Goal: Information Seeking & Learning: Learn about a topic

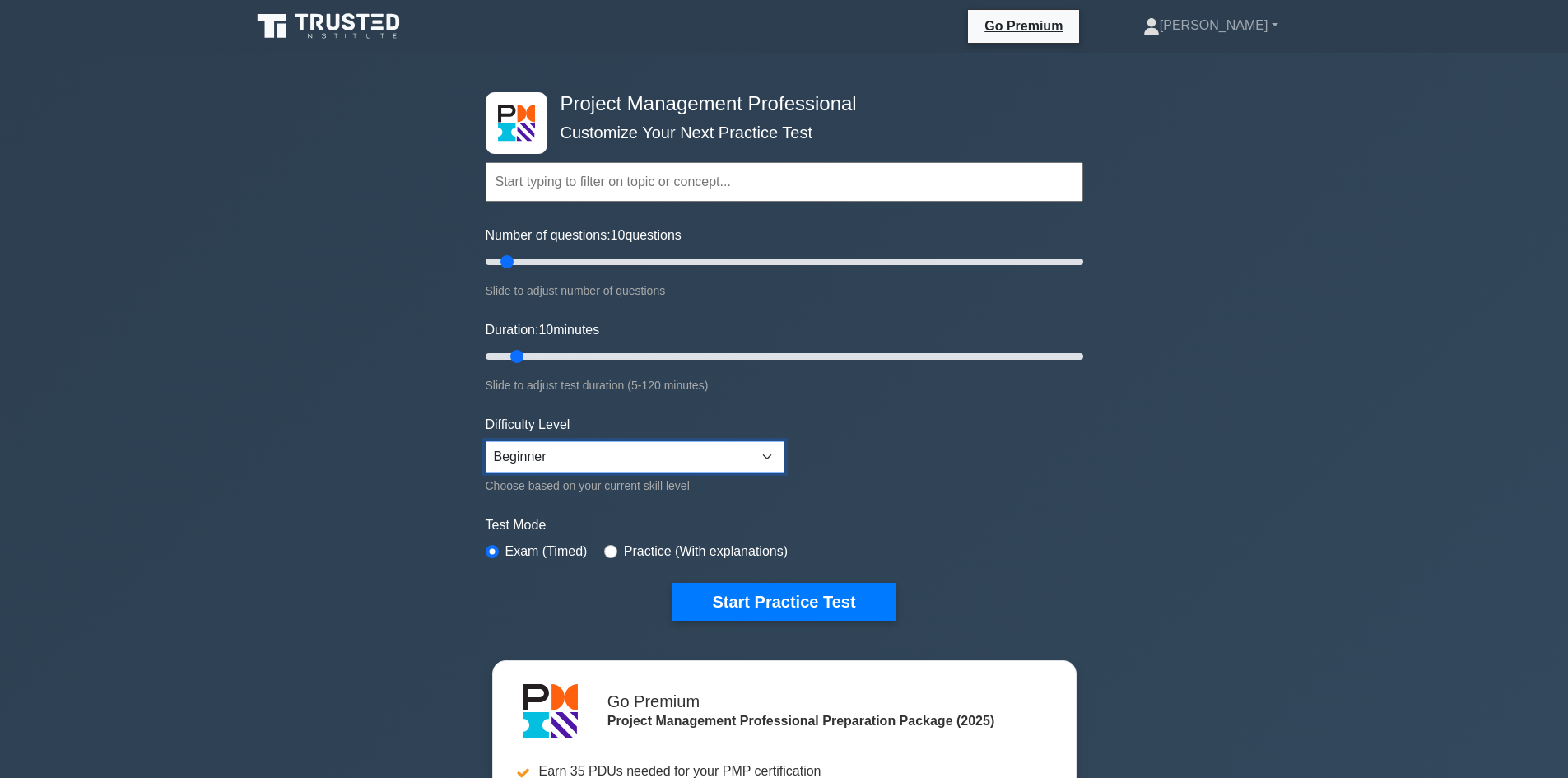
click at [731, 452] on select "Beginner Intermediate Expert" at bounding box center [634, 456] width 298 height 31
select select "intermediate"
click at [485, 441] on select "Beginner Intermediate Expert" at bounding box center [634, 456] width 298 height 31
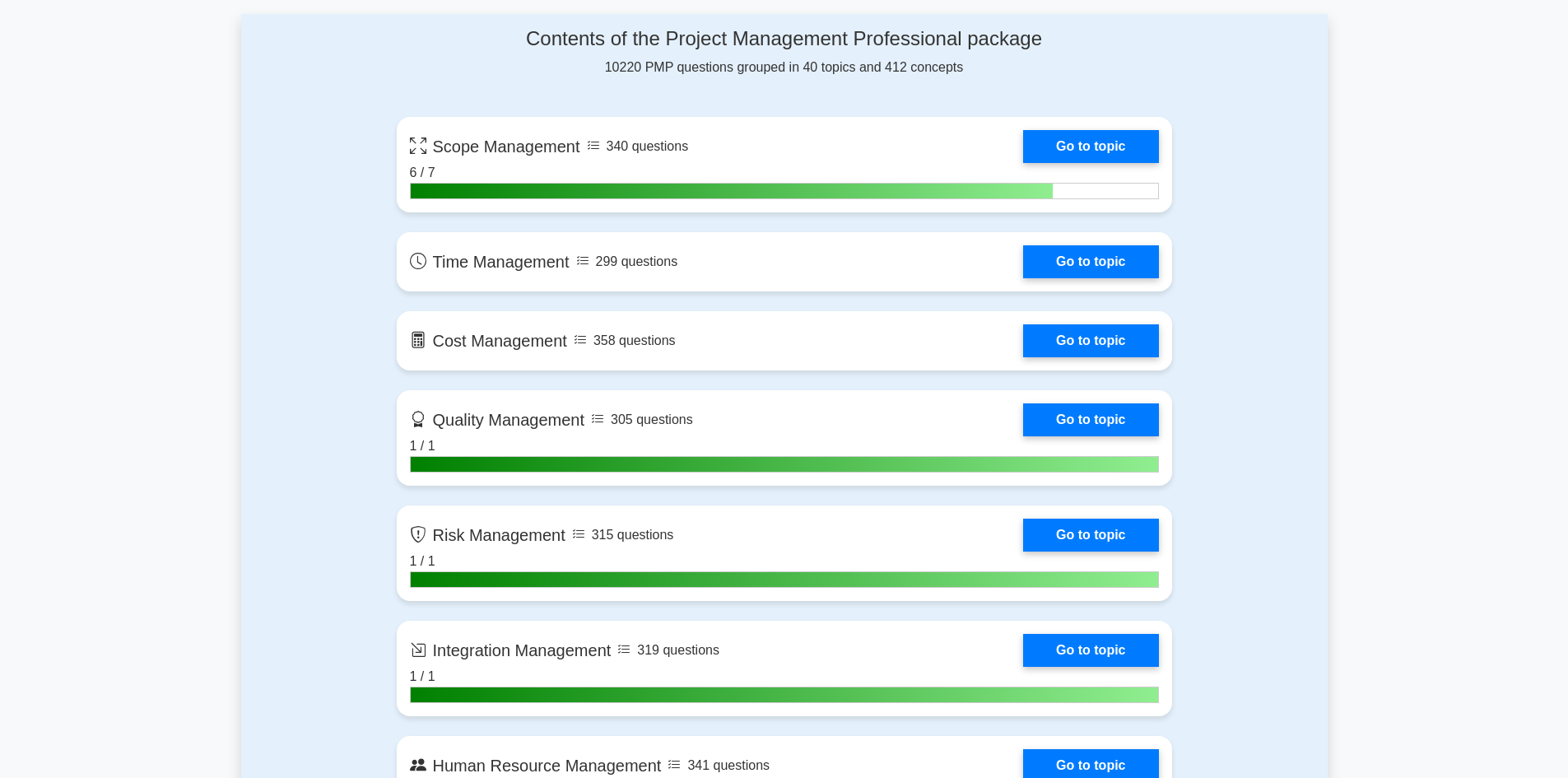
scroll to position [1235, 0]
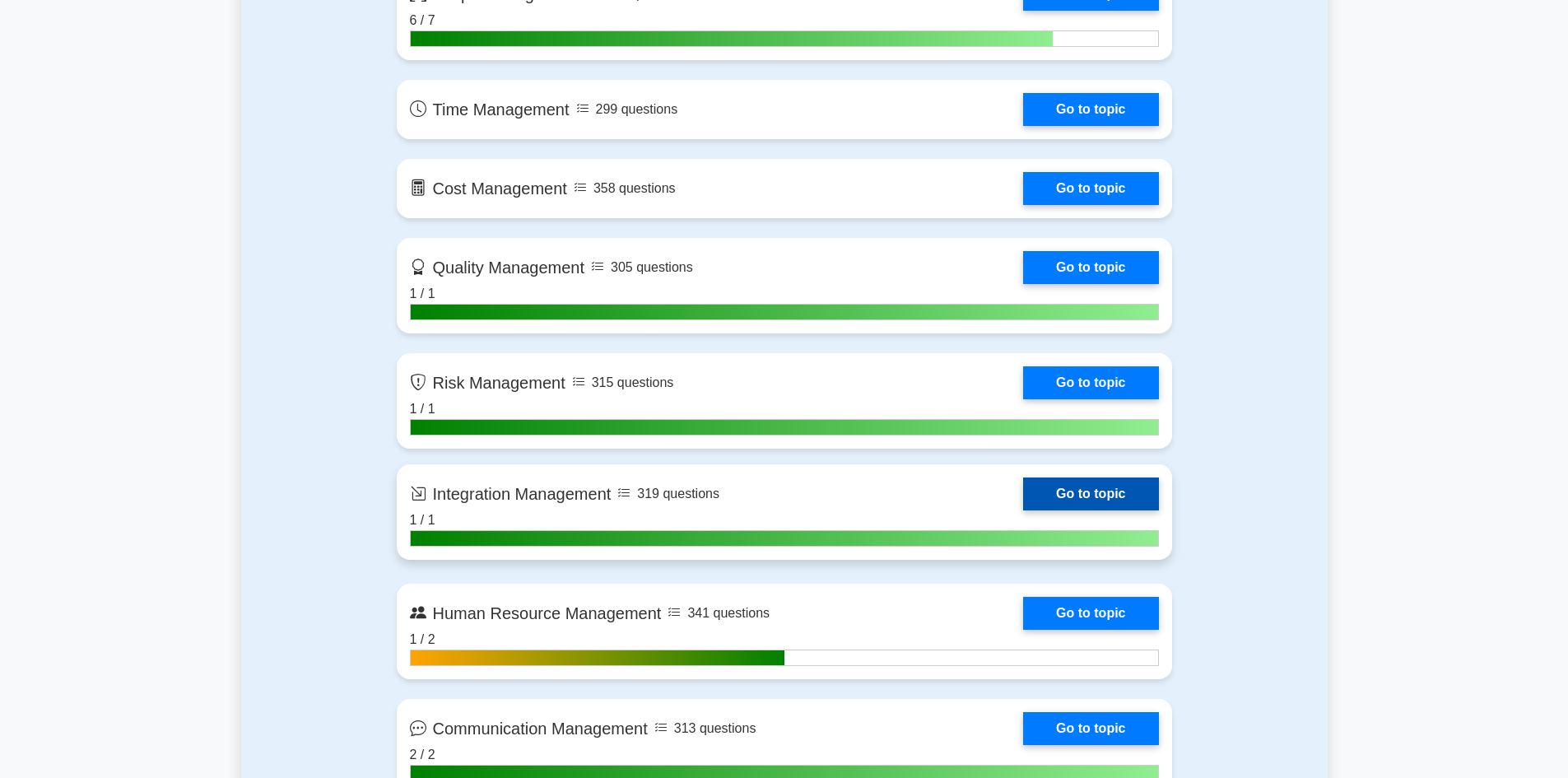
click at [1099, 499] on link "Go to topic" at bounding box center [1090, 494] width 135 height 33
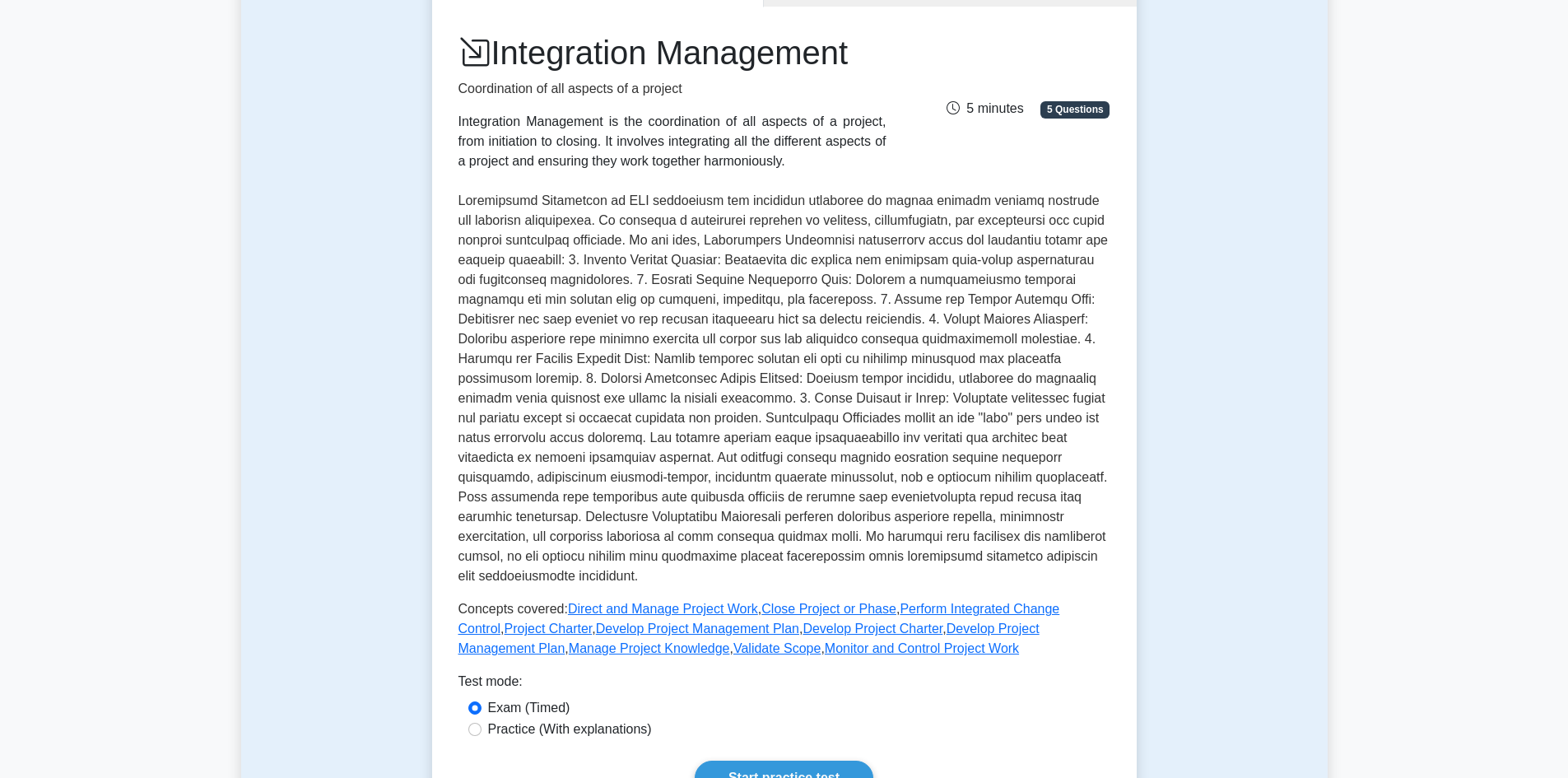
scroll to position [110, 0]
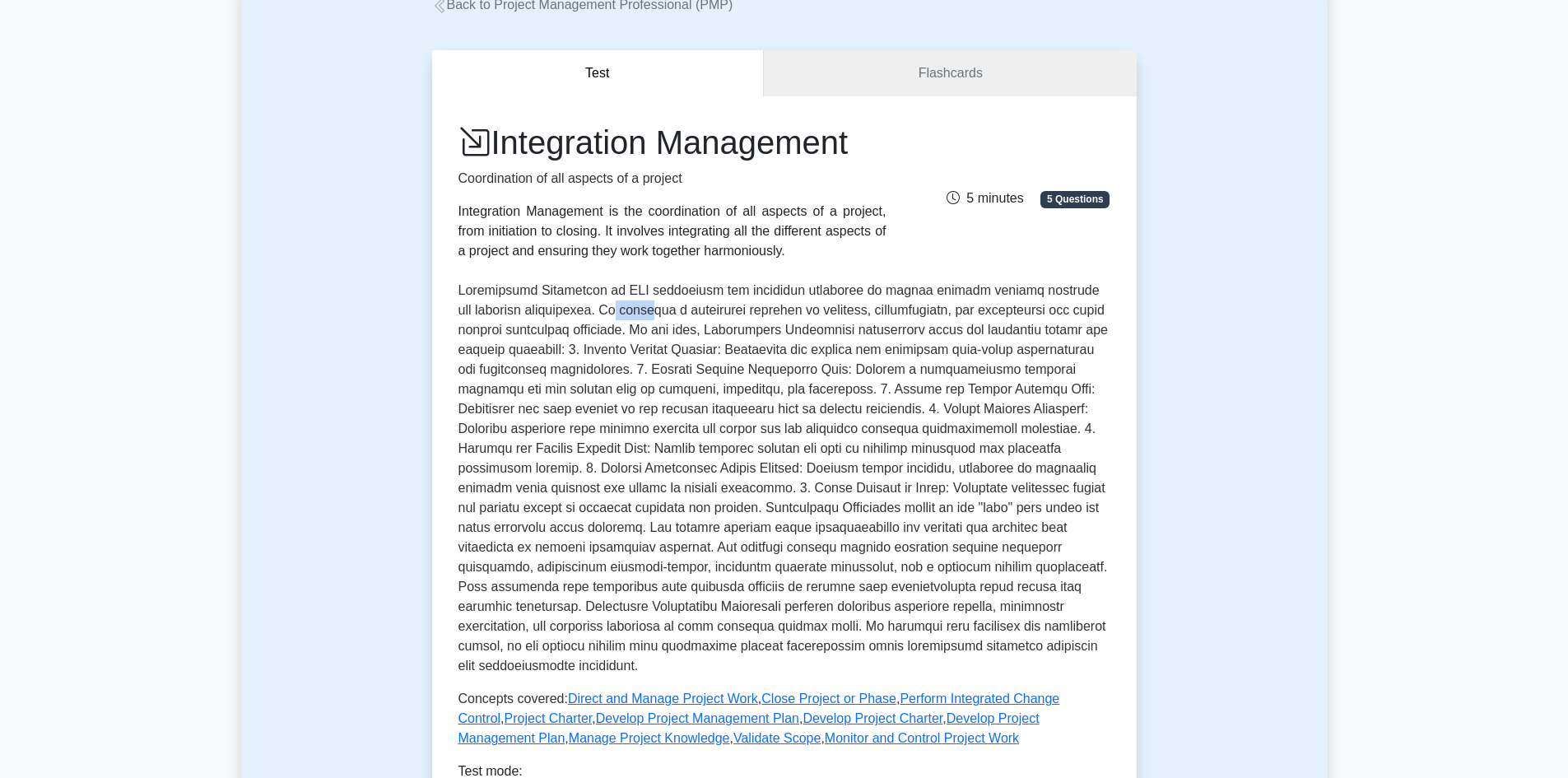
drag, startPoint x: 597, startPoint y: 312, endPoint x: 630, endPoint y: 311, distance: 33.0
type textarea "provi"
click at [630, 311] on p at bounding box center [784, 478] width 651 height 395
drag, startPoint x: 644, startPoint y: 343, endPoint x: 656, endPoint y: 344, distance: 12.0
click at [656, 344] on p at bounding box center [784, 478] width 651 height 395
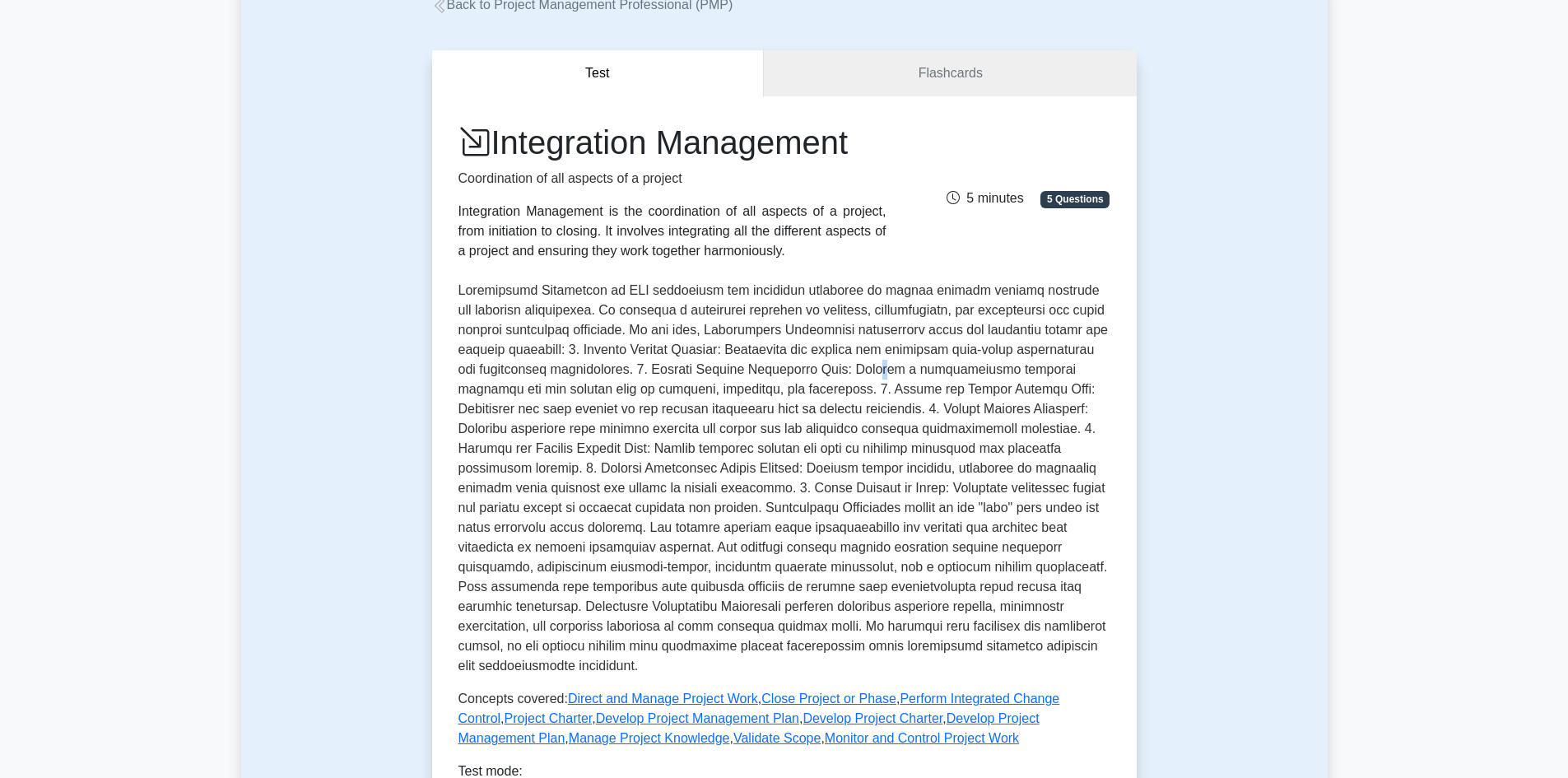
drag, startPoint x: 879, startPoint y: 377, endPoint x: 888, endPoint y: 379, distance: 9.2
click at [888, 379] on p at bounding box center [784, 478] width 651 height 395
drag, startPoint x: 875, startPoint y: 483, endPoint x: 927, endPoint y: 485, distance: 52.0
click at [927, 485] on p at bounding box center [784, 478] width 651 height 395
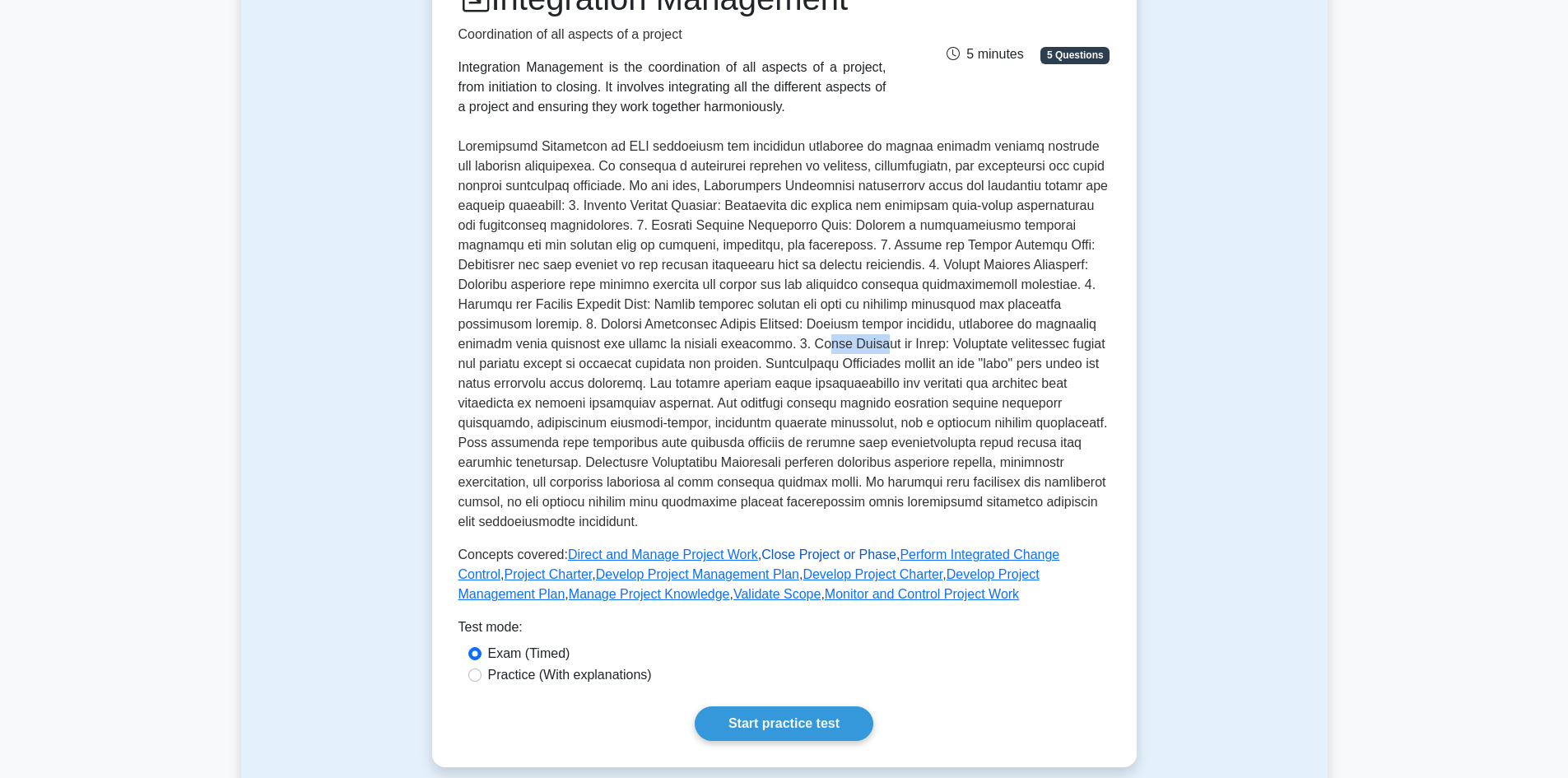
scroll to position [357, 0]
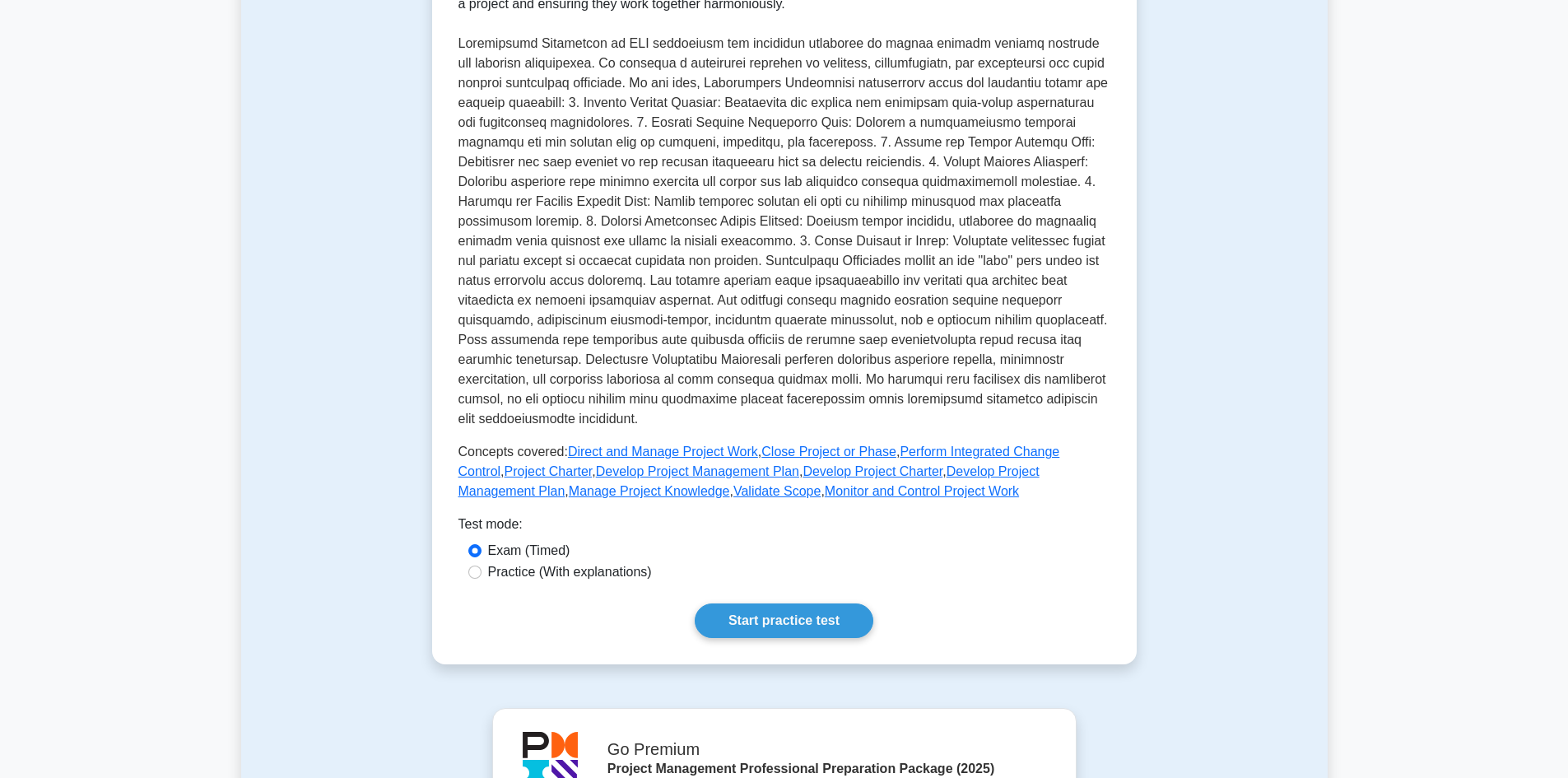
click at [581, 577] on label "Practice (With explanations)" at bounding box center [569, 571] width 163 height 20
click at [481, 577] on input "Practice (With explanations)" at bounding box center [475, 572] width 13 height 13
radio input "true"
click at [785, 620] on link "Start practice test" at bounding box center [784, 620] width 178 height 35
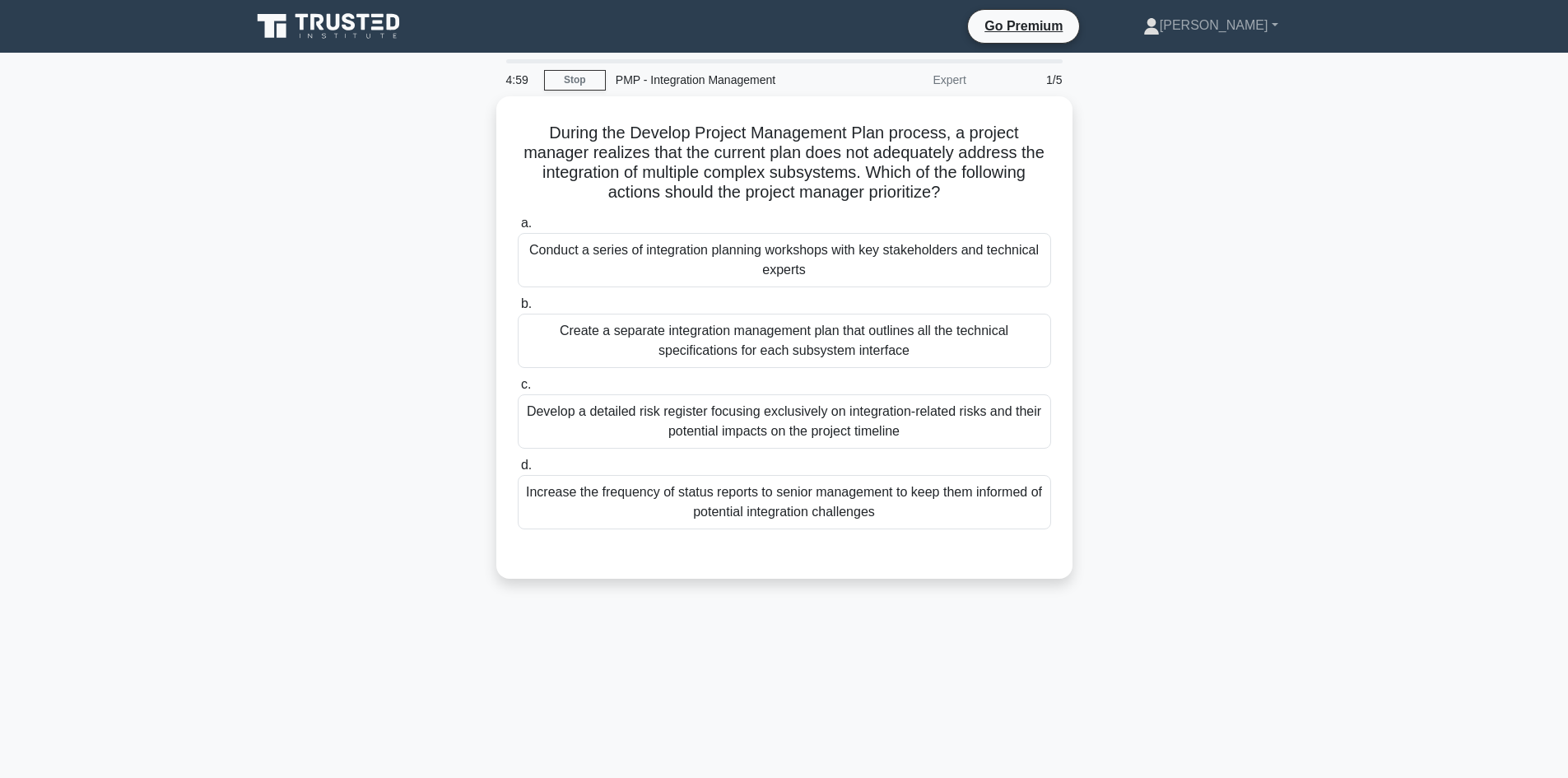
scroll to position [953, 0]
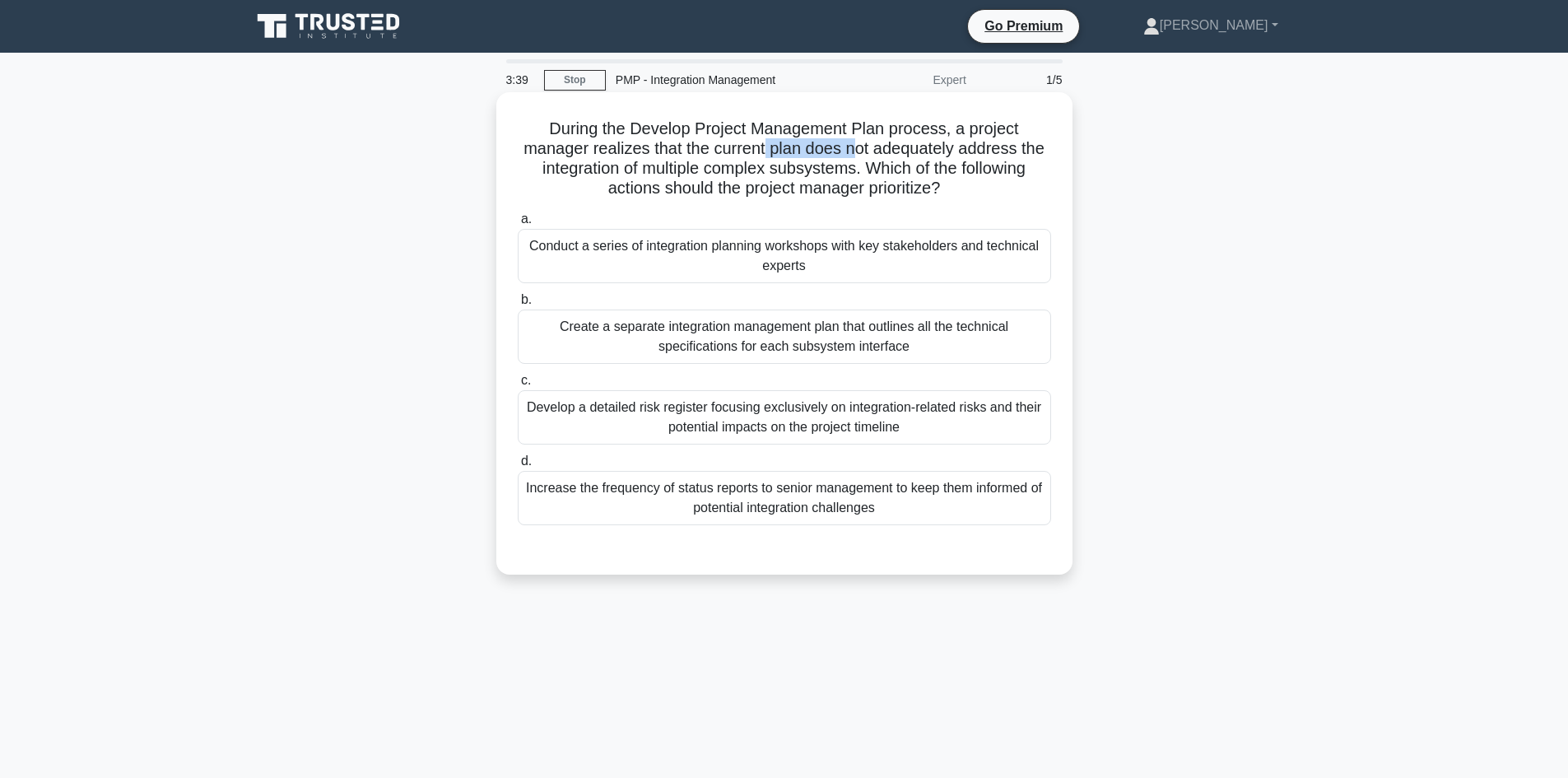
drag, startPoint x: 767, startPoint y: 146, endPoint x: 857, endPoint y: 159, distance: 90.9
type textarea "plan does n"
click at [857, 159] on h5 "During the Develop Project Management Plan process, a project manager realizes …" at bounding box center [784, 159] width 536 height 80
drag, startPoint x: 708, startPoint y: 129, endPoint x: 762, endPoint y: 132, distance: 54.1
click at [762, 132] on h5 "During the Develop Project Management Plan process, a project manager realizes …" at bounding box center [784, 159] width 536 height 80
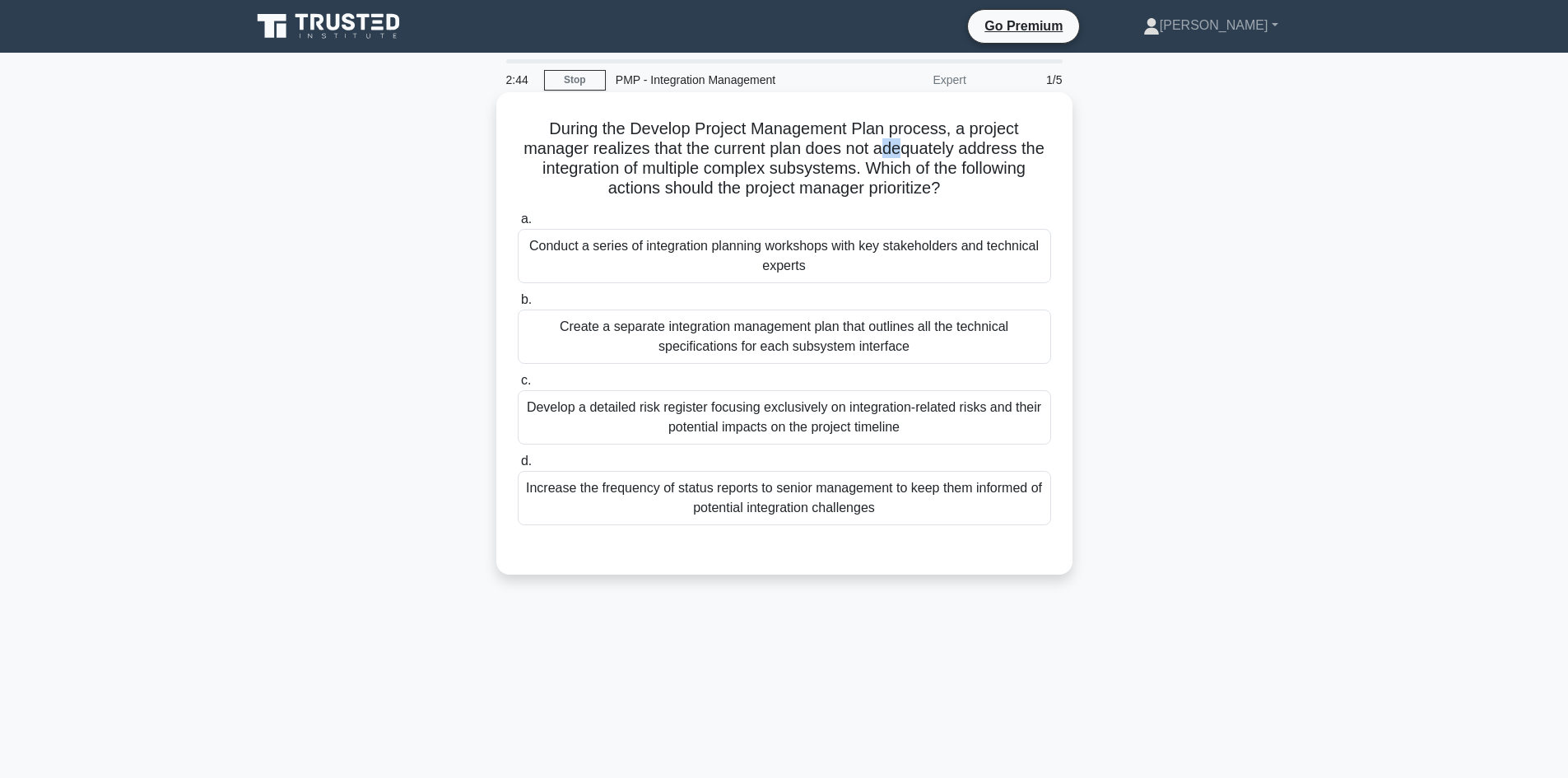
drag, startPoint x: 882, startPoint y: 149, endPoint x: 907, endPoint y: 149, distance: 25.0
click at [907, 149] on h5 "During the Develop Project Management Plan process, a project manager realizes …" at bounding box center [784, 159] width 536 height 80
drag, startPoint x: 574, startPoint y: 164, endPoint x: 610, endPoint y: 167, distance: 36.1
click at [610, 167] on h5 "During the Develop Project Management Plan process, a project manager realizes …" at bounding box center [784, 159] width 536 height 80
drag, startPoint x: 702, startPoint y: 157, endPoint x: 718, endPoint y: 164, distance: 17.5
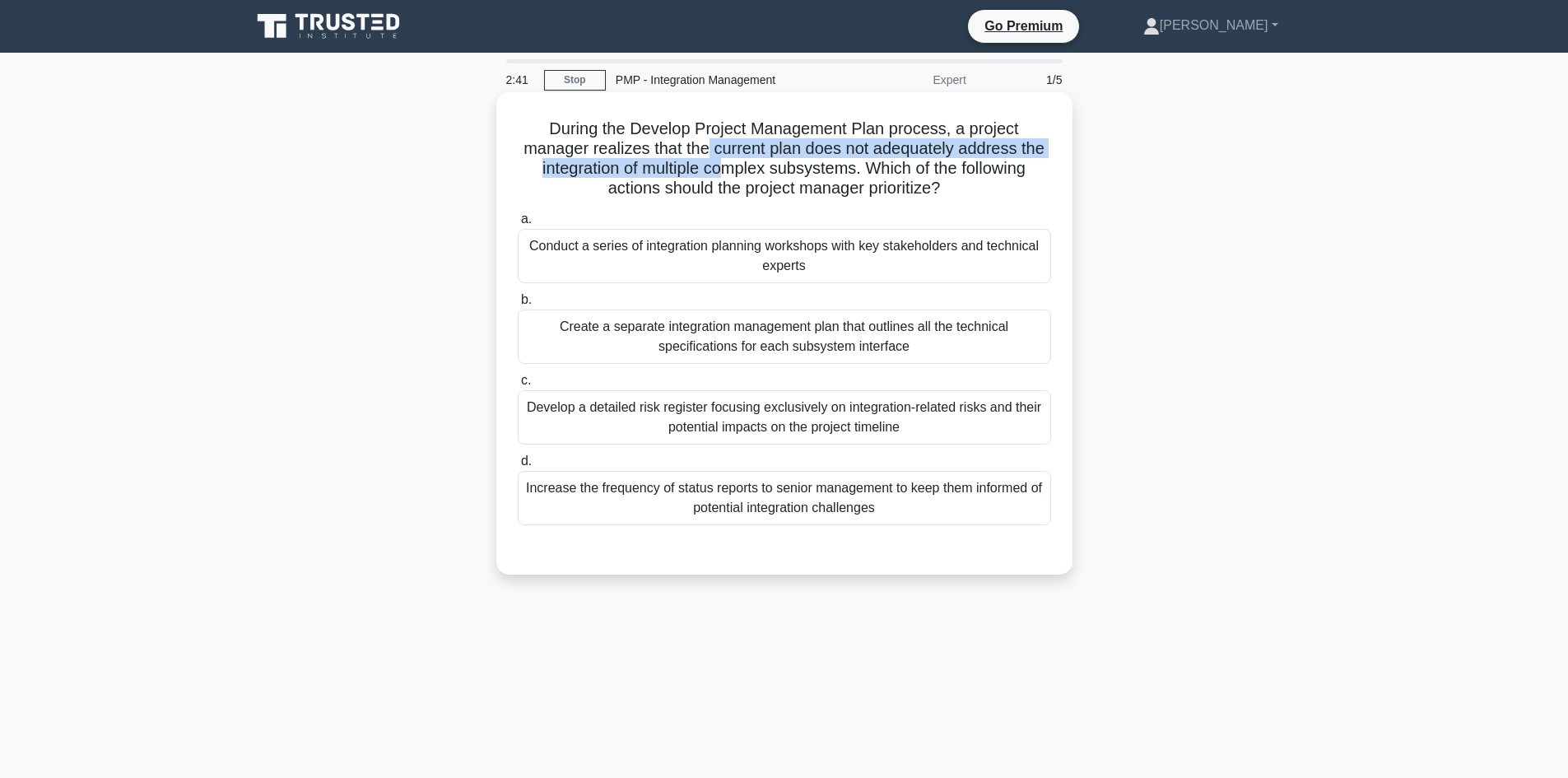
click at [718, 164] on h5 "During the Develop Project Management Plan process, a project manager realizes …" at bounding box center [784, 159] width 536 height 80
drag, startPoint x: 774, startPoint y: 167, endPoint x: 805, endPoint y: 174, distance: 31.8
click at [805, 174] on h5 "During the Develop Project Management Plan process, a project manager realizes …" at bounding box center [784, 159] width 536 height 80
drag, startPoint x: 895, startPoint y: 350, endPoint x: 784, endPoint y: 343, distance: 111.2
click at [784, 343] on div "Create a separate integration management plan that outlines all the technical s…" at bounding box center [784, 337] width 533 height 55
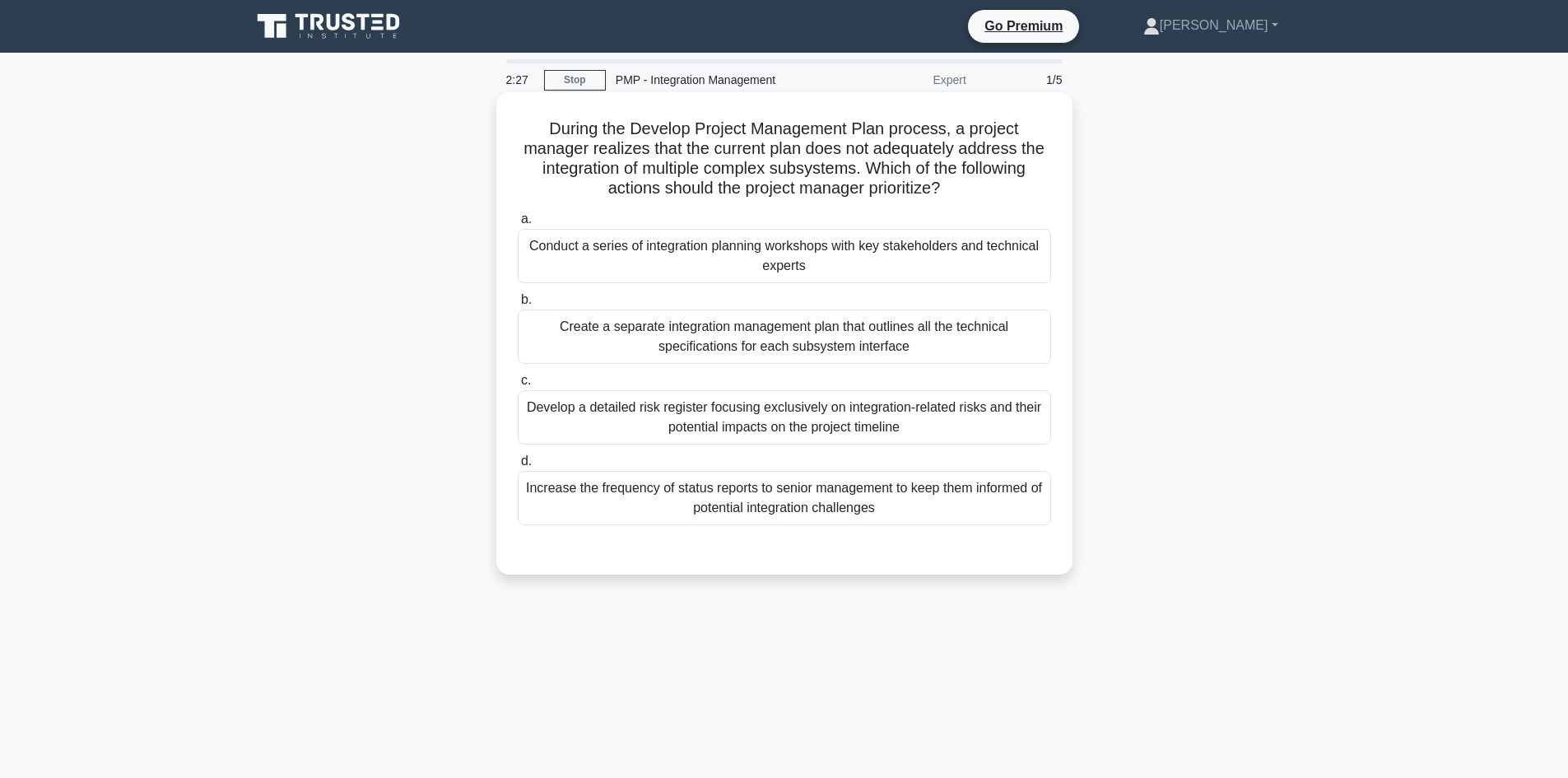
click at [652, 409] on div "Develop a detailed risk register focusing exclusively on integration-related ri…" at bounding box center [784, 417] width 533 height 55
click at [517, 386] on input "c. Develop a detailed risk register focusing exclusively on integration-related…" at bounding box center [517, 380] width 0 height 10
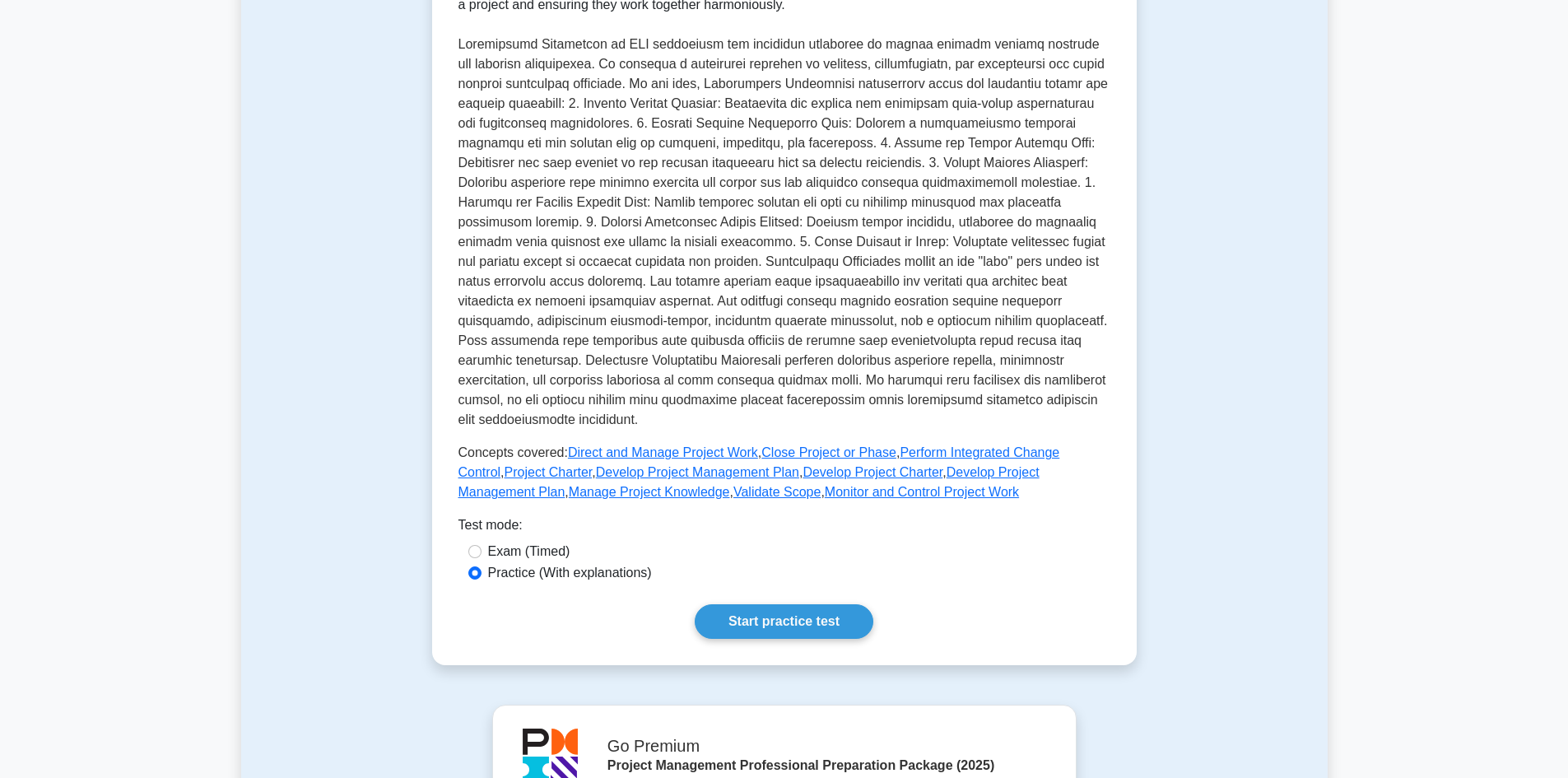
scroll to position [953, 0]
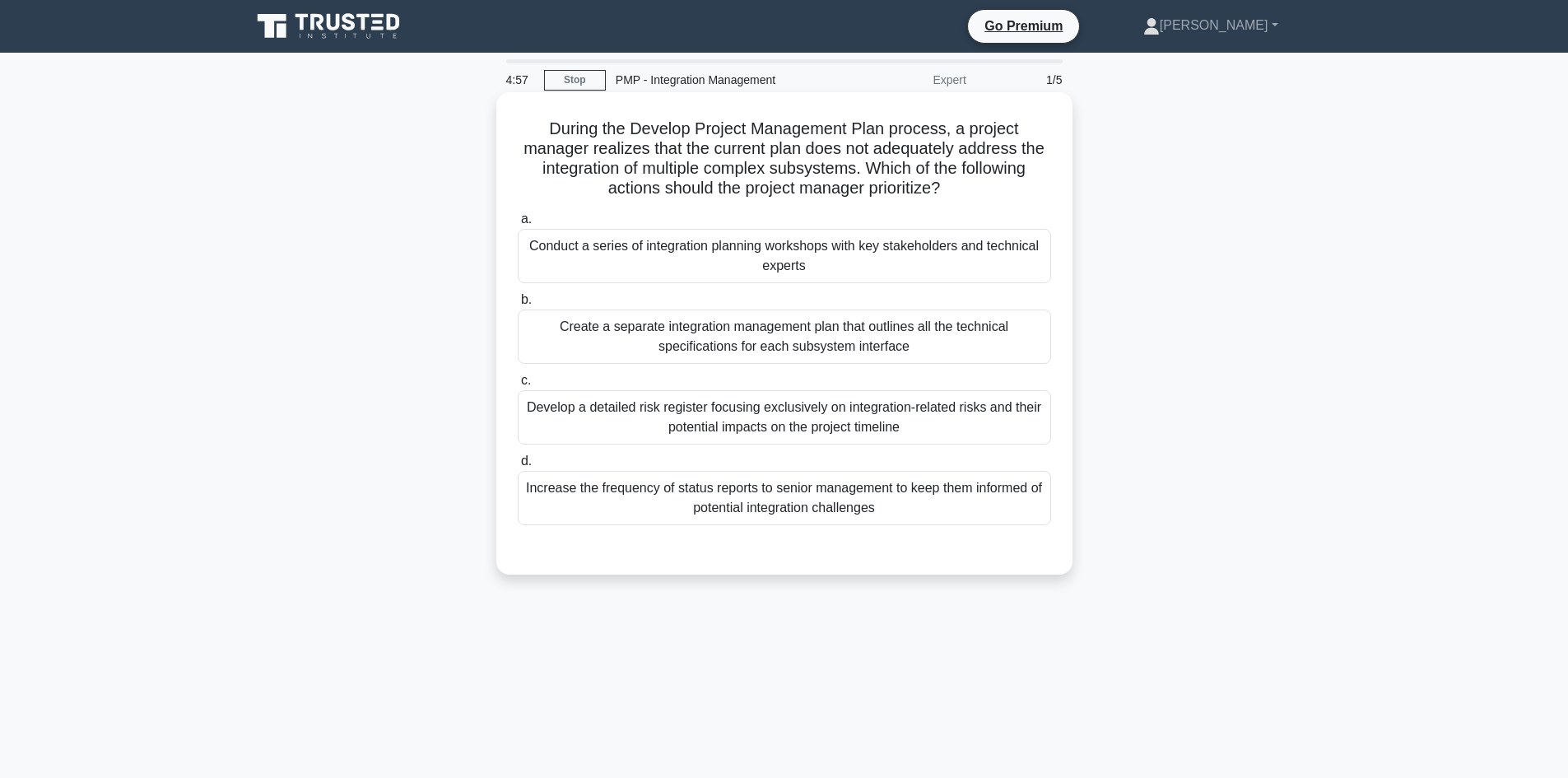
click at [846, 245] on div "Conduct a series of integration planning workshops with key stakeholders and te…" at bounding box center [784, 256] width 533 height 55
click at [517, 225] on input "a. Conduct a series of integration planning workshops with key stakeholders and…" at bounding box center [517, 219] width 0 height 10
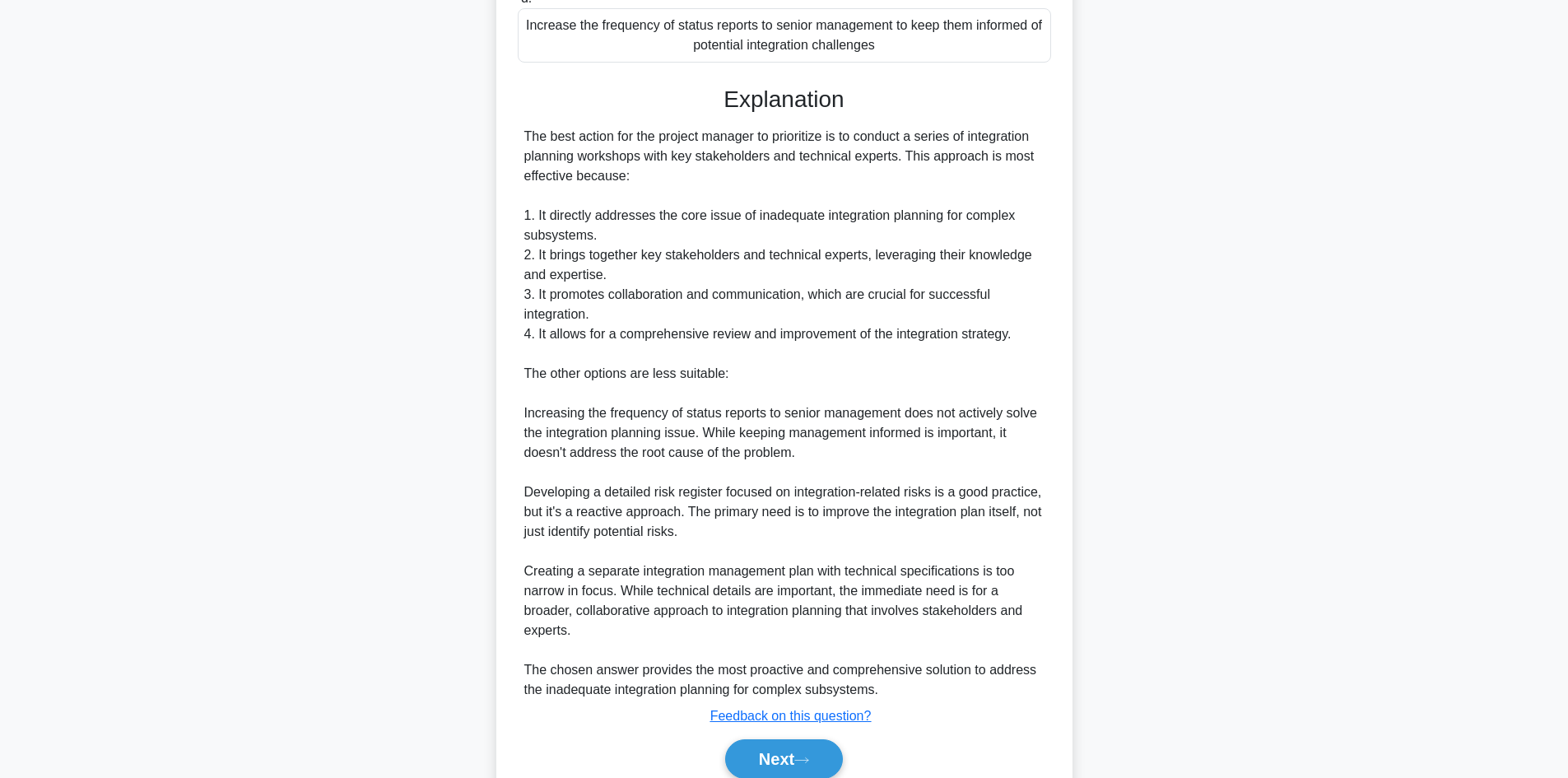
scroll to position [534, 0]
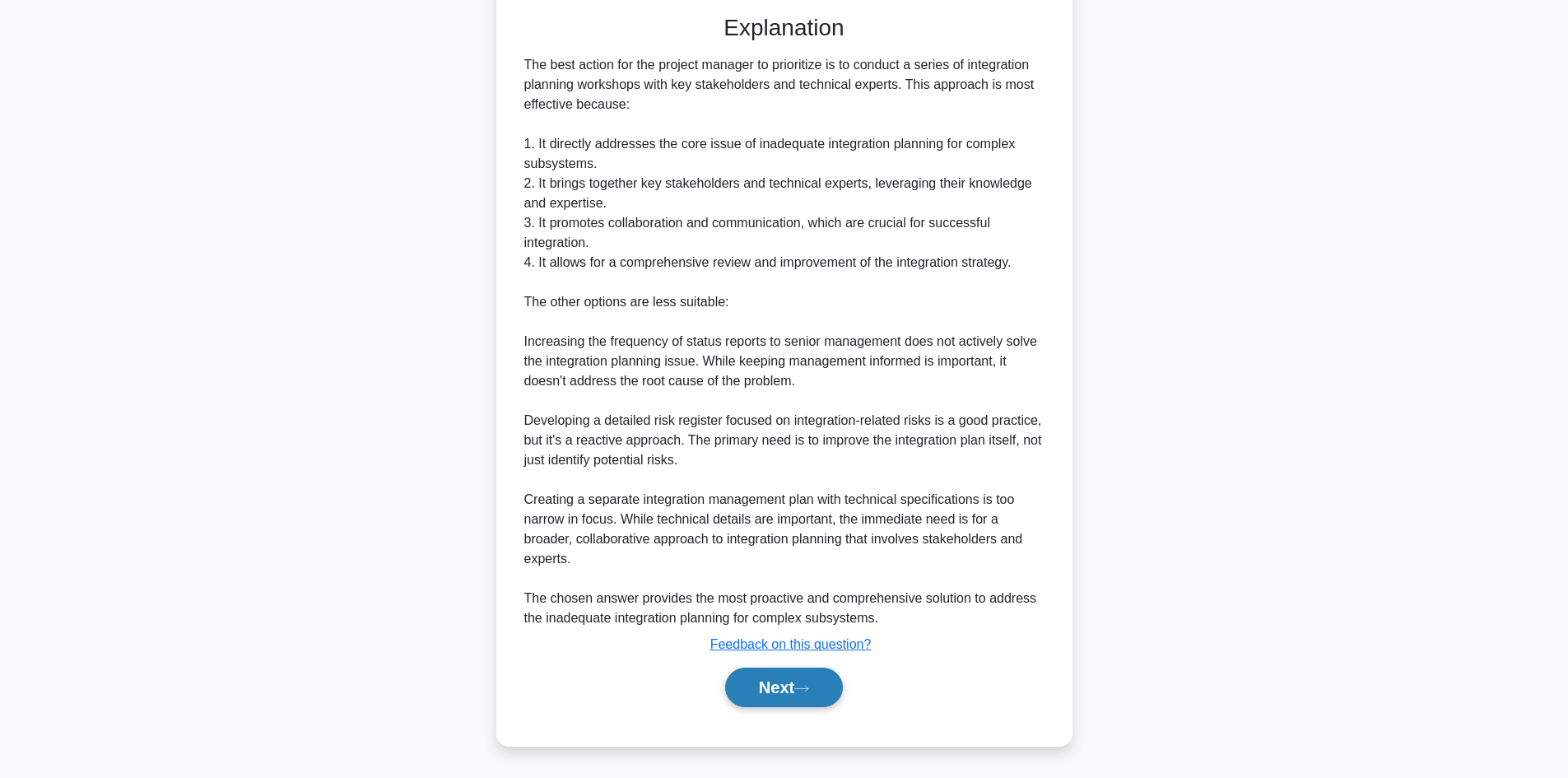
click at [809, 701] on button "Next" at bounding box center [784, 687] width 118 height 40
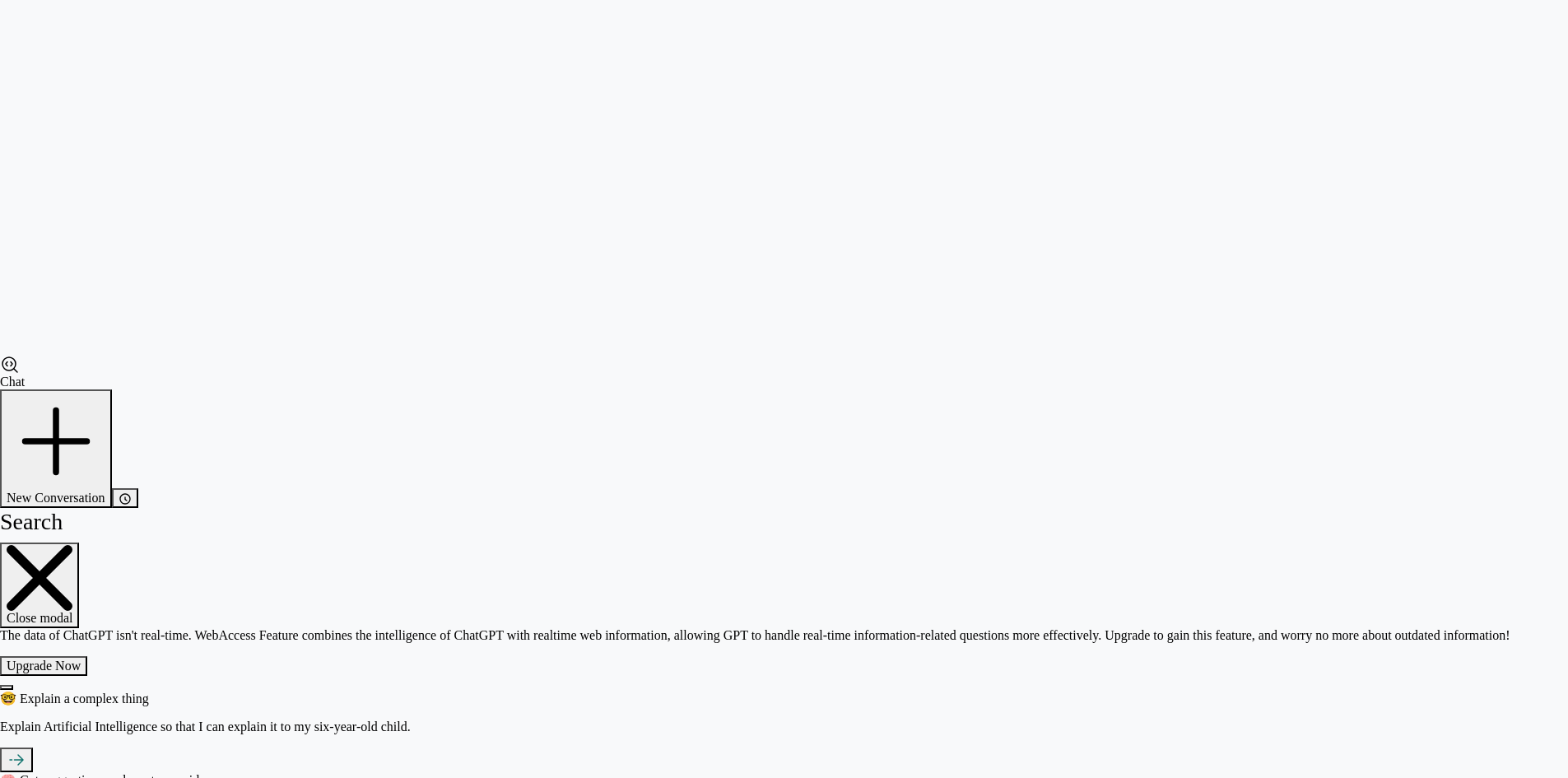
scroll to position [111, 0]
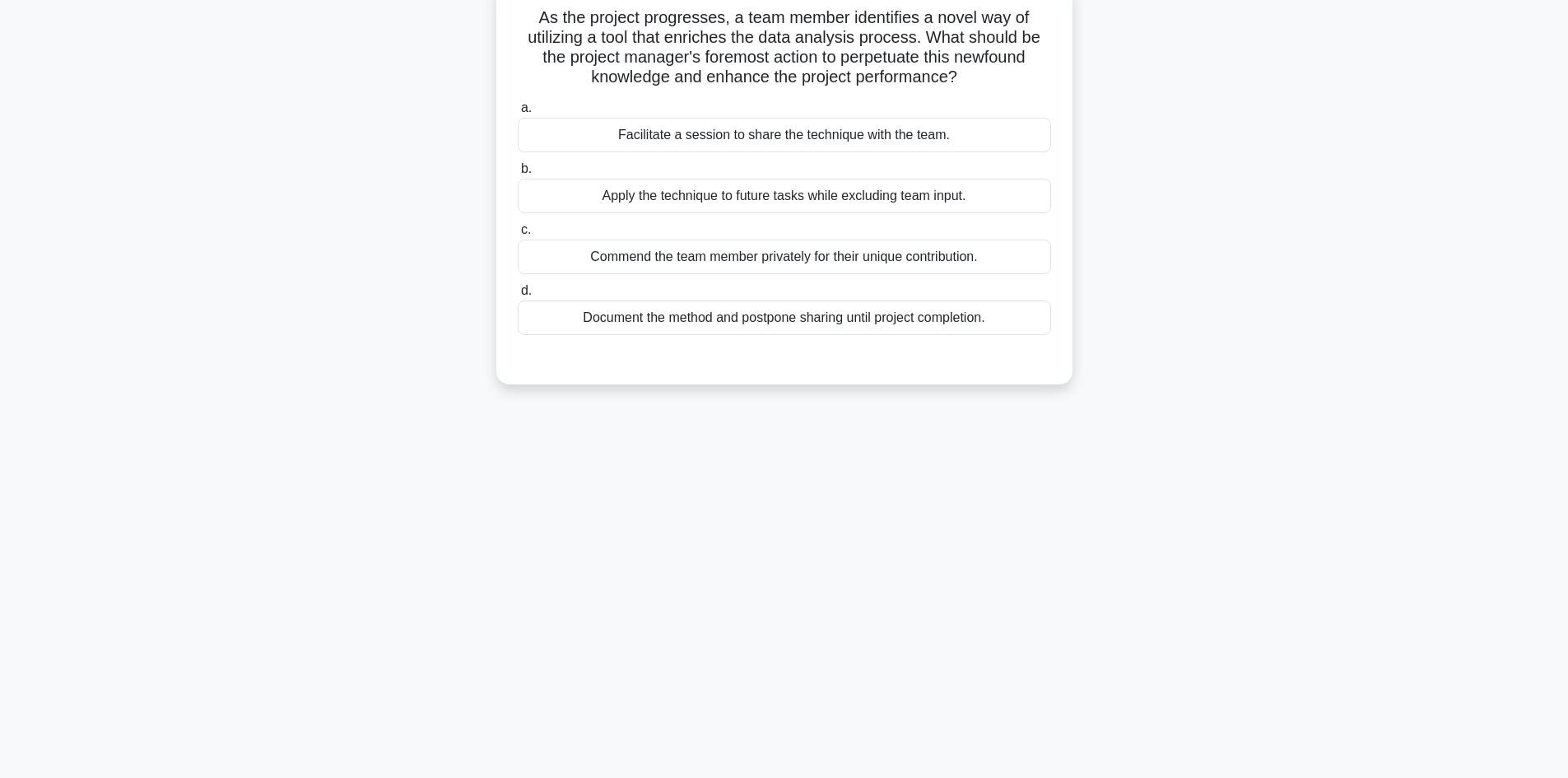
click at [817, 135] on div "Facilitate a session to share the technique with the team." at bounding box center [784, 135] width 533 height 35
click at [517, 113] on input "a. Facilitate a session to share the technique with the team." at bounding box center [517, 108] width 0 height 10
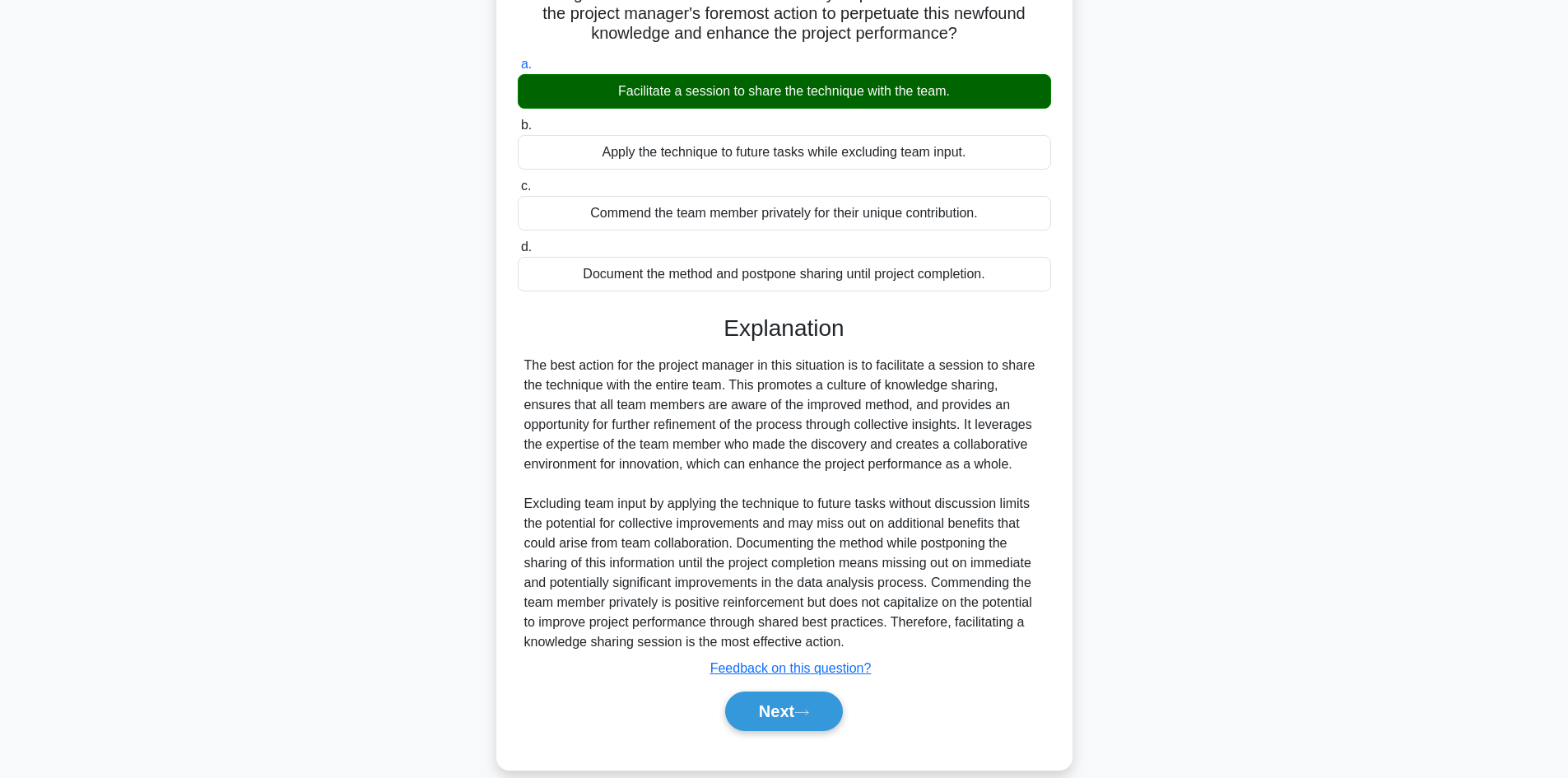
scroll to position [178, 0]
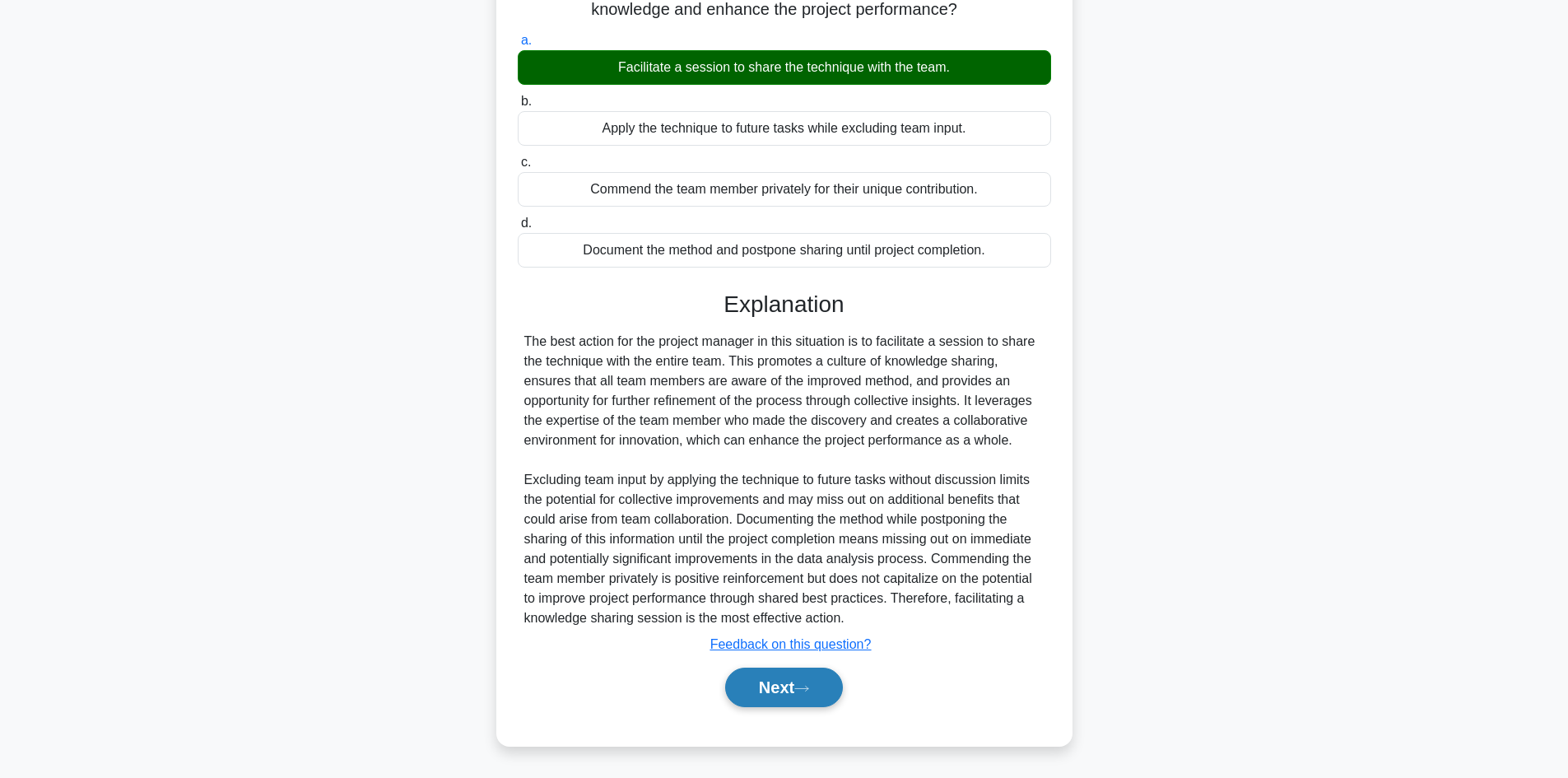
click at [752, 697] on button "Next" at bounding box center [784, 687] width 118 height 40
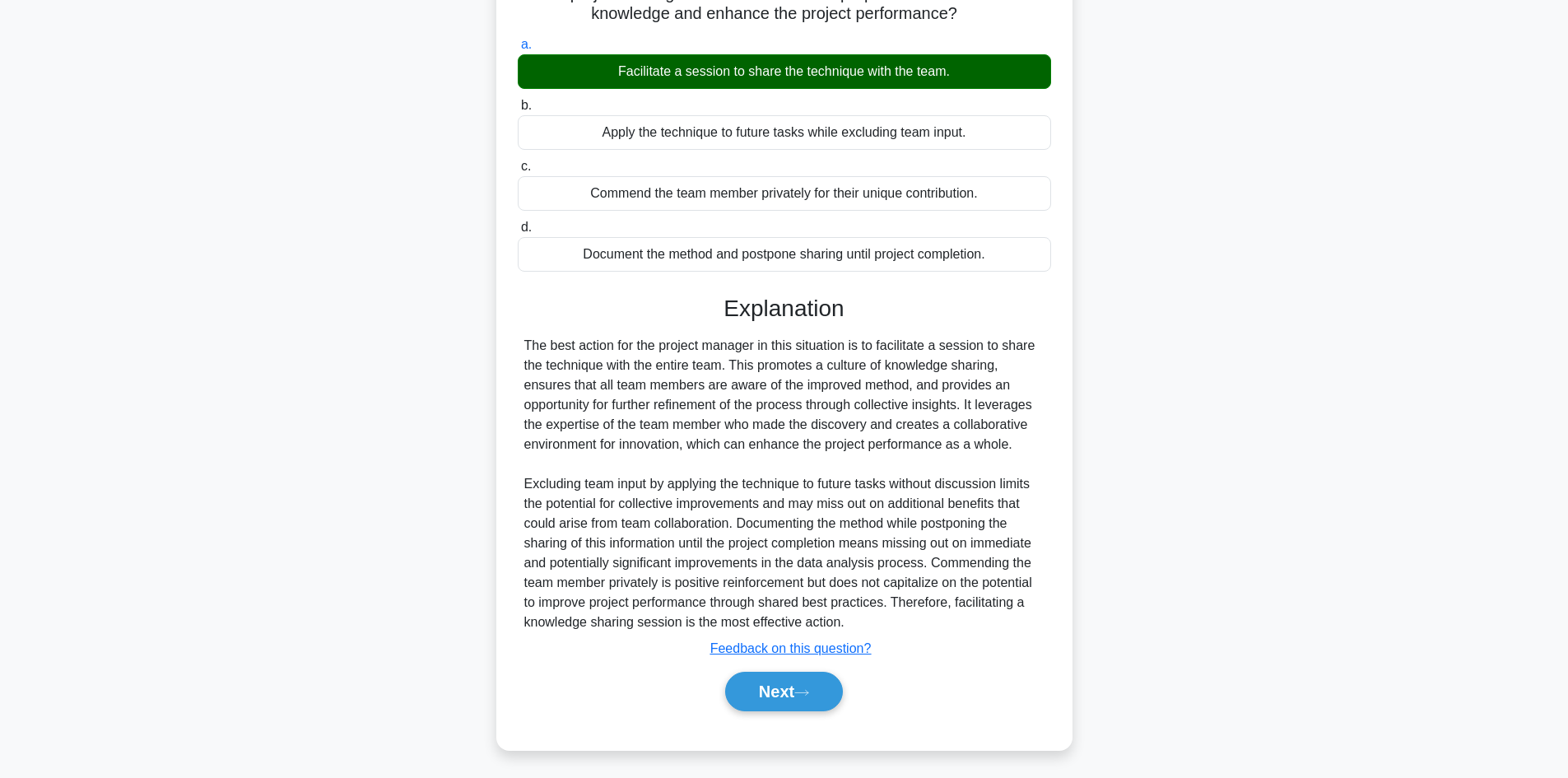
scroll to position [111, 0]
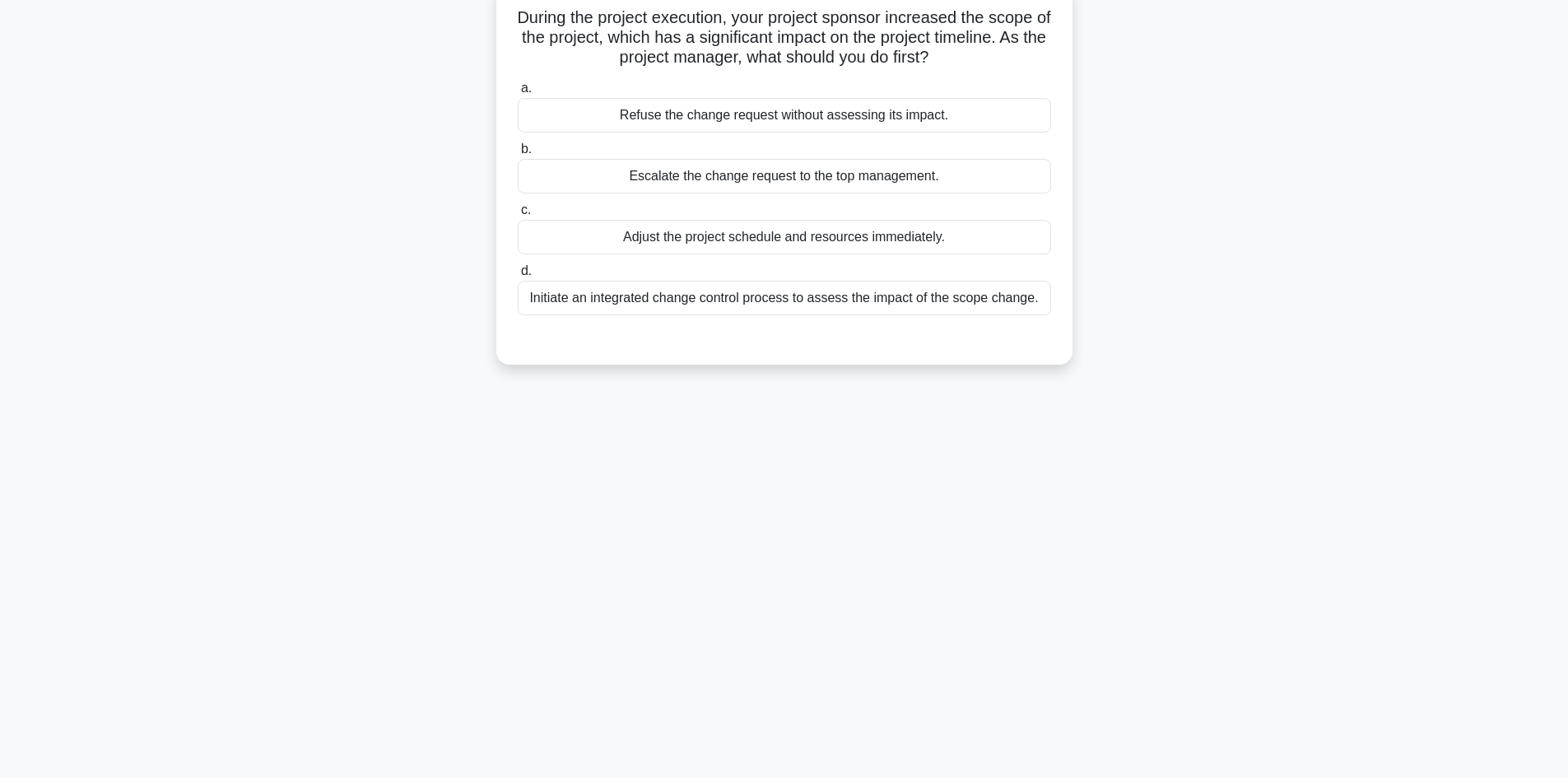
click at [814, 303] on div "Initiate an integrated change control process to assess the impact of the scope…" at bounding box center [784, 297] width 533 height 35
click at [517, 277] on input "d. Initiate an integrated change control process to assess the impact of the sc…" at bounding box center [517, 271] width 0 height 10
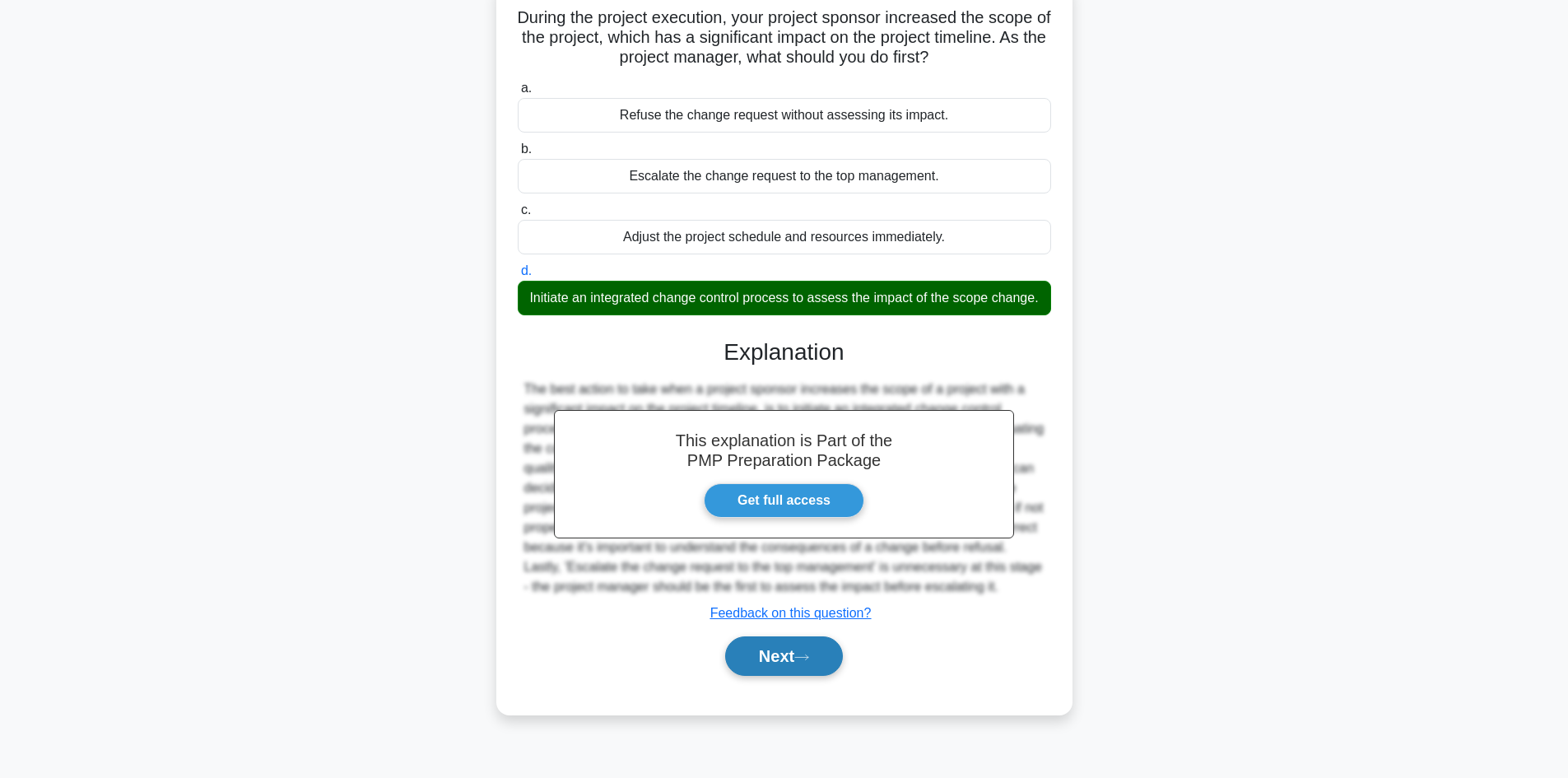
click at [809, 662] on icon at bounding box center [801, 657] width 15 height 9
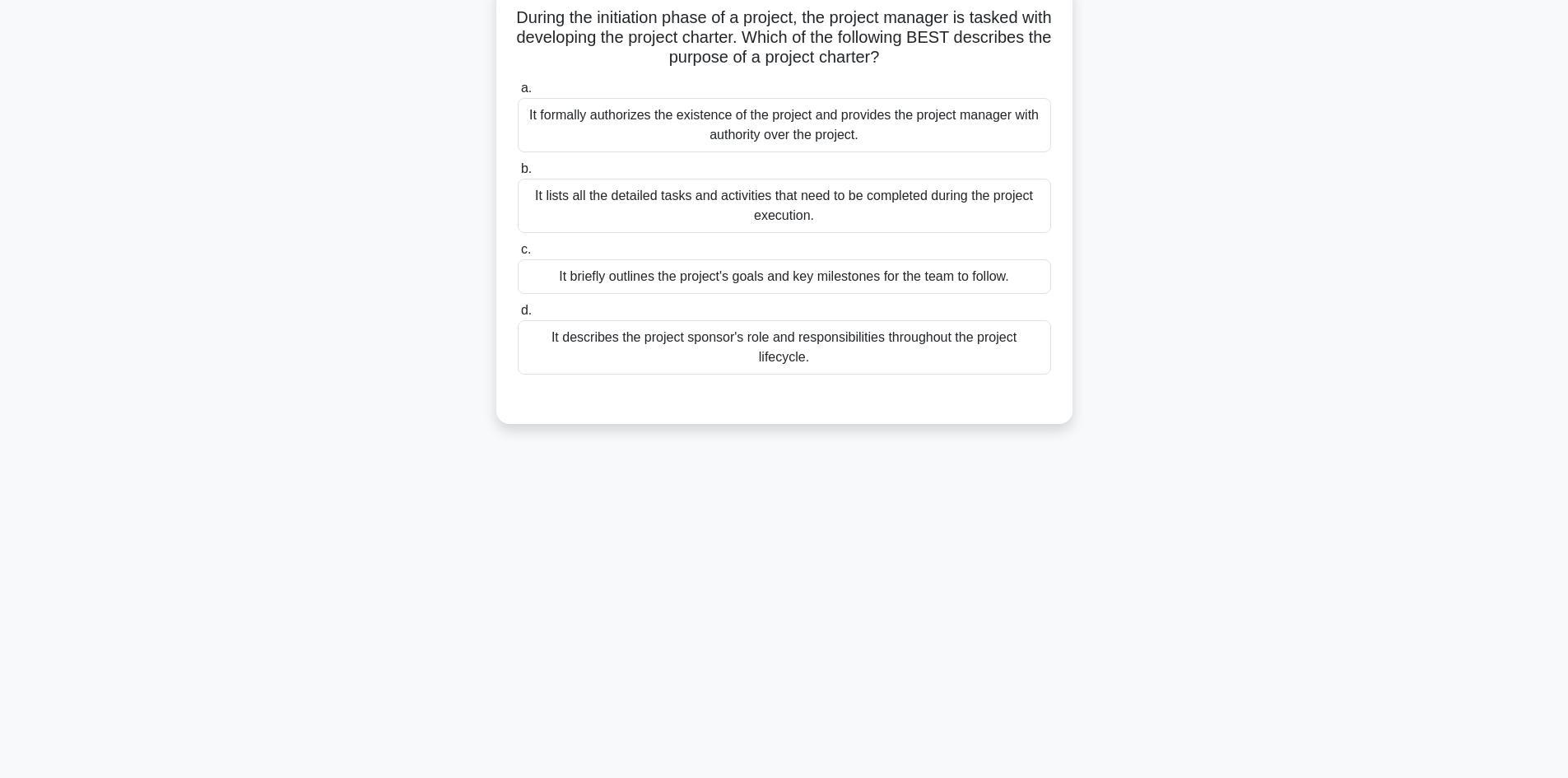
click at [891, 122] on div "It formally authorizes the existence of the project and provides the project ma…" at bounding box center [784, 126] width 533 height 55
click at [517, 93] on input "a. It formally authorizes the existence of the project and provides the project…" at bounding box center [517, 88] width 0 height 10
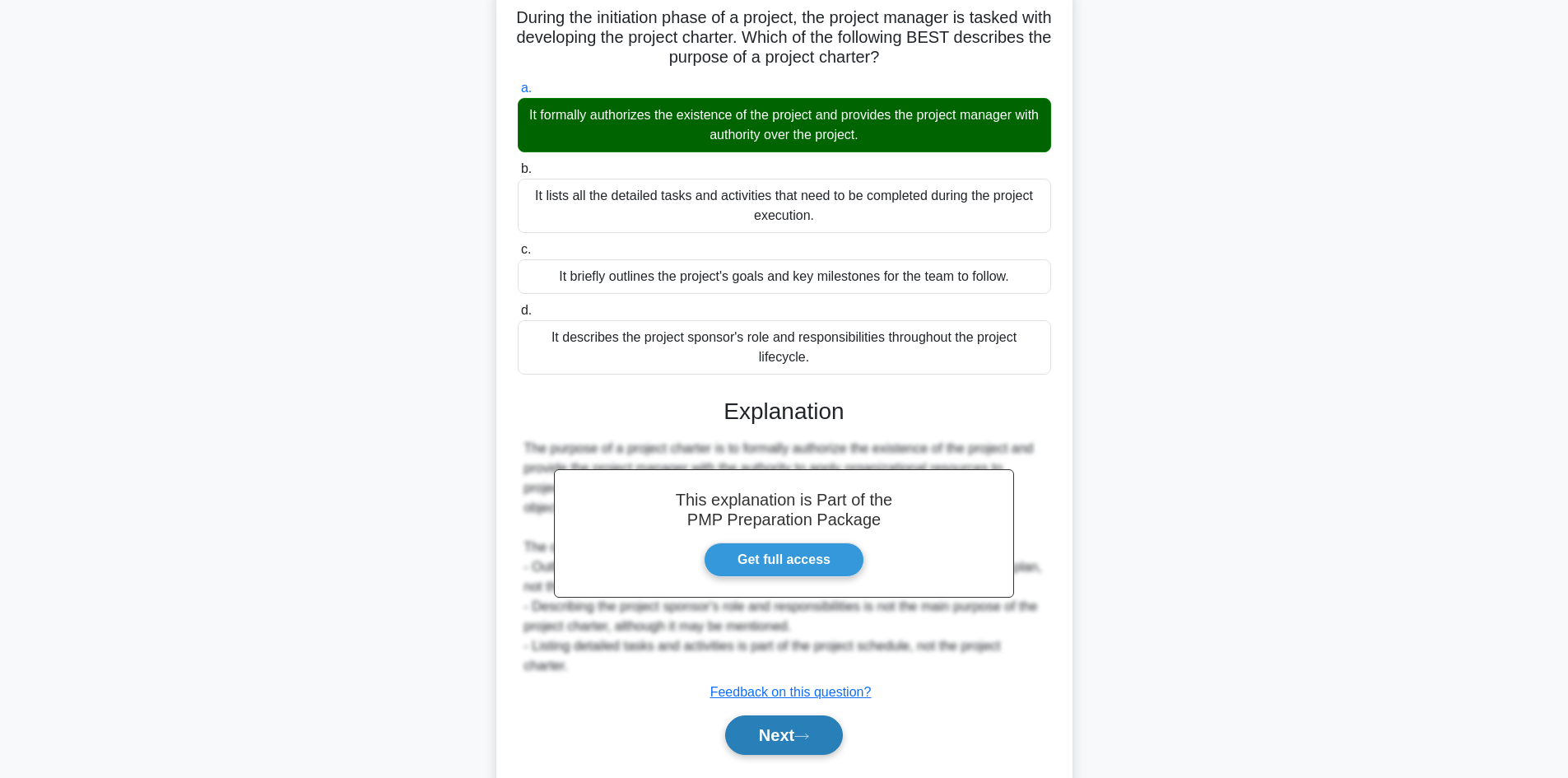
click at [808, 733] on icon at bounding box center [801, 736] width 15 height 9
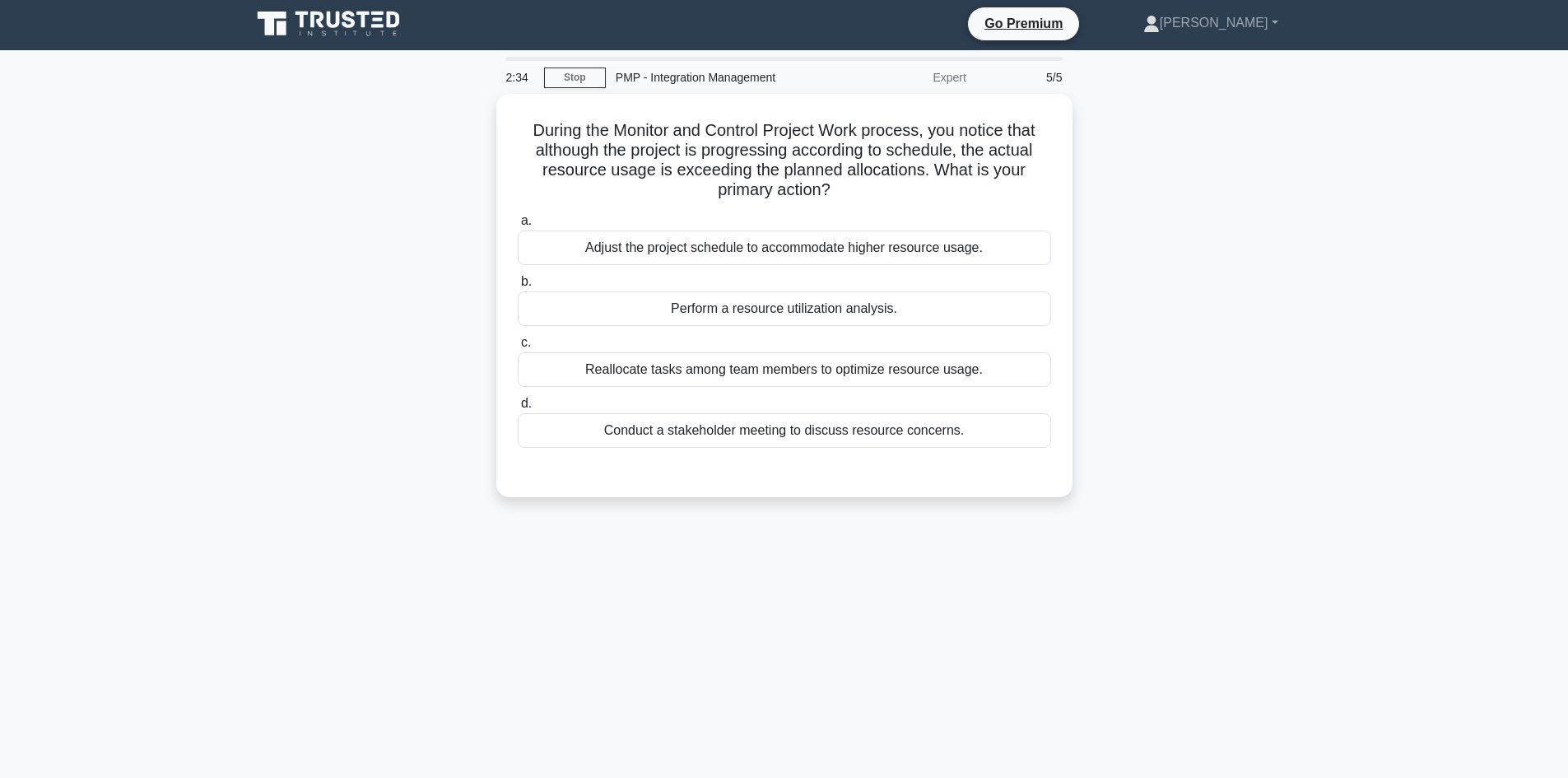
scroll to position [0, 0]
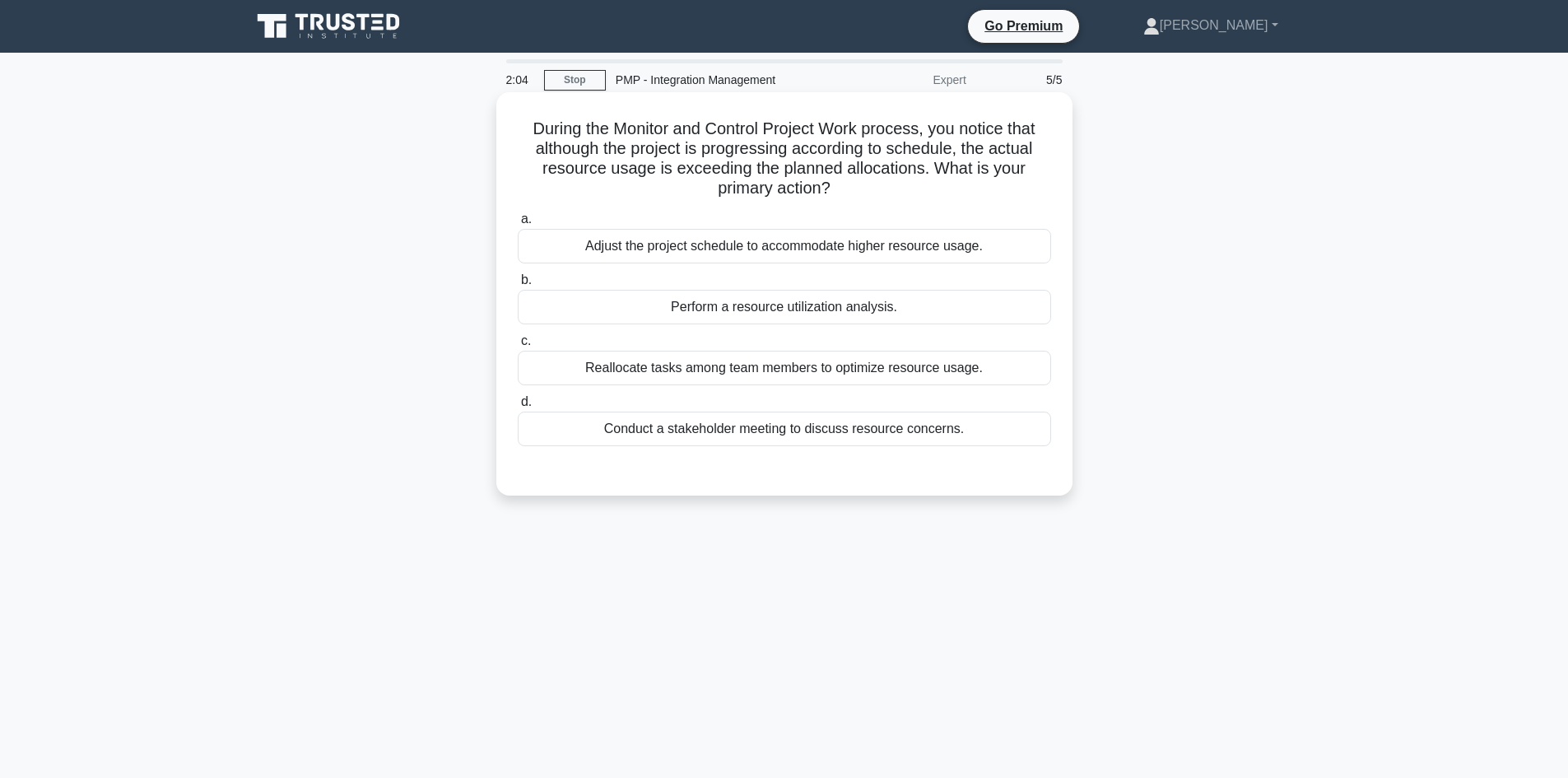
click at [837, 302] on div "Perform a resource utilization analysis." at bounding box center [784, 307] width 533 height 35
click at [517, 285] on input "b. Perform a resource utilization analysis." at bounding box center [517, 279] width 0 height 10
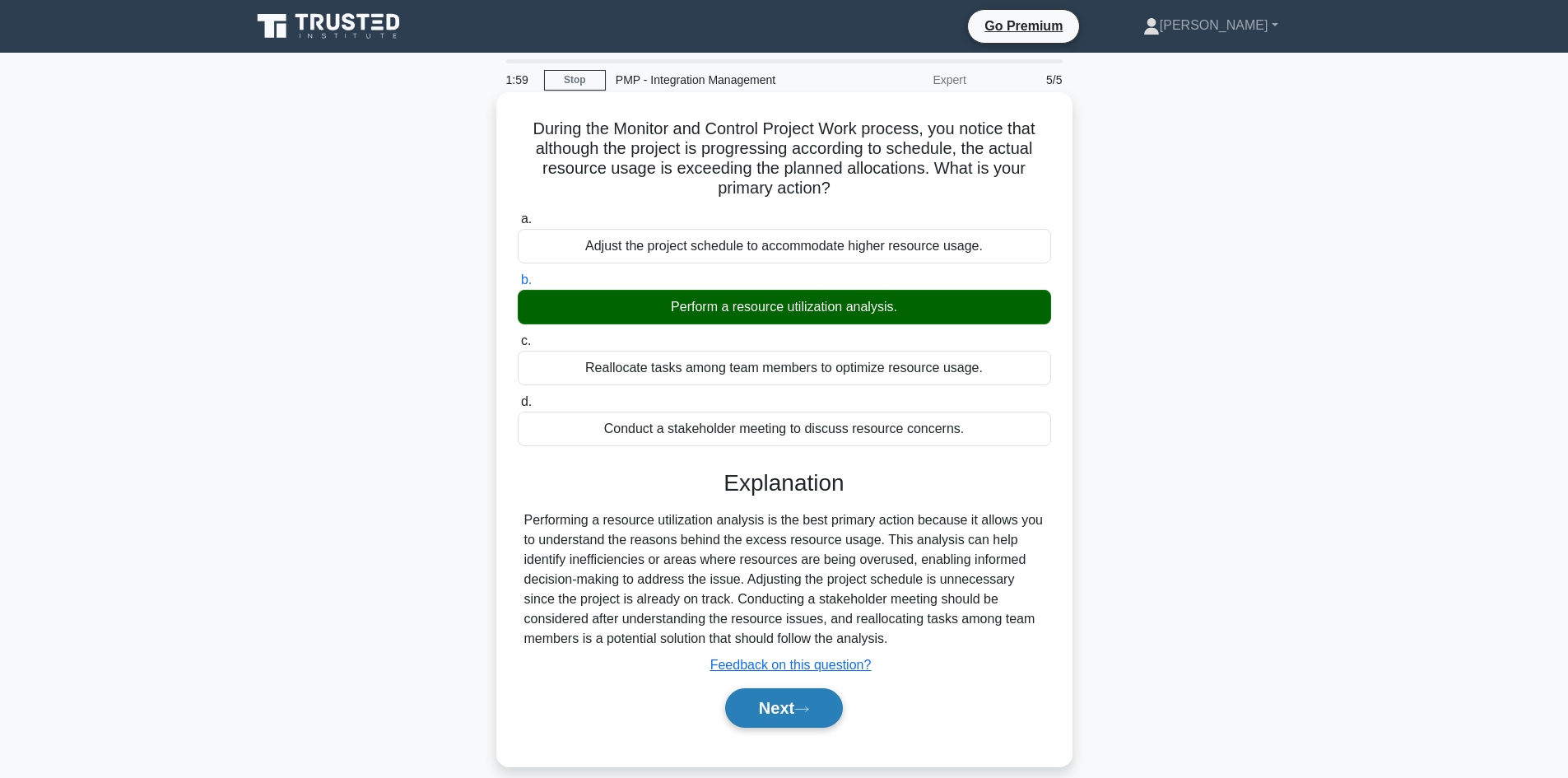
click at [809, 714] on icon at bounding box center [801, 709] width 15 height 9
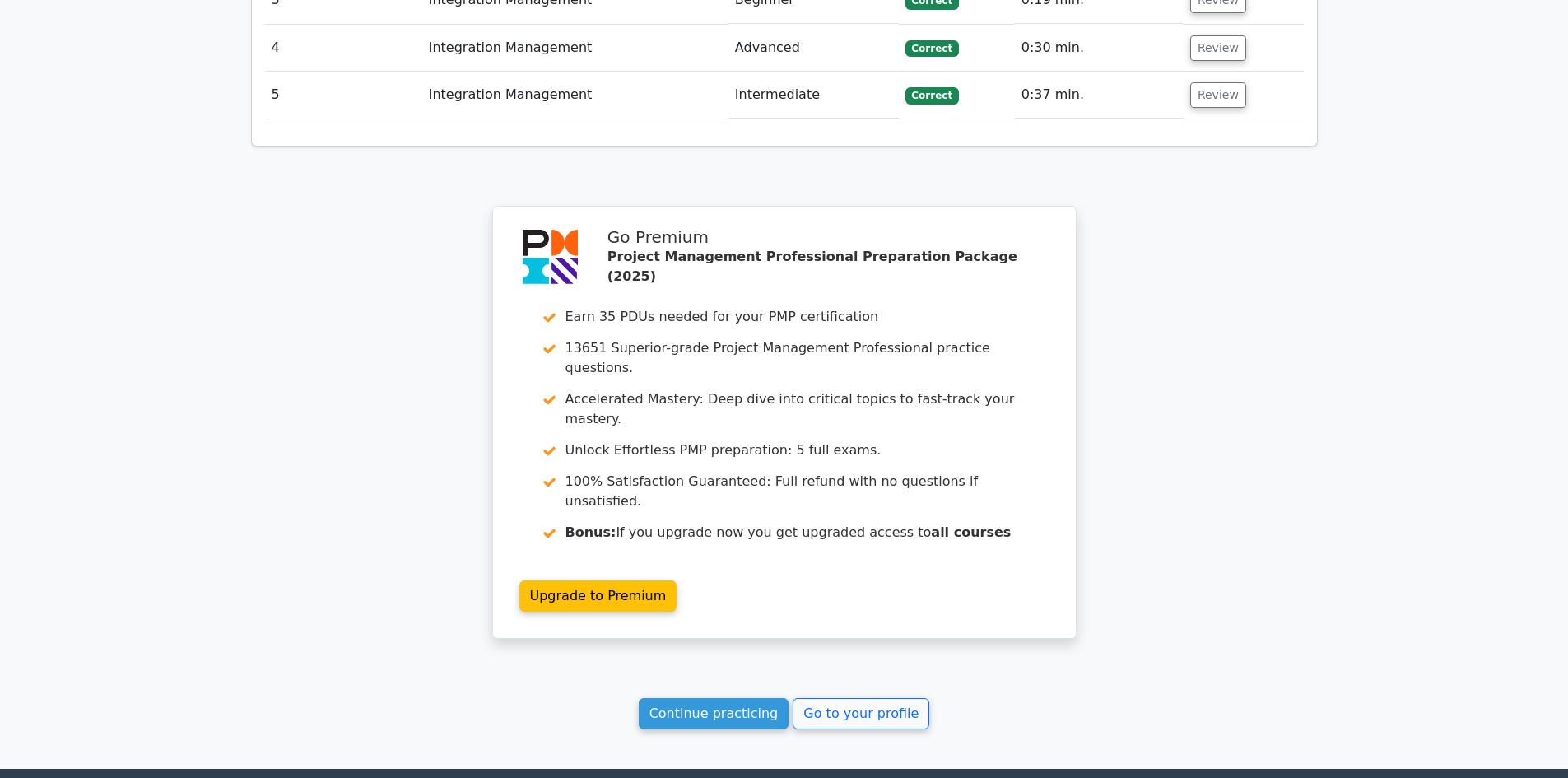
scroll to position [2597, 0]
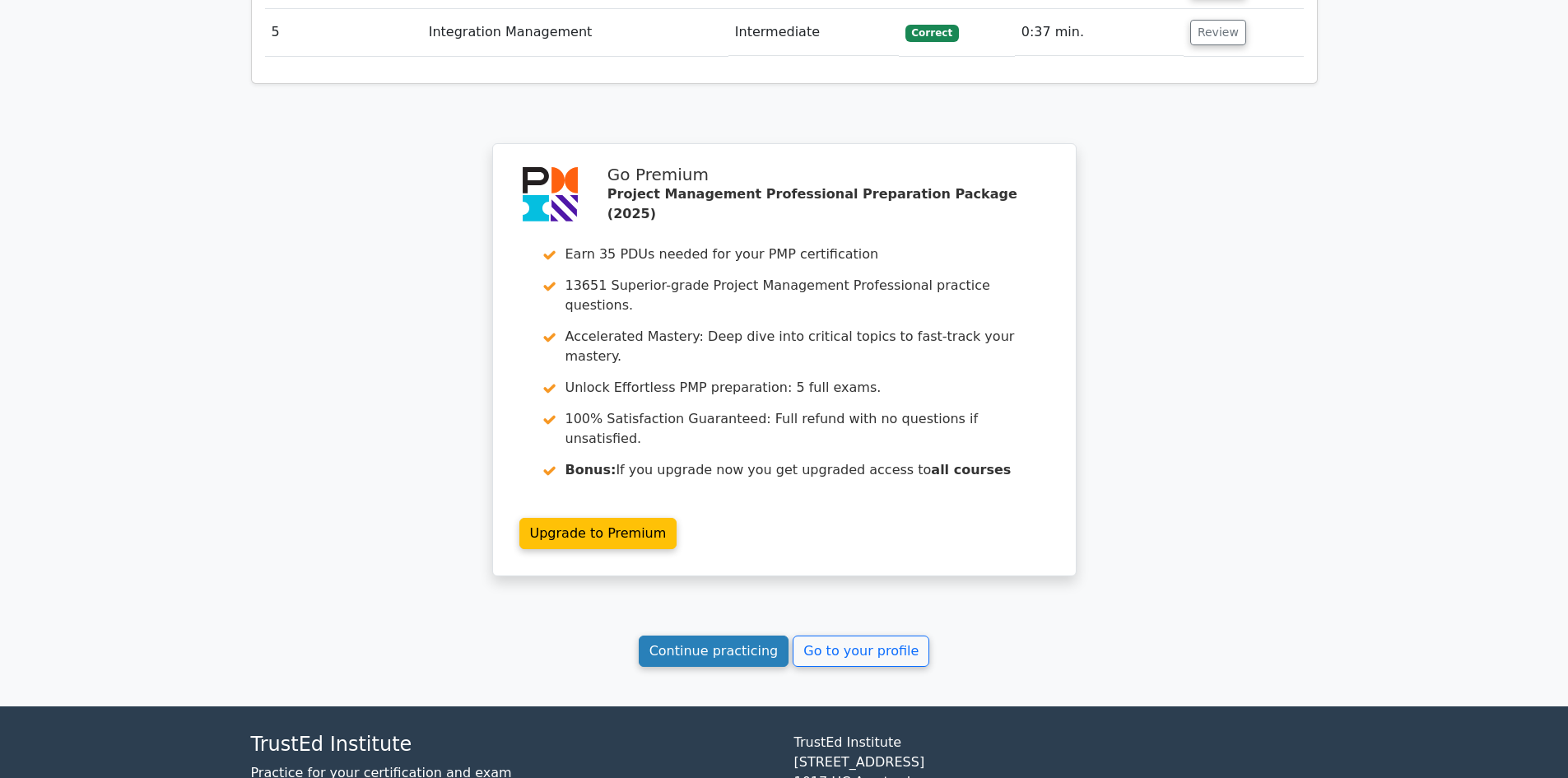
click at [732, 635] on link "Continue practicing" at bounding box center [714, 651] width 151 height 31
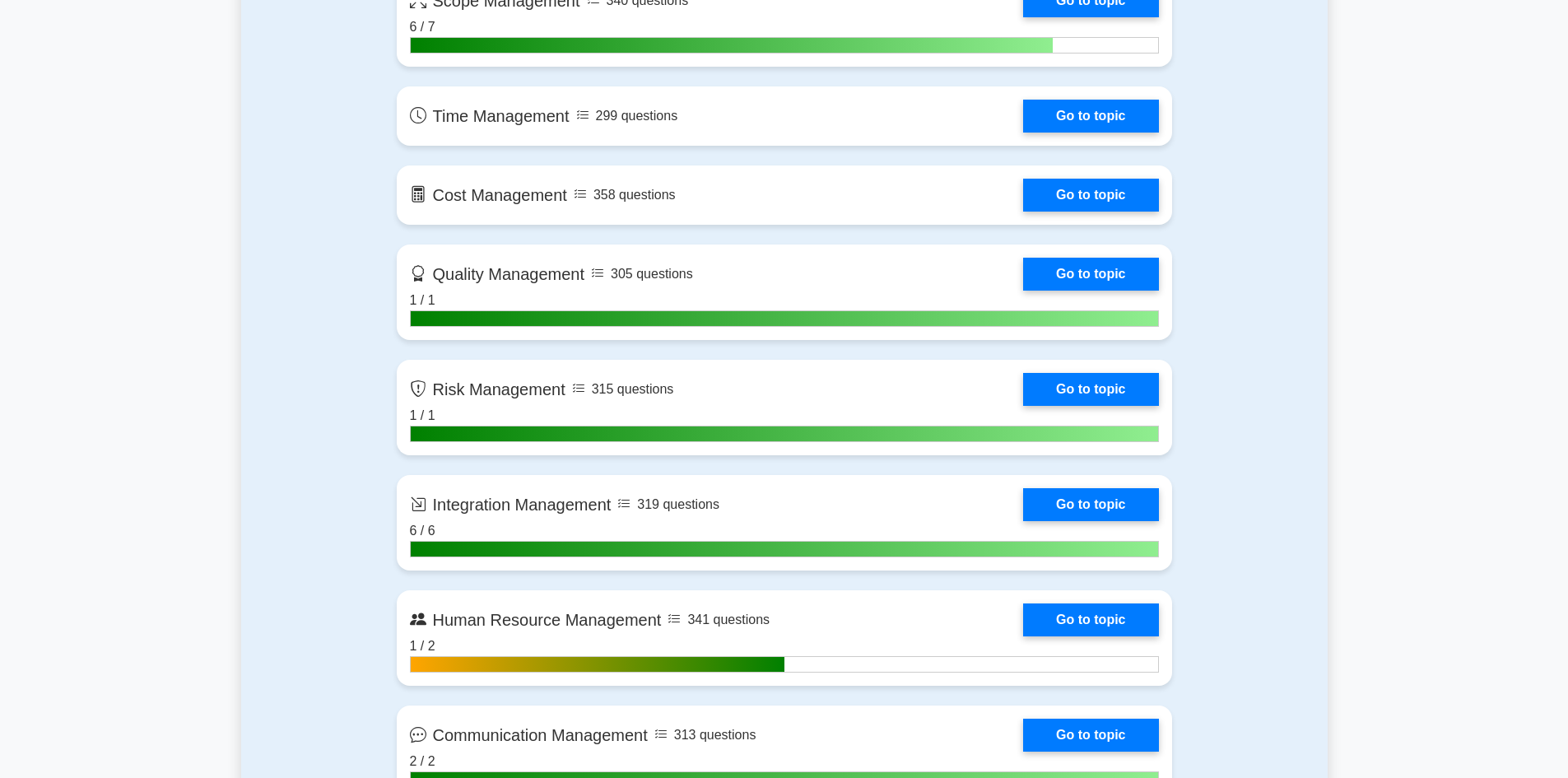
scroll to position [1317, 0]
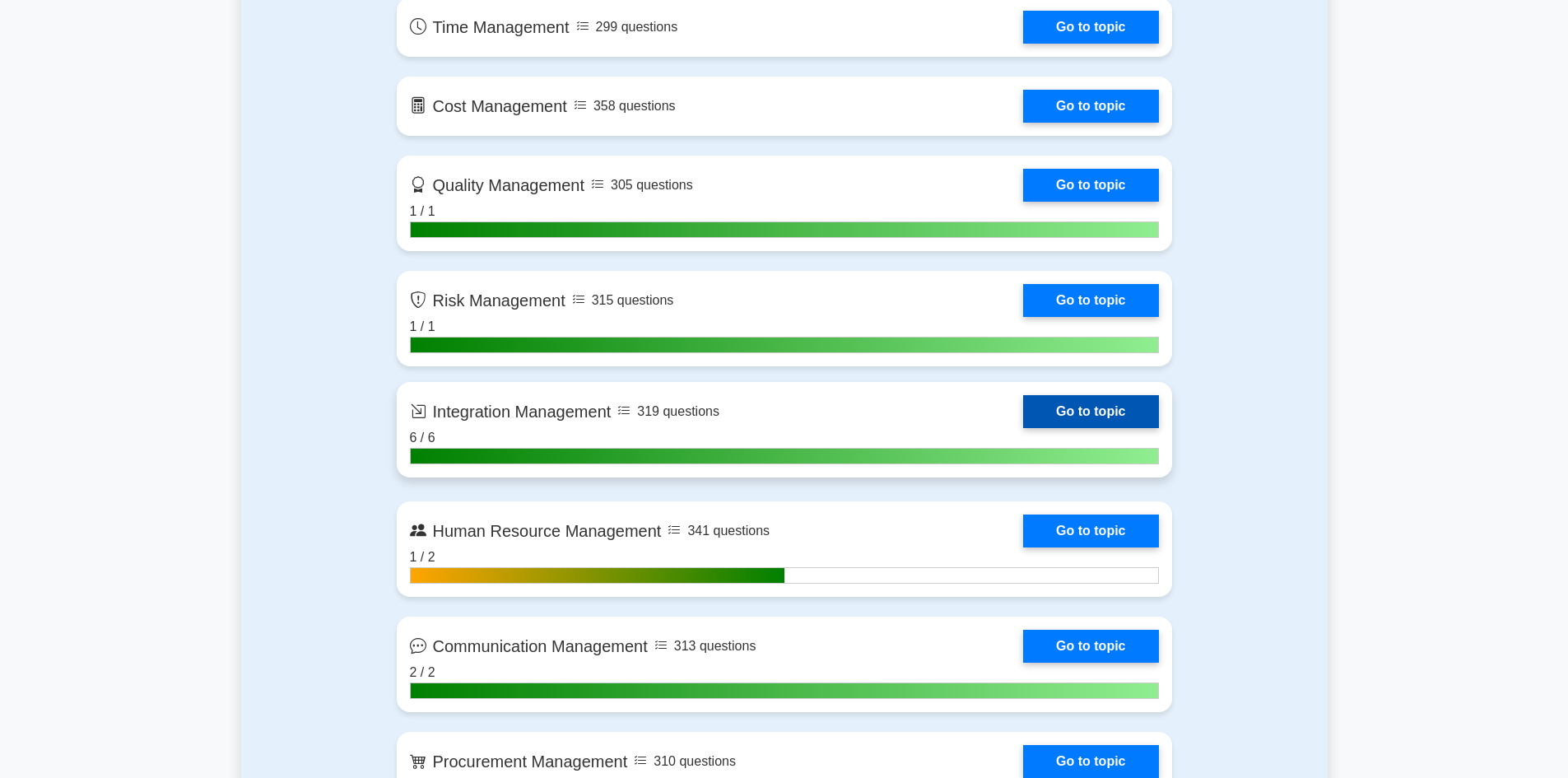
click at [1087, 407] on link "Go to topic" at bounding box center [1090, 411] width 135 height 33
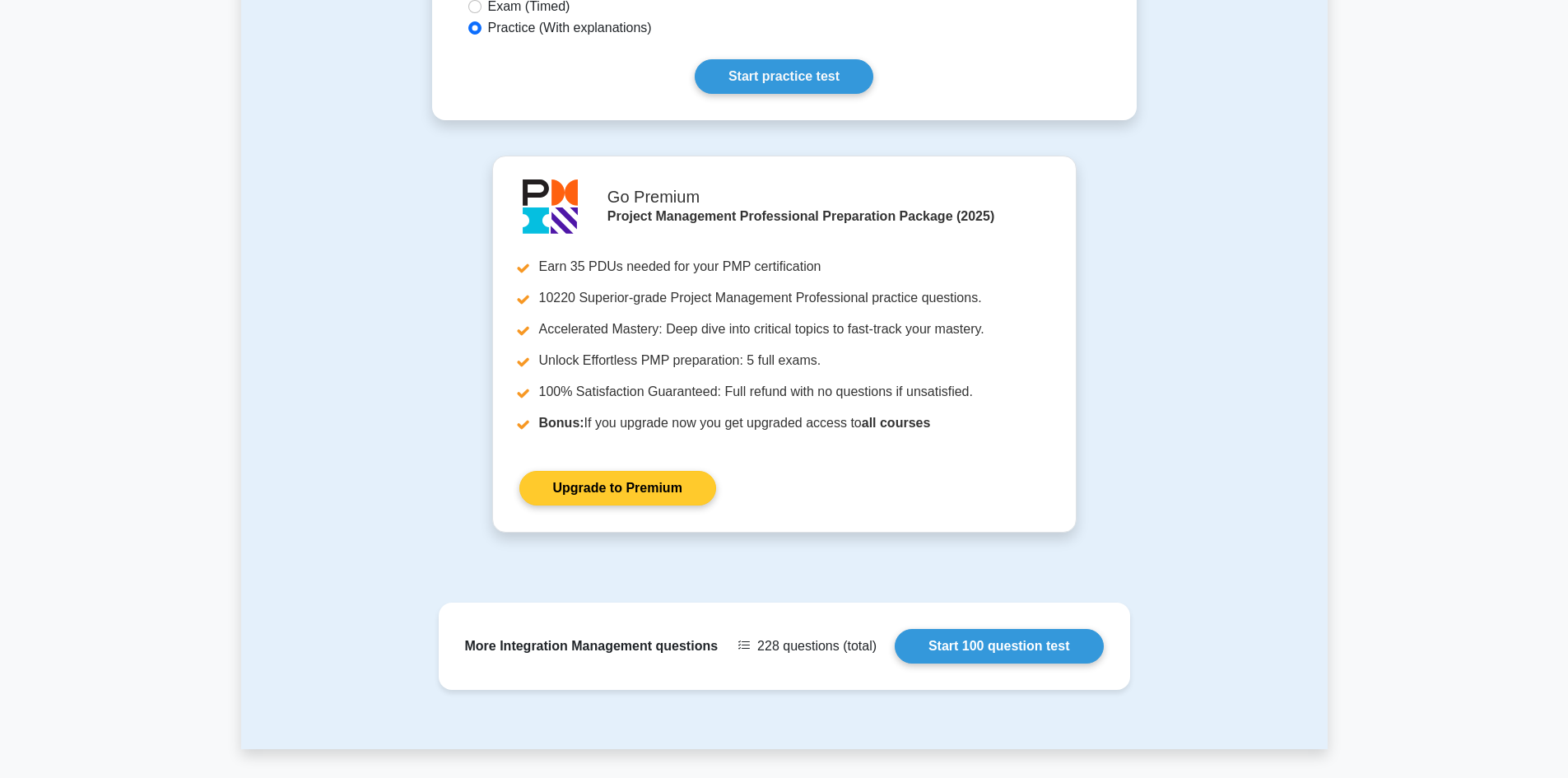
scroll to position [1098, 0]
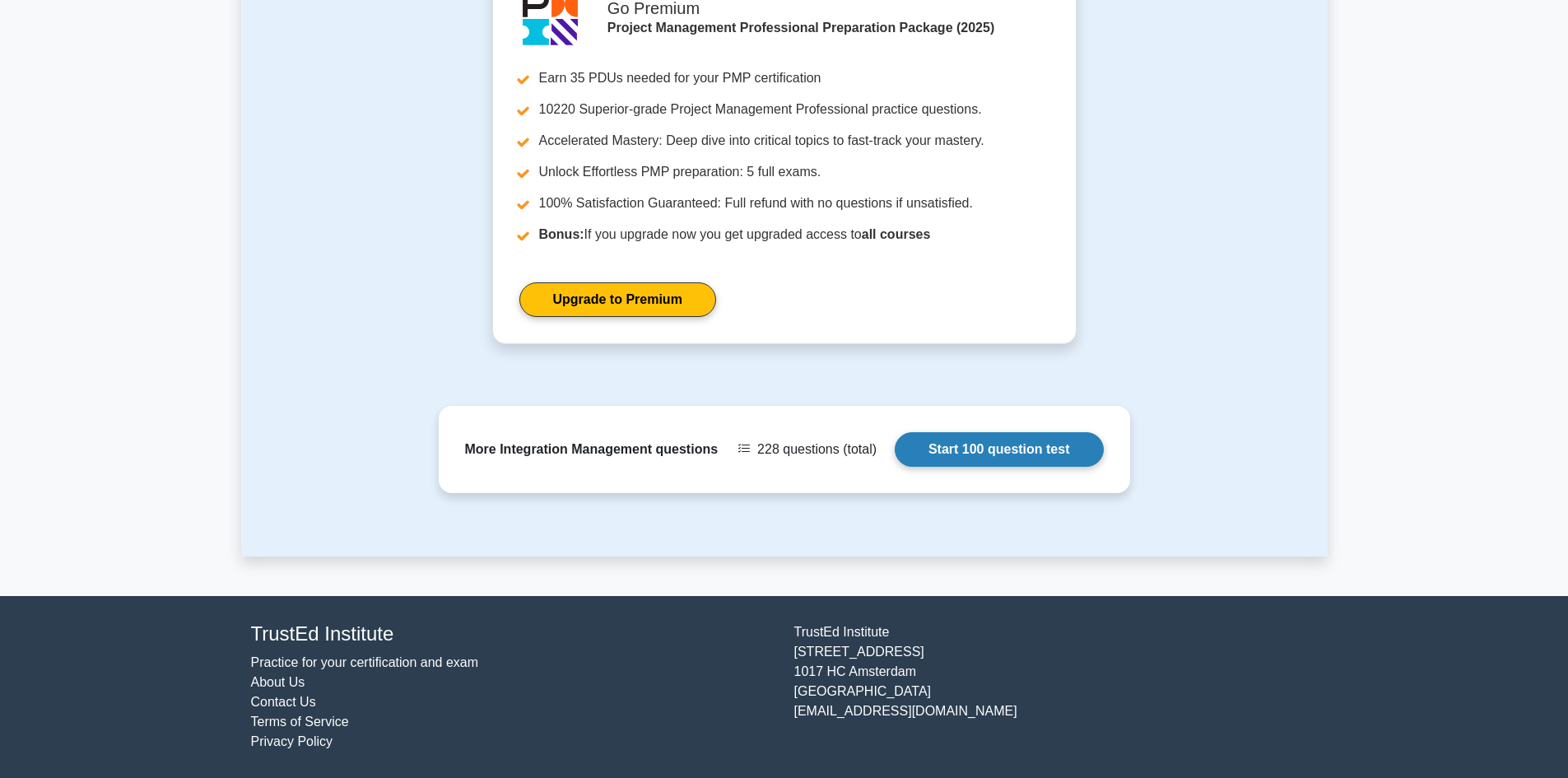
click at [984, 454] on link "Start 100 question test" at bounding box center [999, 449] width 209 height 35
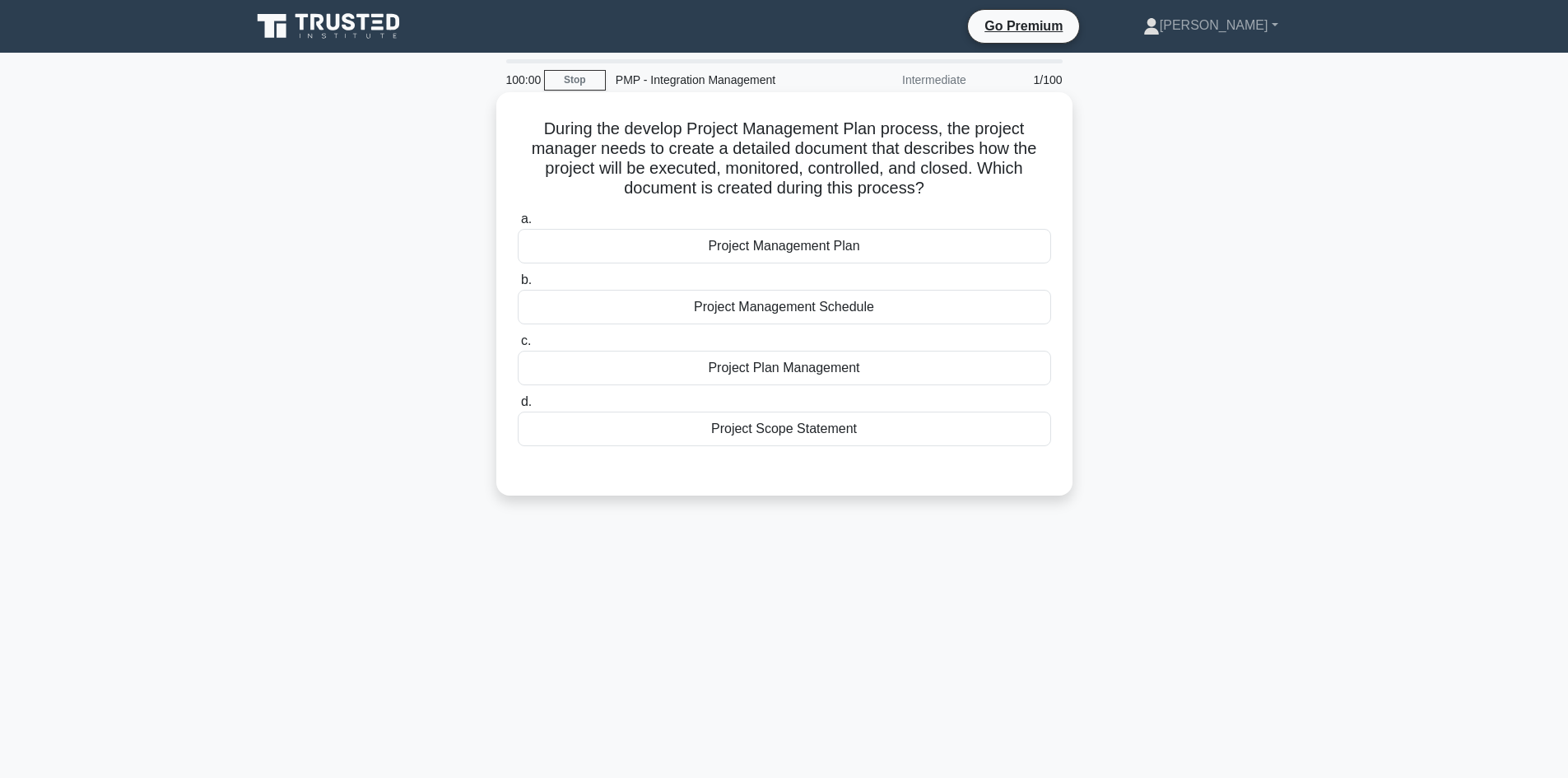
scroll to position [953, 0]
click at [802, 245] on div "Project Management Plan" at bounding box center [784, 245] width 533 height 35
click at [517, 225] on input "a. Project Management Plan" at bounding box center [517, 219] width 0 height 10
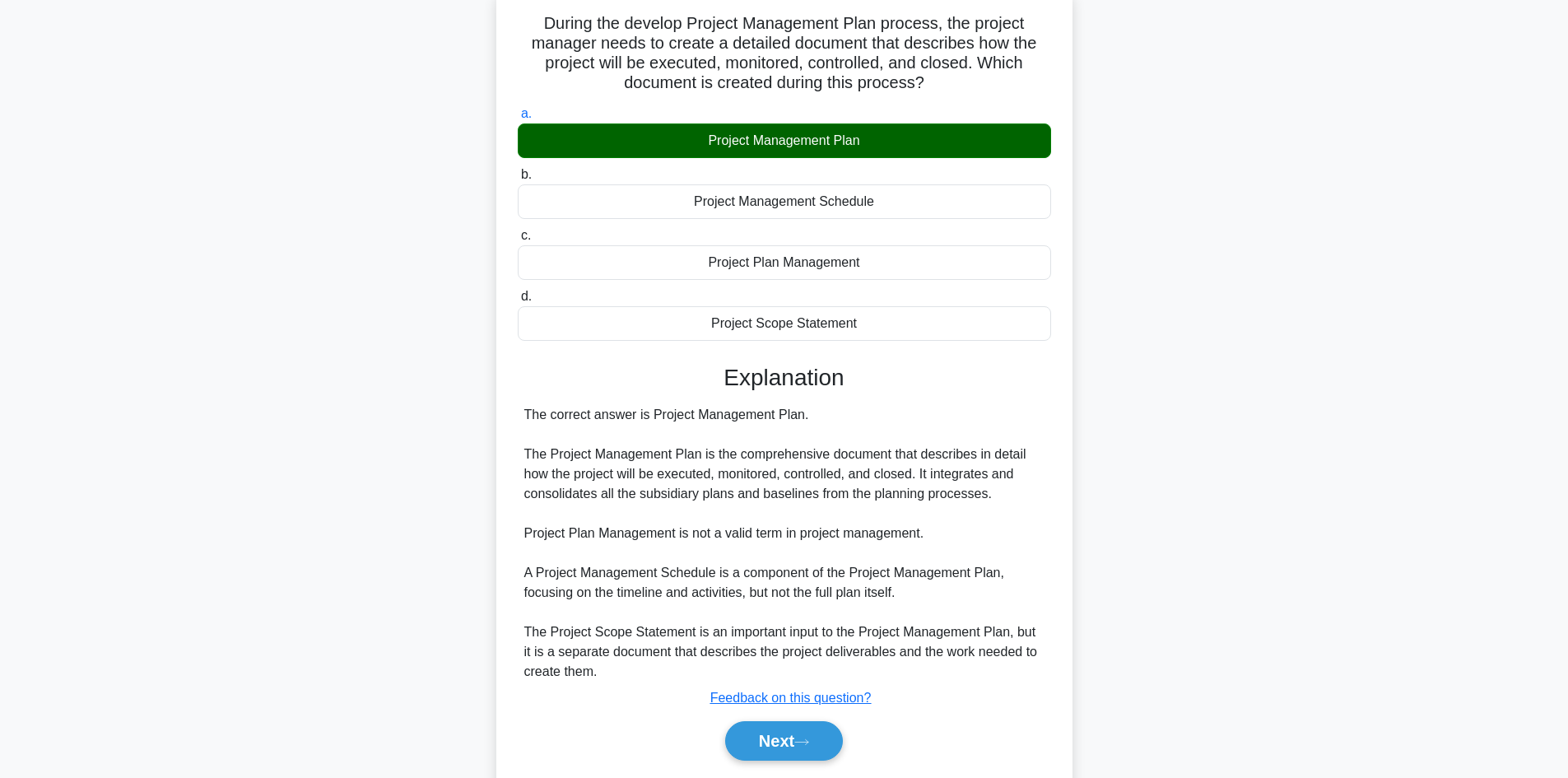
scroll to position [159, 0]
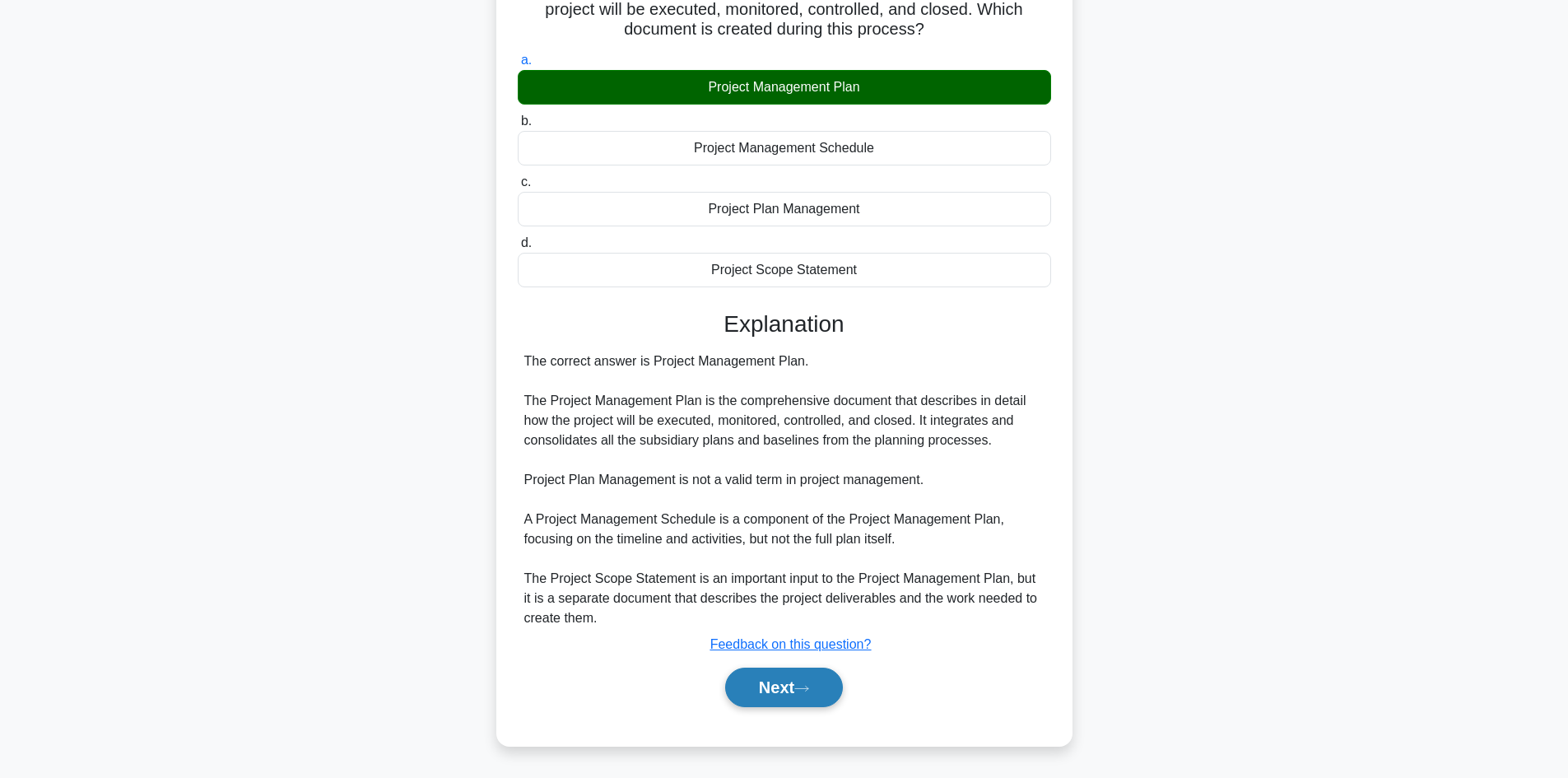
click at [771, 694] on button "Next" at bounding box center [784, 687] width 118 height 40
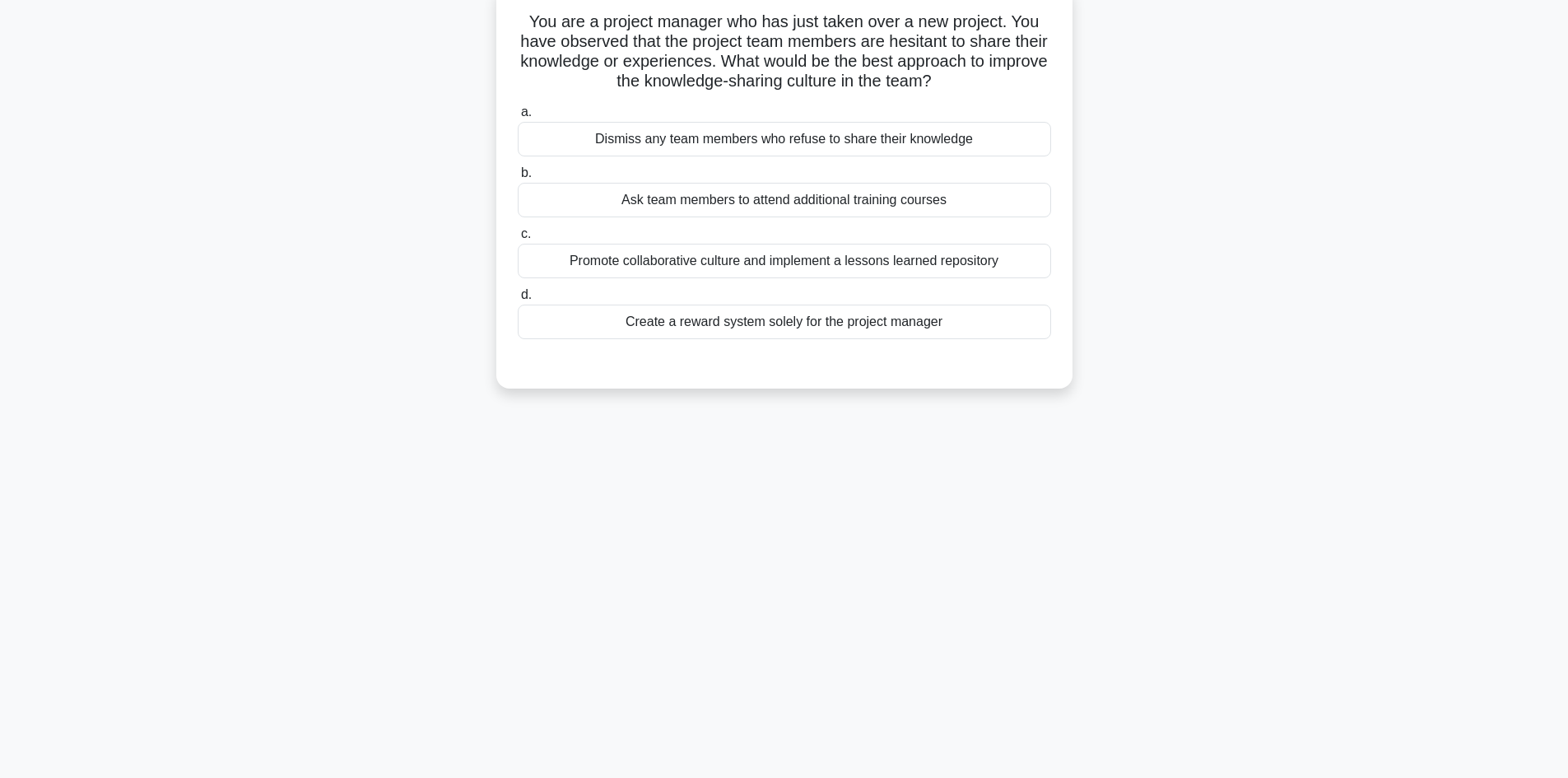
scroll to position [0, 0]
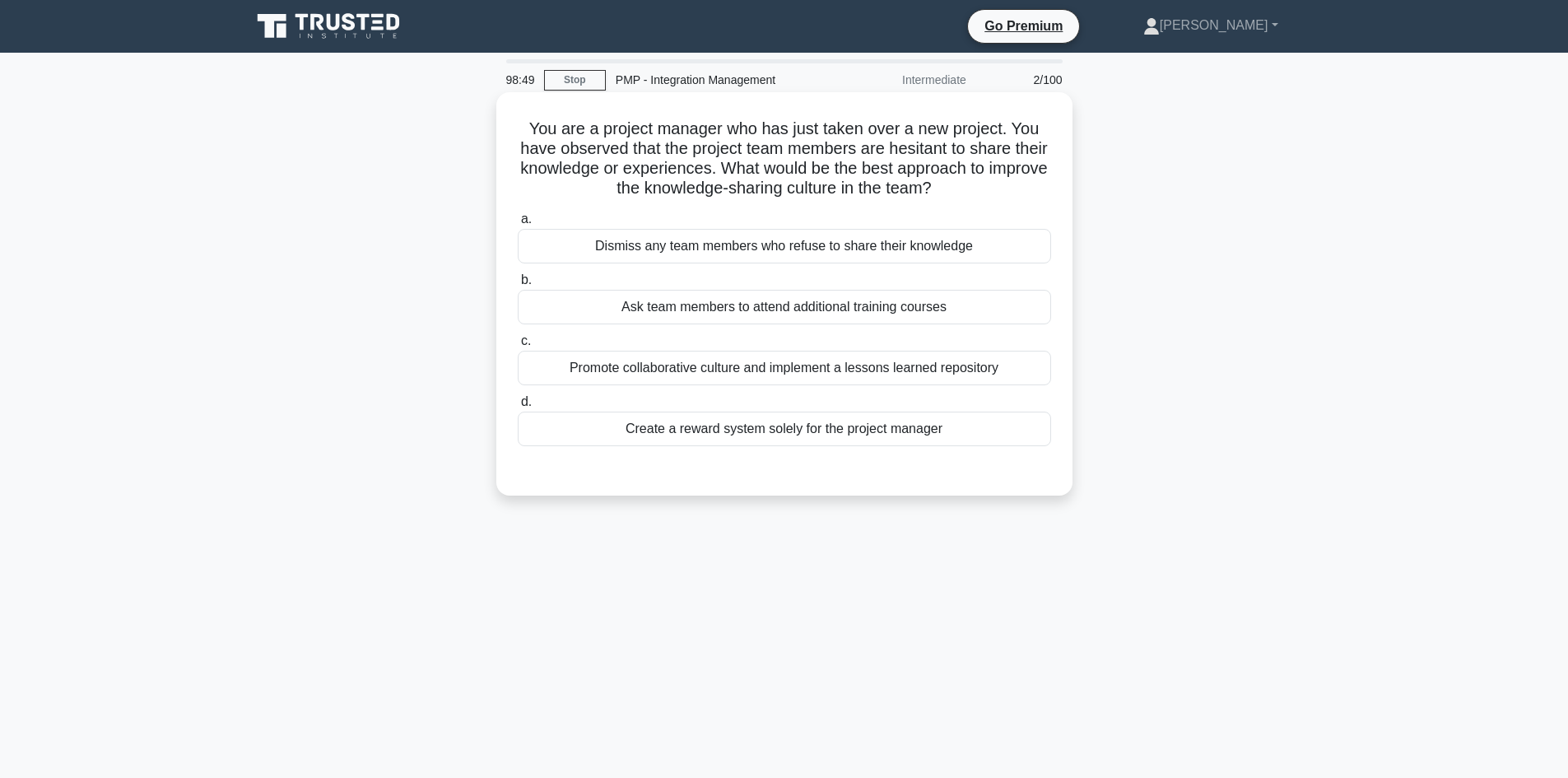
click at [808, 367] on div "Promote collaborative culture and implement a lessons learned repository" at bounding box center [784, 367] width 533 height 35
click at [517, 347] on input "c. Promote collaborative culture and implement a lessons learned repository" at bounding box center [517, 341] width 0 height 10
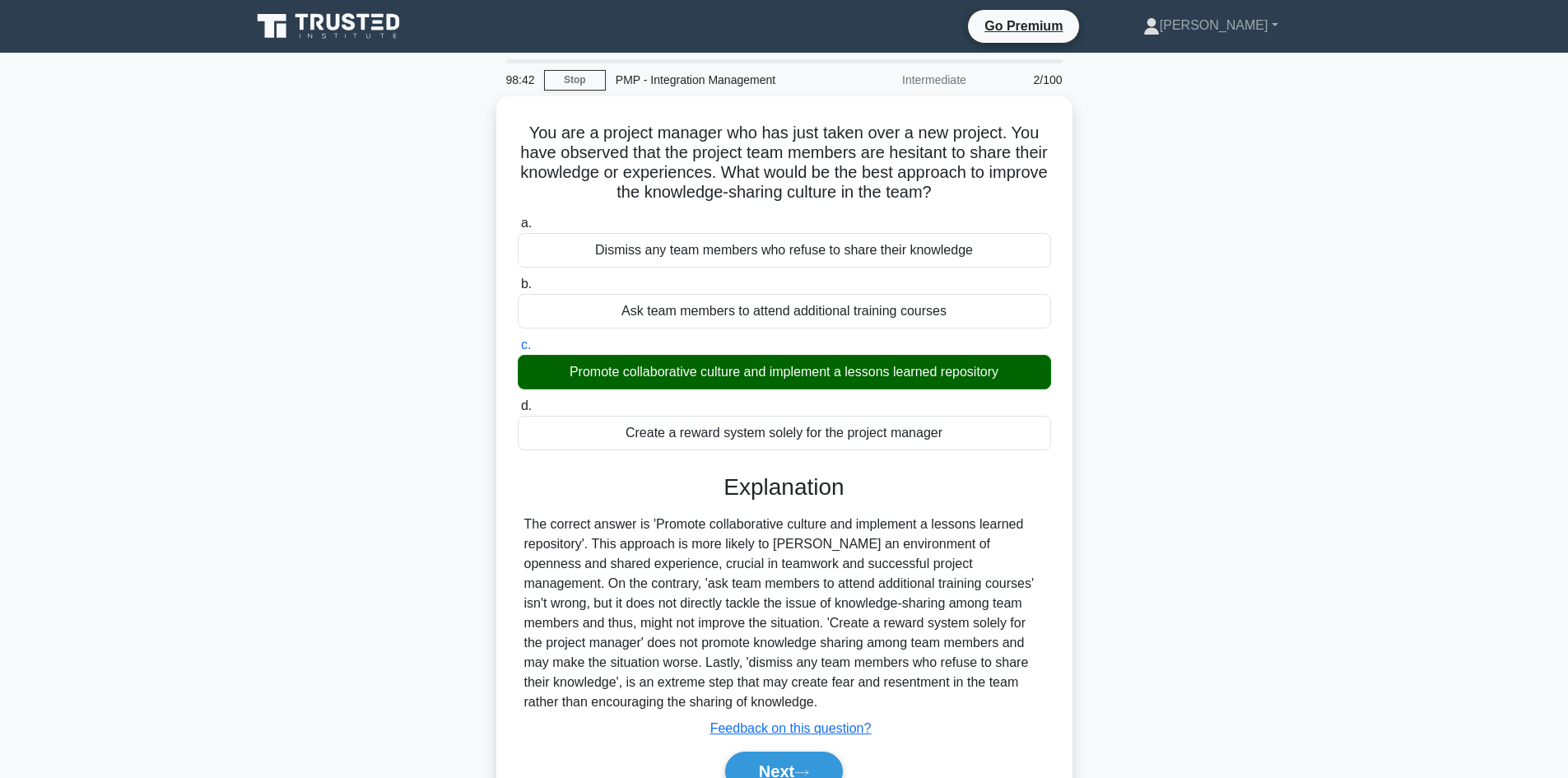
scroll to position [82, 0]
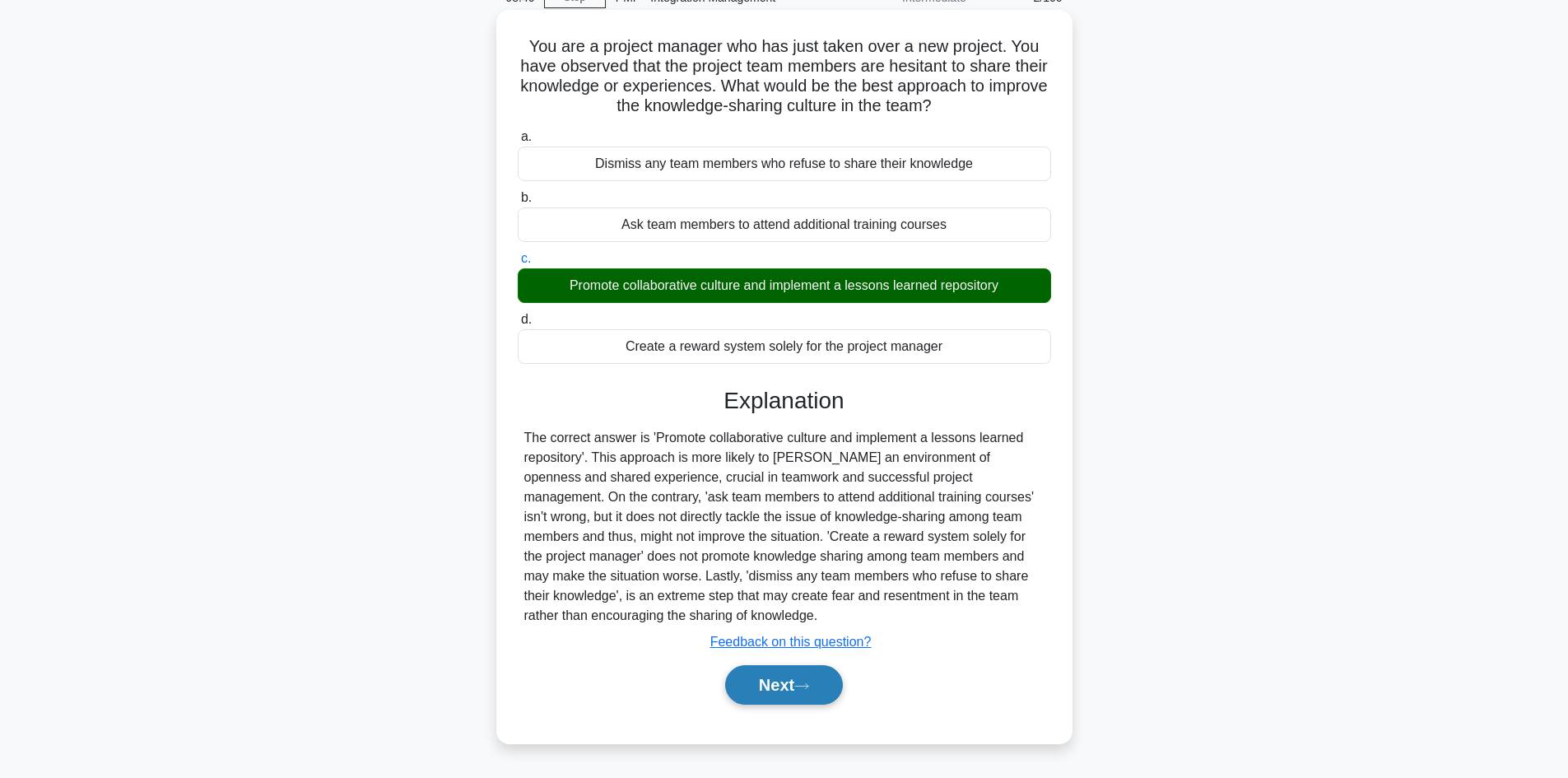
click at [808, 688] on icon at bounding box center [801, 686] width 15 height 9
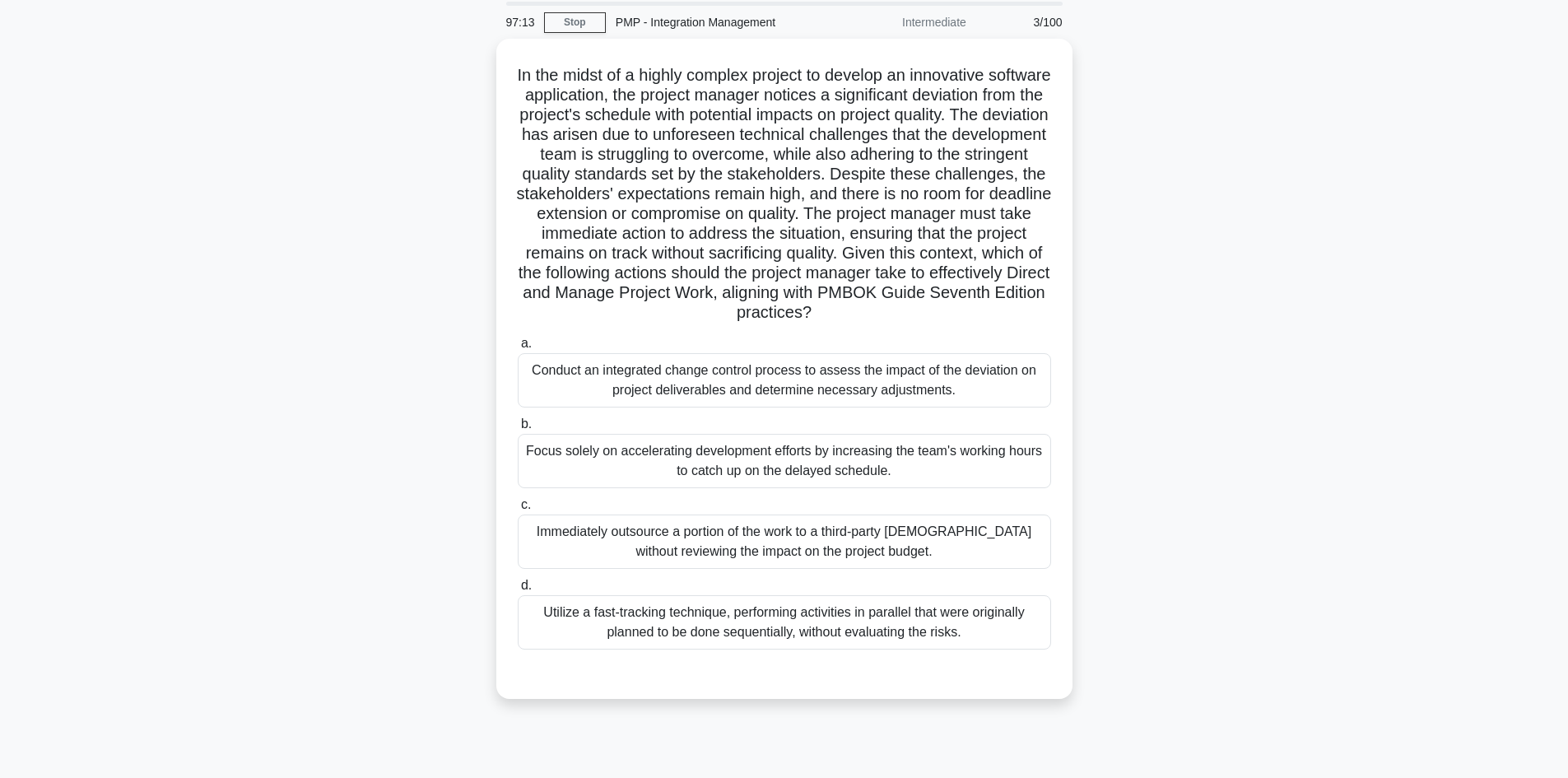
scroll to position [29, 0]
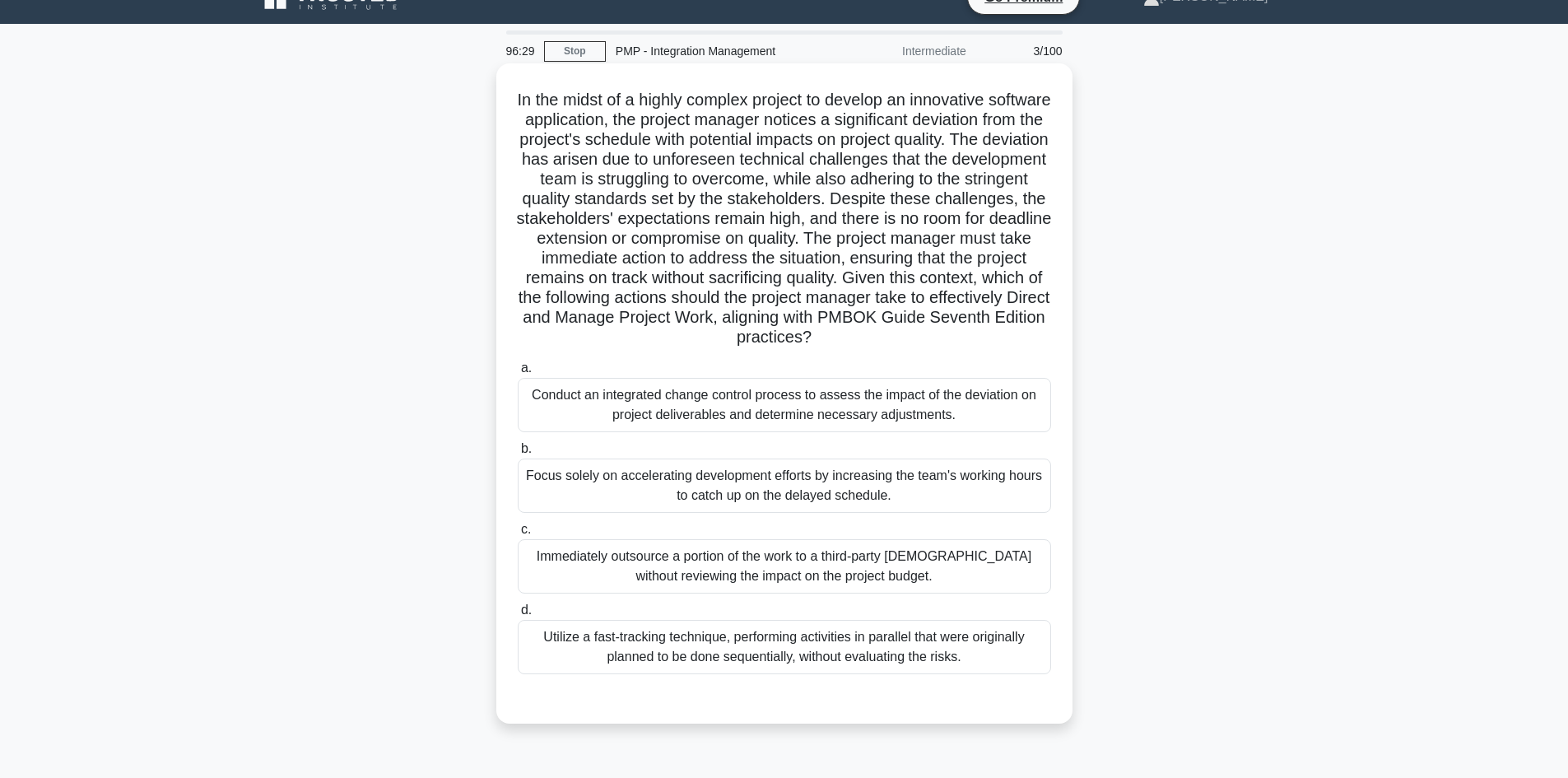
click at [869, 639] on div "Utilize a fast-tracking technique, performing activities in parallel that were …" at bounding box center [784, 647] width 533 height 55
click at [517, 616] on input "d. Utilize a fast-tracking technique, performing activities in parallel that we…" at bounding box center [517, 610] width 0 height 10
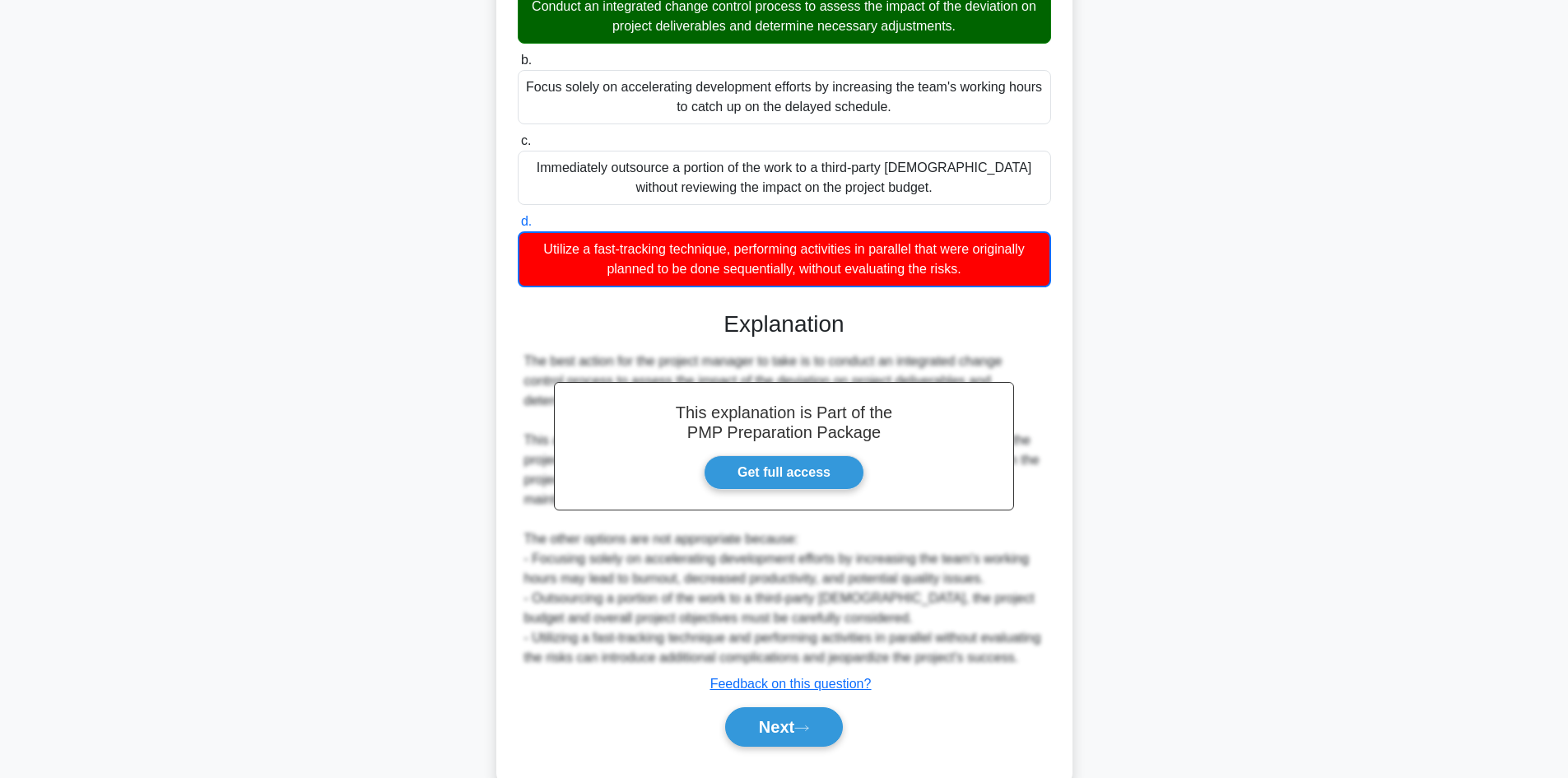
scroll to position [477, 0]
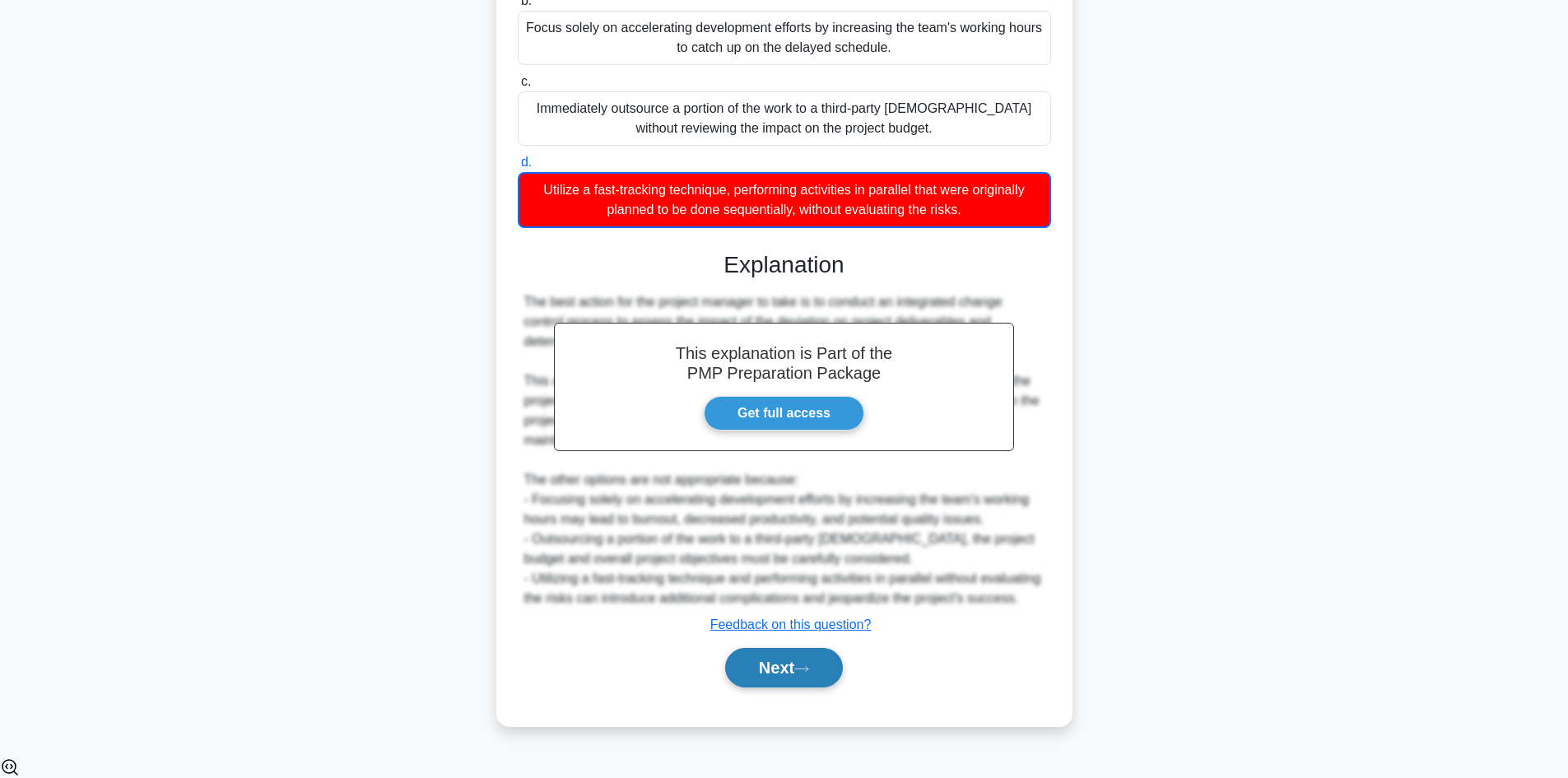
click at [818, 683] on button "Next" at bounding box center [784, 668] width 118 height 40
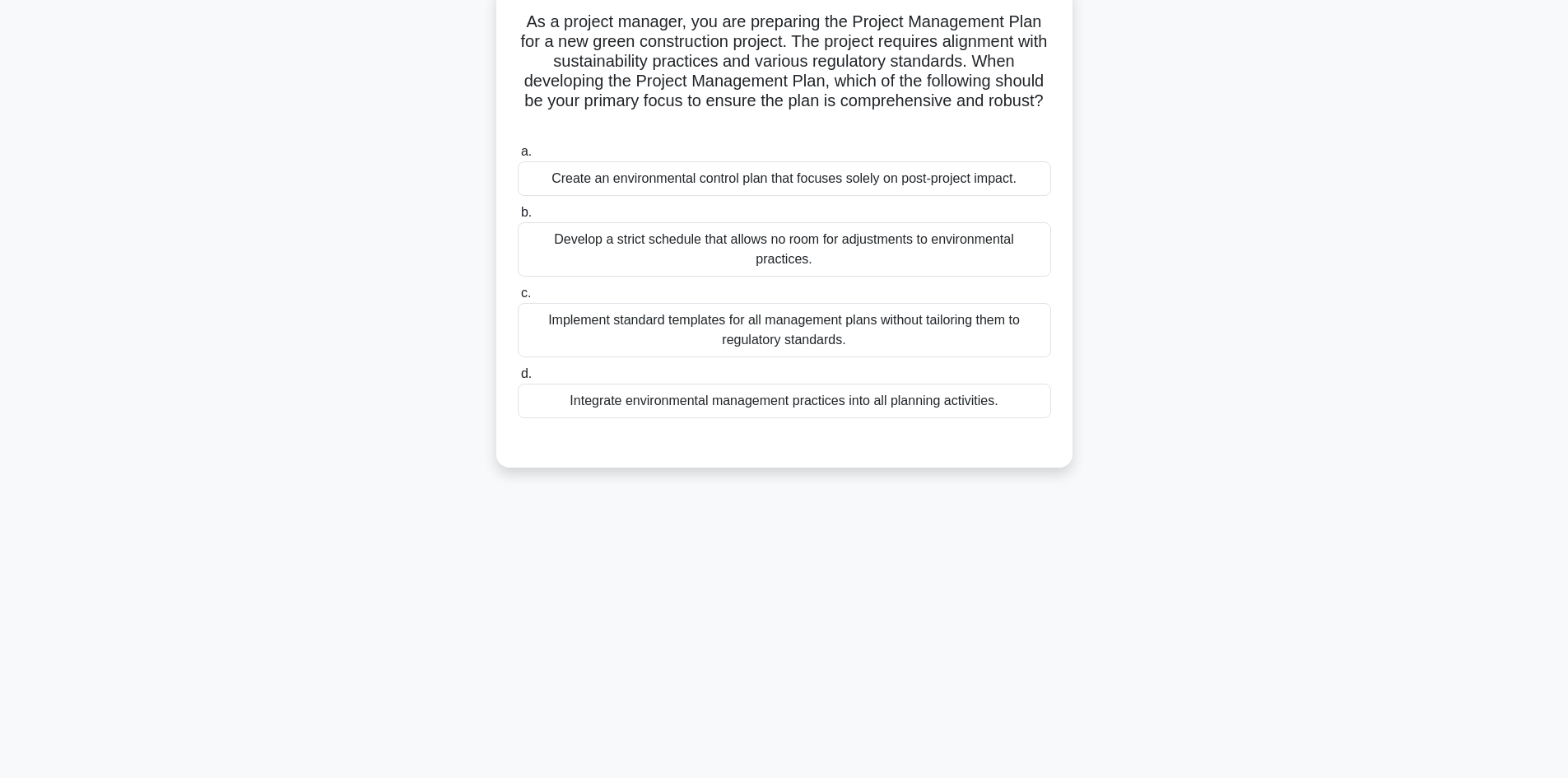
scroll to position [0, 0]
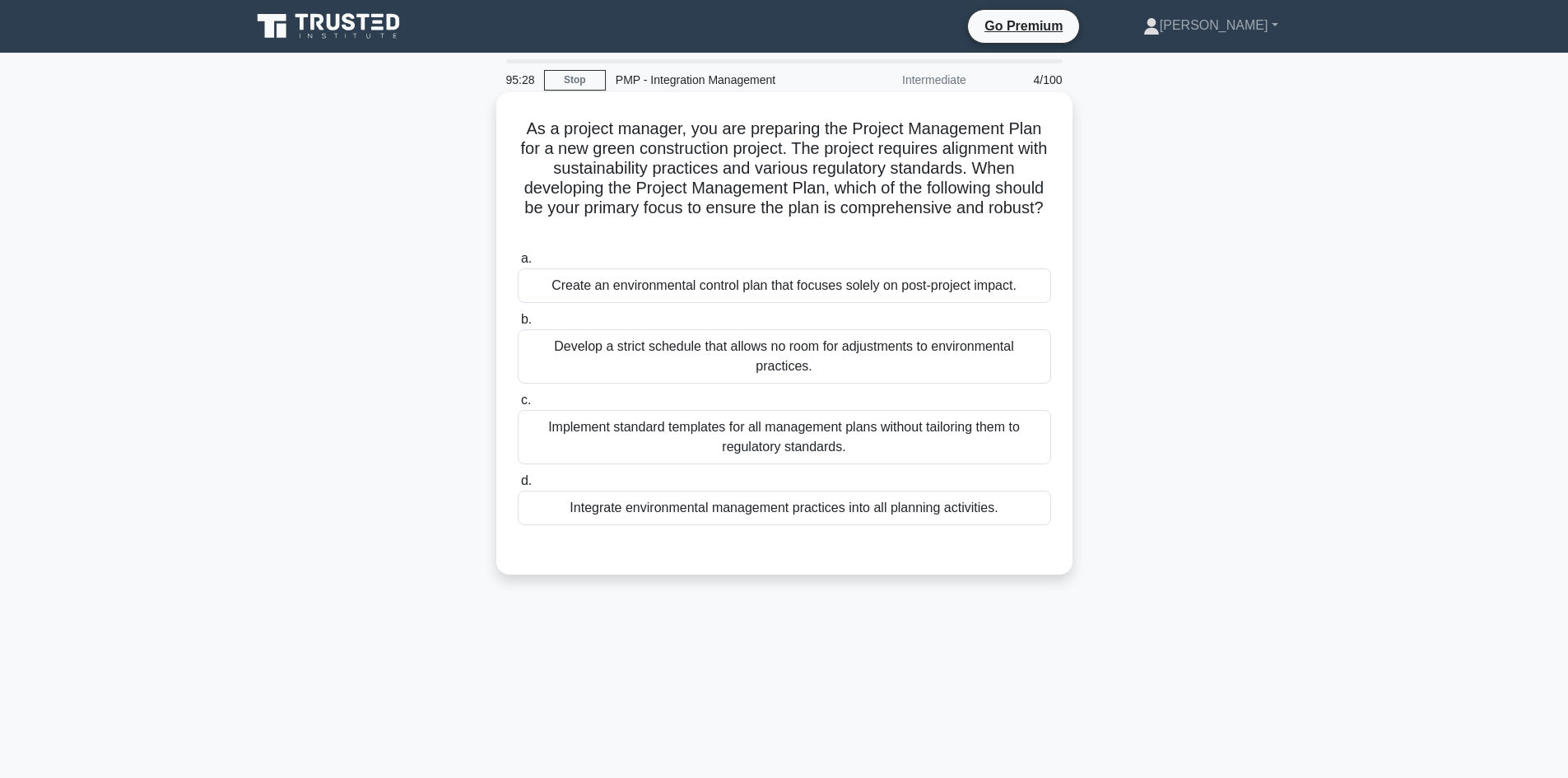
click at [940, 514] on div "Integrate environmental management practices into all planning activities." at bounding box center [784, 508] width 533 height 35
click at [517, 486] on input "d. Integrate environmental management practices into all planning activities." at bounding box center [517, 481] width 0 height 10
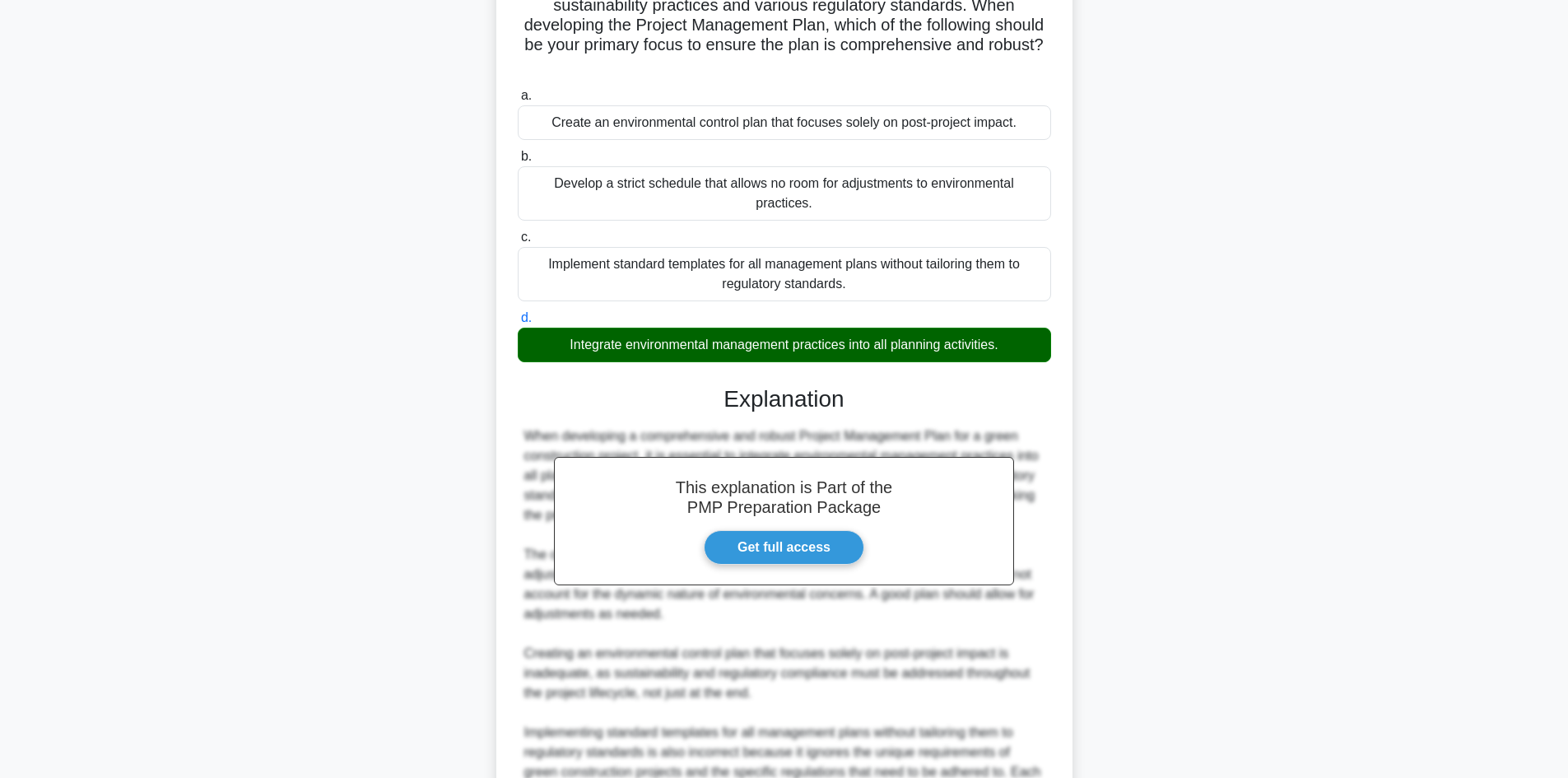
scroll to position [330, 0]
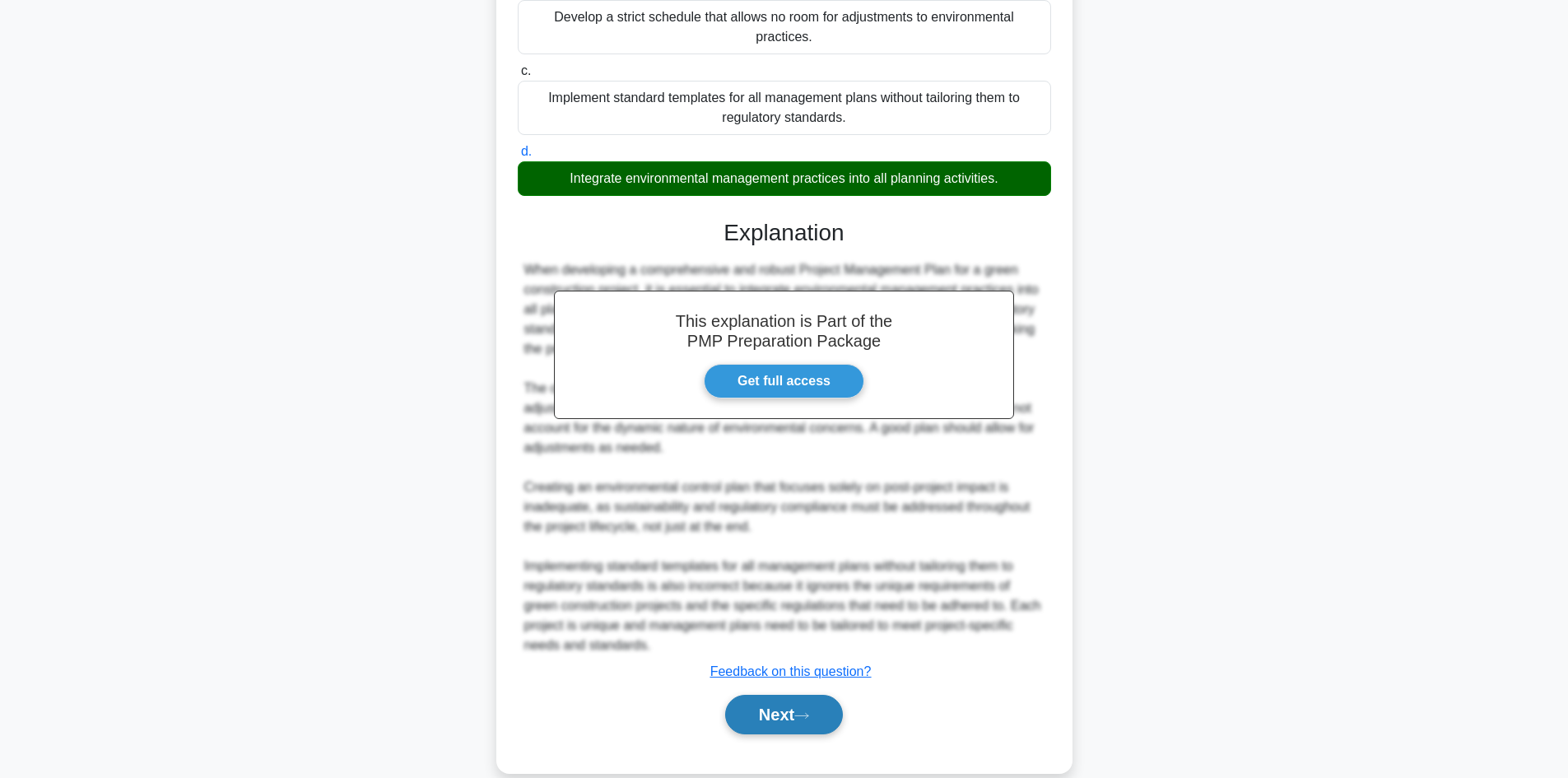
click at [795, 701] on button "Next" at bounding box center [784, 715] width 118 height 40
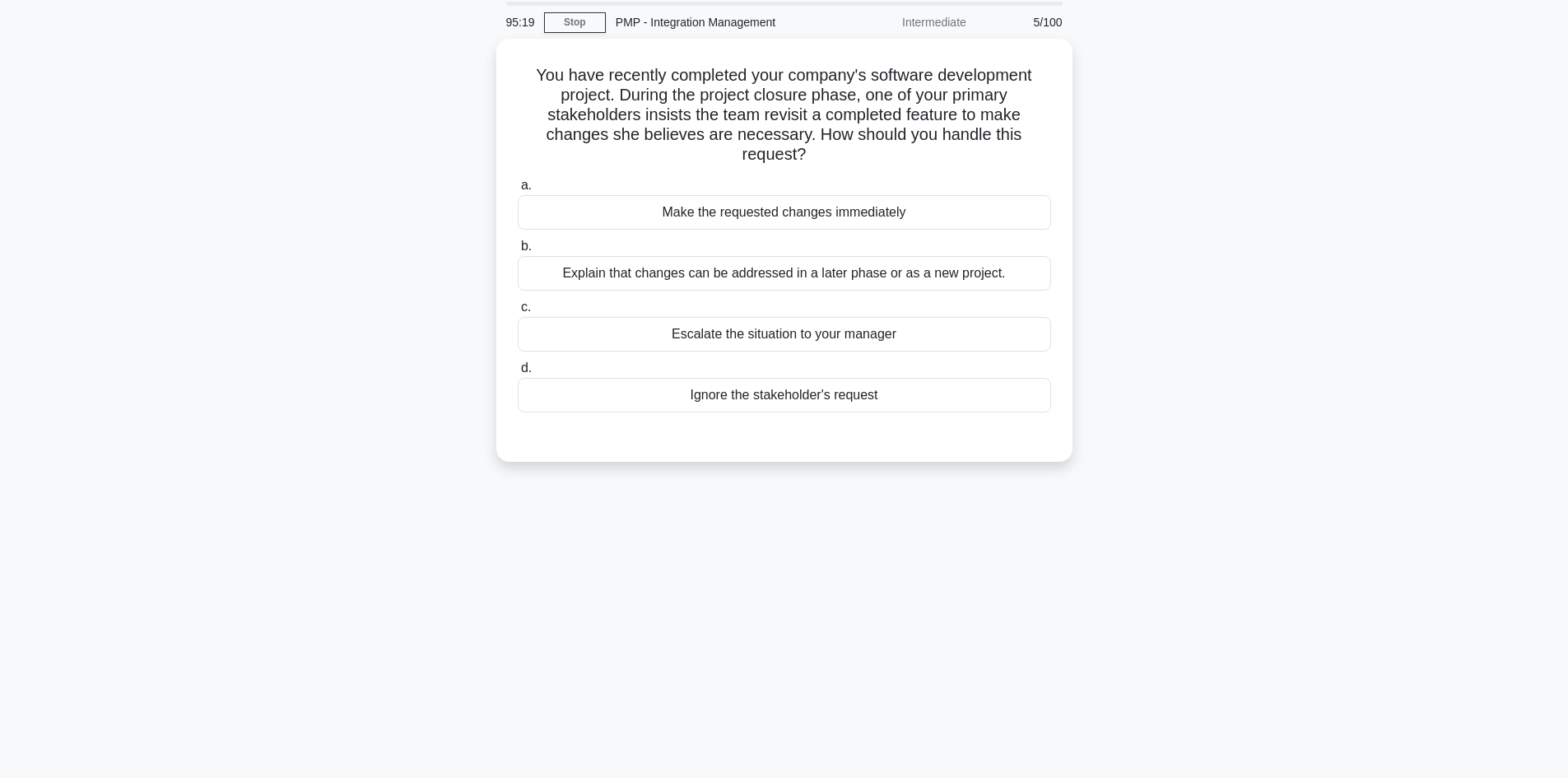
scroll to position [29, 0]
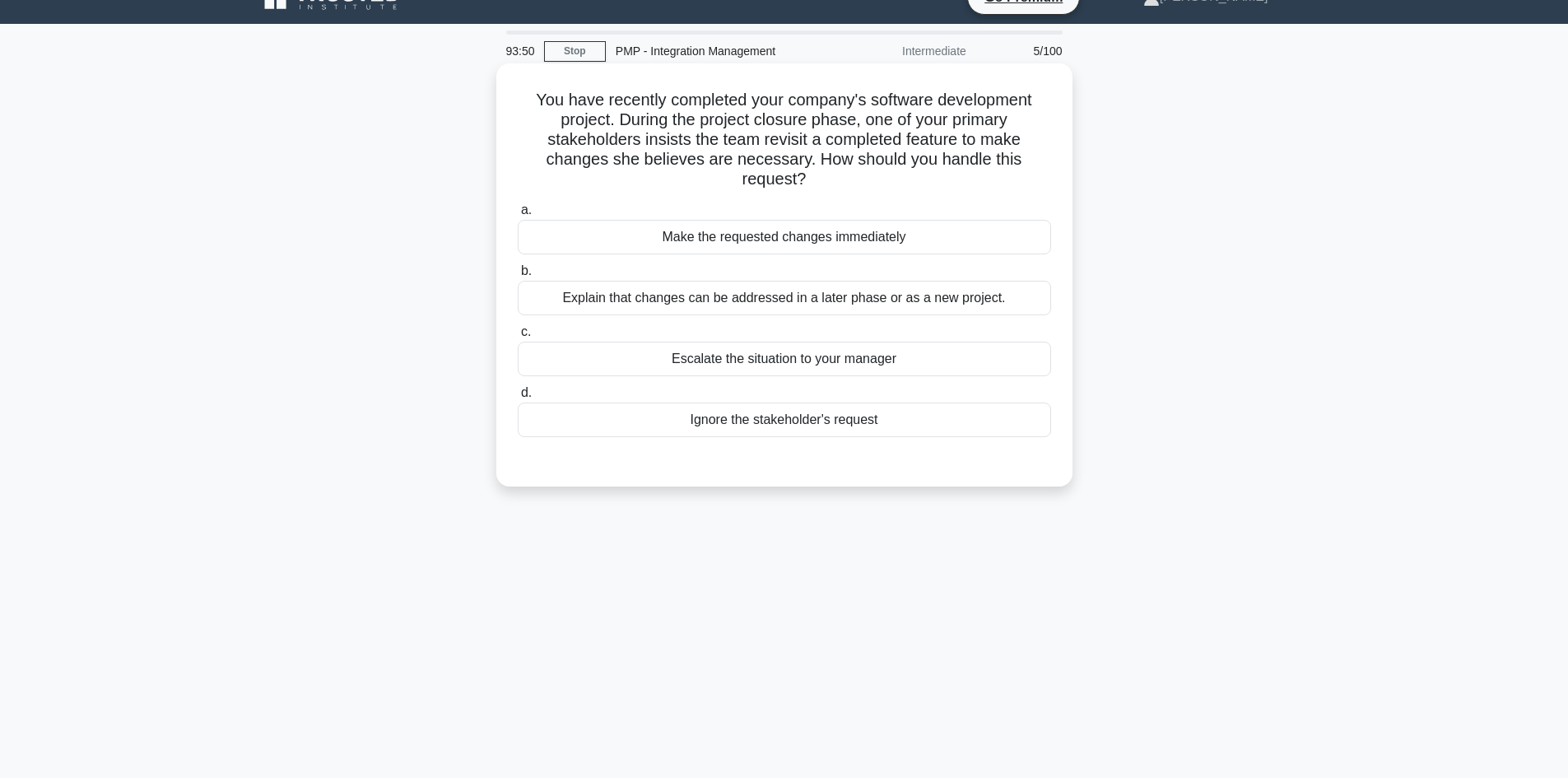
click at [747, 234] on div "Make the requested changes immediately" at bounding box center [784, 237] width 533 height 35
click at [517, 215] on input "a. Make the requested changes immediately" at bounding box center [517, 210] width 0 height 10
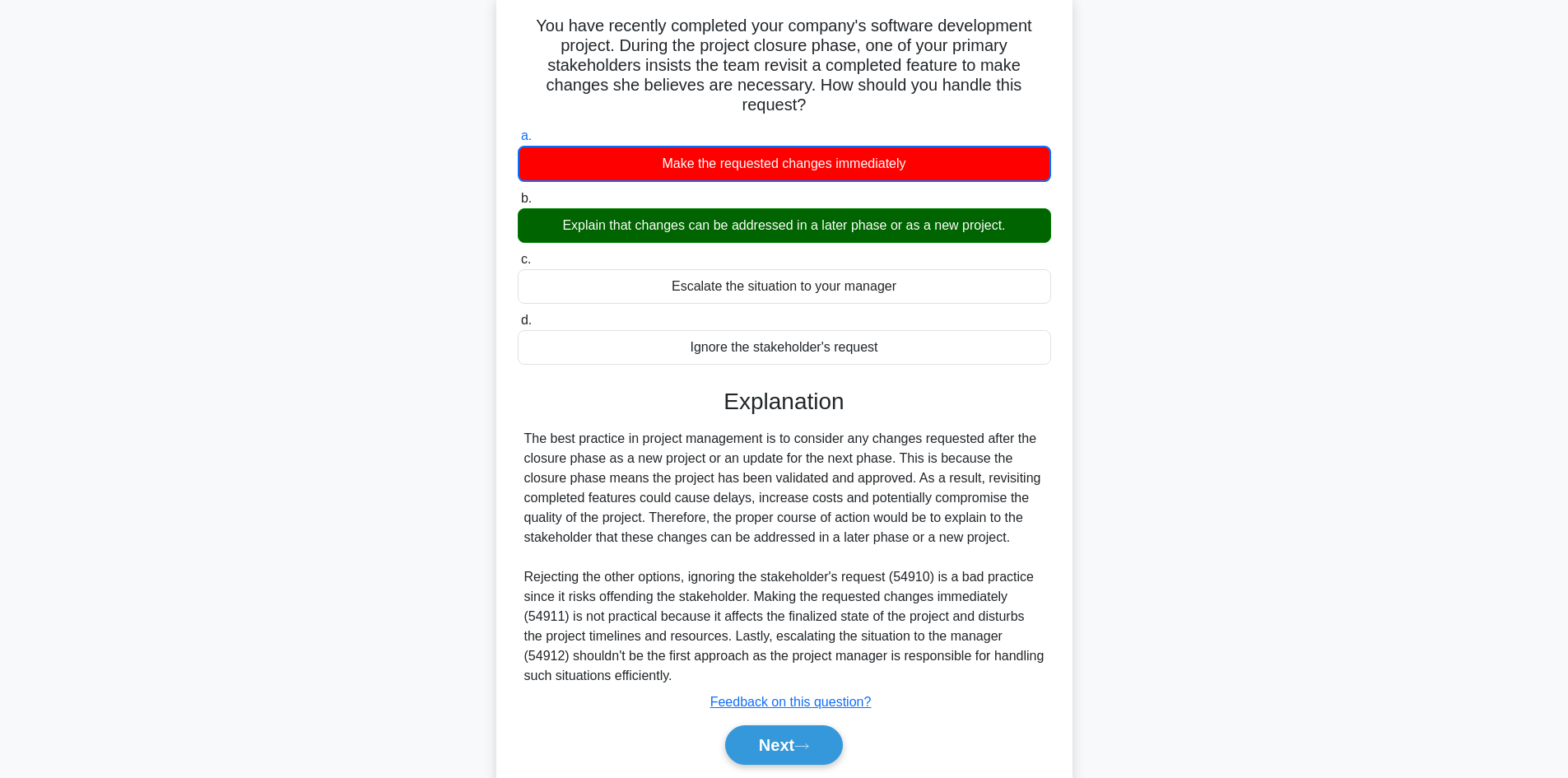
scroll to position [161, 0]
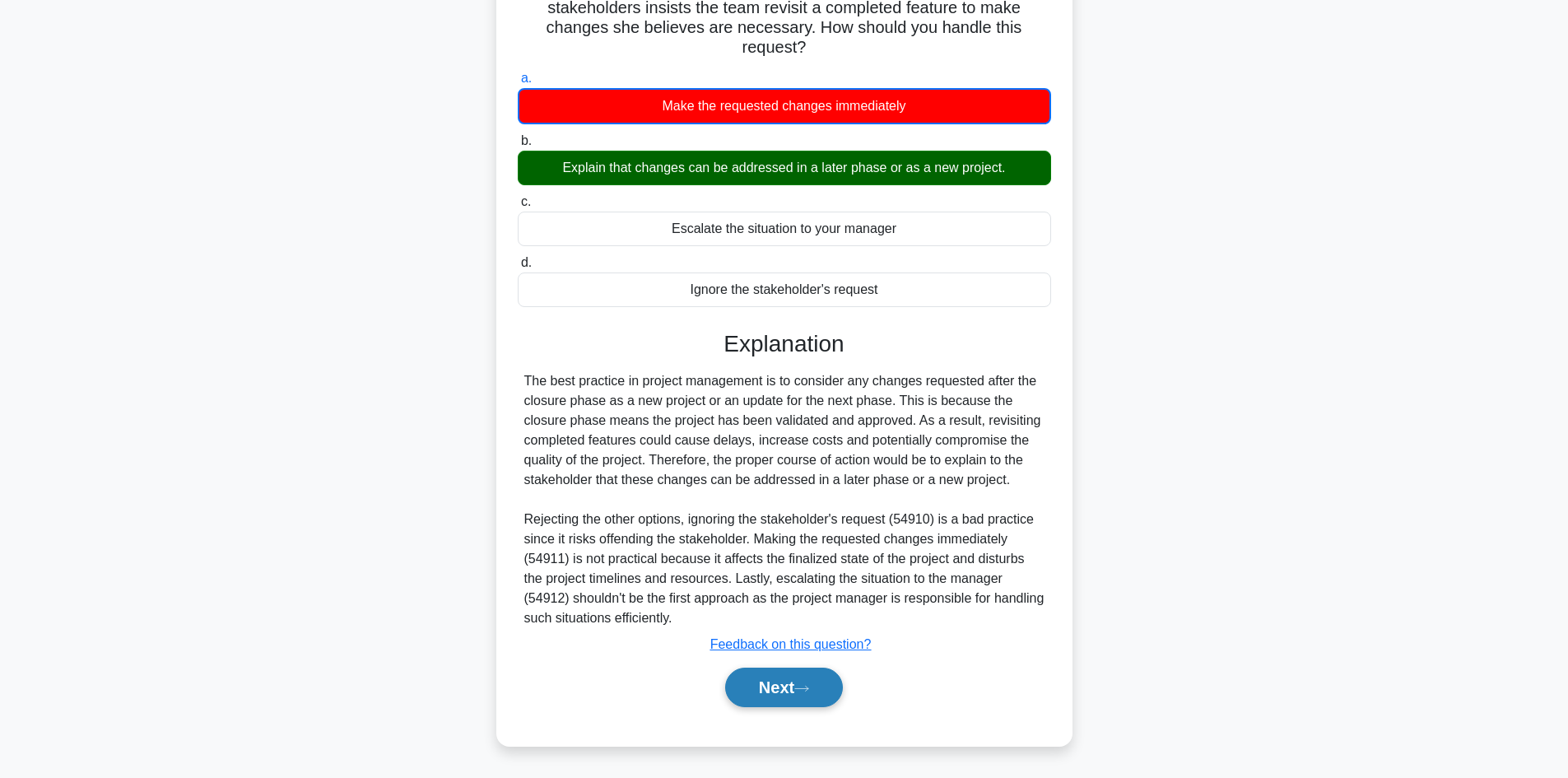
click at [808, 693] on icon at bounding box center [801, 688] width 15 height 9
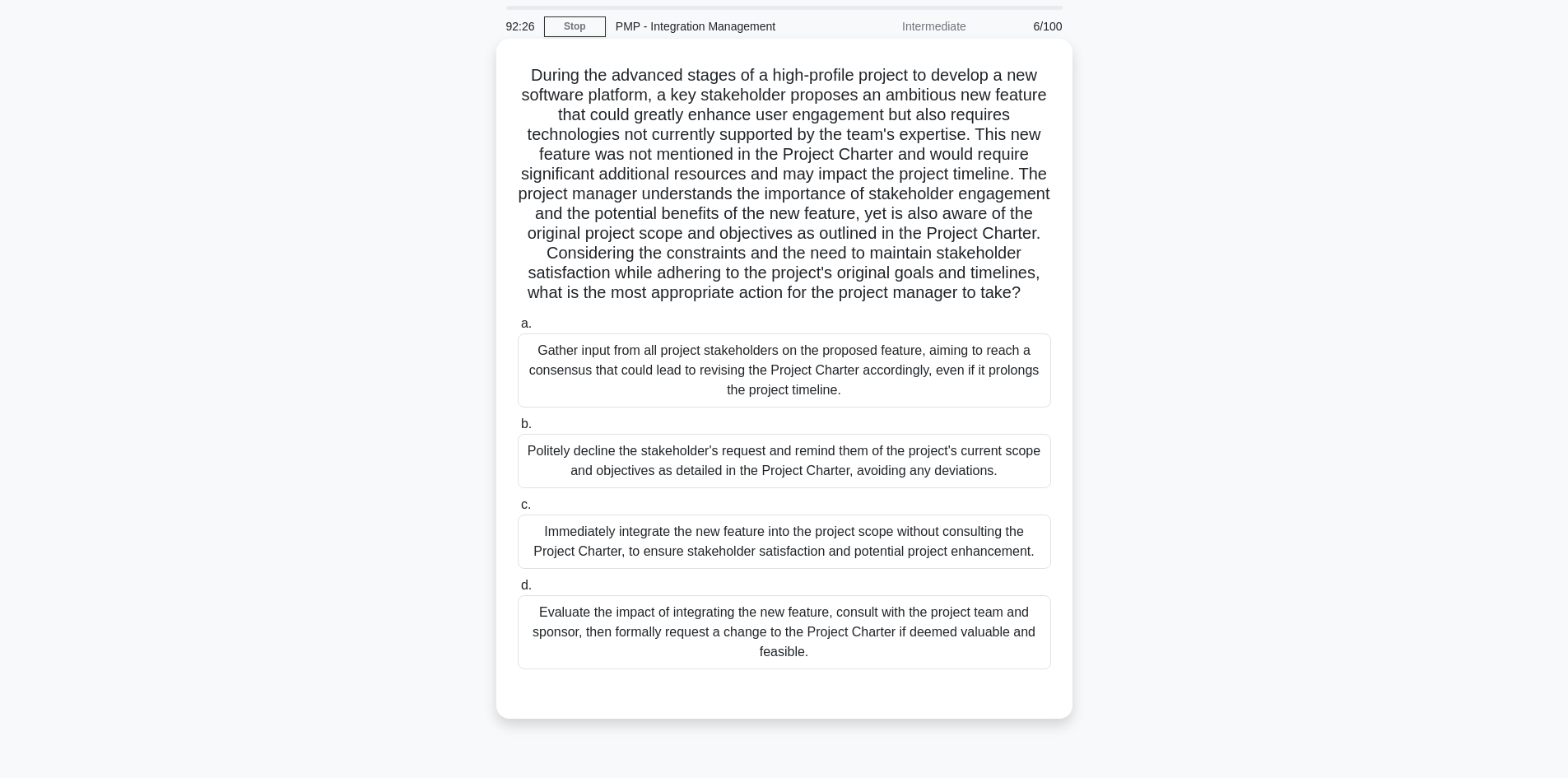
scroll to position [82, 0]
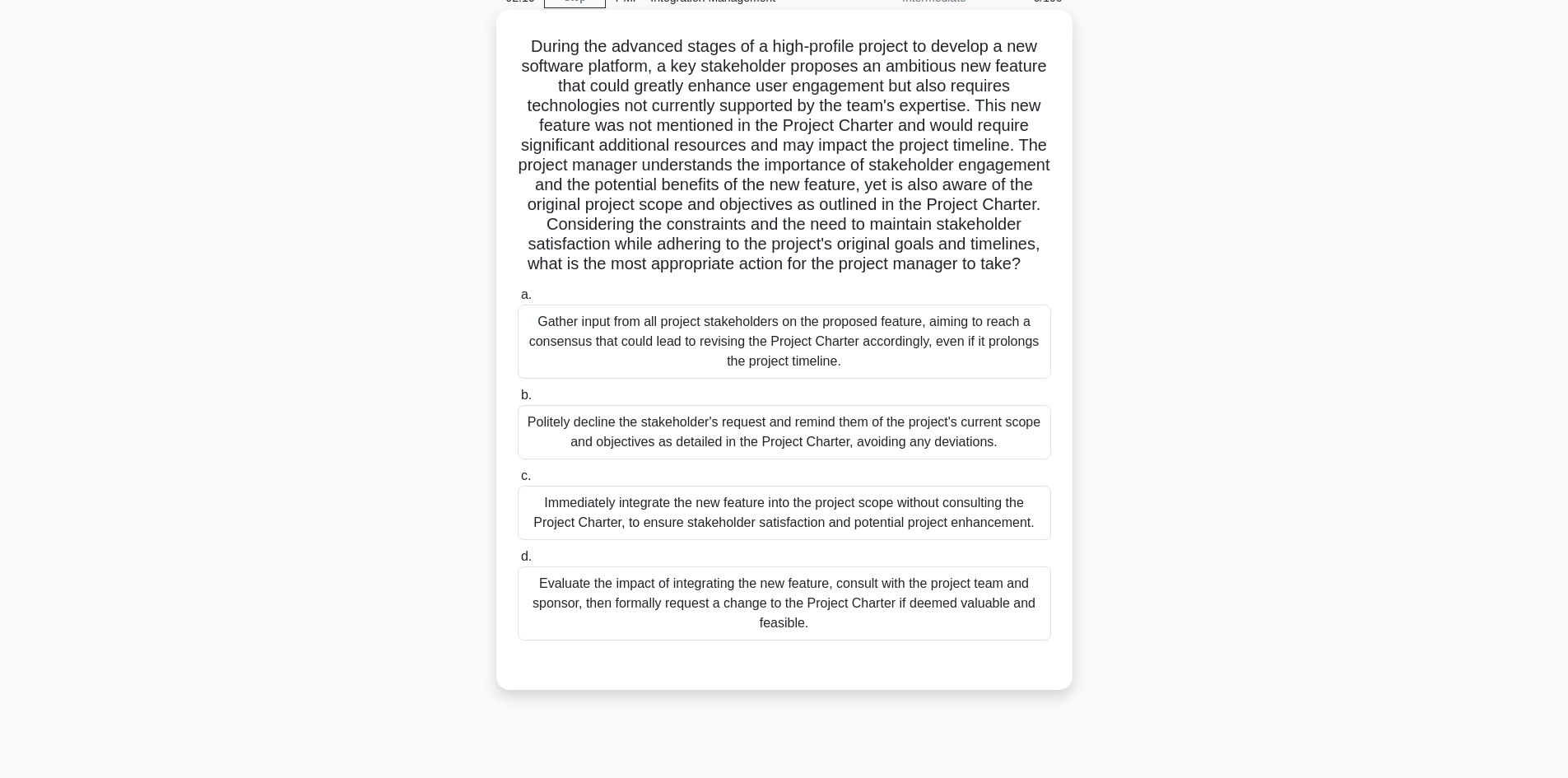
click at [922, 363] on div "Gather input from all project stakeholders on the proposed feature, aiming to r…" at bounding box center [784, 342] width 533 height 74
click at [517, 300] on input "a. Gather input from all project stakeholders on the proposed feature, aiming t…" at bounding box center [517, 295] width 0 height 10
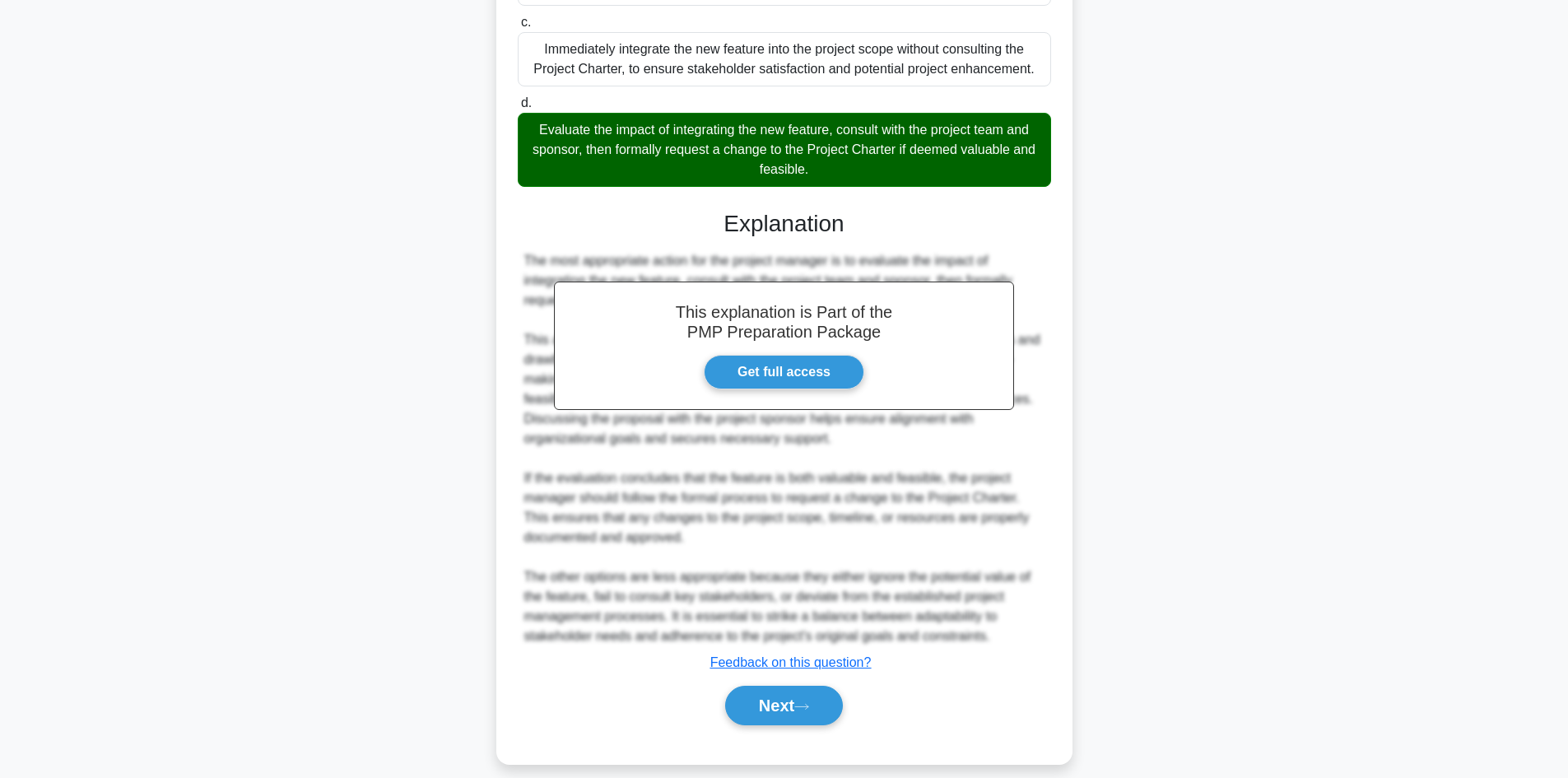
scroll to position [575, 0]
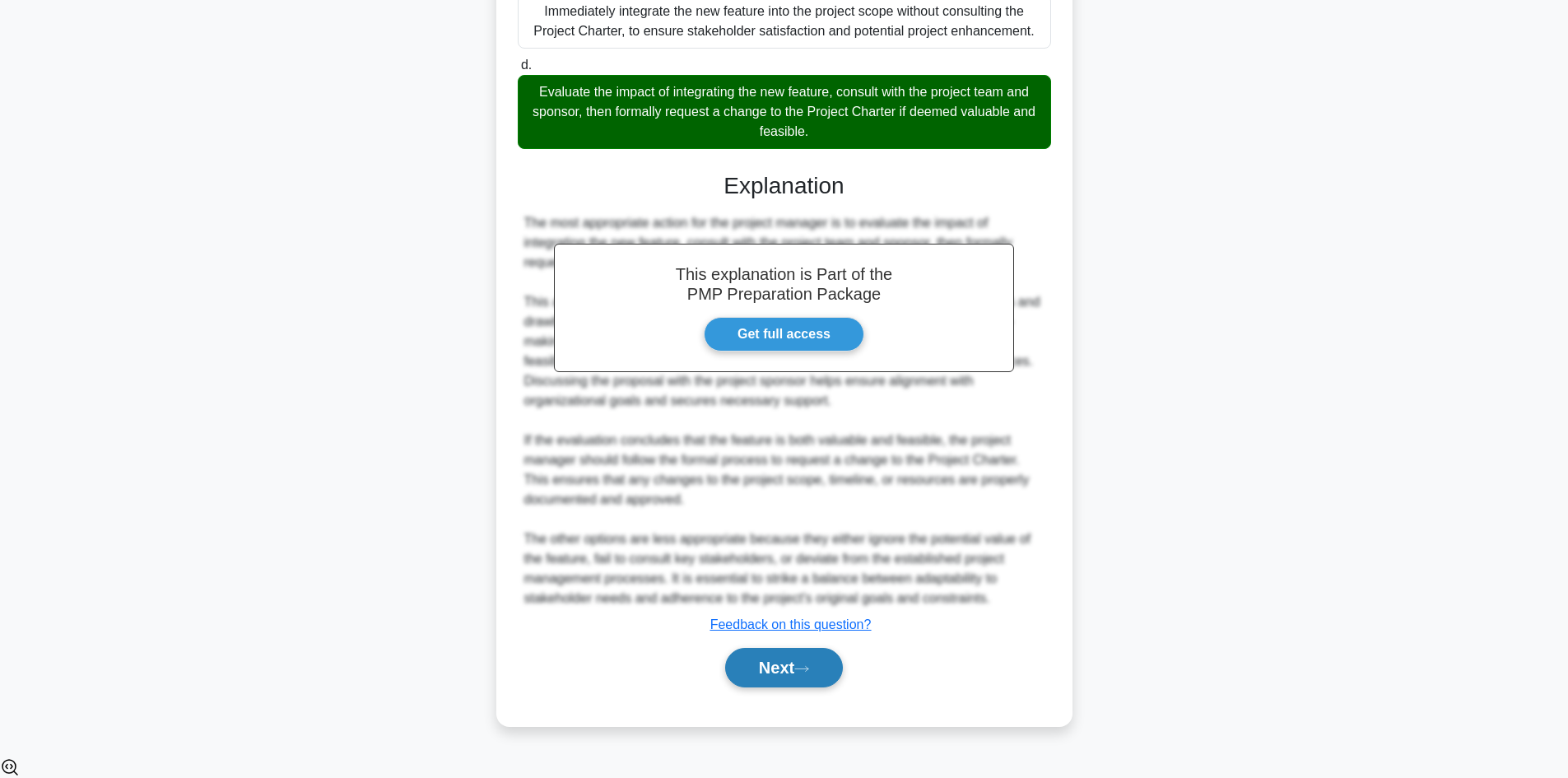
click at [791, 687] on button "Next" at bounding box center [784, 668] width 118 height 40
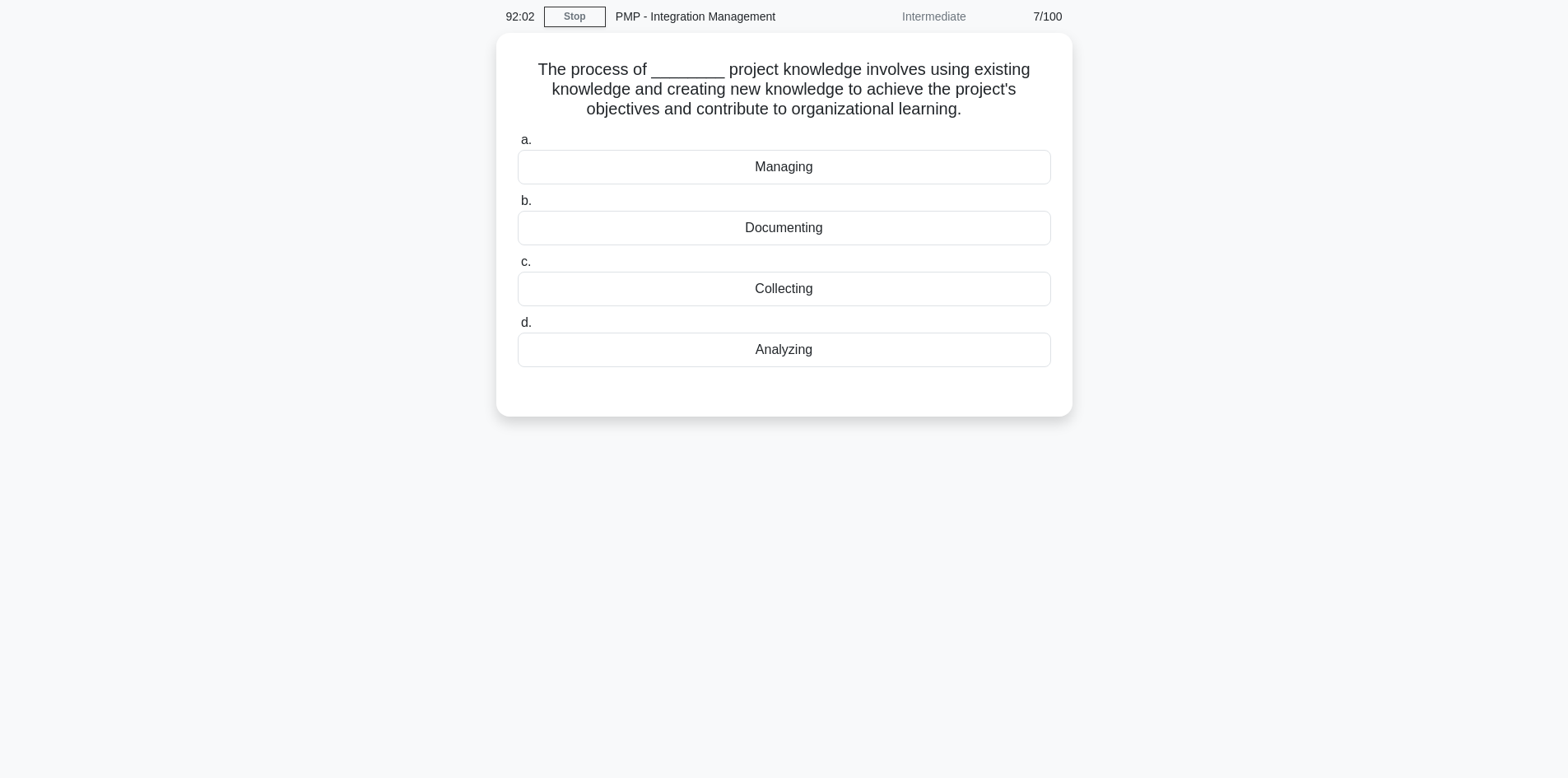
scroll to position [0, 0]
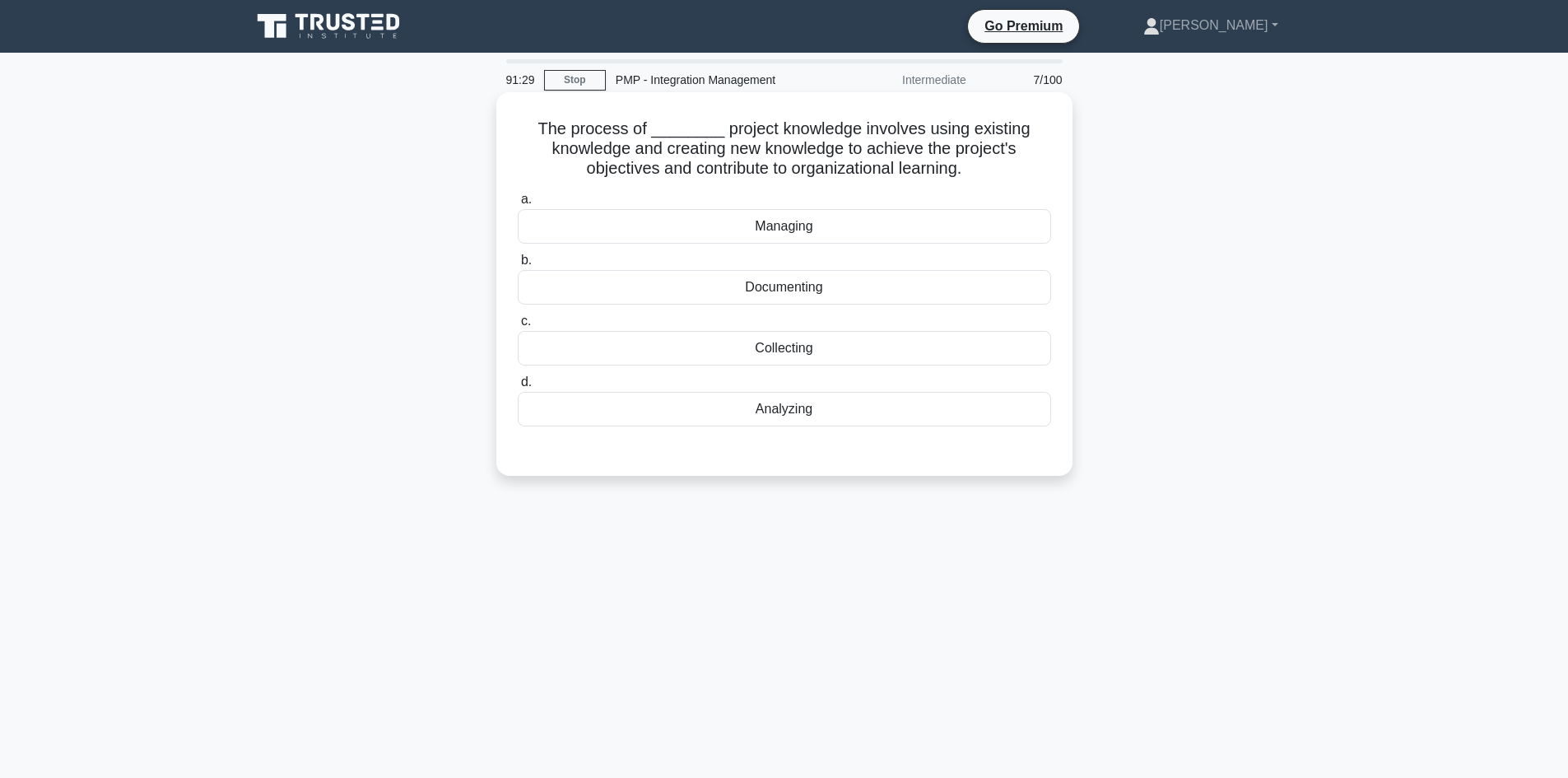
click at [727, 413] on div "Analyzing" at bounding box center [784, 409] width 533 height 35
click at [517, 388] on input "d. Analyzing" at bounding box center [517, 381] width 0 height 10
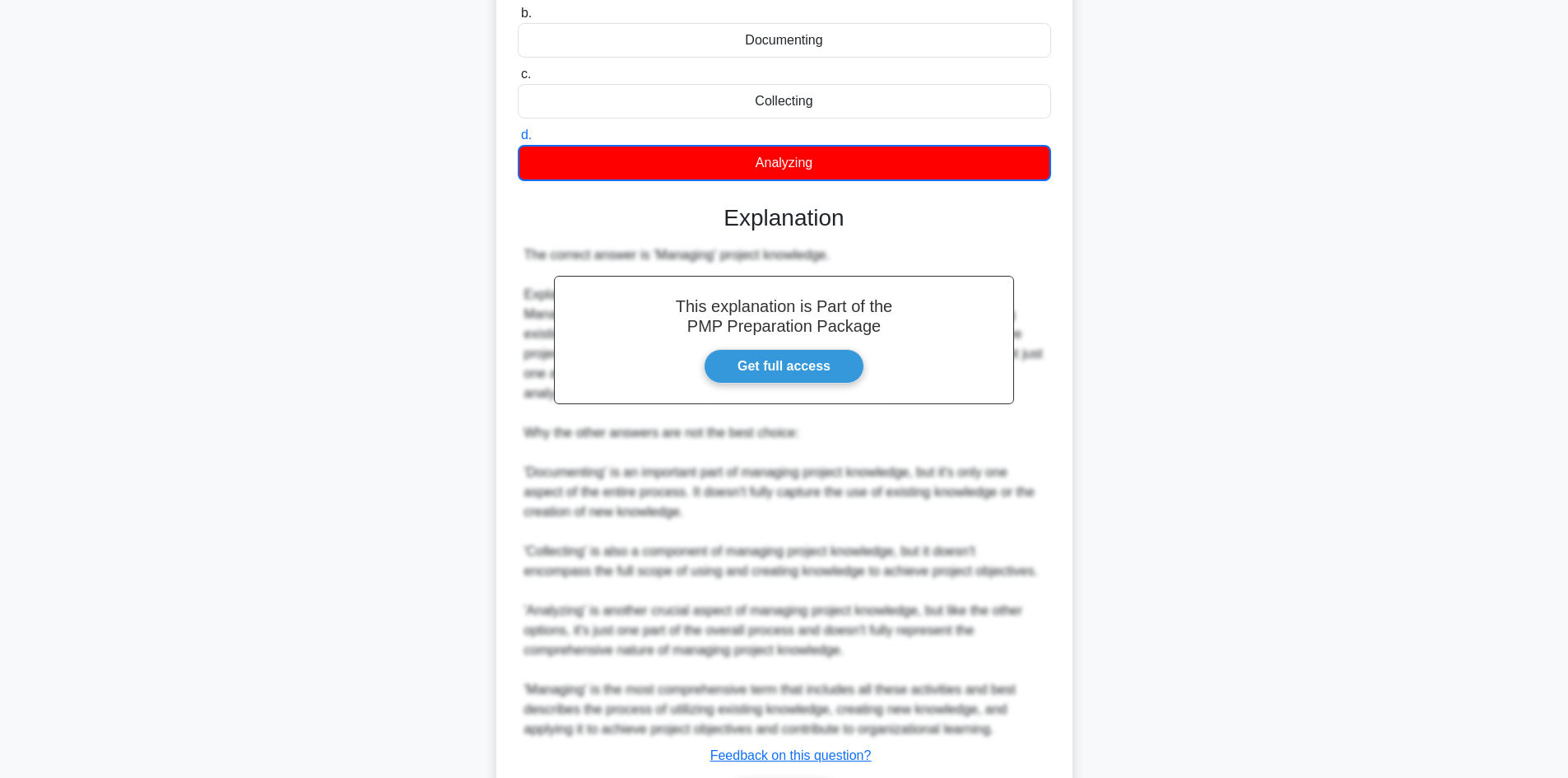
scroll to position [358, 0]
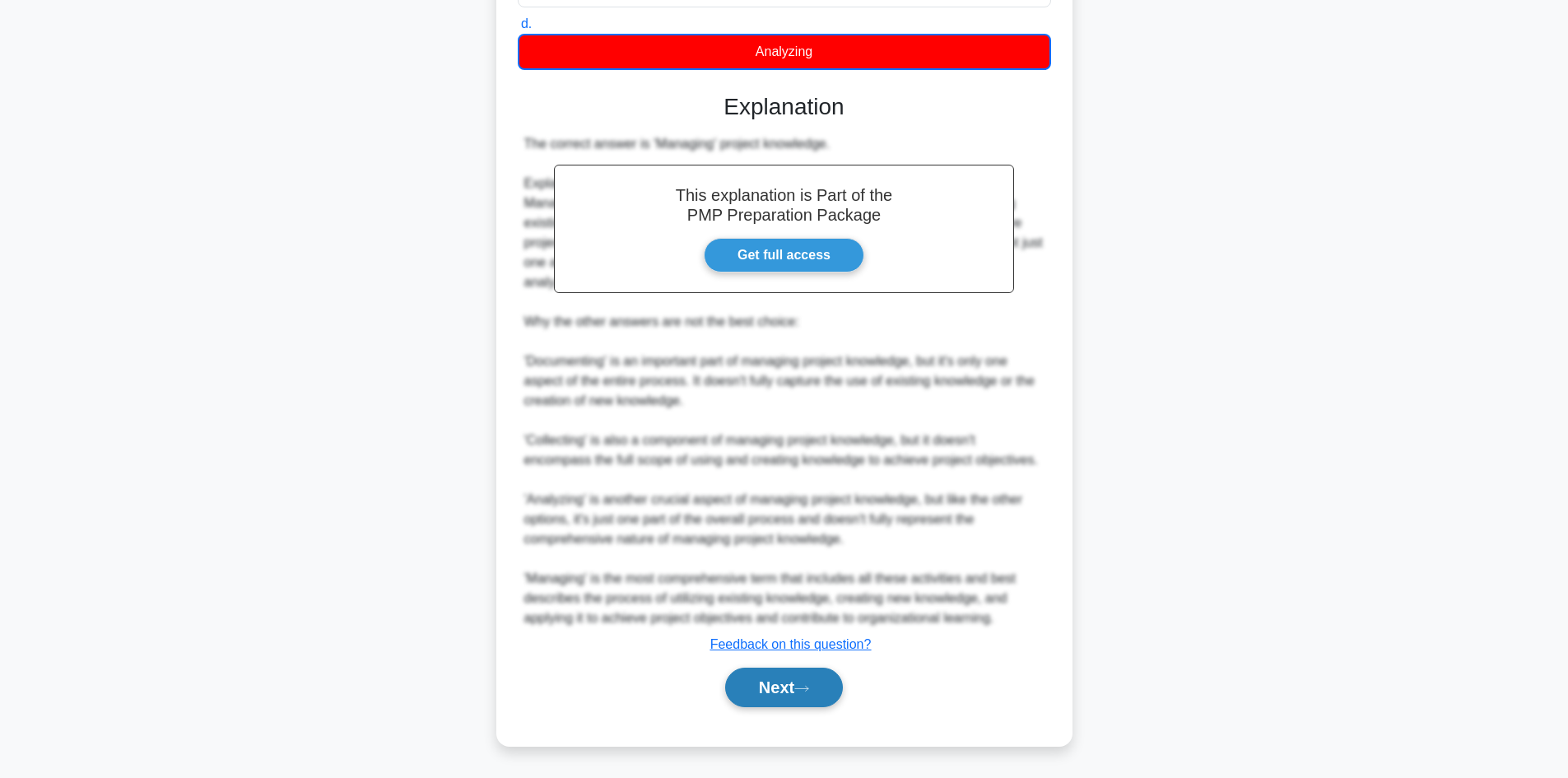
click at [792, 688] on button "Next" at bounding box center [784, 687] width 118 height 40
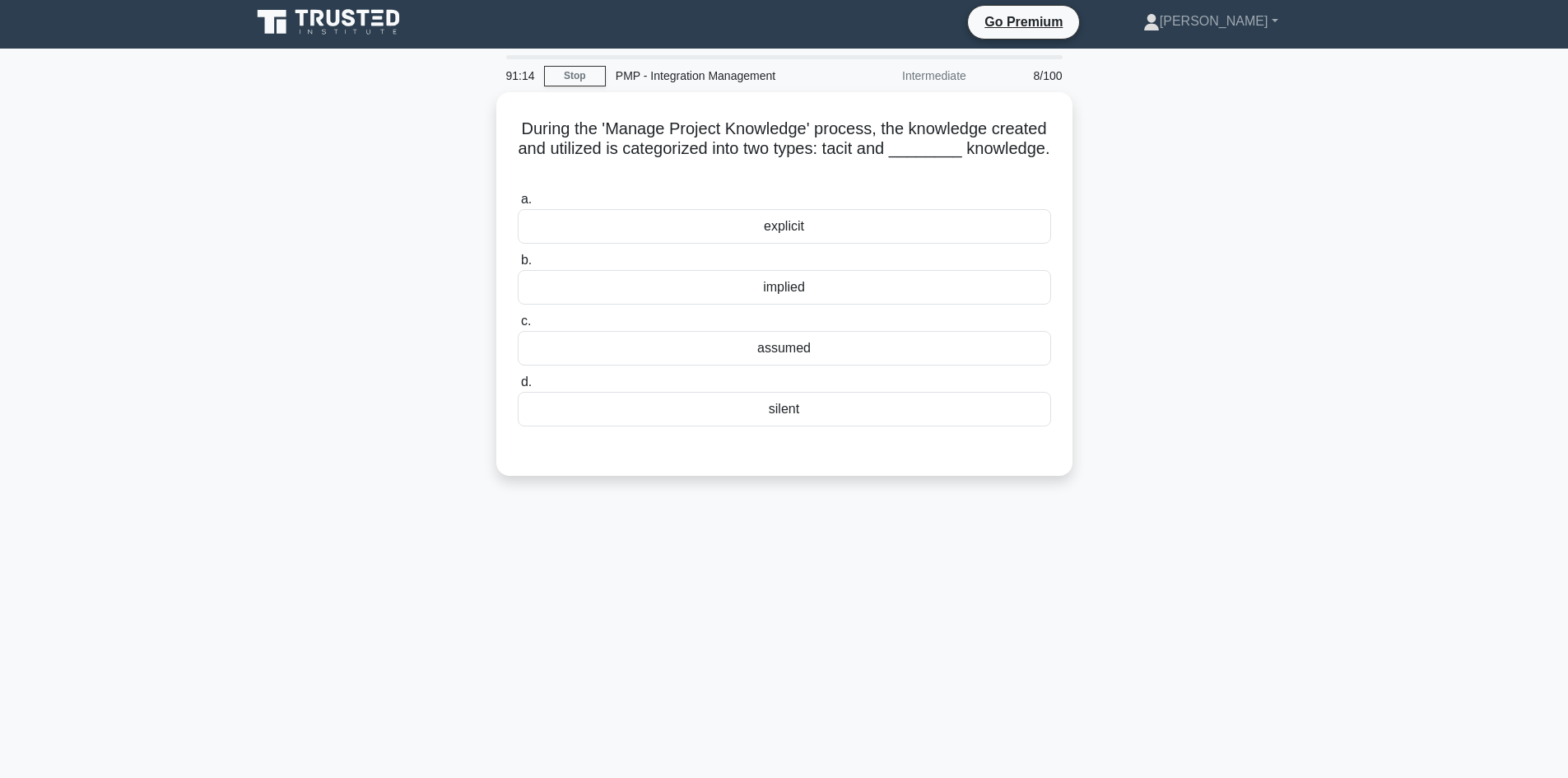
scroll to position [0, 0]
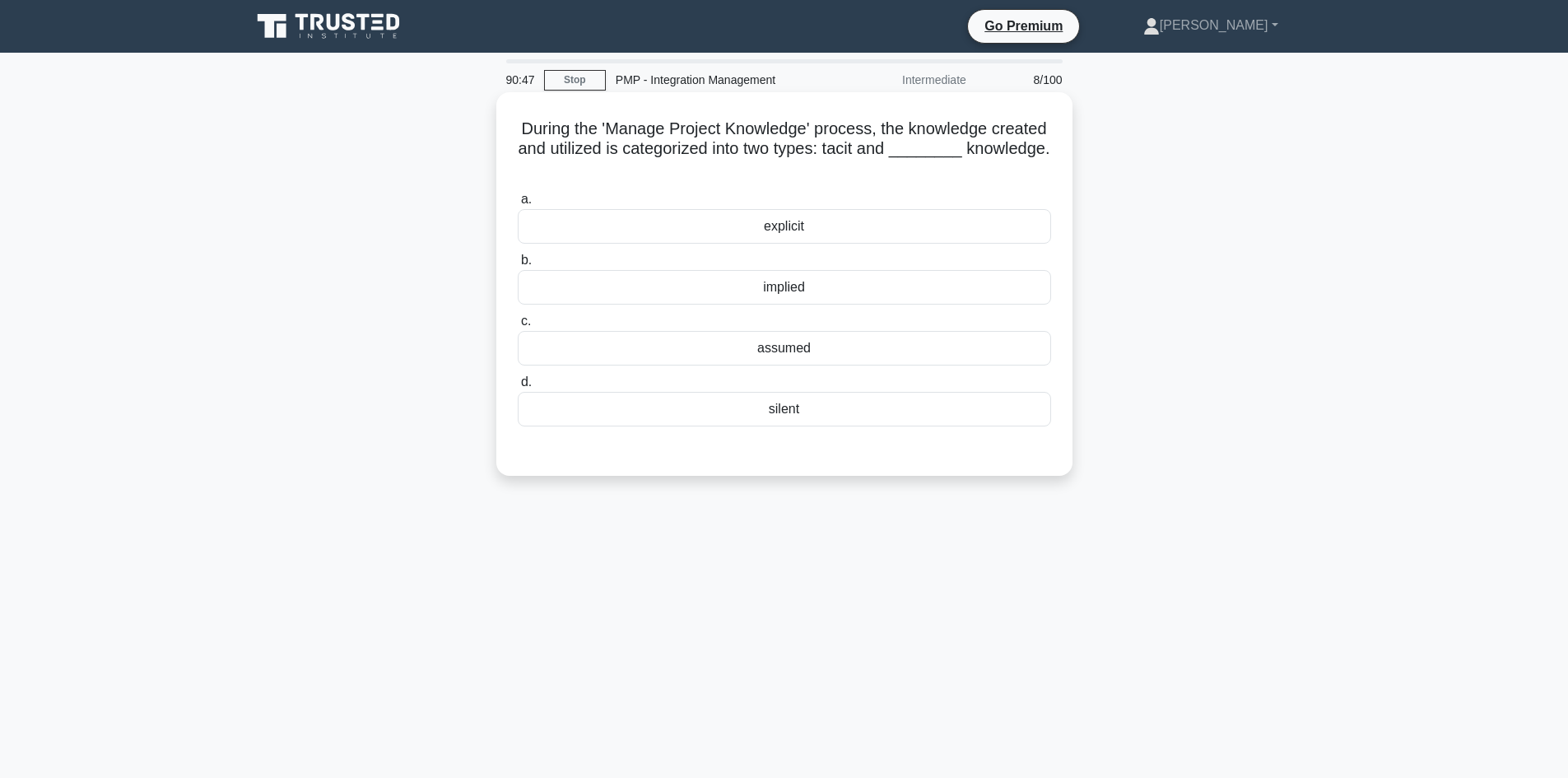
click at [835, 221] on div "explicit" at bounding box center [784, 226] width 533 height 35
click at [517, 205] on input "a. explicit" at bounding box center [517, 199] width 0 height 10
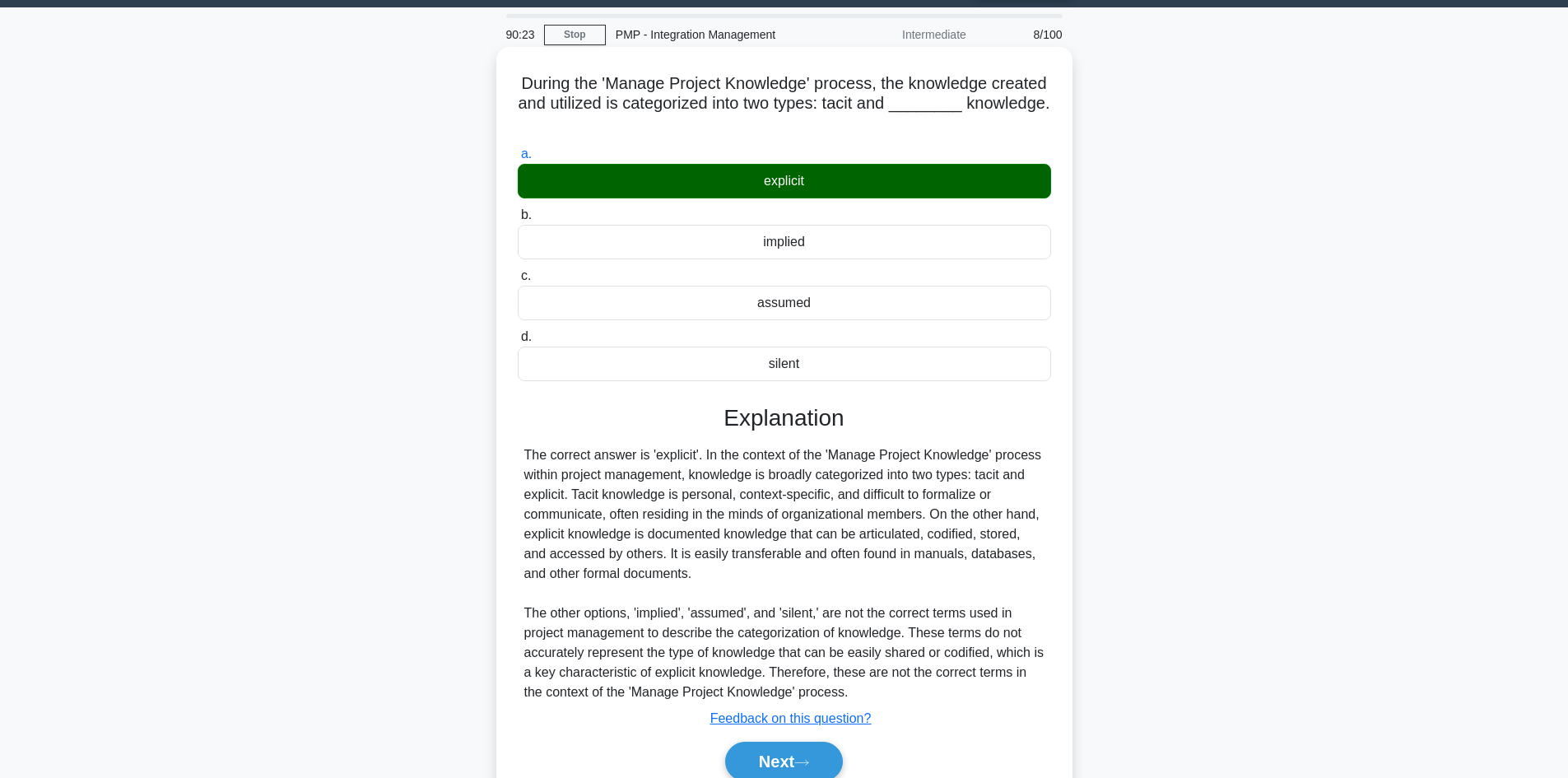
scroll to position [119, 0]
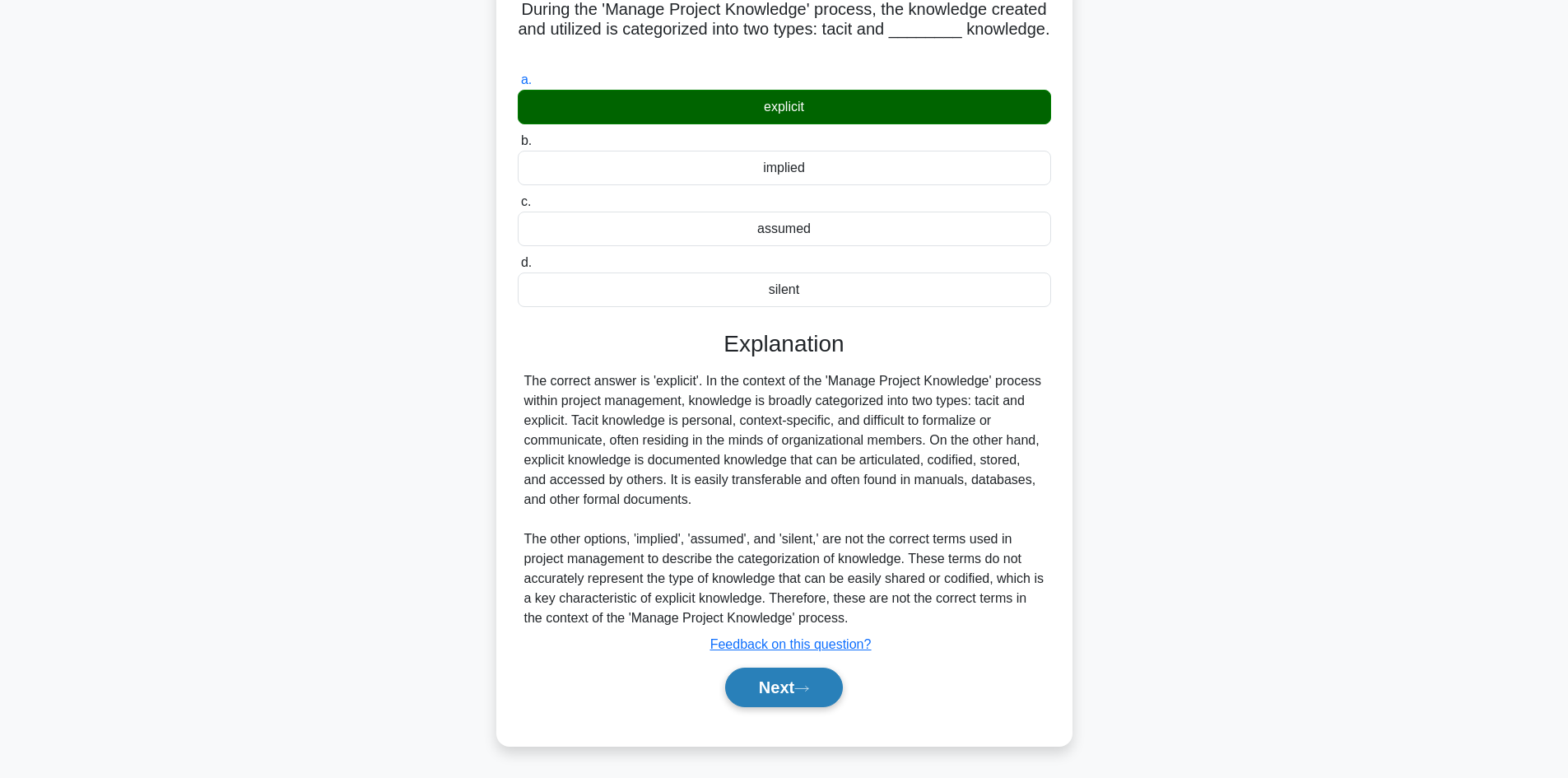
click at [770, 682] on button "Next" at bounding box center [784, 687] width 118 height 40
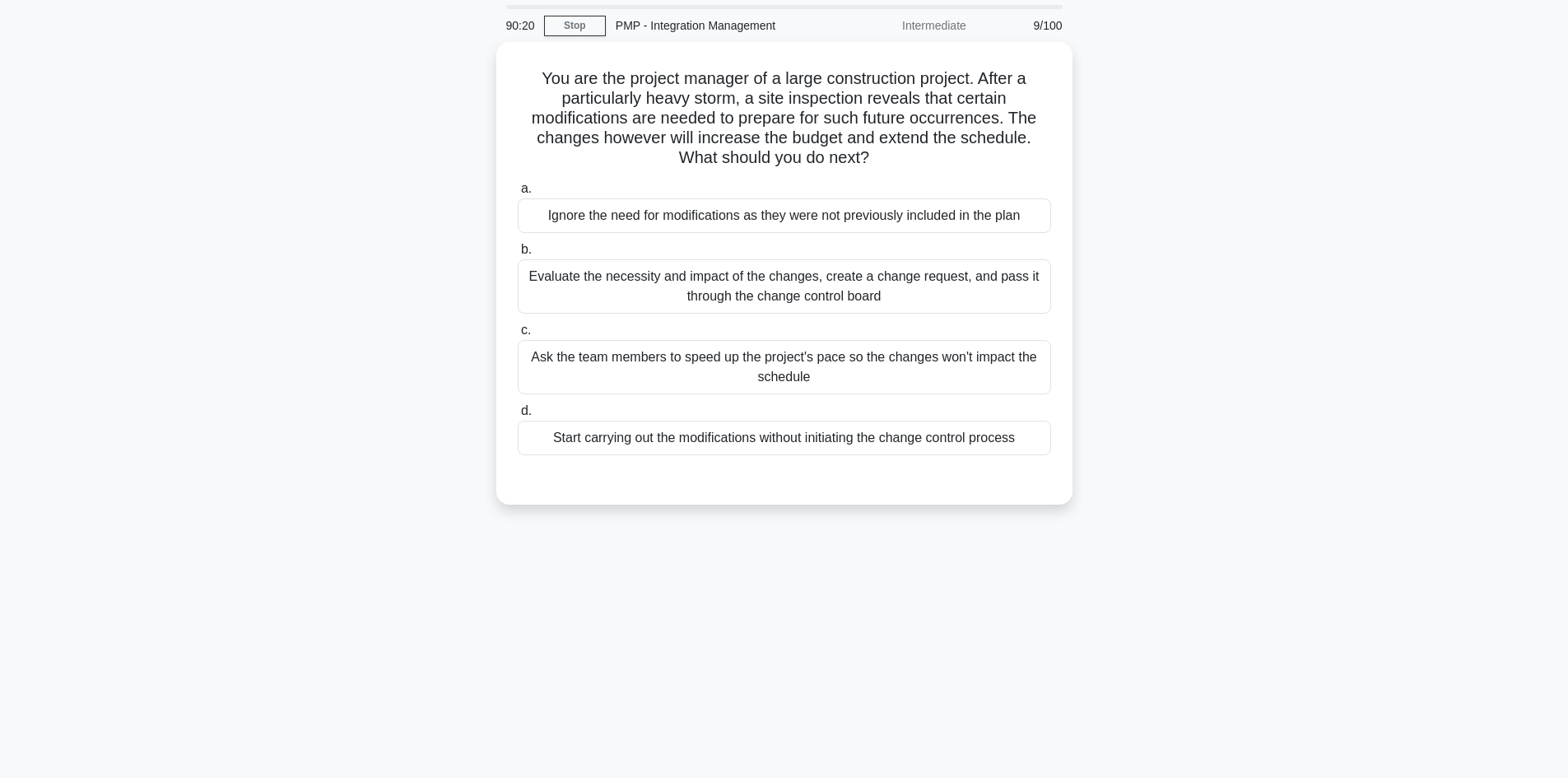
scroll to position [0, 0]
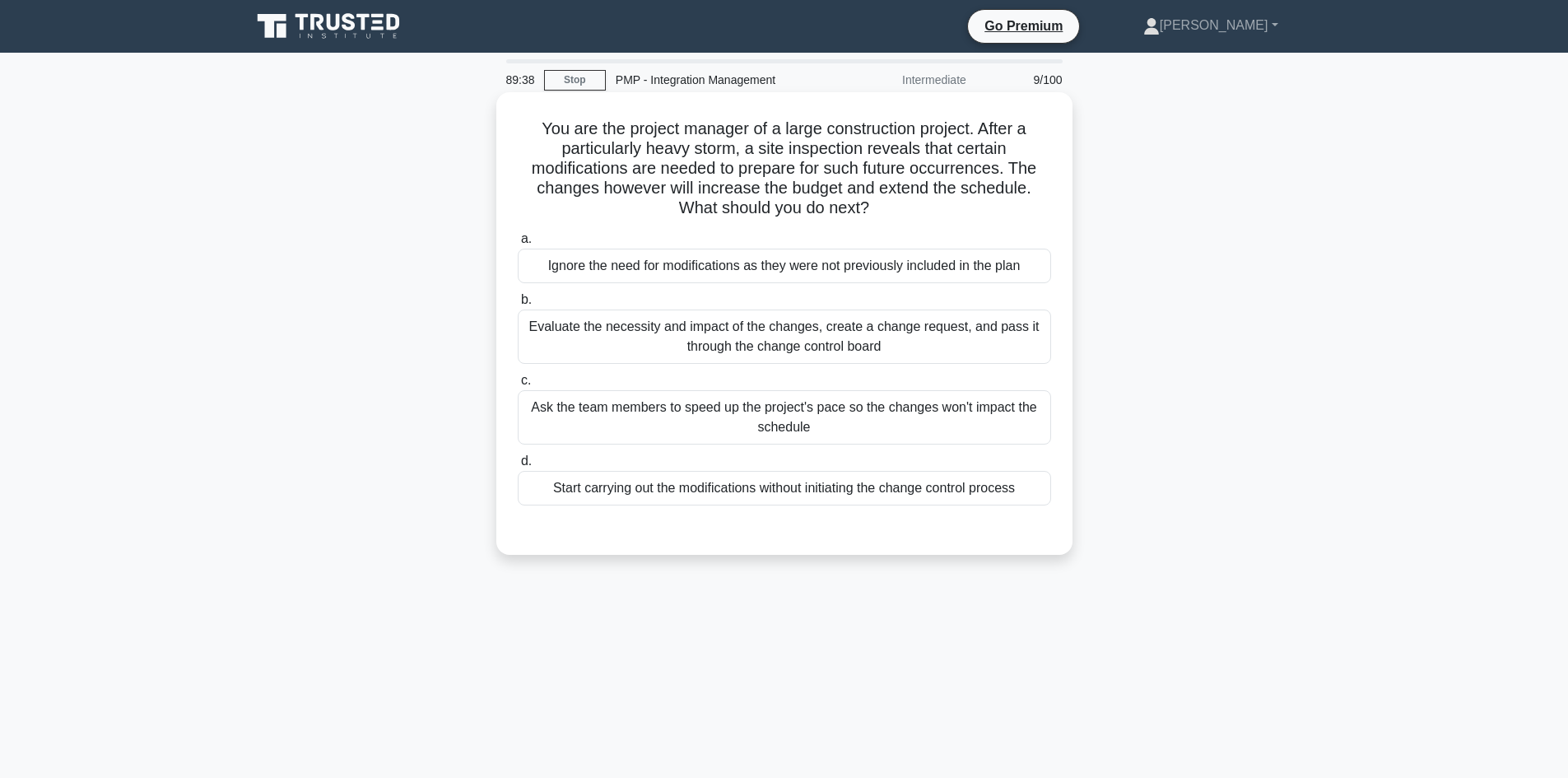
click at [776, 330] on div "Evaluate the necessity and impact of the changes, create a change request, and …" at bounding box center [784, 337] width 533 height 55
click at [517, 305] on input "b. Evaluate the necessity and impact of the changes, create a change request, a…" at bounding box center [517, 299] width 0 height 10
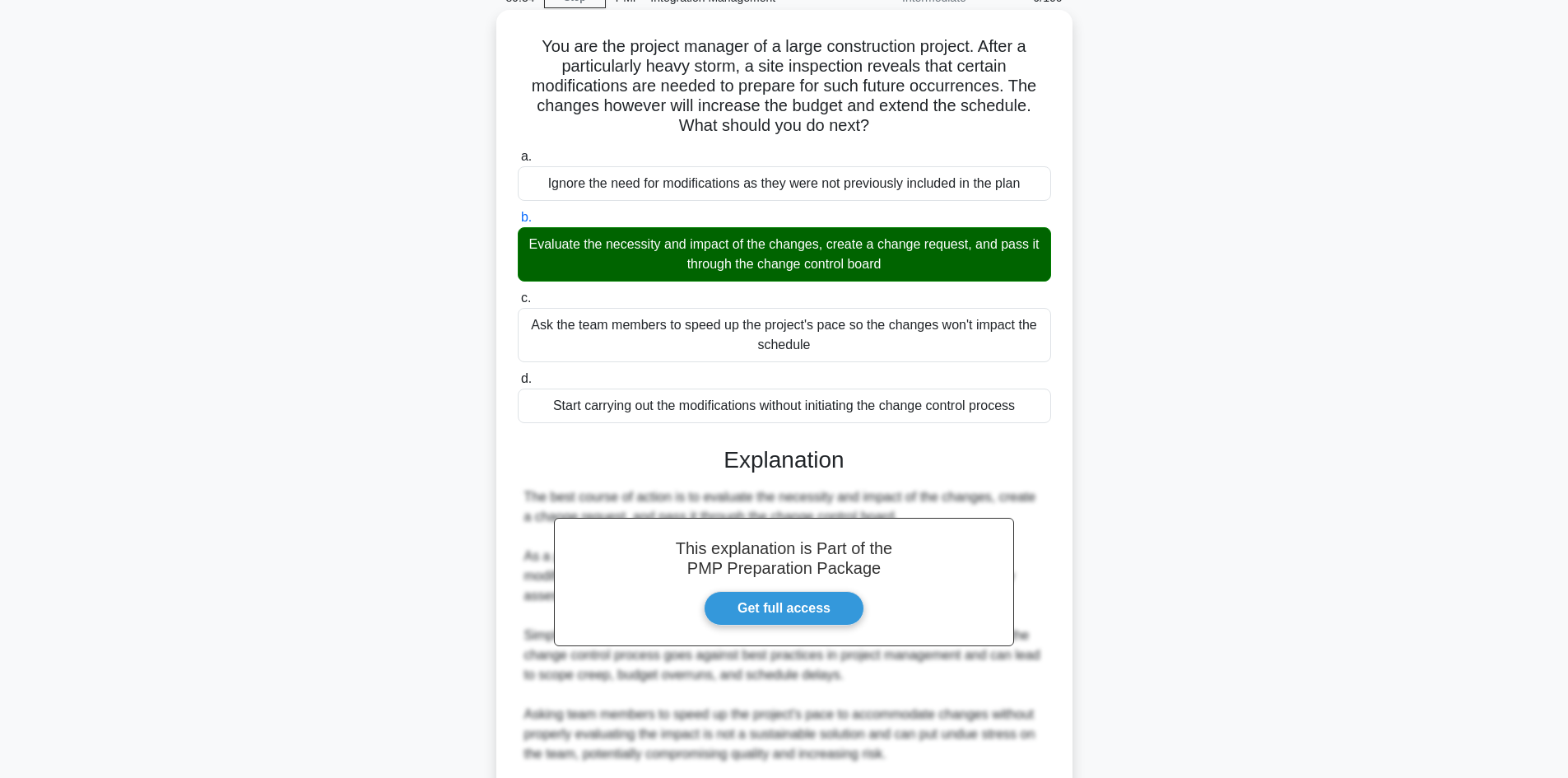
scroll to position [297, 0]
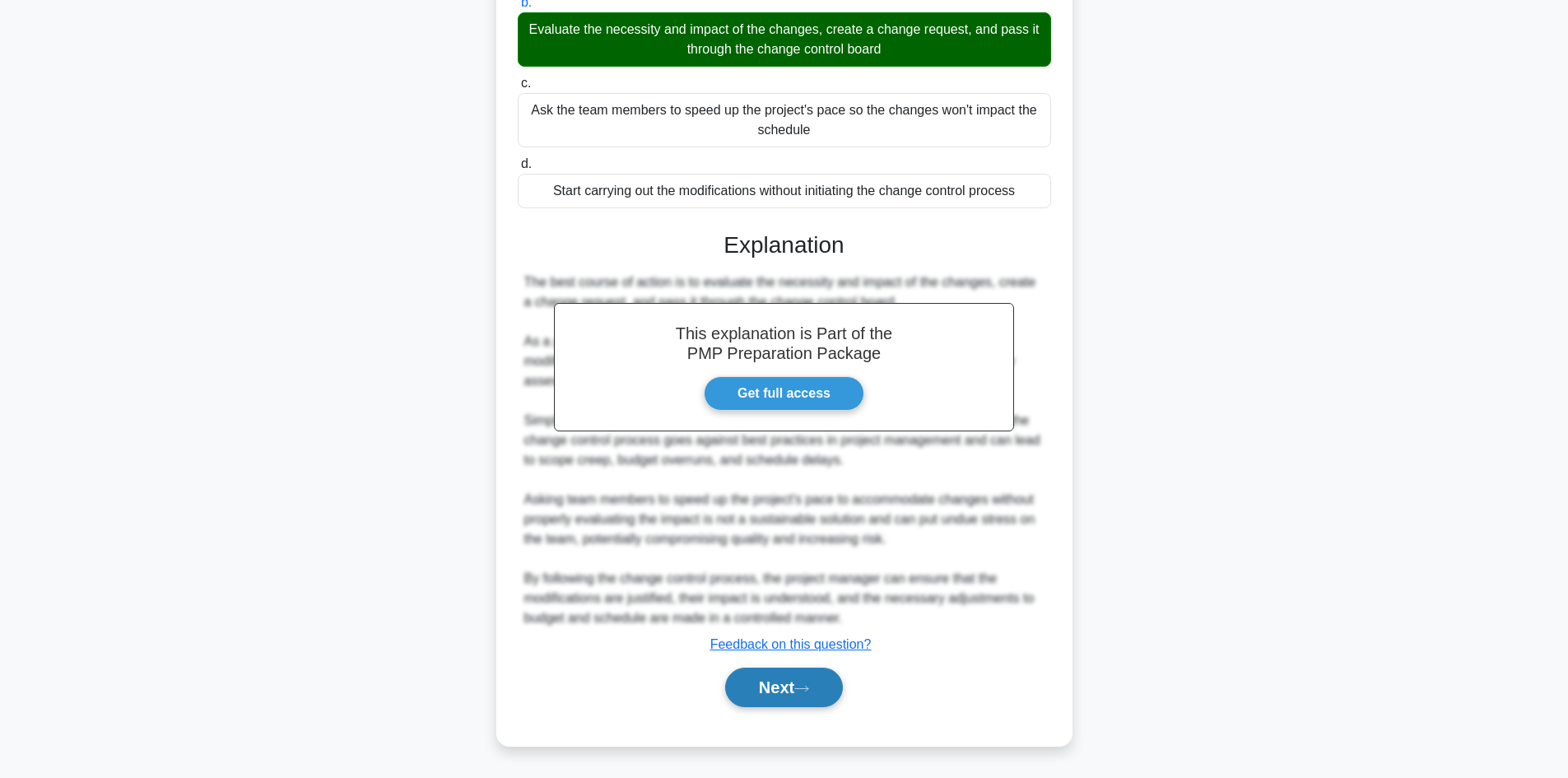
click at [802, 687] on icon at bounding box center [801, 688] width 15 height 9
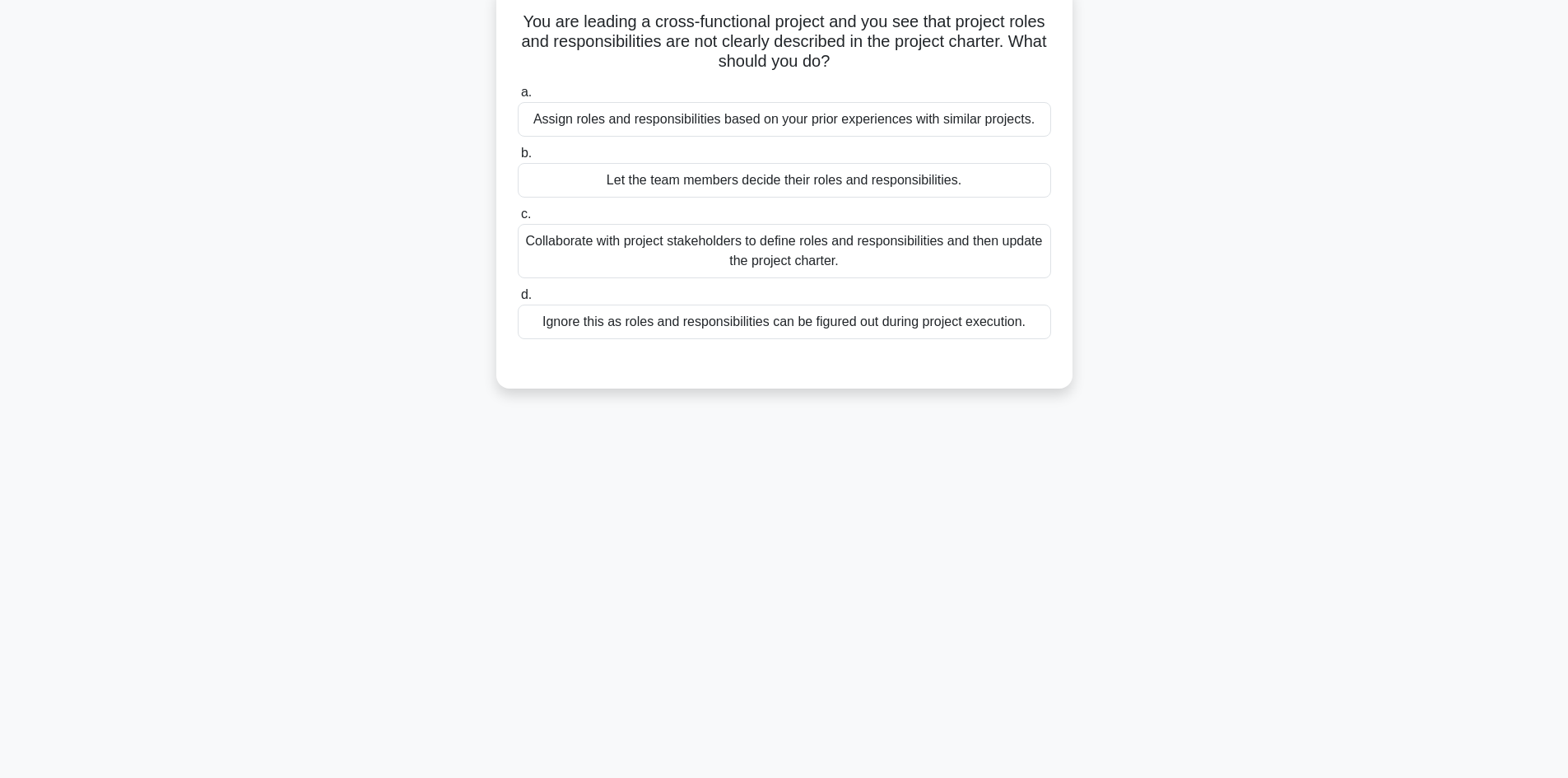
scroll to position [29, 0]
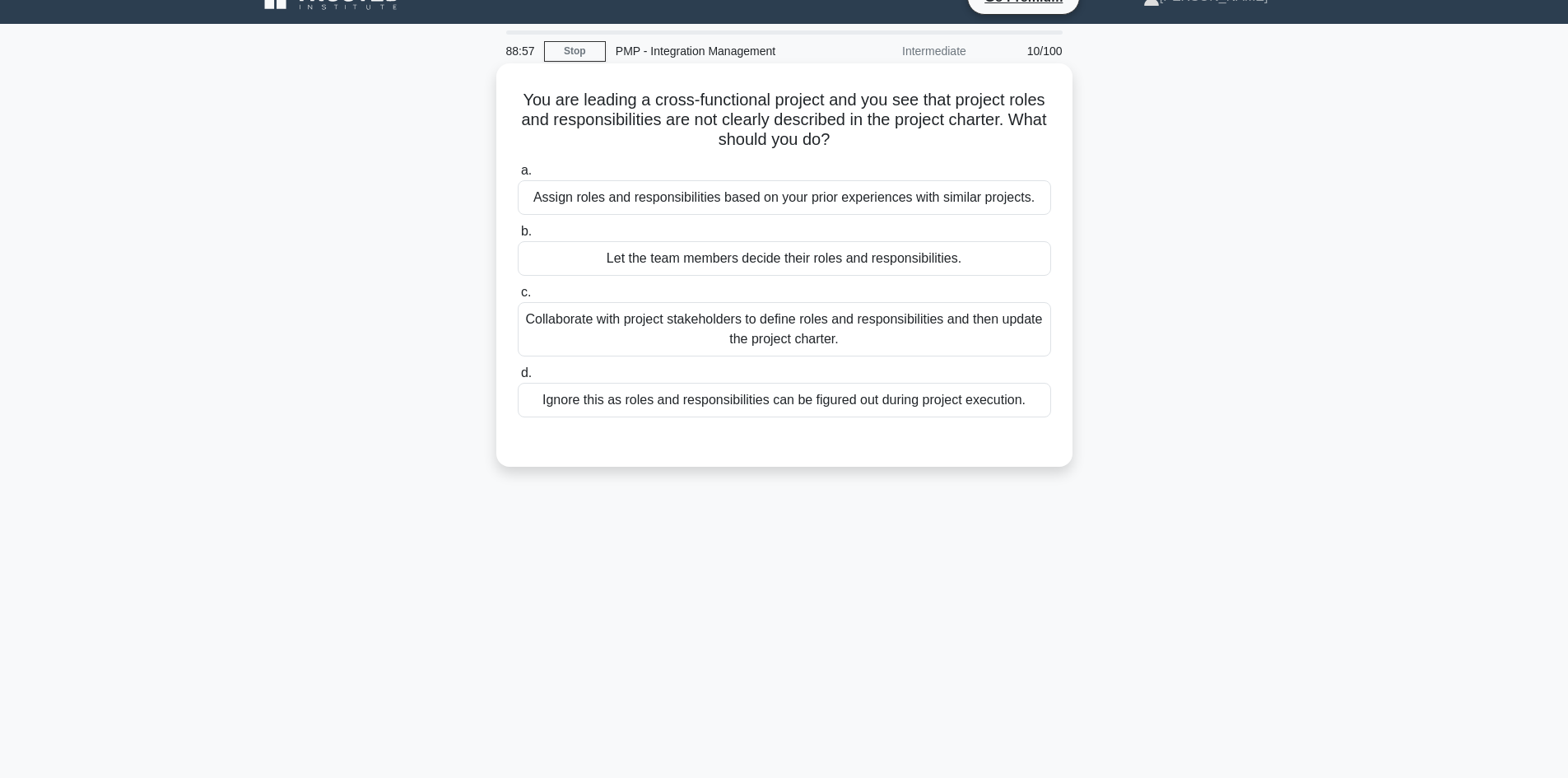
click at [818, 331] on div "Collaborate with project stakeholders to define roles and responsibilities and …" at bounding box center [784, 330] width 533 height 55
click at [517, 298] on input "c. Collaborate with project stakeholders to define roles and responsibilities a…" at bounding box center [517, 292] width 0 height 10
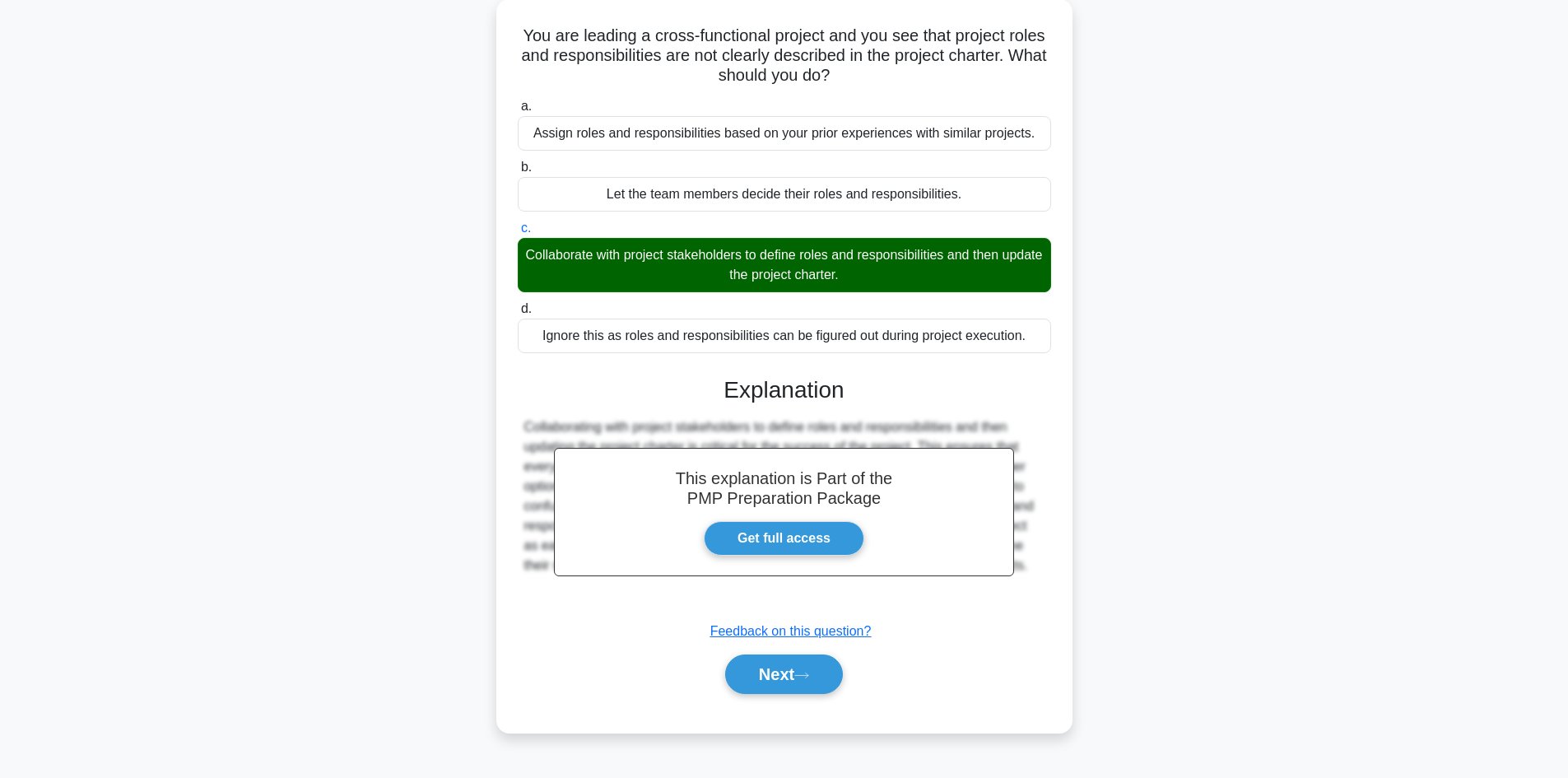
scroll to position [111, 0]
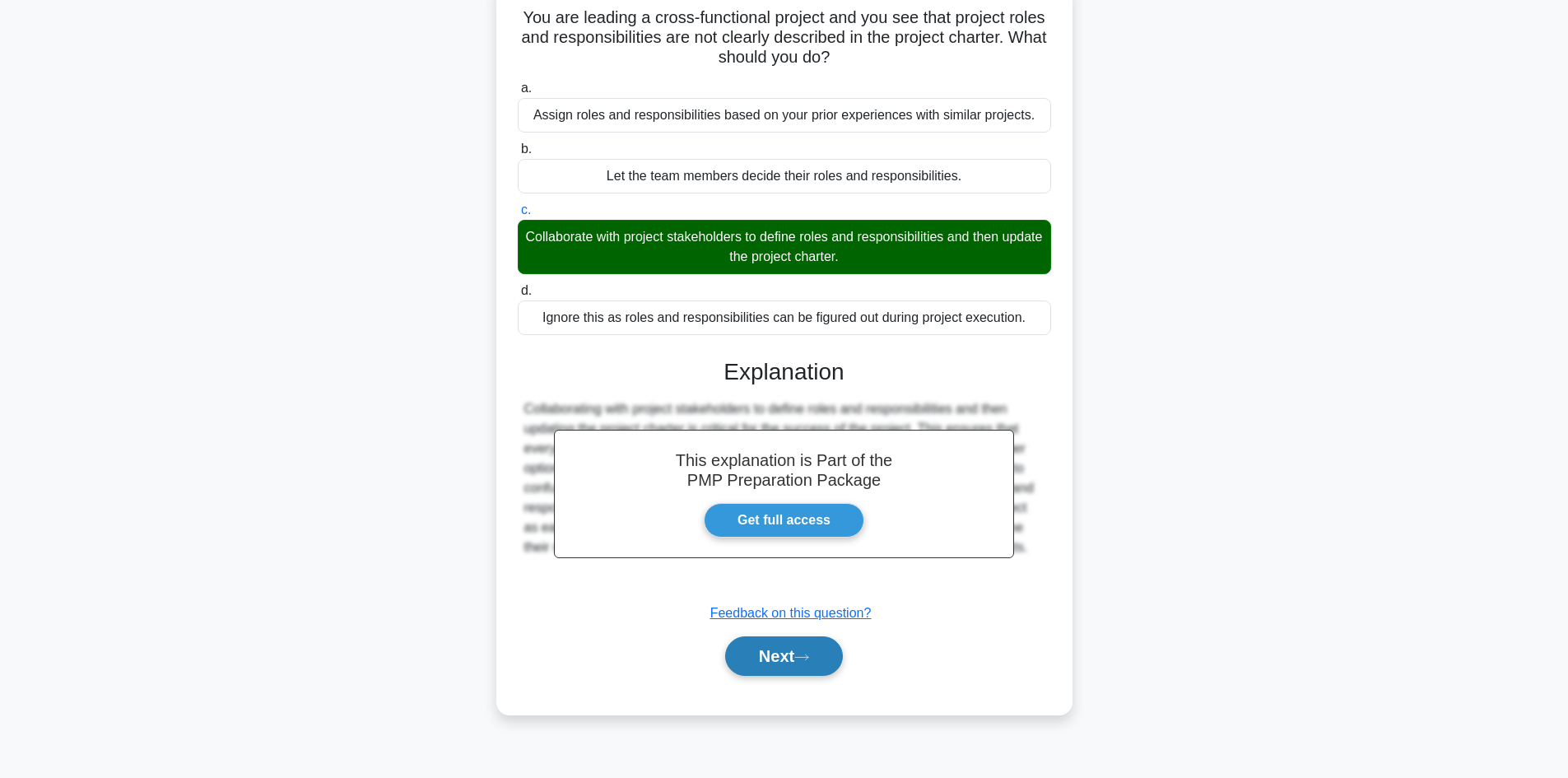
click at [786, 662] on button "Next" at bounding box center [784, 656] width 118 height 40
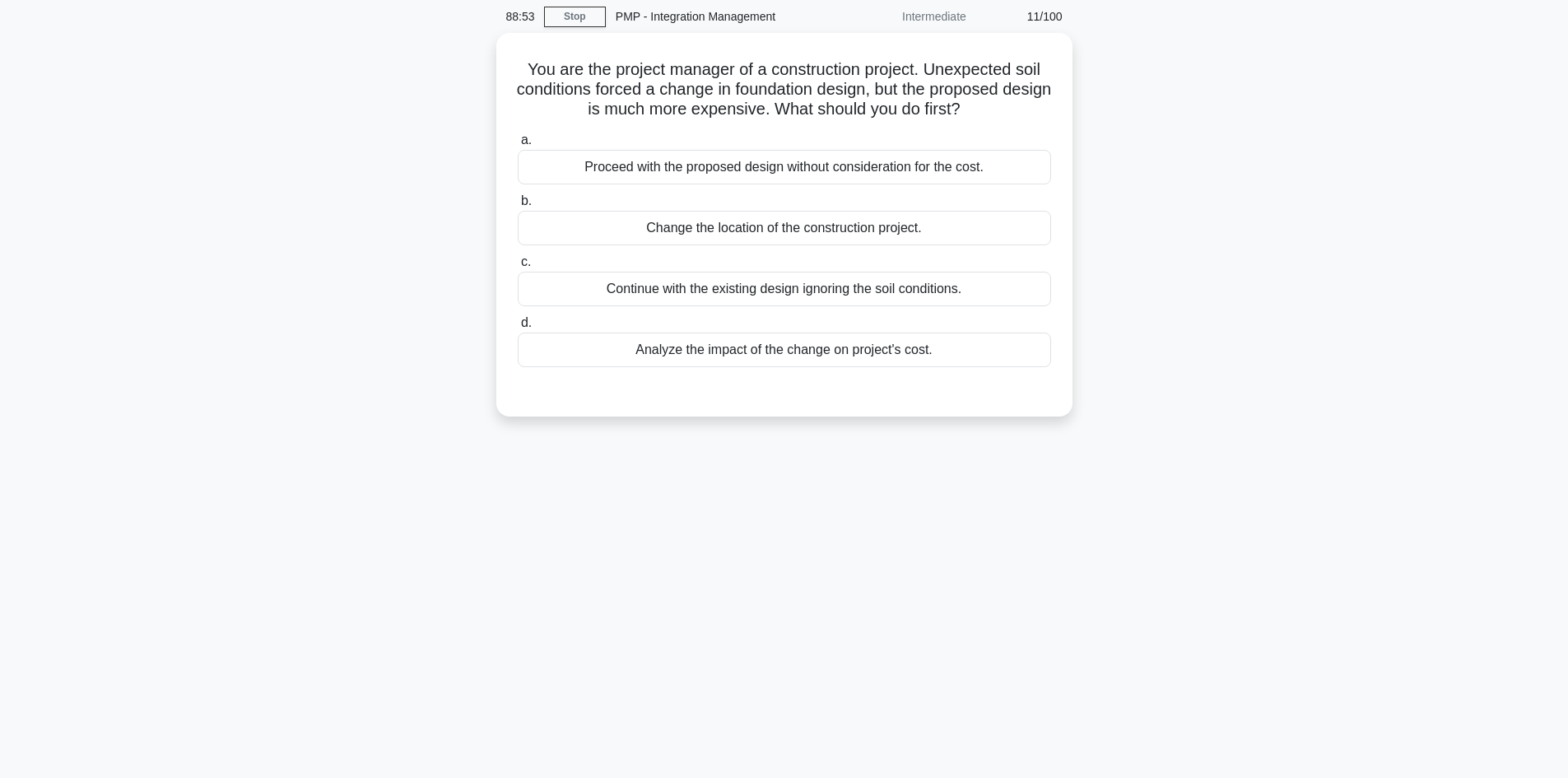
scroll to position [0, 0]
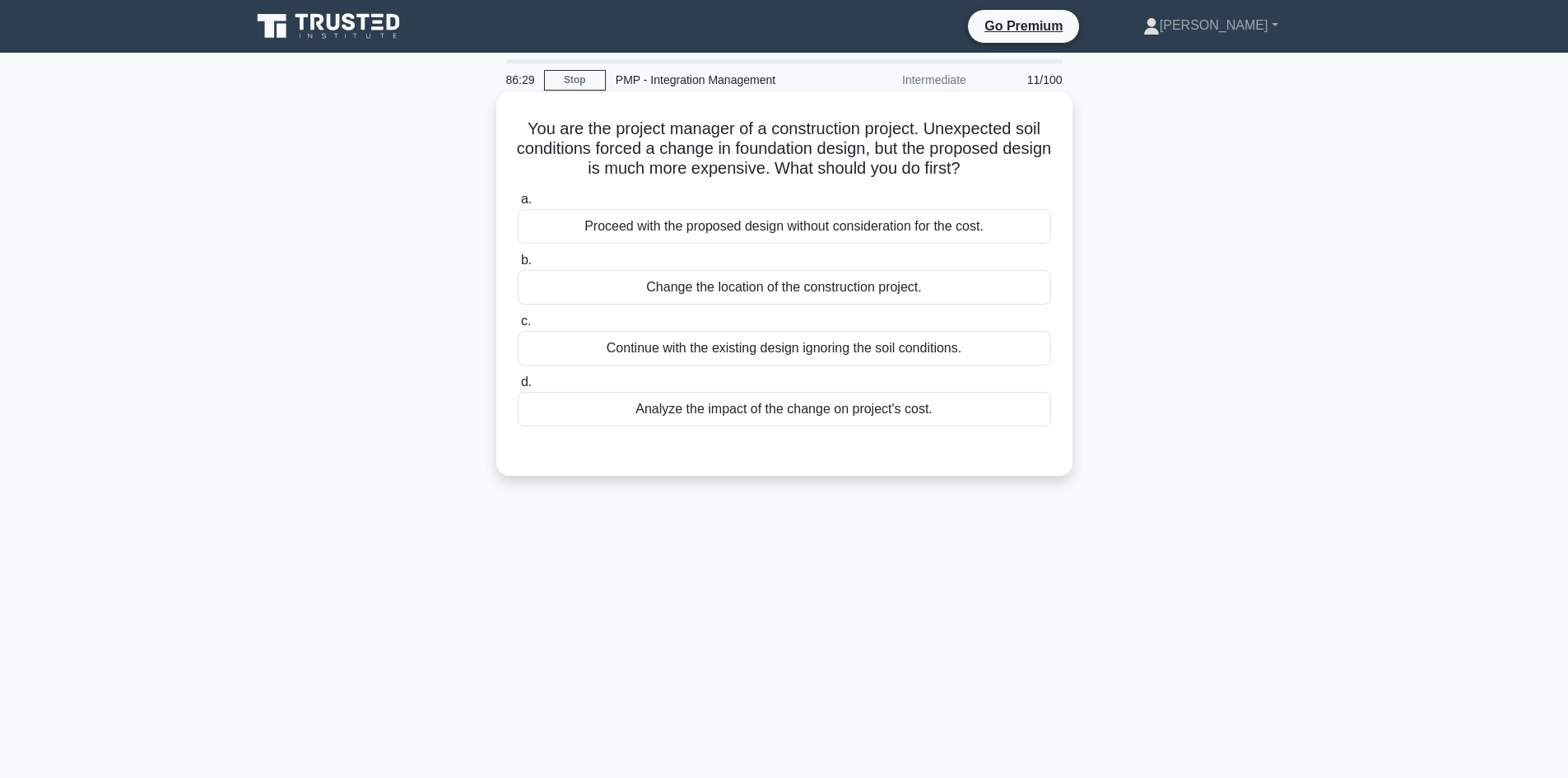
click at [912, 414] on div "Analyze the impact of the change on project's cost." at bounding box center [784, 409] width 533 height 35
click at [517, 388] on input "d. Analyze the impact of the change on project's cost." at bounding box center [517, 381] width 0 height 10
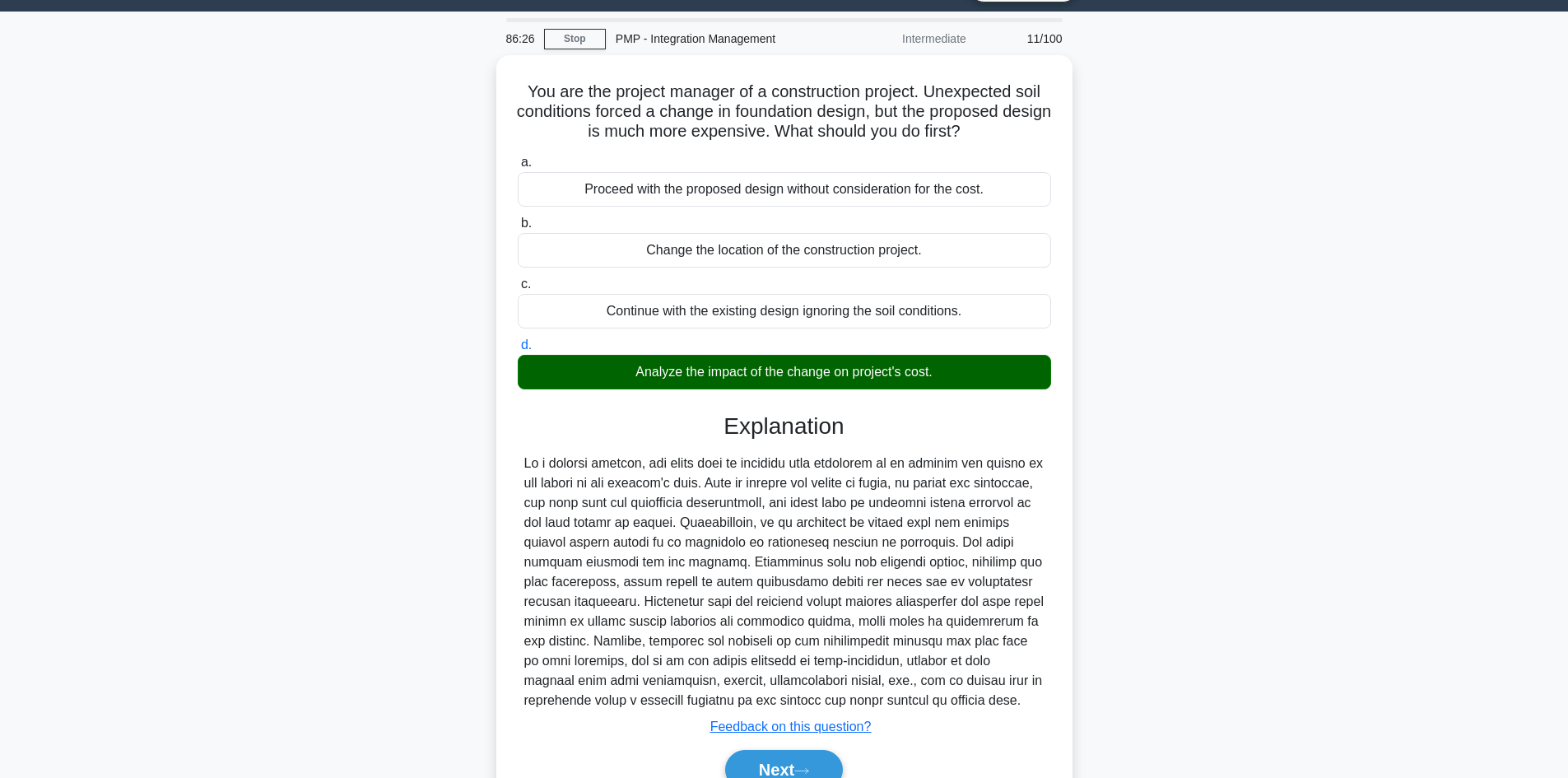
scroll to position [119, 0]
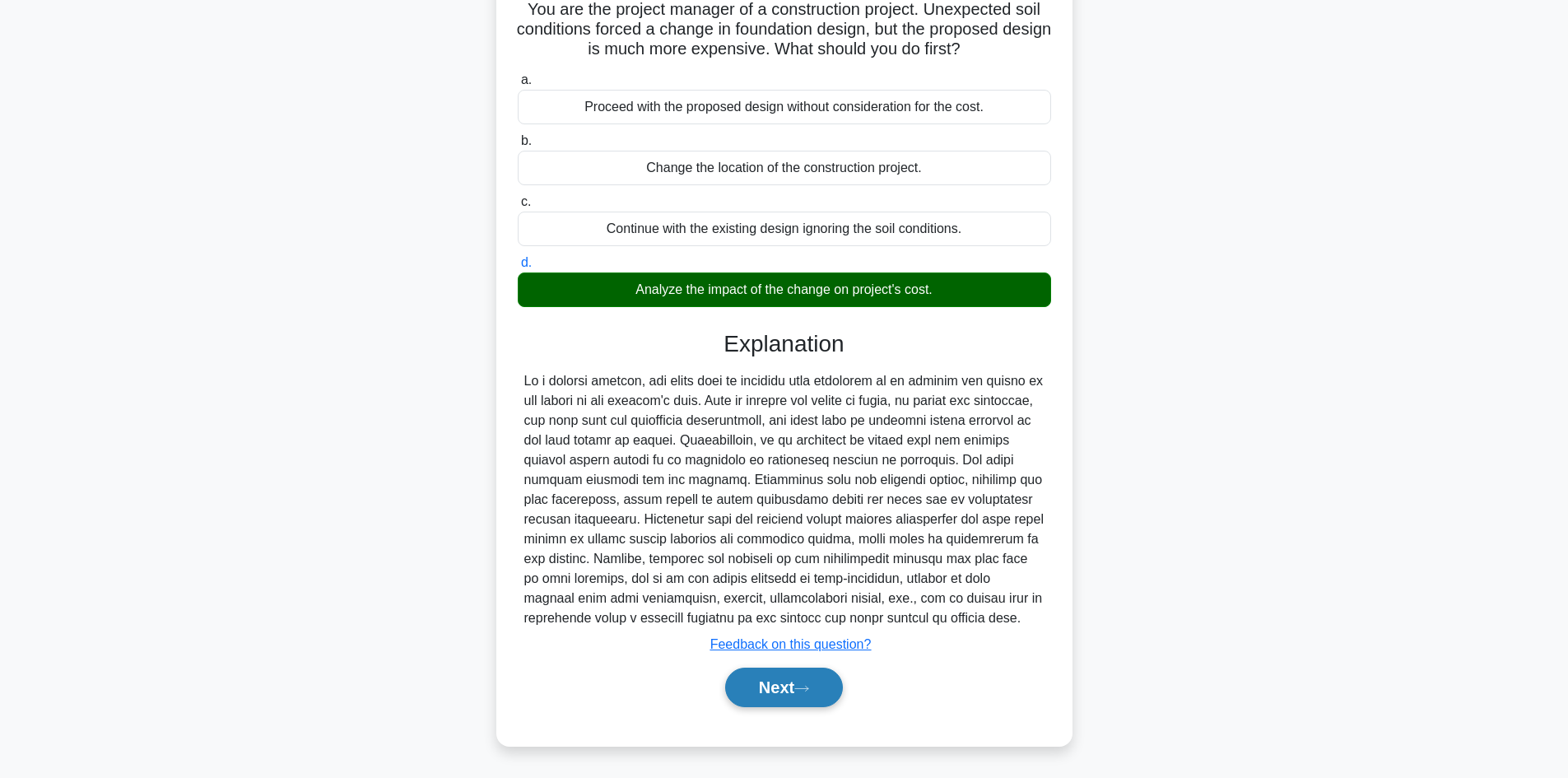
click at [799, 693] on button "Next" at bounding box center [784, 687] width 118 height 40
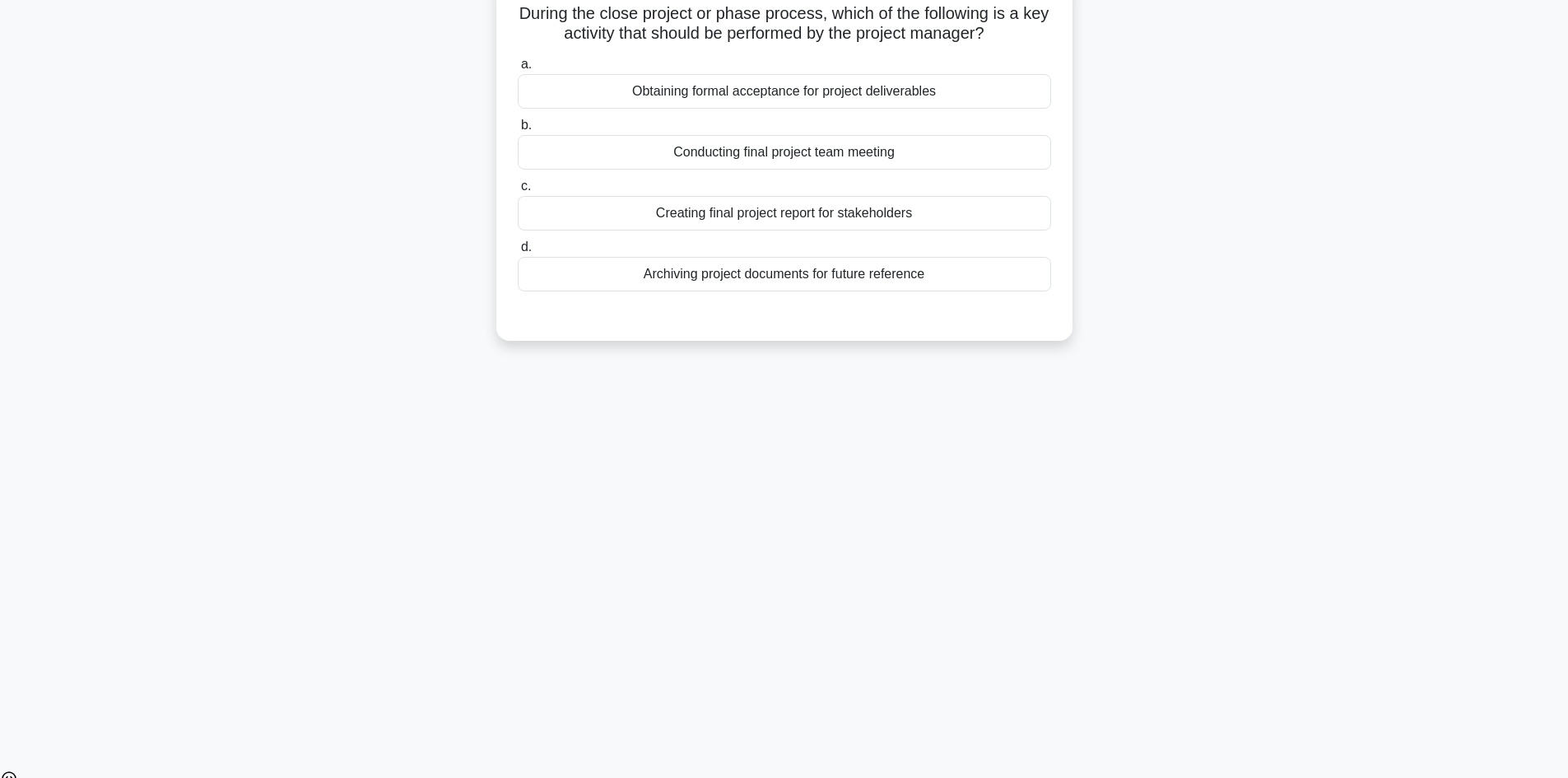
scroll to position [111, 0]
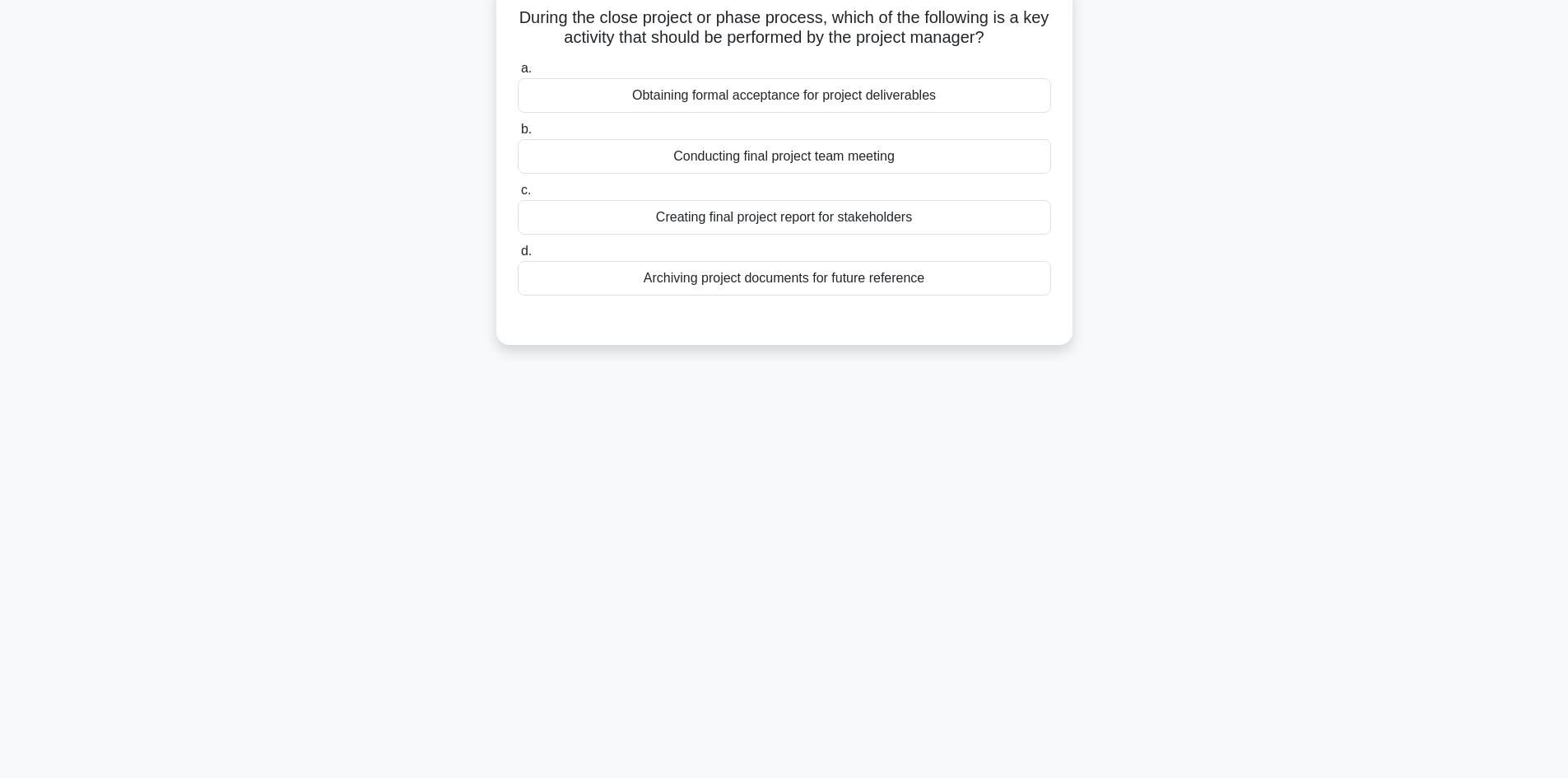
click at [869, 101] on div "Obtaining formal acceptance for project deliverables" at bounding box center [784, 95] width 533 height 35
click at [517, 74] on input "a. Obtaining formal acceptance for project deliverables" at bounding box center [517, 68] width 0 height 10
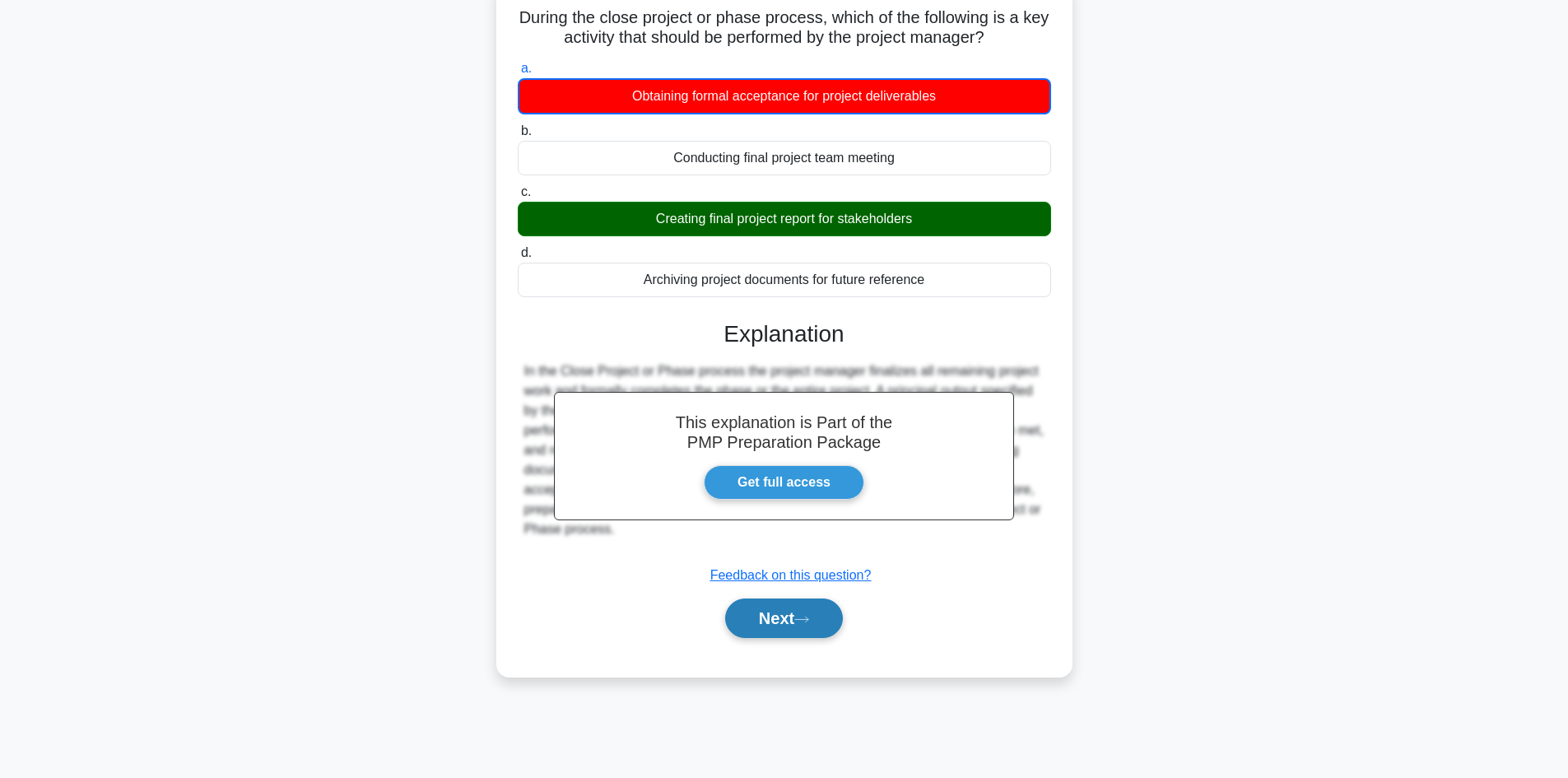
click at [799, 628] on button "Next" at bounding box center [784, 618] width 118 height 40
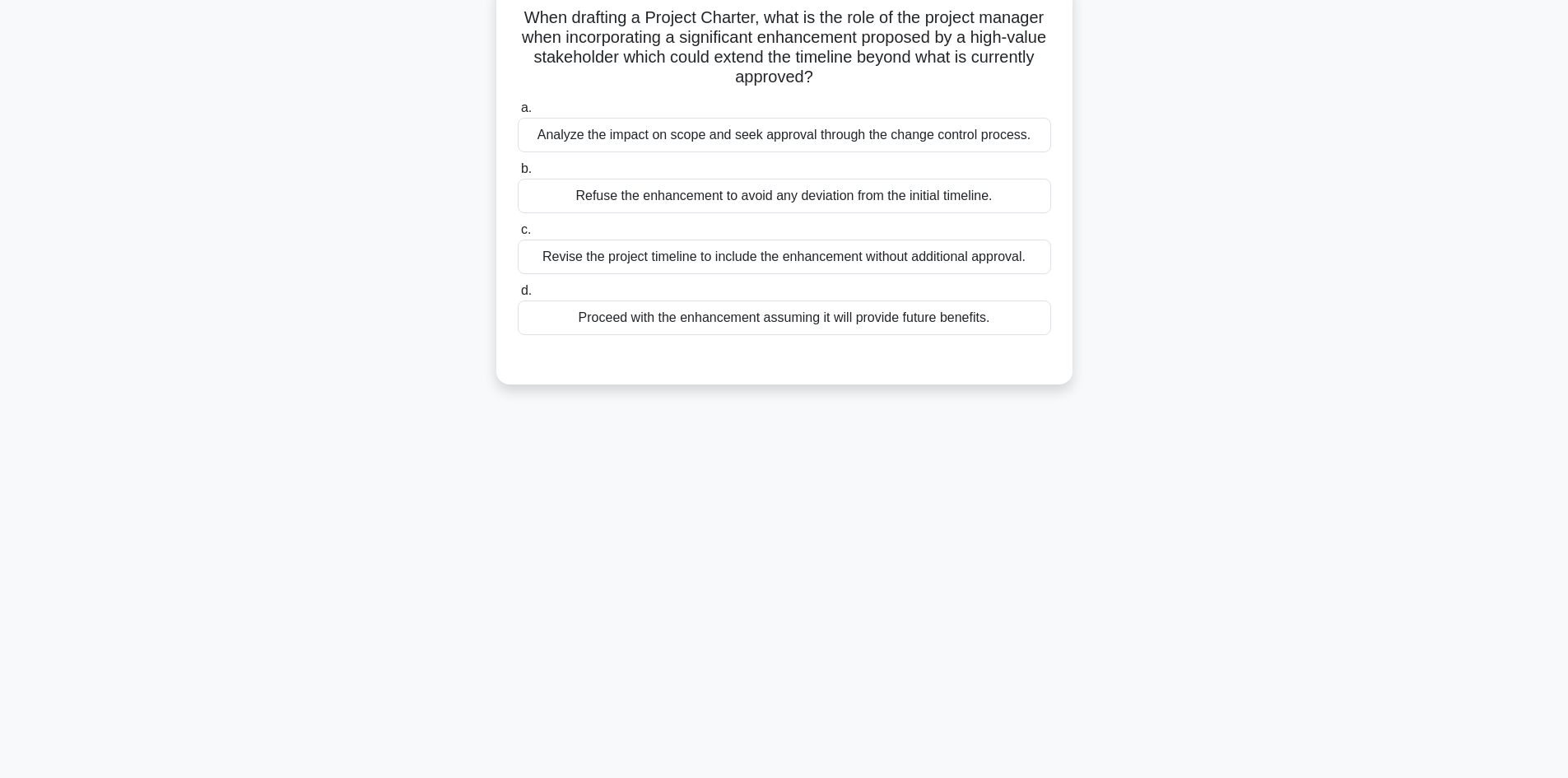
click at [864, 131] on div "Analyze the impact on scope and seek approval through the change control proces…" at bounding box center [784, 135] width 533 height 35
click at [517, 113] on input "a. Analyze the impact on scope and seek approval through the change control pro…" at bounding box center [517, 108] width 0 height 10
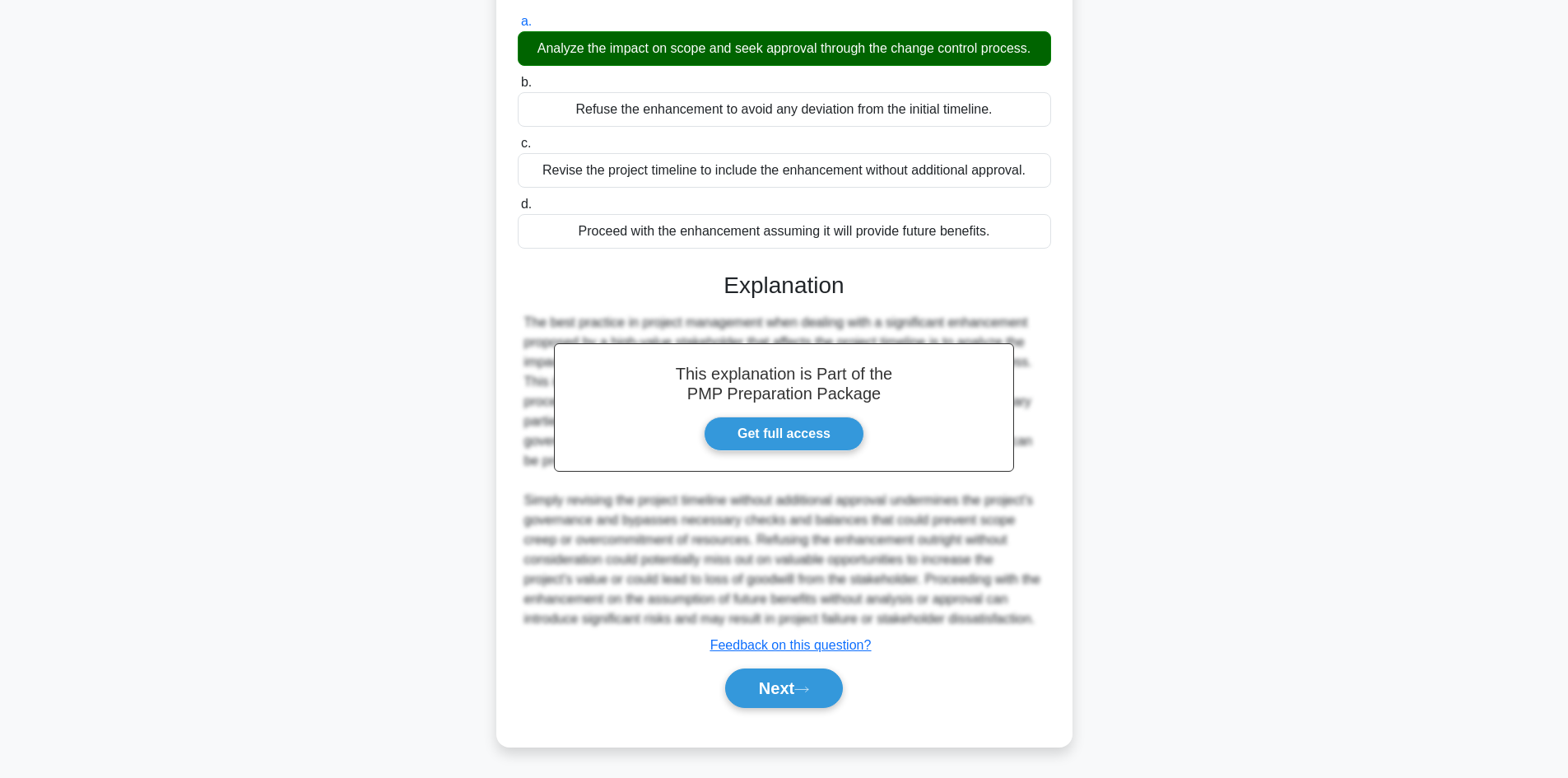
scroll to position [198, 0]
click at [843, 689] on button "Next" at bounding box center [784, 687] width 118 height 40
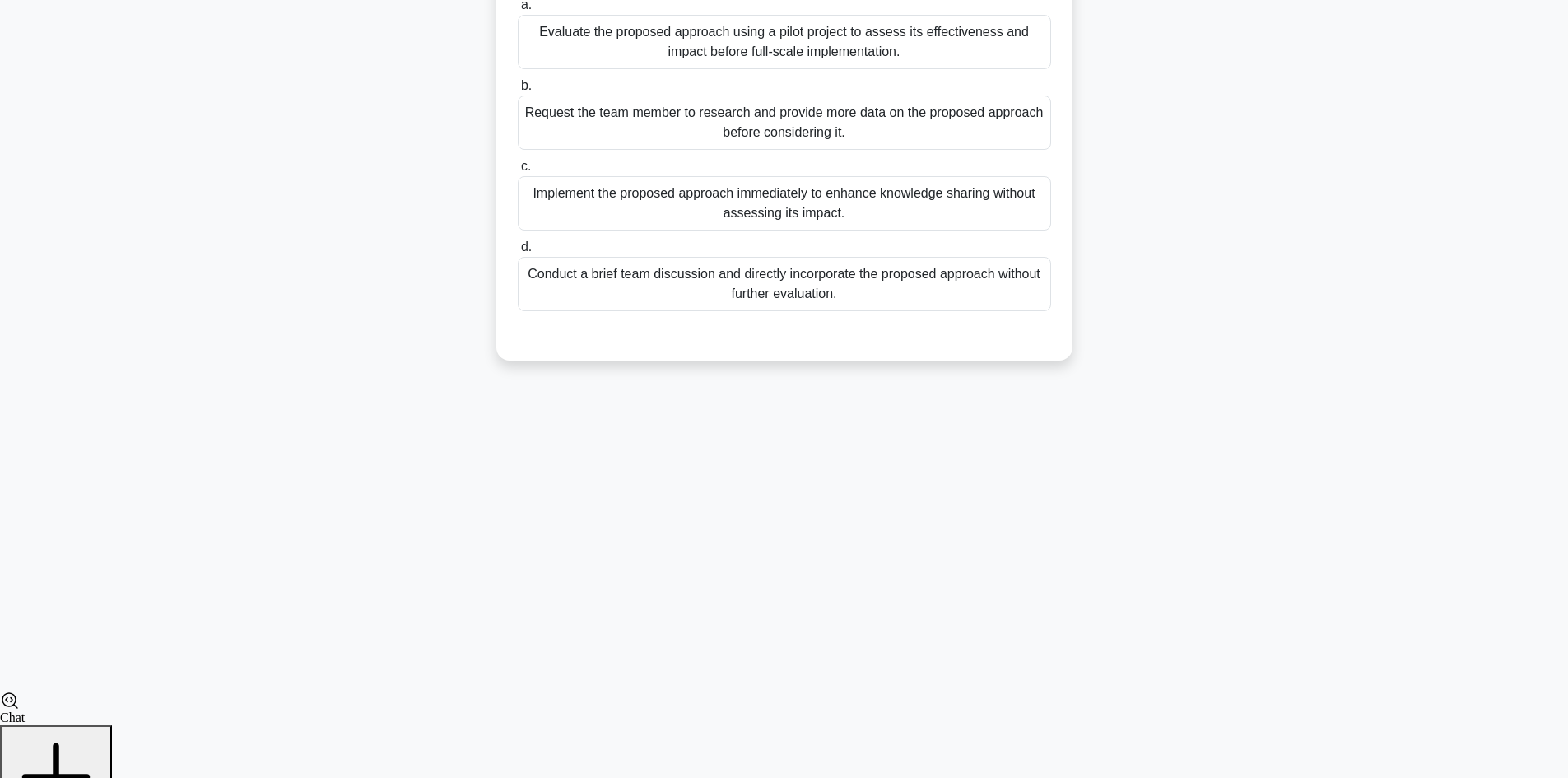
scroll to position [111, 0]
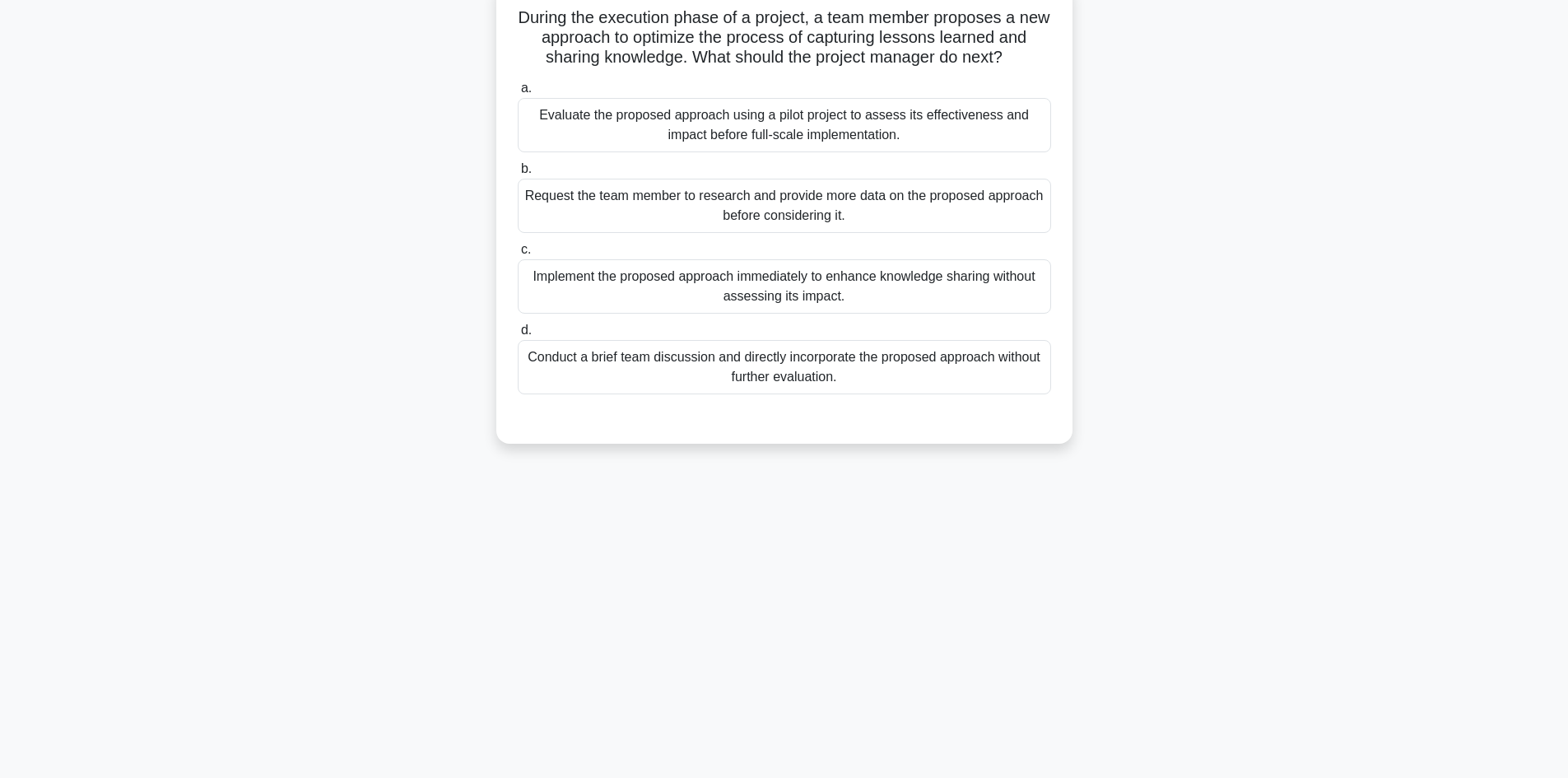
click at [845, 119] on div "Evaluate the proposed approach using a pilot project to assess its effectivenes…" at bounding box center [784, 126] width 533 height 55
click at [517, 93] on input "a. Evaluate the proposed approach using a pilot project to assess its effective…" at bounding box center [517, 88] width 0 height 10
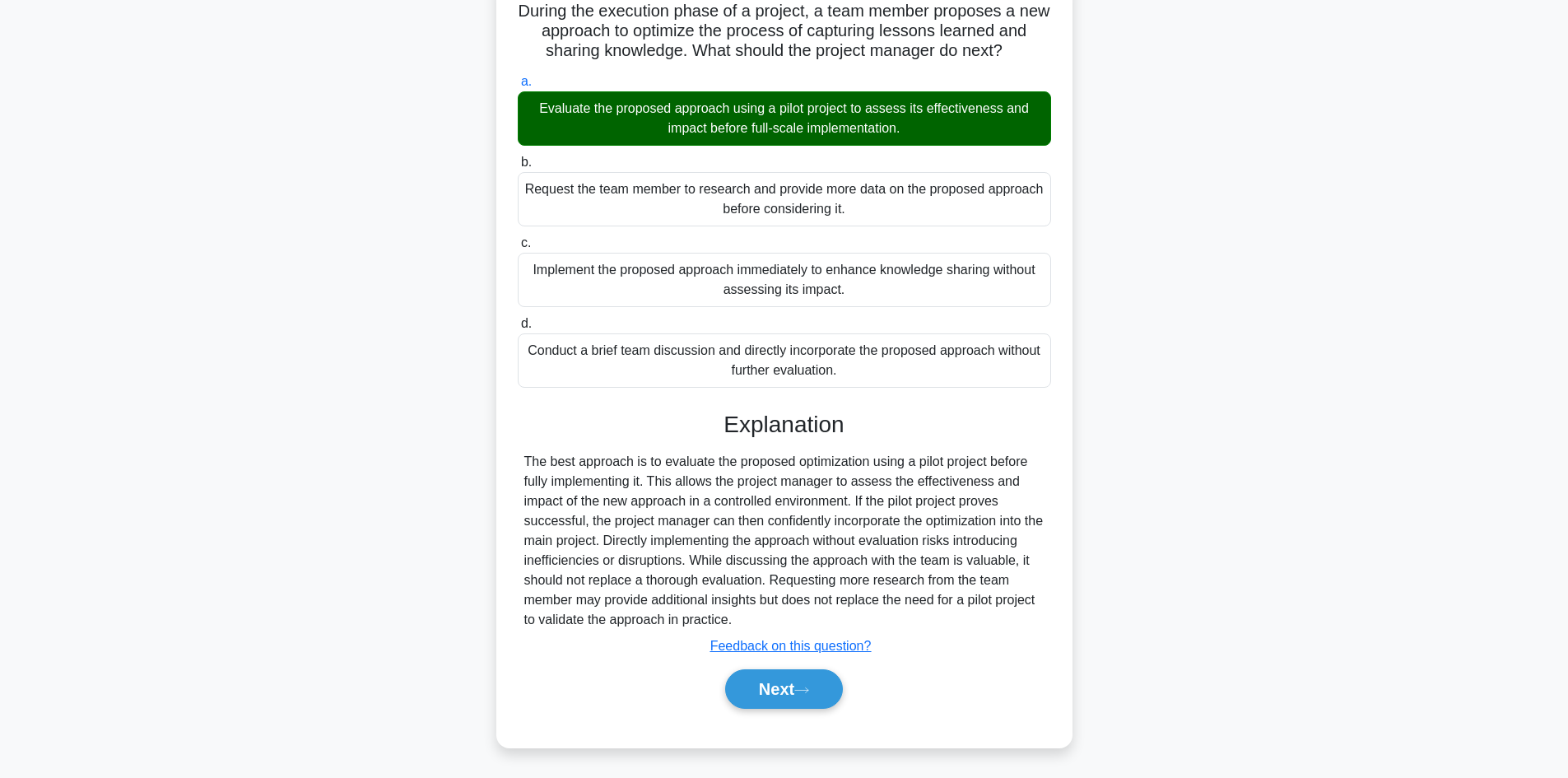
scroll to position [119, 0]
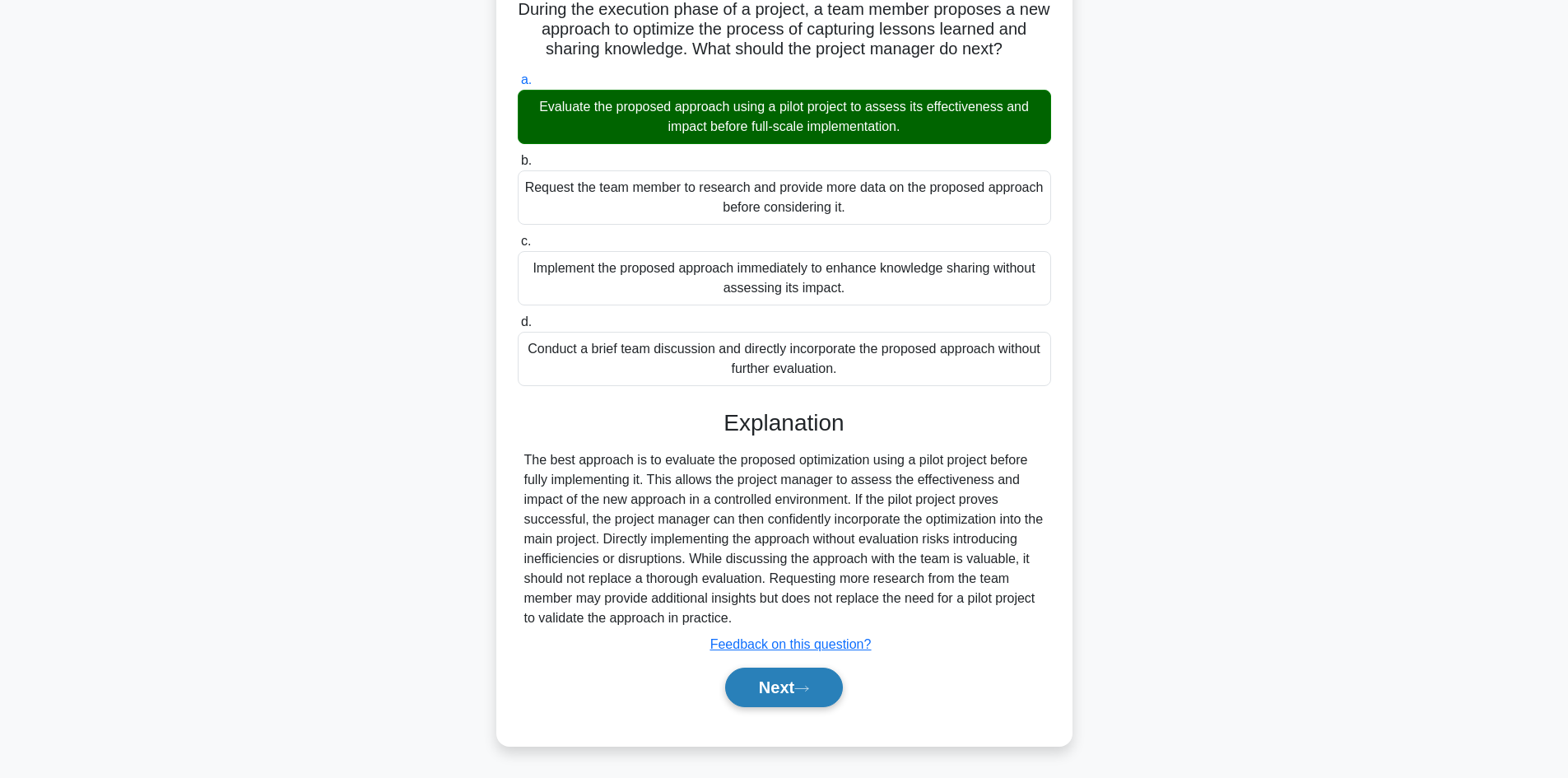
click at [810, 682] on button "Next" at bounding box center [784, 687] width 118 height 40
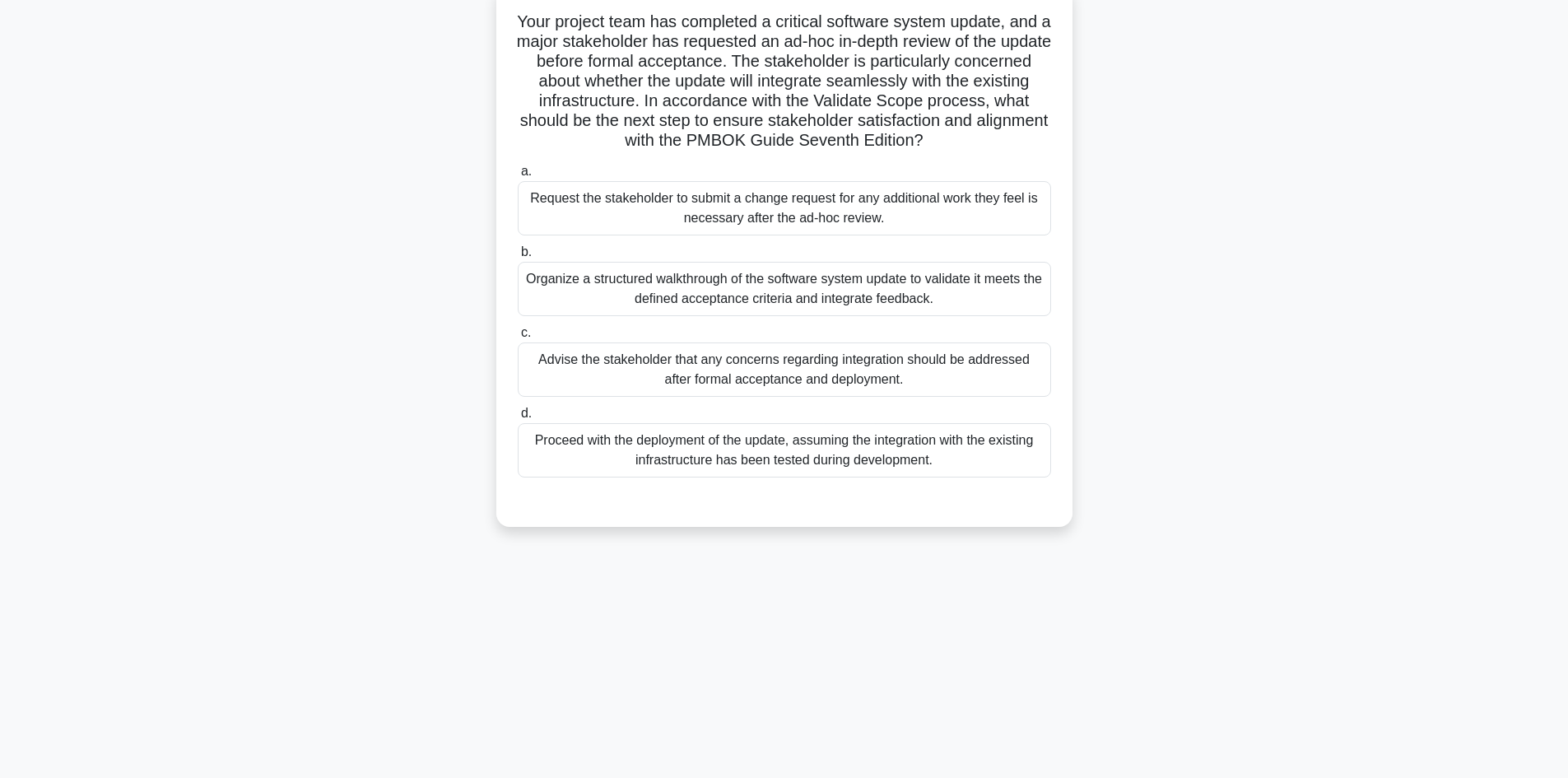
scroll to position [0, 0]
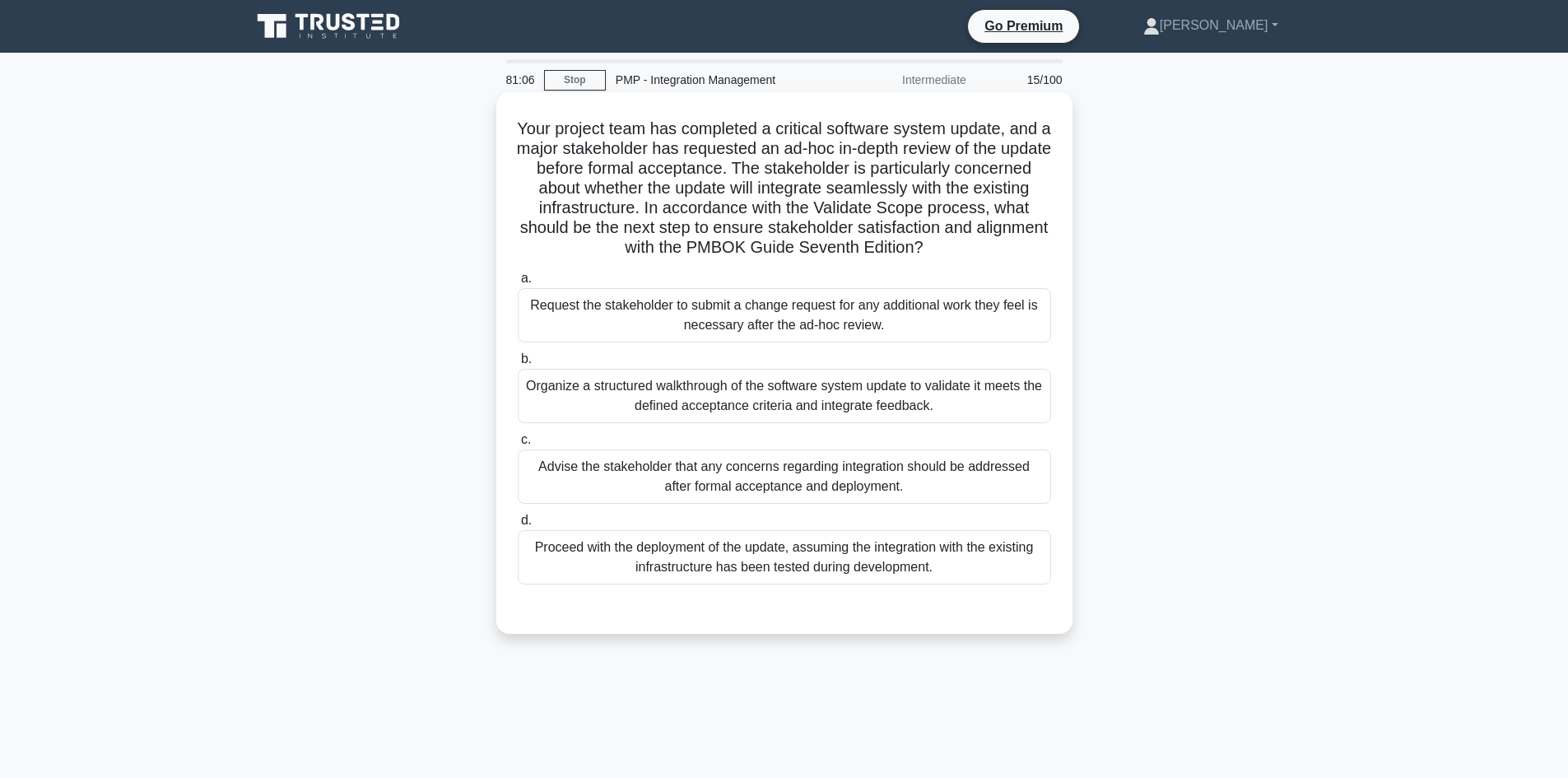
click at [779, 408] on div "Organize a structured walkthrough of the software system update to validate it …" at bounding box center [784, 397] width 533 height 55
click at [517, 364] on input "b. Organize a structured walkthrough of the software system update to validate …" at bounding box center [517, 359] width 0 height 10
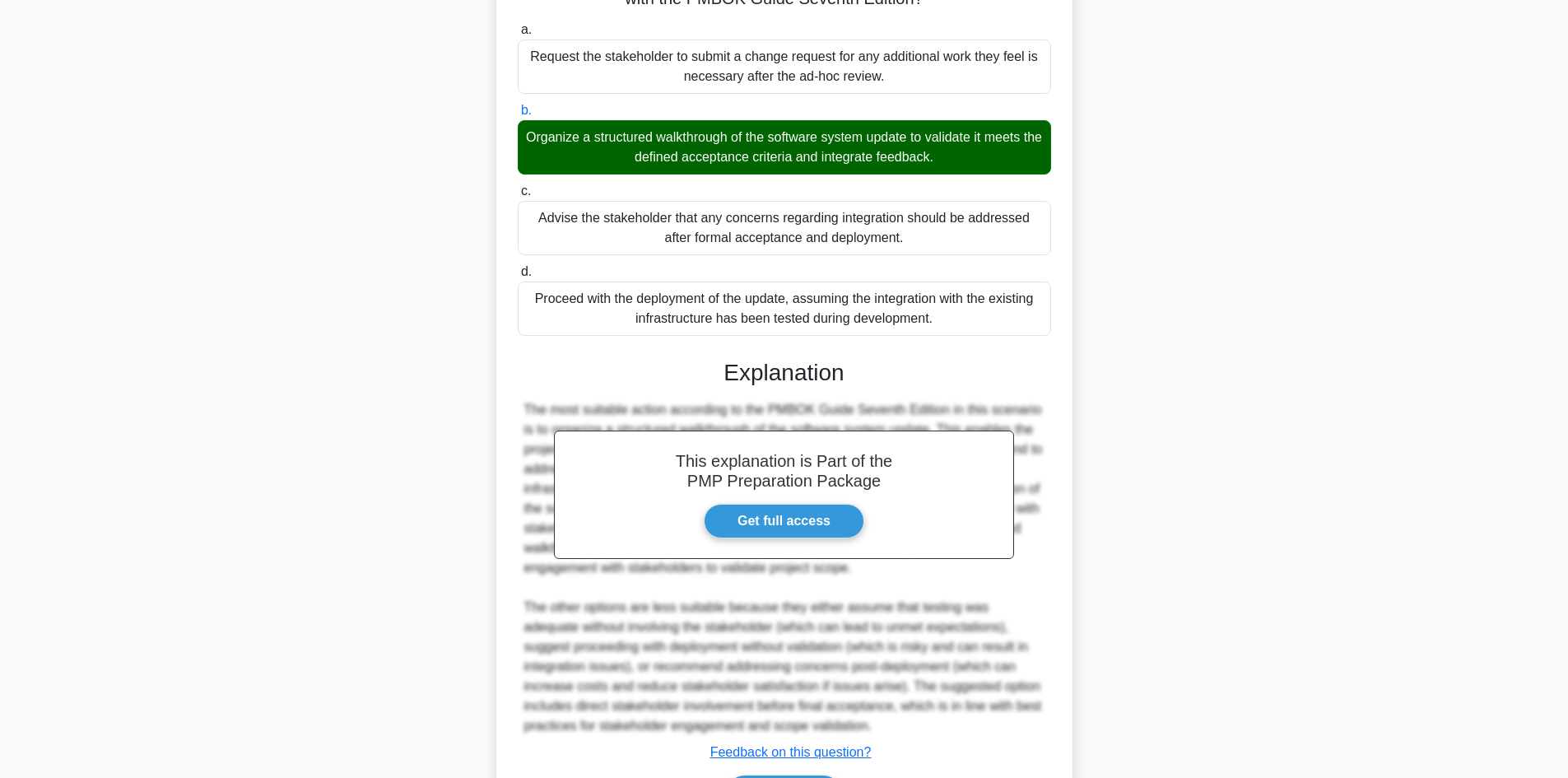
scroll to position [330, 0]
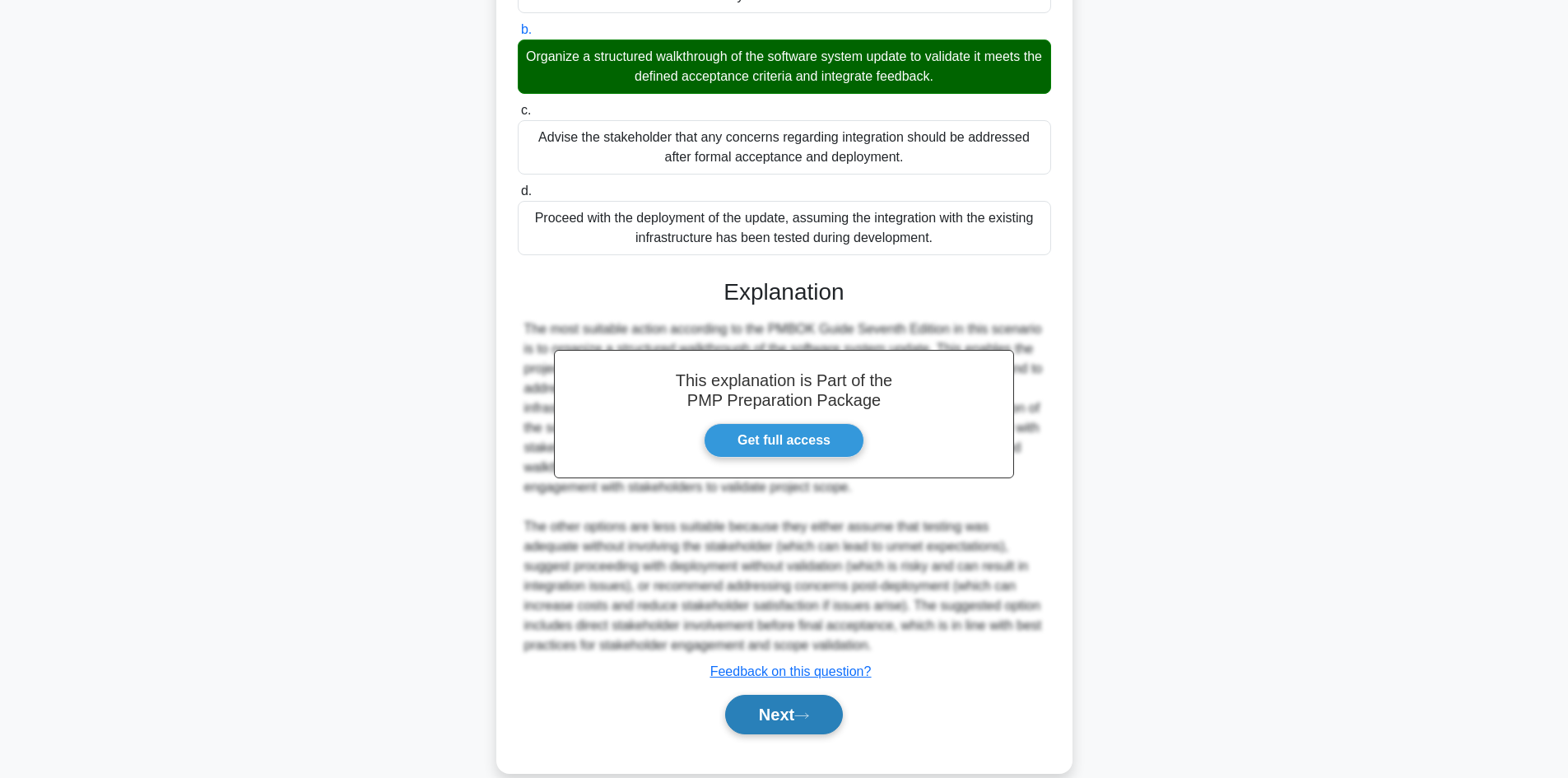
click at [801, 721] on button "Next" at bounding box center [784, 715] width 118 height 40
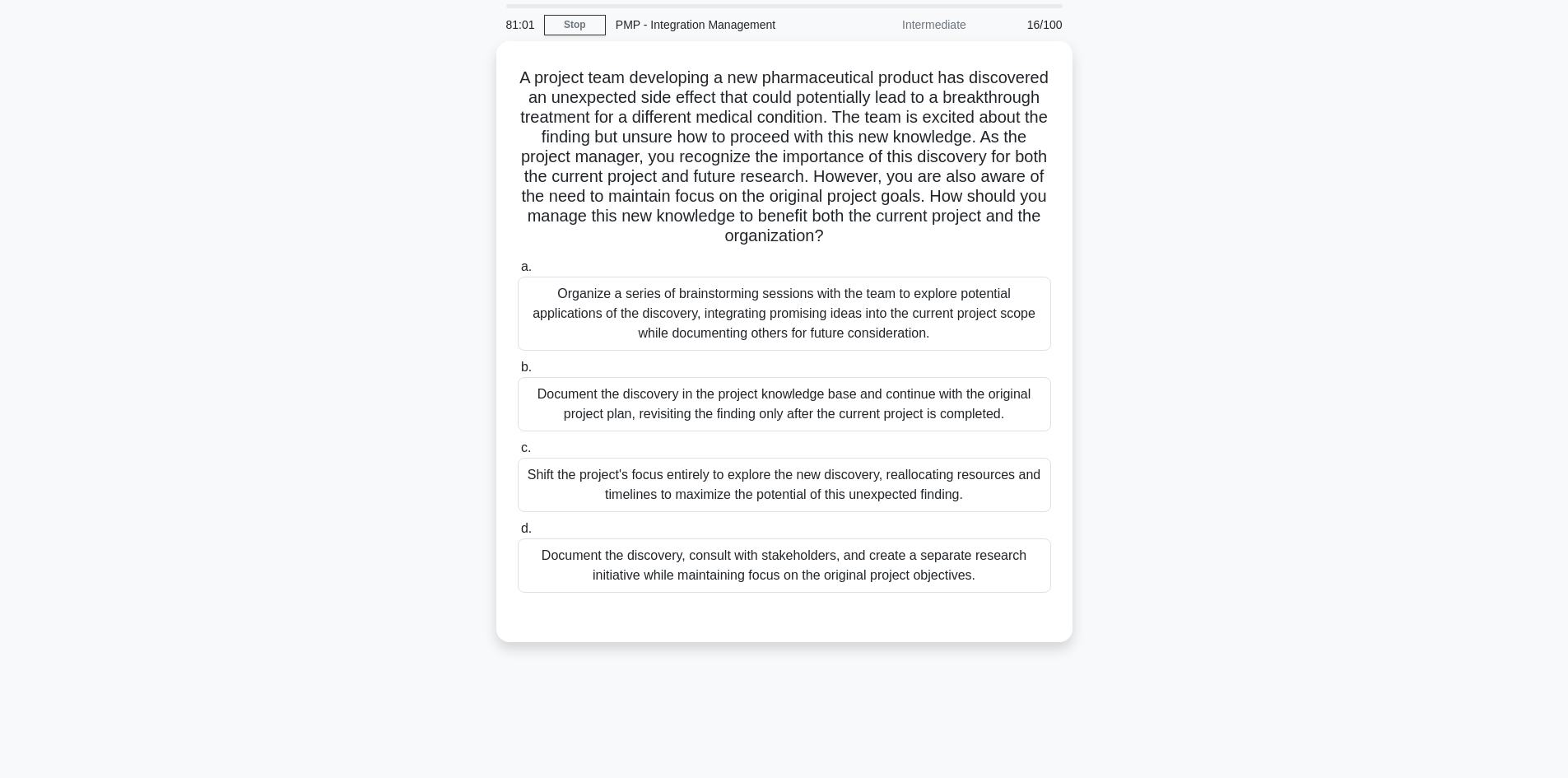
scroll to position [0, 0]
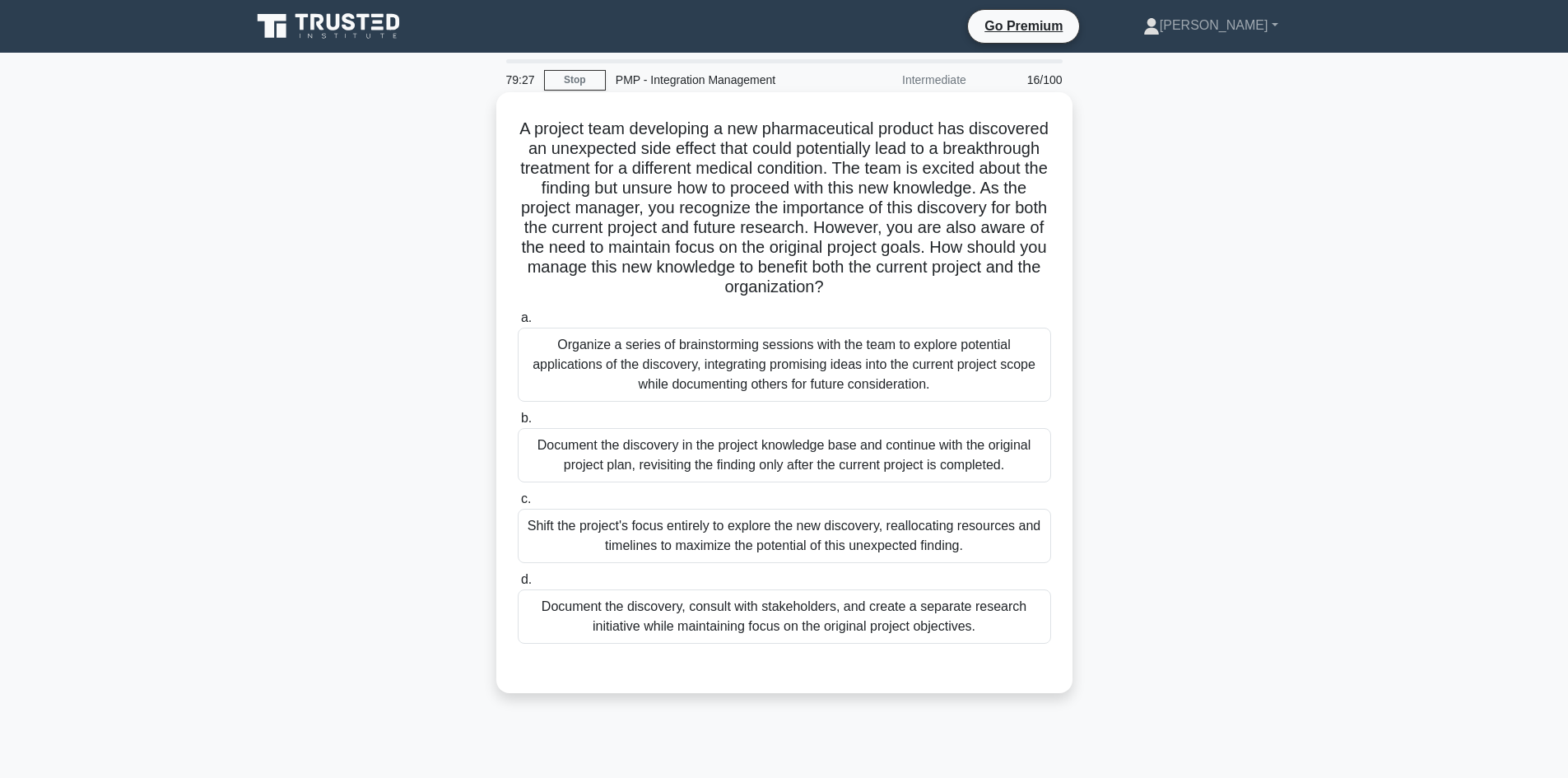
click at [816, 462] on div "Document the discovery in the project knowledge base and continue with the orig…" at bounding box center [784, 455] width 533 height 55
click at [517, 424] on input "b. Document the discovery in the project knowledge base and continue with the o…" at bounding box center [517, 418] width 0 height 10
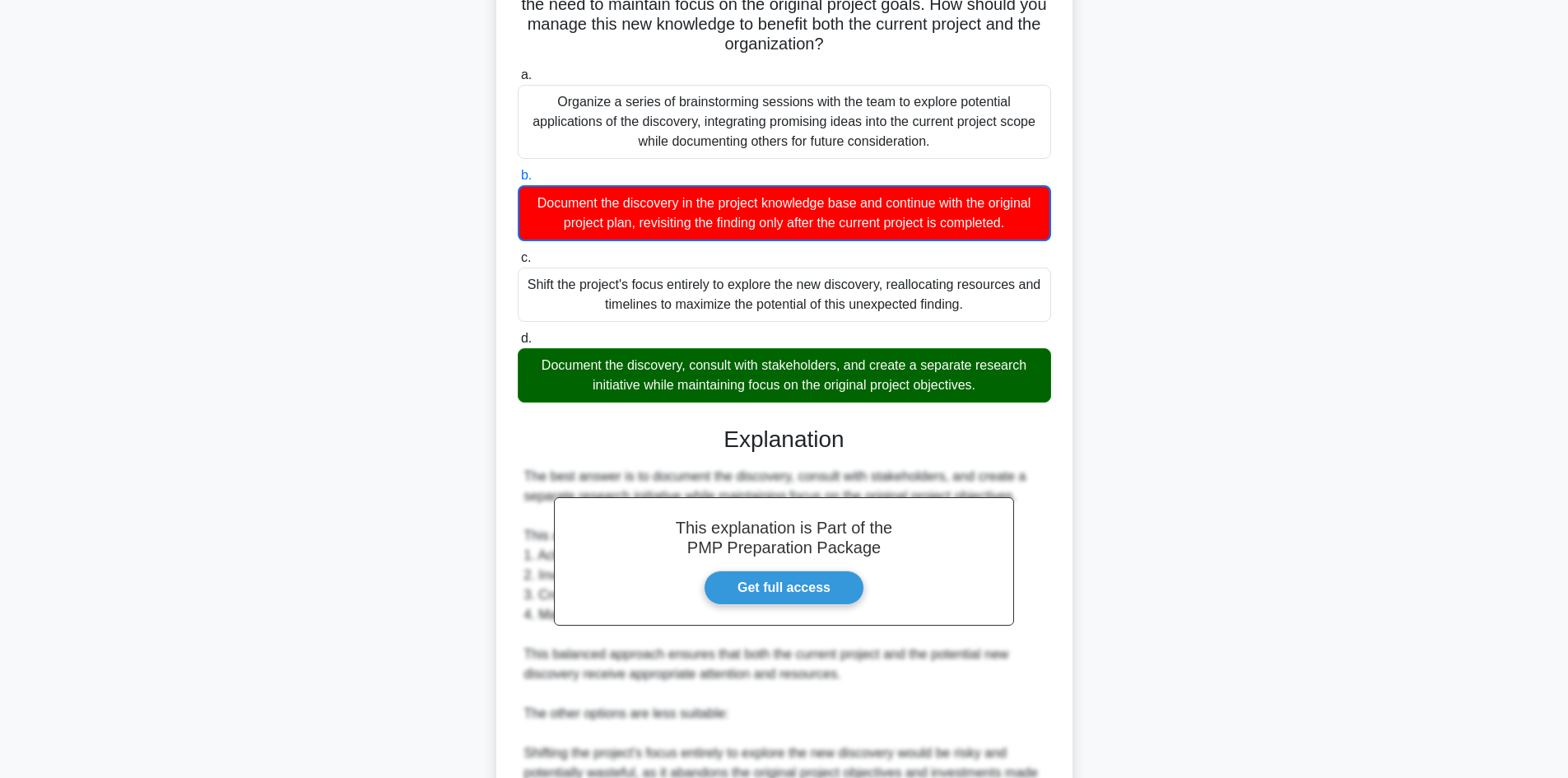
scroll to position [634, 0]
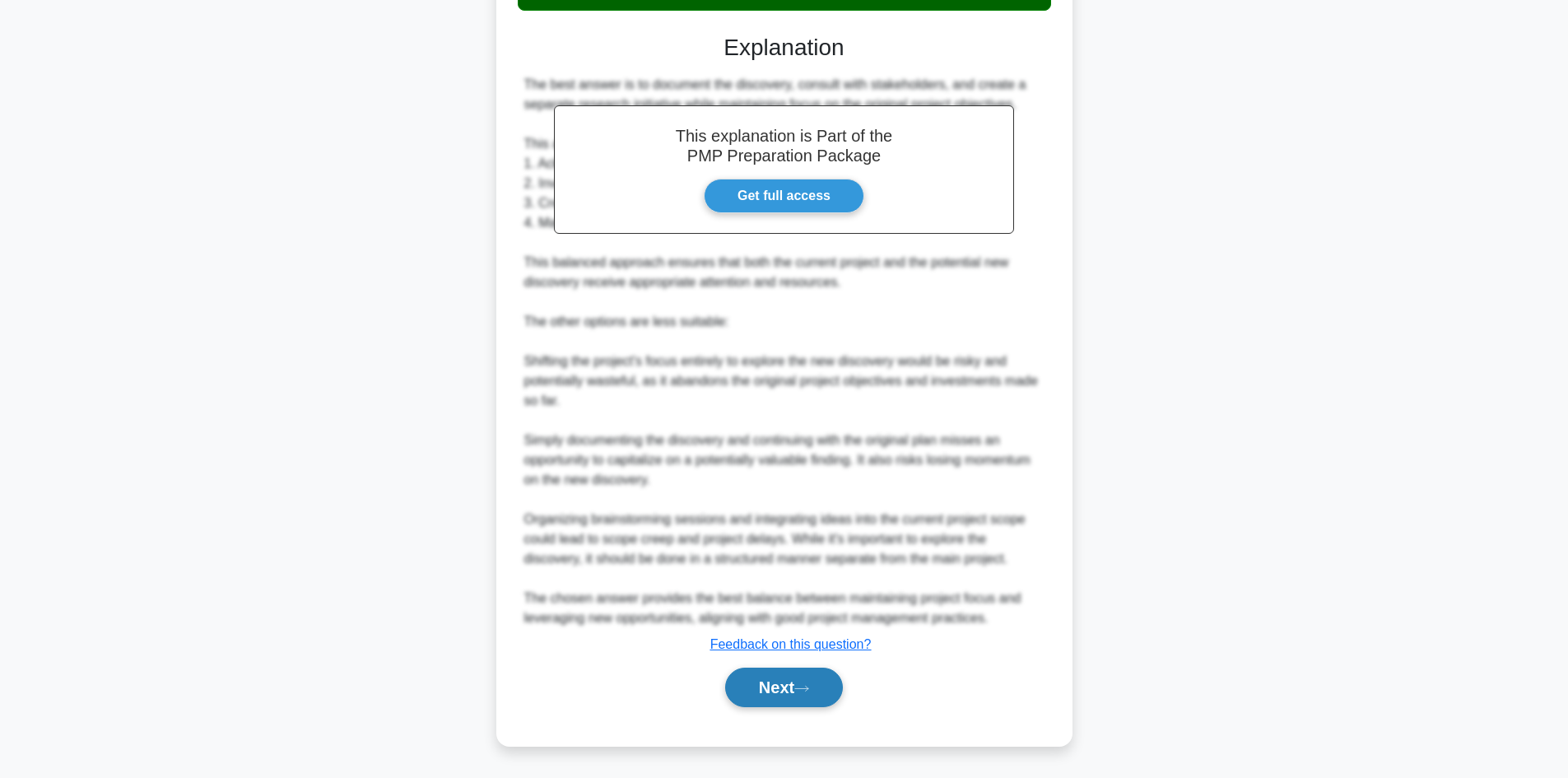
click at [801, 672] on button "Next" at bounding box center [784, 687] width 118 height 40
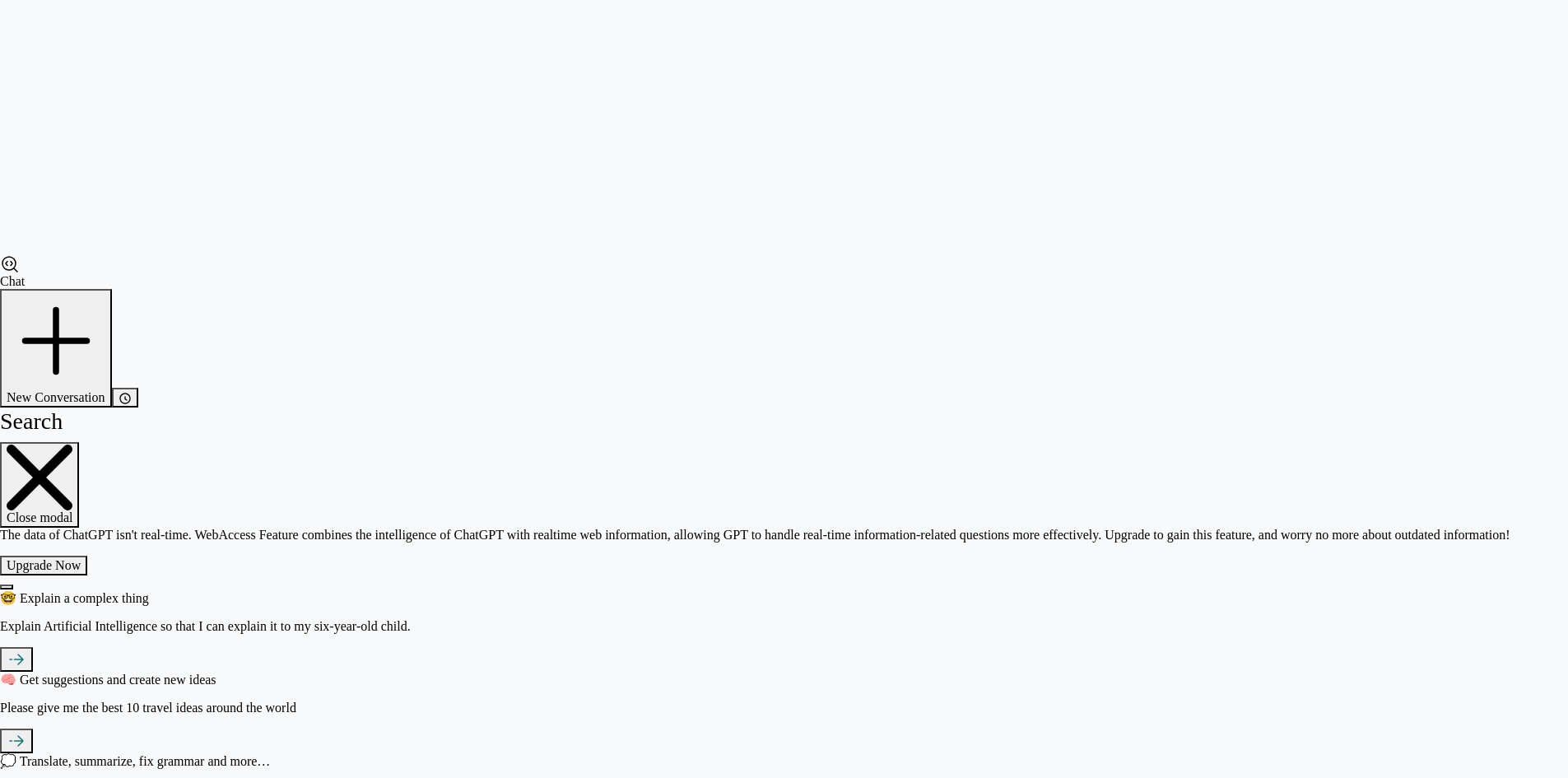
scroll to position [111, 0]
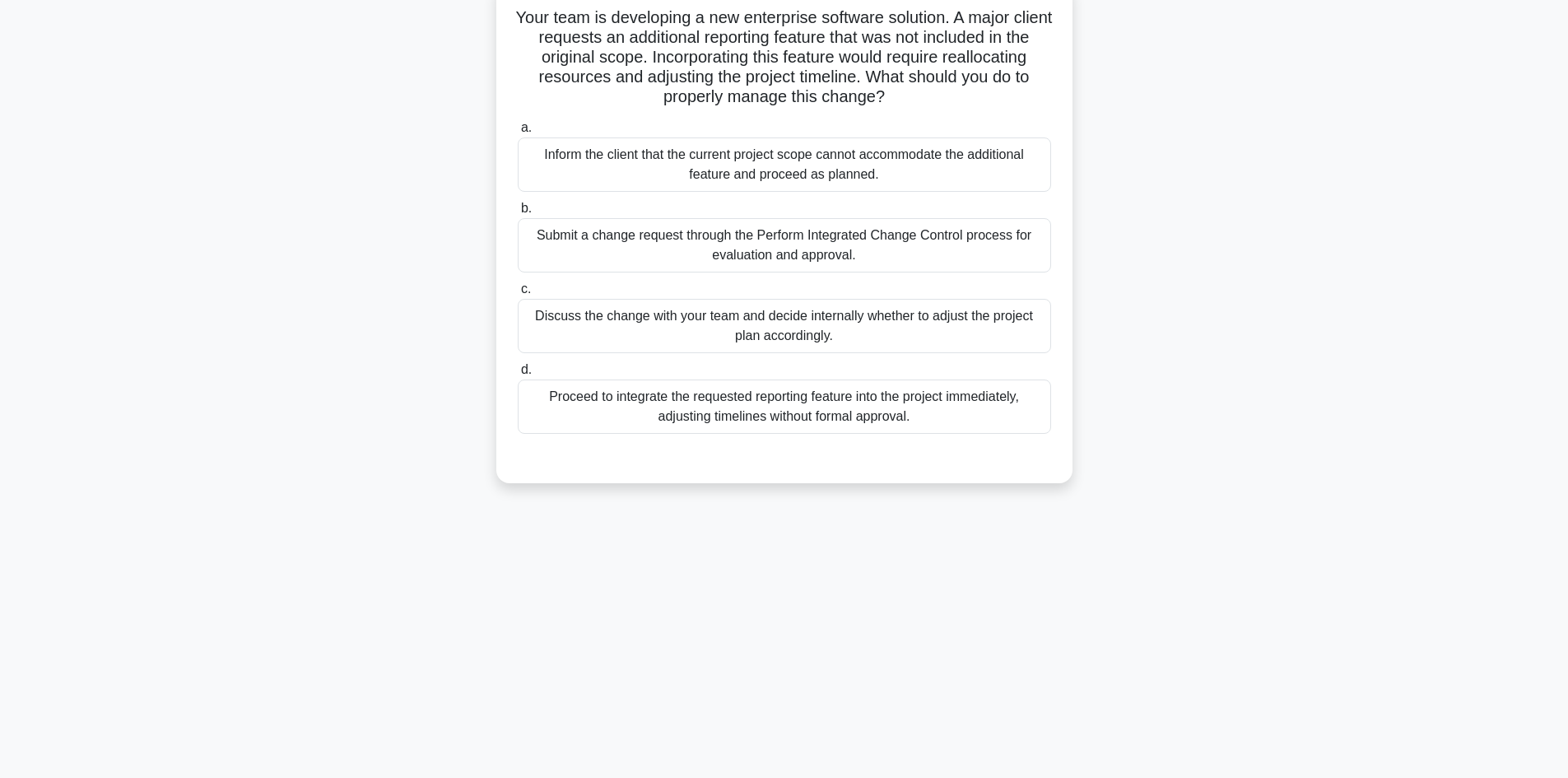
click at [838, 242] on div "Submit a change request through the Perform Integrated Change Control process f…" at bounding box center [784, 245] width 533 height 55
click at [517, 214] on input "b. Submit a change request through the Perform Integrated Change Control proces…" at bounding box center [517, 208] width 0 height 10
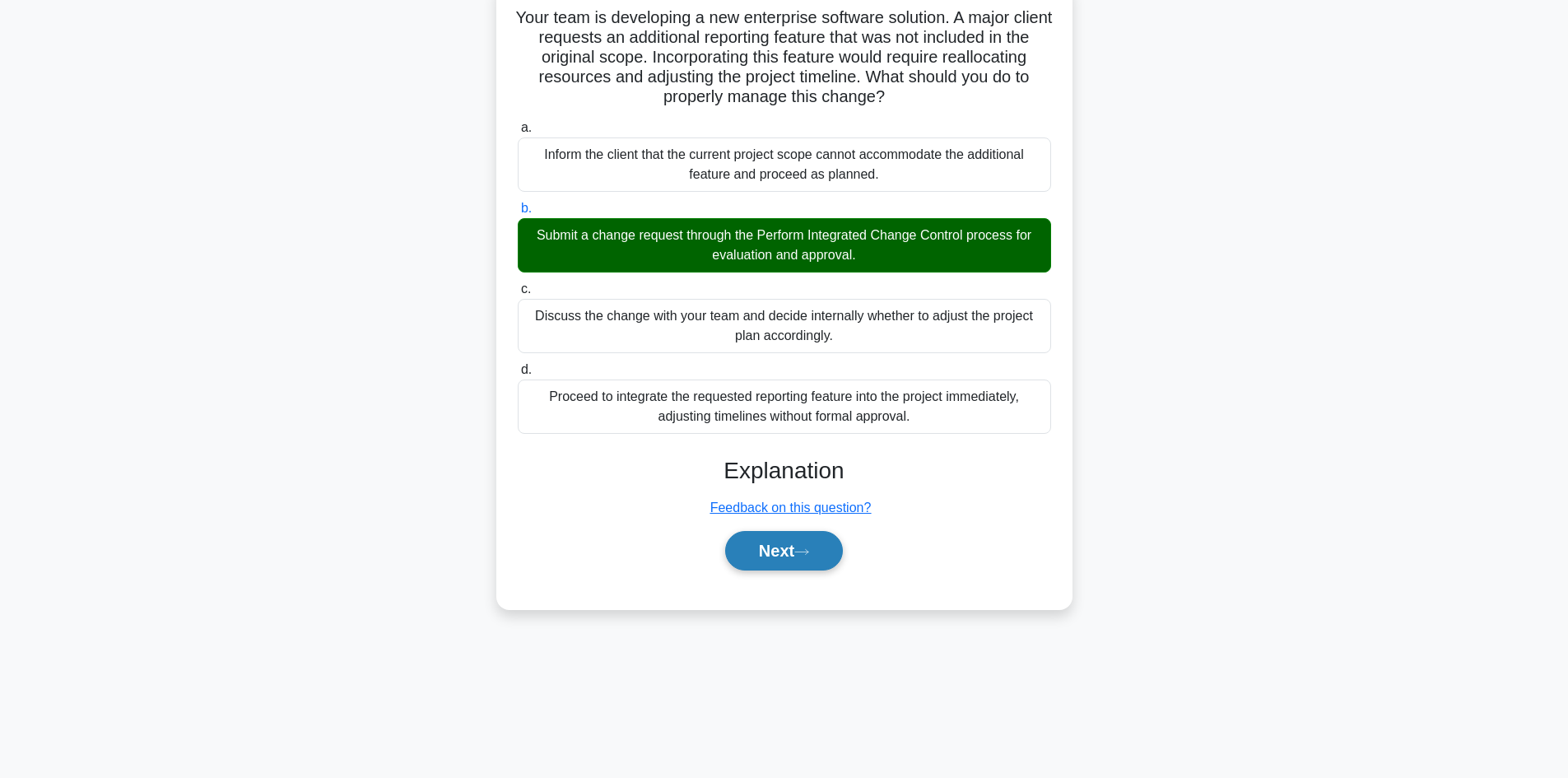
click at [800, 548] on button "Next" at bounding box center [784, 550] width 118 height 40
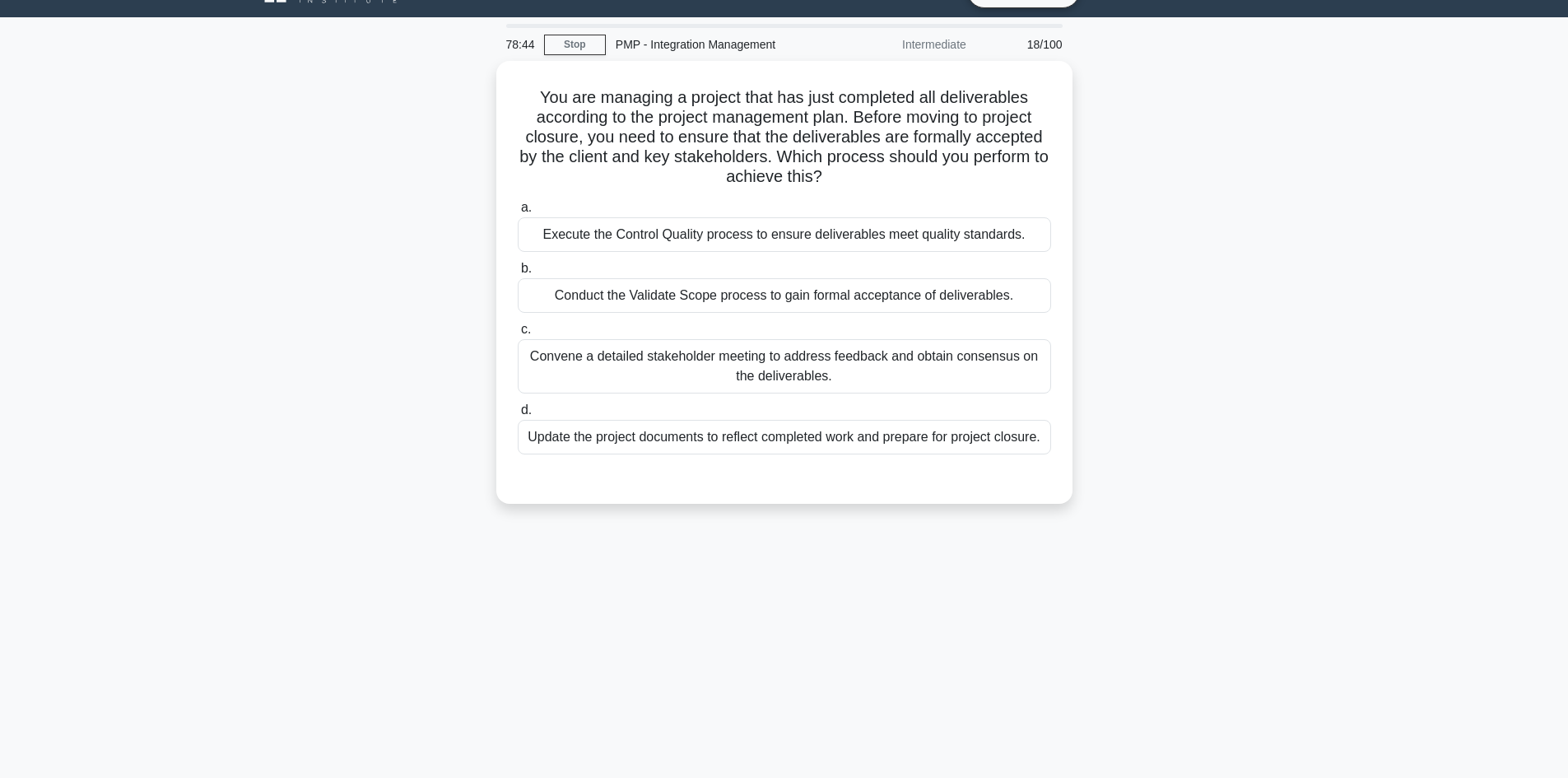
scroll to position [0, 0]
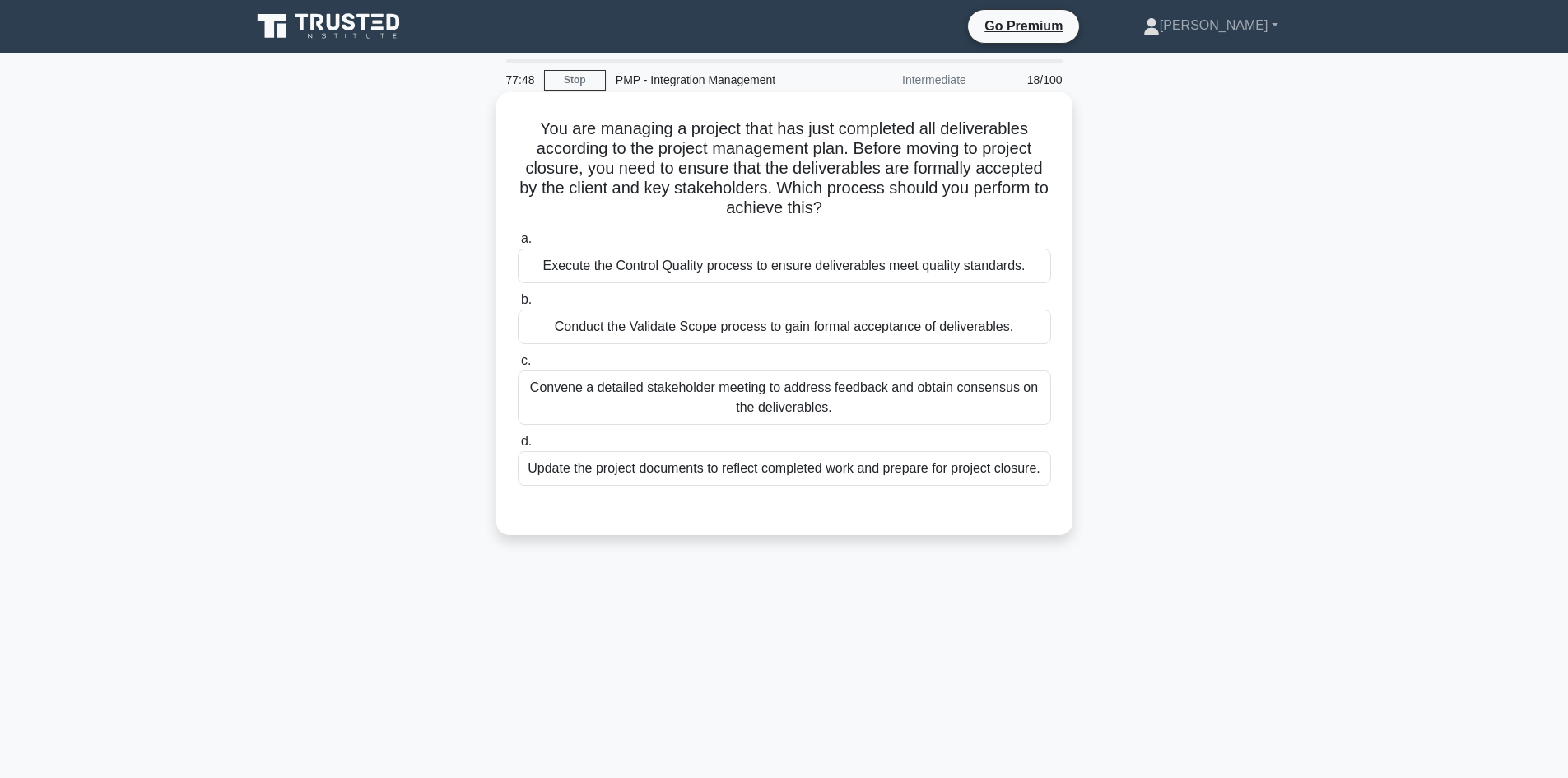
click at [888, 471] on div "Update the project documents to reflect completed work and prepare for project …" at bounding box center [784, 468] width 533 height 35
click at [517, 447] on input "d. Update the project documents to reflect completed work and prepare for proje…" at bounding box center [517, 441] width 0 height 10
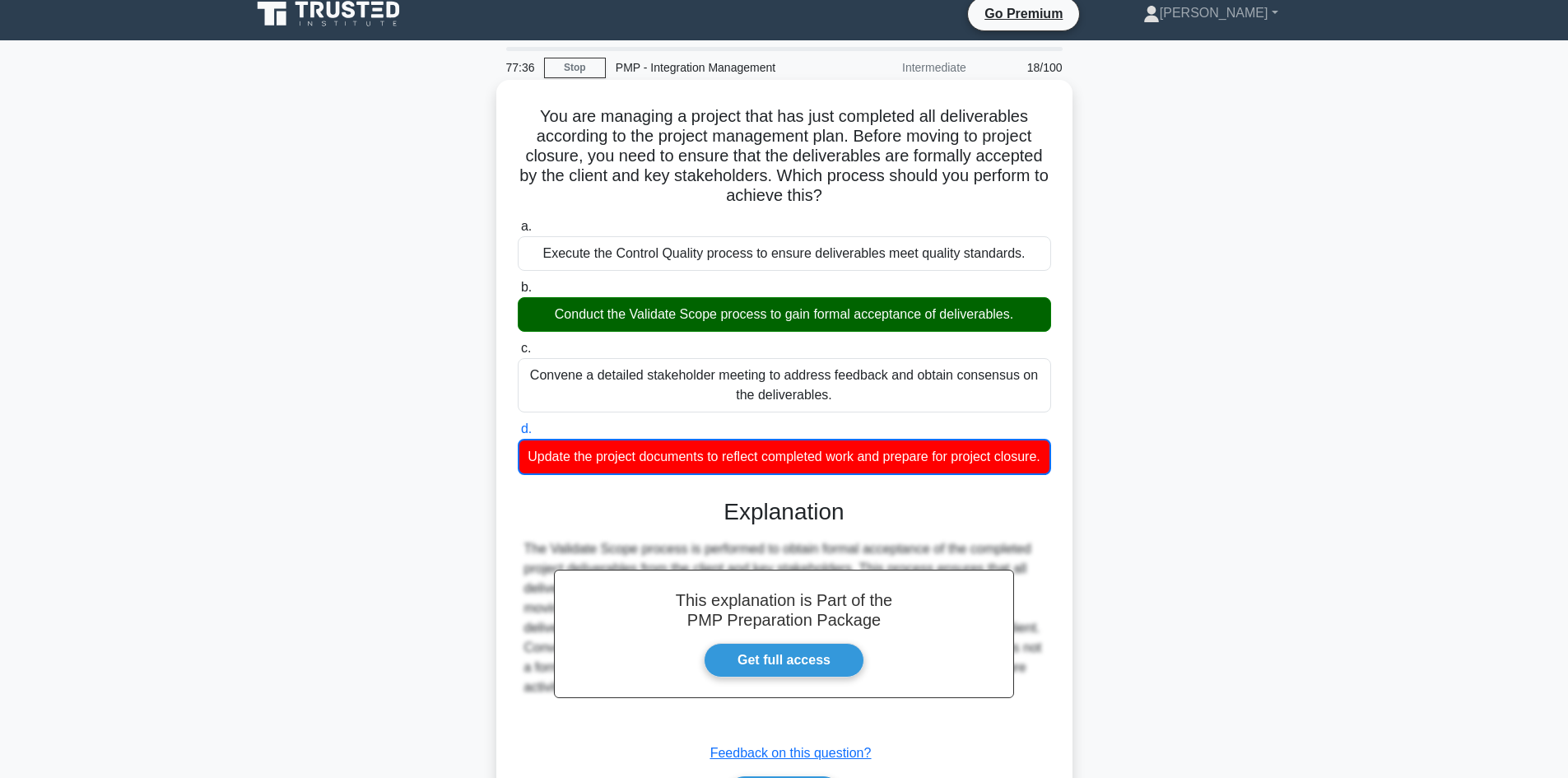
scroll to position [59, 0]
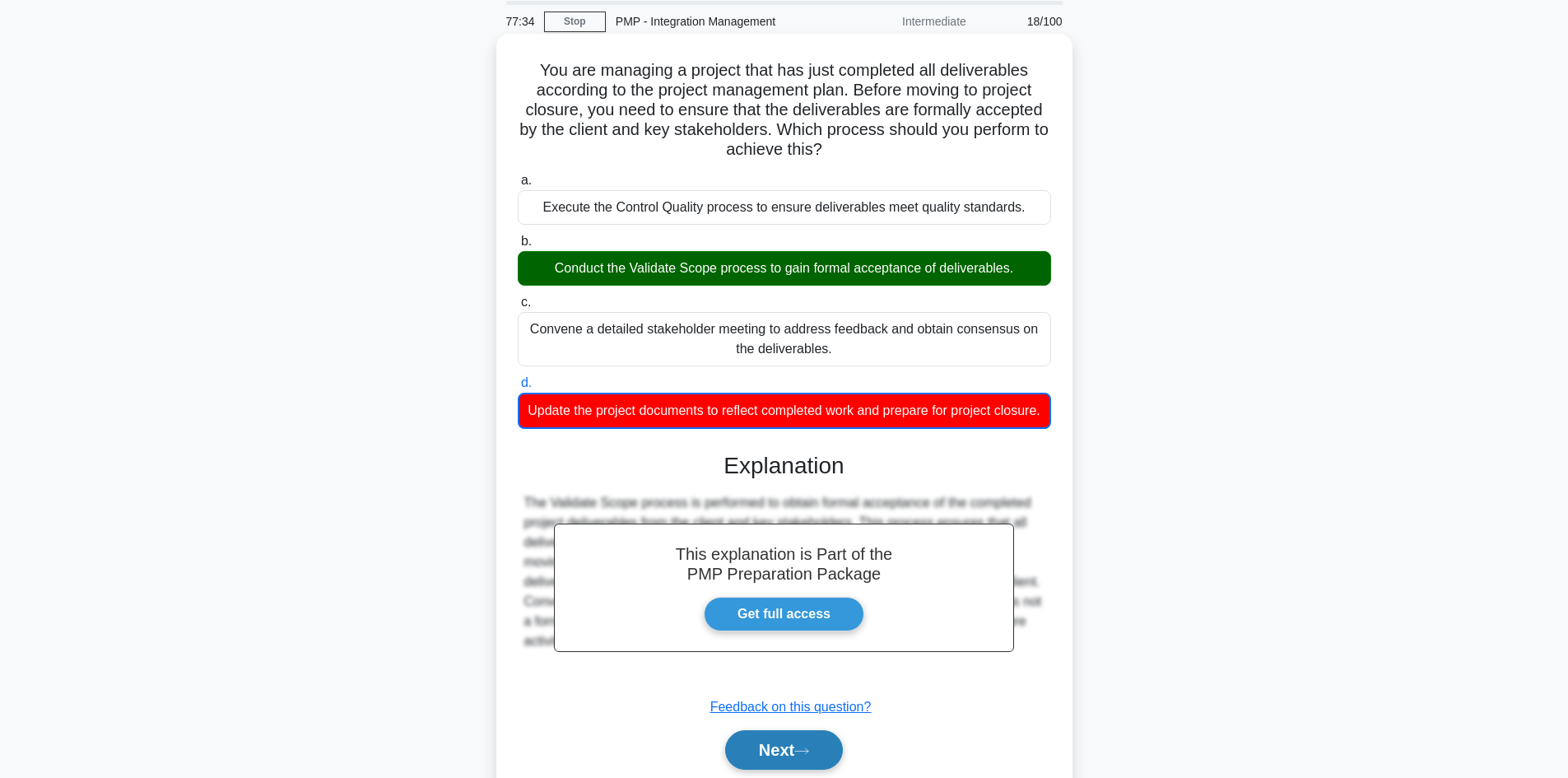
click at [784, 762] on button "Next" at bounding box center [784, 750] width 118 height 40
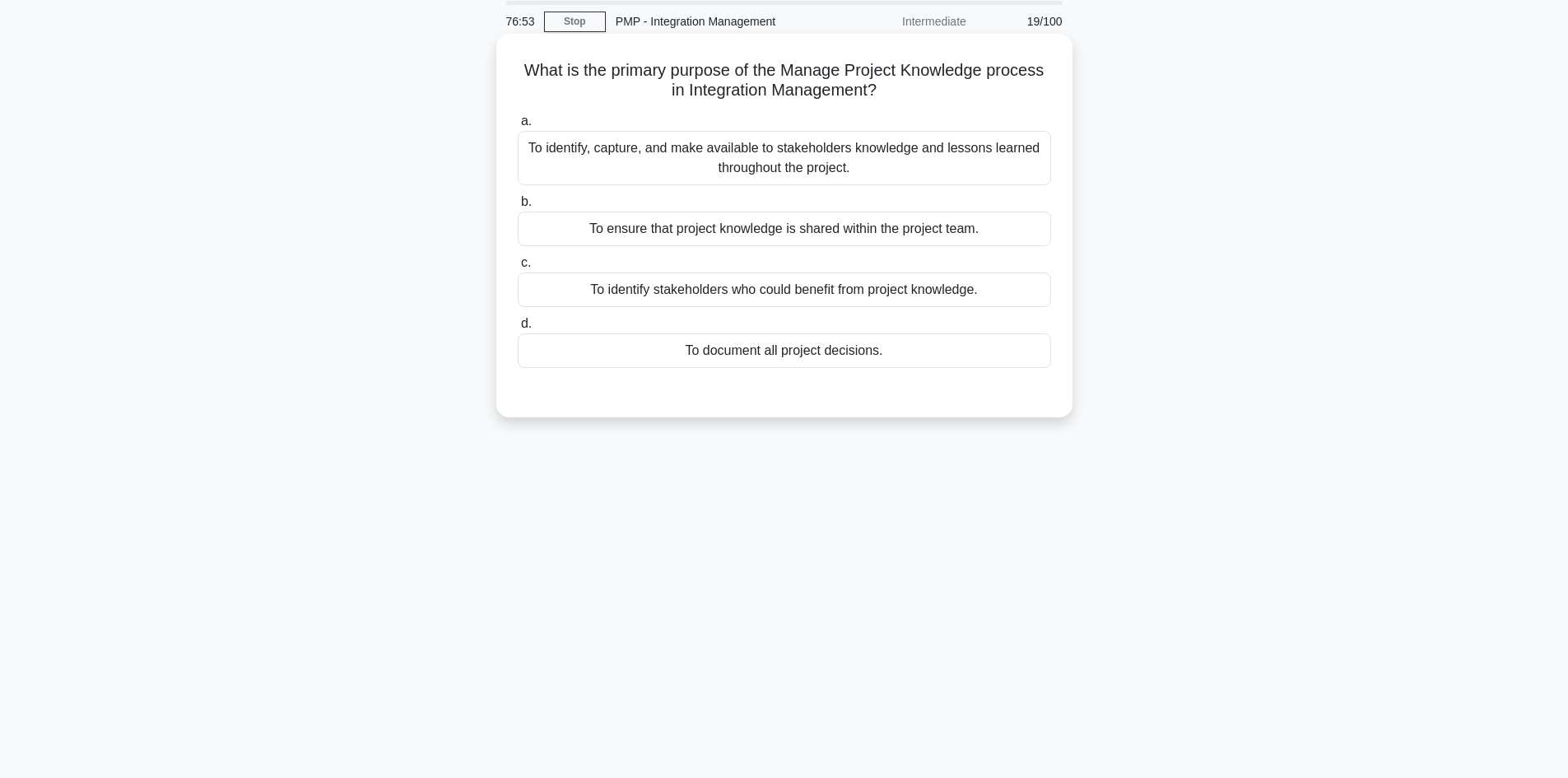
click at [695, 154] on div "To identify, capture, and make available to stakeholders knowledge and lessons …" at bounding box center [784, 159] width 533 height 55
click at [517, 127] on input "a. To identify, capture, and make available to stakeholders knowledge and lesso…" at bounding box center [517, 121] width 0 height 10
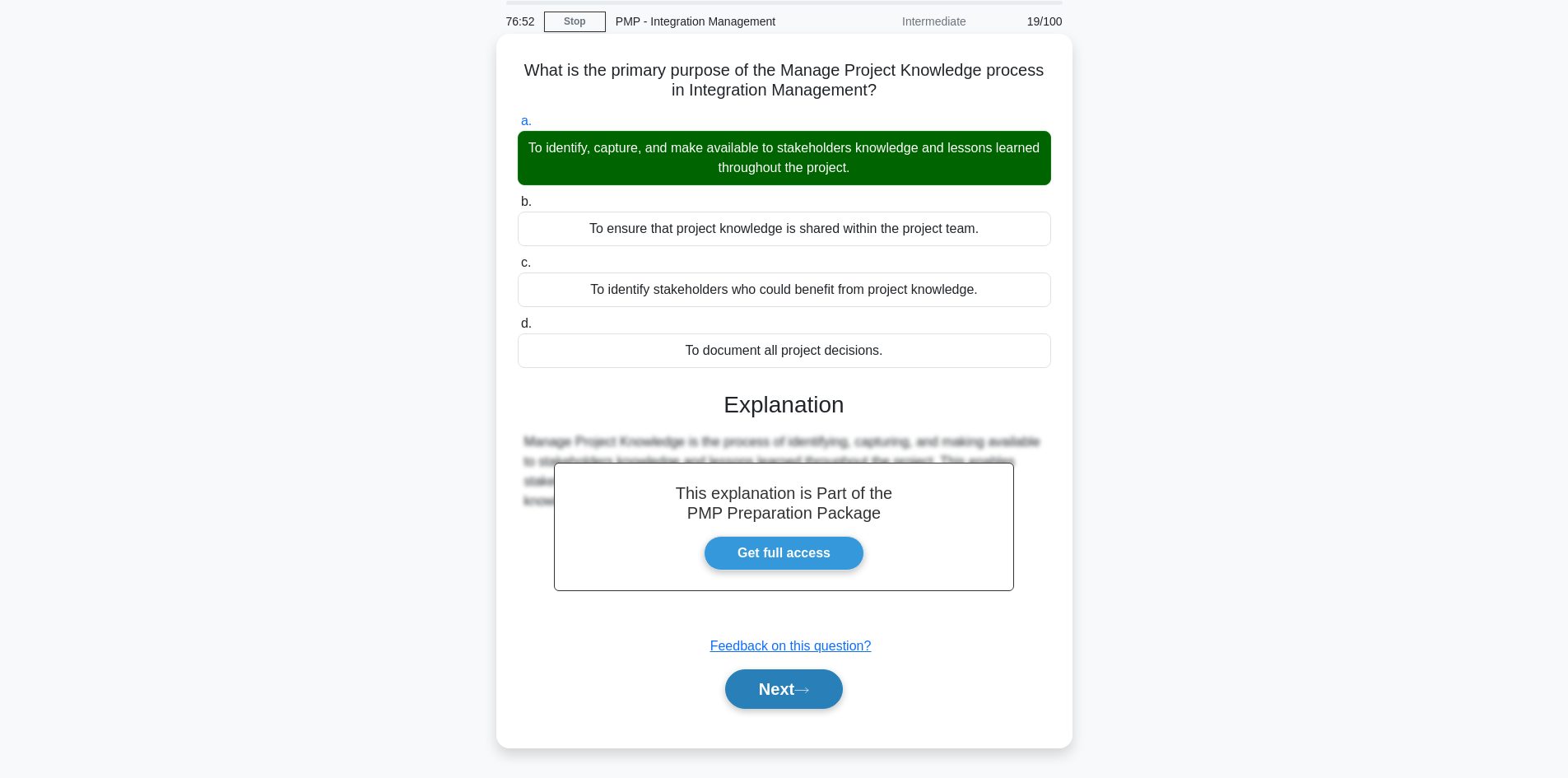
click at [805, 684] on button "Next" at bounding box center [784, 689] width 118 height 40
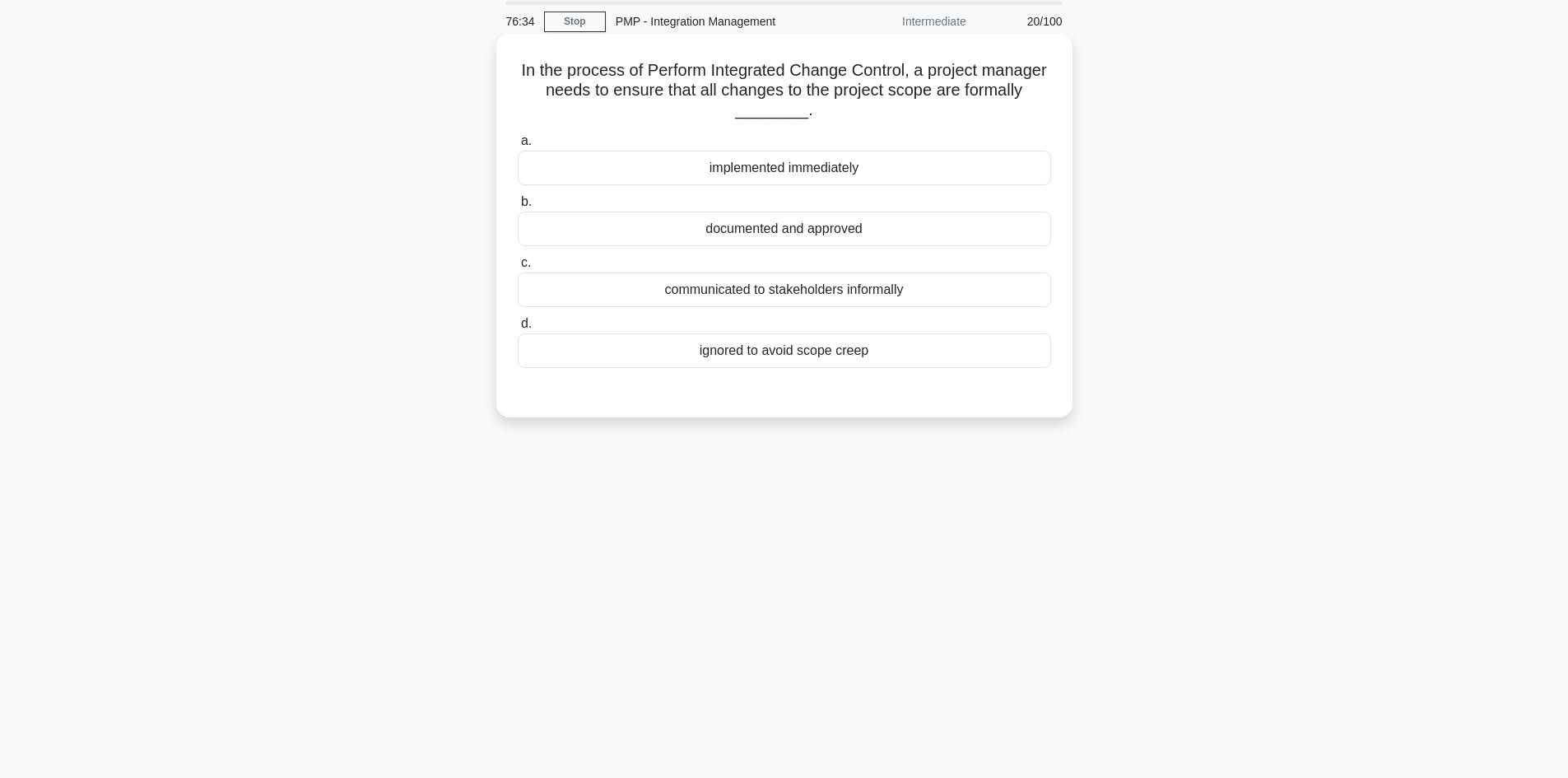
click at [842, 227] on div "documented and approved" at bounding box center [784, 228] width 533 height 35
click at [517, 208] on input "b. documented and approved" at bounding box center [517, 201] width 0 height 10
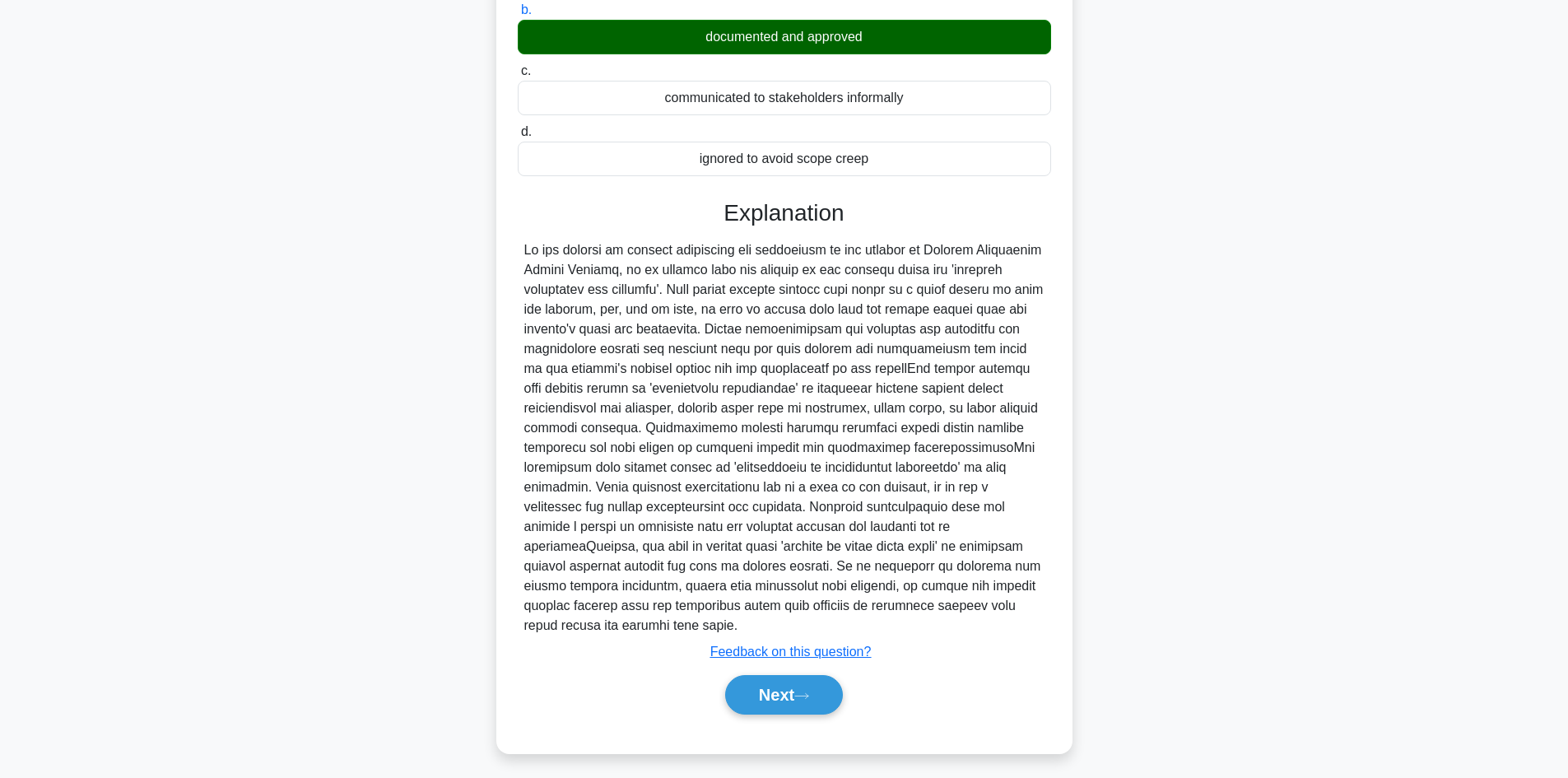
scroll to position [258, 0]
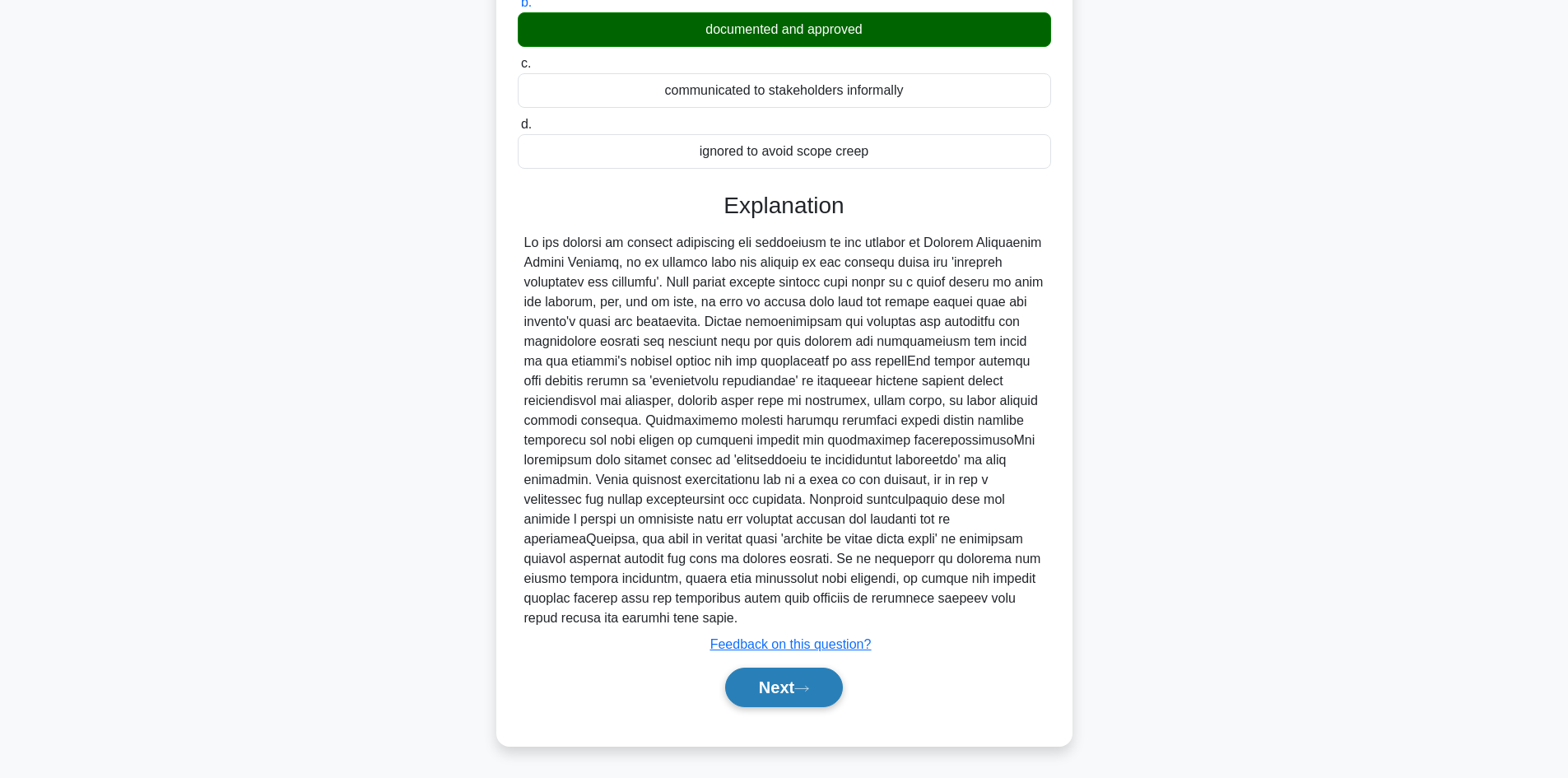
click at [783, 681] on button "Next" at bounding box center [784, 687] width 118 height 40
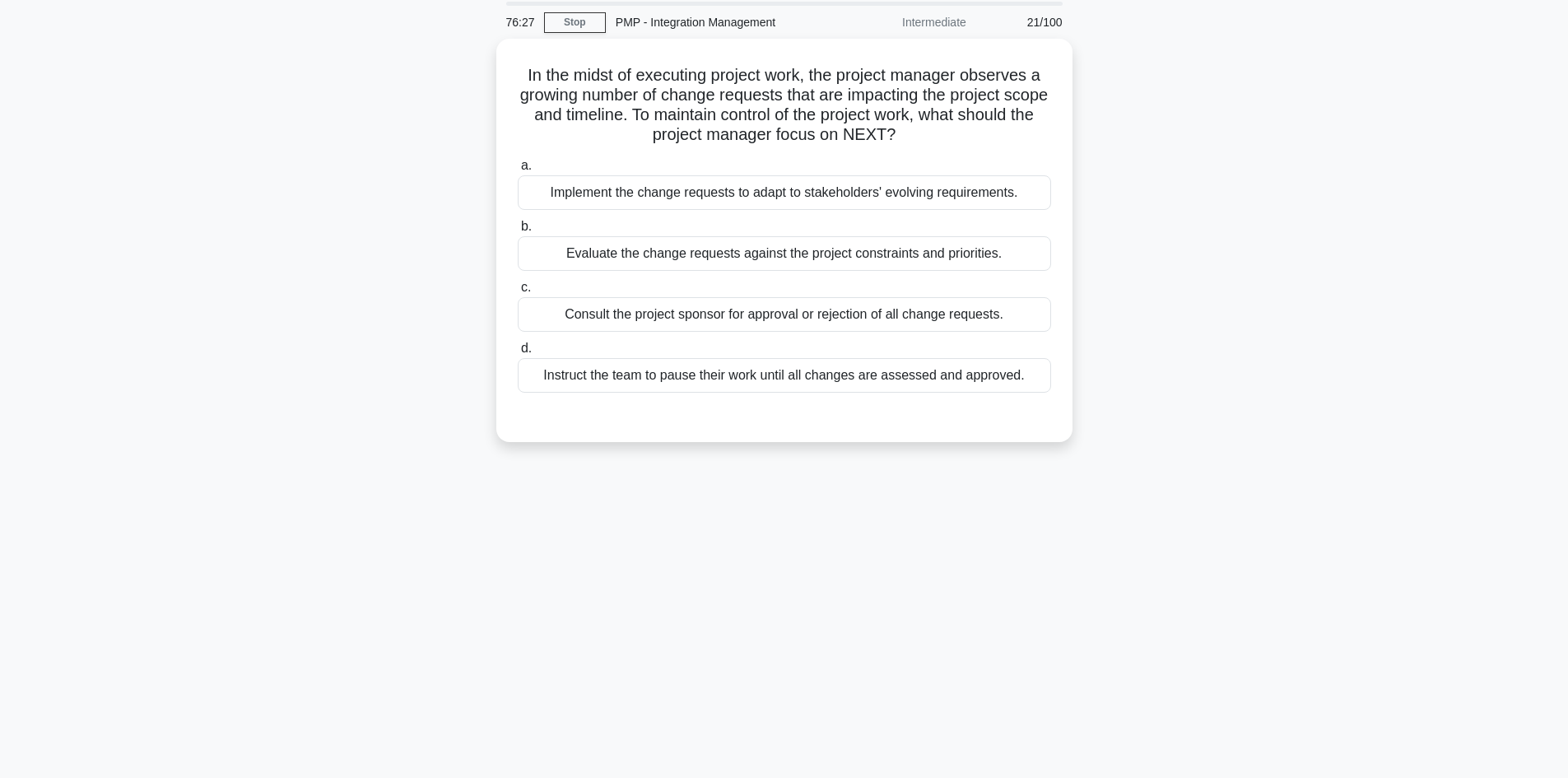
scroll to position [29, 0]
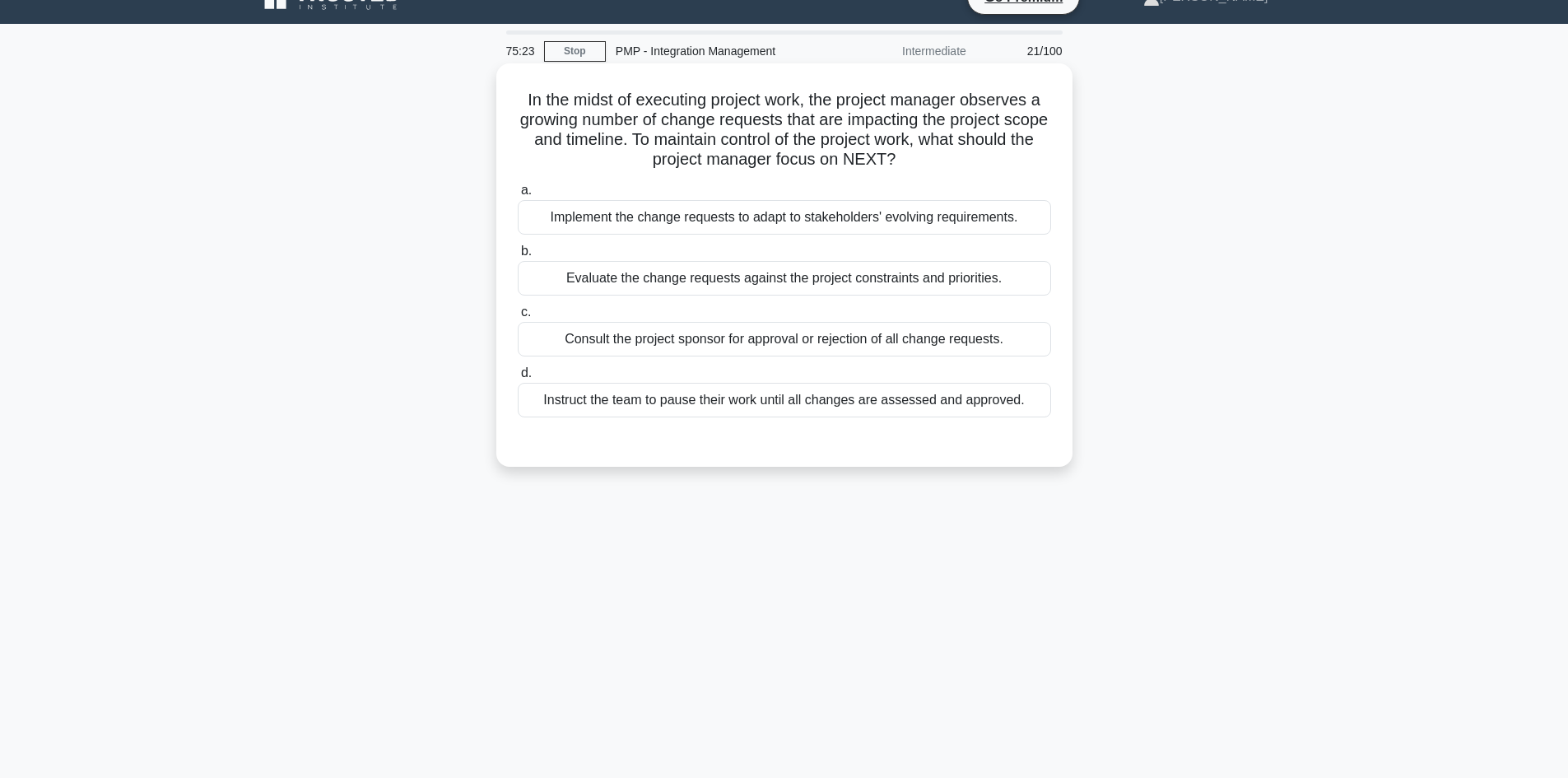
click at [767, 221] on div "Implement the change requests to adapt to stakeholders' evolving requirements." at bounding box center [784, 217] width 533 height 35
click at [517, 195] on input "a. Implement the change requests to adapt to stakeholders' evolving requirement…" at bounding box center [517, 190] width 0 height 10
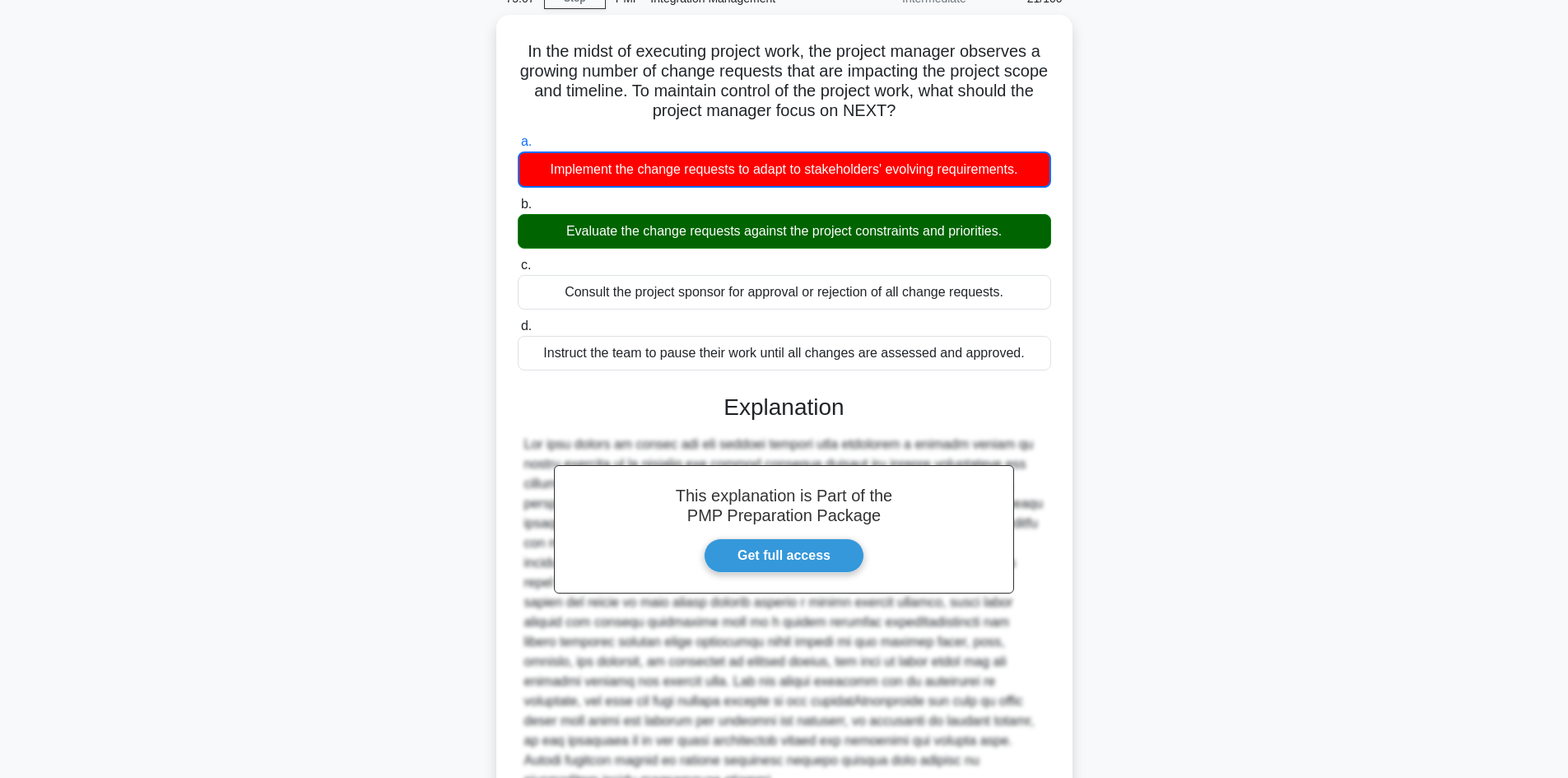
scroll to position [240, 0]
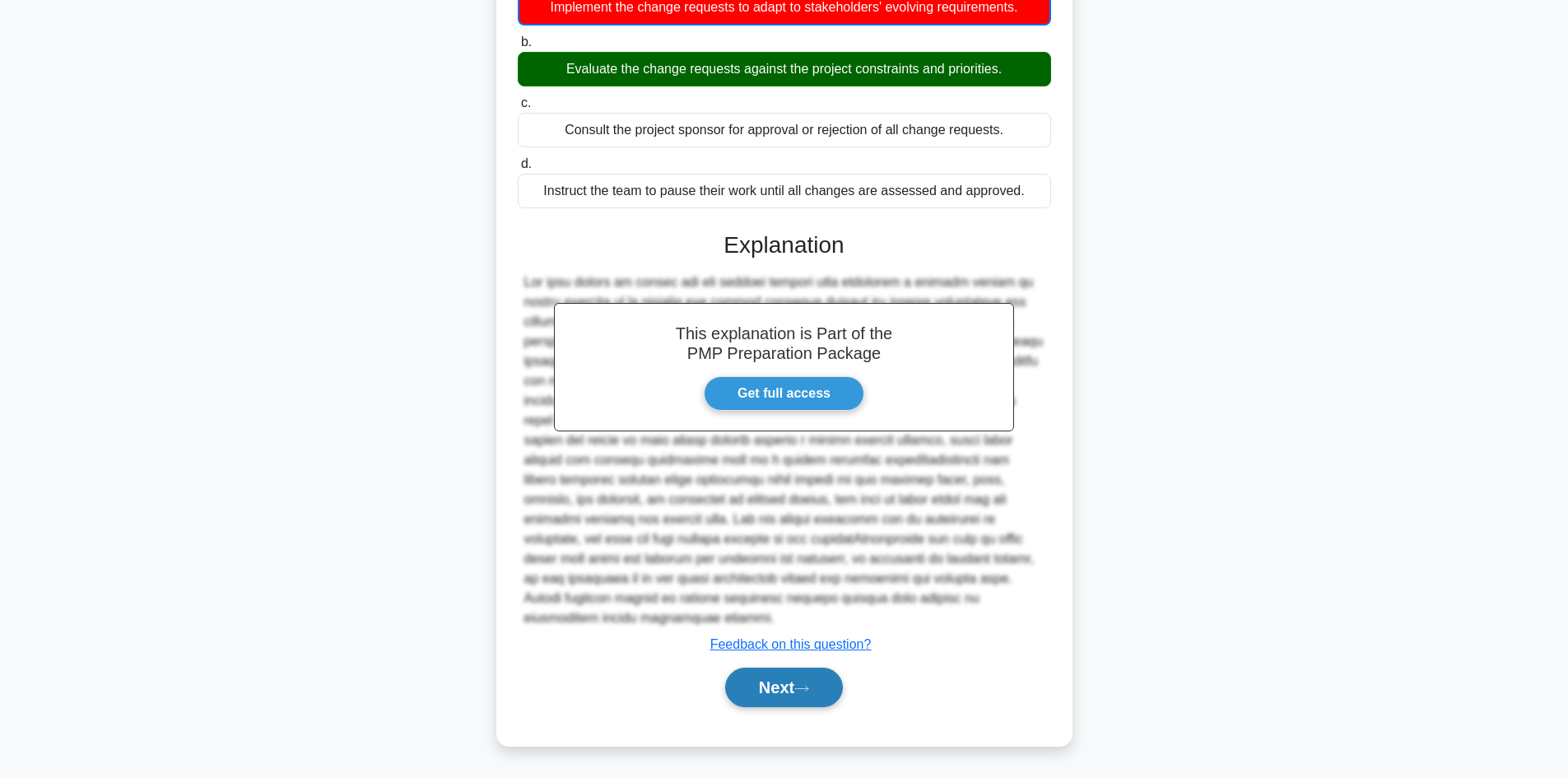
click at [800, 683] on button "Next" at bounding box center [784, 687] width 118 height 40
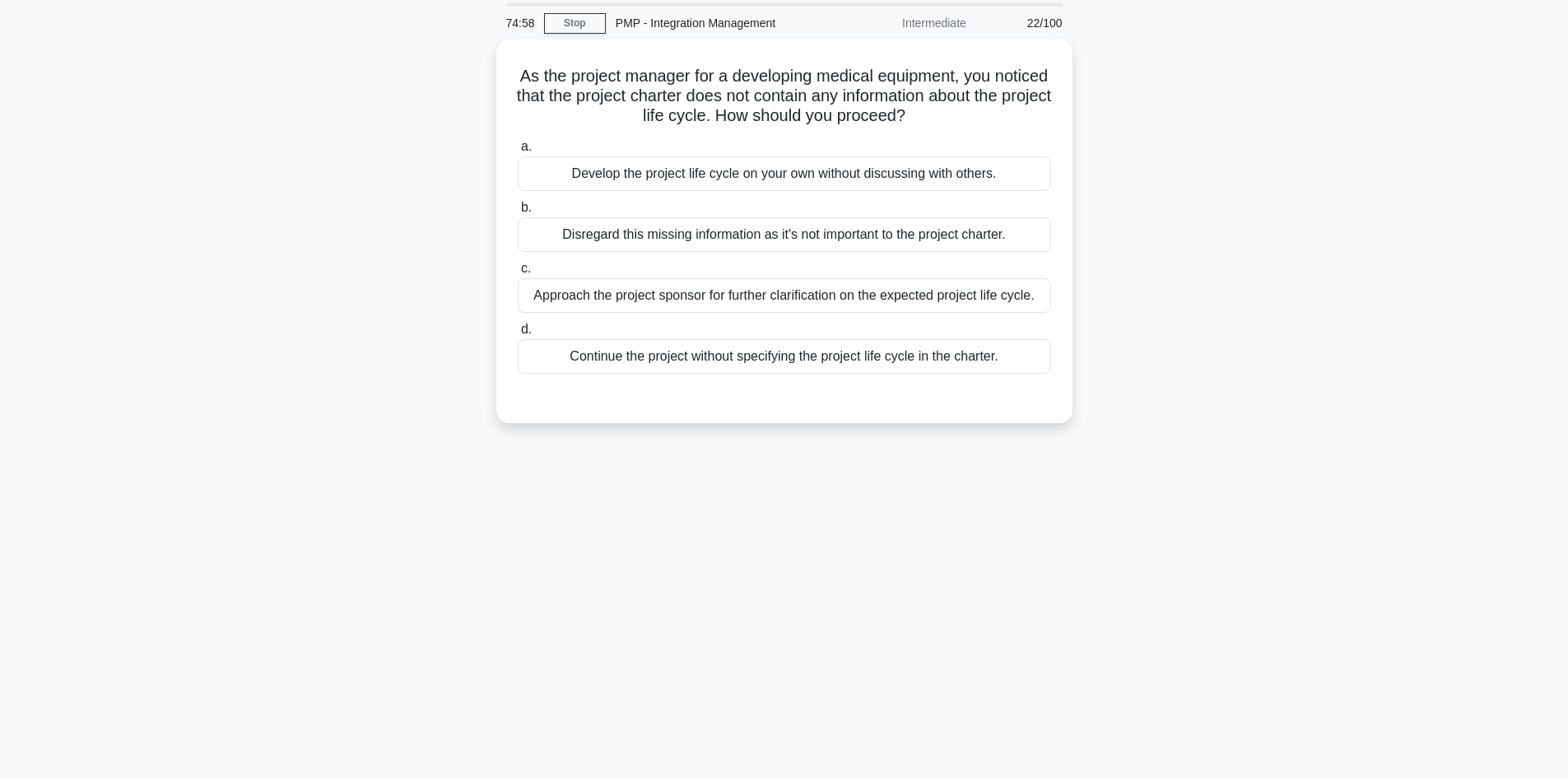
scroll to position [0, 0]
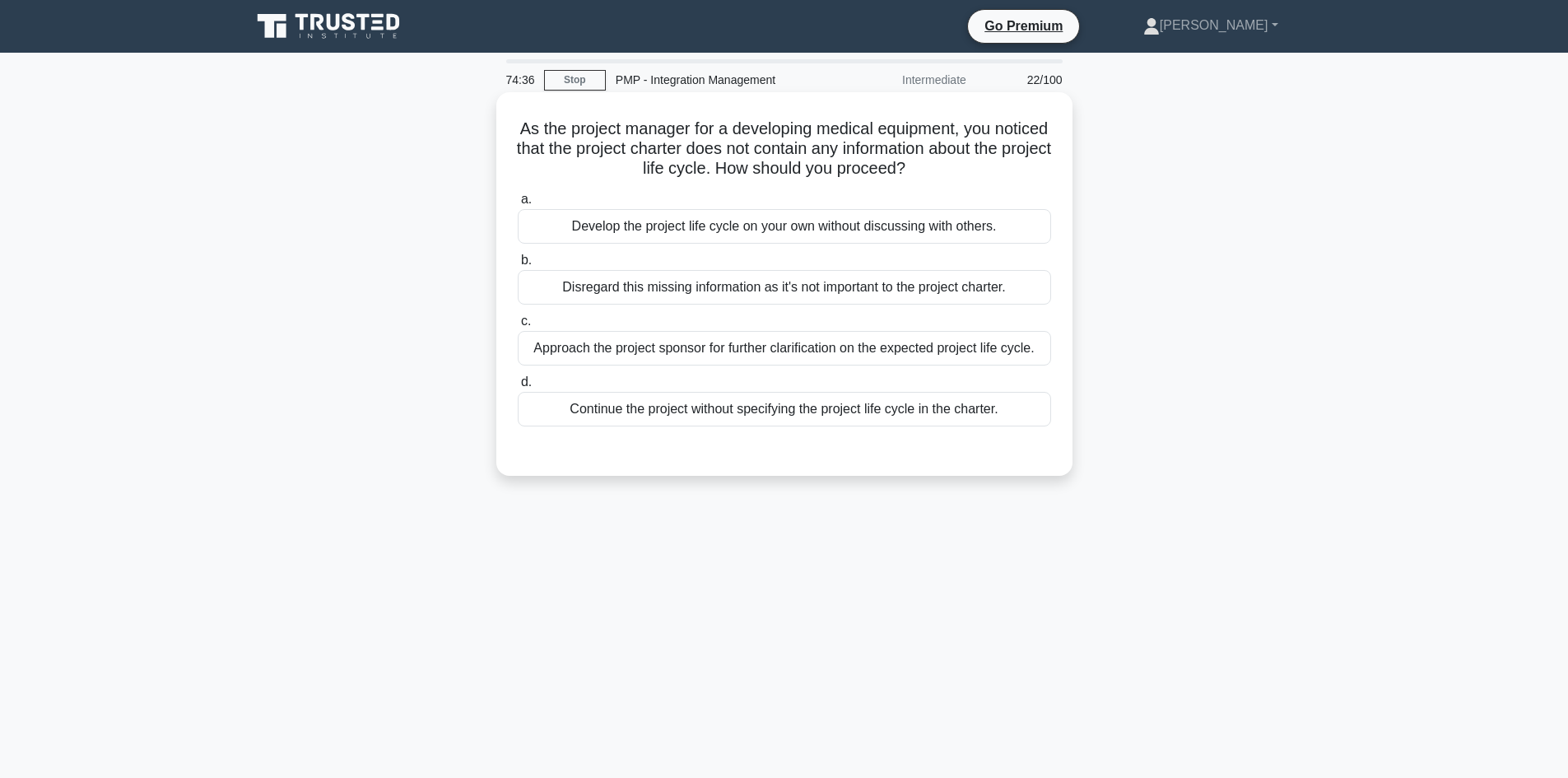
click at [792, 346] on div "Approach the project sponsor for further clarification on the expected project …" at bounding box center [784, 347] width 533 height 35
click at [517, 327] on input "c. Approach the project sponsor for further clarification on the expected proje…" at bounding box center [517, 321] width 0 height 10
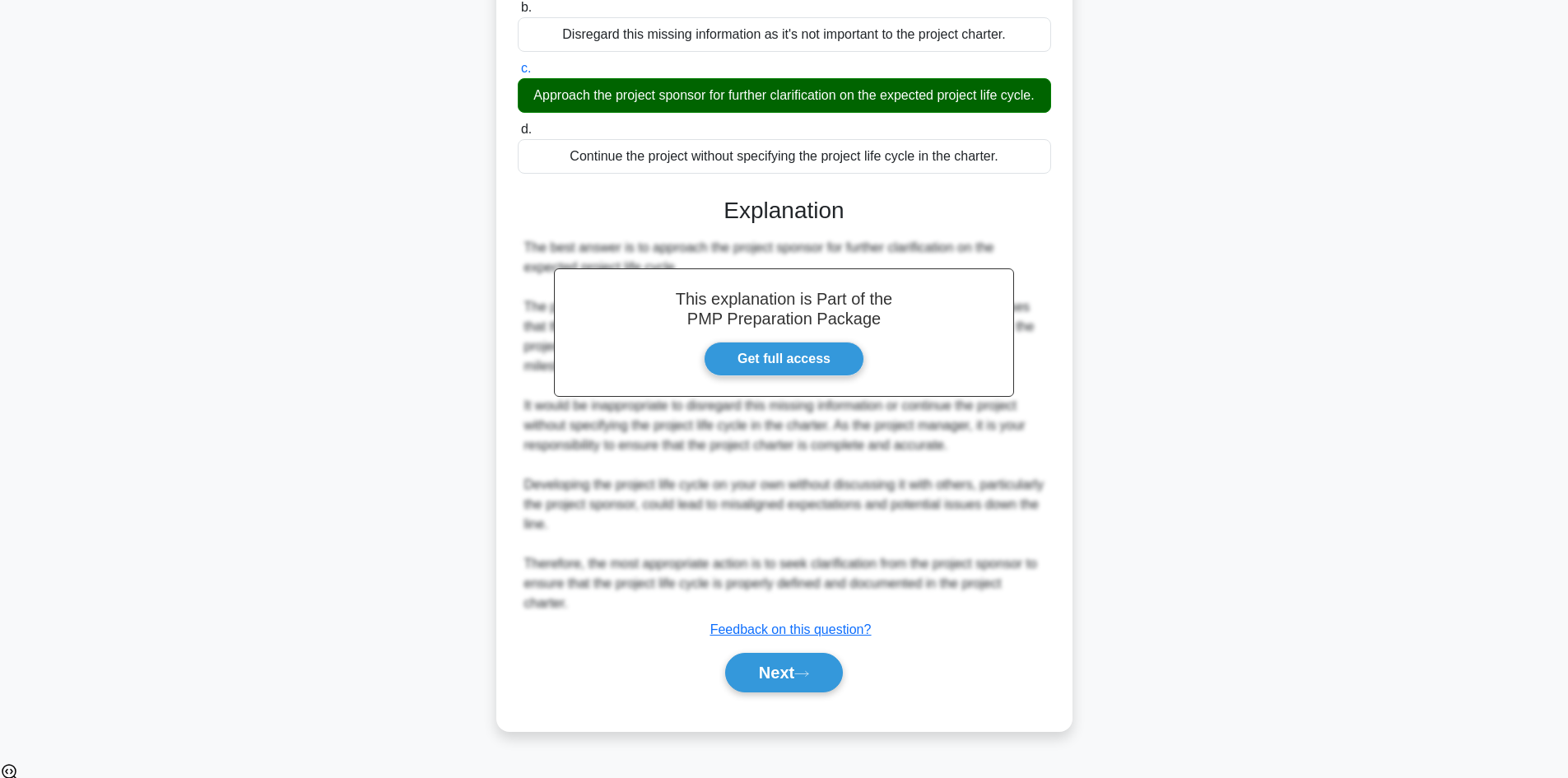
scroll to position [258, 0]
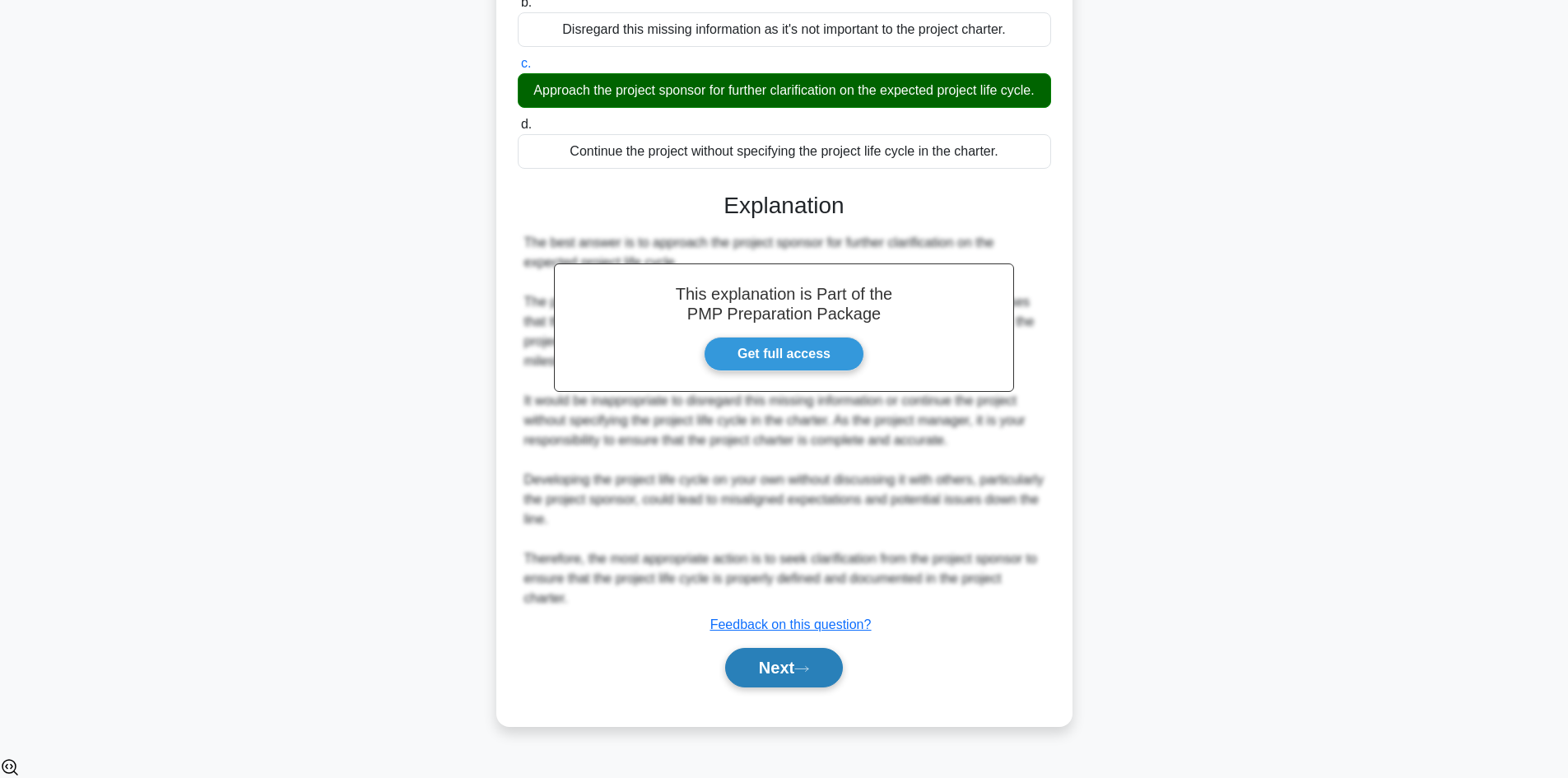
click at [793, 681] on button "Next" at bounding box center [784, 668] width 118 height 40
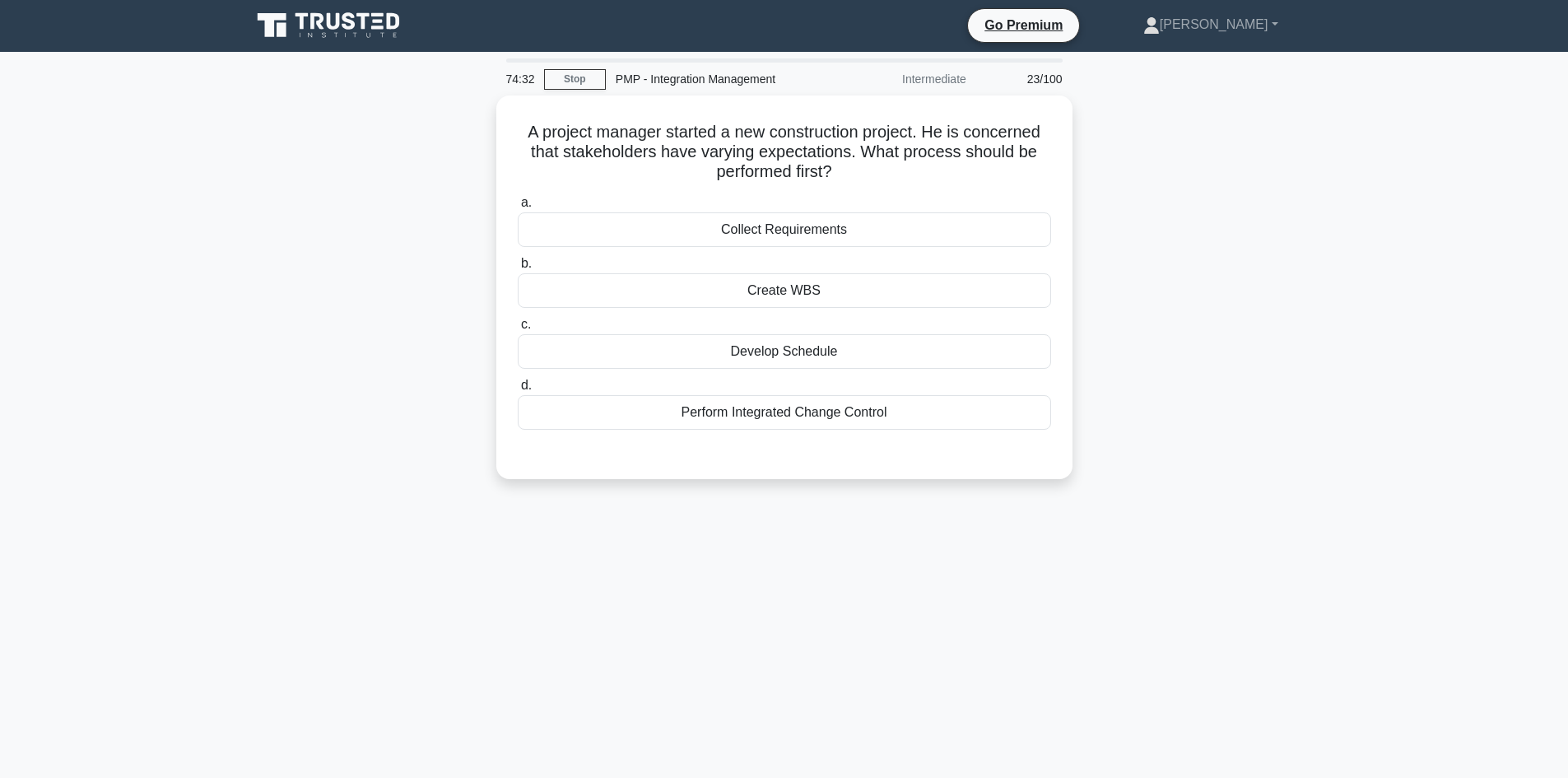
scroll to position [0, 0]
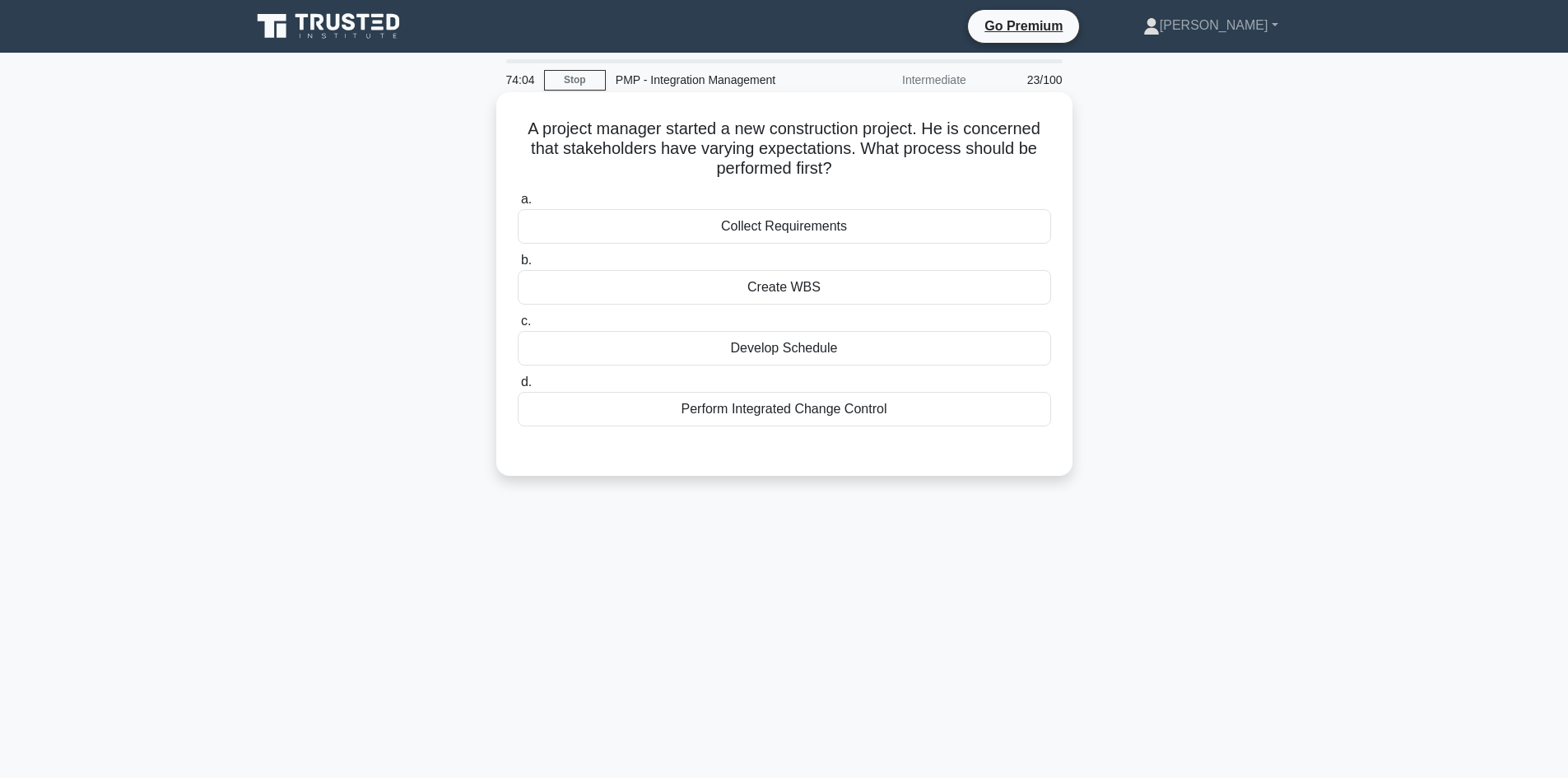
click at [818, 226] on div "Collect Requirements" at bounding box center [784, 226] width 533 height 35
click at [517, 205] on input "a. Collect Requirements" at bounding box center [517, 199] width 0 height 10
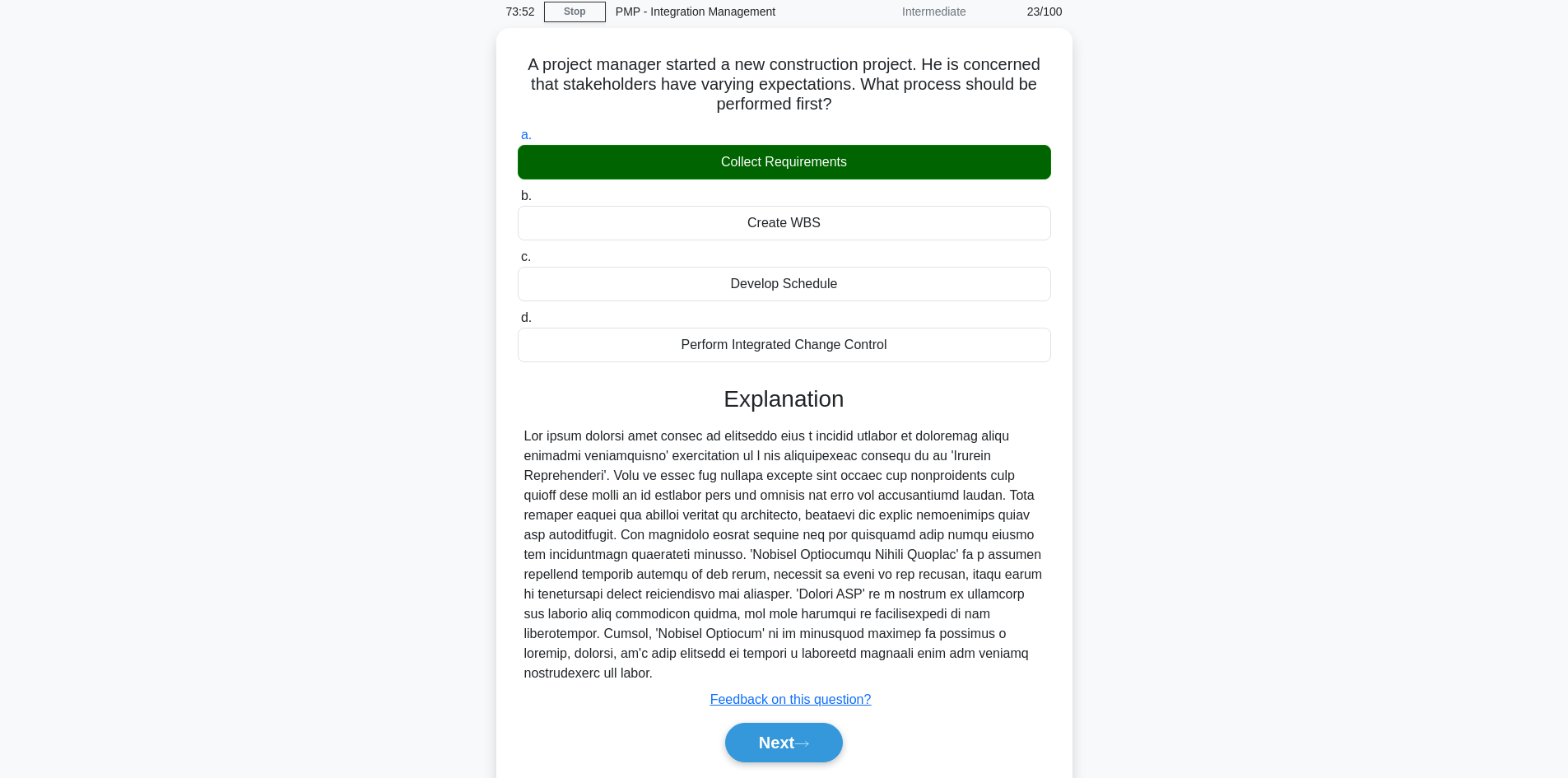
scroll to position [119, 0]
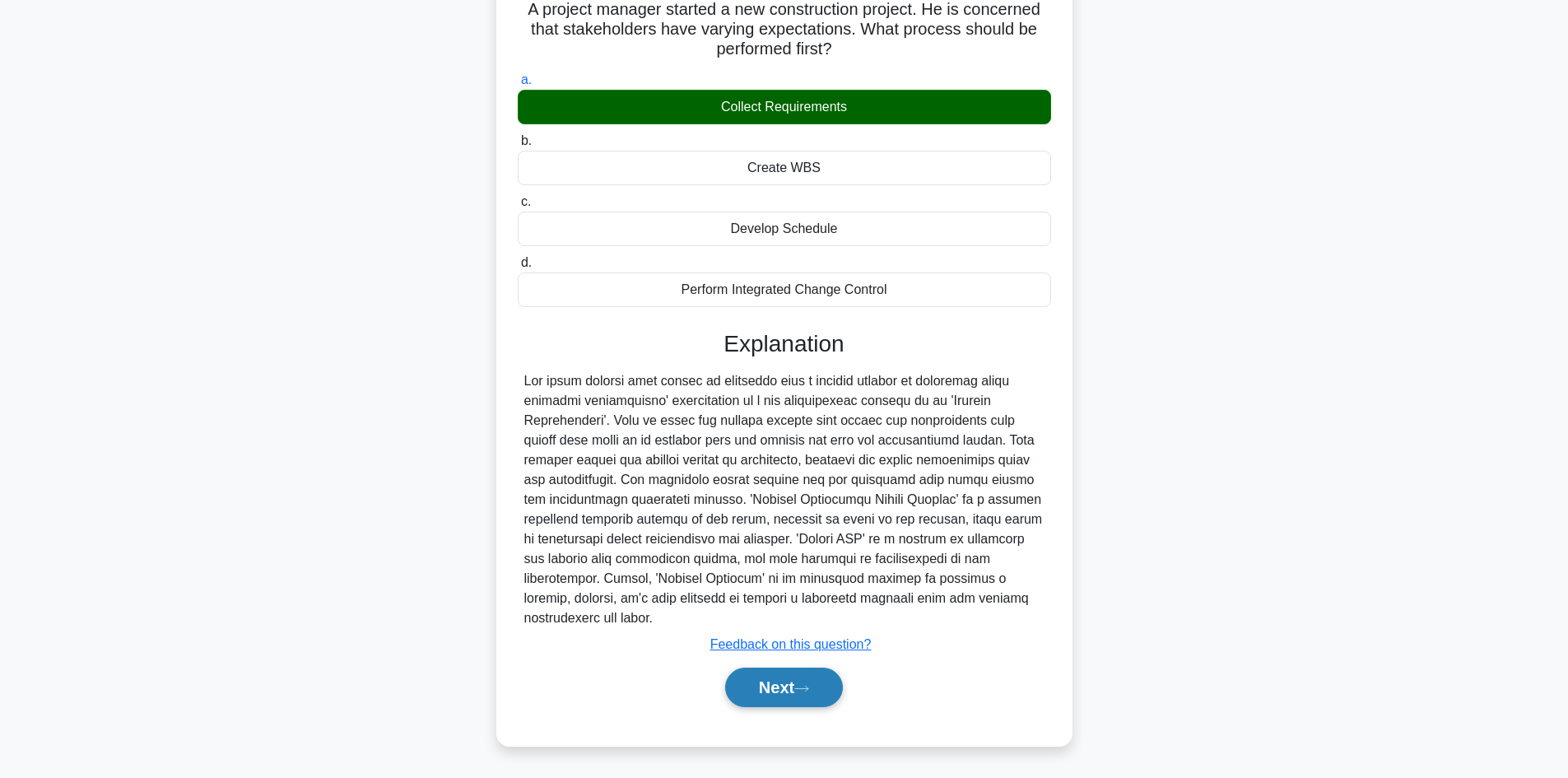
click at [800, 685] on button "Next" at bounding box center [784, 687] width 118 height 40
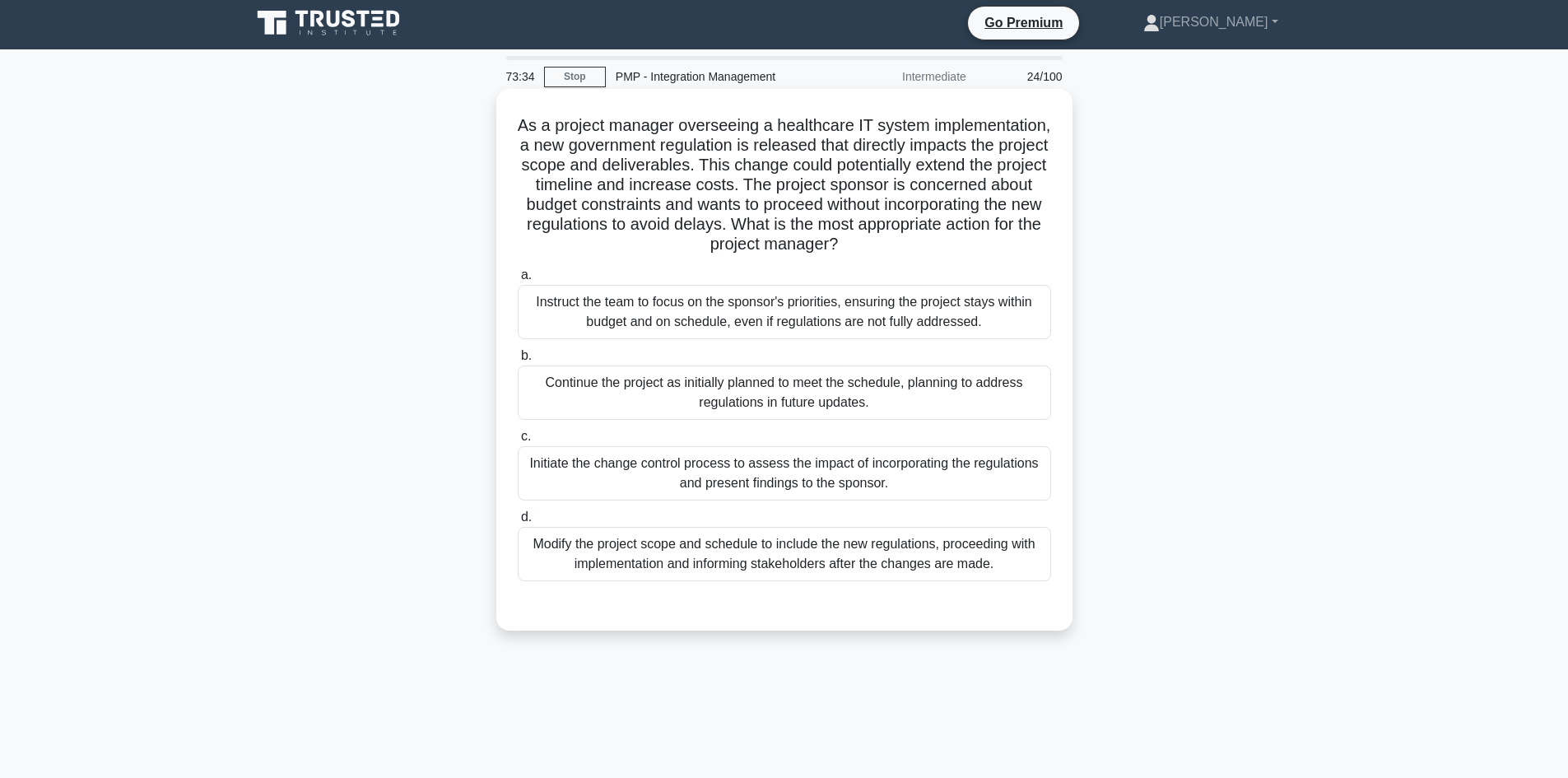
scroll to position [0, 0]
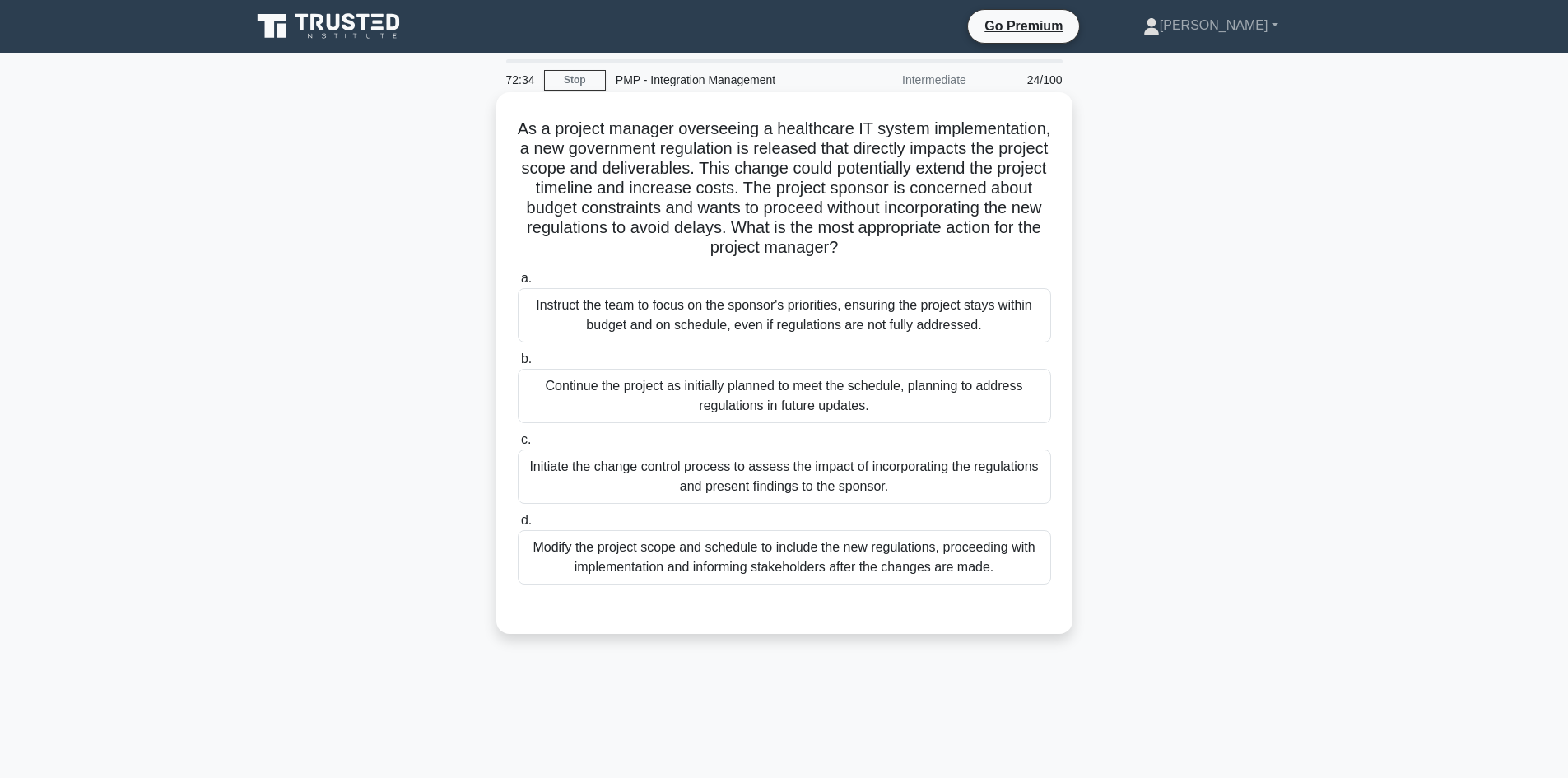
click at [746, 469] on div "Initiate the change control process to assess the impact of incorporating the r…" at bounding box center [784, 477] width 533 height 55
click at [517, 446] on input "c. Initiate the change control process to assess the impact of incorporating th…" at bounding box center [517, 439] width 0 height 10
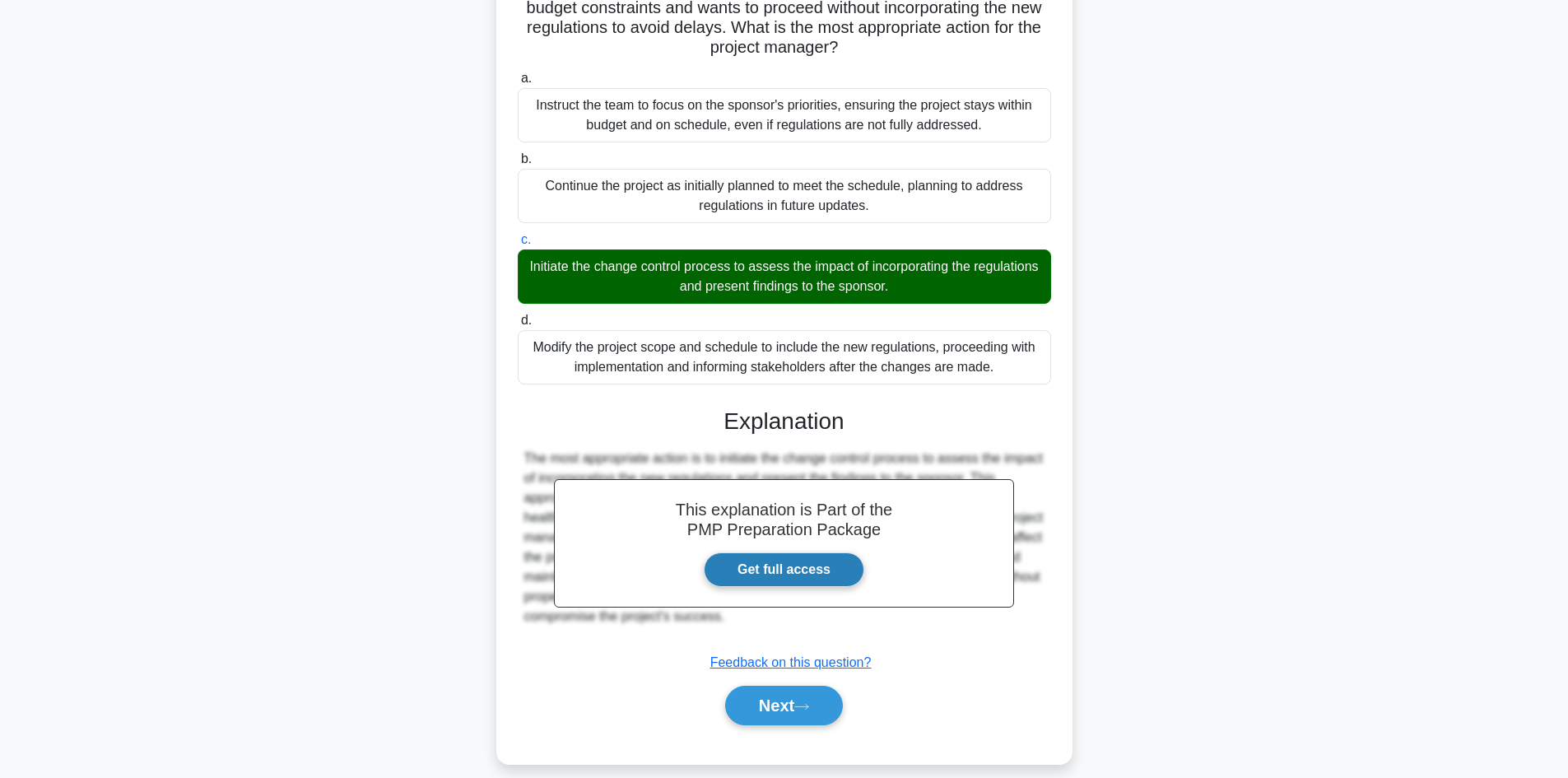
scroll to position [218, 0]
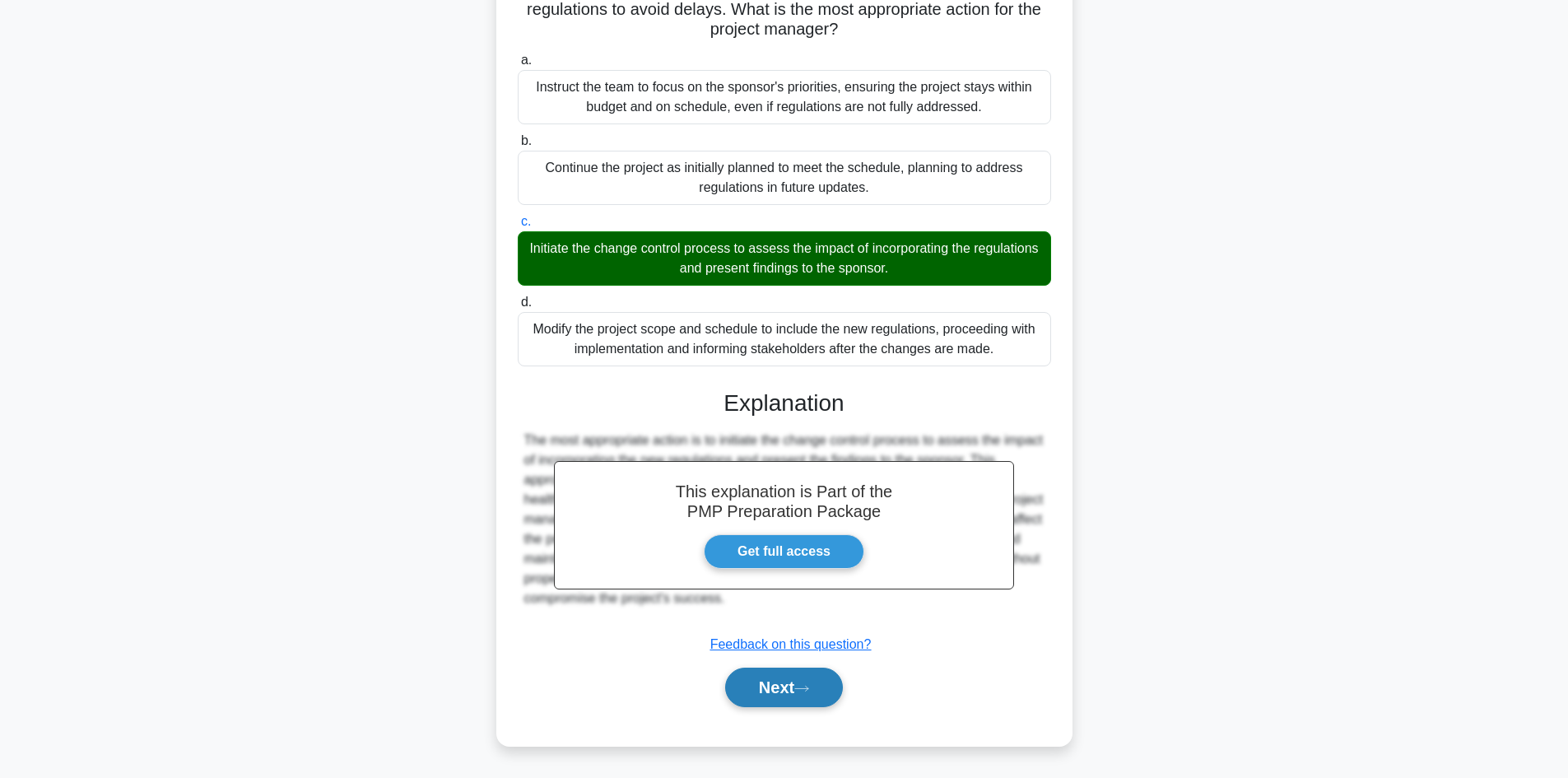
click at [809, 691] on icon at bounding box center [801, 688] width 15 height 9
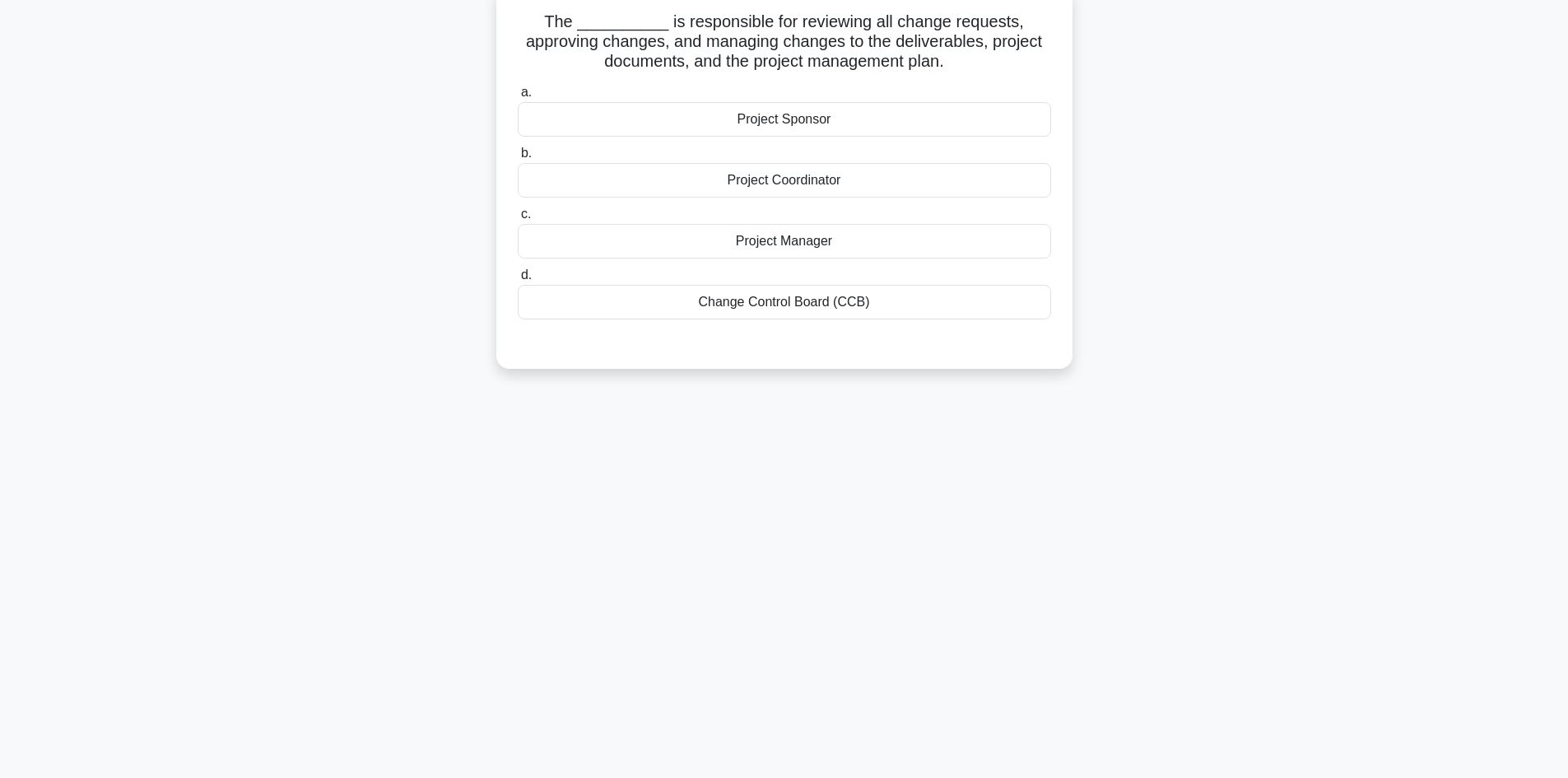
scroll to position [0, 0]
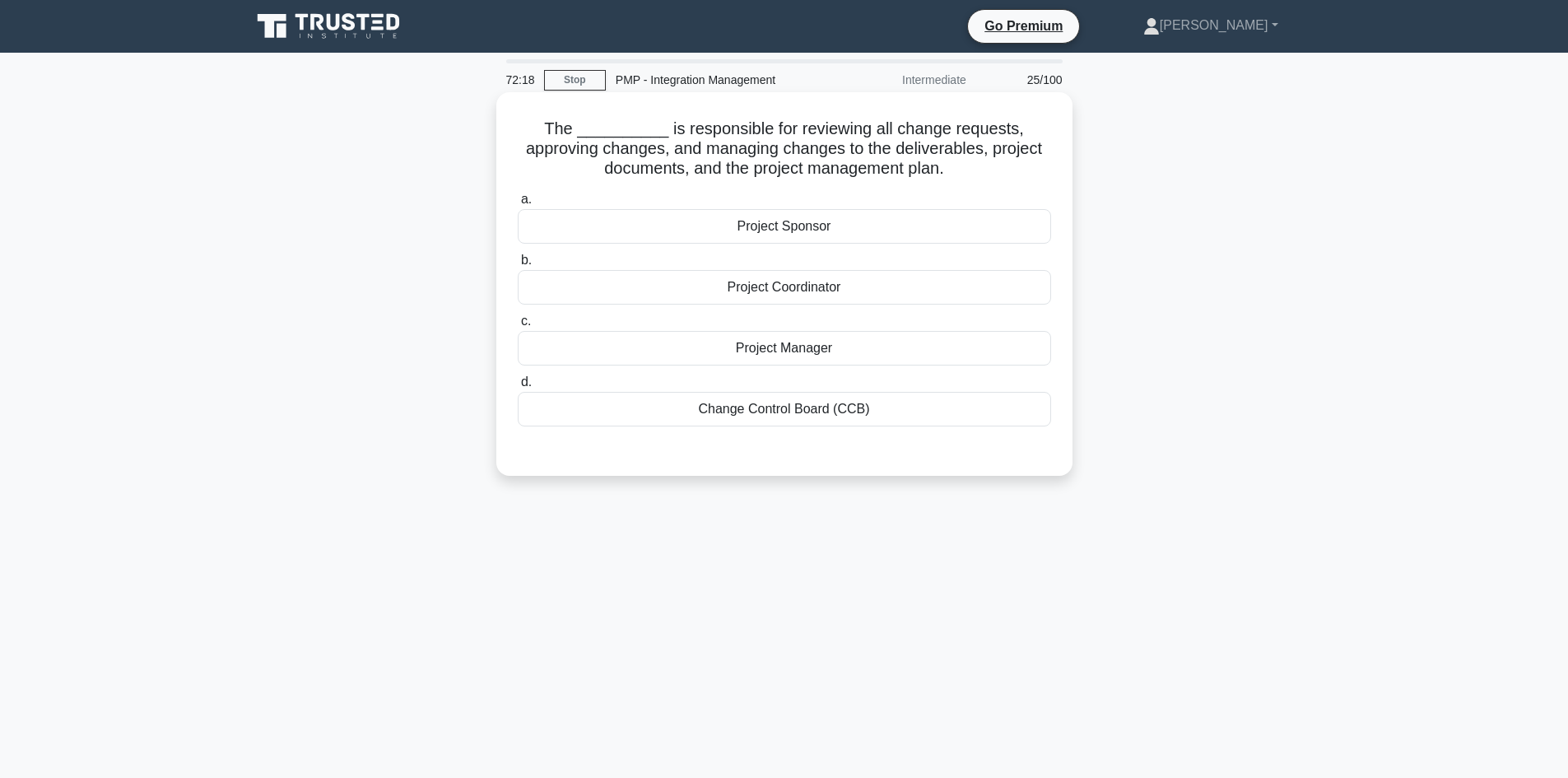
click at [881, 405] on div "Change Control Board (CCB)" at bounding box center [784, 409] width 533 height 35
click at [517, 388] on input "d. Change Control Board (CCB)" at bounding box center [517, 381] width 0 height 10
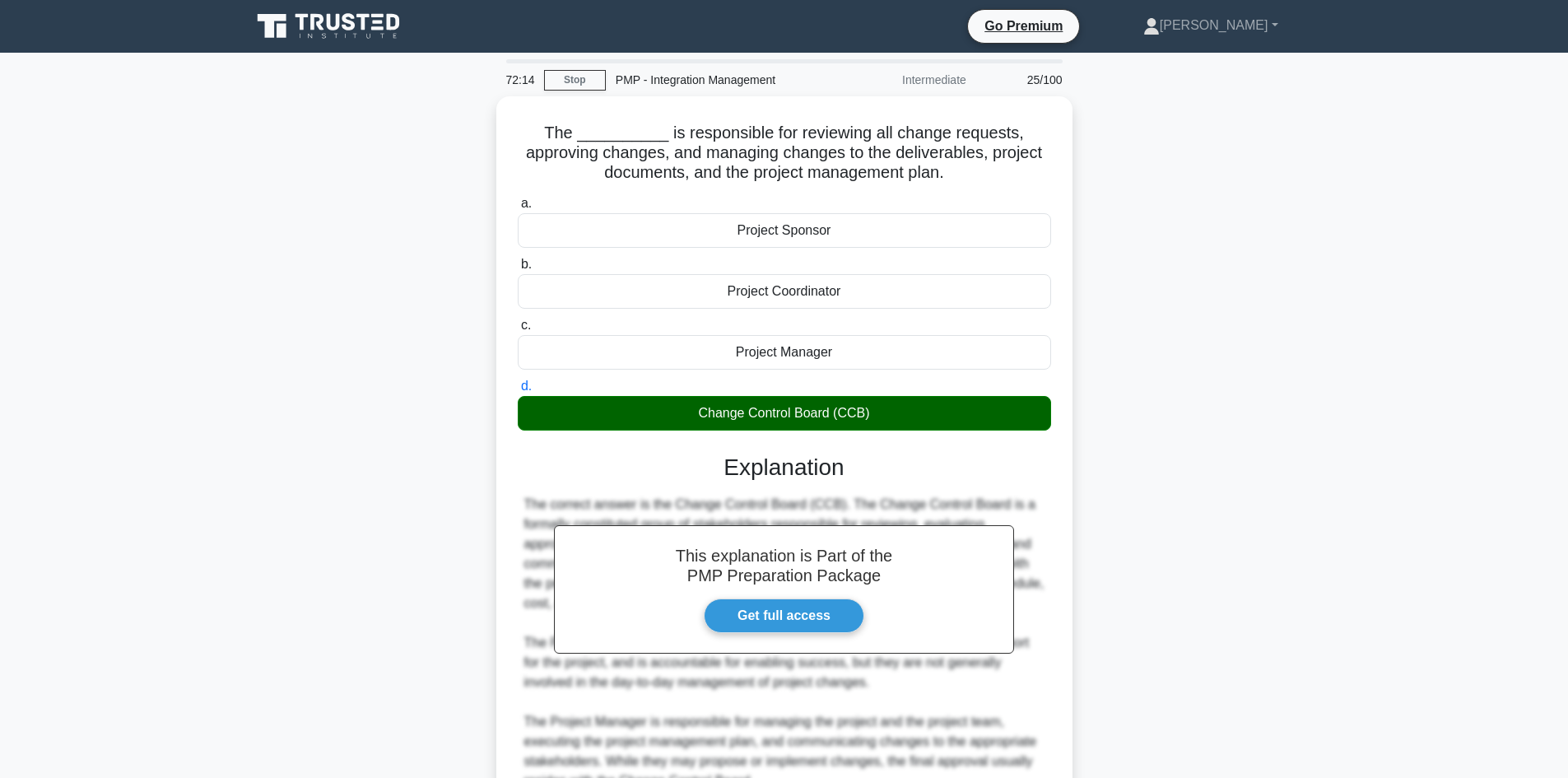
scroll to position [238, 0]
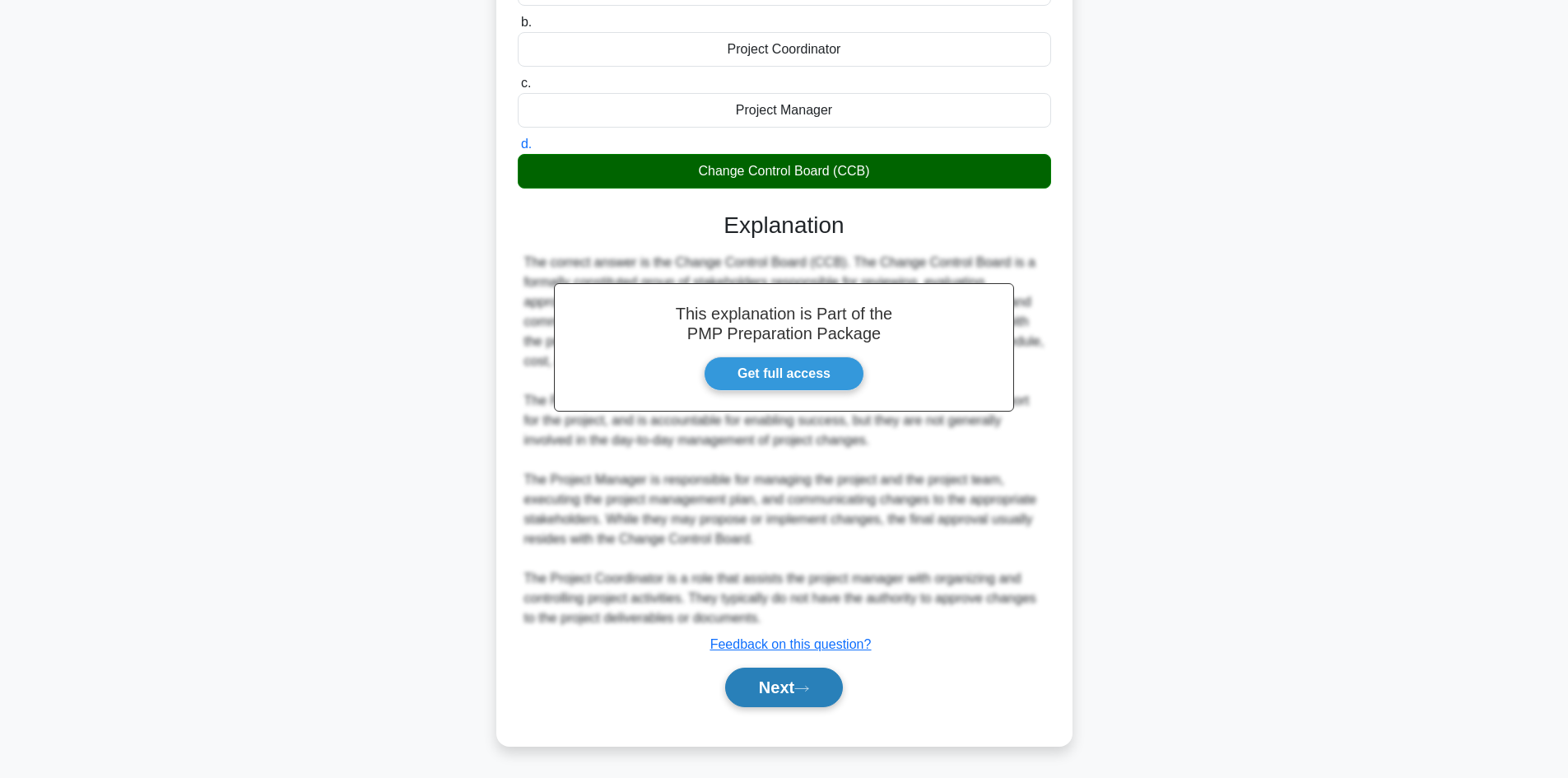
click at [825, 692] on button "Next" at bounding box center [784, 687] width 118 height 40
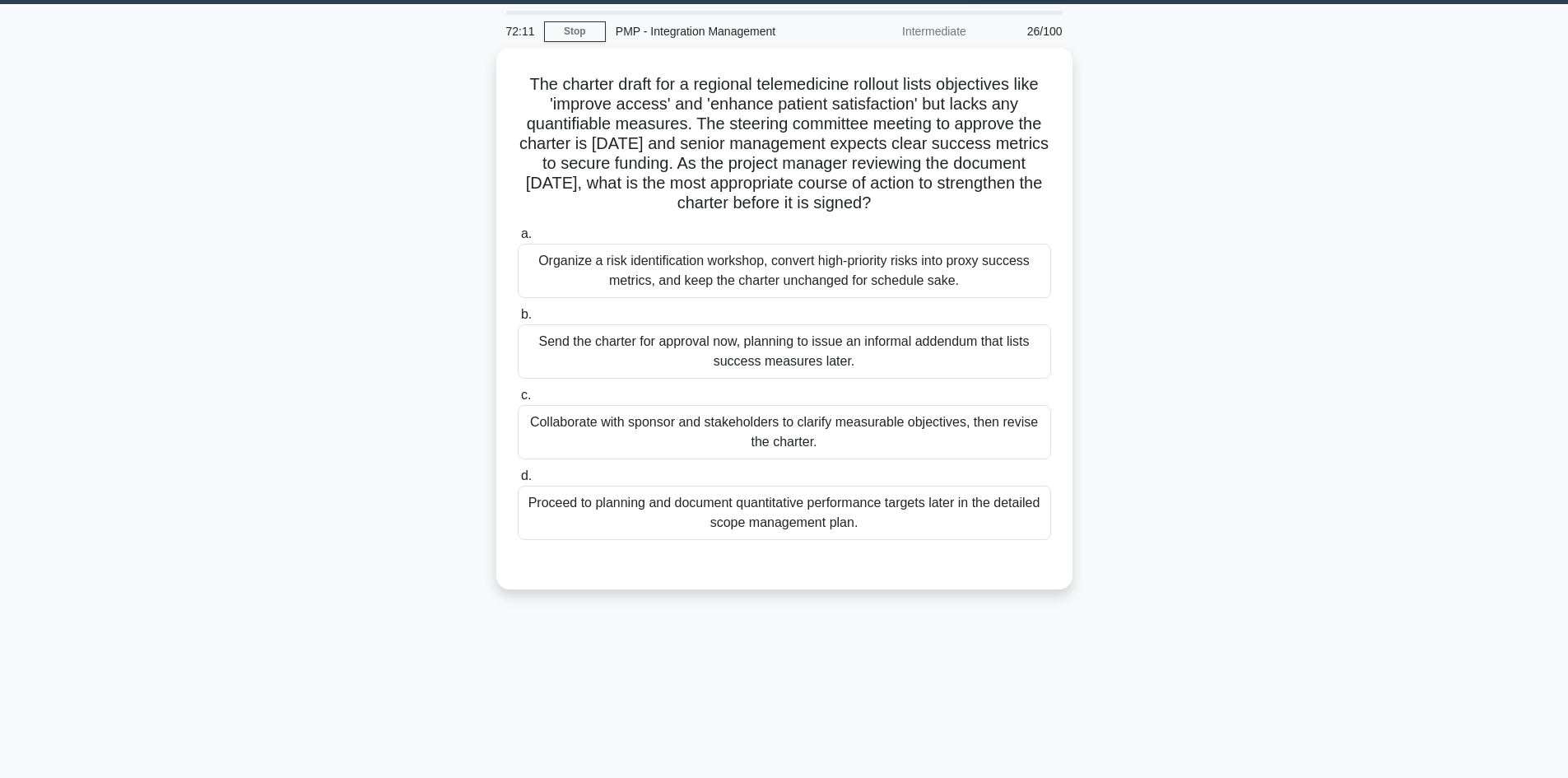
scroll to position [0, 0]
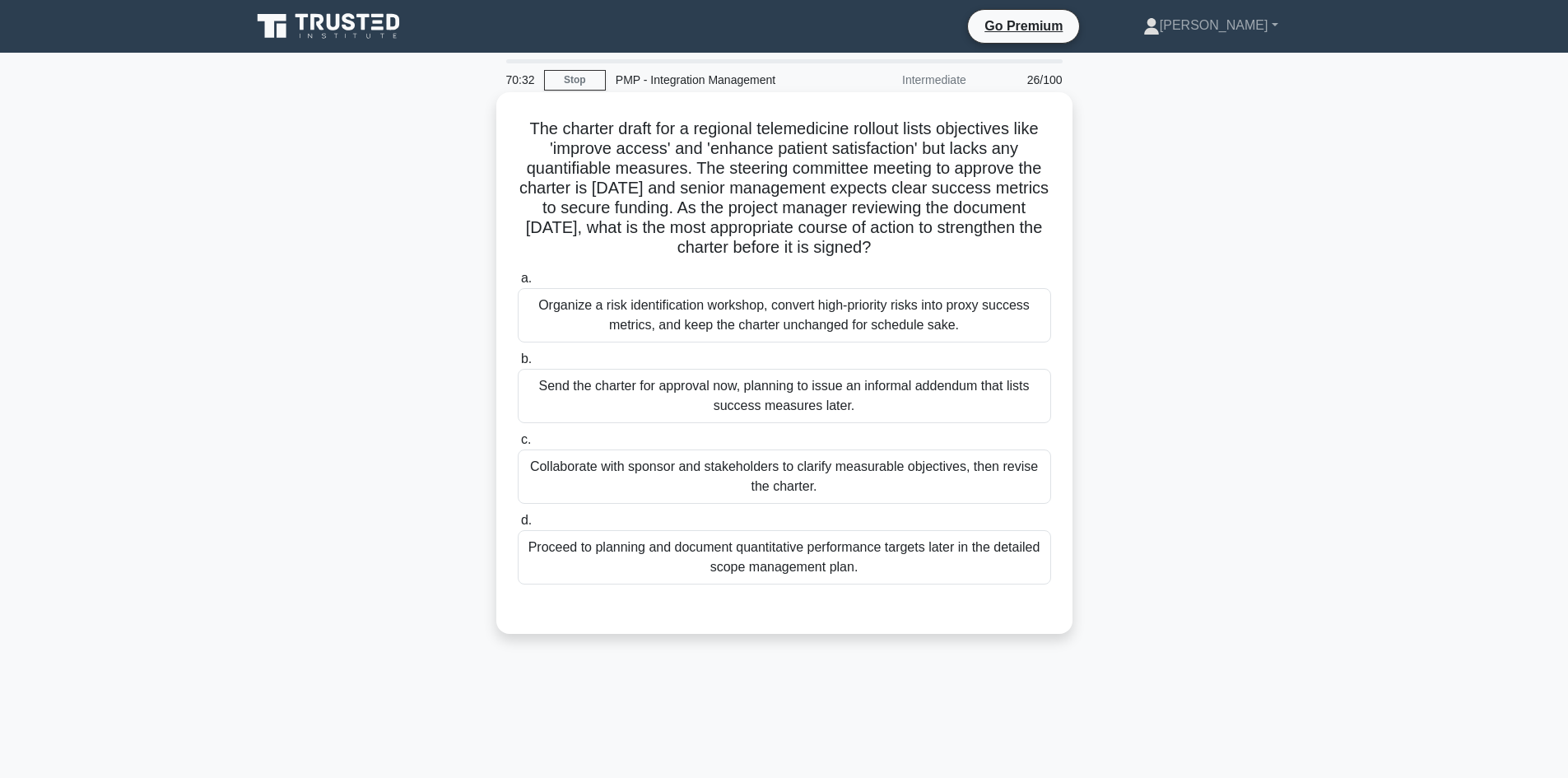
click at [929, 480] on div "Collaborate with sponsor and stakeholders to clarify measurable objectives, the…" at bounding box center [784, 477] width 533 height 55
click at [517, 446] on input "c. Collaborate with sponsor and stakeholders to clarify measurable objectives, …" at bounding box center [517, 439] width 0 height 10
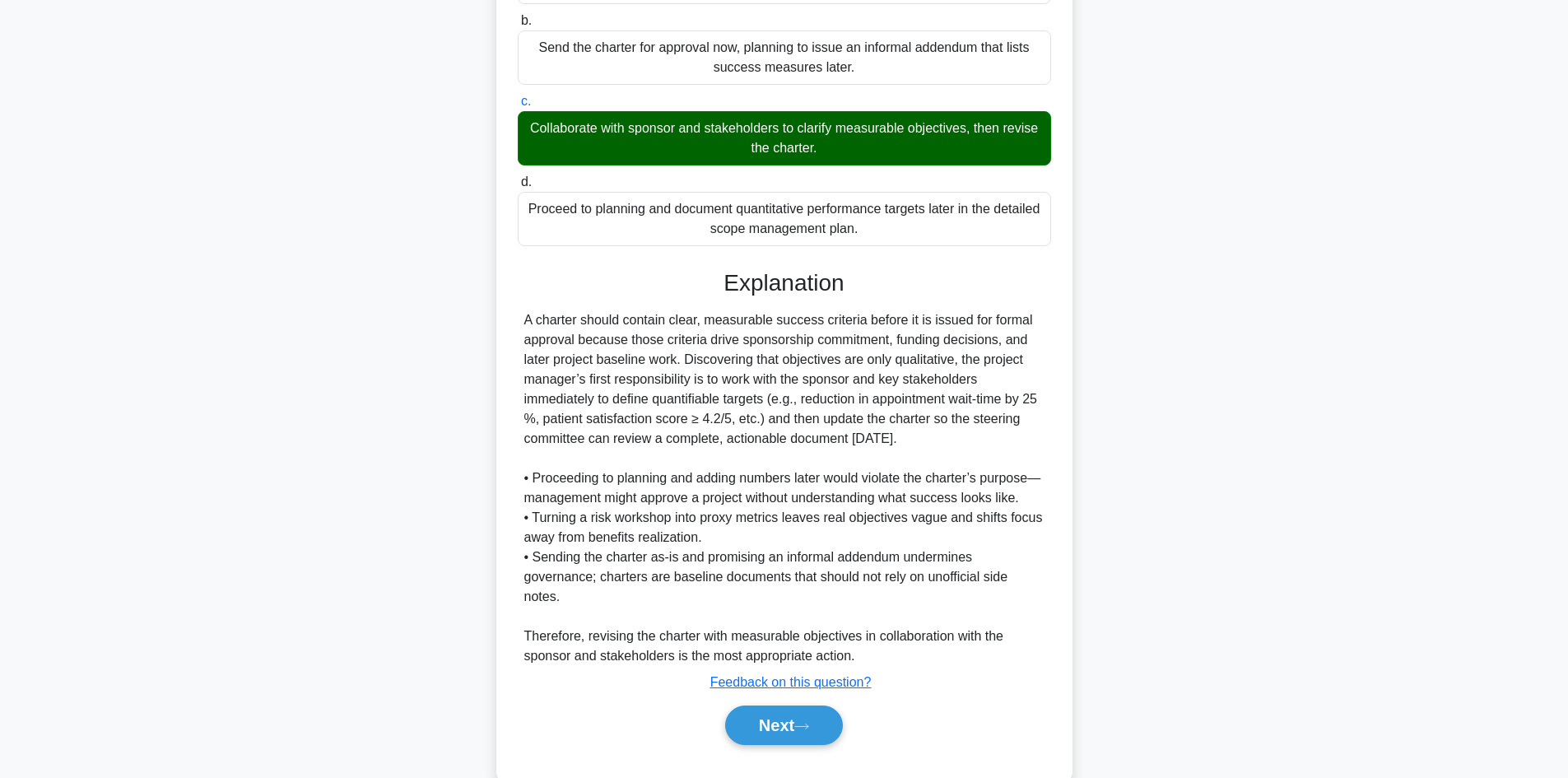
scroll to position [376, 0]
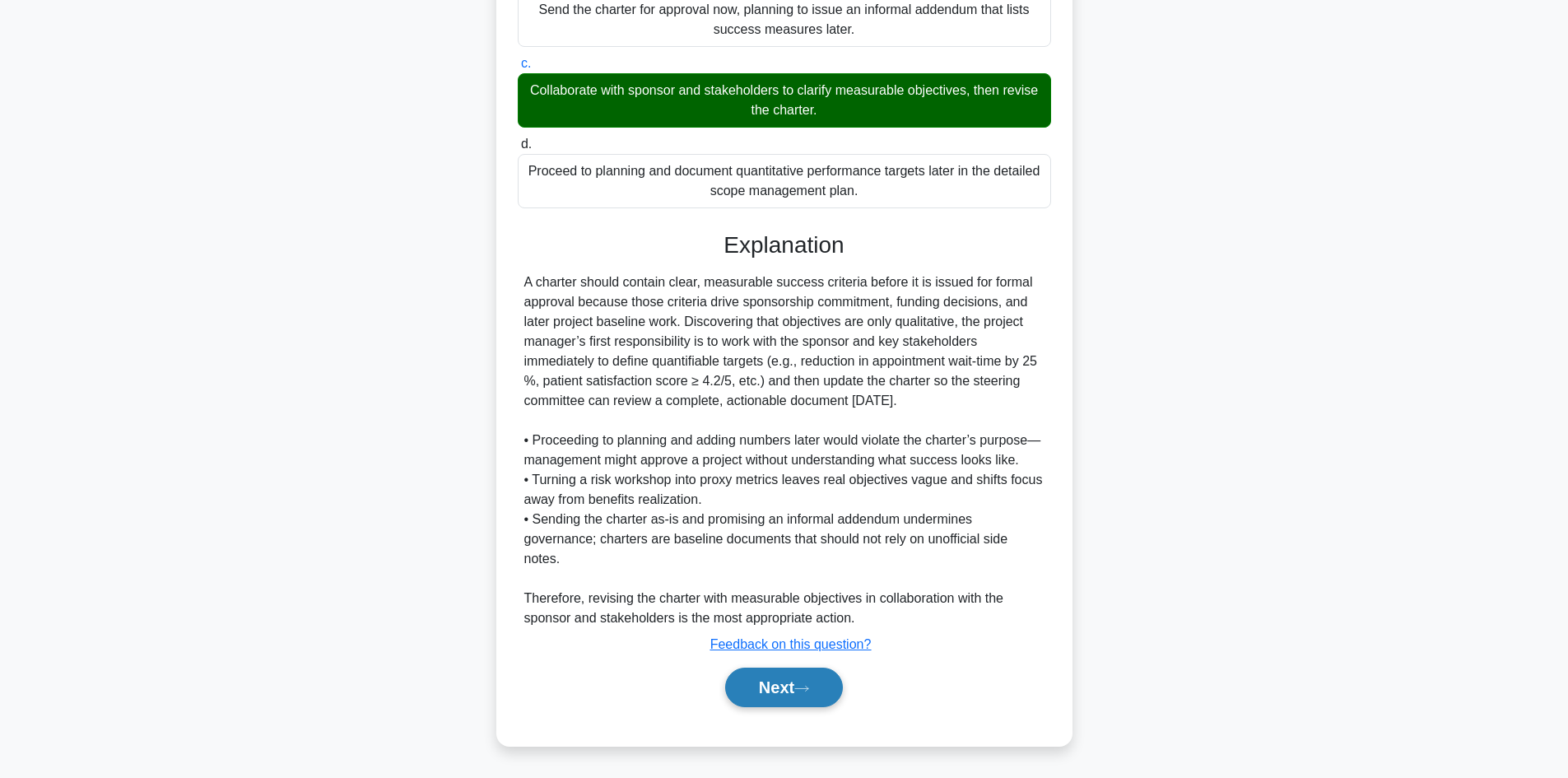
click at [791, 685] on button "Next" at bounding box center [784, 687] width 118 height 40
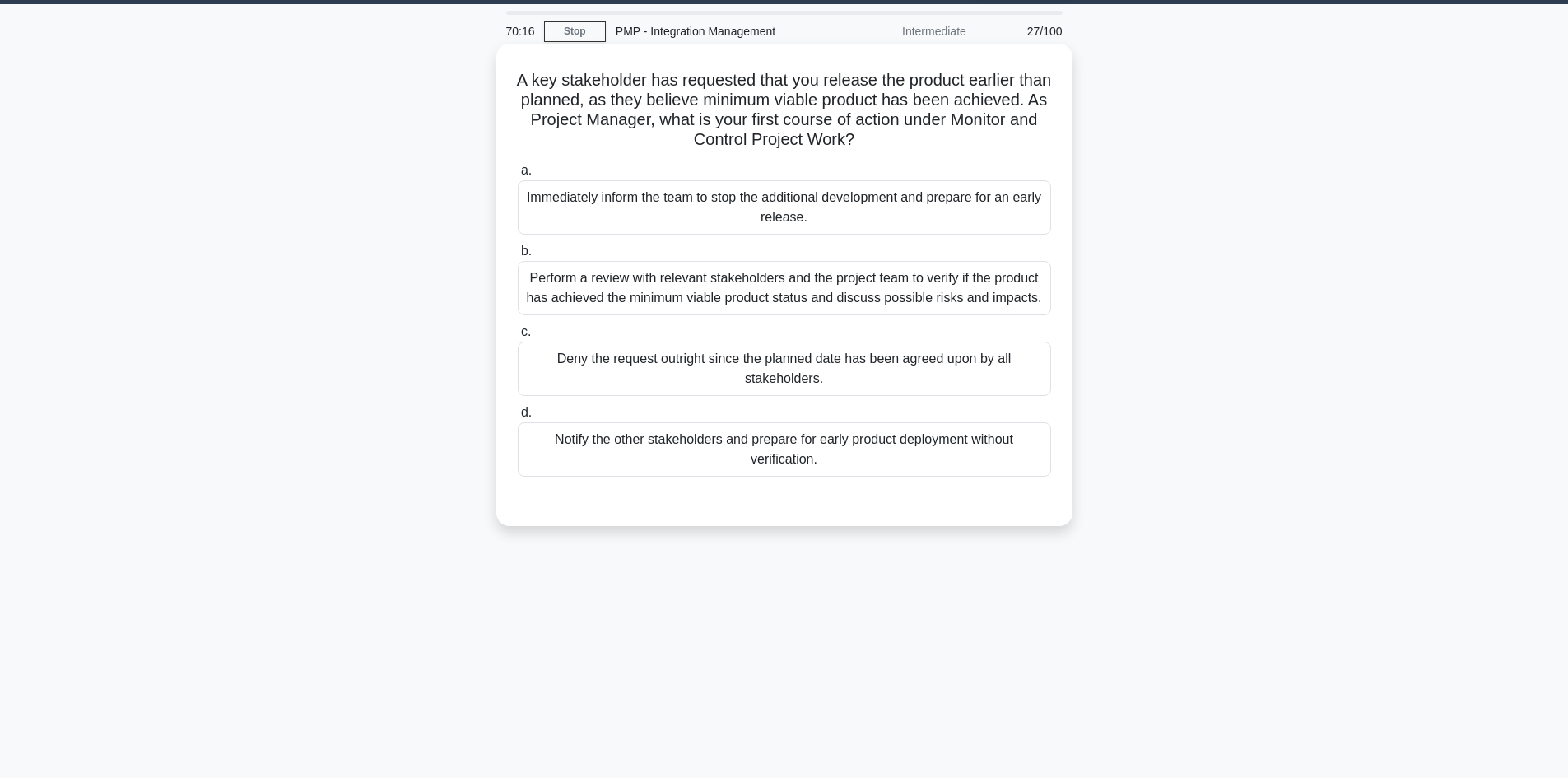
scroll to position [0, 0]
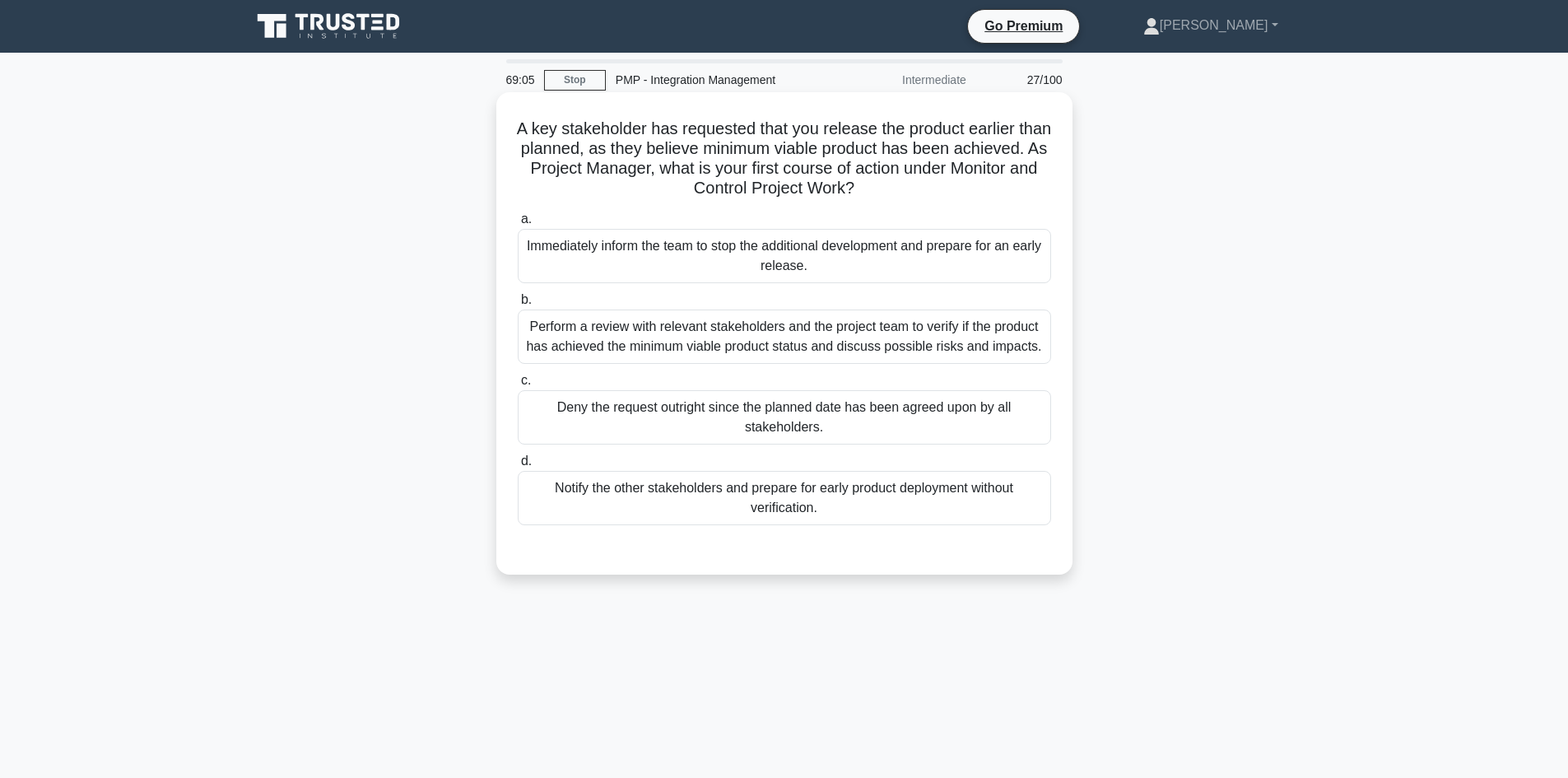
click at [773, 345] on div "Perform a review with relevant stakeholders and the project team to verify if t…" at bounding box center [784, 337] width 533 height 55
click at [517, 305] on input "b. Perform a review with relevant stakeholders and the project team to verify i…" at bounding box center [517, 299] width 0 height 10
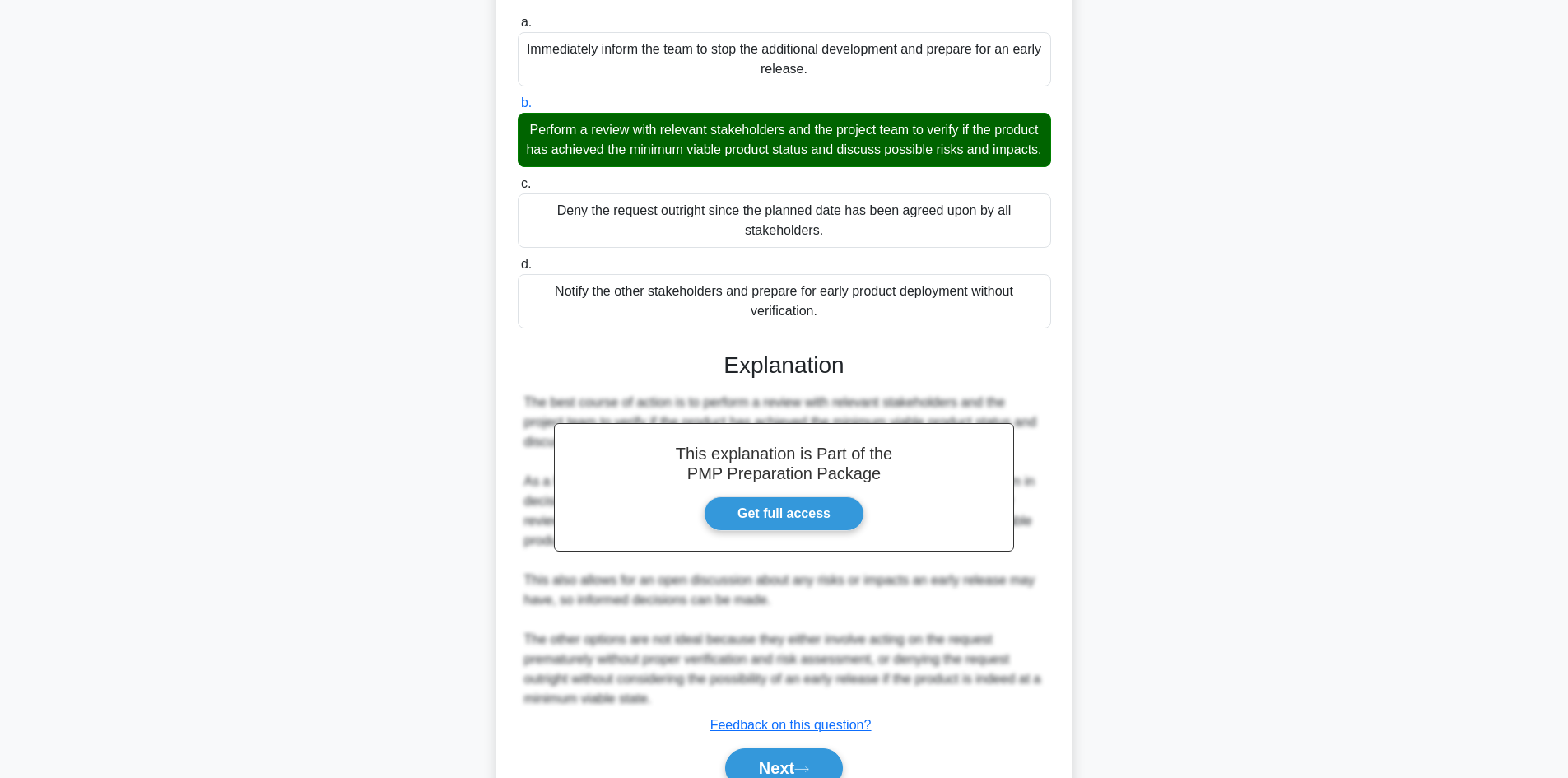
scroll to position [297, 0]
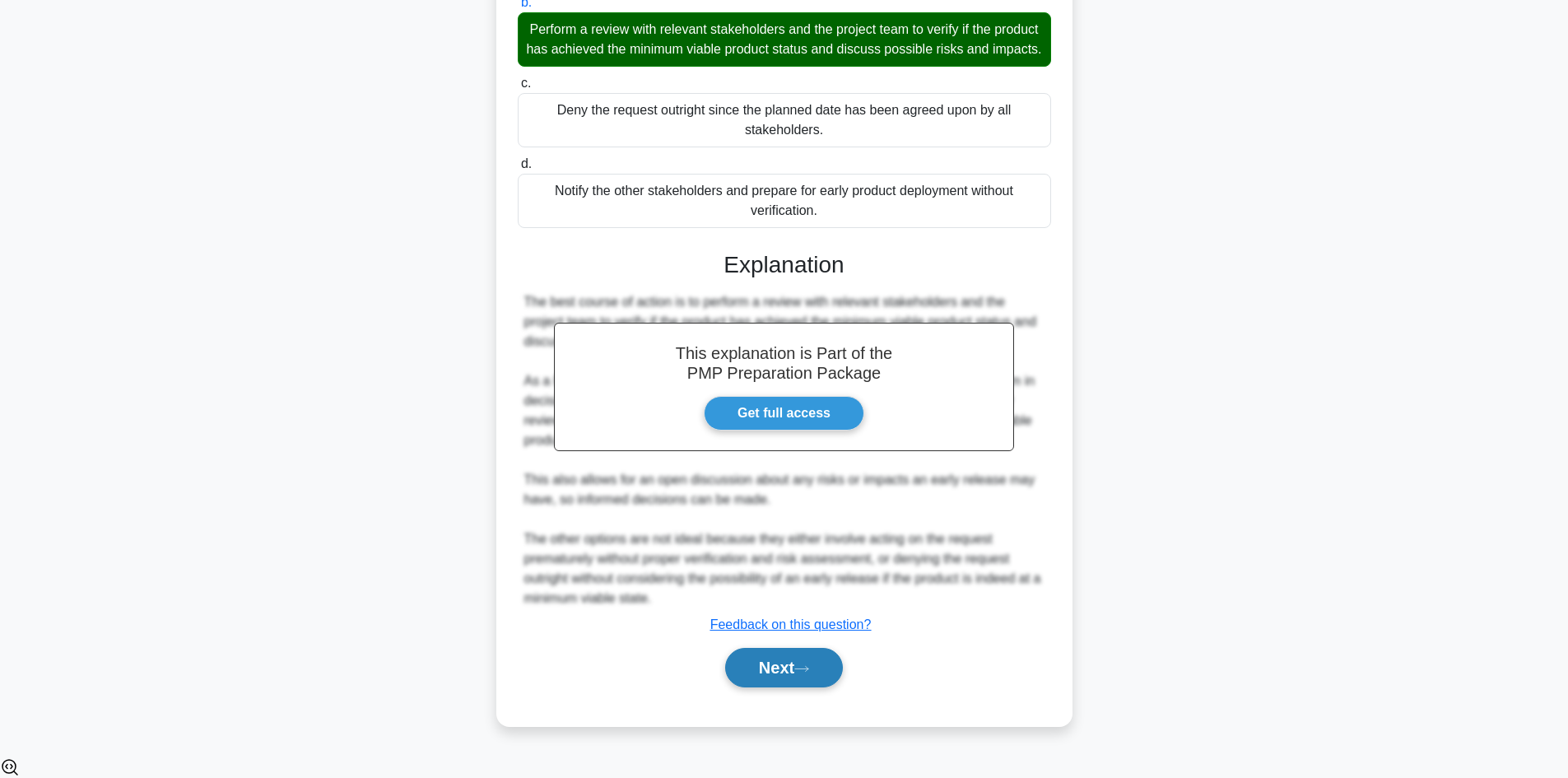
click at [806, 680] on button "Next" at bounding box center [784, 668] width 118 height 40
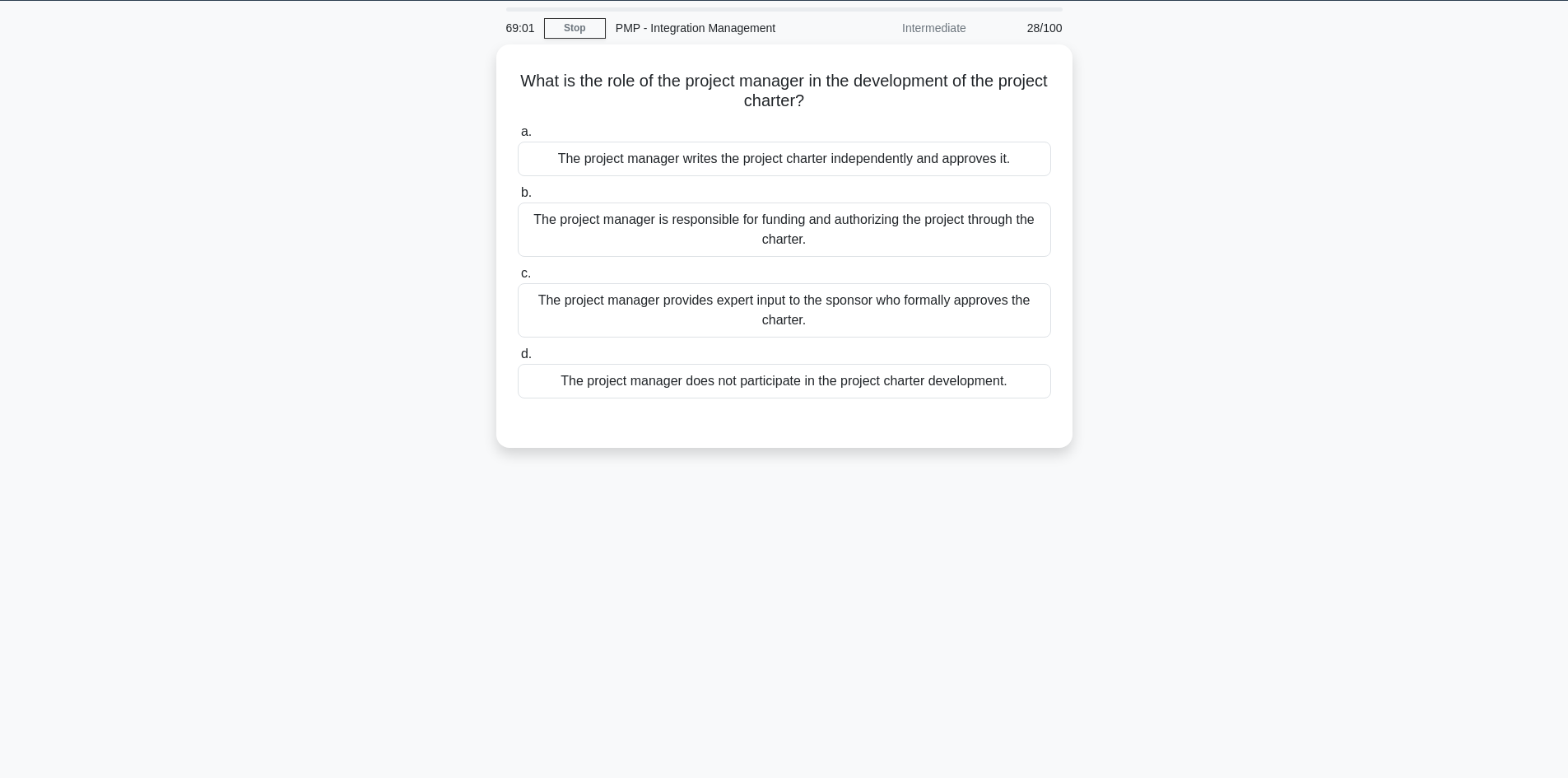
scroll to position [0, 0]
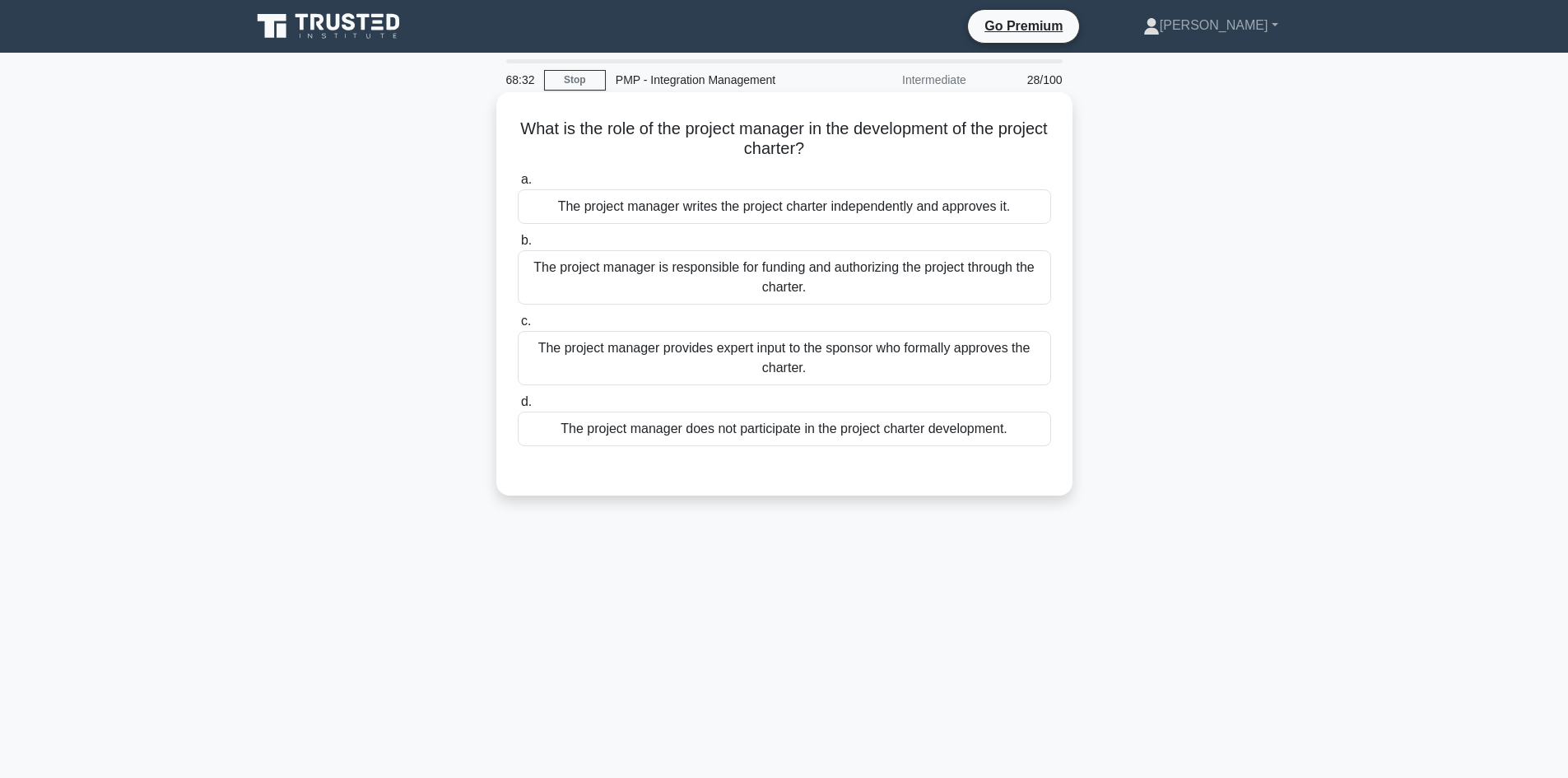
click at [850, 355] on div "The project manager provides expert input to the sponsor who formally approves …" at bounding box center [784, 358] width 533 height 55
click at [517, 327] on input "c. The project manager provides expert input to the sponsor who formally approv…" at bounding box center [517, 321] width 0 height 10
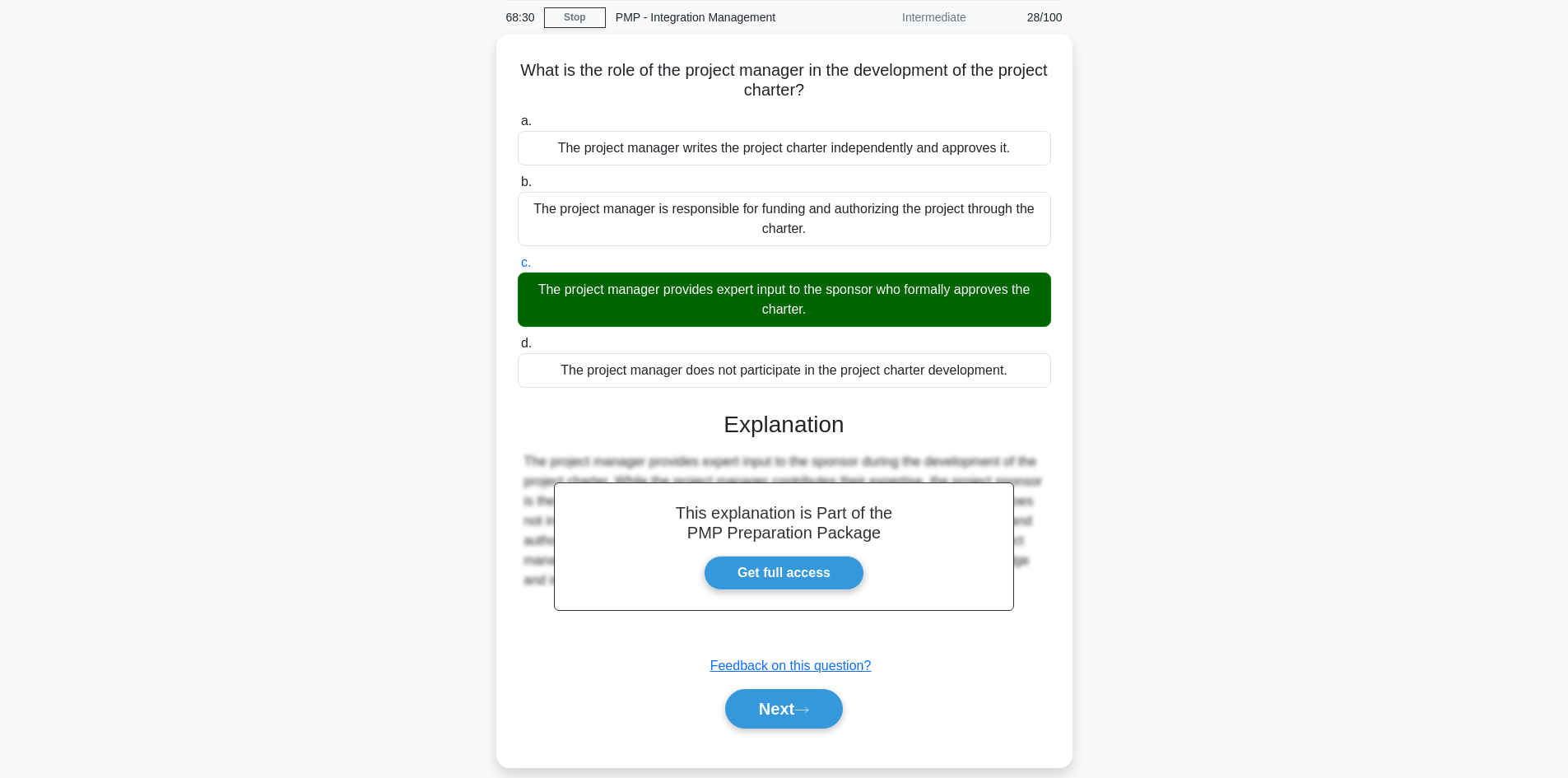
scroll to position [111, 0]
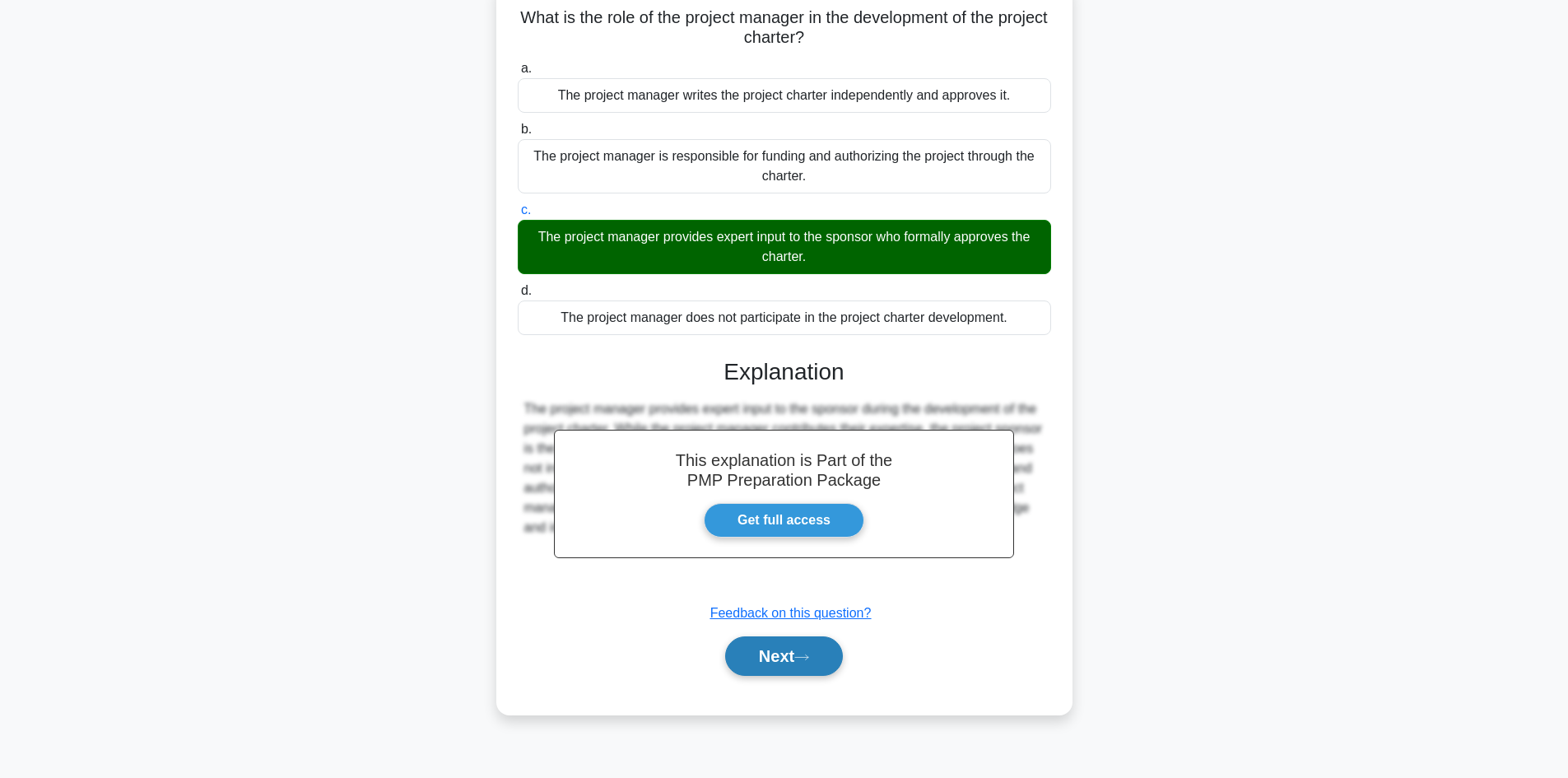
click at [785, 657] on button "Next" at bounding box center [784, 656] width 118 height 40
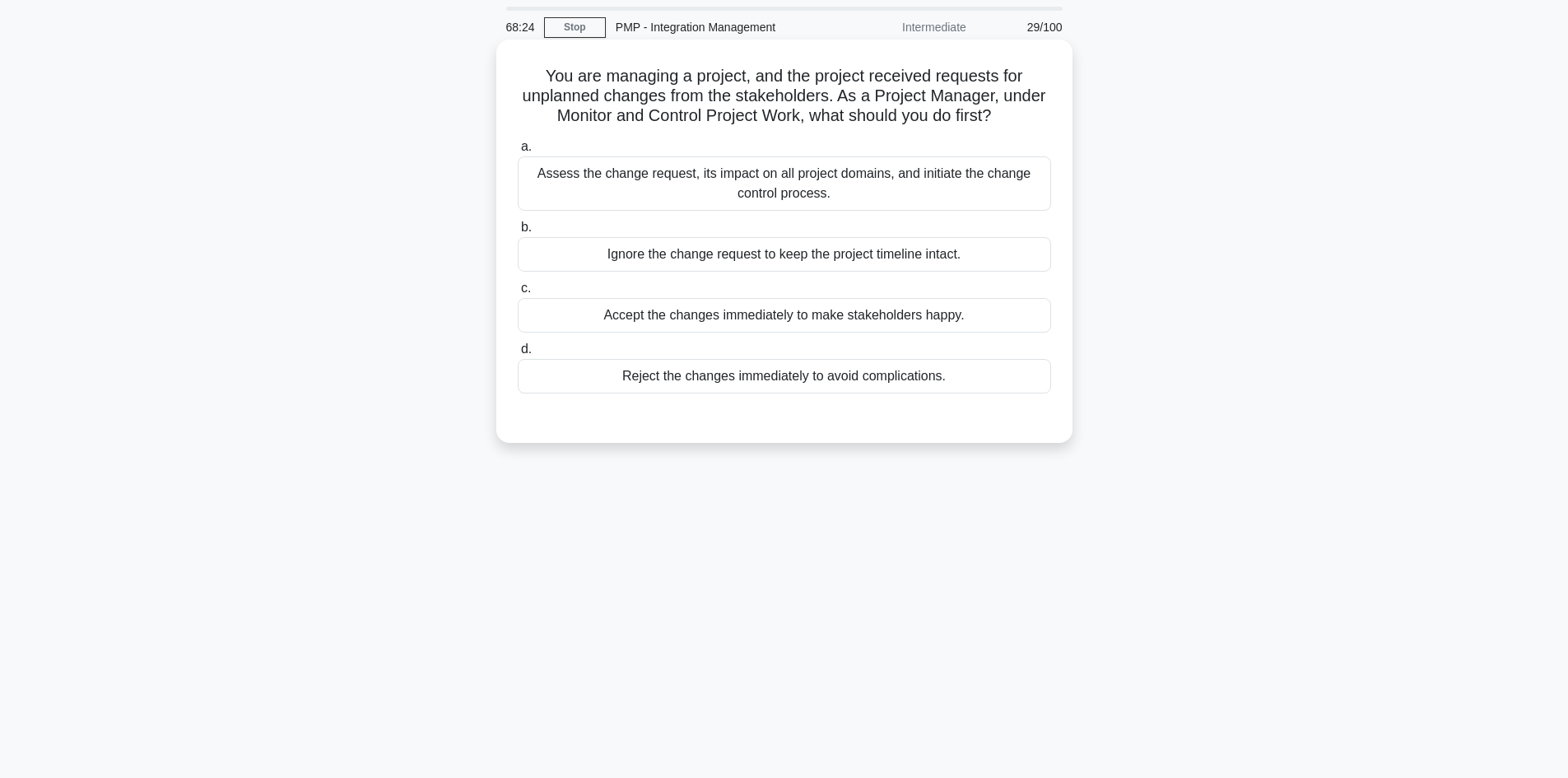
scroll to position [0, 0]
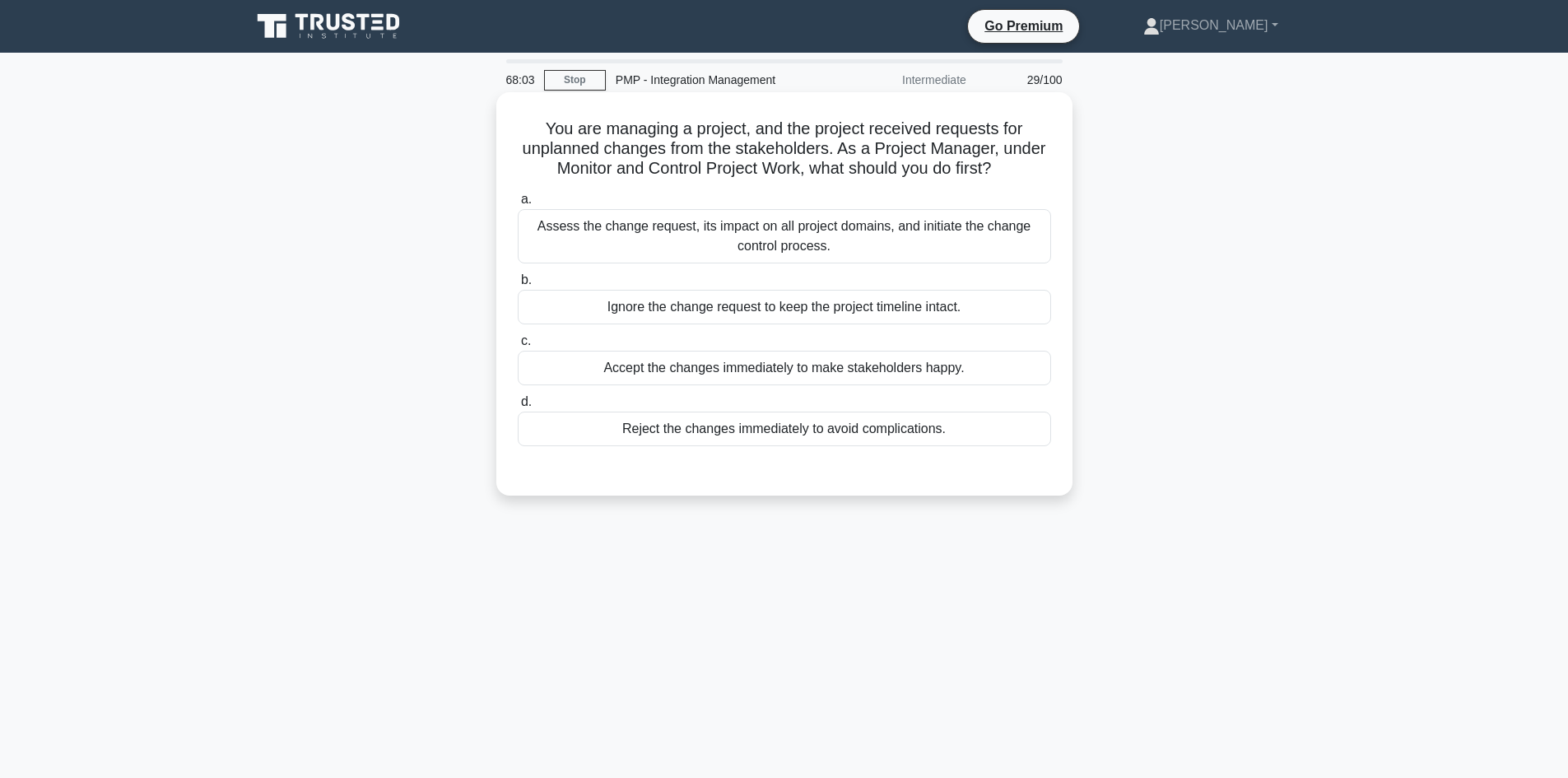
click at [914, 247] on div "Assess the change request, its impact on all project domains, and initiate the …" at bounding box center [784, 236] width 533 height 55
click at [517, 205] on input "a. Assess the change request, its impact on all project domains, and initiate t…" at bounding box center [517, 199] width 0 height 10
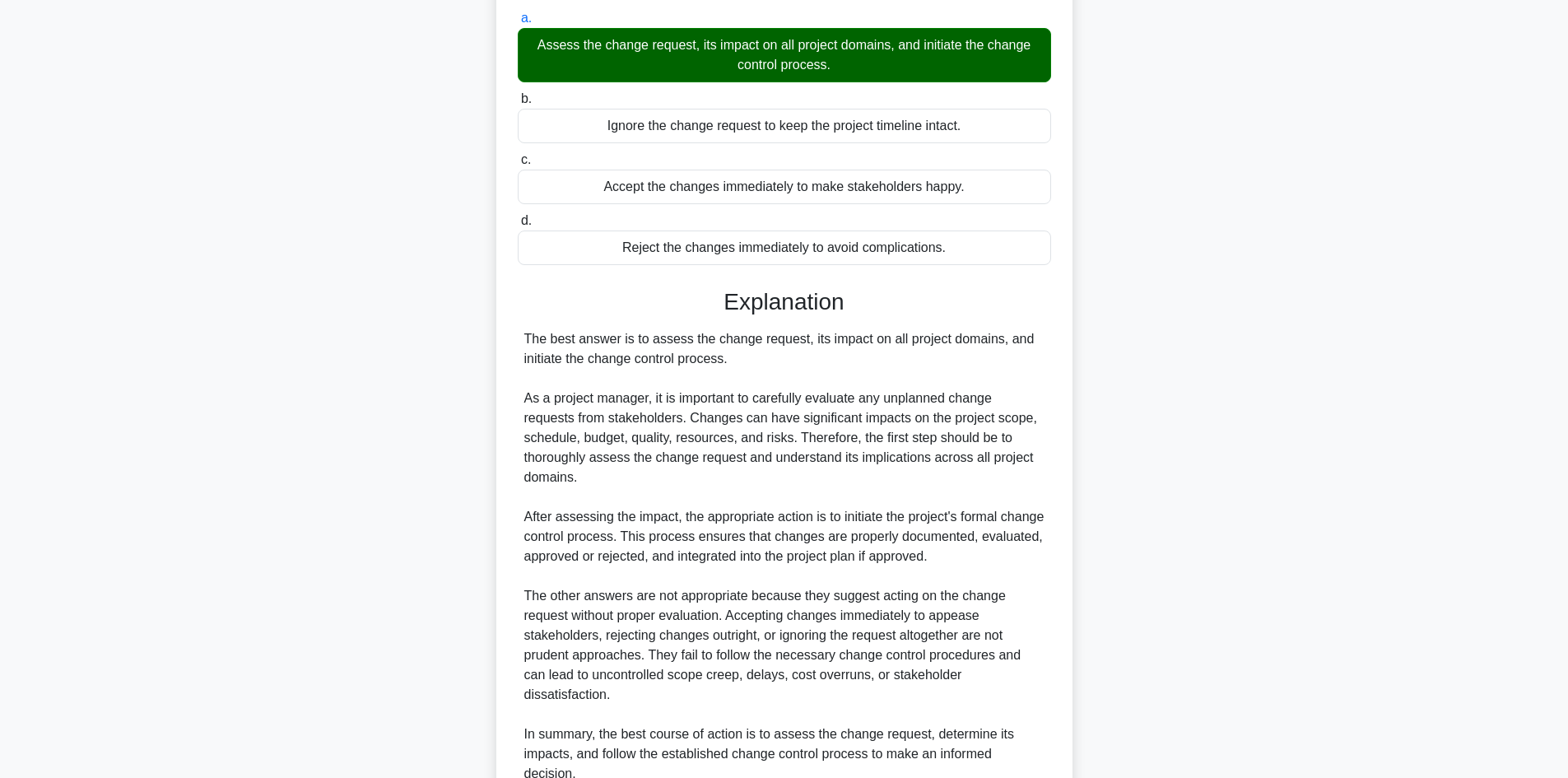
scroll to position [297, 0]
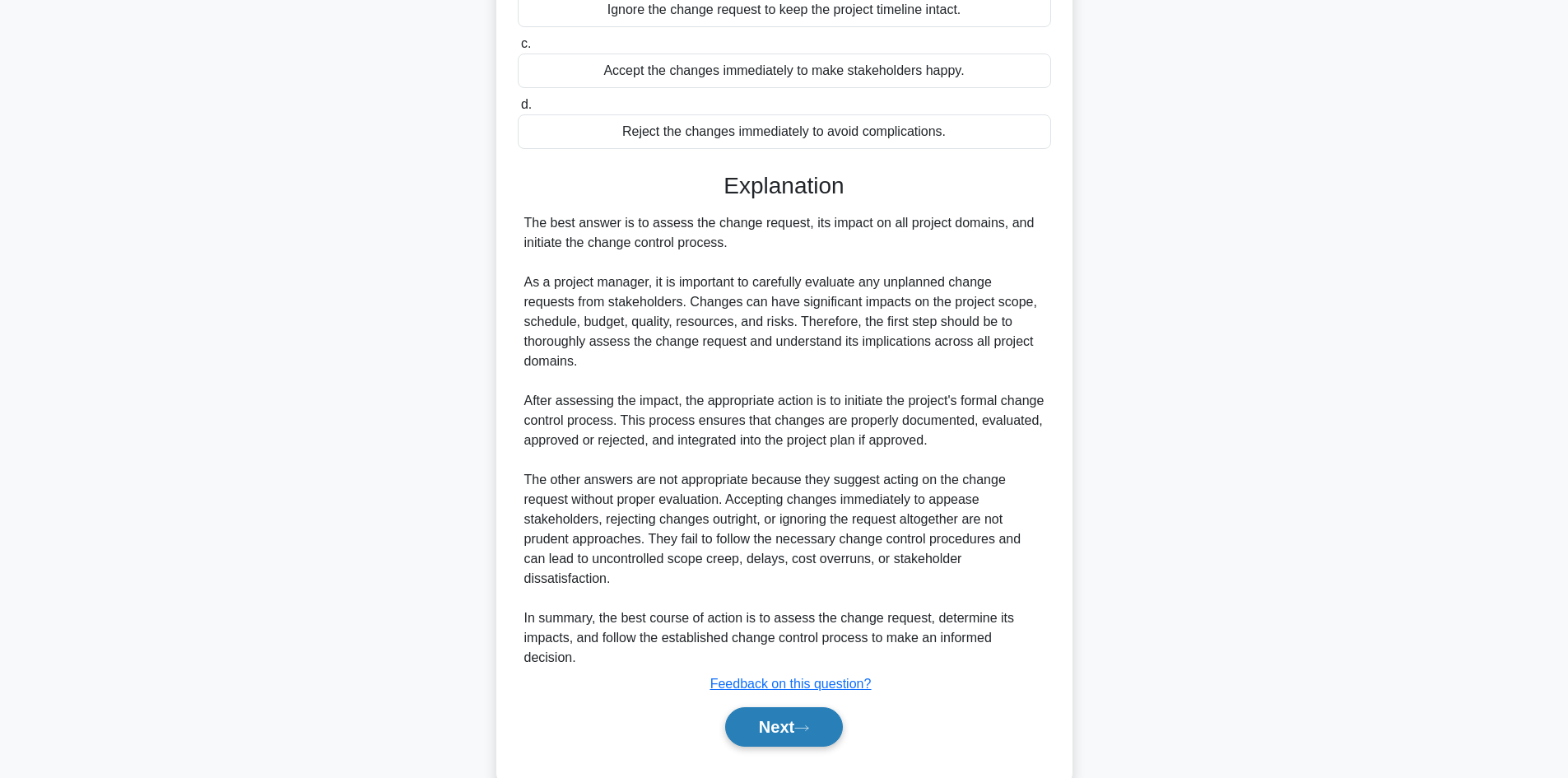
click at [780, 707] on button "Next" at bounding box center [784, 727] width 118 height 40
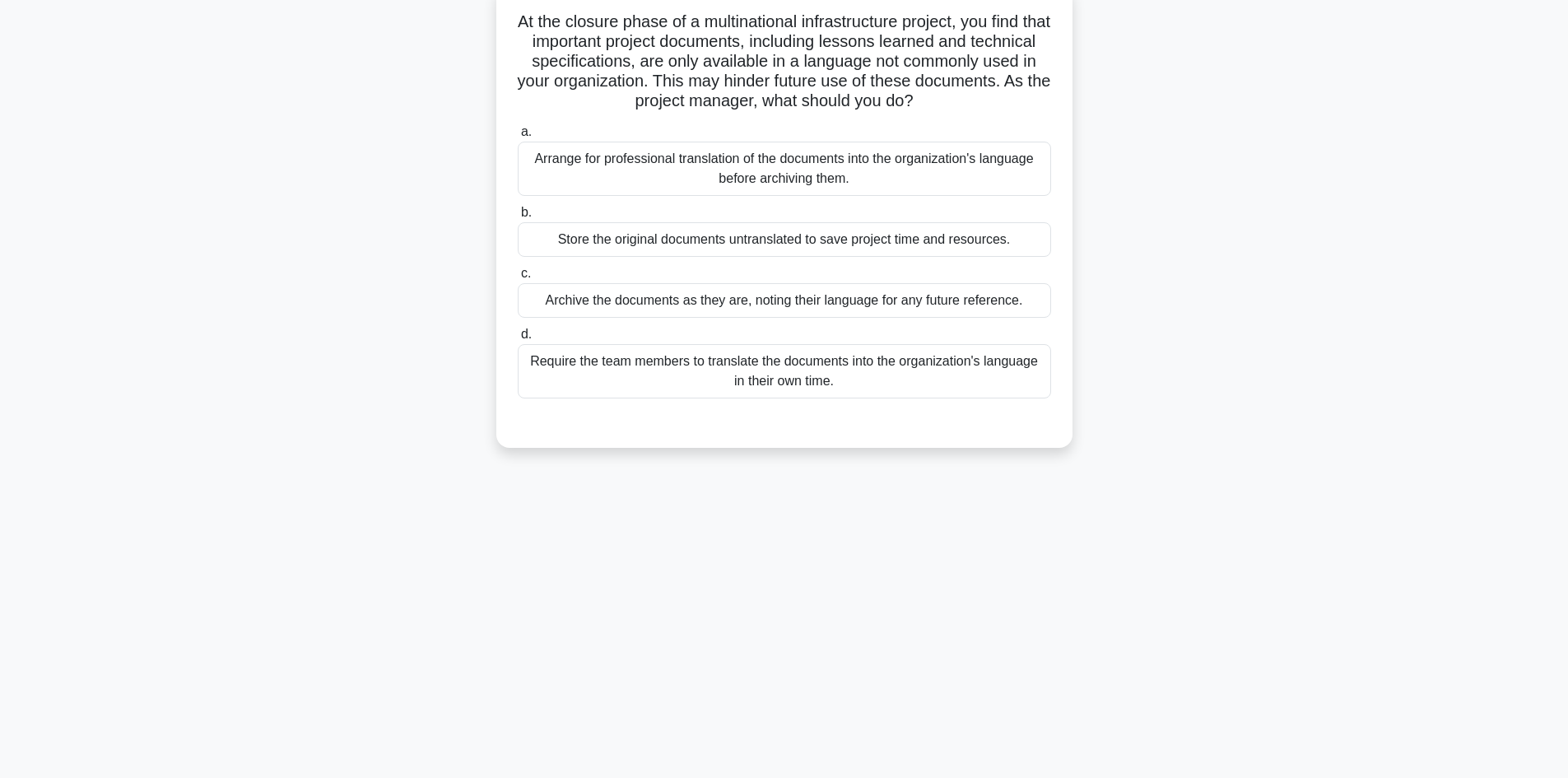
scroll to position [0, 0]
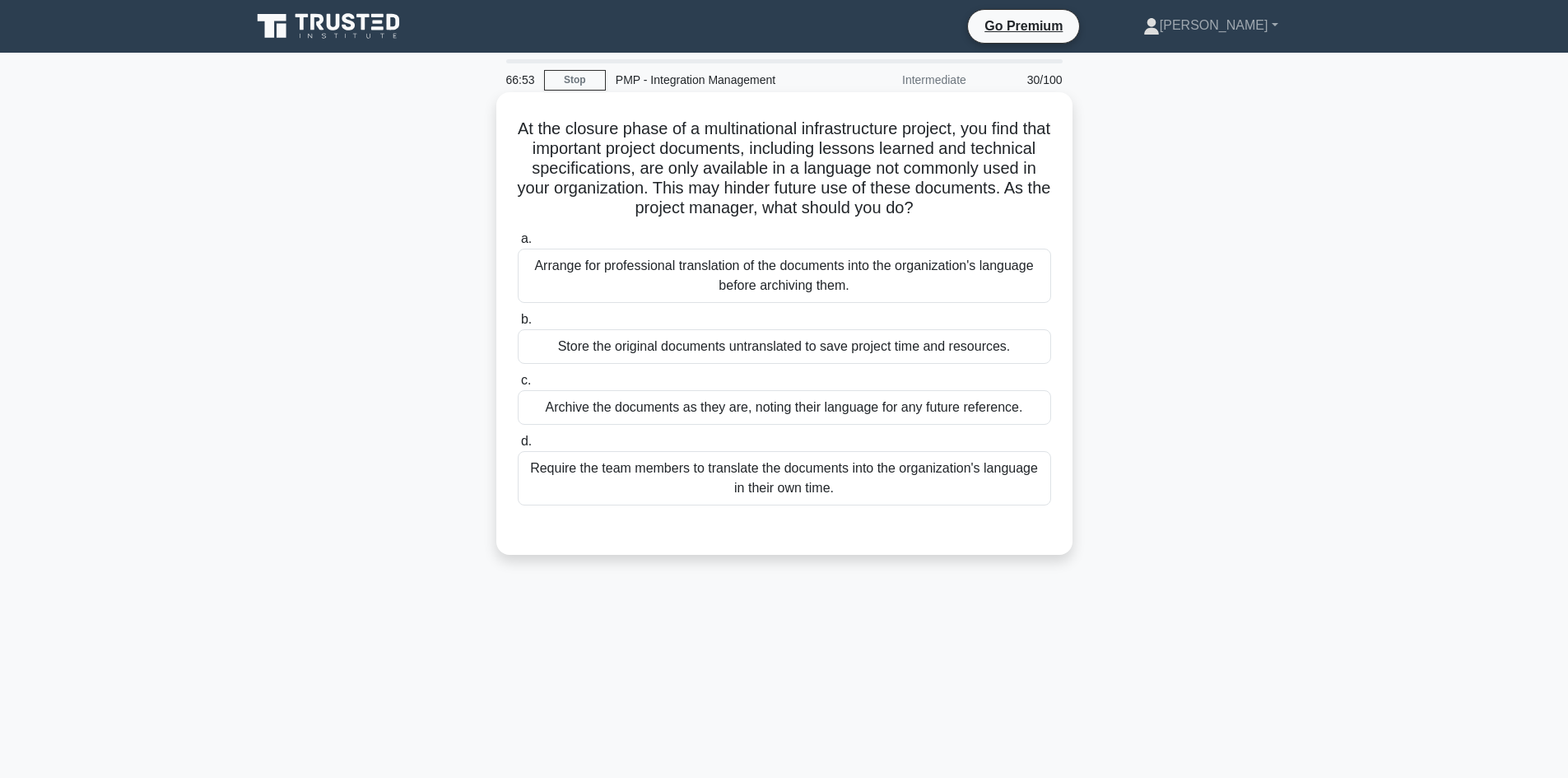
click at [908, 279] on div "Arrange for professional translation of the documents into the organization's l…" at bounding box center [784, 276] width 533 height 55
click at [517, 245] on input "a. Arrange for professional translation of the documents into the organization'…" at bounding box center [517, 239] width 0 height 10
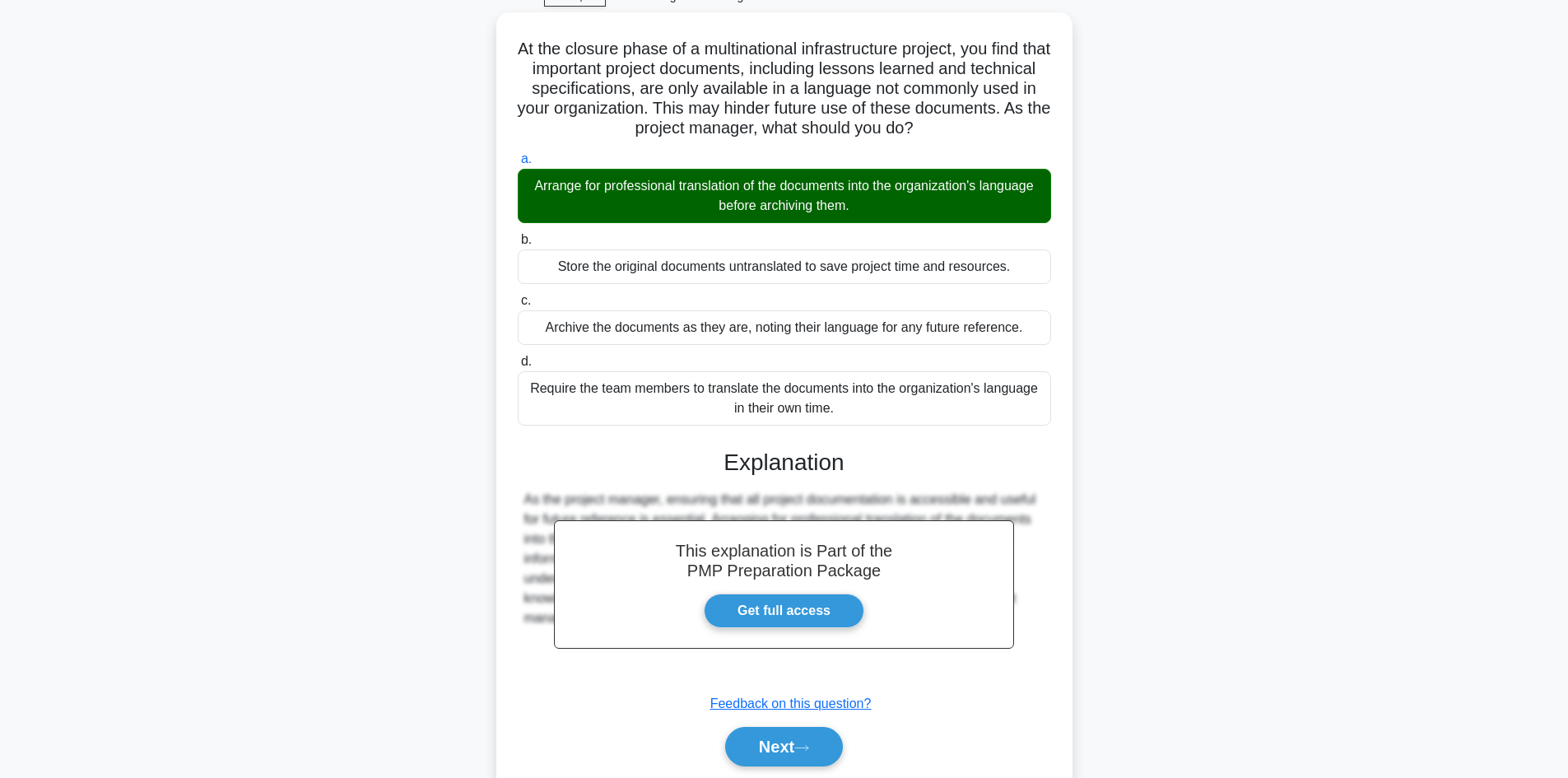
scroll to position [139, 0]
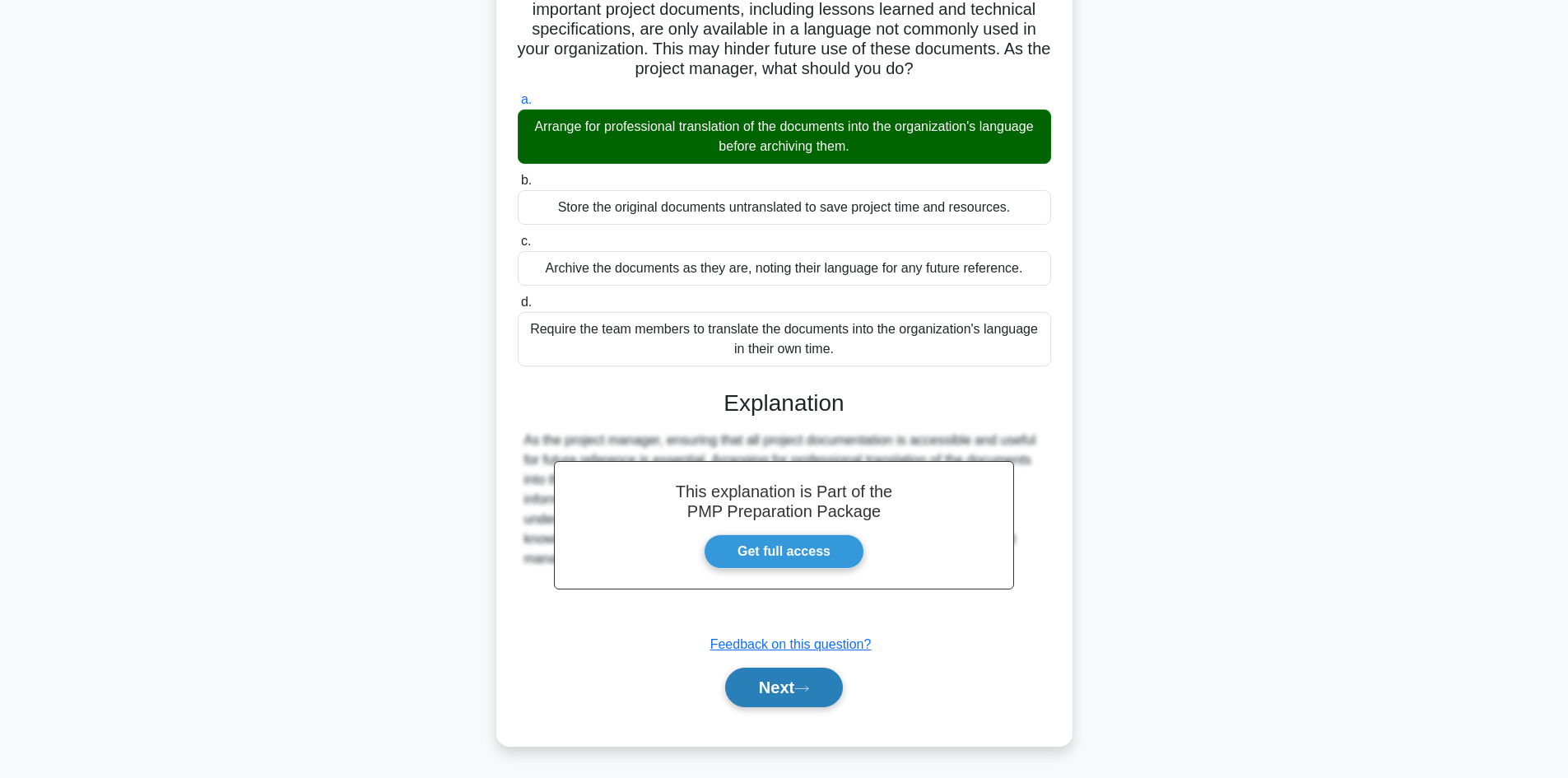
click at [762, 693] on button "Next" at bounding box center [784, 687] width 118 height 40
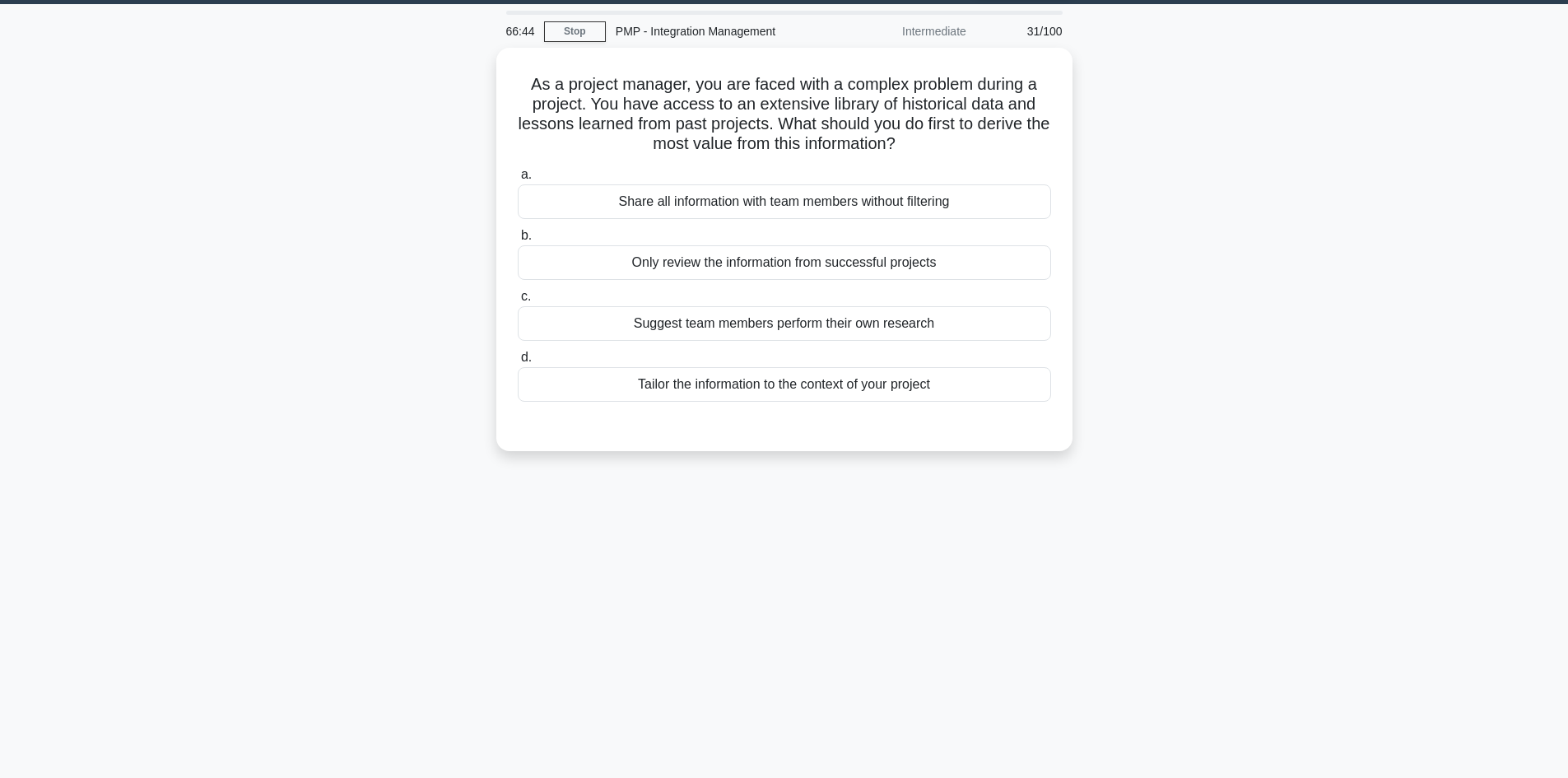
scroll to position [0, 0]
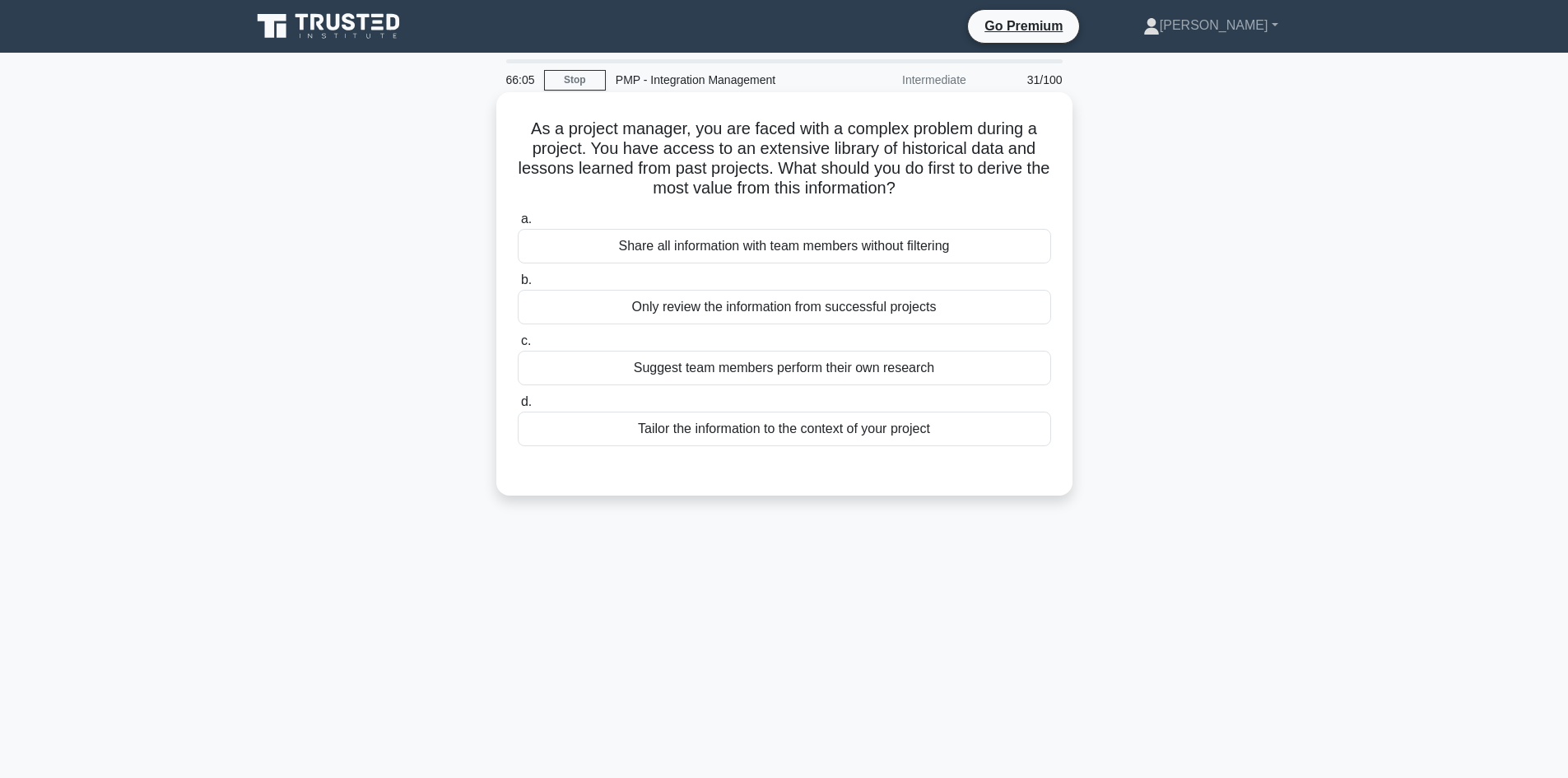
click at [847, 434] on div "Tailor the information to the context of your project" at bounding box center [784, 429] width 533 height 35
click at [517, 407] on input "d. Tailor the information to the context of your project" at bounding box center [517, 401] width 0 height 10
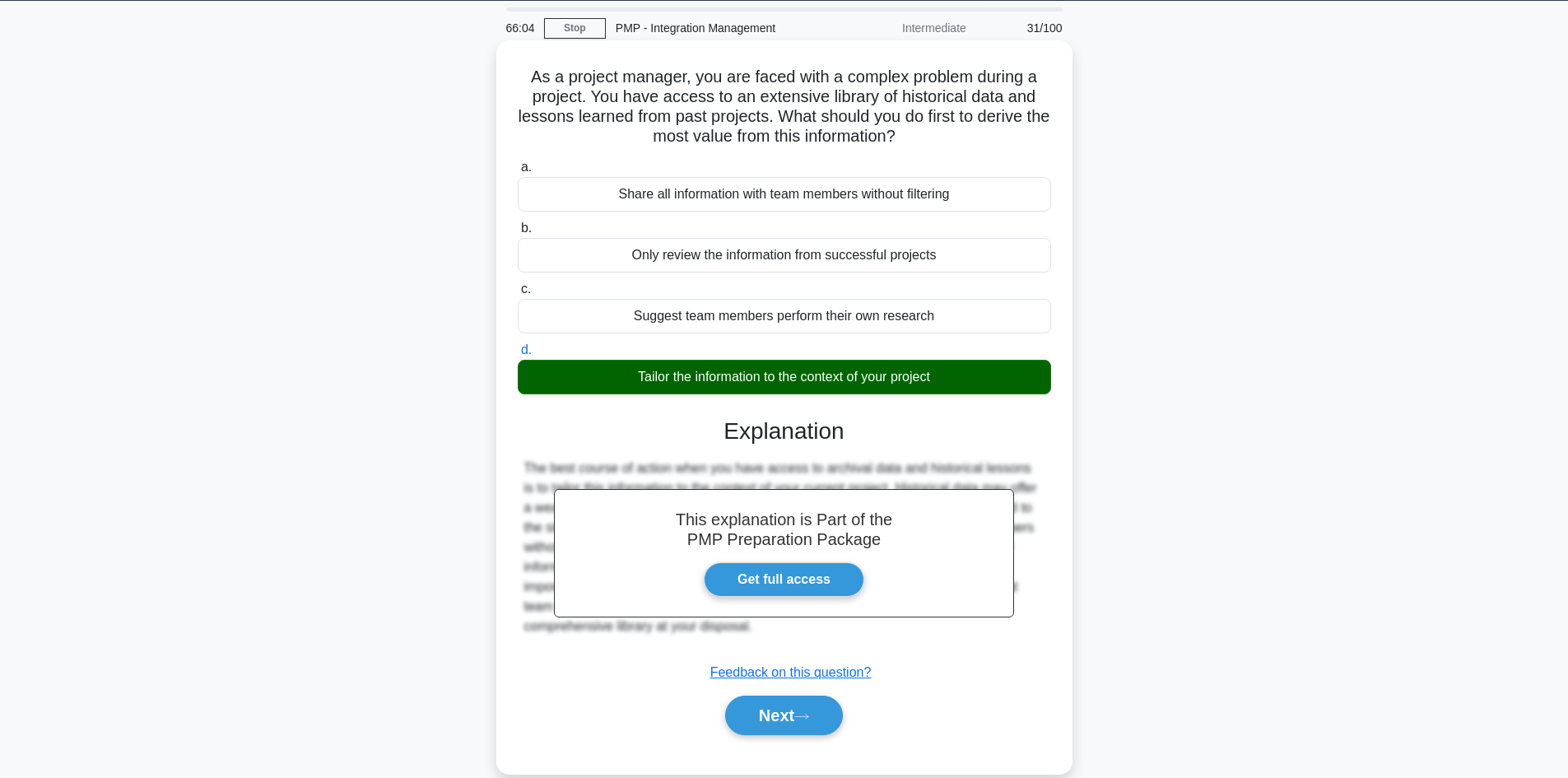
scroll to position [111, 0]
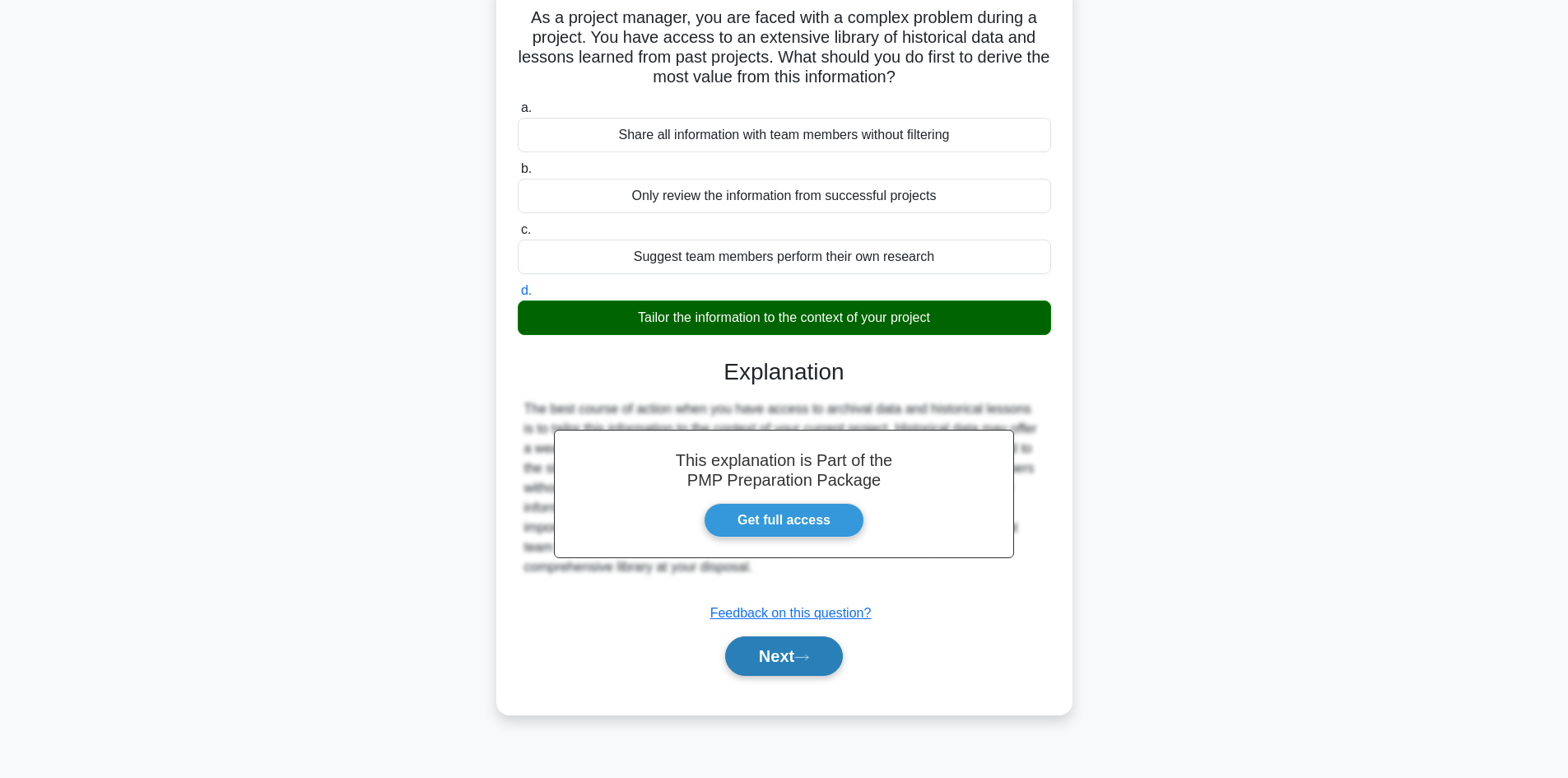
click at [805, 654] on icon at bounding box center [801, 657] width 15 height 9
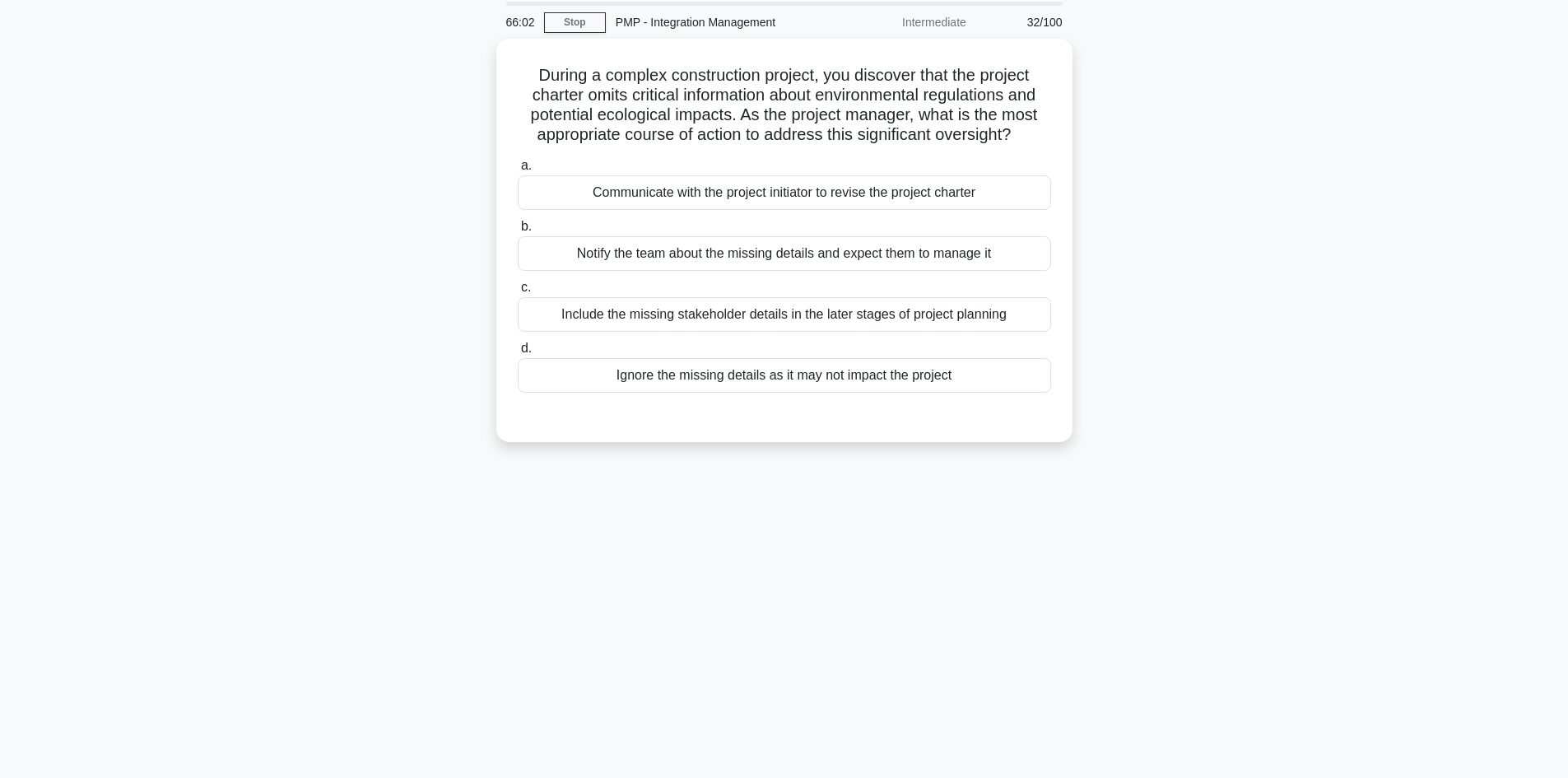
scroll to position [29, 0]
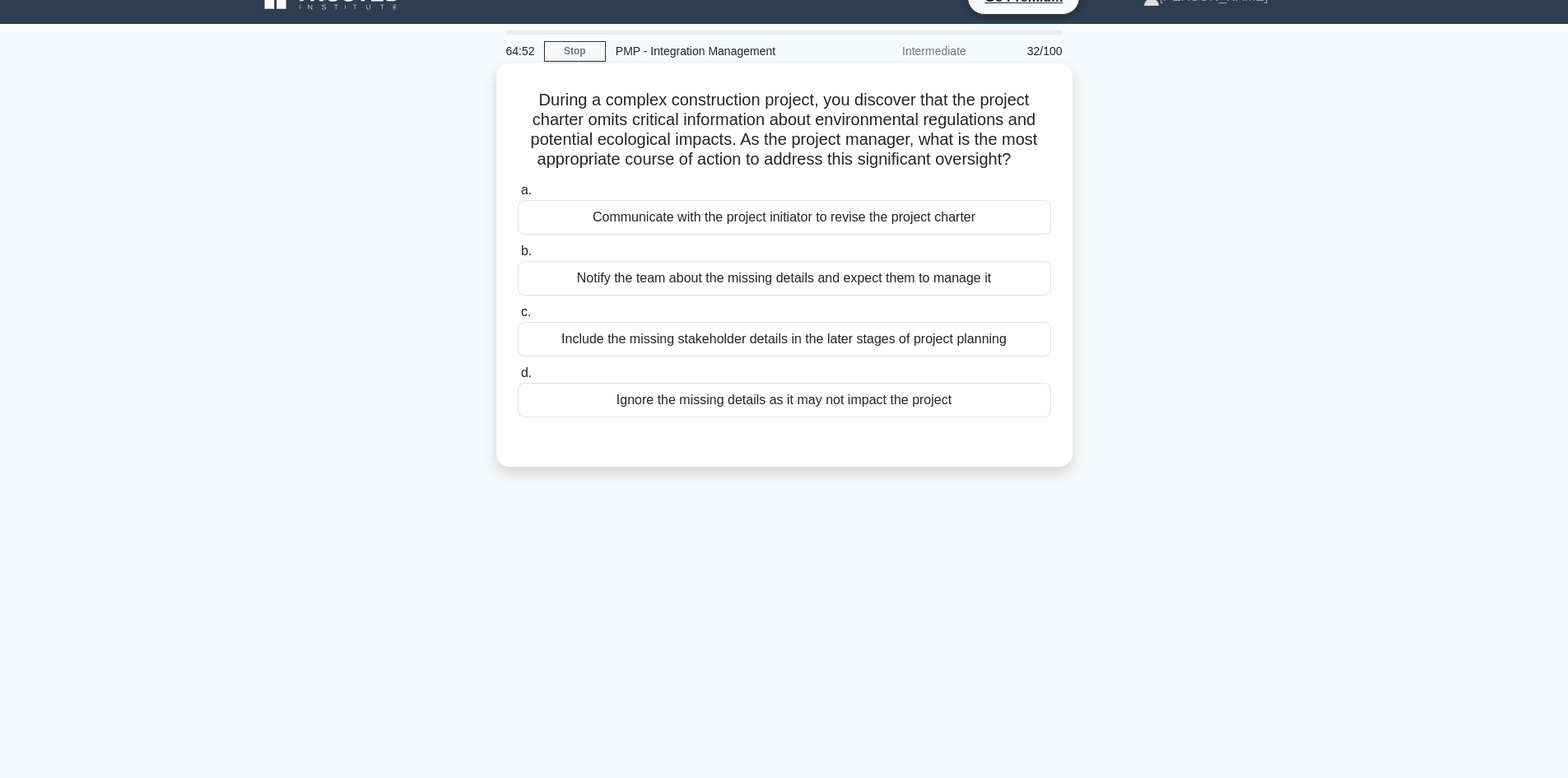
click at [758, 221] on div "Communicate with the project initiator to revise the project charter" at bounding box center [784, 217] width 533 height 35
click at [517, 195] on input "a. Communicate with the project initiator to revise the project charter" at bounding box center [517, 190] width 0 height 10
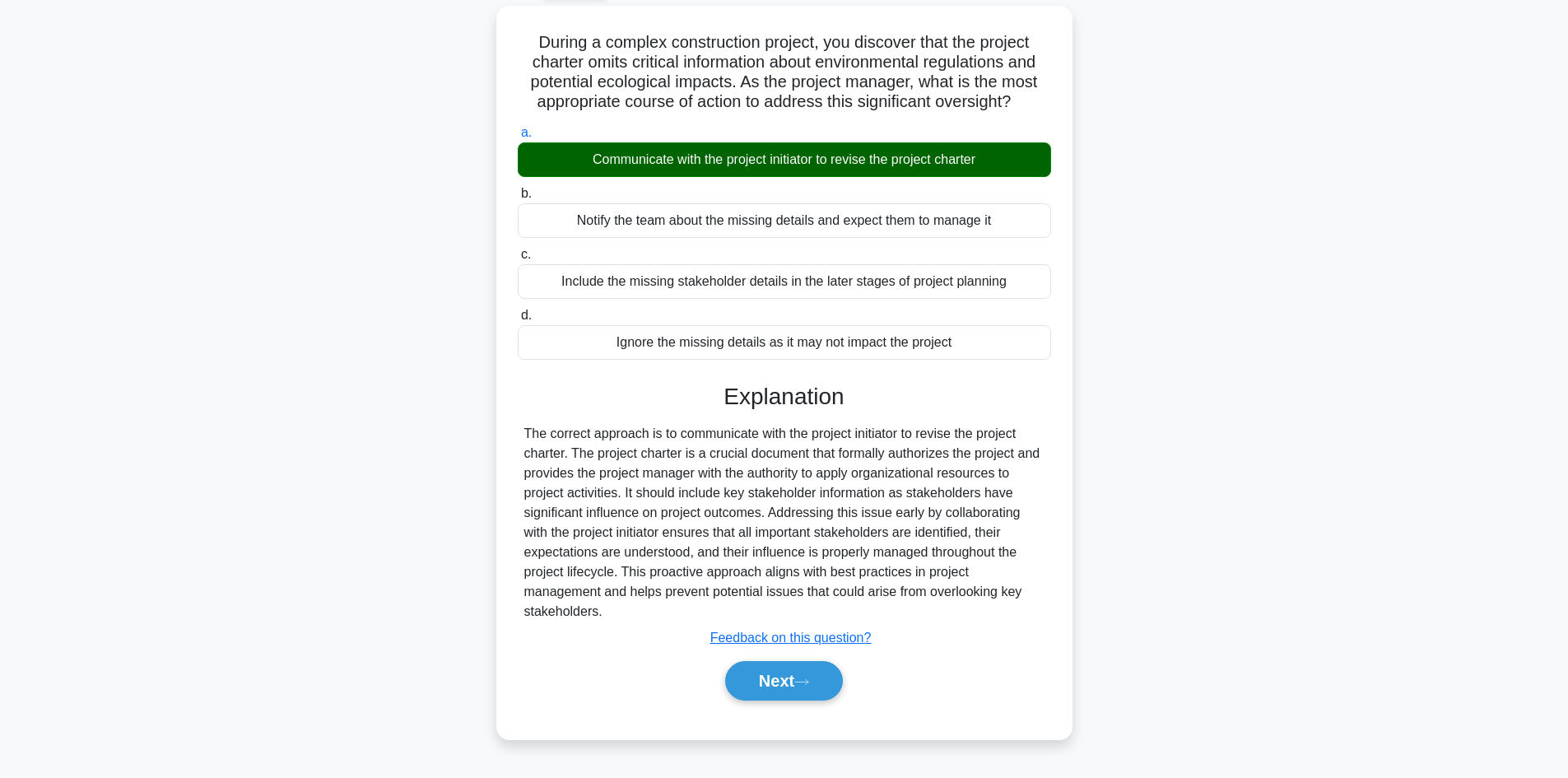
scroll to position [111, 0]
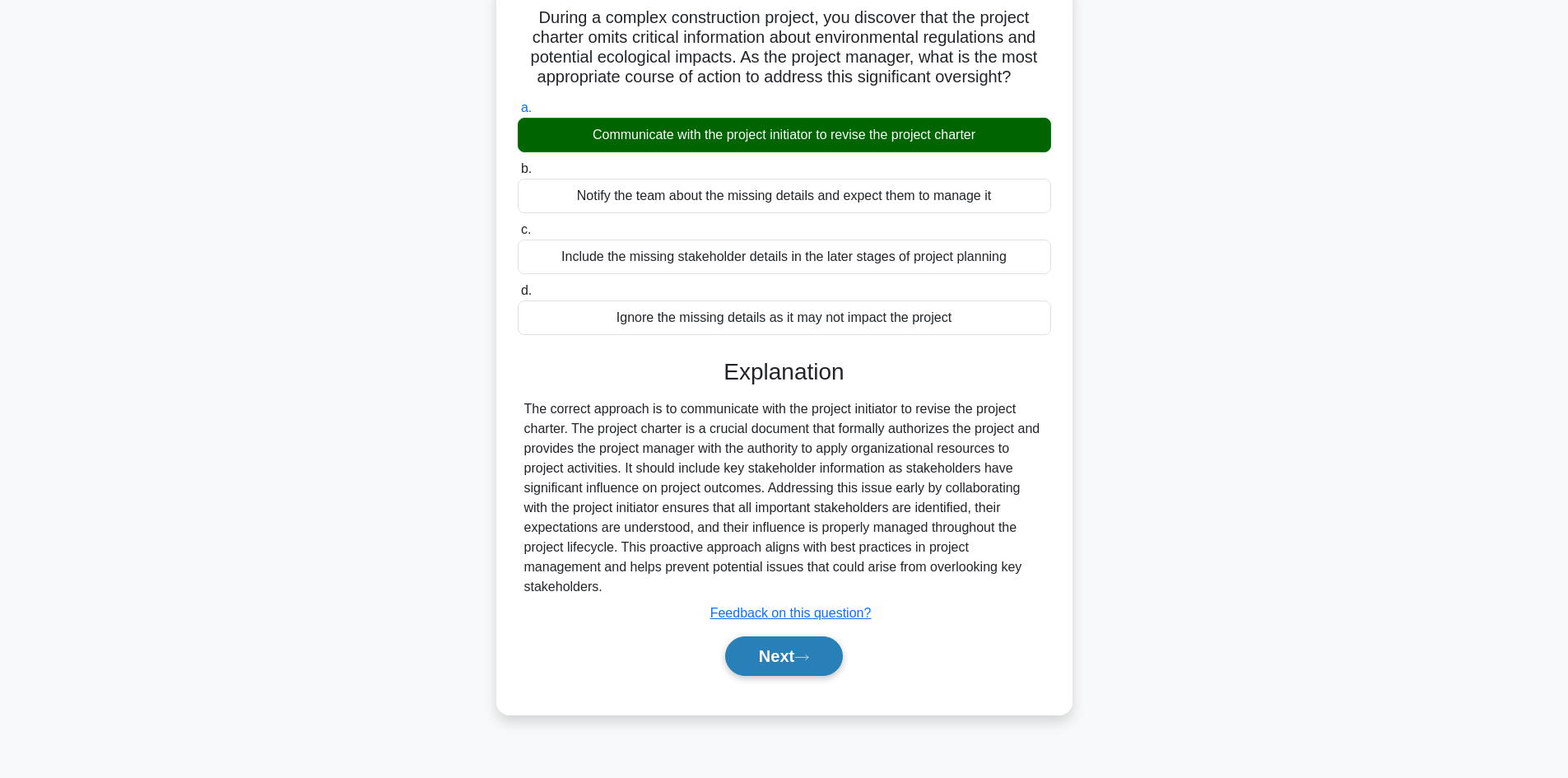
click at [783, 657] on button "Next" at bounding box center [784, 656] width 118 height 40
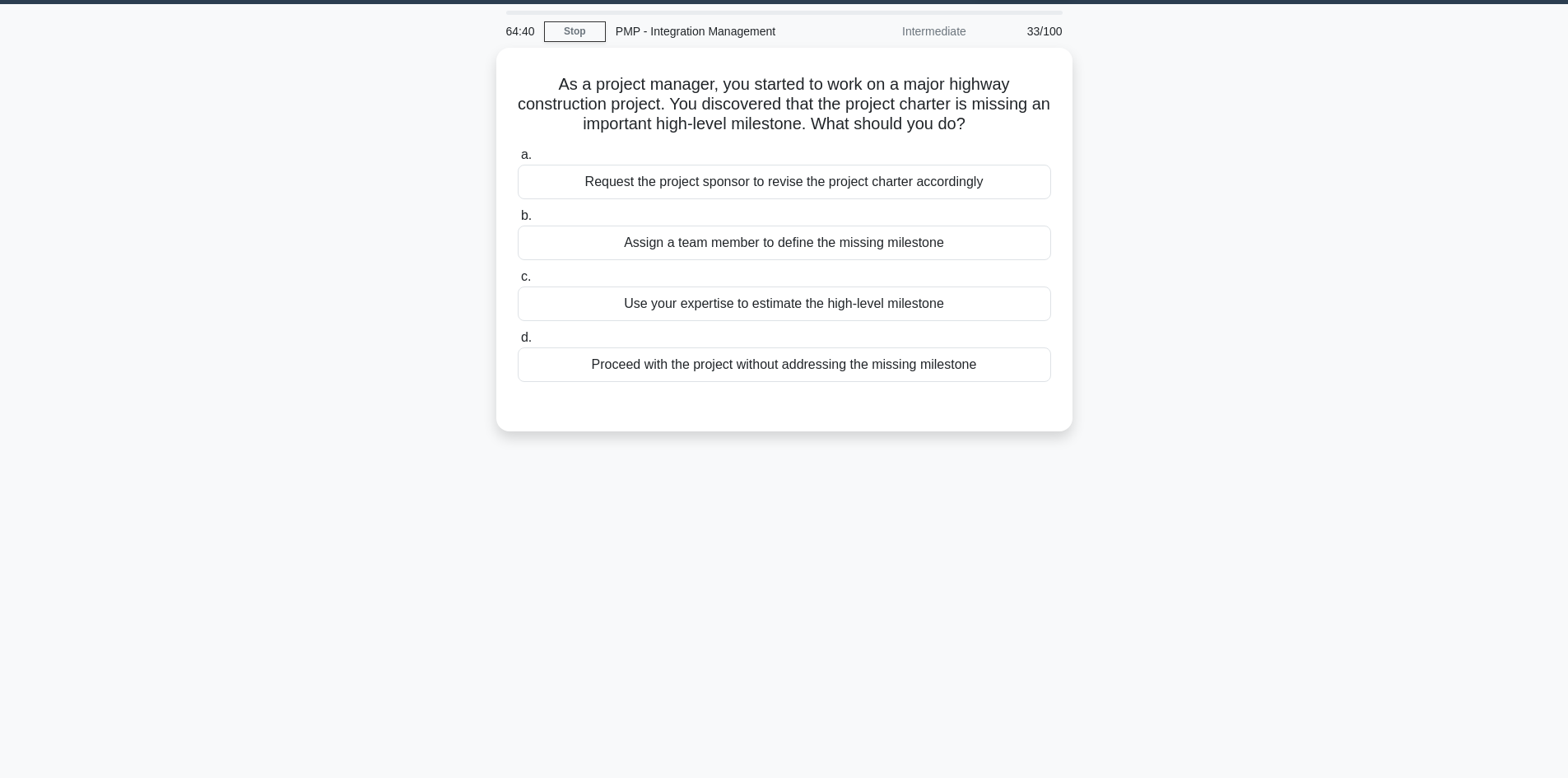
scroll to position [0, 0]
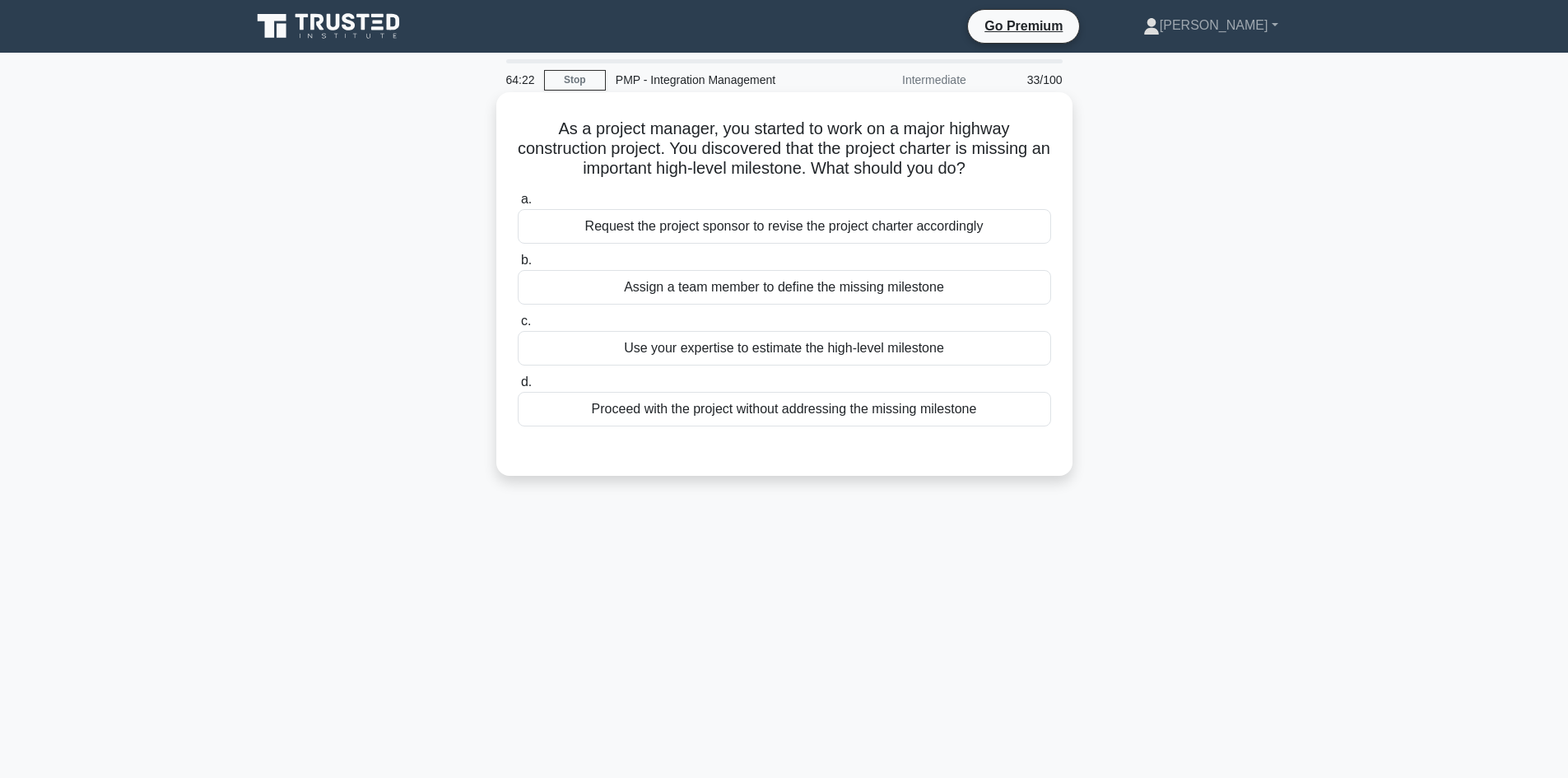
click at [935, 229] on div "Request the project sponsor to revise the project charter accordingly" at bounding box center [784, 226] width 533 height 35
click at [517, 205] on input "a. Request the project sponsor to revise the project charter accordingly" at bounding box center [517, 199] width 0 height 10
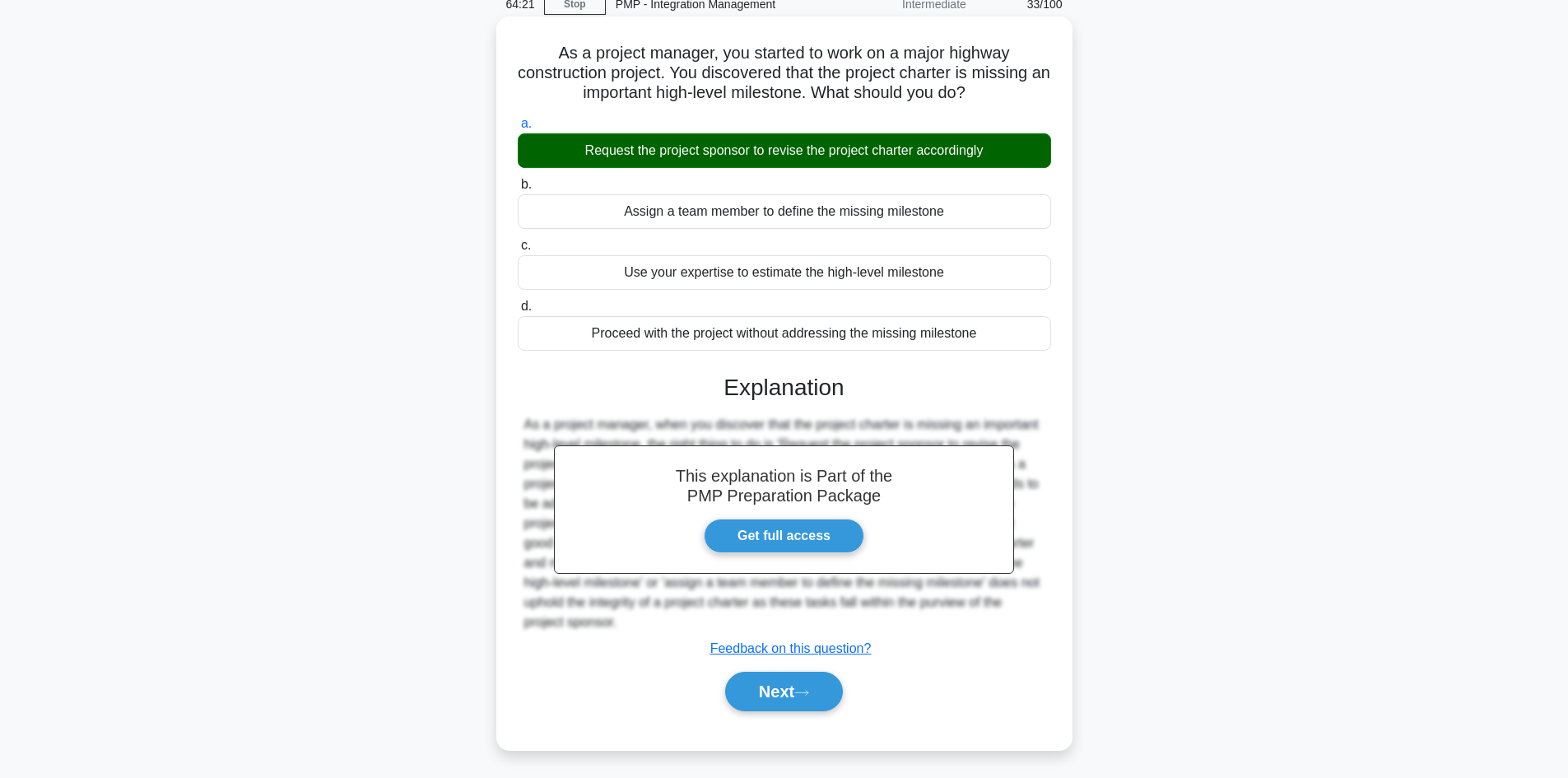
scroll to position [111, 0]
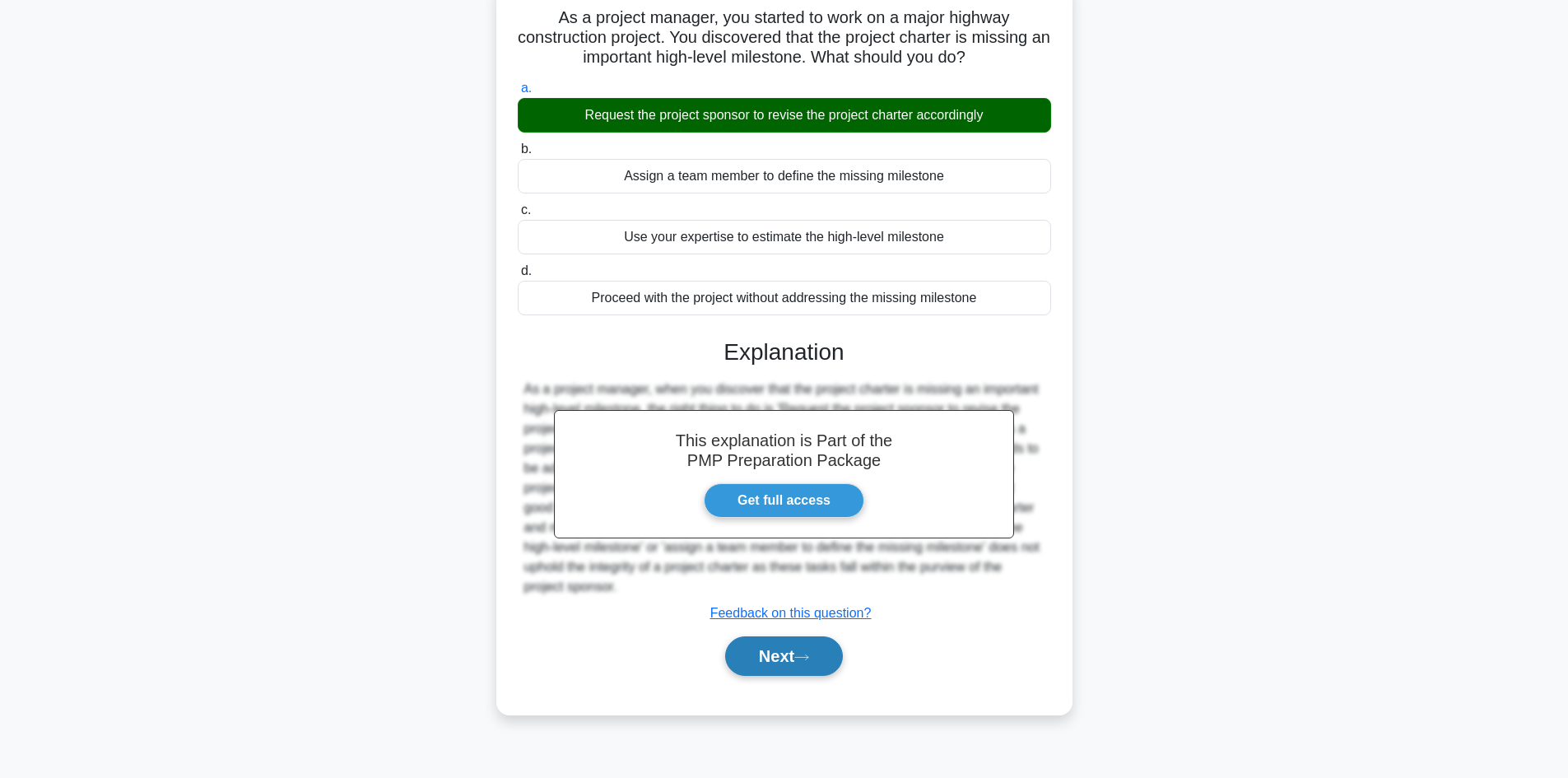
click at [794, 664] on button "Next" at bounding box center [784, 656] width 118 height 40
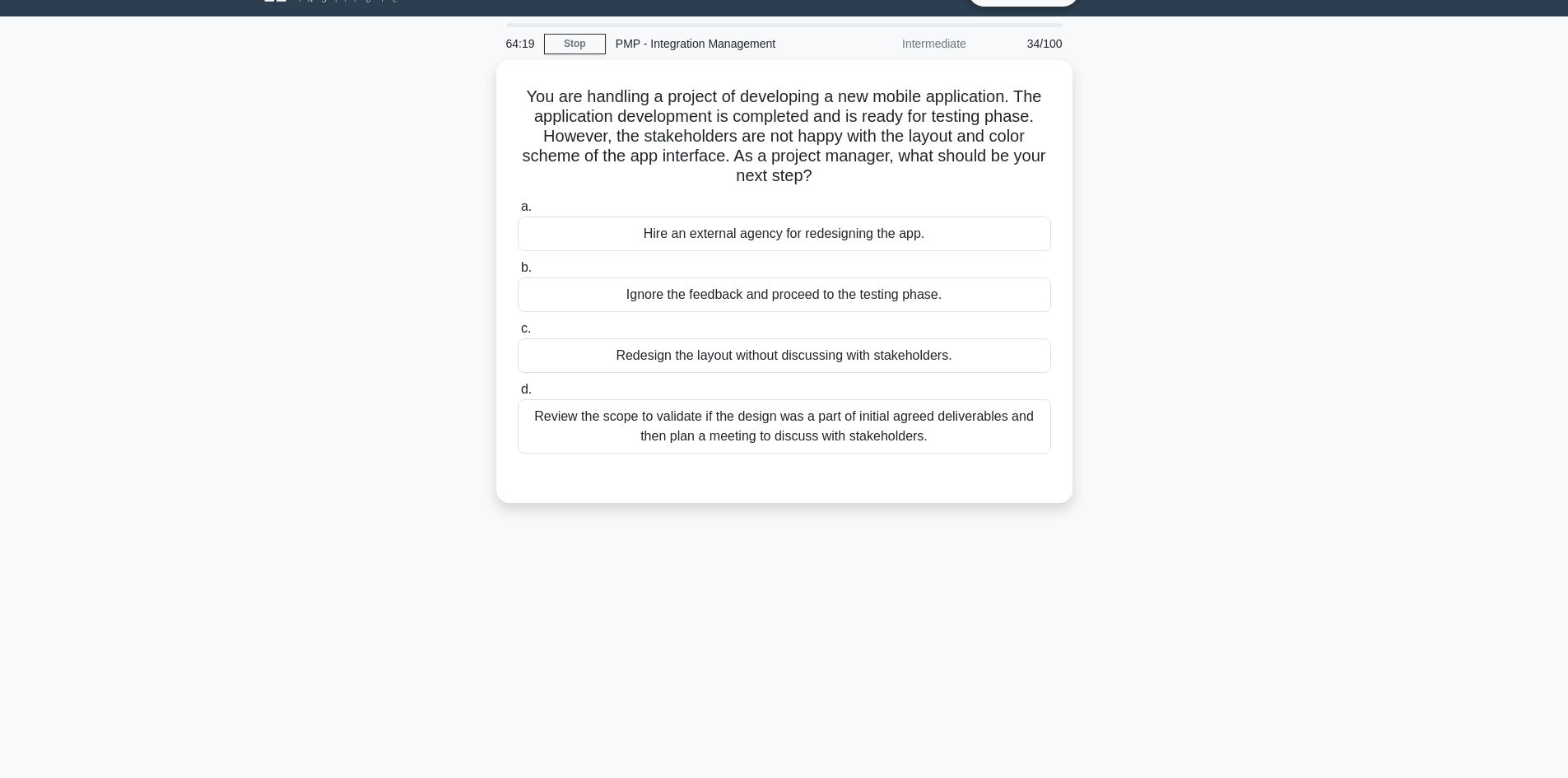
scroll to position [0, 0]
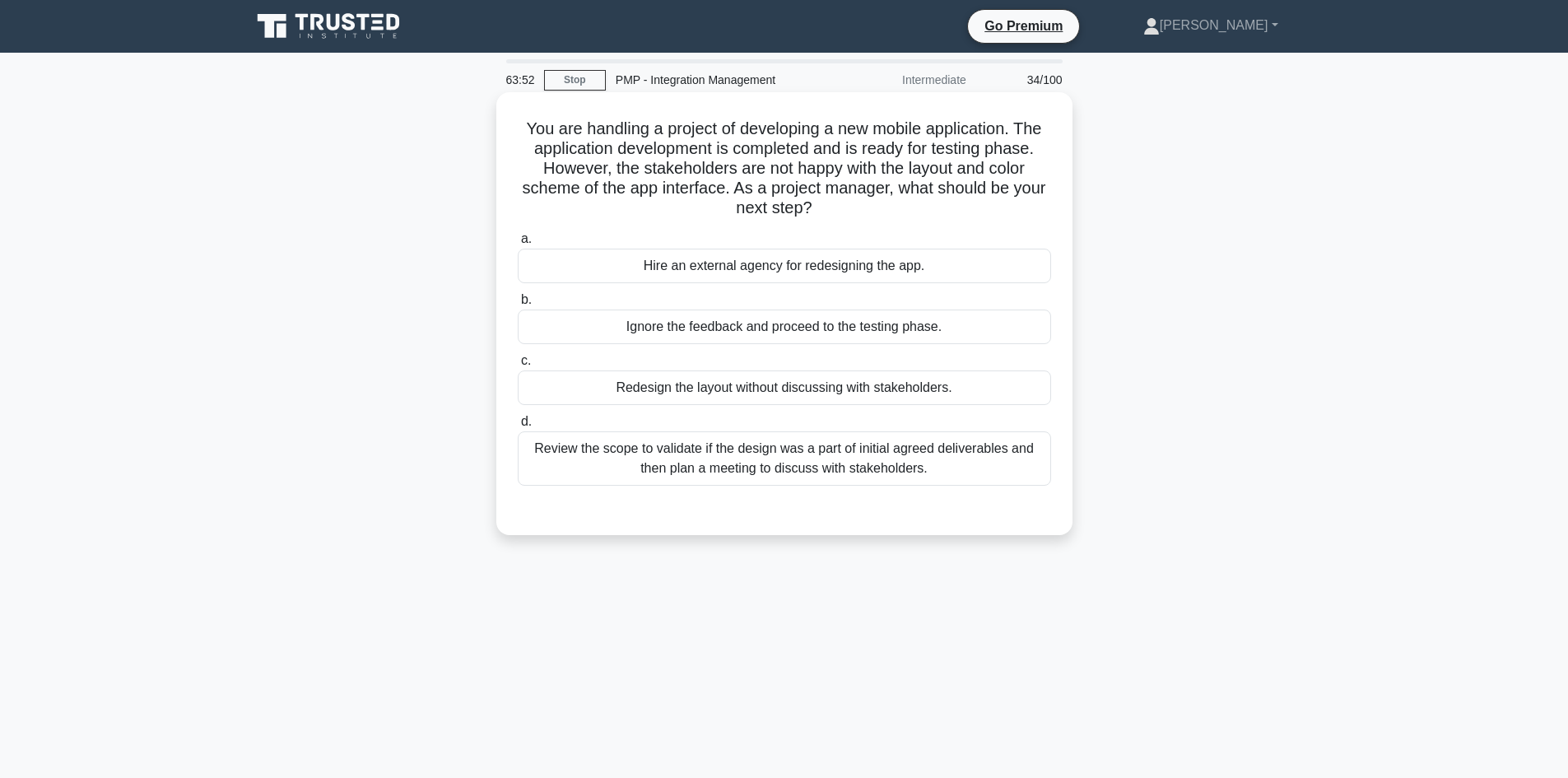
click at [865, 460] on div "Review the scope to validate if the design was a part of initial agreed deliver…" at bounding box center [784, 459] width 533 height 55
click at [517, 427] on input "d. Review the scope to validate if the design was a part of initial agreed deli…" at bounding box center [517, 421] width 0 height 10
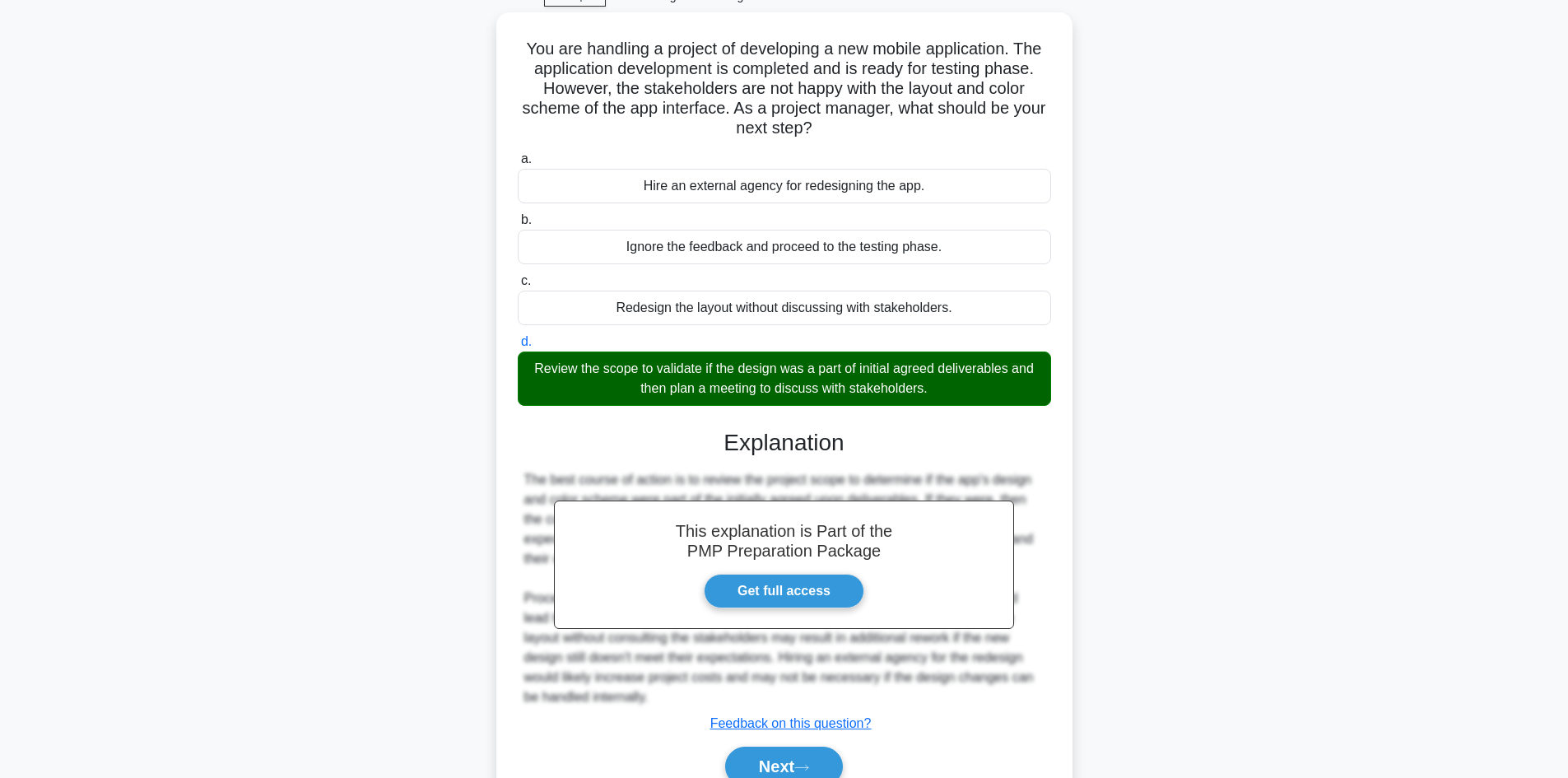
scroll to position [159, 0]
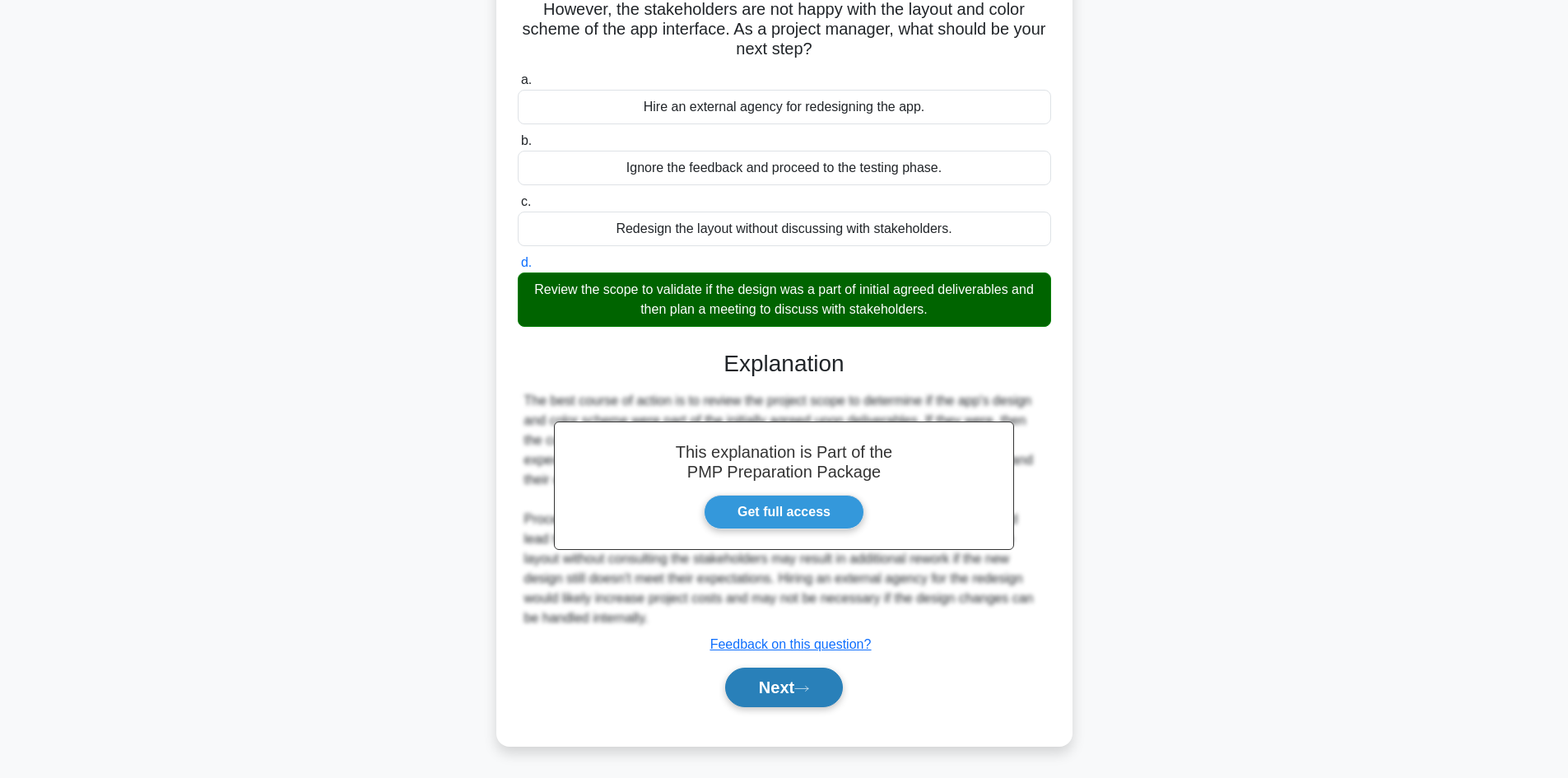
click at [809, 676] on button "Next" at bounding box center [784, 687] width 118 height 40
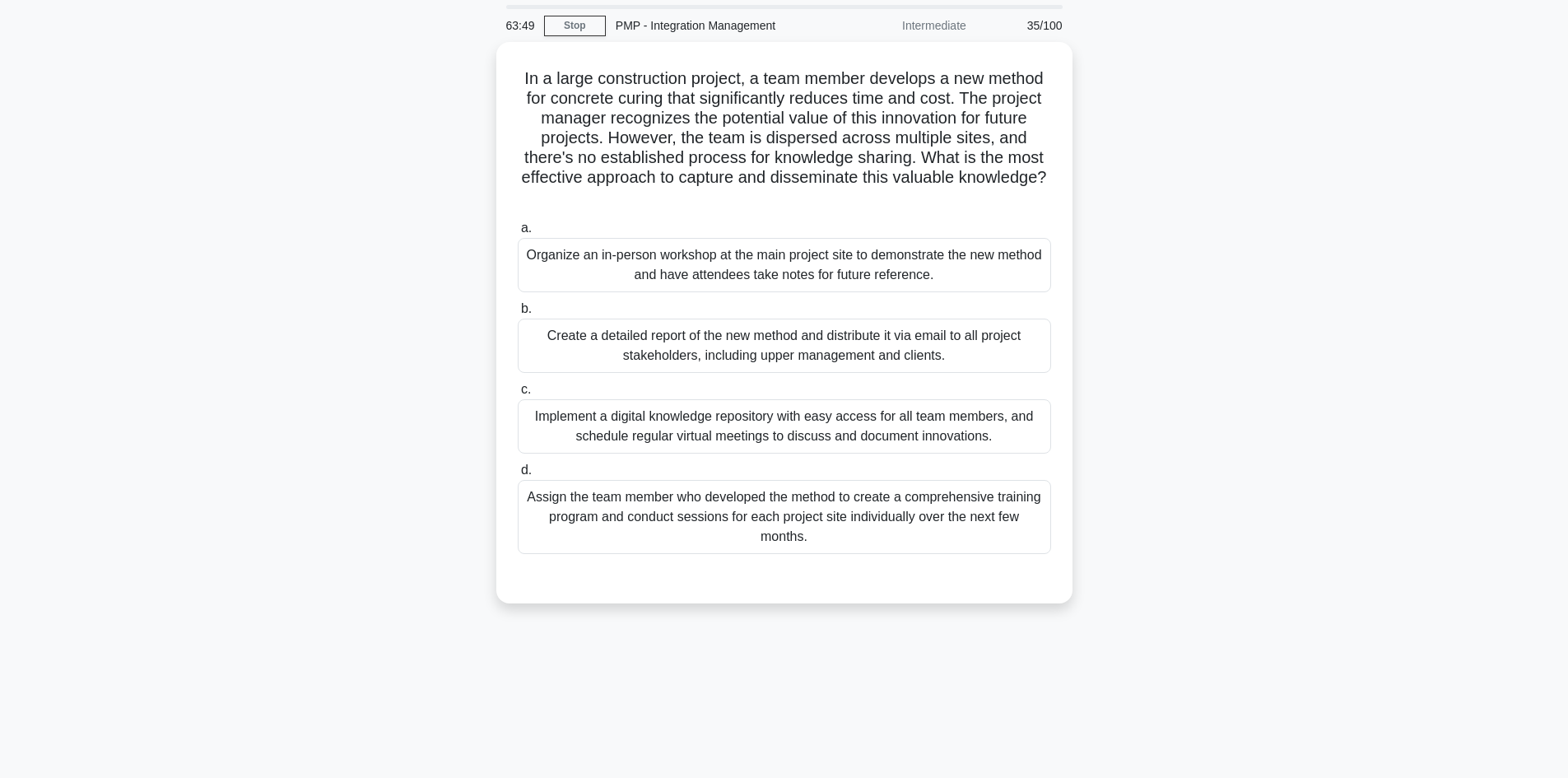
scroll to position [0, 0]
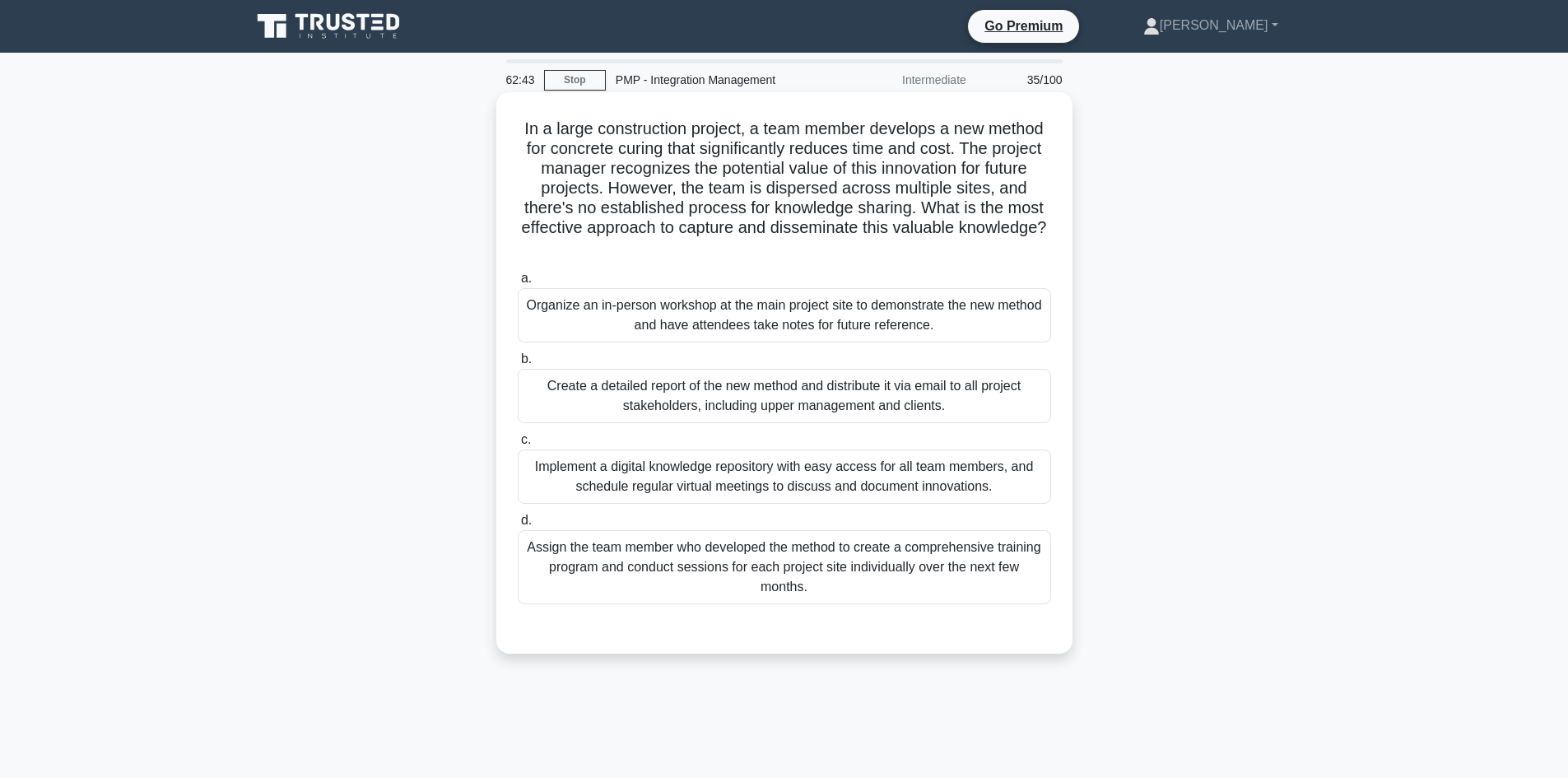
click at [682, 459] on div "Implement a digital knowledge repository with easy access for all team members,…" at bounding box center [784, 477] width 533 height 55
click at [517, 446] on input "c. Implement a digital knowledge repository with easy access for all team membe…" at bounding box center [517, 439] width 0 height 10
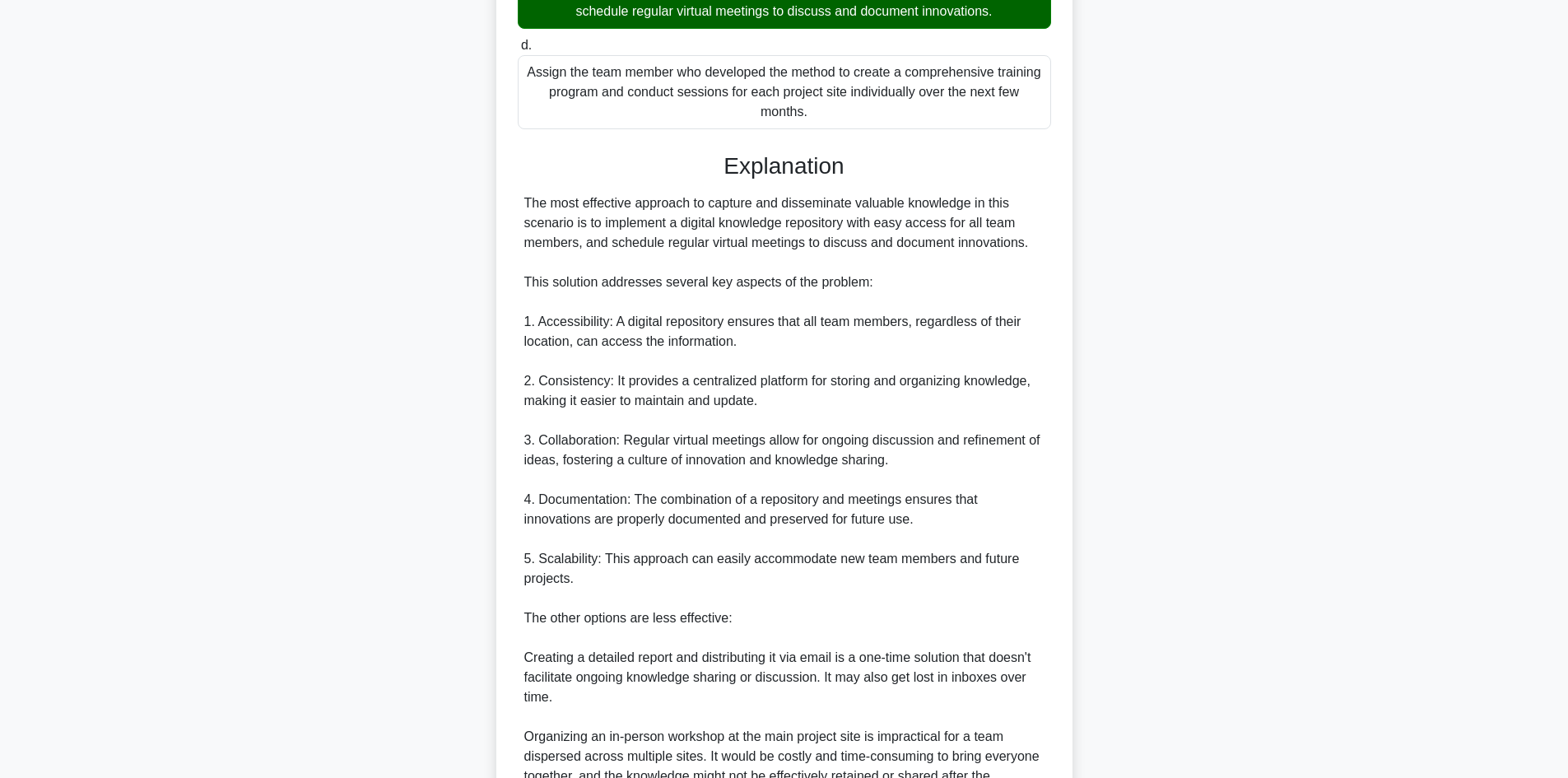
scroll to position [741, 0]
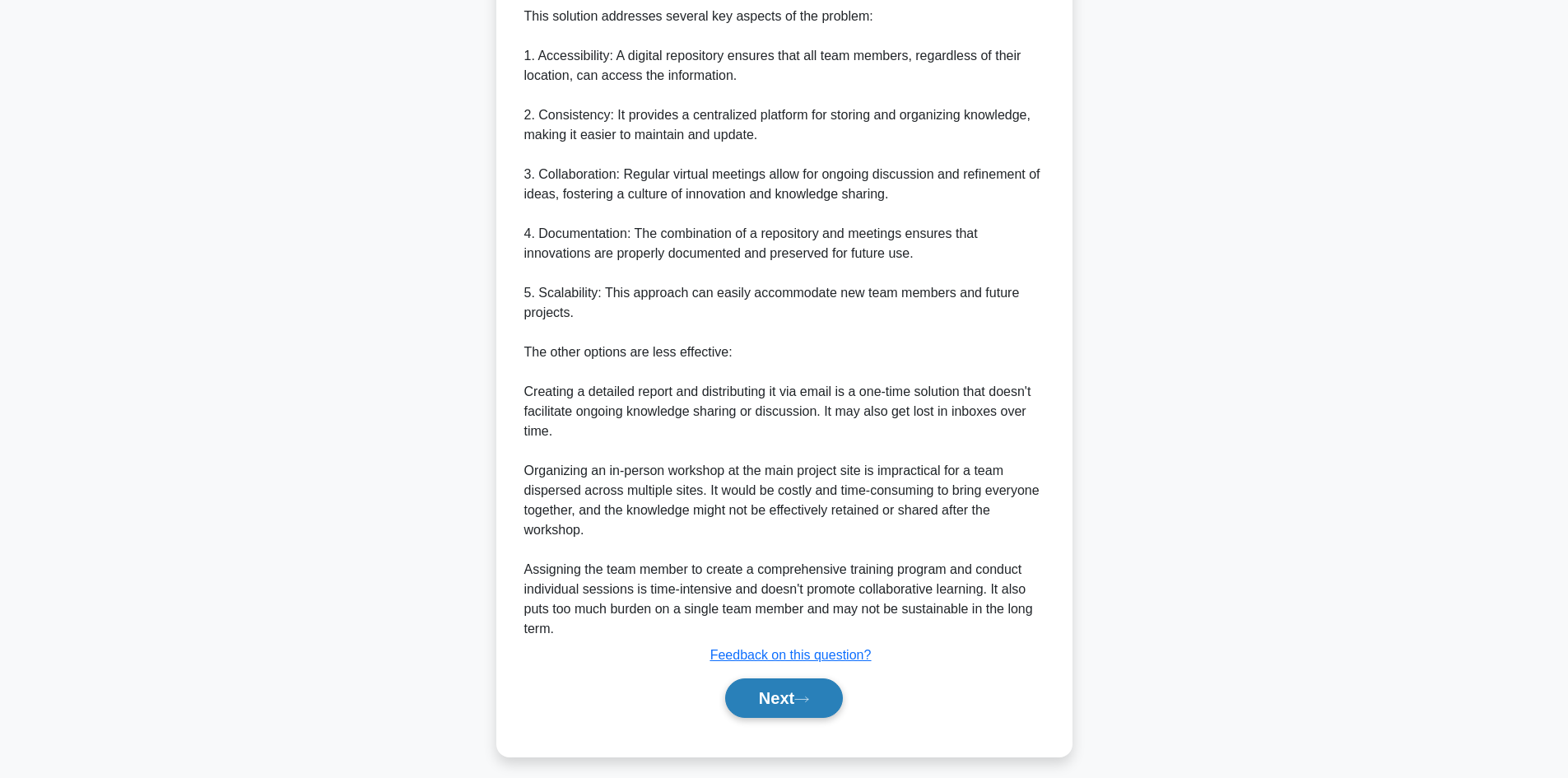
click at [802, 695] on button "Next" at bounding box center [784, 698] width 118 height 40
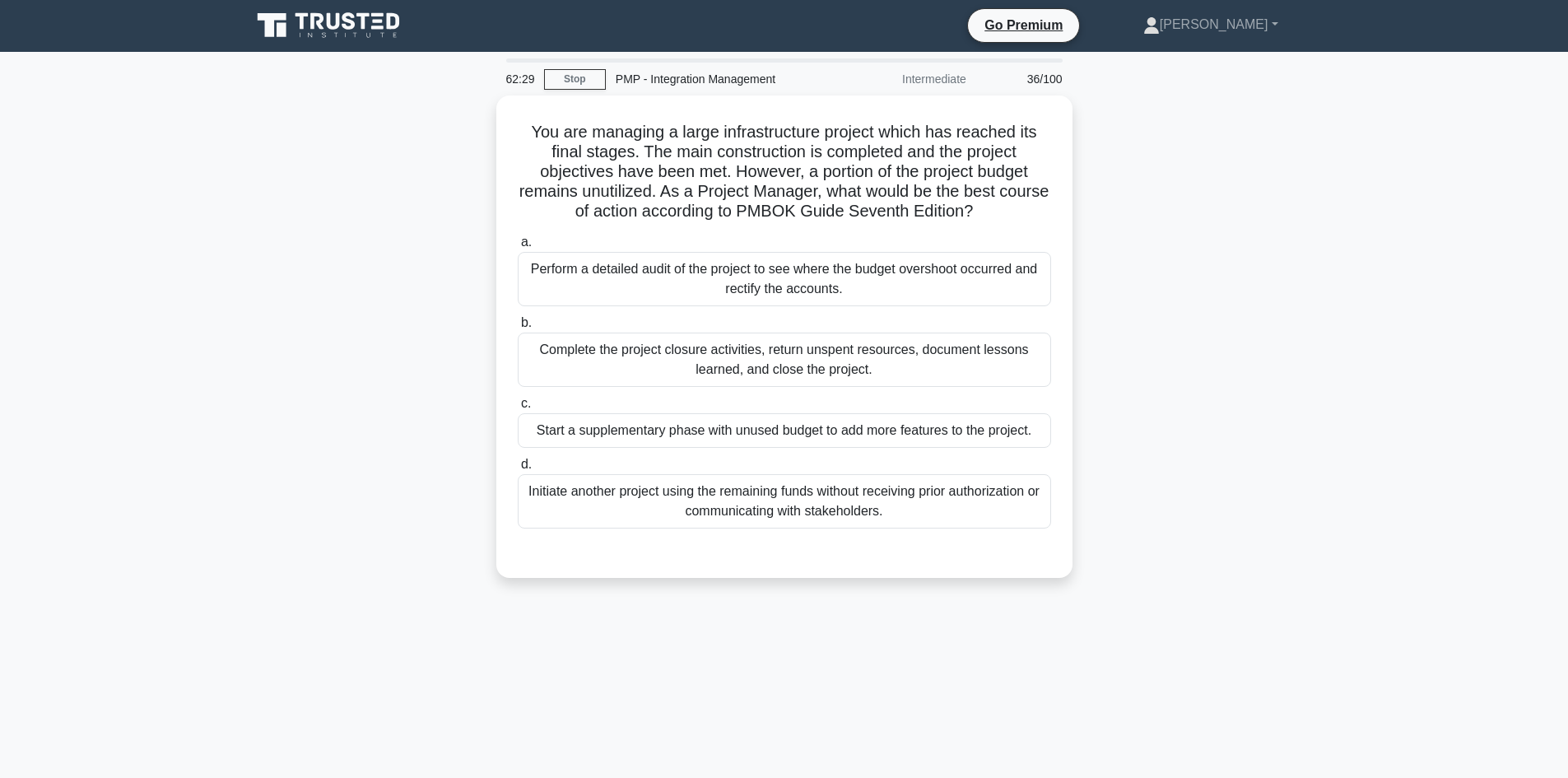
scroll to position [0, 0]
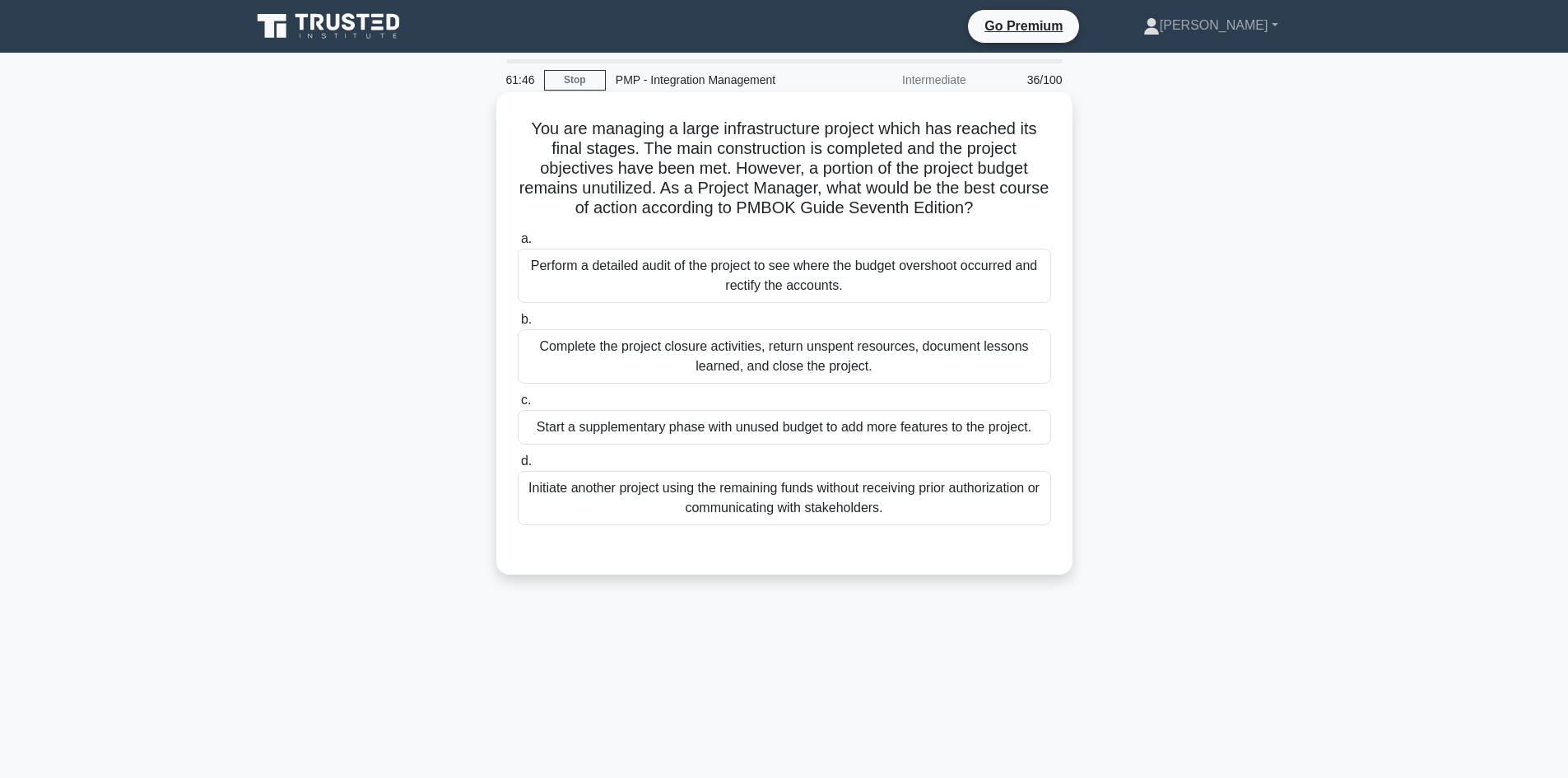
click at [883, 366] on div "Complete the project closure activities, return unspent resources, document les…" at bounding box center [784, 357] width 533 height 55
click at [517, 325] on input "b. Complete the project closure activities, return unspent resources, document …" at bounding box center [517, 319] width 0 height 10
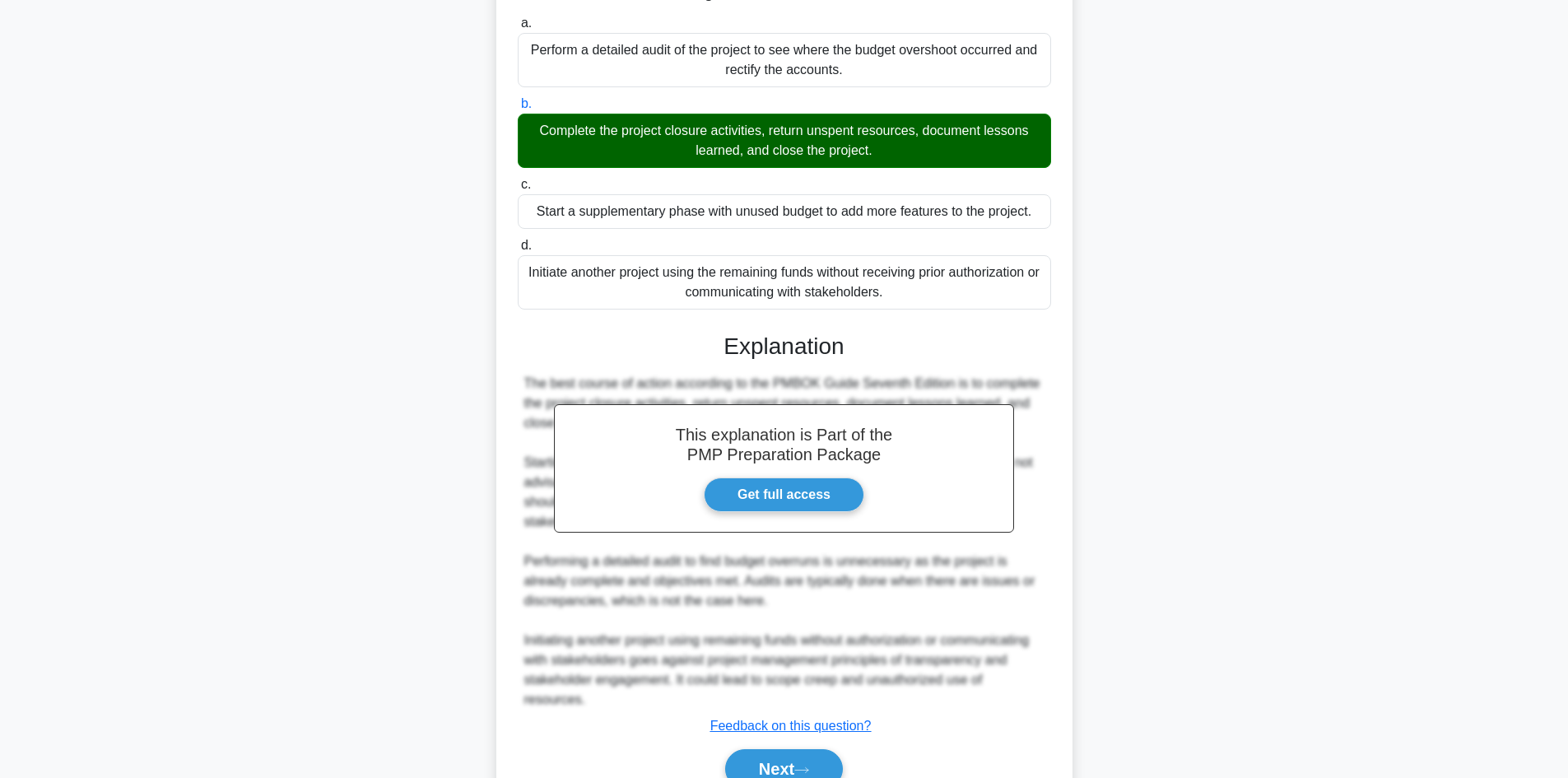
scroll to position [258, 0]
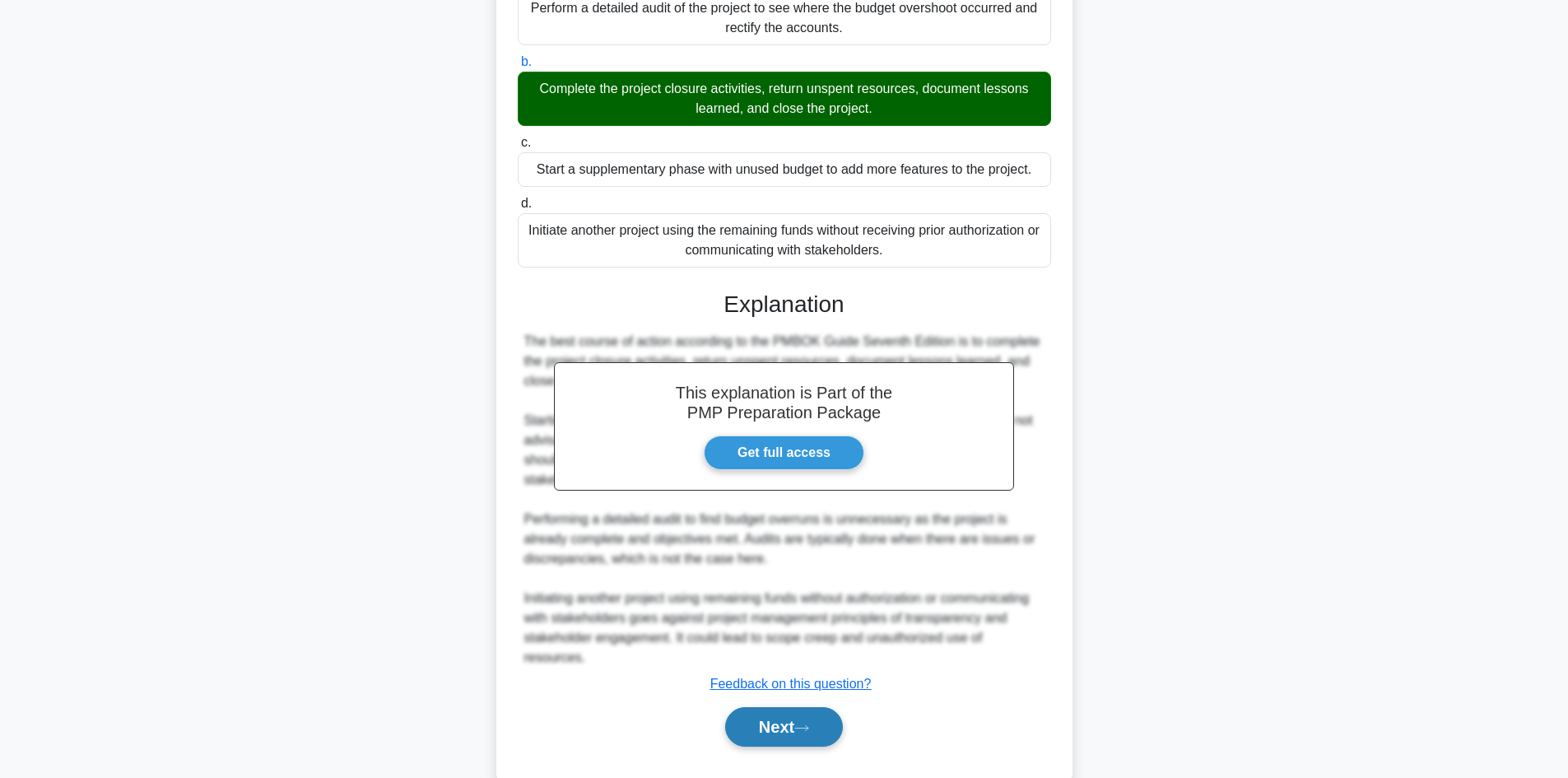
click at [795, 707] on button "Next" at bounding box center [784, 727] width 118 height 40
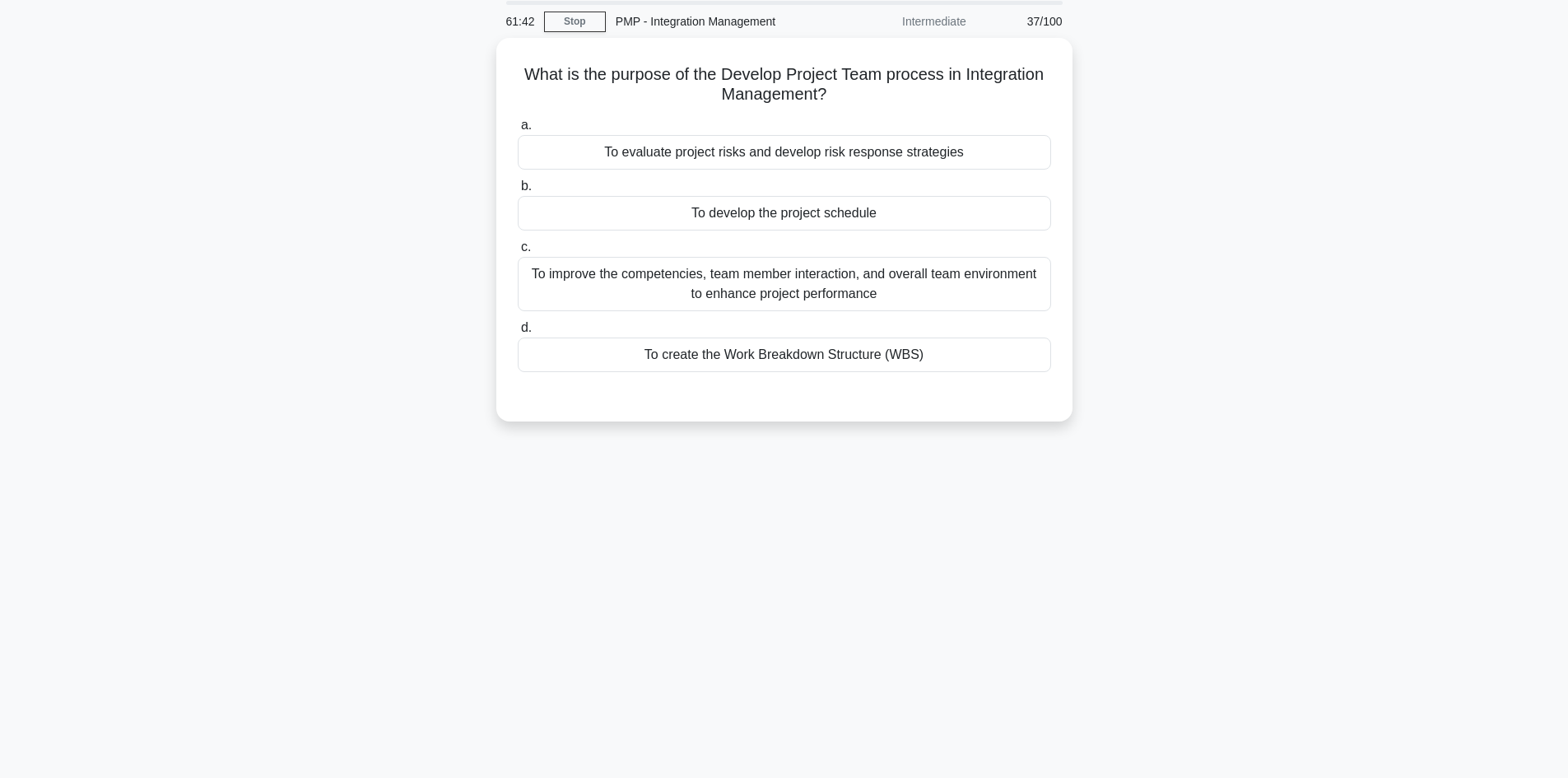
scroll to position [0, 0]
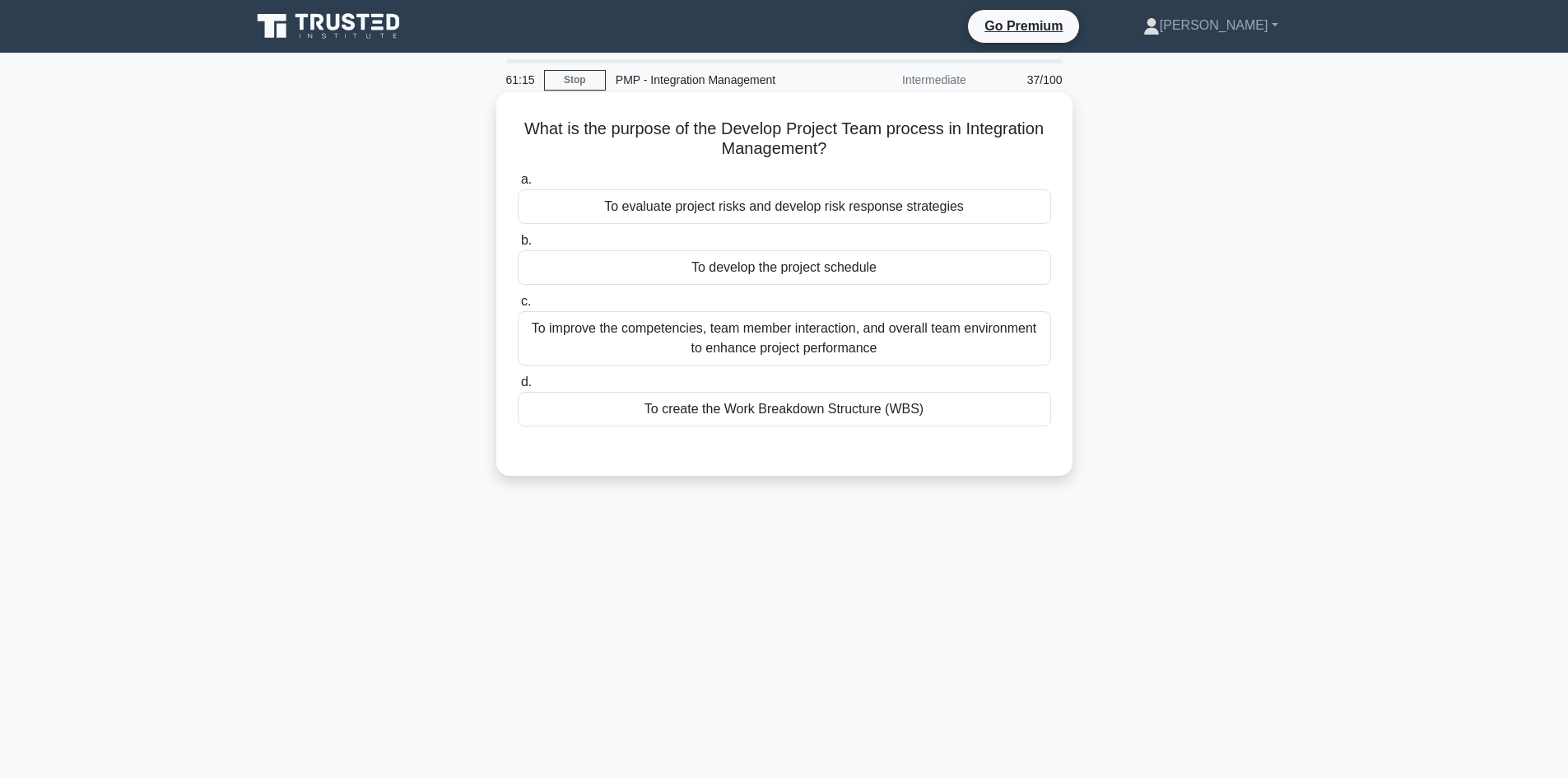
click at [746, 334] on div "To improve the competencies, team member interaction, and overall team environm…" at bounding box center [784, 339] width 533 height 55
click at [517, 307] on input "c. To improve the competencies, team member interaction, and overall team envir…" at bounding box center [517, 301] width 0 height 10
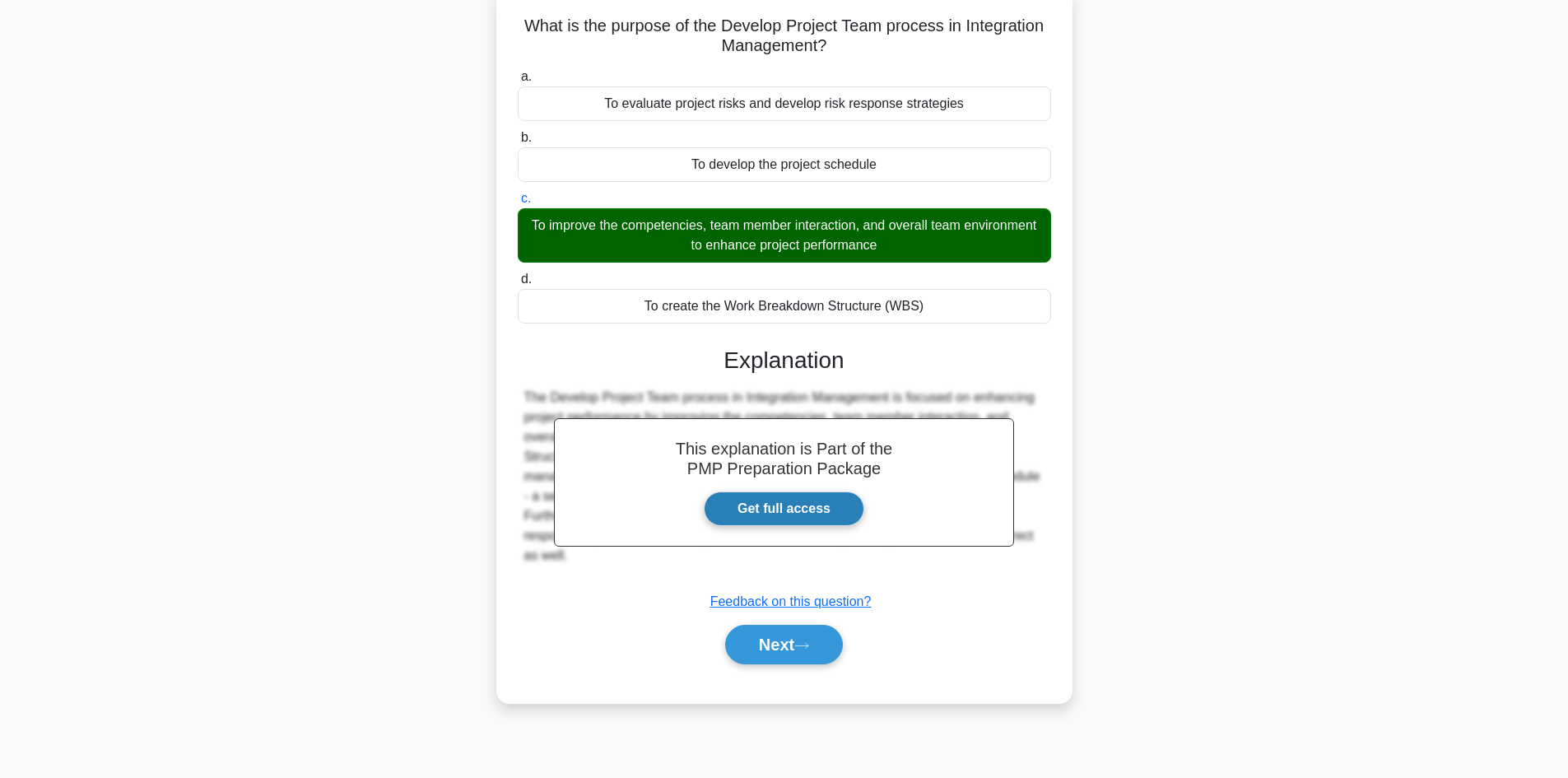
scroll to position [111, 0]
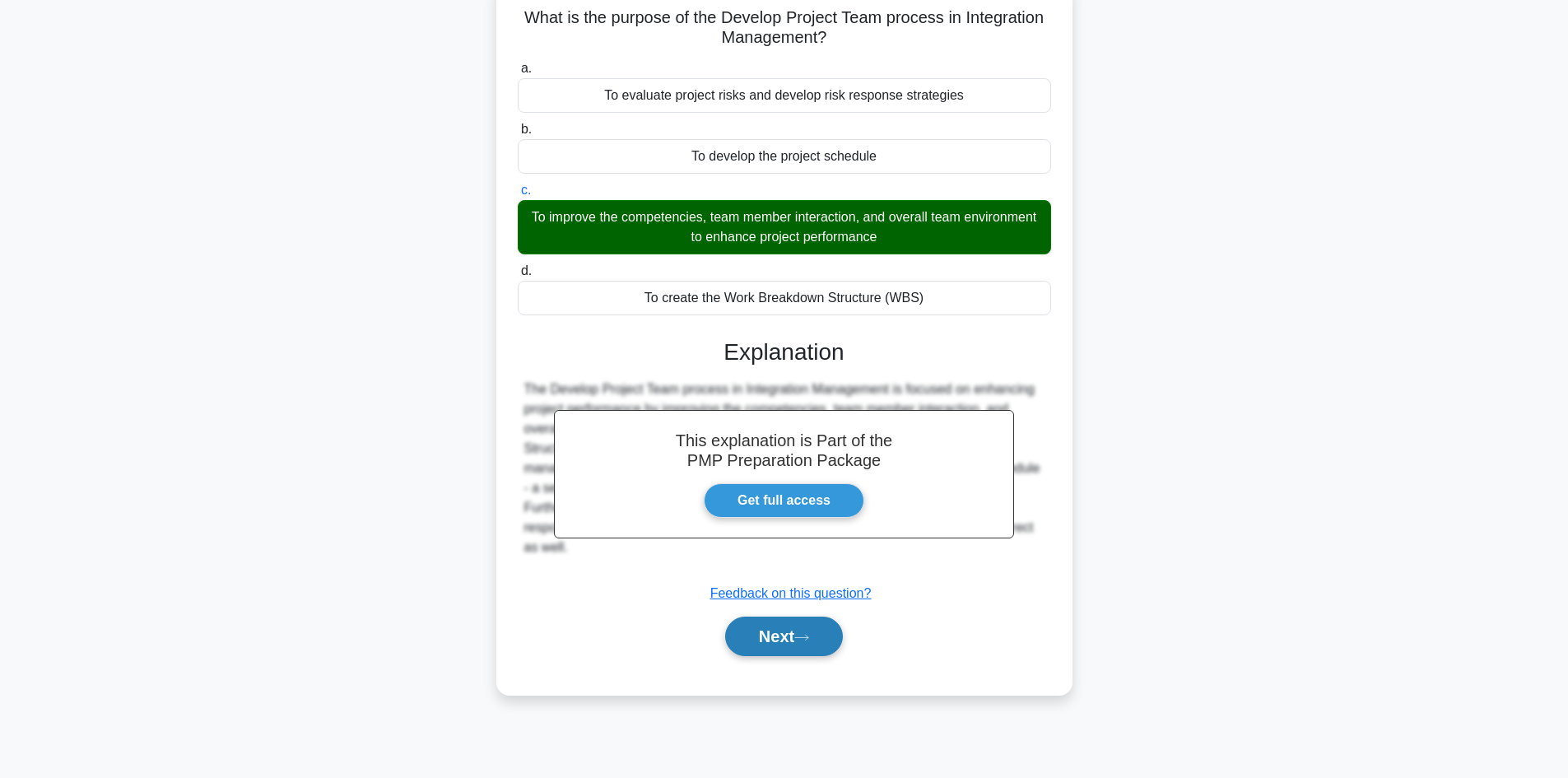
click at [789, 633] on button "Next" at bounding box center [784, 636] width 118 height 40
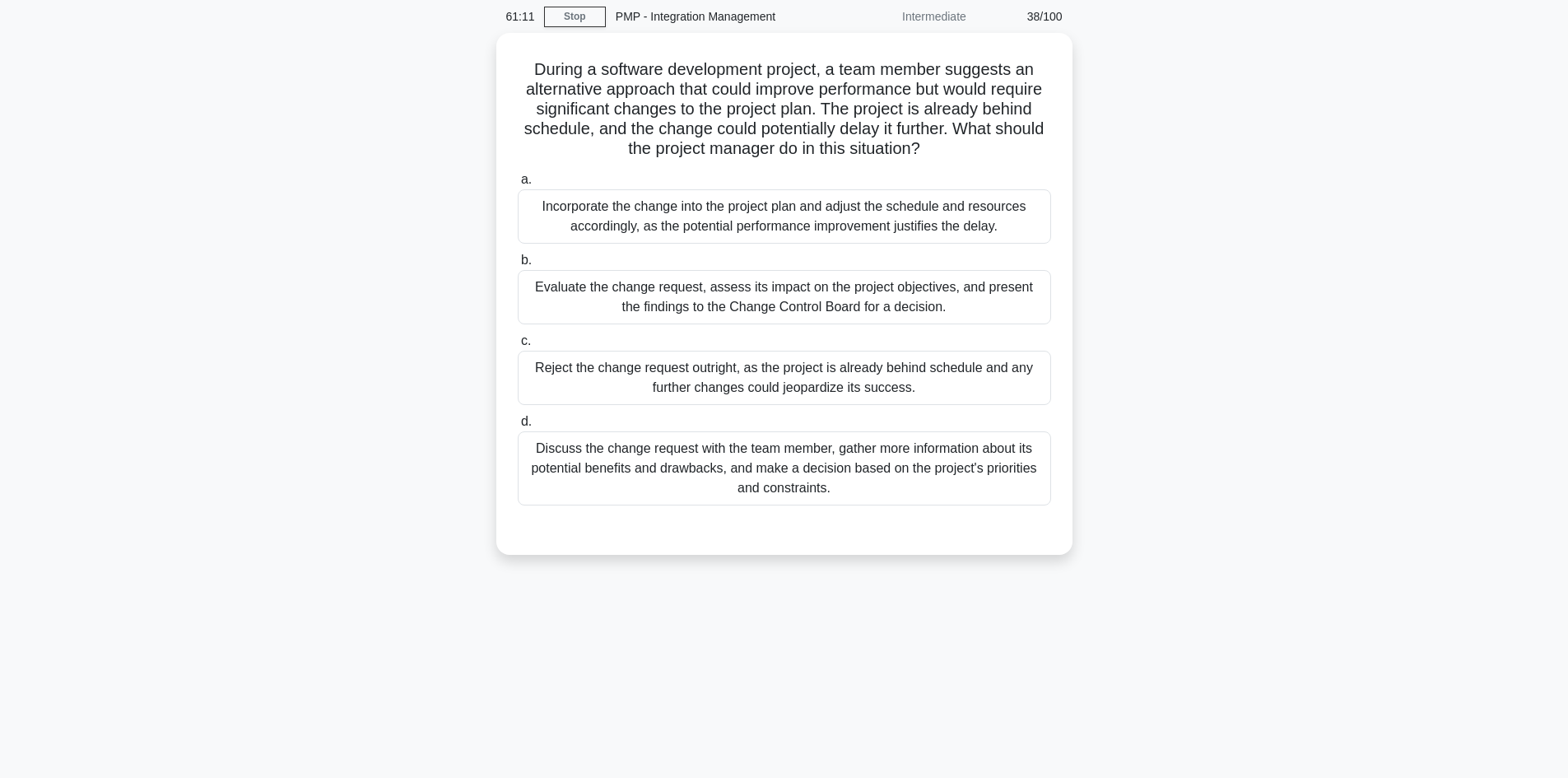
scroll to position [0, 0]
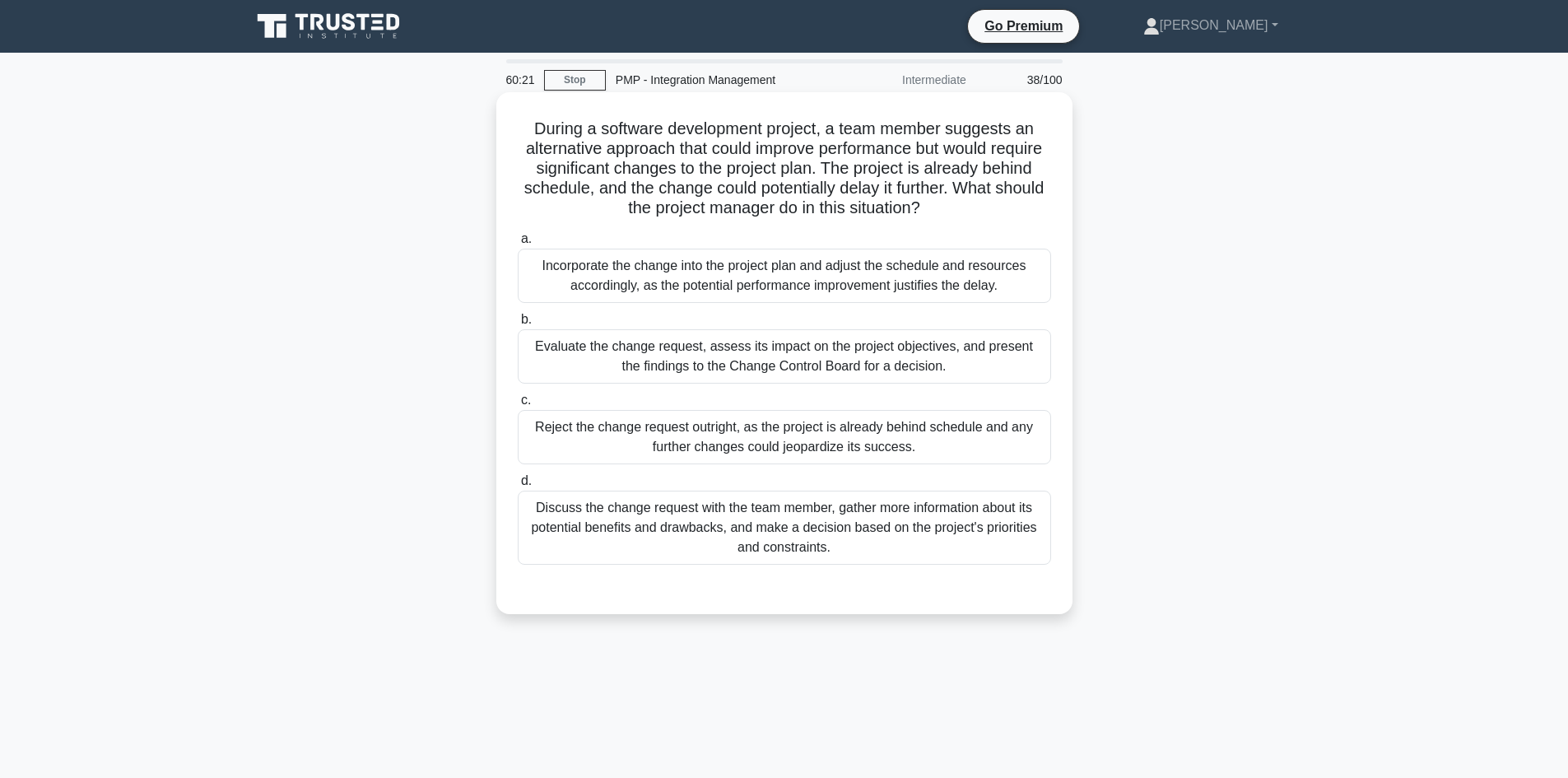
click at [936, 371] on div "Evaluate the change request, assess its impact on the project objectives, and p…" at bounding box center [784, 357] width 533 height 55
click at [517, 325] on input "b. Evaluate the change request, assess its impact on the project objectives, an…" at bounding box center [517, 319] width 0 height 10
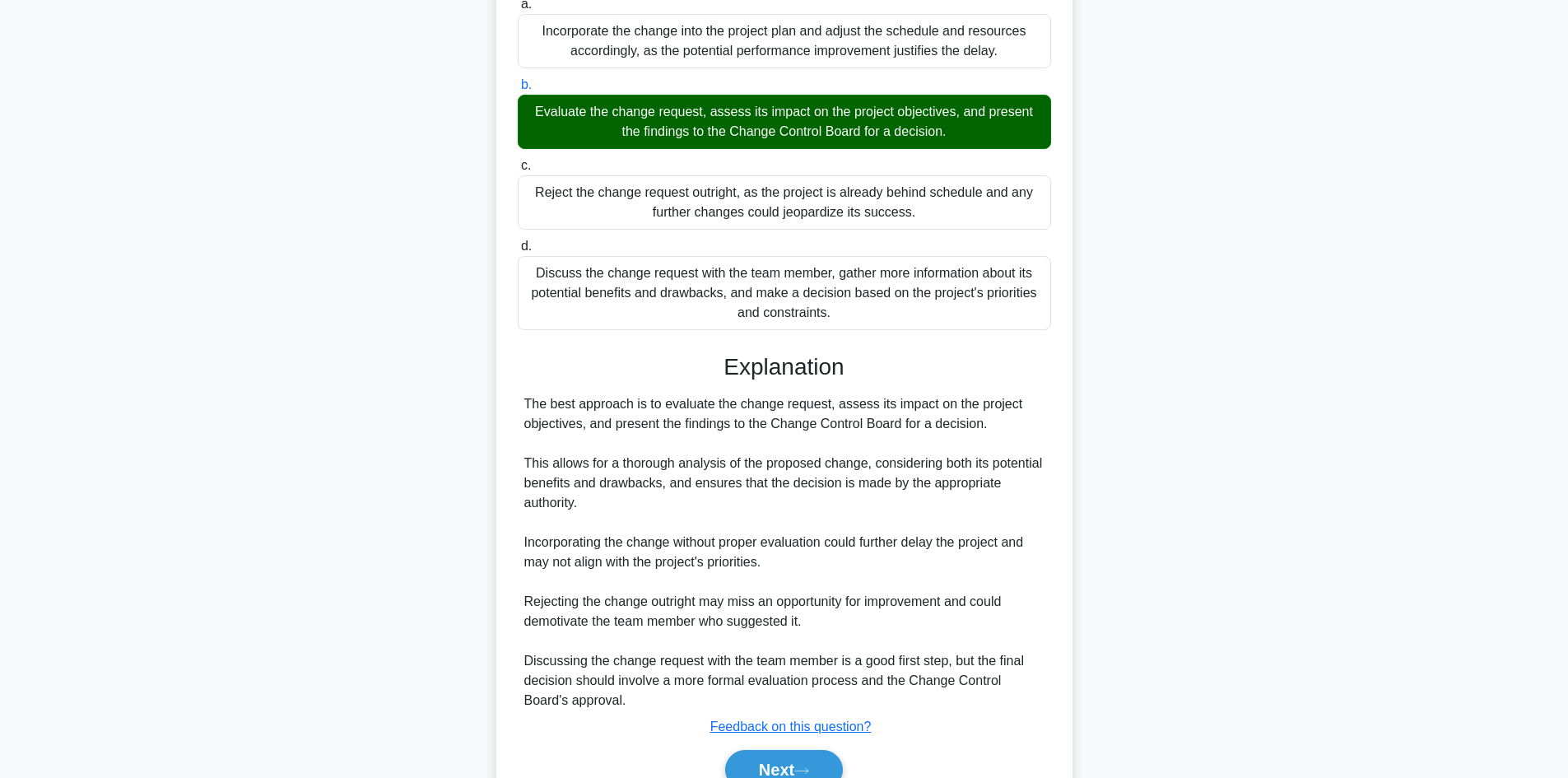
scroll to position [317, 0]
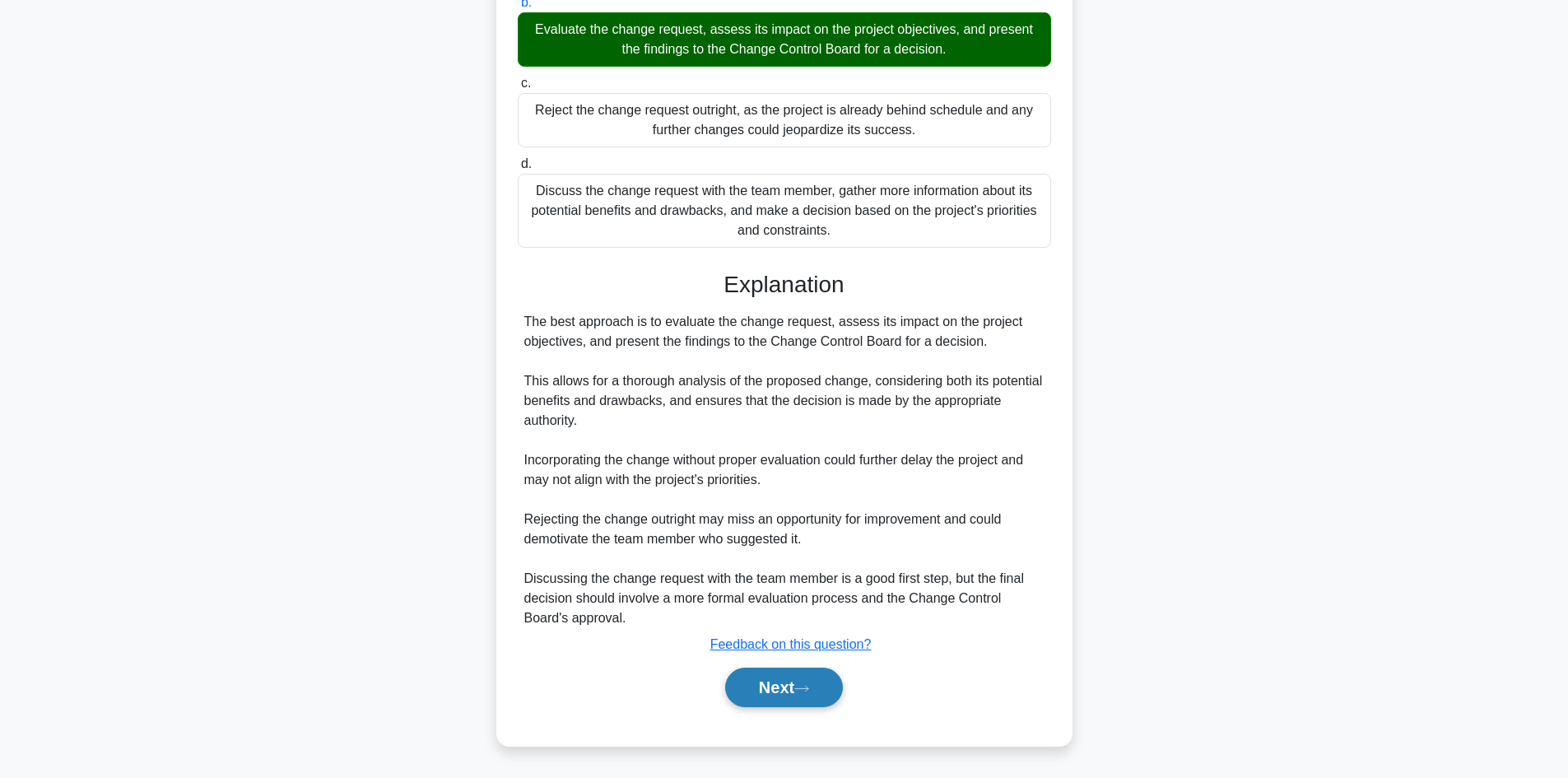
click at [809, 689] on icon at bounding box center [801, 688] width 15 height 9
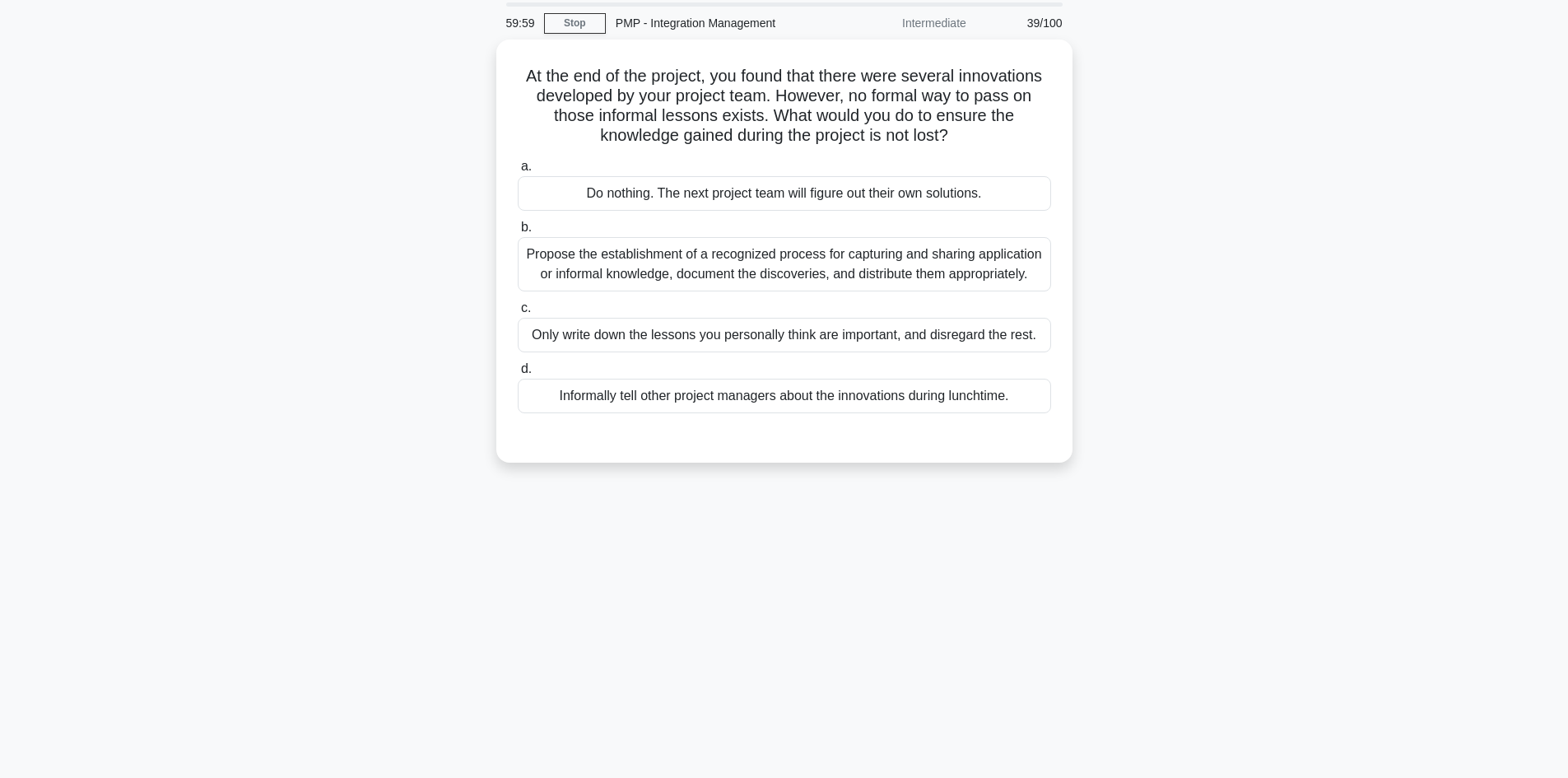
scroll to position [0, 0]
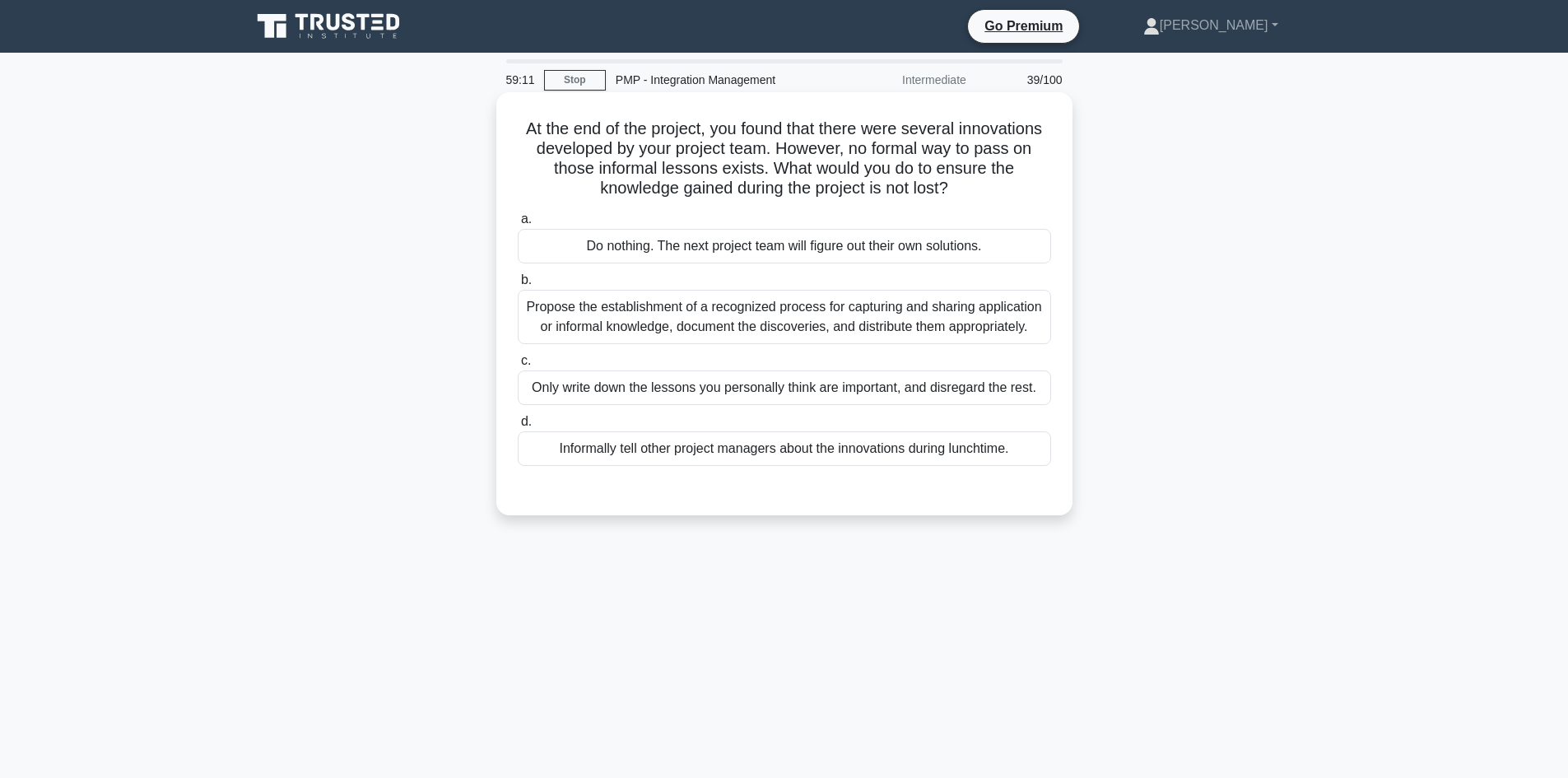
click at [848, 332] on div "Propose the establishment of a recognized process for capturing and sharing app…" at bounding box center [784, 317] width 533 height 55
click at [517, 285] on input "b. Propose the establishment of a recognized process for capturing and sharing …" at bounding box center [517, 279] width 0 height 10
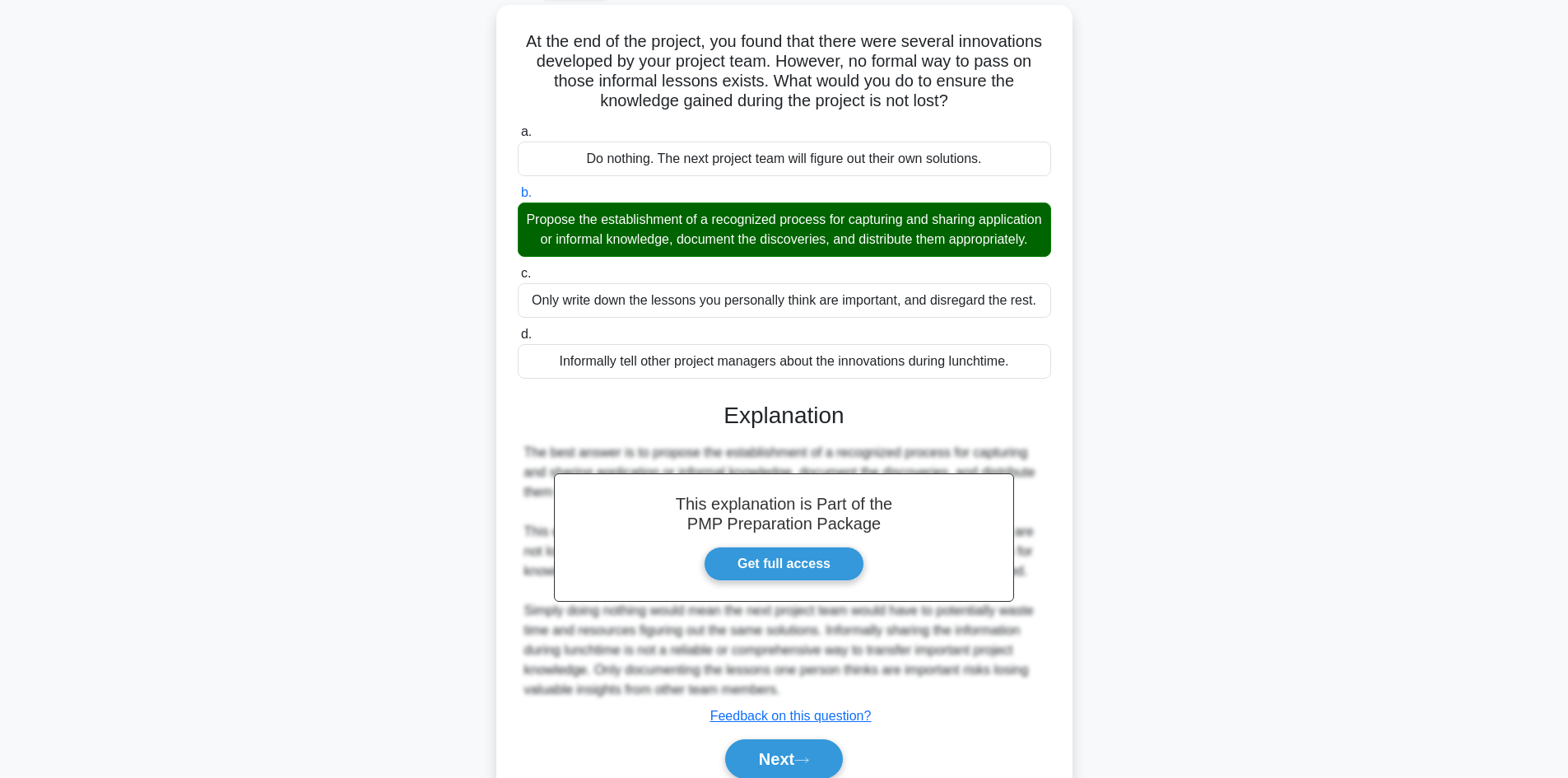
scroll to position [178, 0]
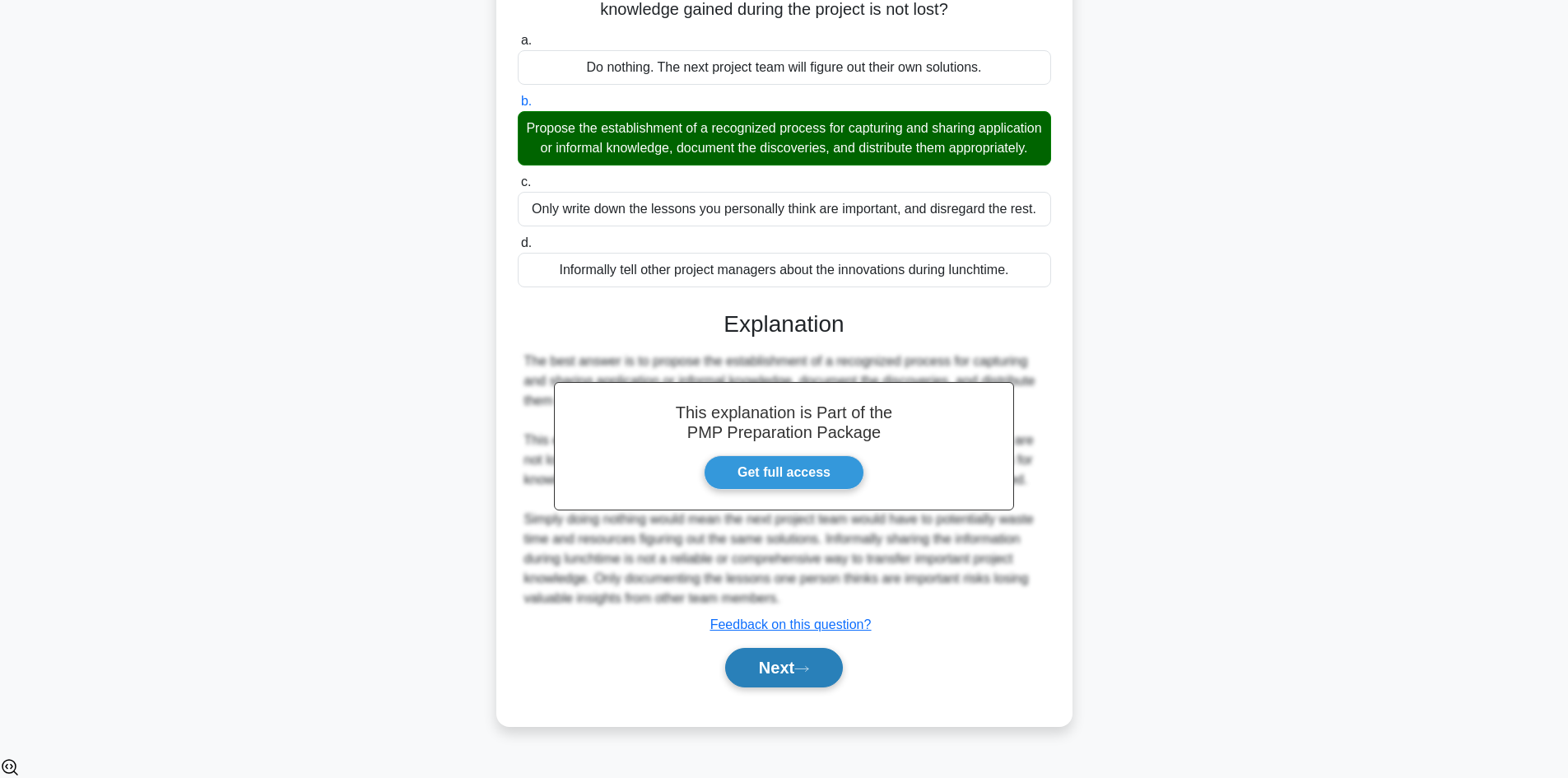
click at [809, 673] on icon at bounding box center [801, 668] width 15 height 9
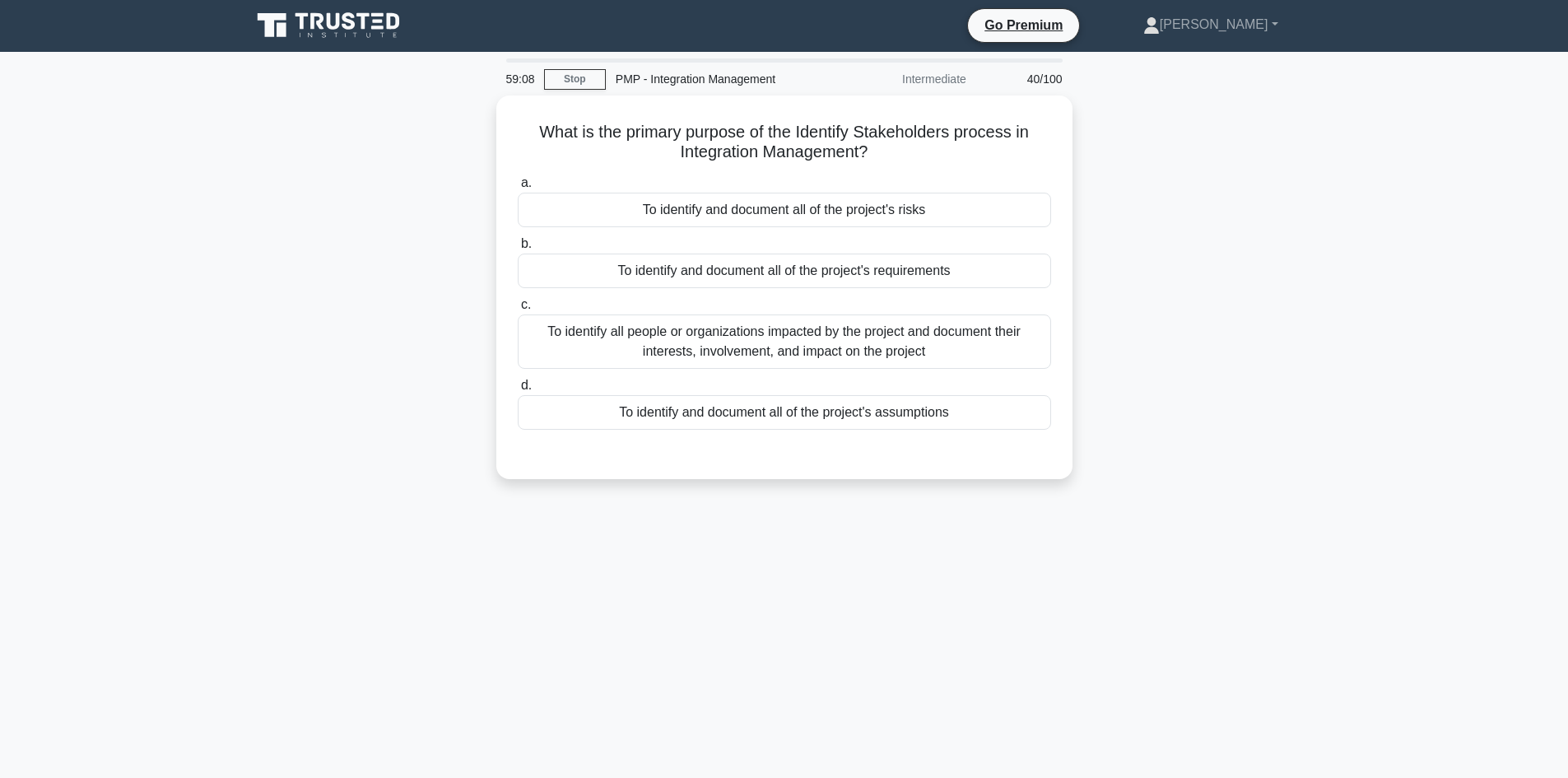
scroll to position [0, 0]
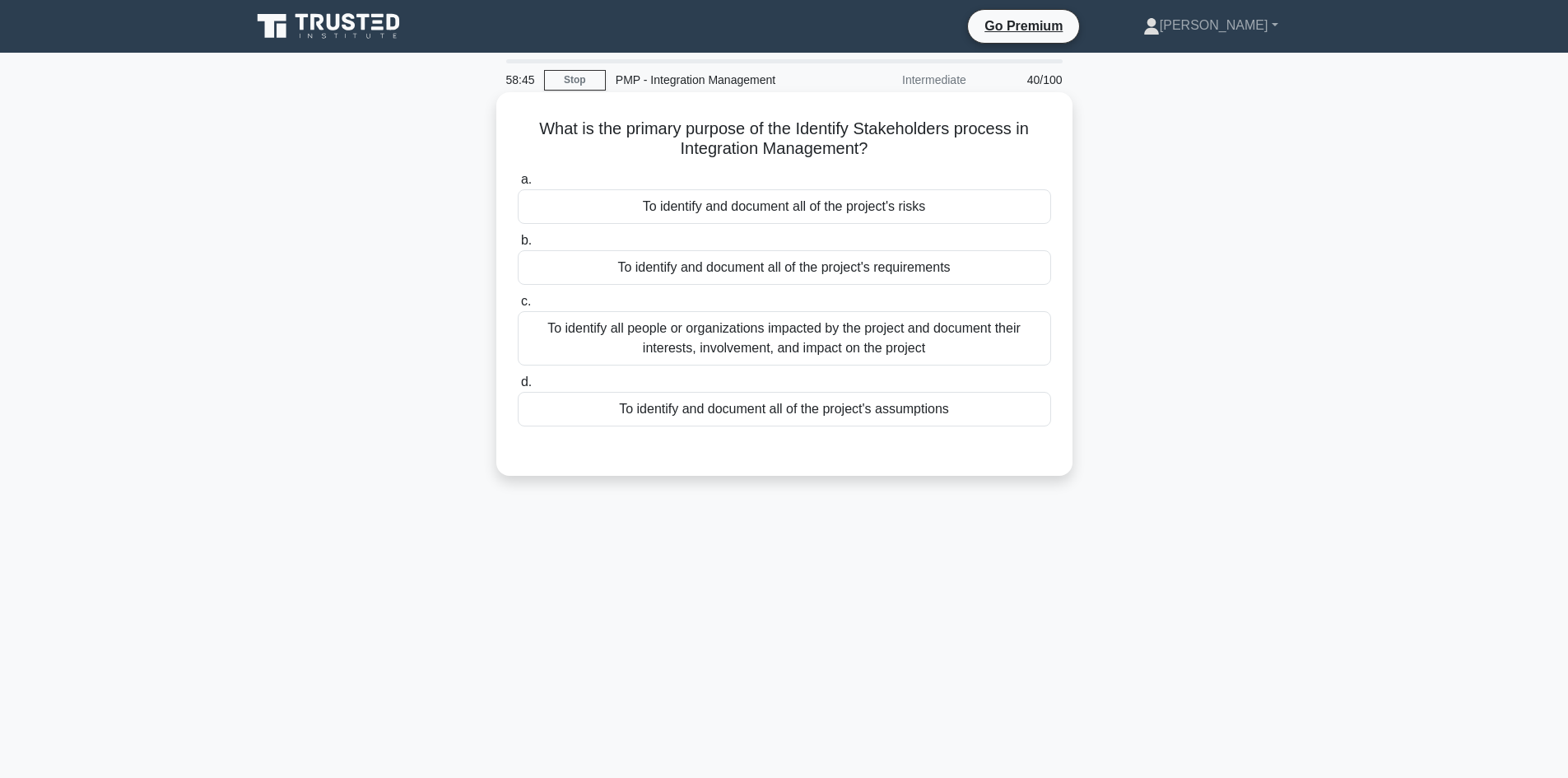
click at [796, 347] on div "To identify all people or organizations impacted by the project and document th…" at bounding box center [784, 339] width 533 height 55
click at [517, 307] on input "c. To identify all people or organizations impacted by the project and document…" at bounding box center [517, 301] width 0 height 10
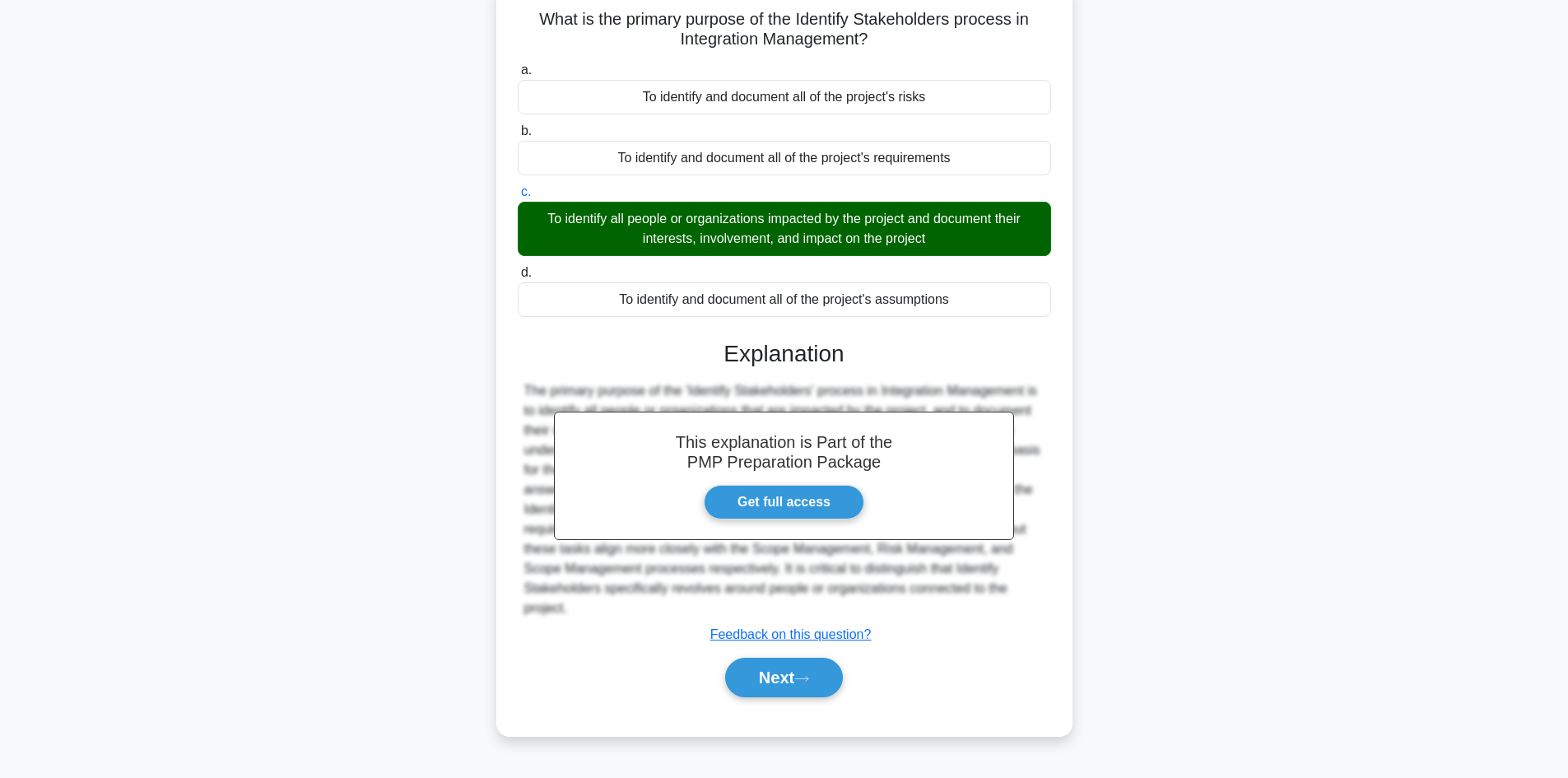
scroll to position [111, 0]
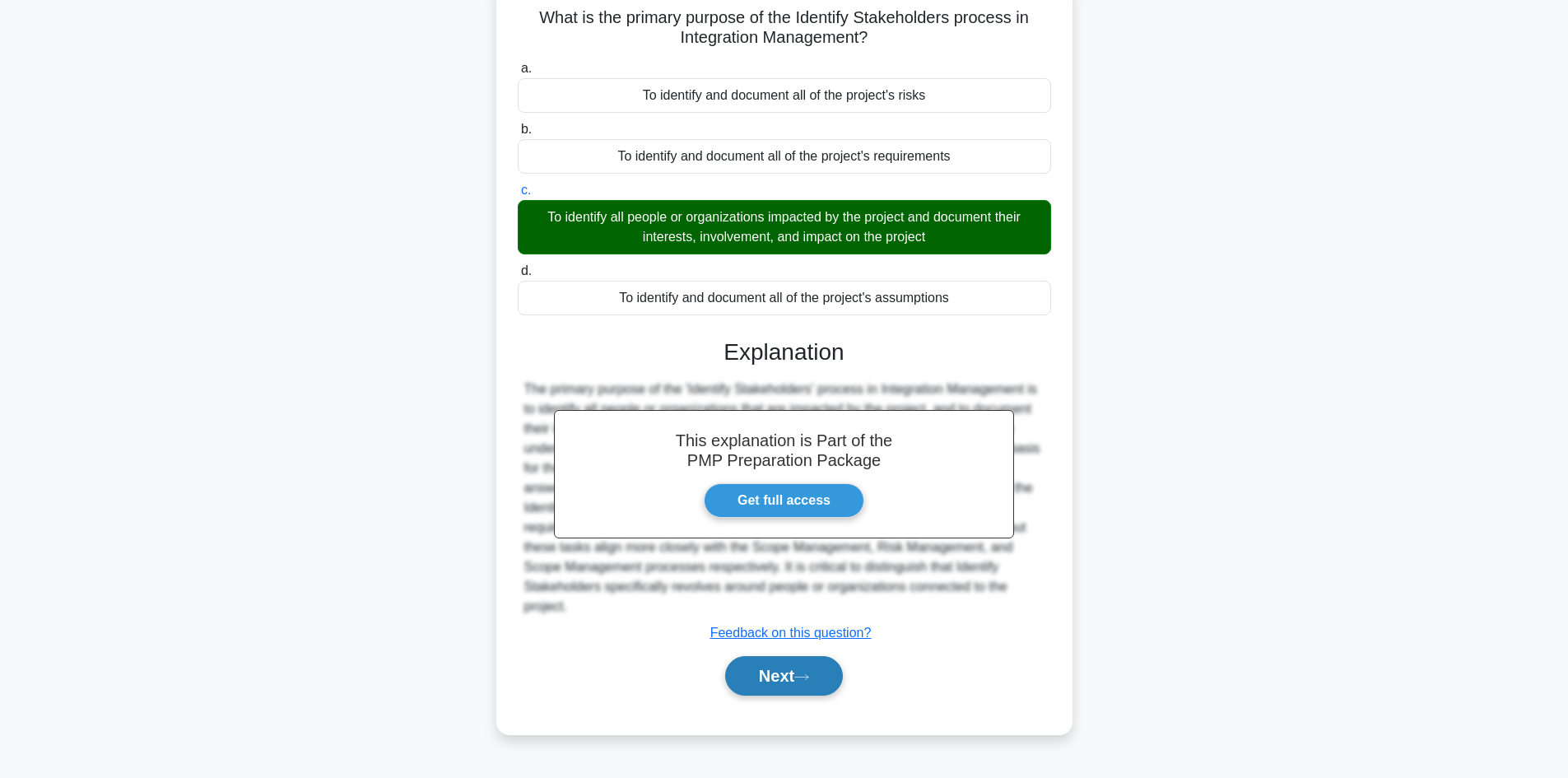
click at [795, 682] on button "Next" at bounding box center [784, 676] width 118 height 40
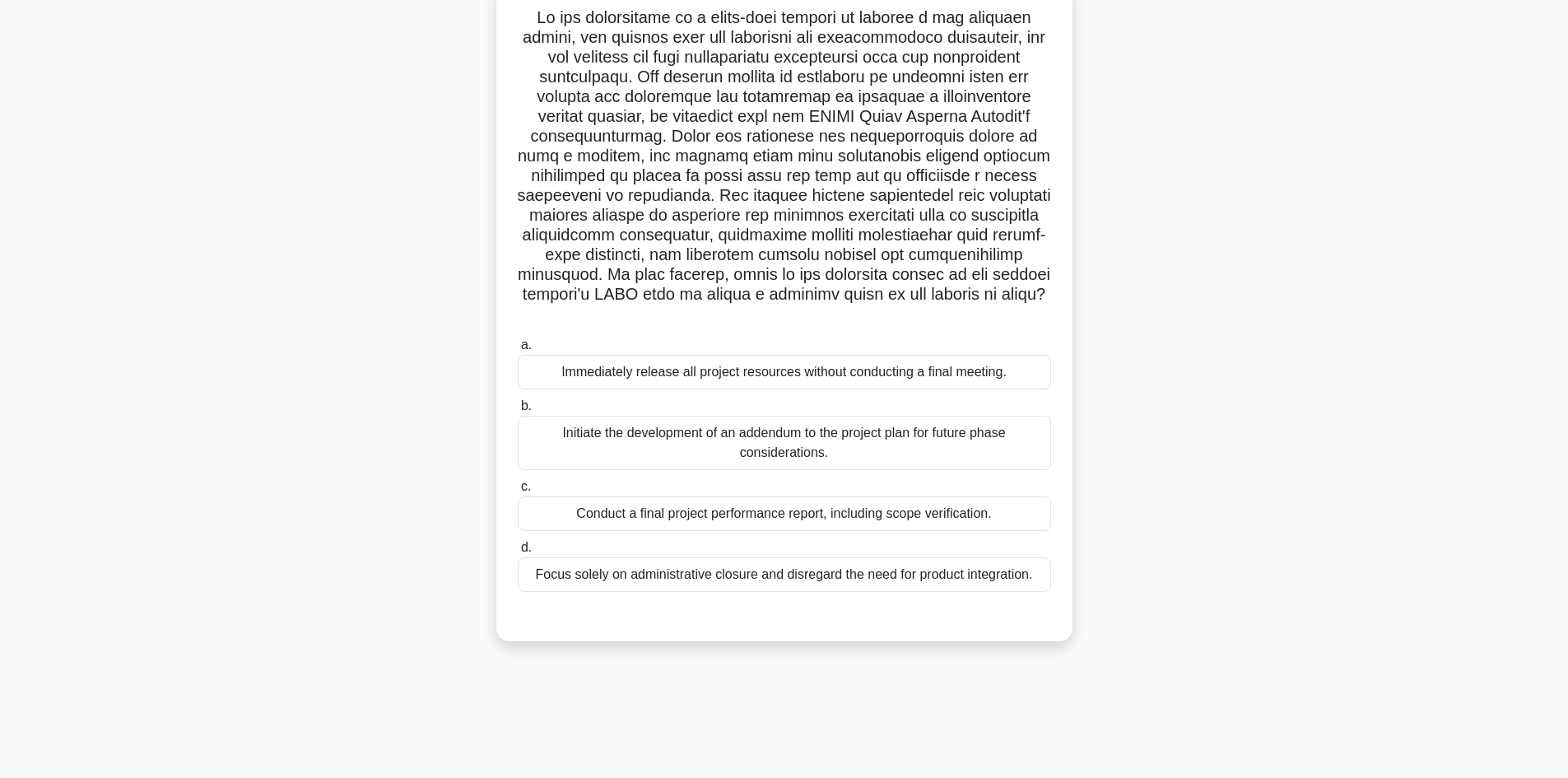
click at [828, 441] on div "Initiate the development of an addendum to the project plan for future phase co…" at bounding box center [784, 443] width 533 height 55
click at [517, 412] on input "b. Initiate the development of an addendum to the project plan for future phase…" at bounding box center [517, 406] width 0 height 10
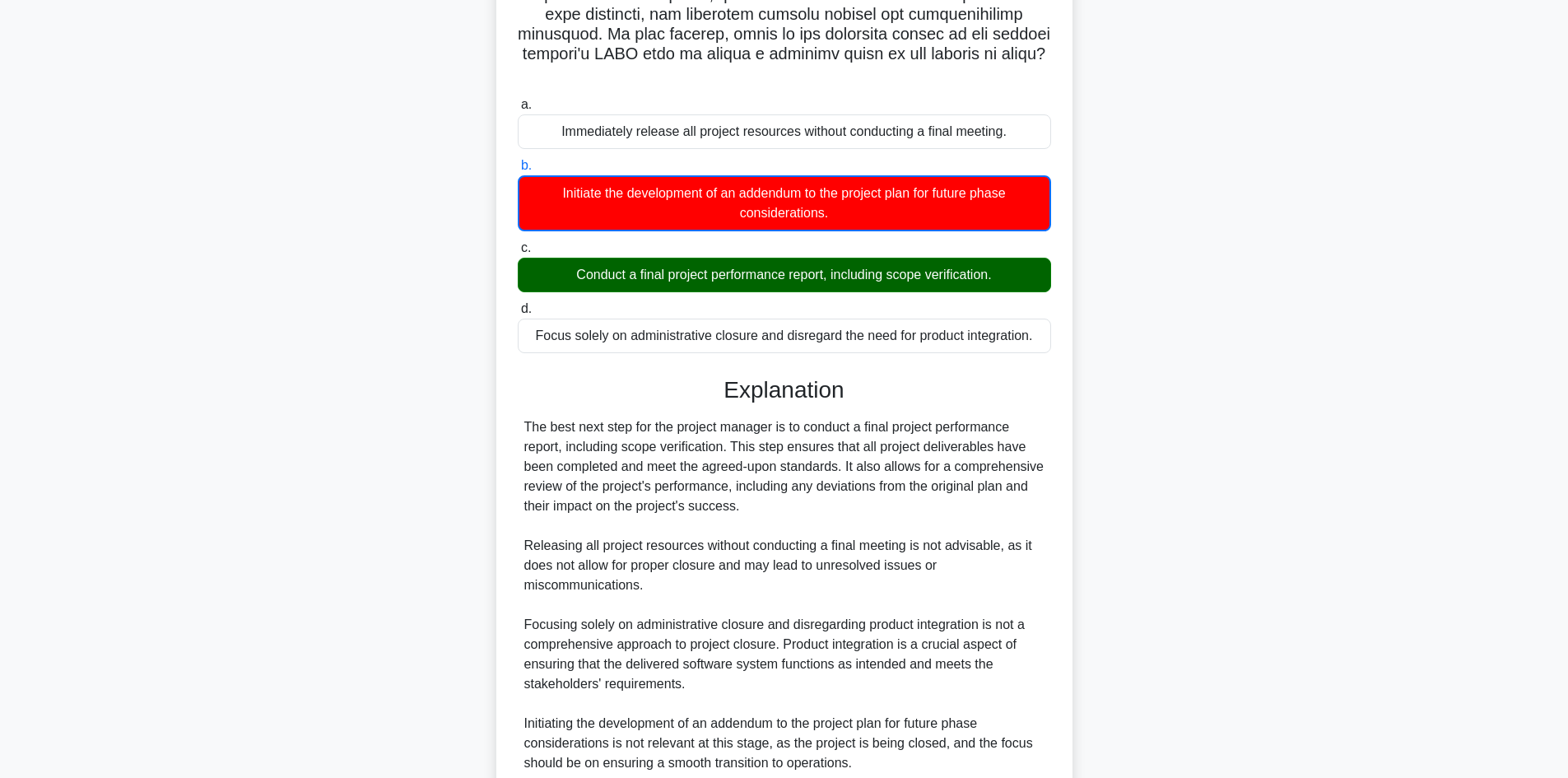
scroll to position [414, 0]
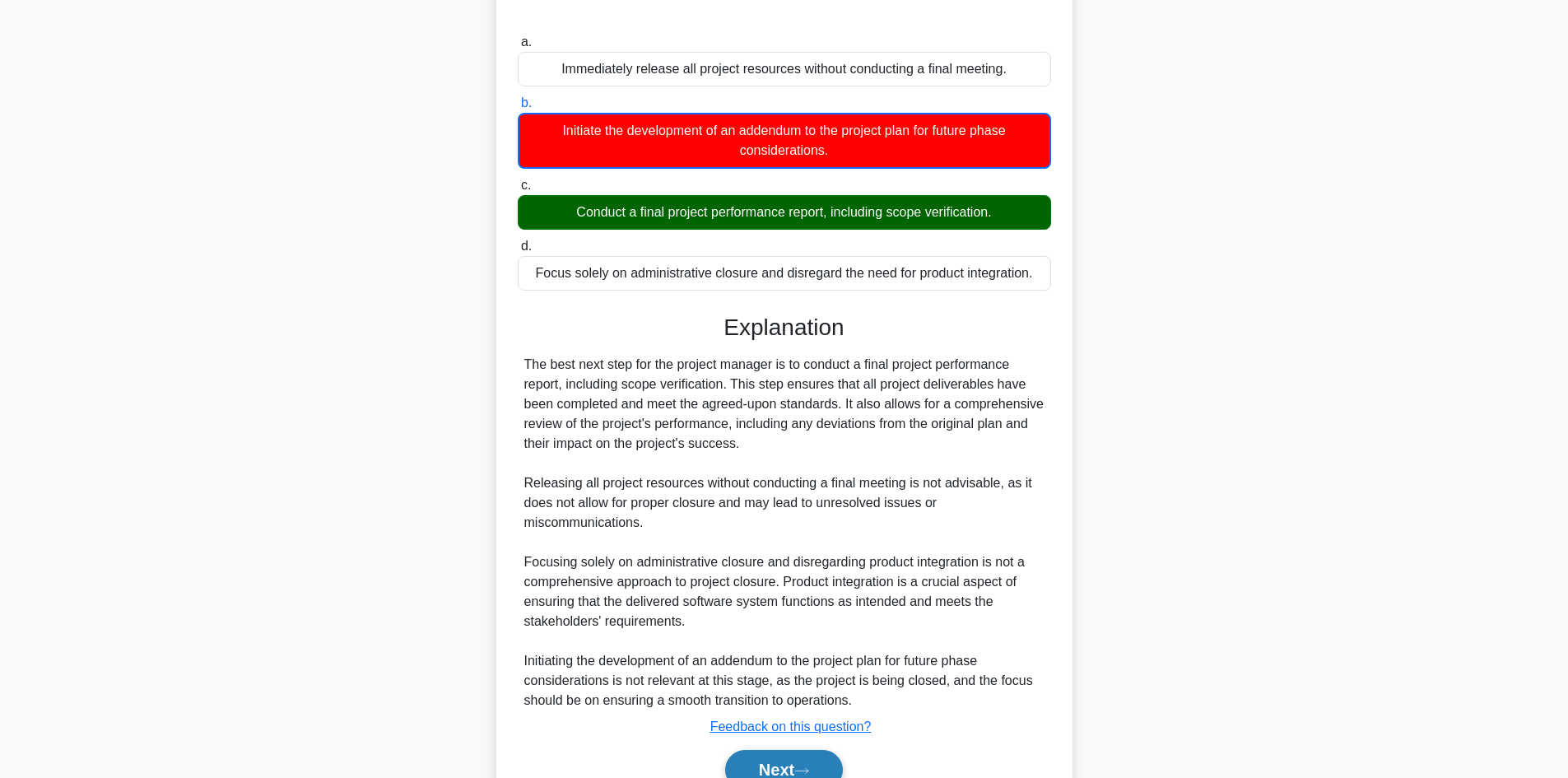
click at [786, 766] on button "Next" at bounding box center [784, 770] width 118 height 40
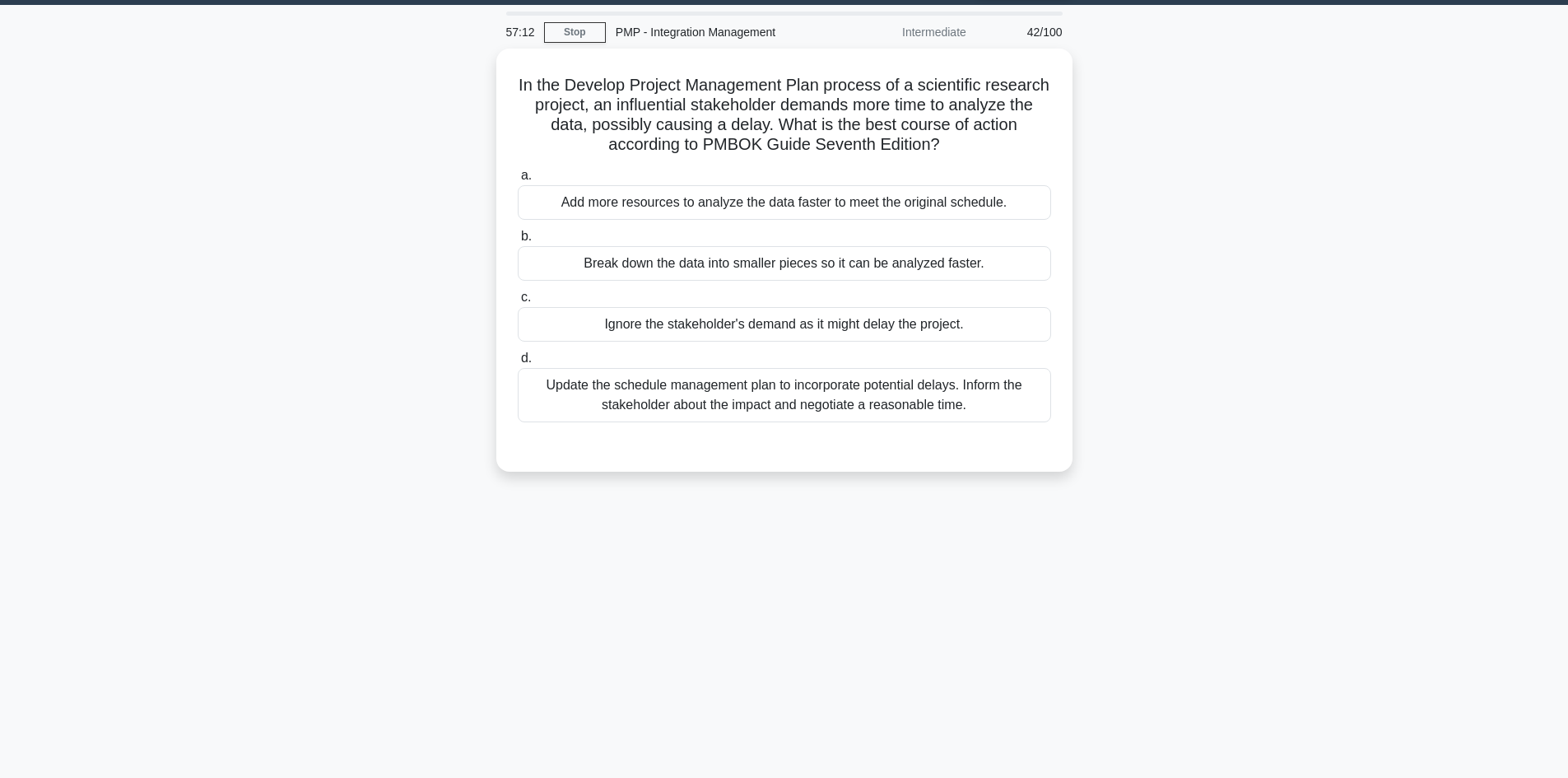
scroll to position [0, 0]
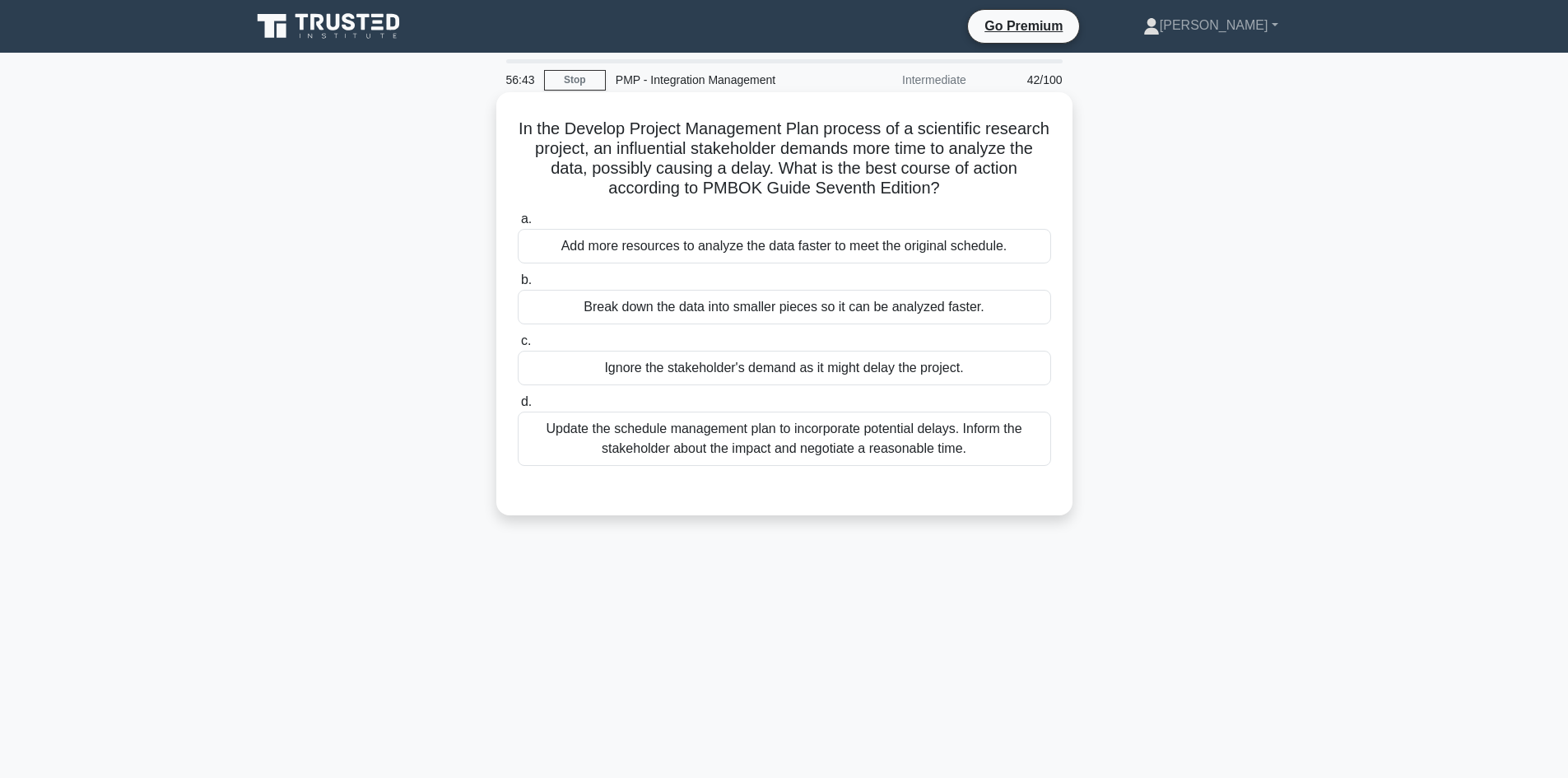
click at [963, 452] on div "Update the schedule management plan to incorporate potential delays. Inform the…" at bounding box center [784, 439] width 533 height 55
click at [517, 407] on input "d. Update the schedule management plan to incorporate potential delays. Inform …" at bounding box center [517, 401] width 0 height 10
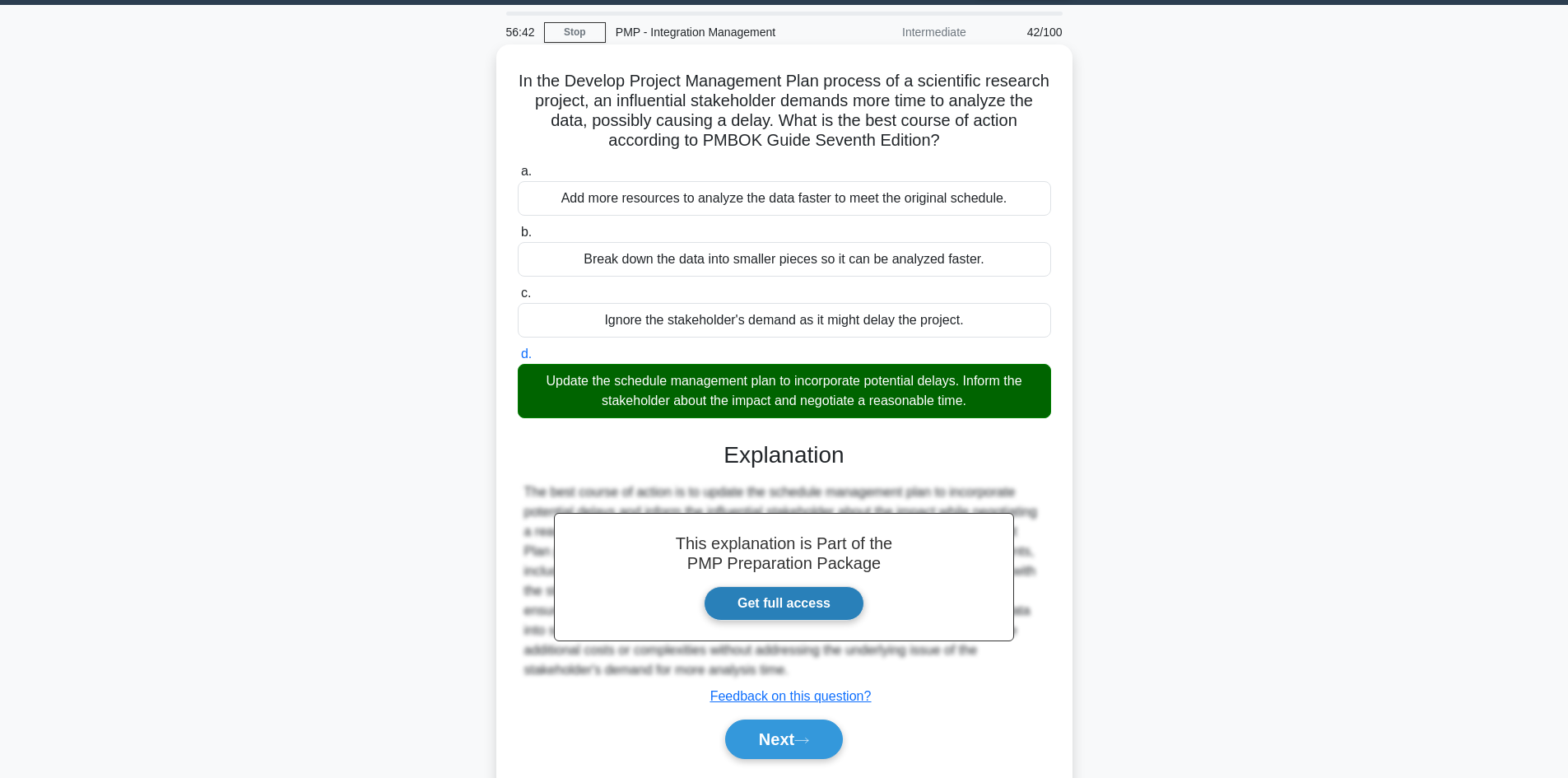
scroll to position [111, 0]
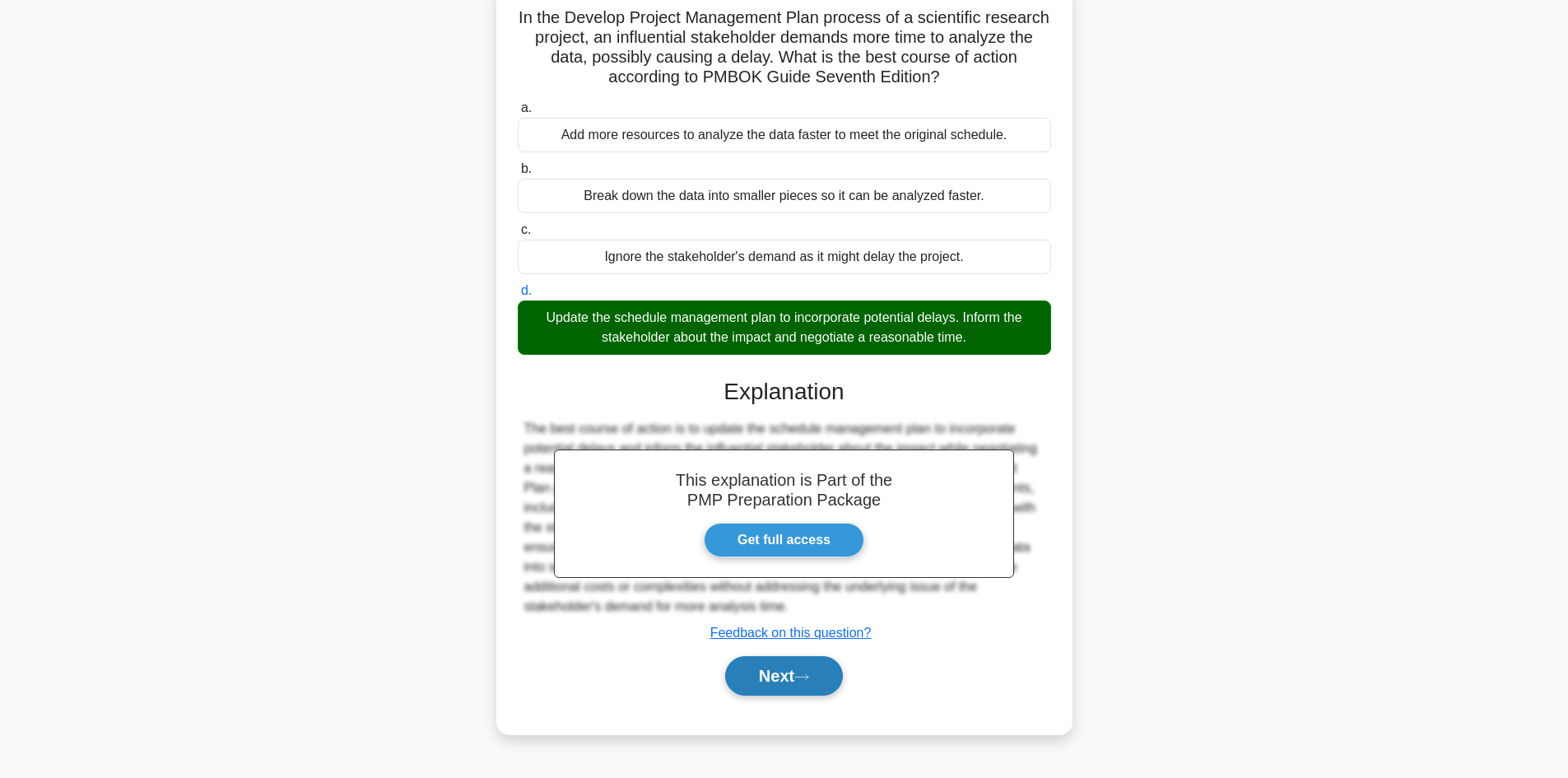
click at [789, 670] on button "Next" at bounding box center [784, 676] width 118 height 40
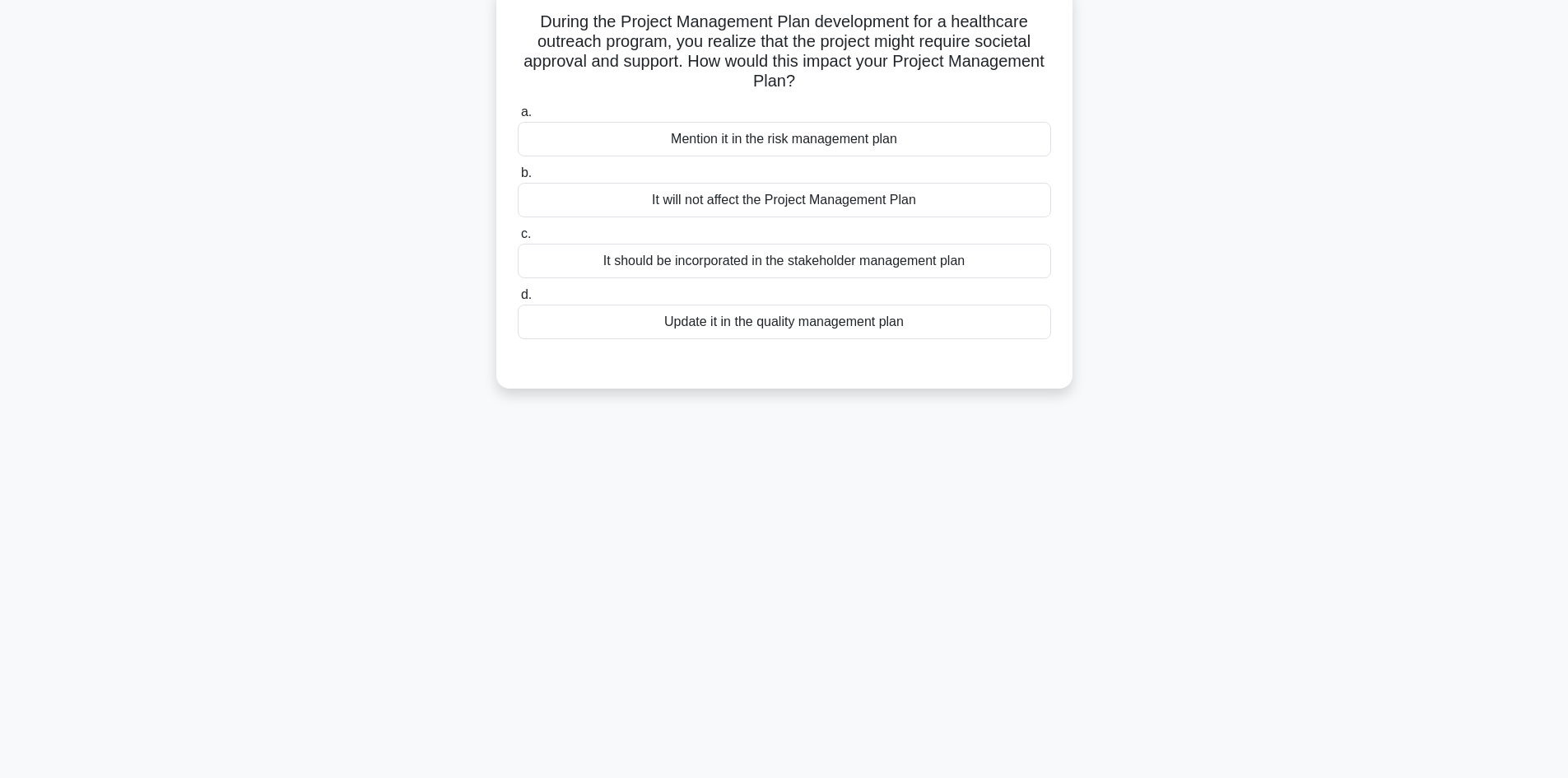
scroll to position [29, 0]
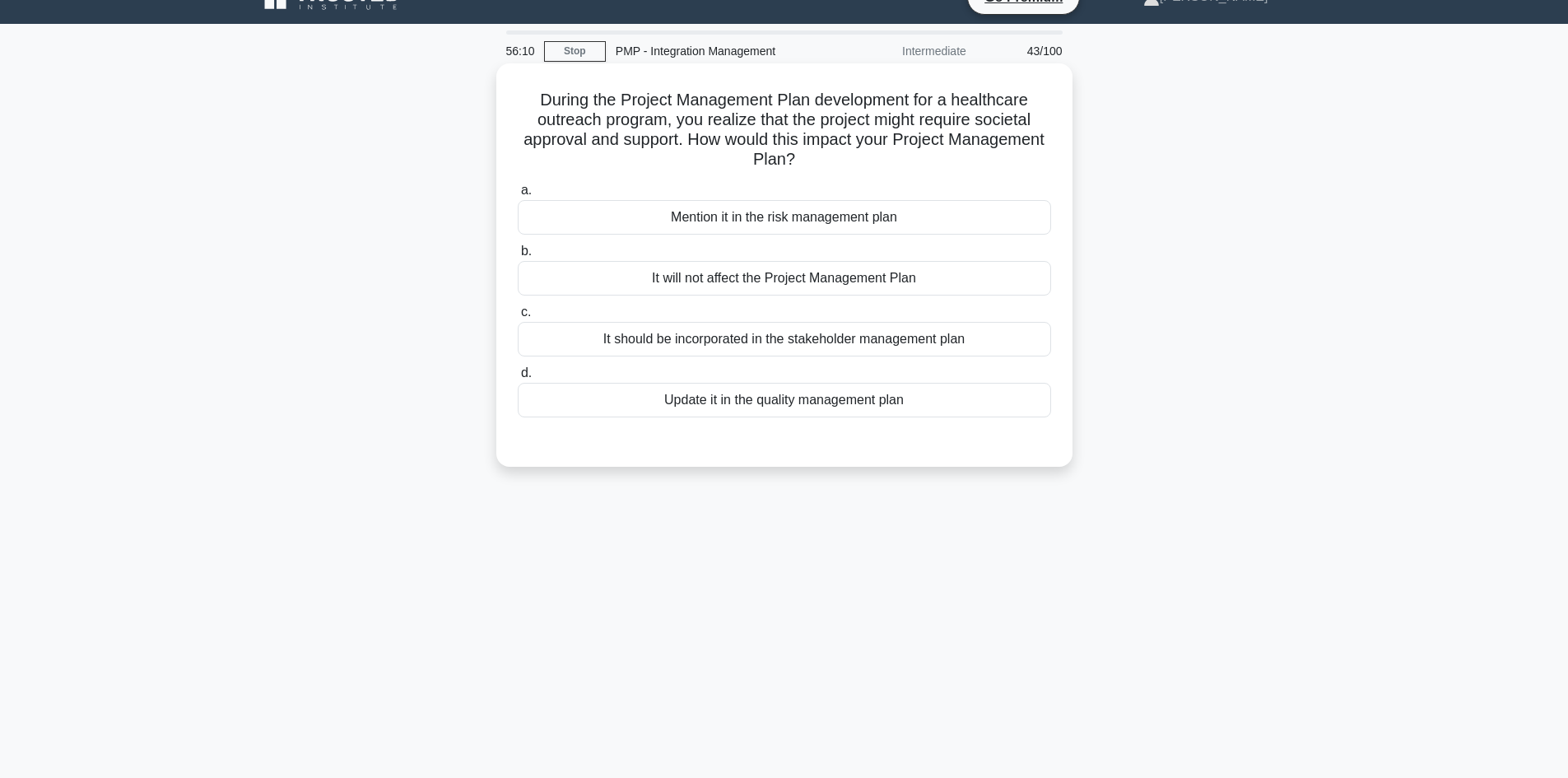
click at [837, 218] on div "Mention it in the risk management plan" at bounding box center [784, 217] width 533 height 35
click at [517, 195] on input "a. Mention it in the risk management plan" at bounding box center [517, 190] width 0 height 10
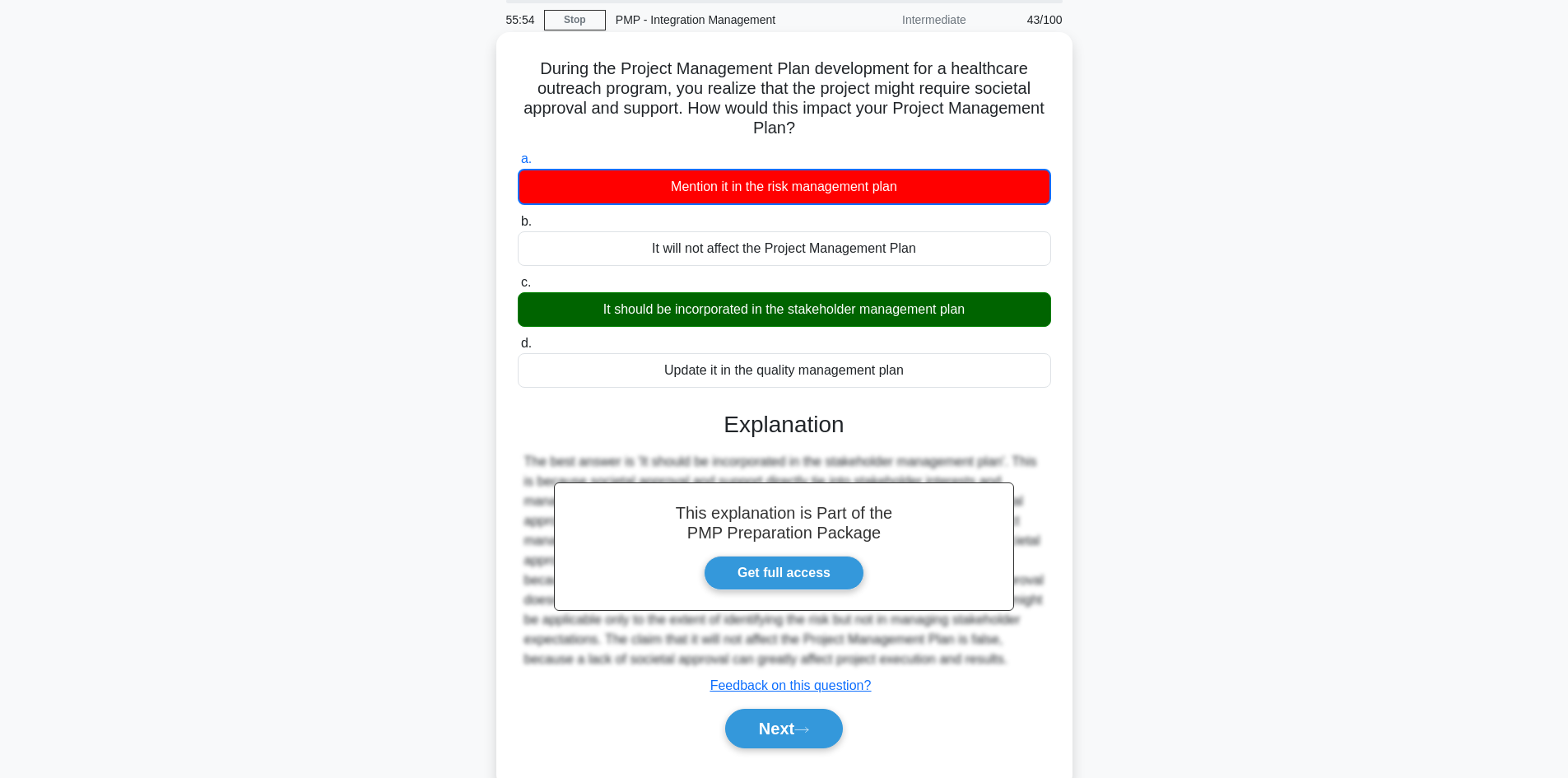
scroll to position [111, 0]
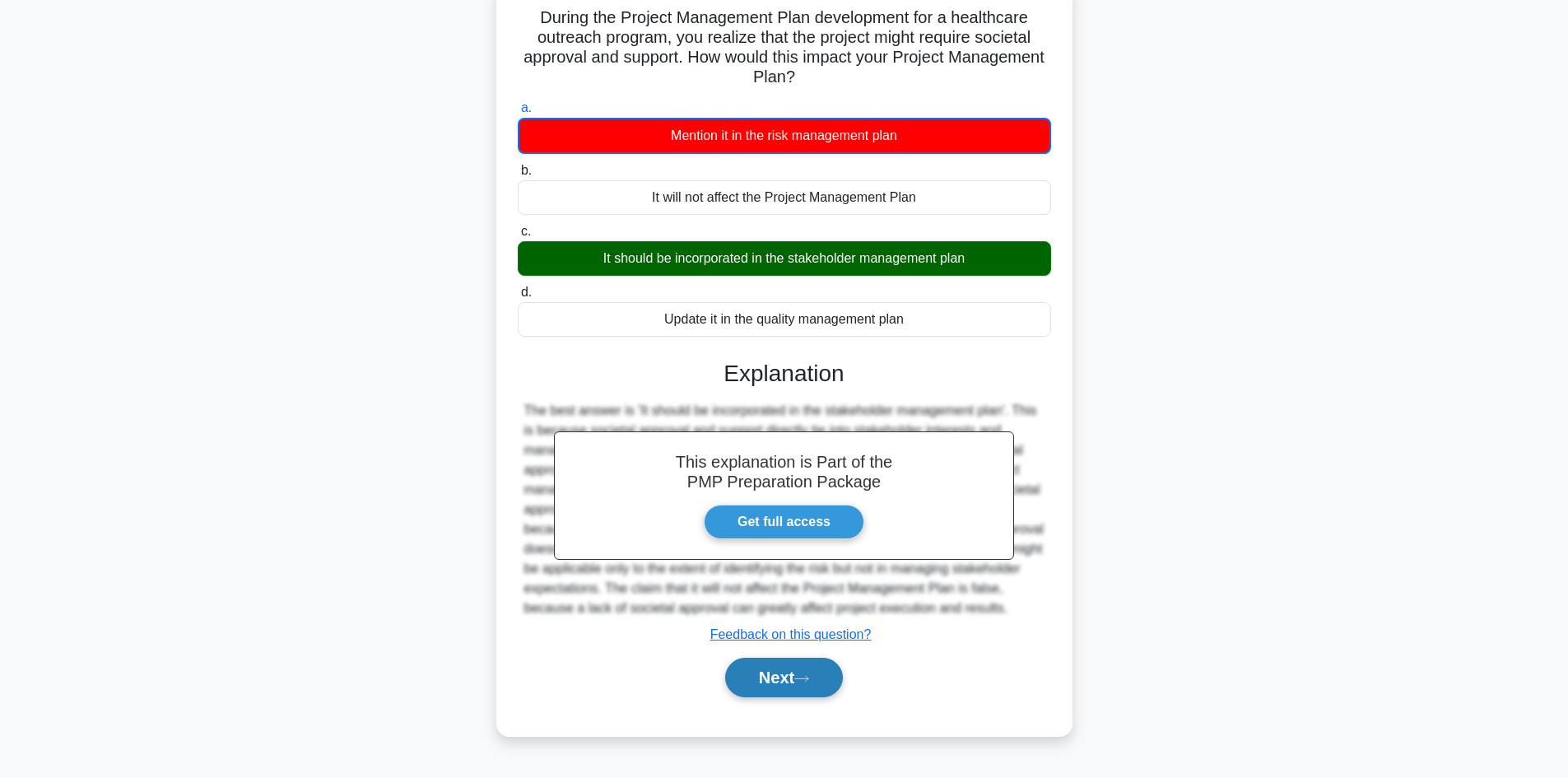
click at [774, 680] on button "Next" at bounding box center [784, 677] width 118 height 40
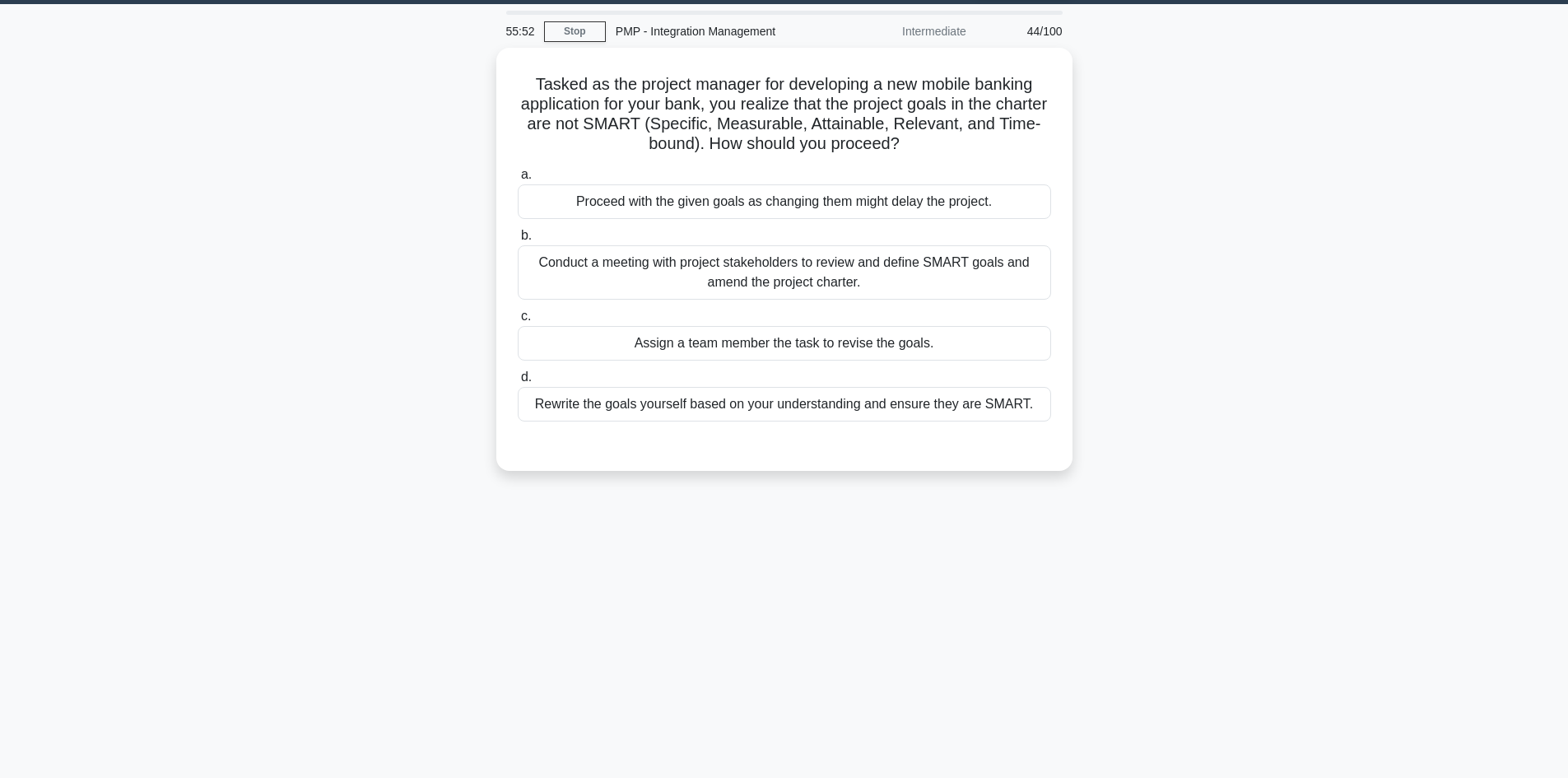
scroll to position [0, 0]
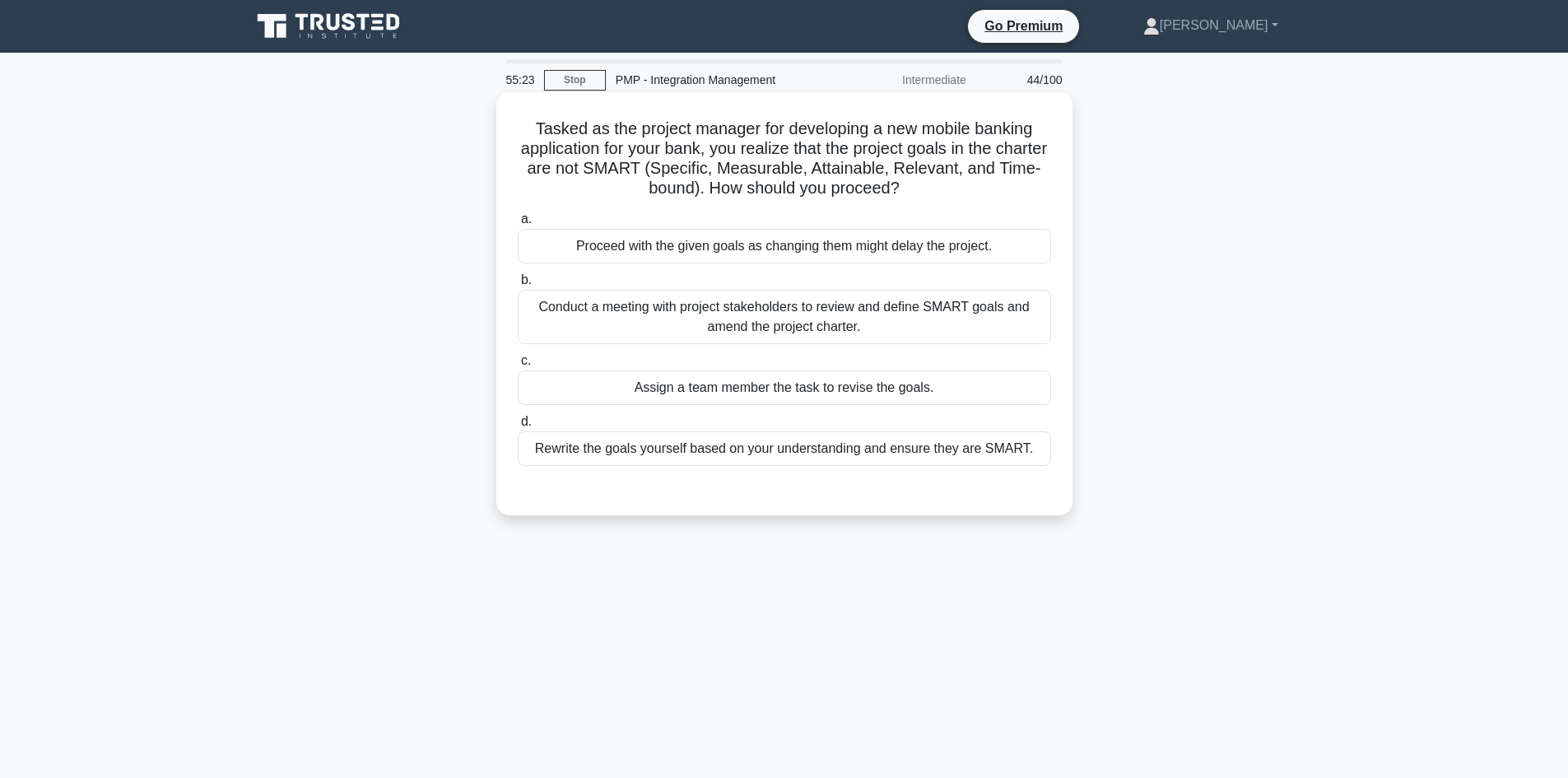
click at [918, 325] on div "Conduct a meeting with project stakeholders to review and define SMART goals an…" at bounding box center [784, 317] width 533 height 55
click at [517, 285] on input "b. Conduct a meeting with project stakeholders to review and define SMART goals…" at bounding box center [517, 279] width 0 height 10
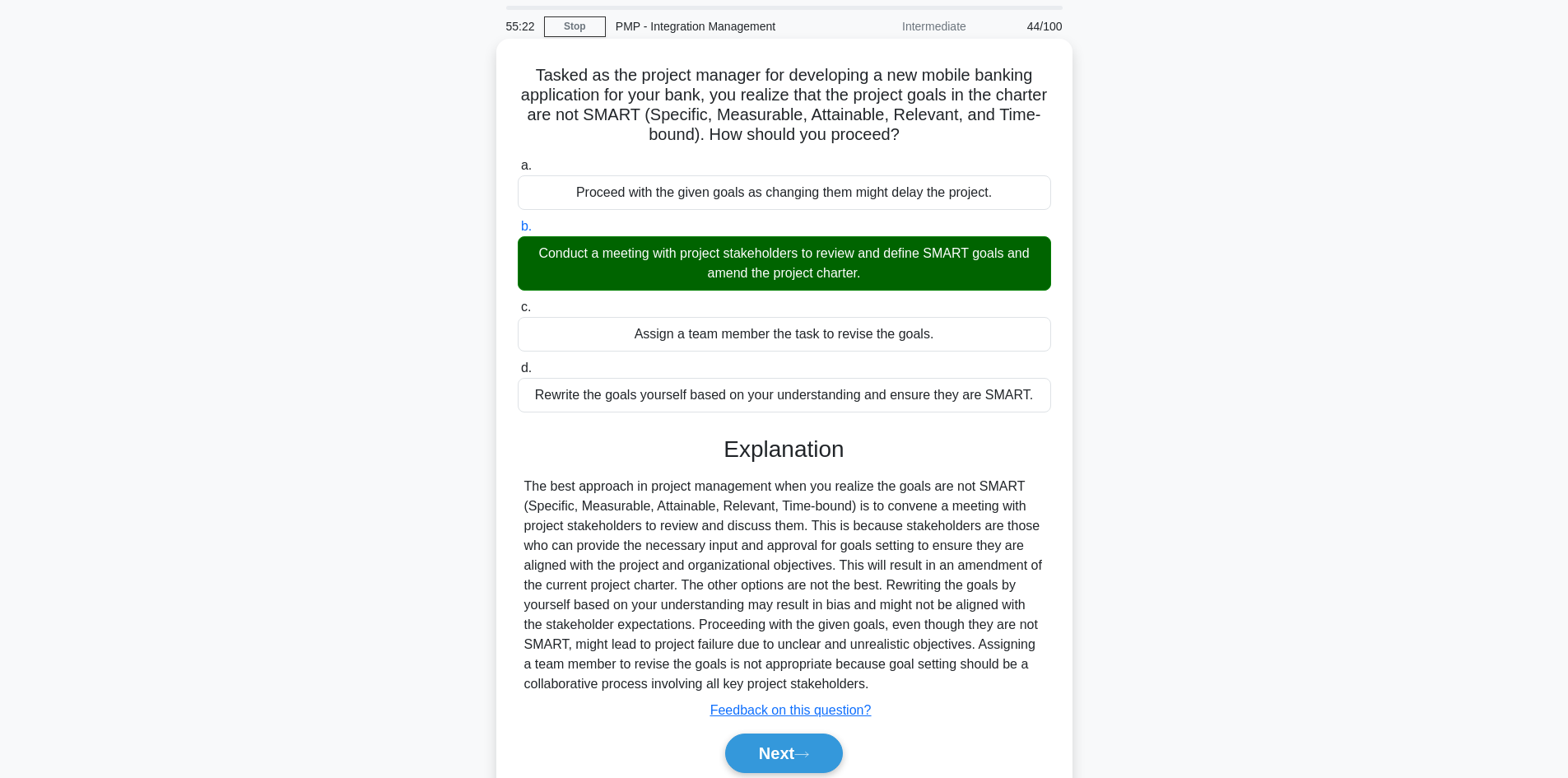
scroll to position [82, 0]
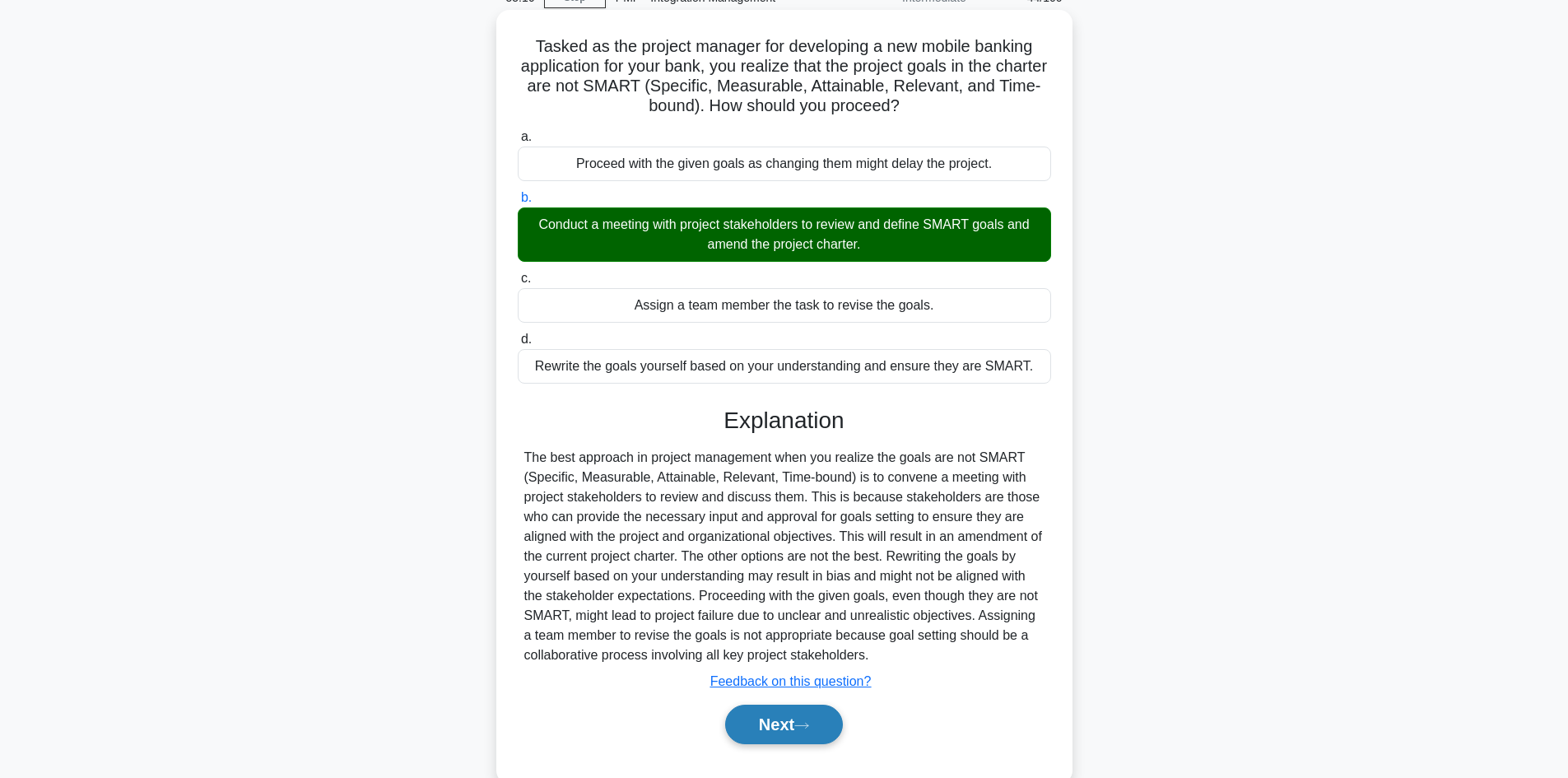
click at [801, 726] on icon at bounding box center [801, 726] width 15 height 9
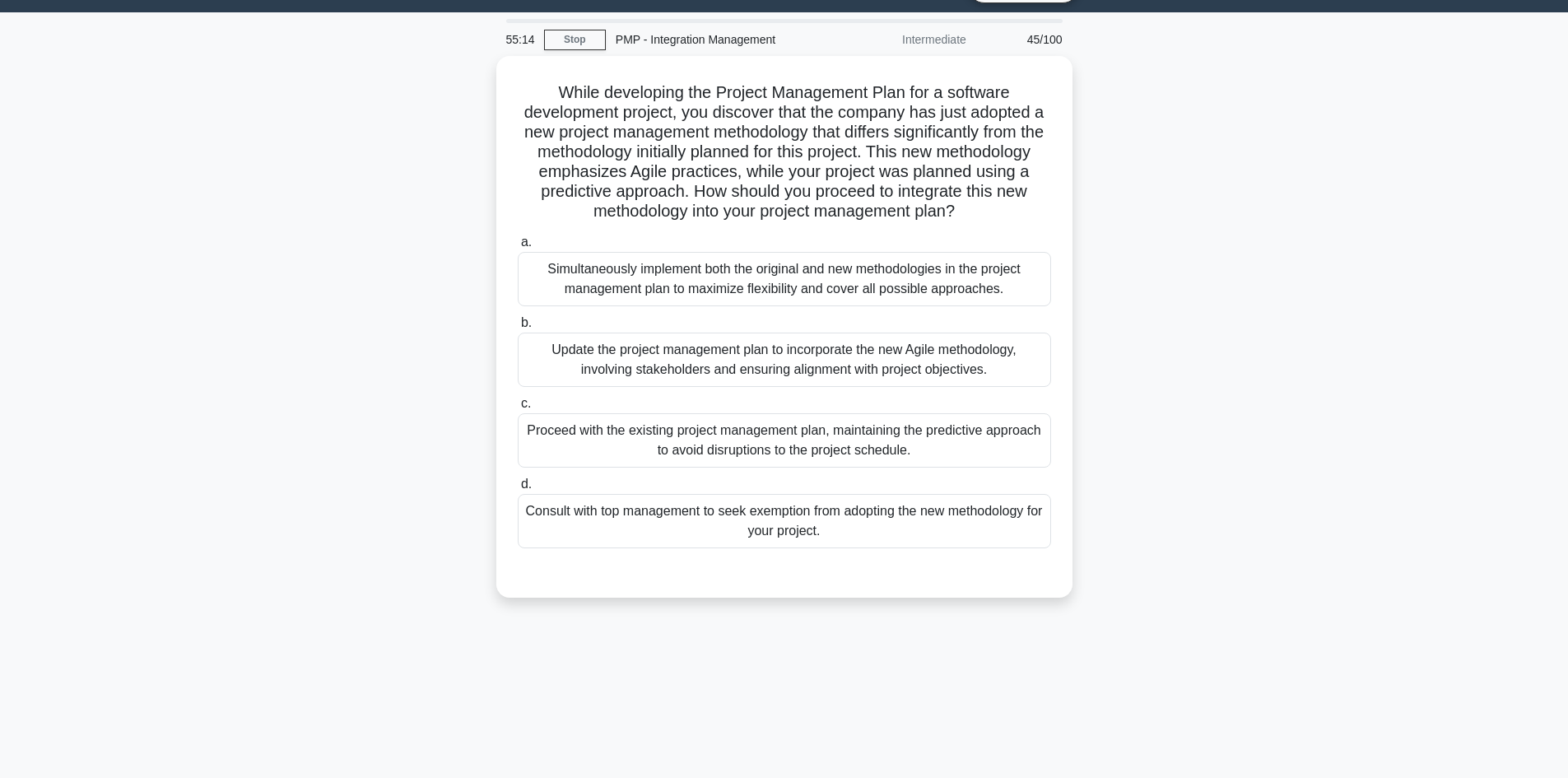
scroll to position [0, 0]
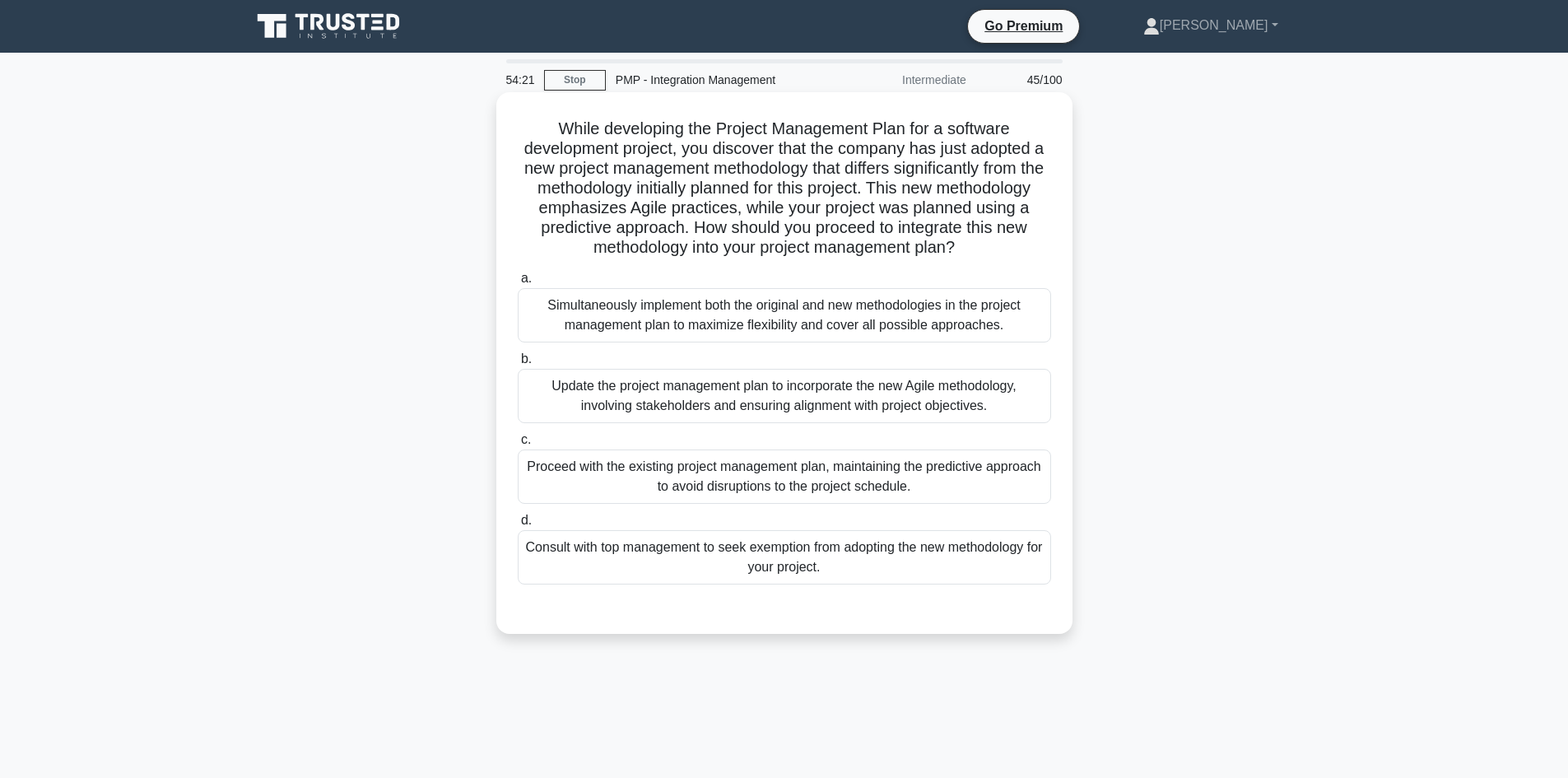
click at [660, 421] on div "Update the project management plan to incorporate the new Agile methodology, in…" at bounding box center [784, 397] width 533 height 55
click at [517, 364] on input "b. Update the project management plan to incorporate the new Agile methodology,…" at bounding box center [517, 359] width 0 height 10
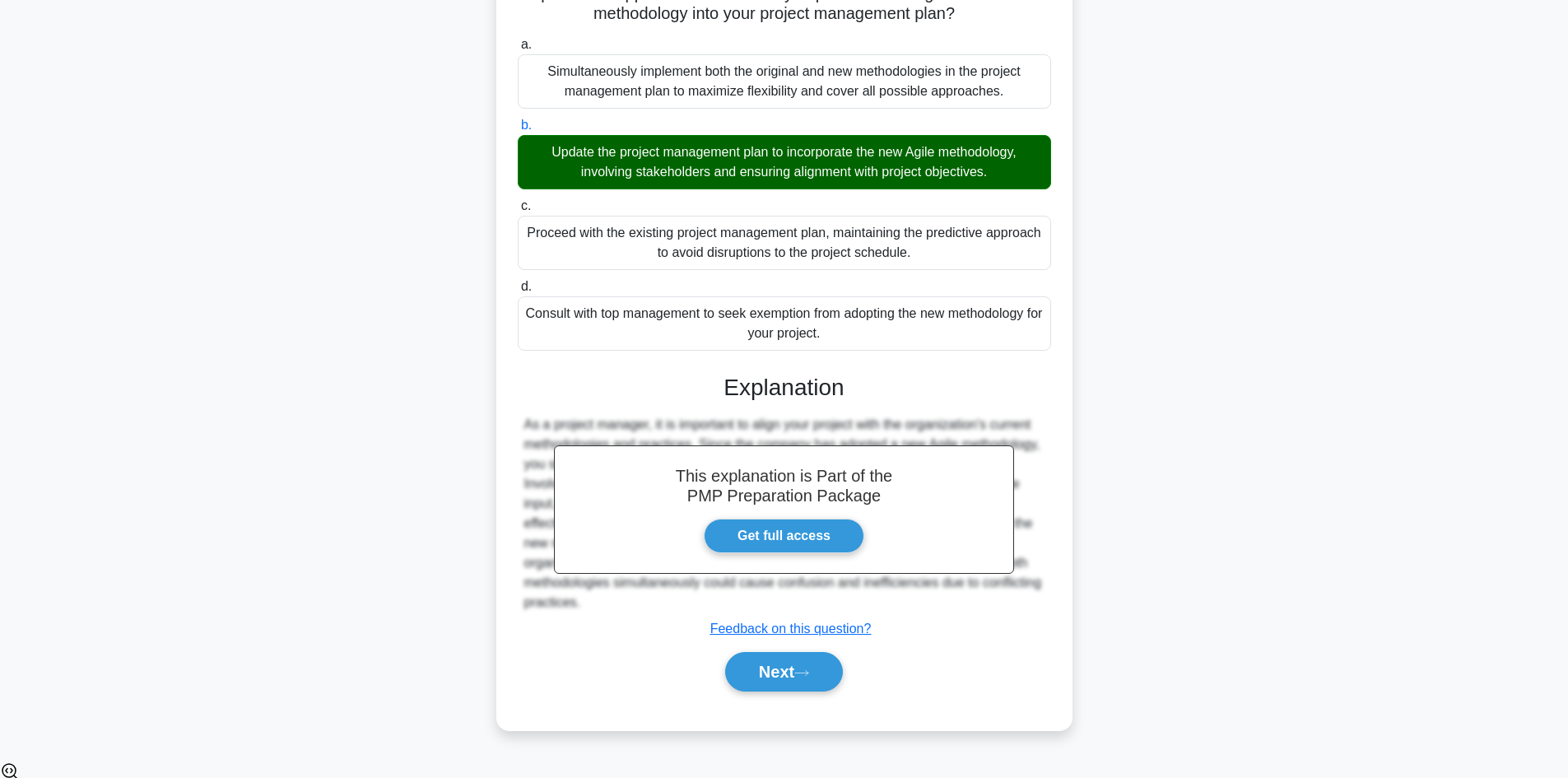
scroll to position [238, 0]
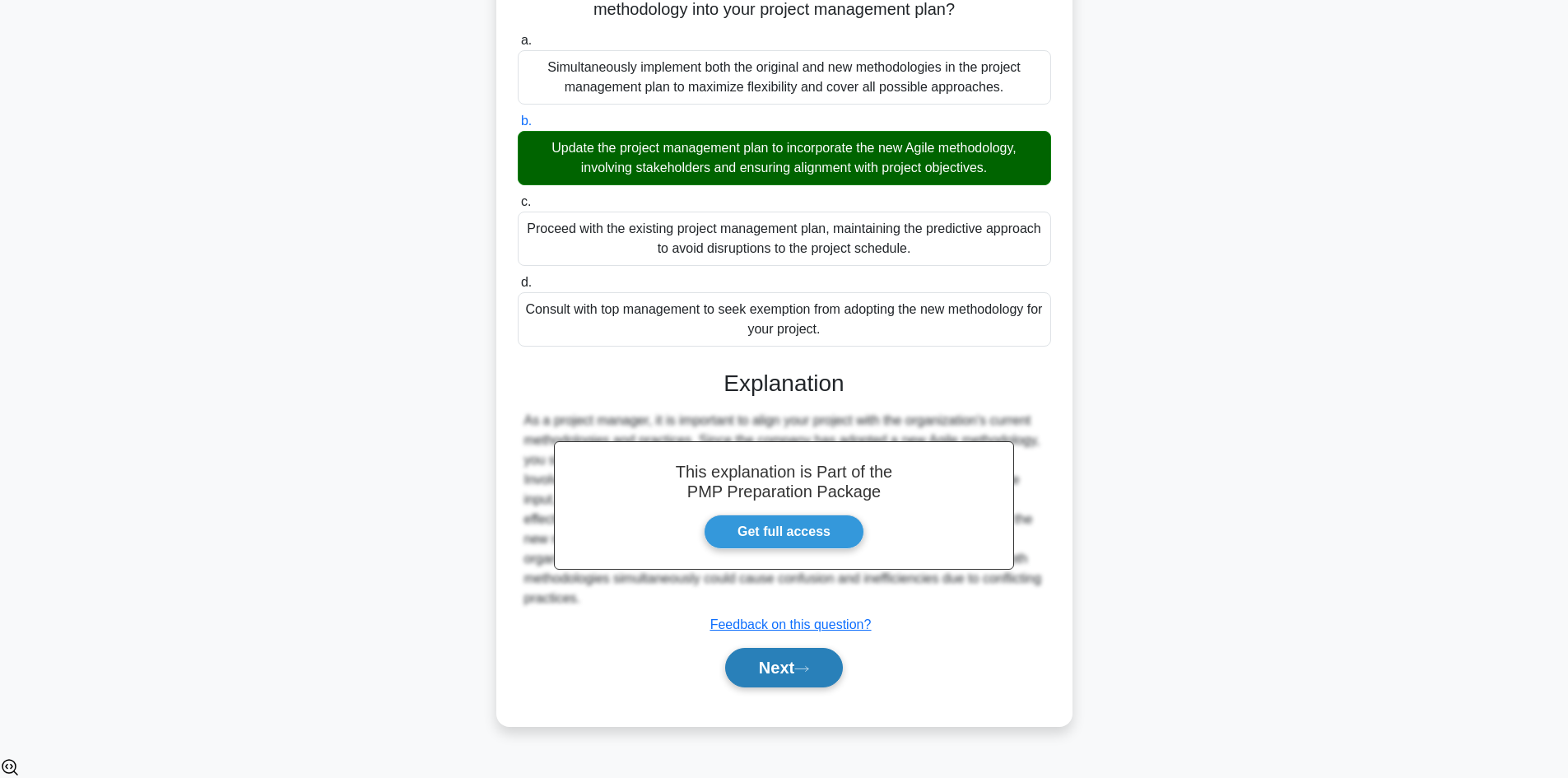
click at [807, 673] on icon at bounding box center [801, 668] width 15 height 9
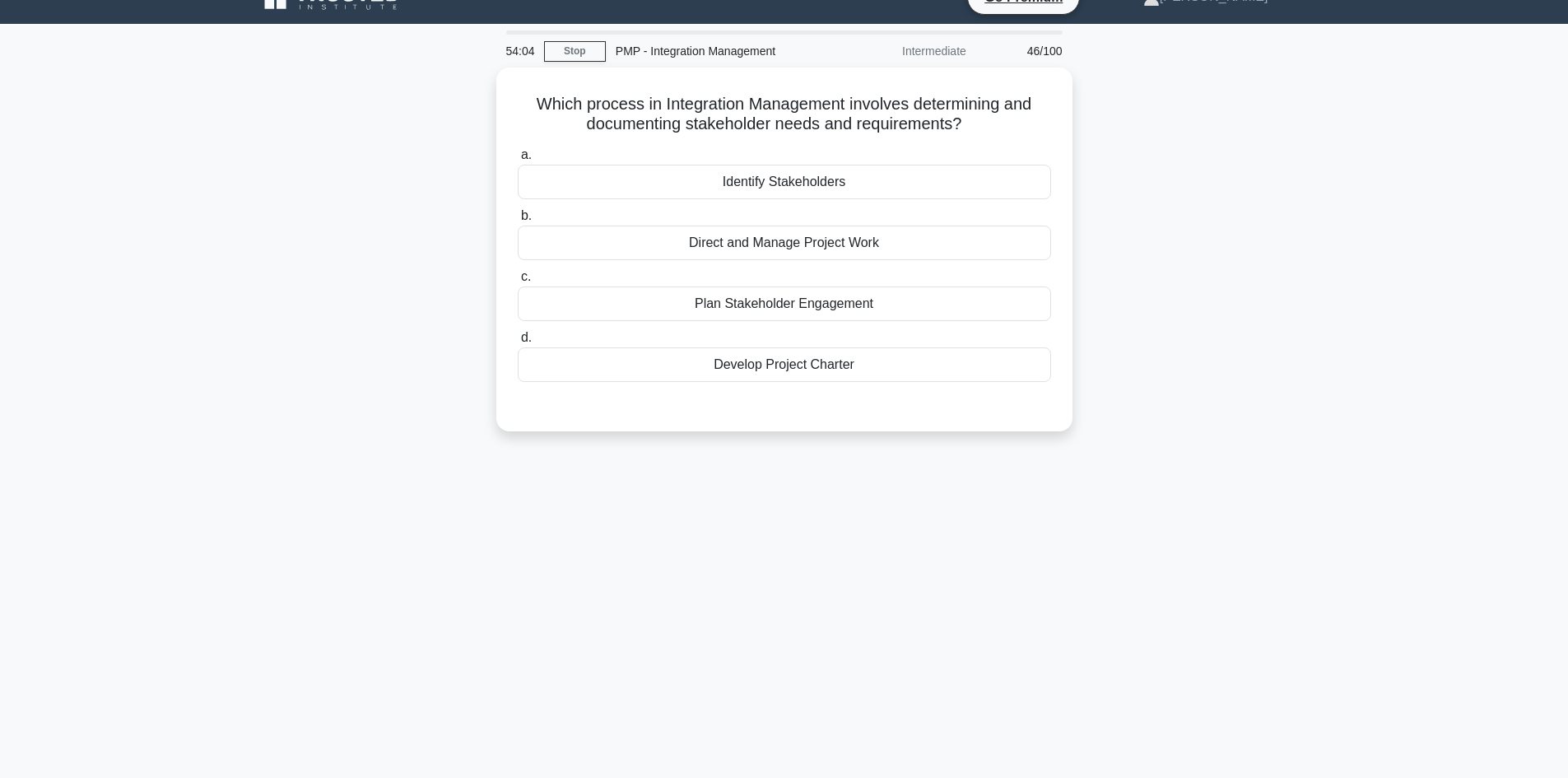
scroll to position [0, 0]
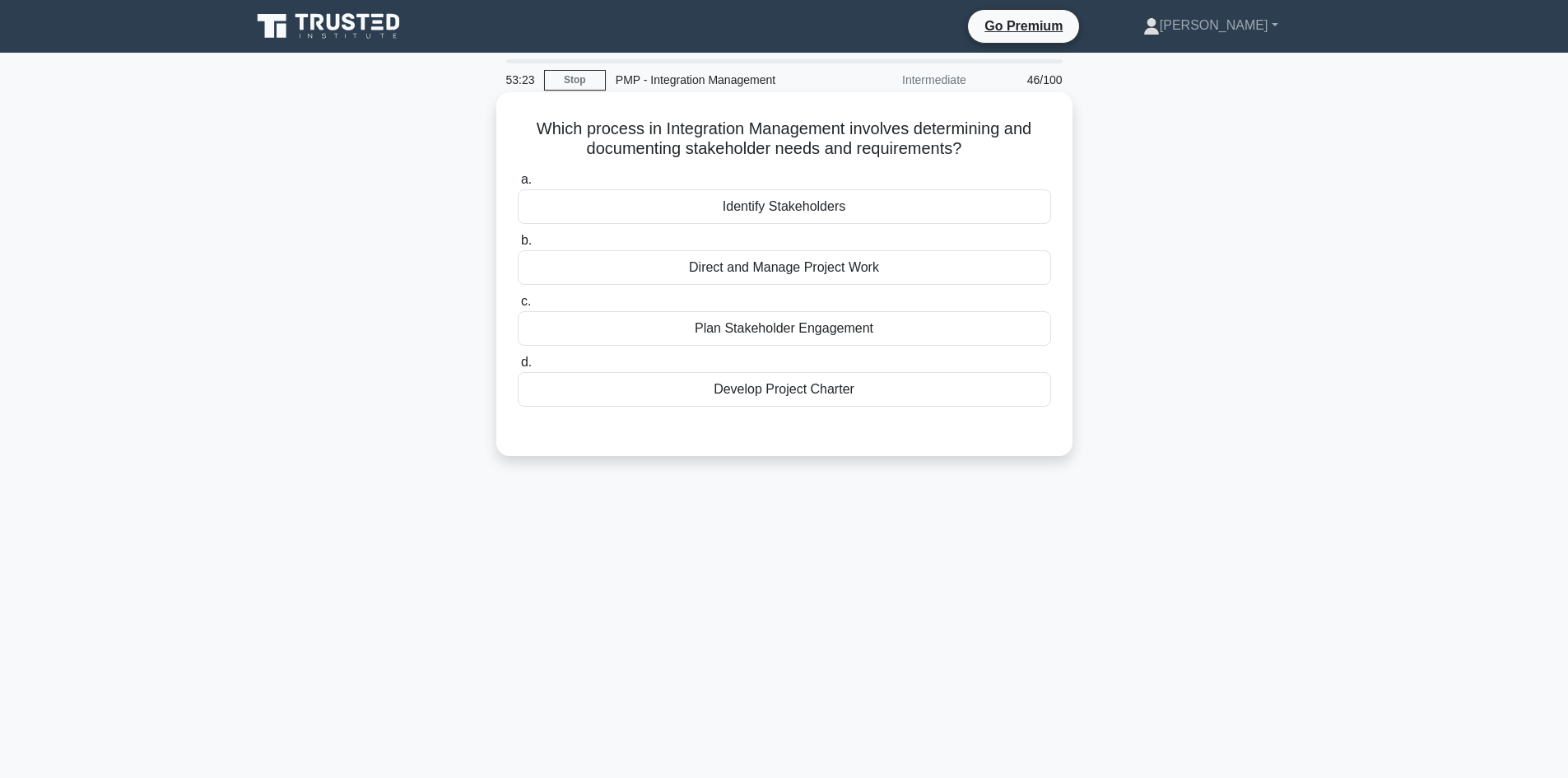
click at [859, 397] on div "Develop Project Charter" at bounding box center [784, 389] width 533 height 35
click at [517, 368] on input "d. Develop Project Charter" at bounding box center [517, 362] width 0 height 10
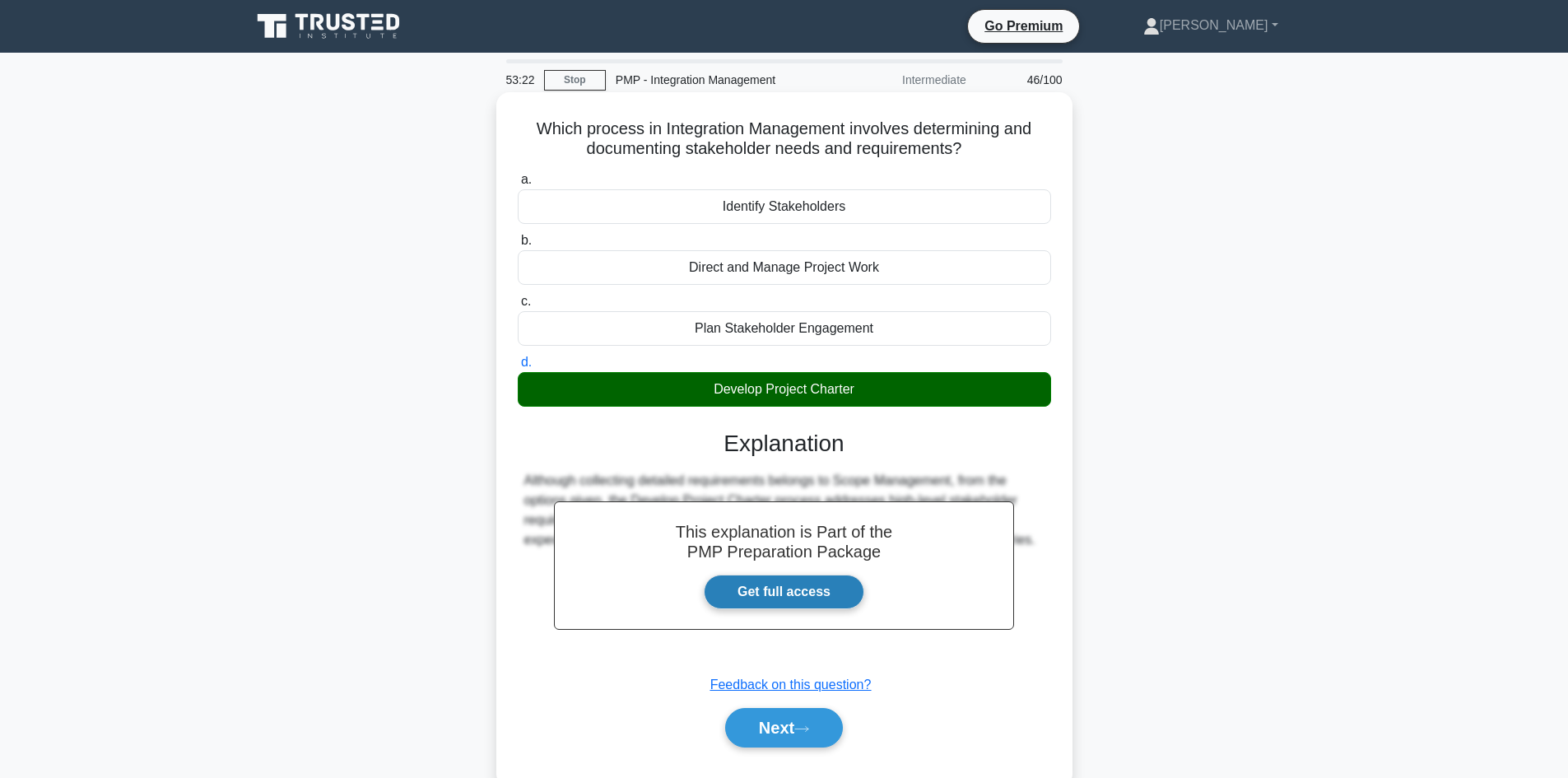
scroll to position [29, 0]
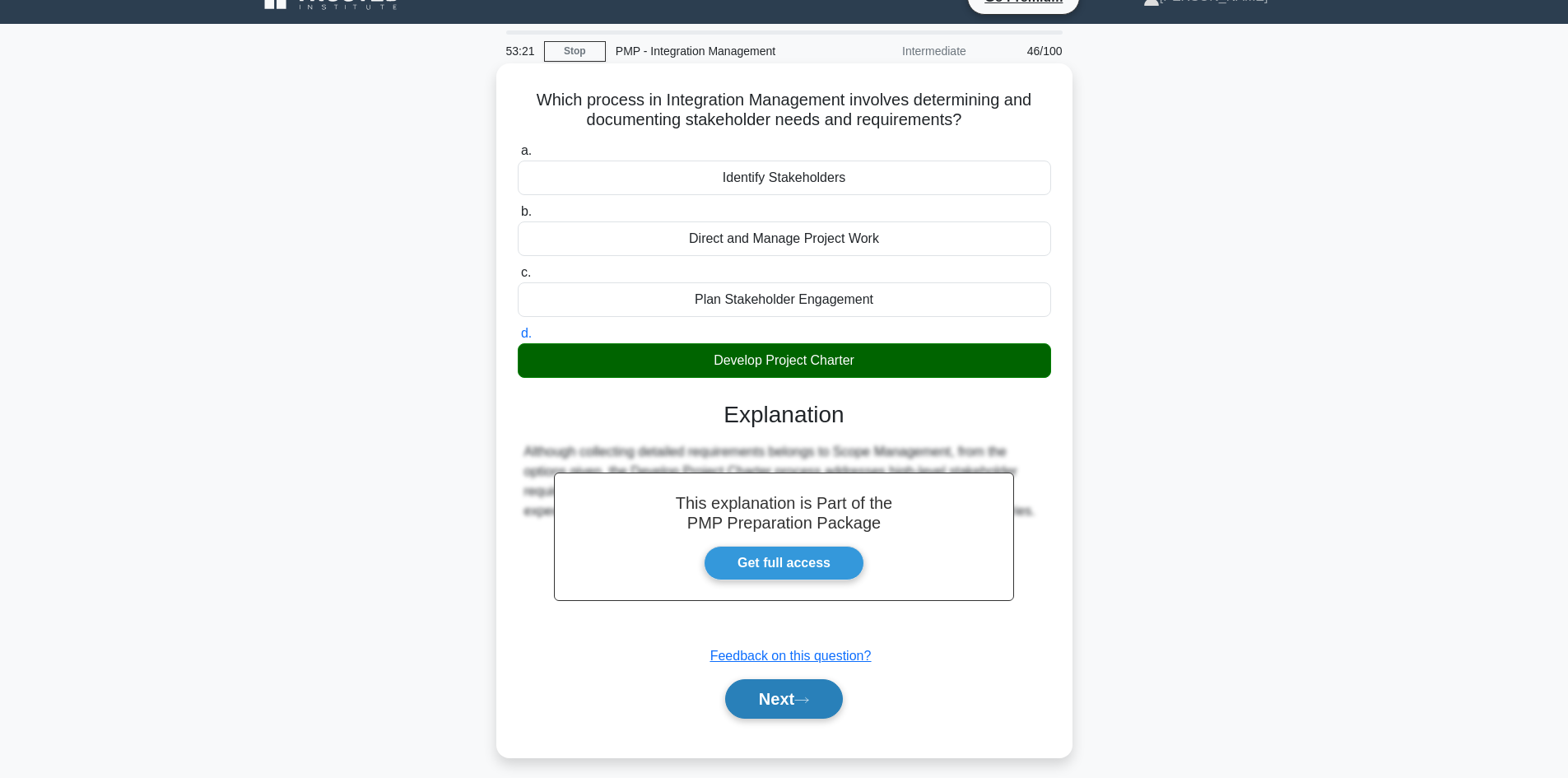
click at [807, 702] on icon at bounding box center [801, 701] width 15 height 9
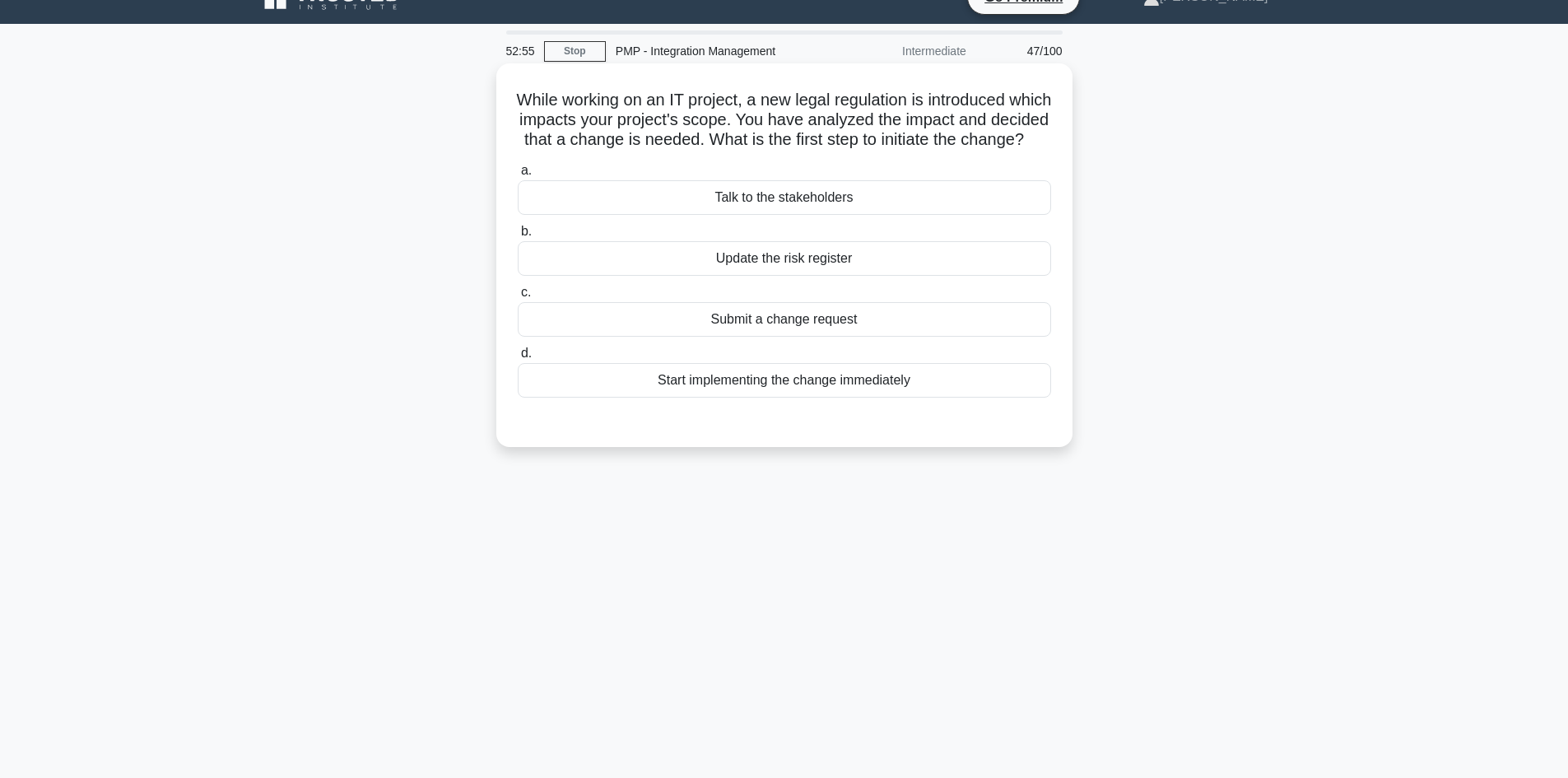
click at [862, 337] on div "Submit a change request" at bounding box center [784, 319] width 533 height 35
click at [517, 298] on input "c. Submit a change request" at bounding box center [517, 292] width 0 height 10
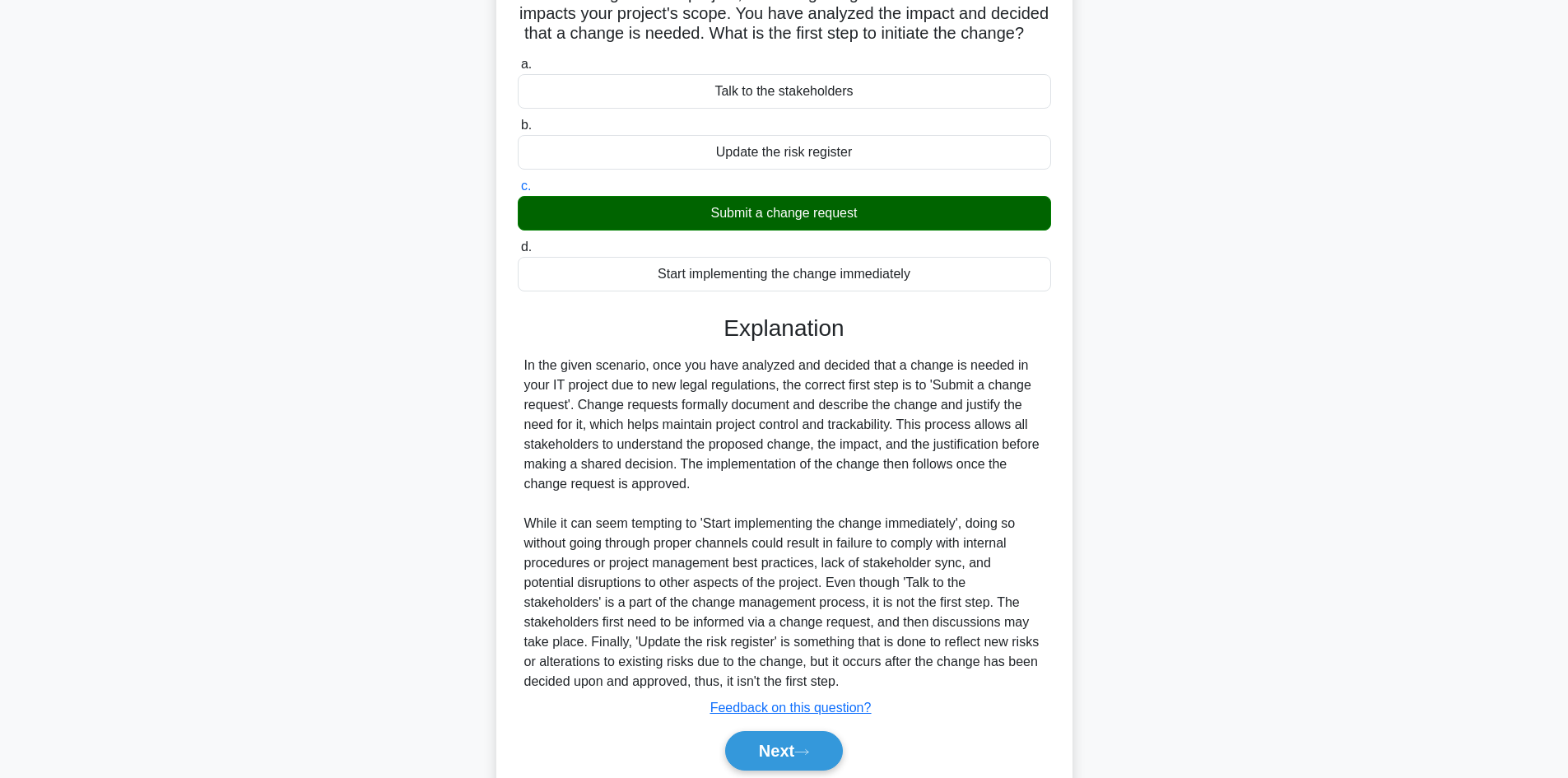
scroll to position [218, 0]
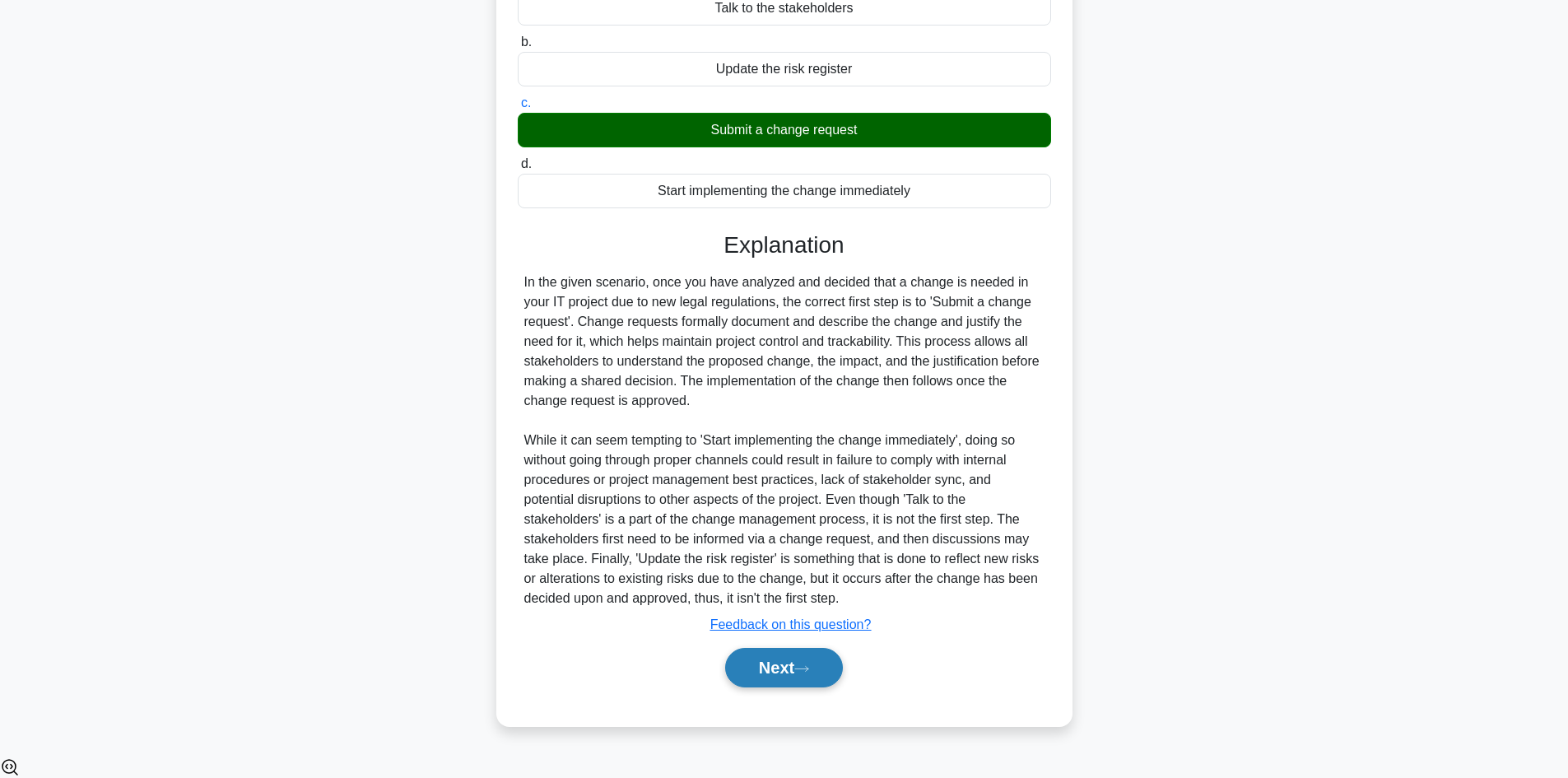
click at [835, 684] on button "Next" at bounding box center [784, 668] width 118 height 40
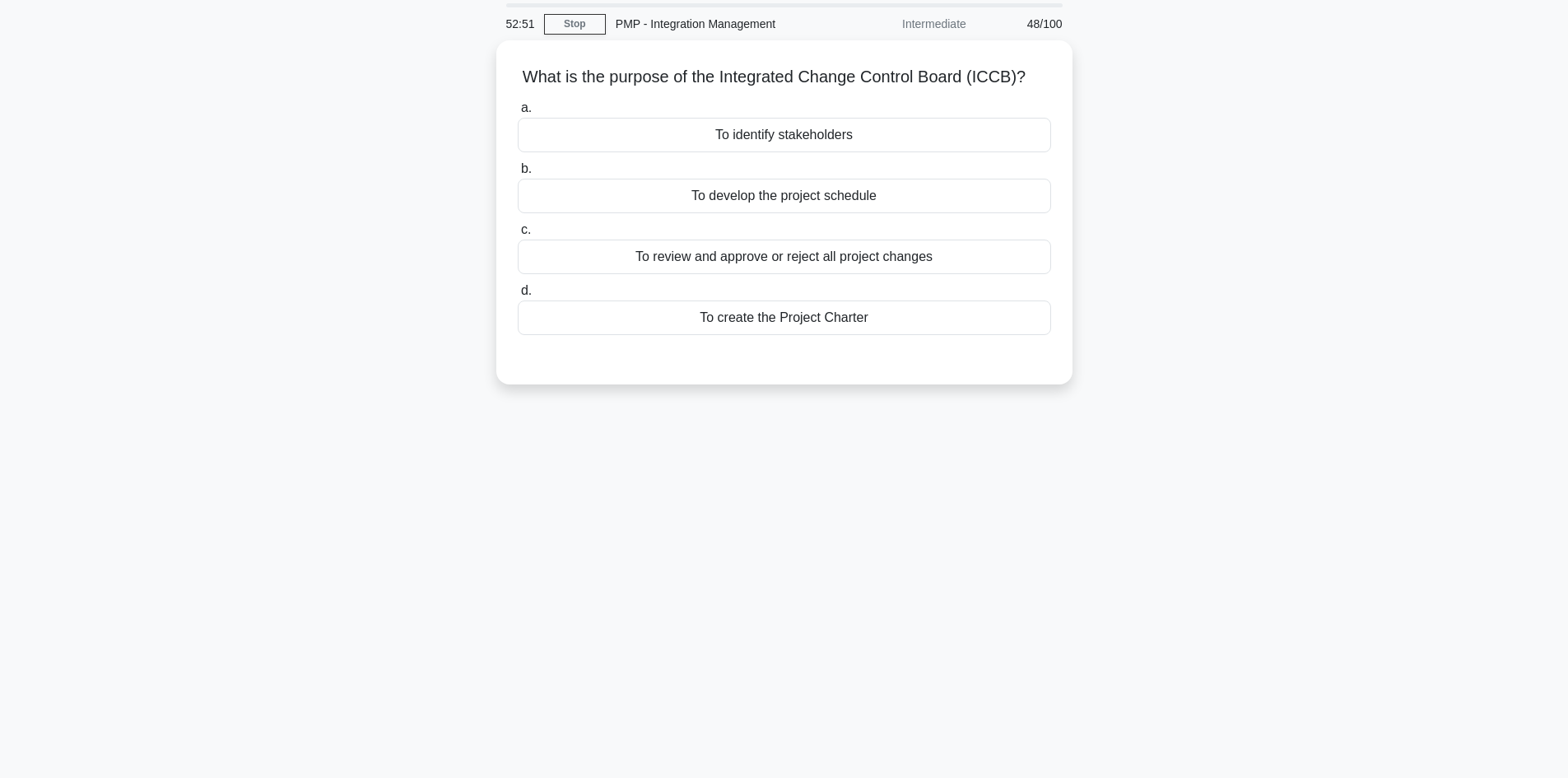
scroll to position [0, 0]
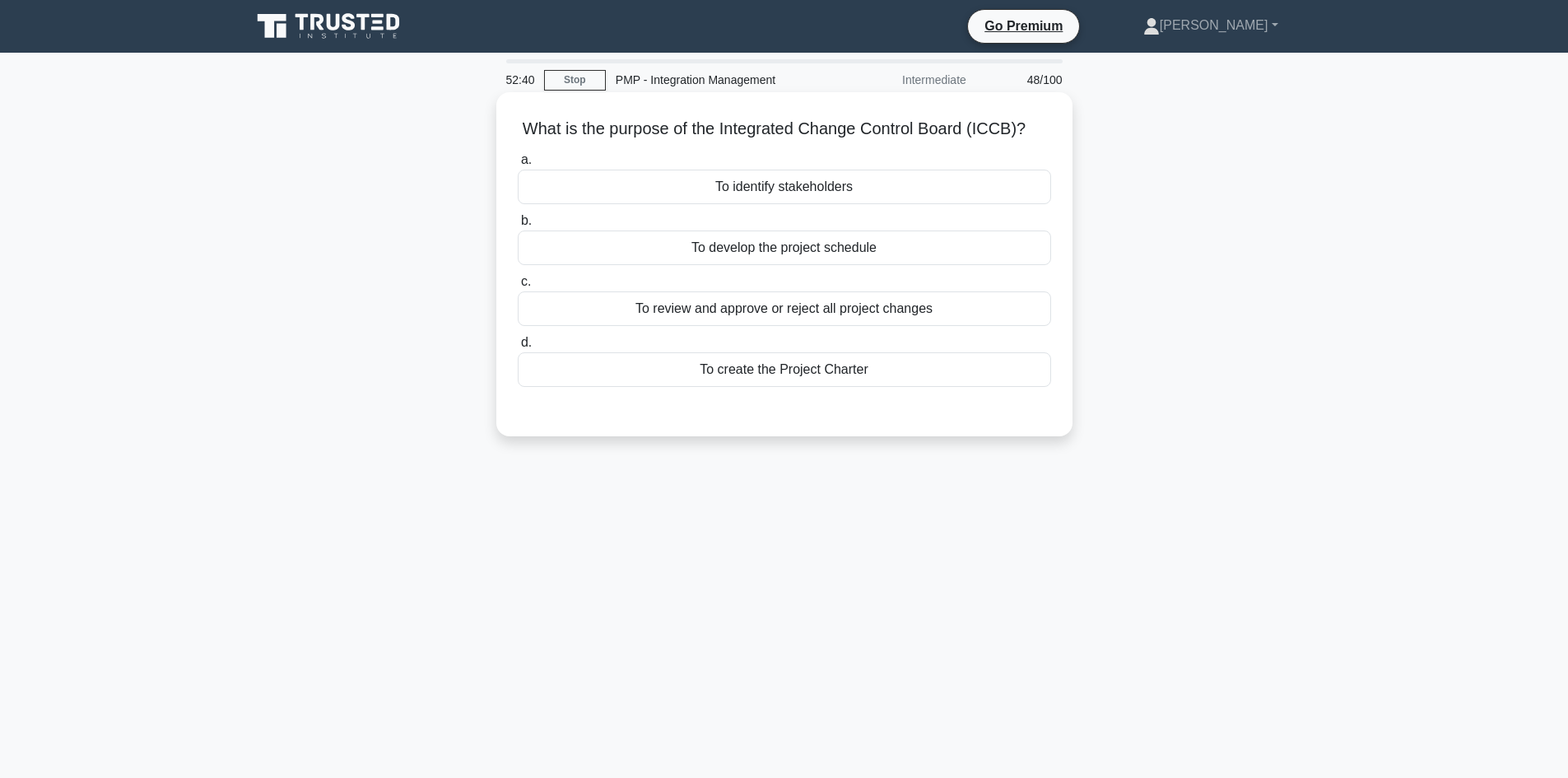
click at [877, 311] on div "To review and approve or reject all project changes" at bounding box center [784, 309] width 533 height 35
click at [517, 287] on input "c. To review and approve or reject all project changes" at bounding box center [517, 281] width 0 height 10
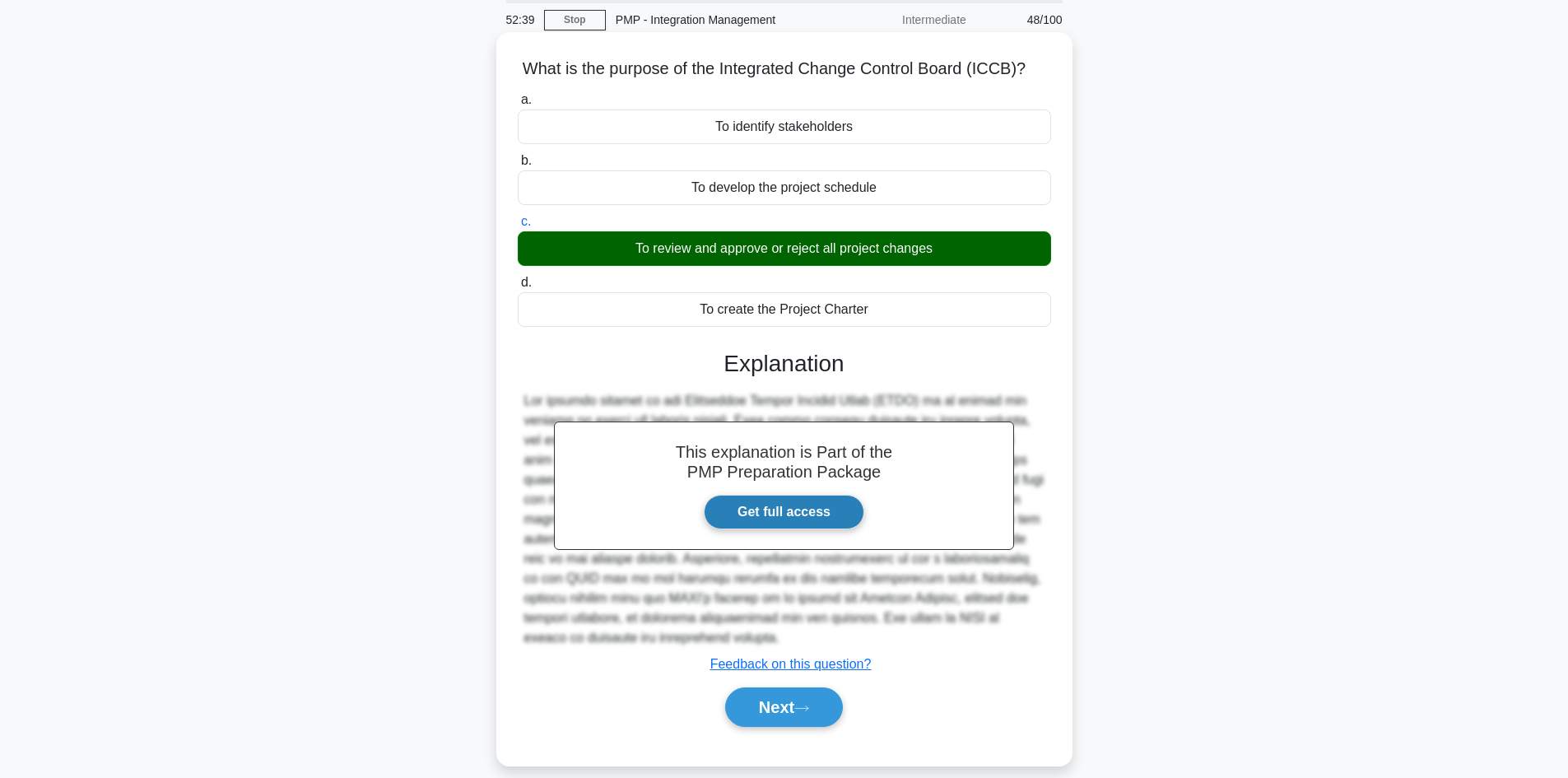
scroll to position [111, 0]
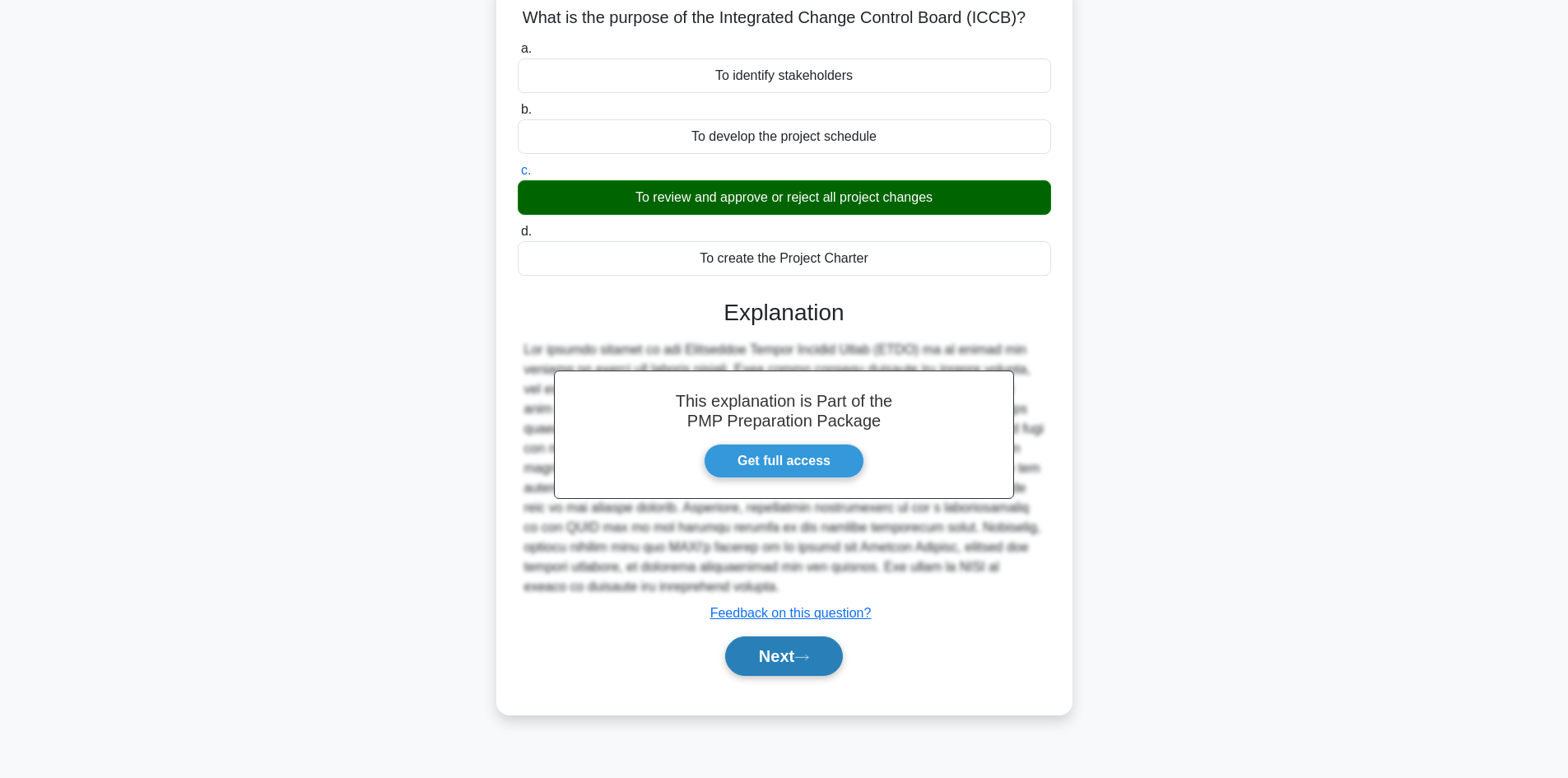
click at [833, 656] on button "Next" at bounding box center [784, 656] width 118 height 40
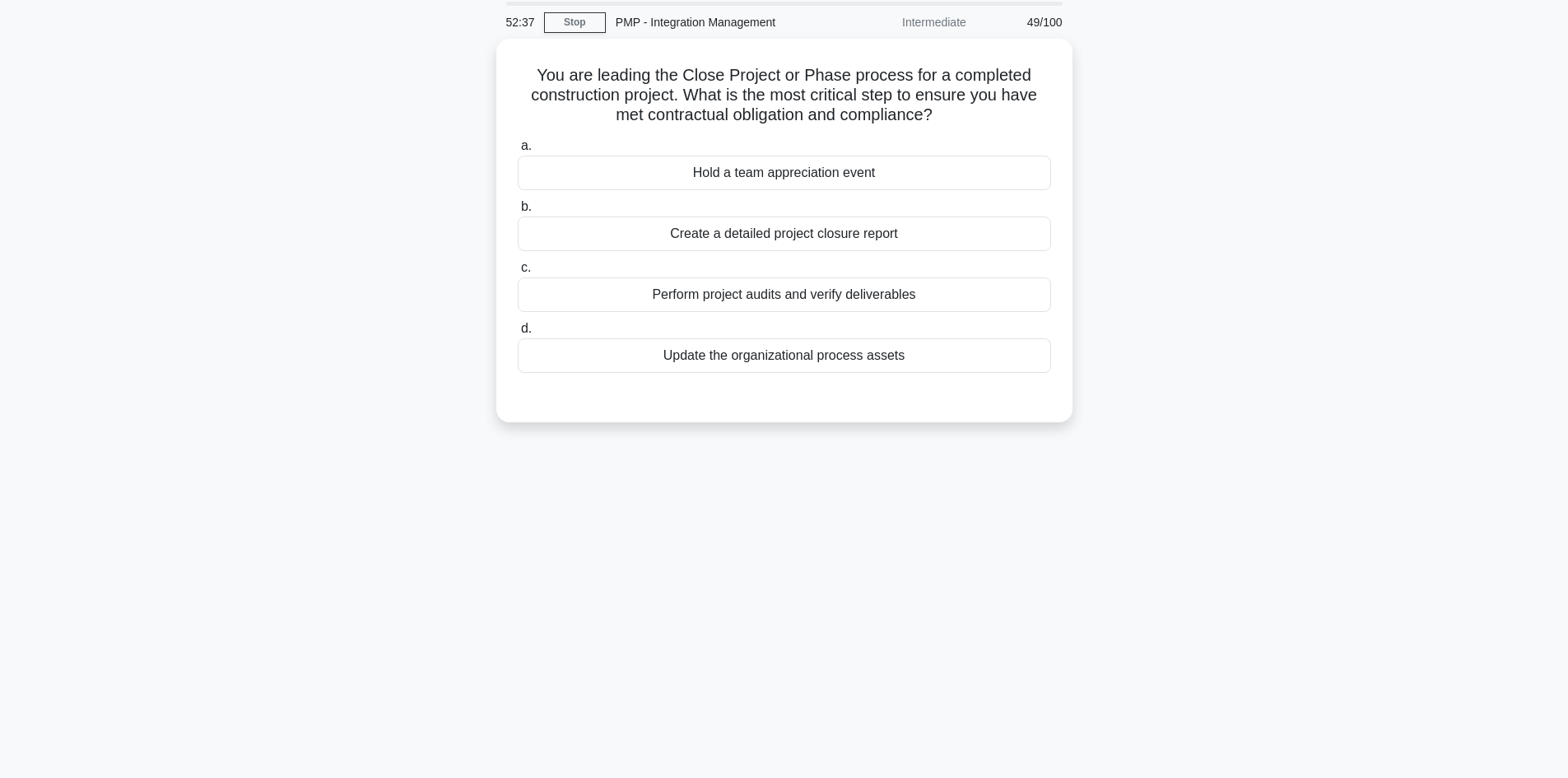
scroll to position [29, 0]
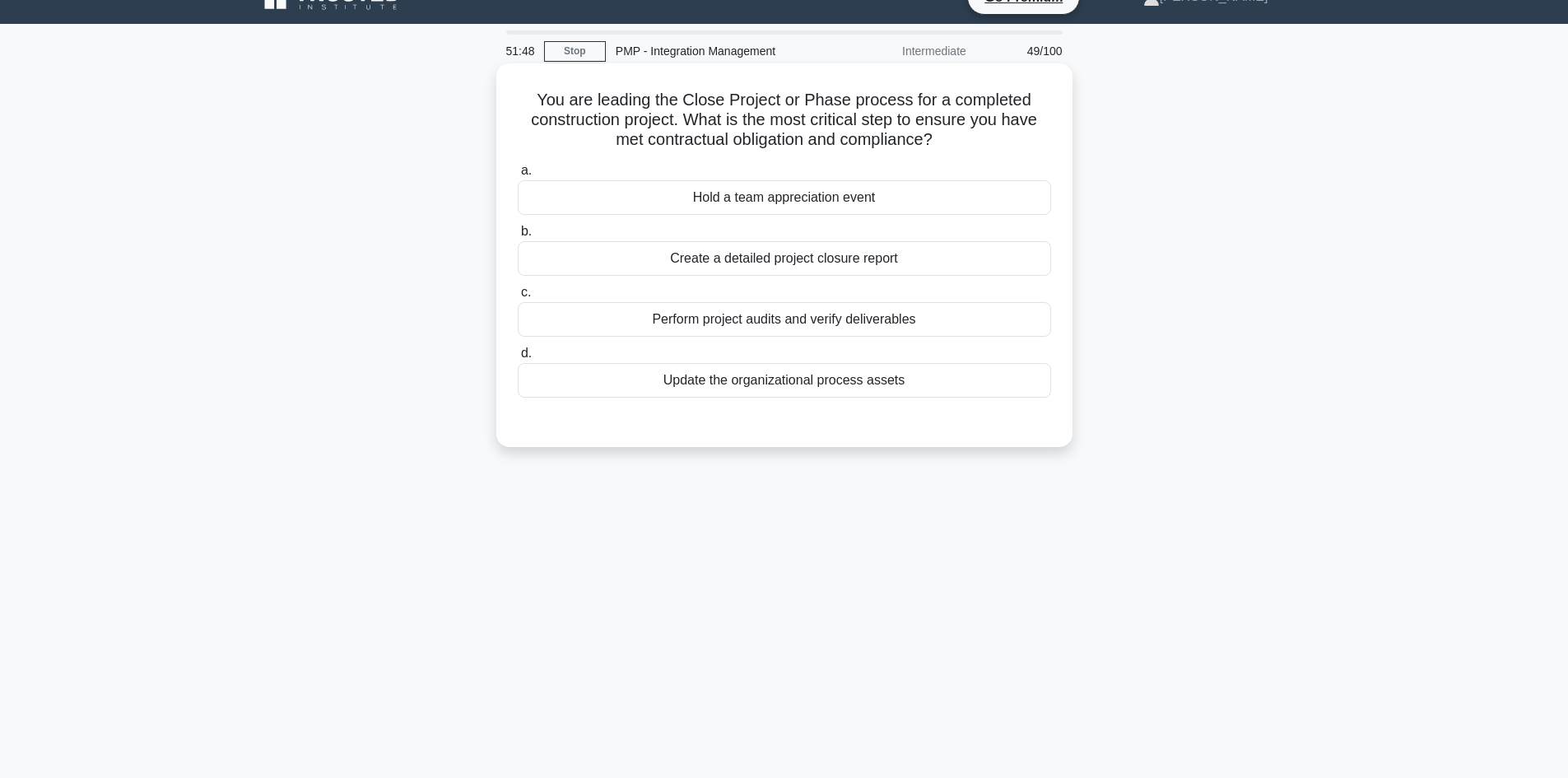
click at [858, 262] on div "Create a detailed project closure report" at bounding box center [784, 258] width 533 height 35
click at [517, 237] on input "b. Create a detailed project closure report" at bounding box center [517, 231] width 0 height 10
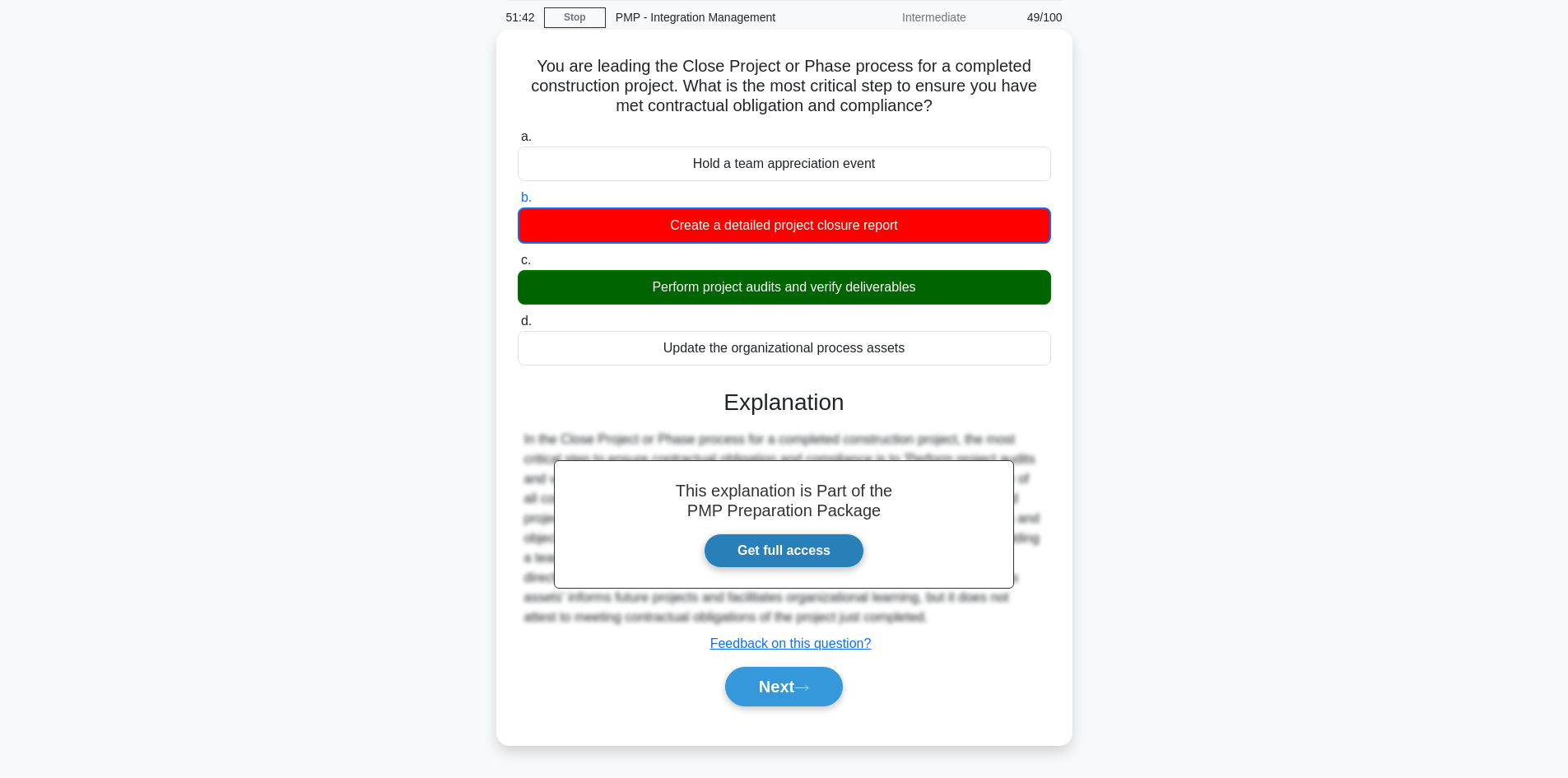
scroll to position [111, 0]
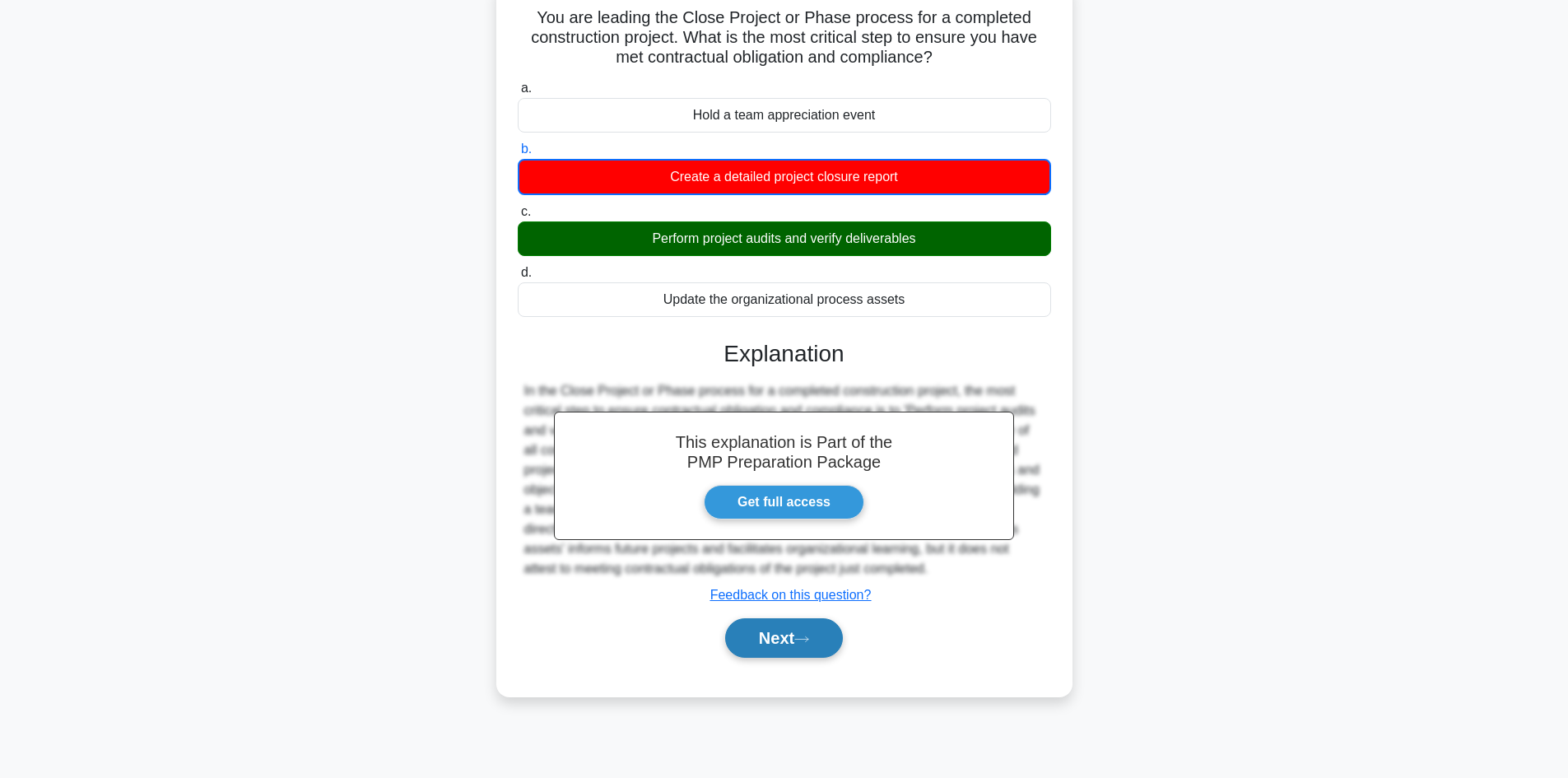
click at [805, 630] on button "Next" at bounding box center [784, 638] width 118 height 40
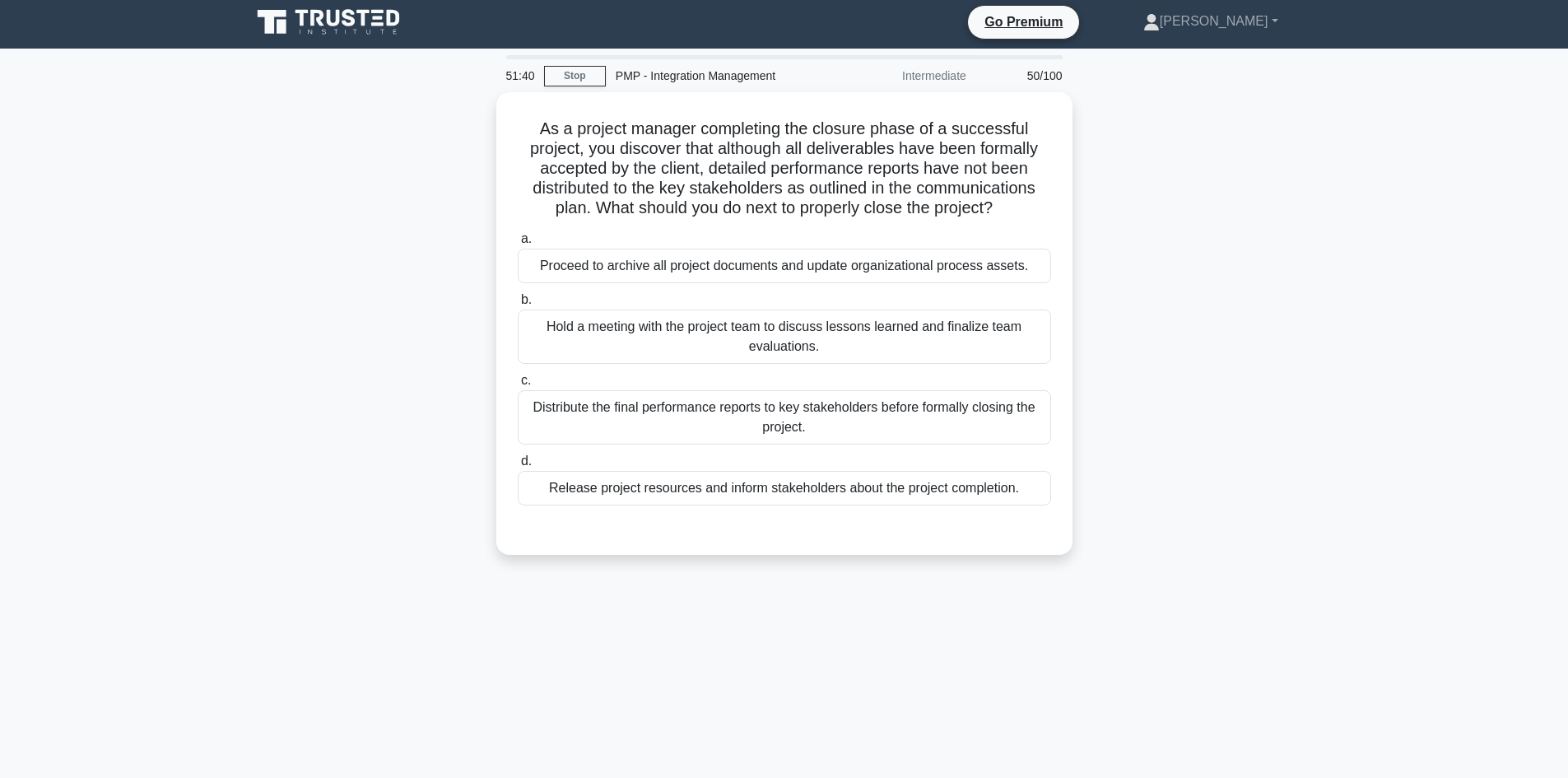
scroll to position [0, 0]
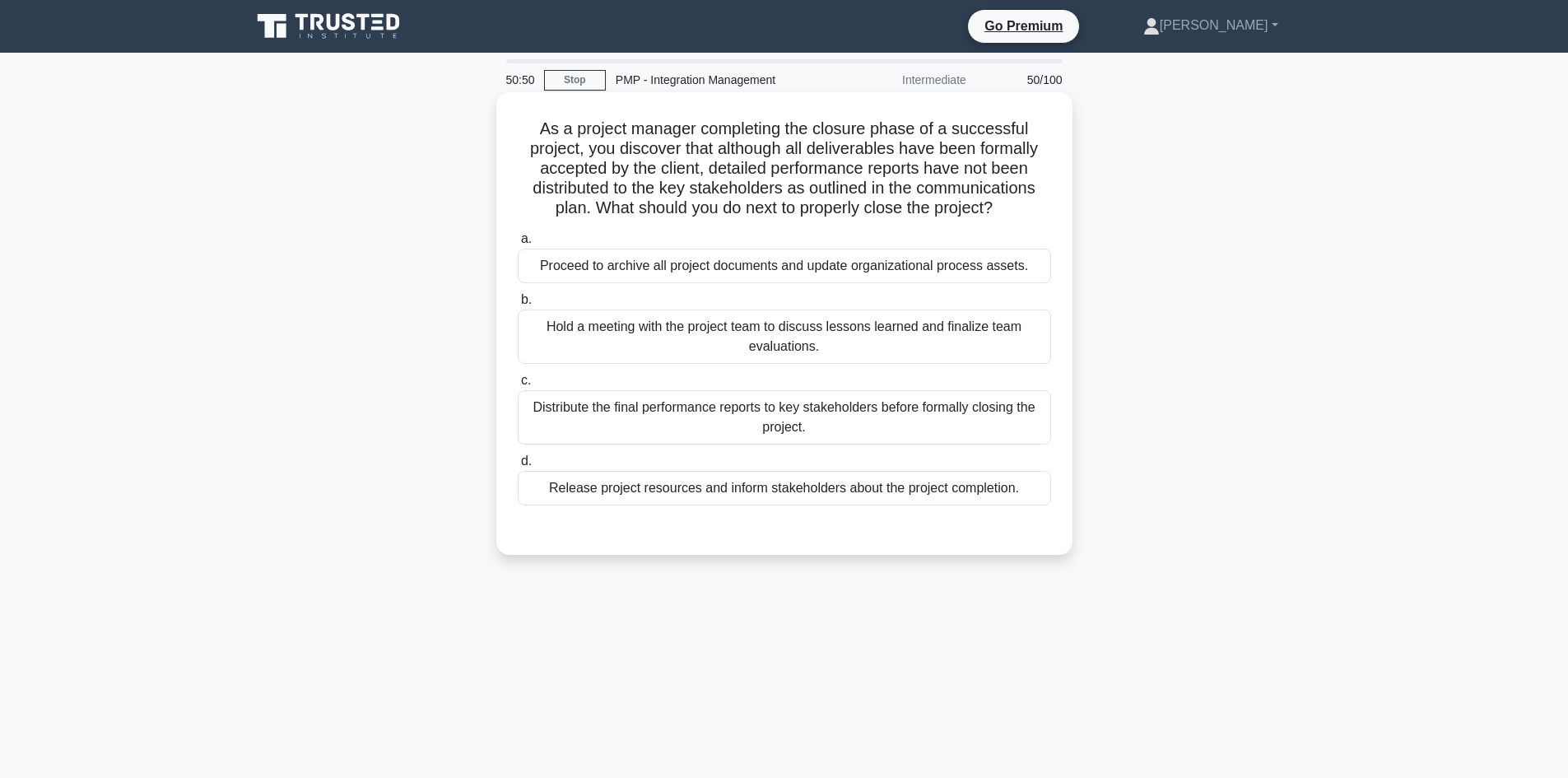
click at [858, 411] on div "Distribute the final performance reports to key stakeholders before formally cl…" at bounding box center [784, 417] width 533 height 55
click at [517, 386] on input "c. Distribute the final performance reports to key stakeholders before formally…" at bounding box center [517, 380] width 0 height 10
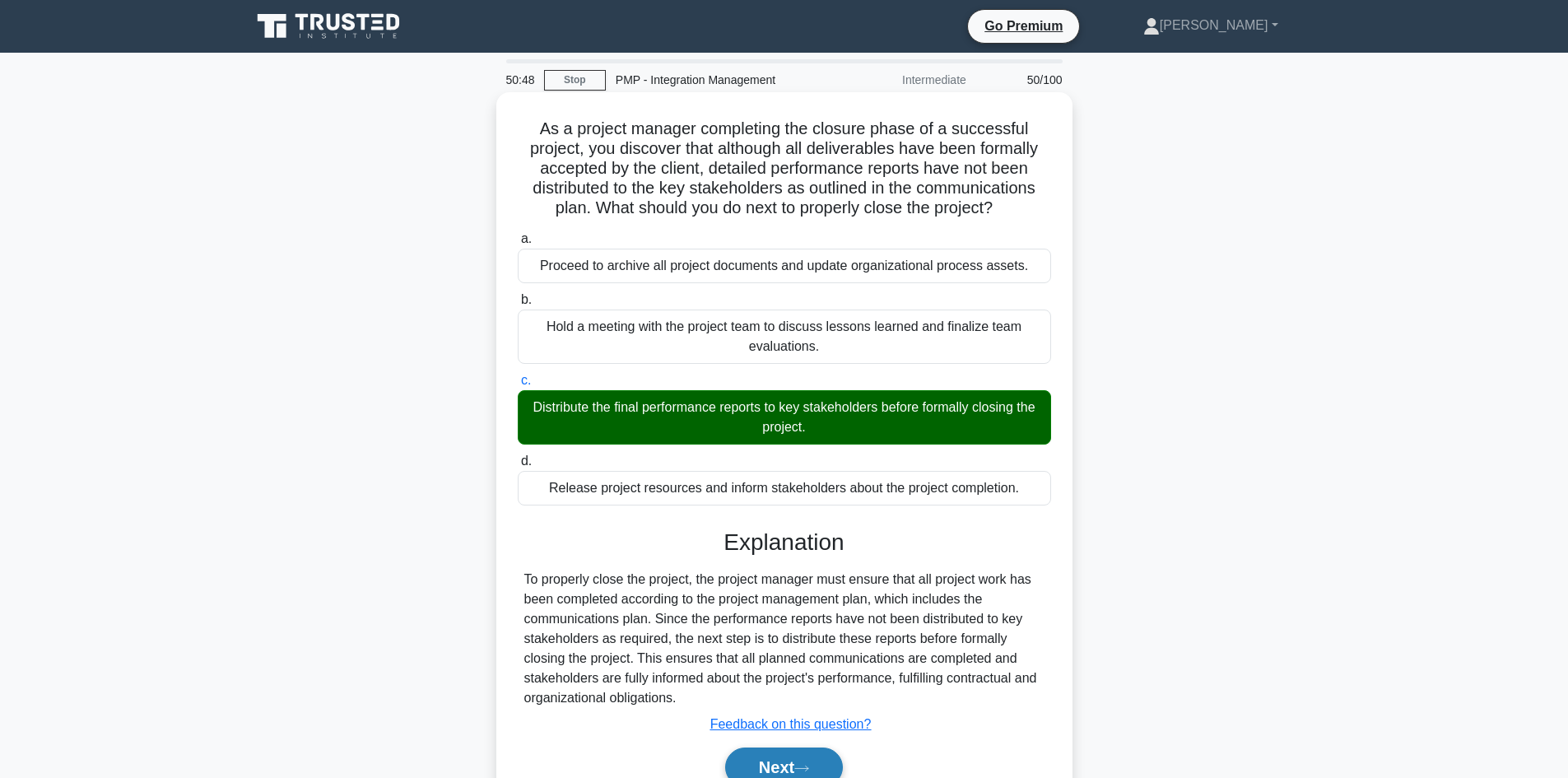
click at [806, 766] on icon at bounding box center [801, 769] width 15 height 9
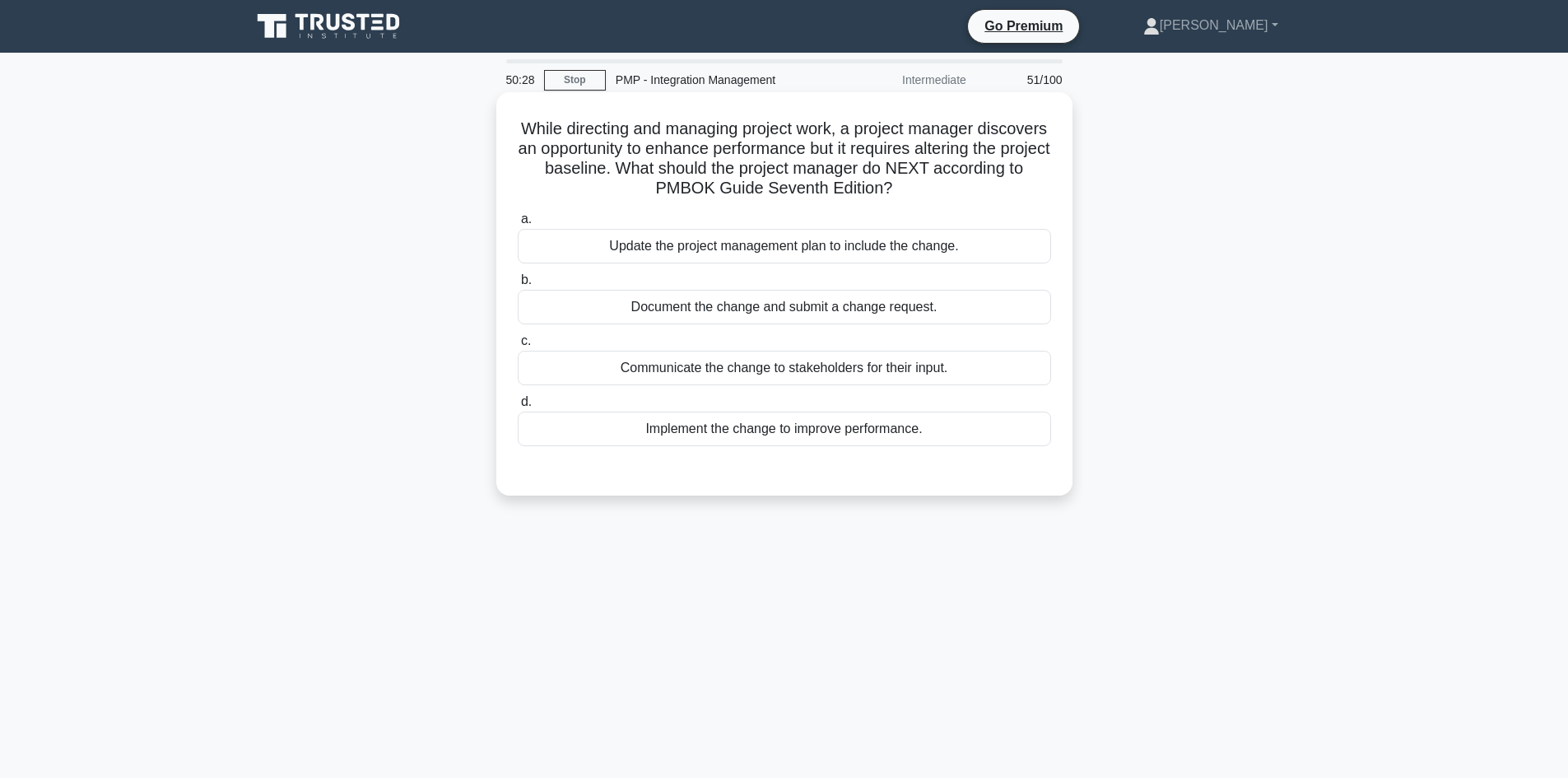
click at [895, 305] on div "Document the change and submit a change request." at bounding box center [784, 307] width 533 height 35
click at [517, 285] on input "b. Document the change and submit a change request." at bounding box center [517, 279] width 0 height 10
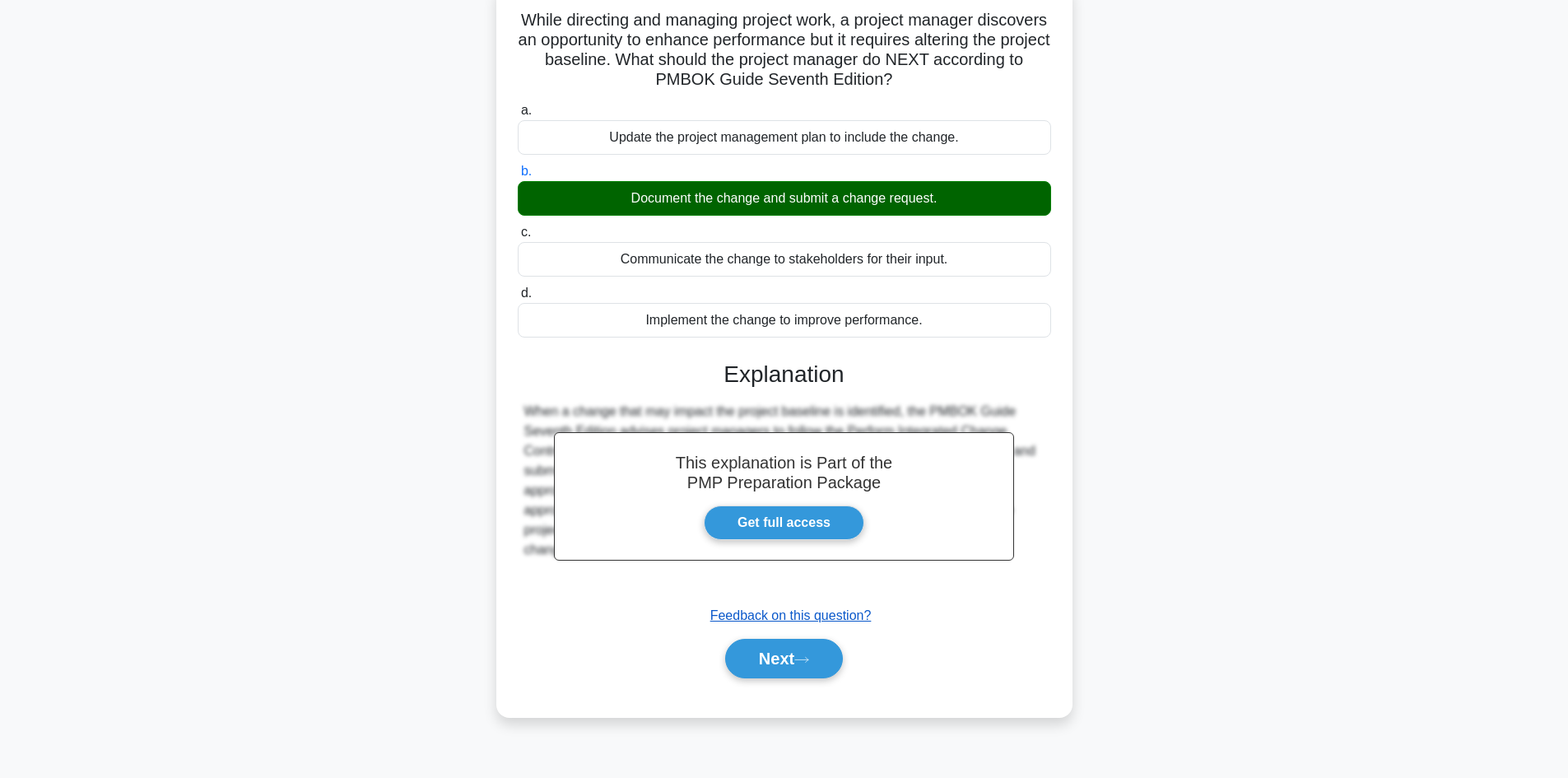
scroll to position [111, 0]
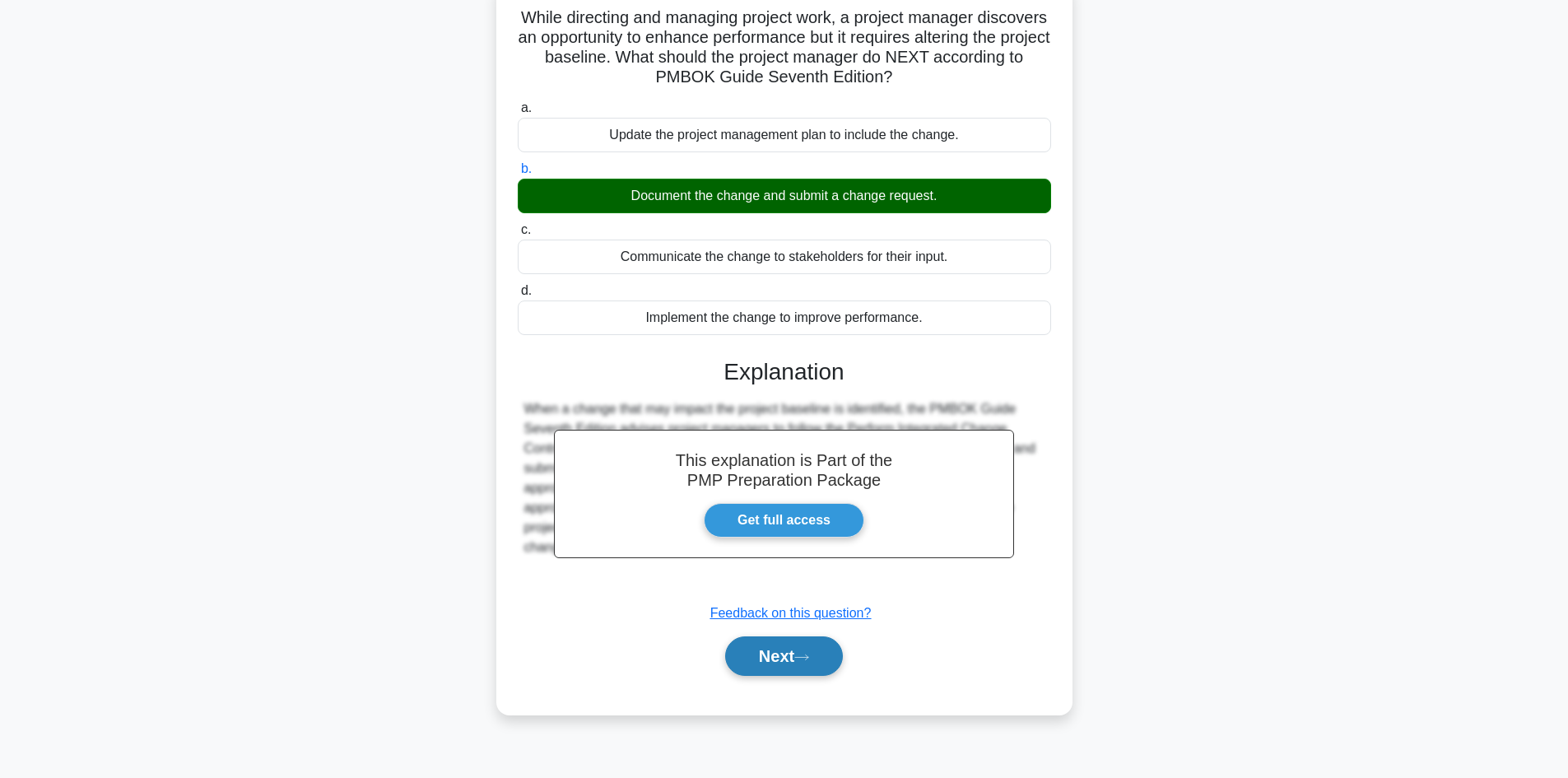
click at [814, 650] on button "Next" at bounding box center [784, 656] width 118 height 40
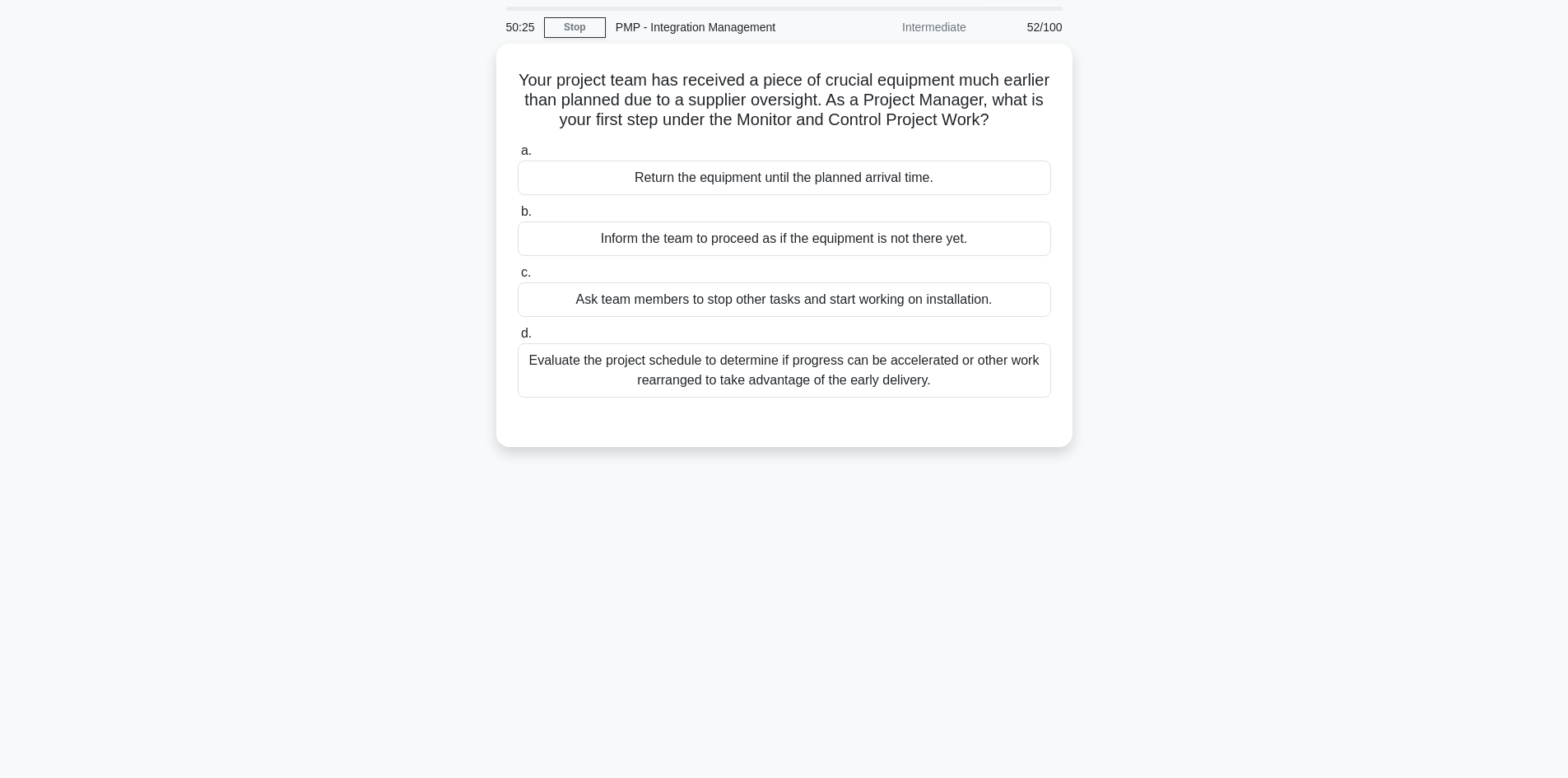
scroll to position [0, 0]
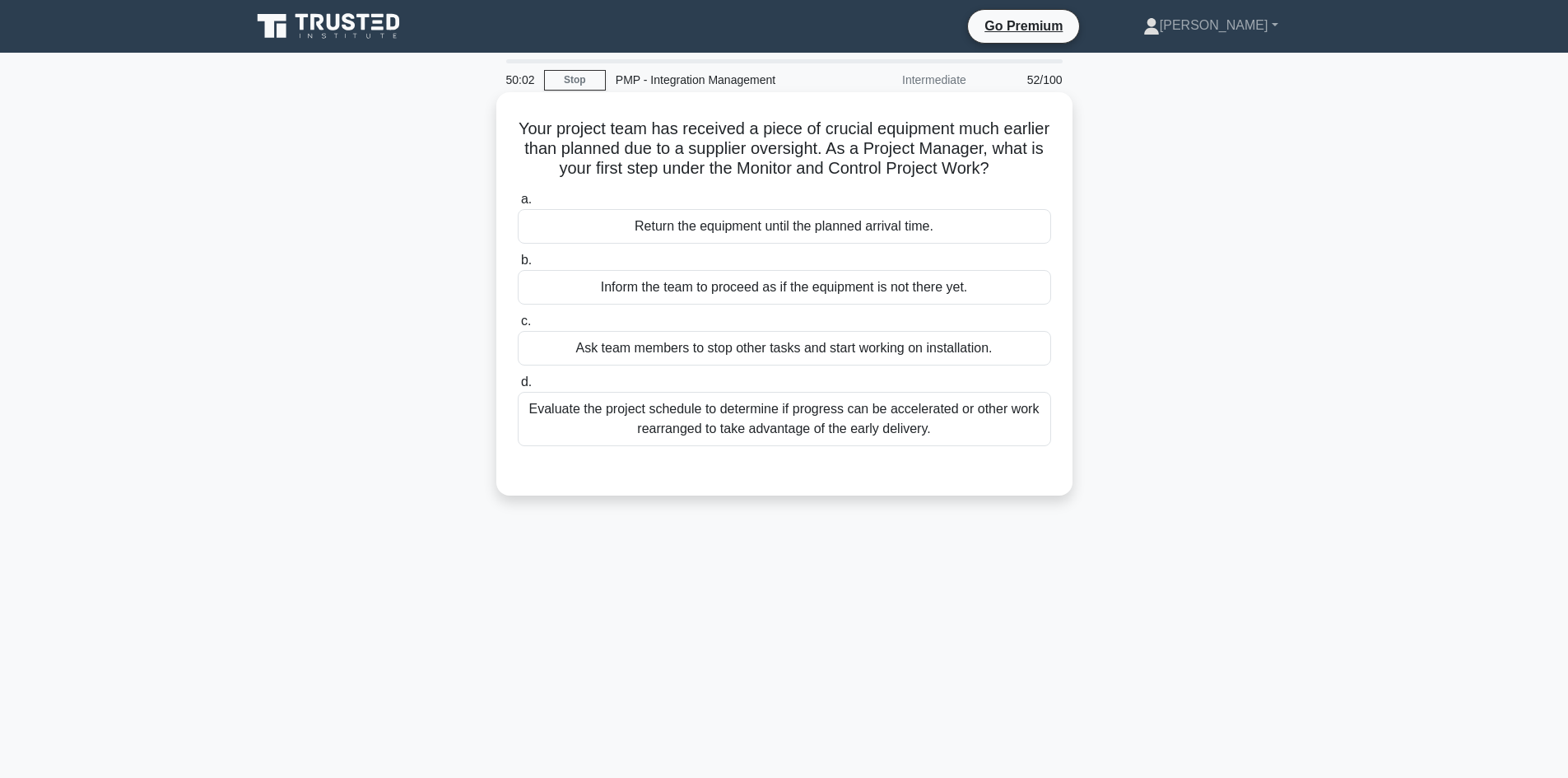
click at [920, 416] on div "Evaluate the project schedule to determine if progress can be accelerated or ot…" at bounding box center [784, 419] width 533 height 55
click at [517, 388] on input "d. Evaluate the project schedule to determine if progress can be accelerated or…" at bounding box center [517, 381] width 0 height 10
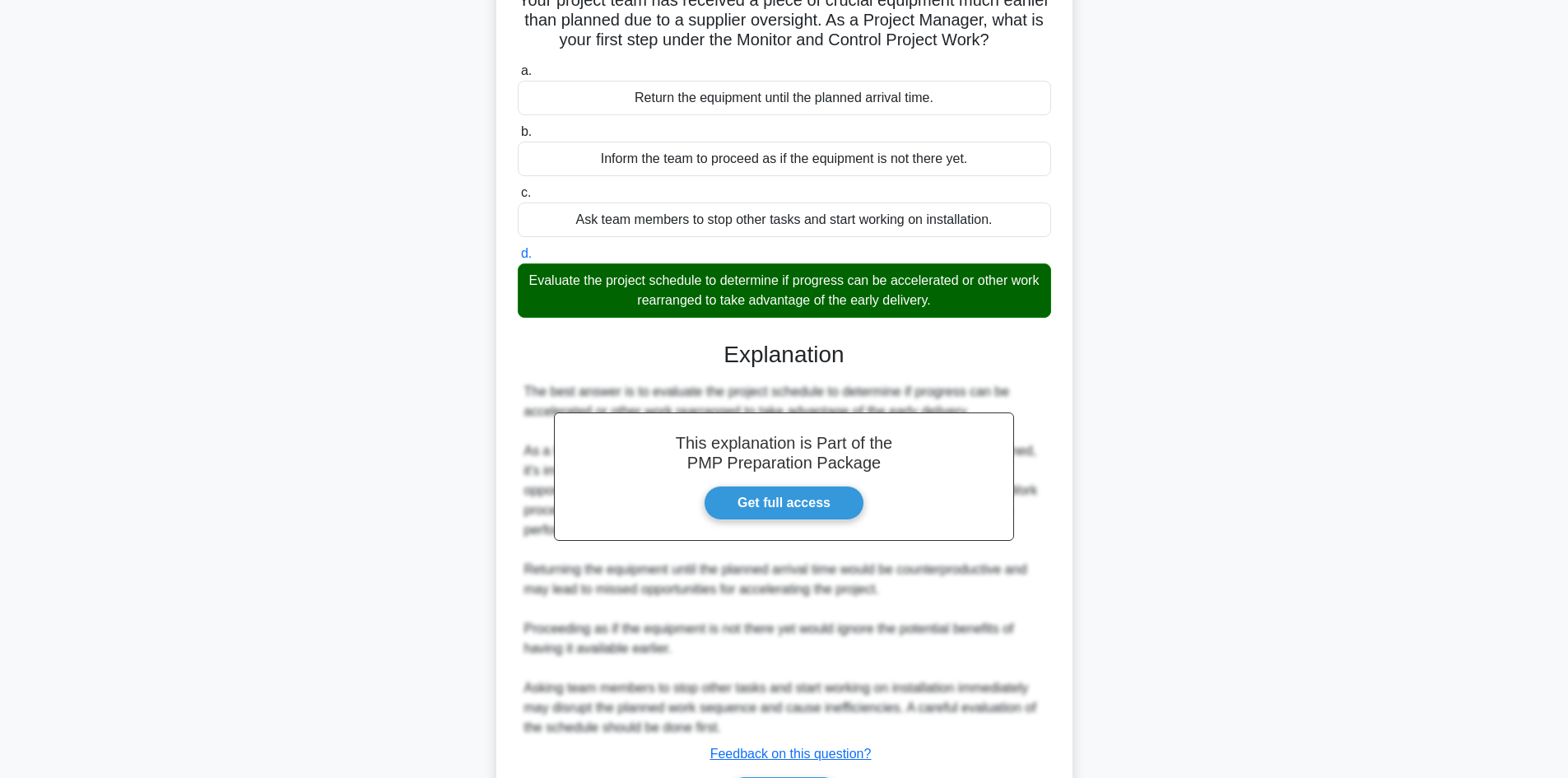
scroll to position [238, 0]
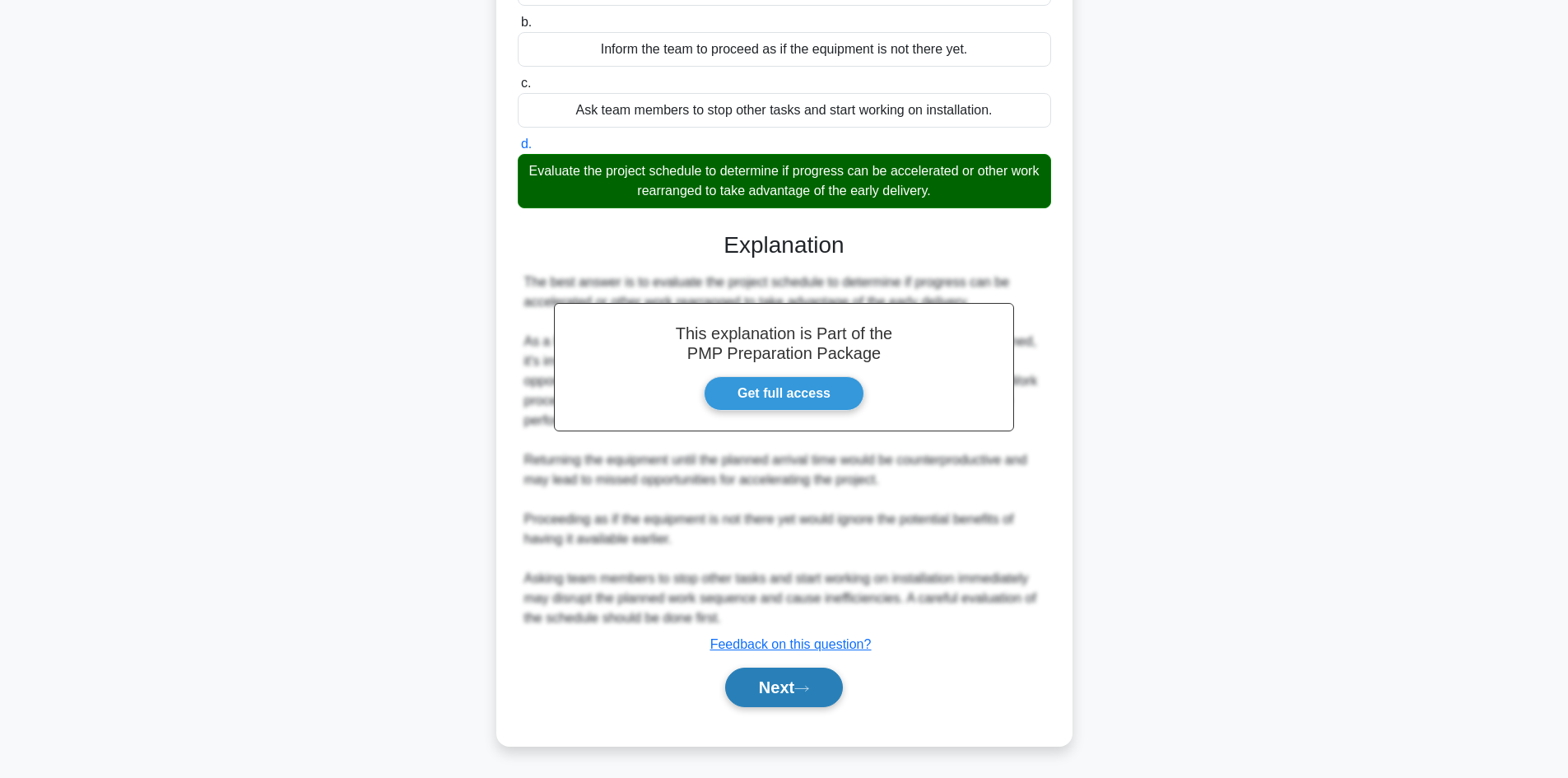
click at [818, 682] on button "Next" at bounding box center [784, 687] width 118 height 40
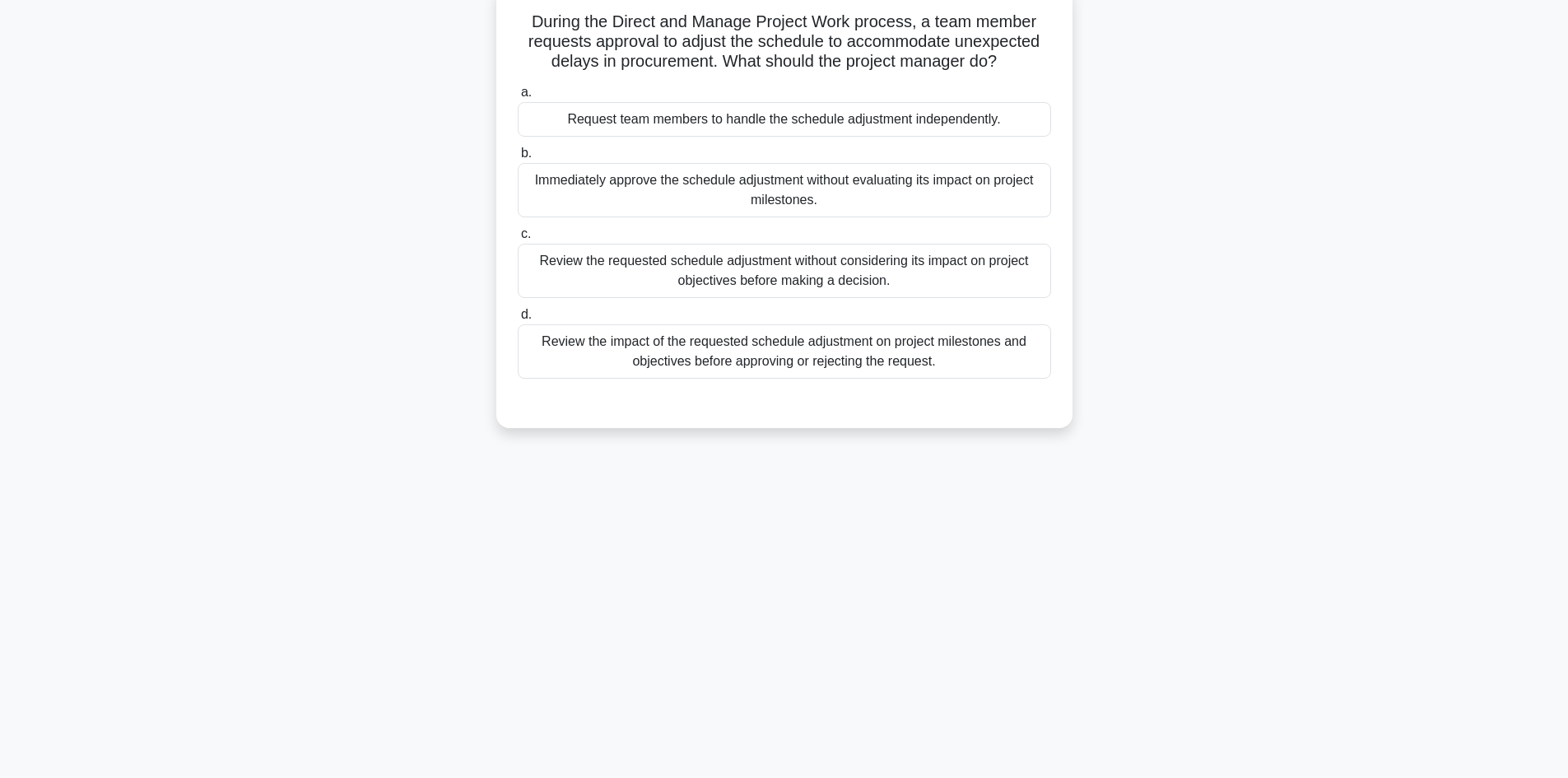
scroll to position [0, 0]
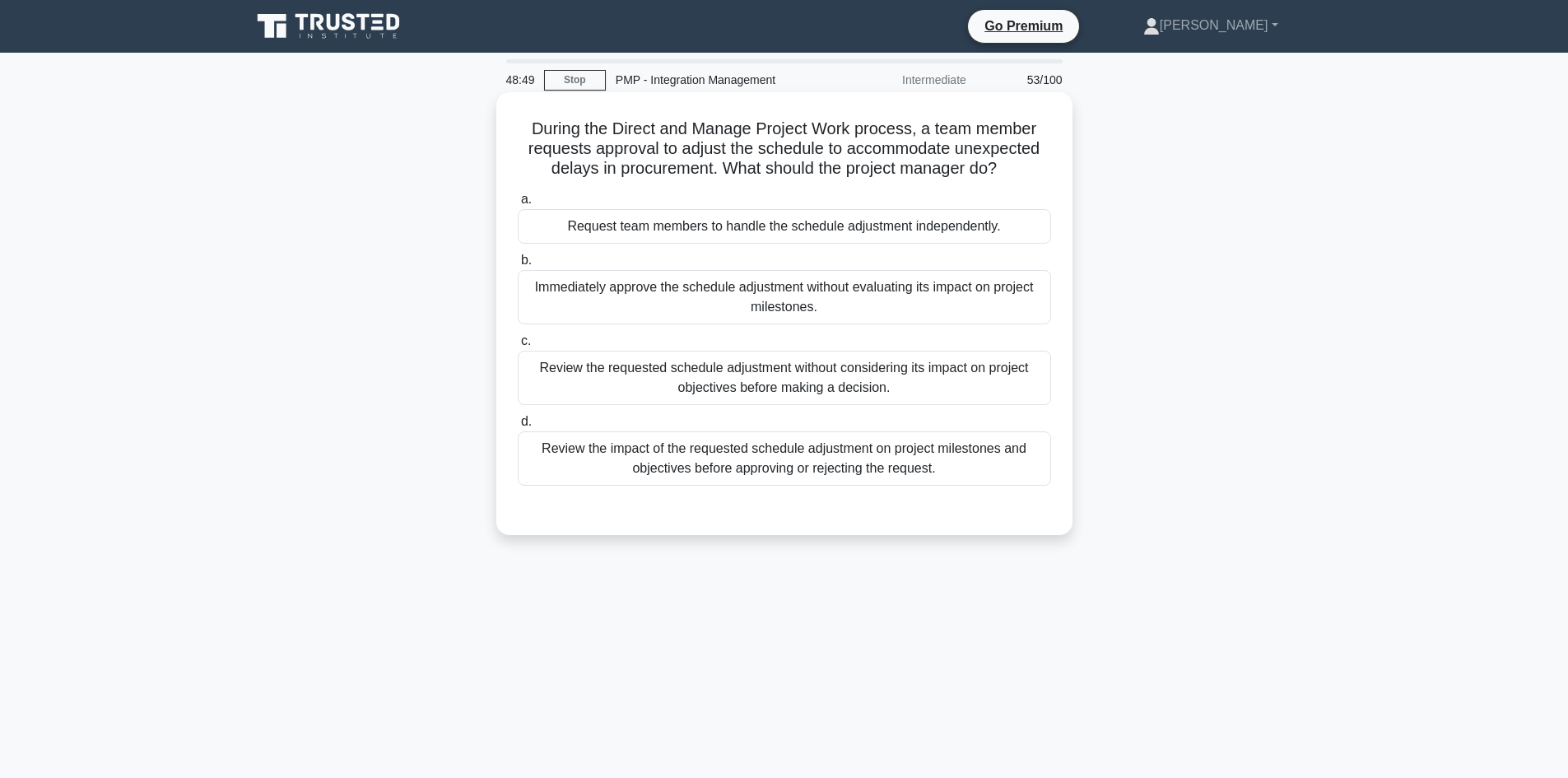
click at [958, 461] on div "Review the impact of the requested schedule adjustment on project milestones an…" at bounding box center [784, 459] width 533 height 55
click at [517, 427] on input "d. Review the impact of the requested schedule adjustment on project milestones…" at bounding box center [517, 421] width 0 height 10
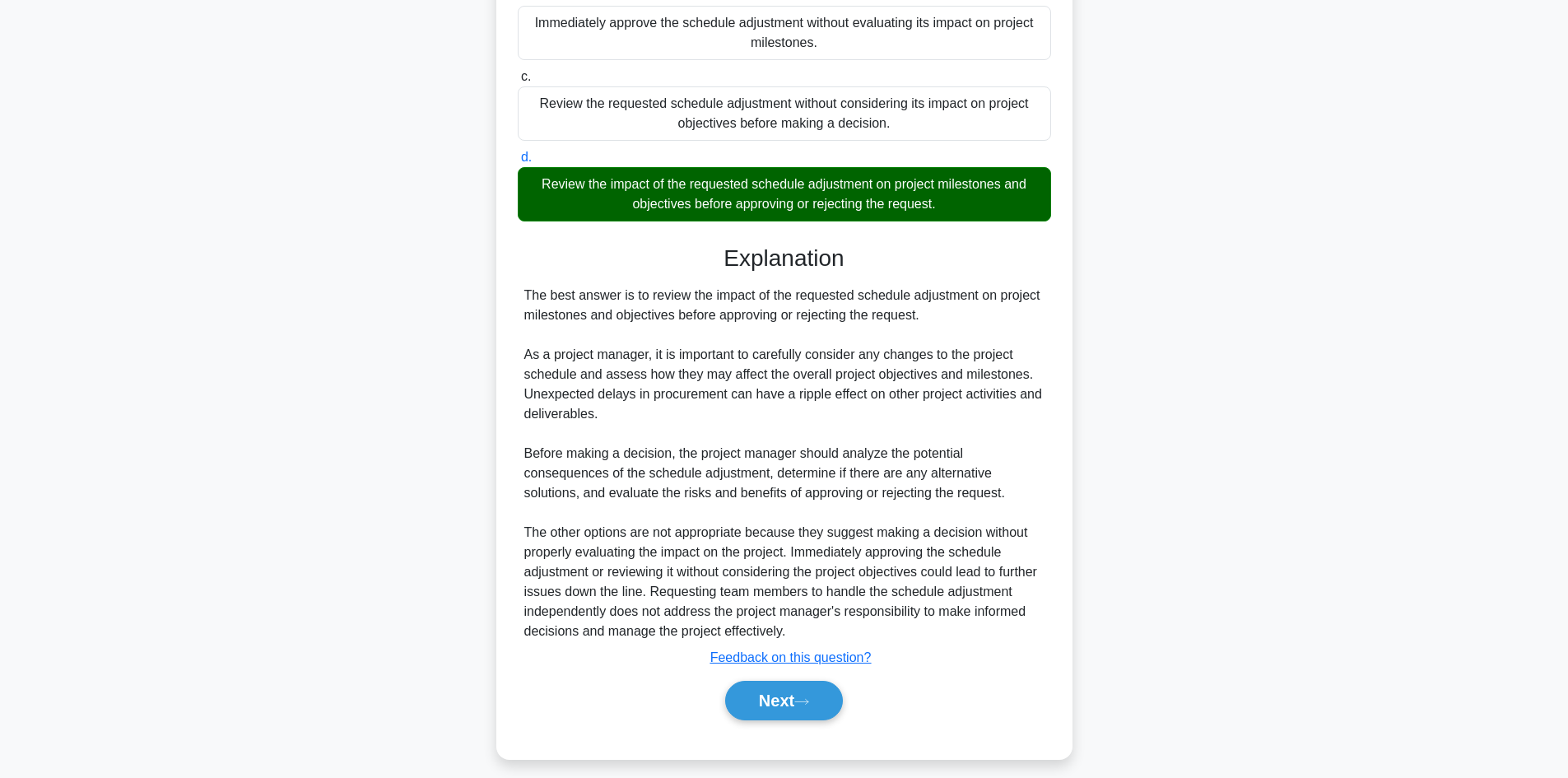
scroll to position [278, 0]
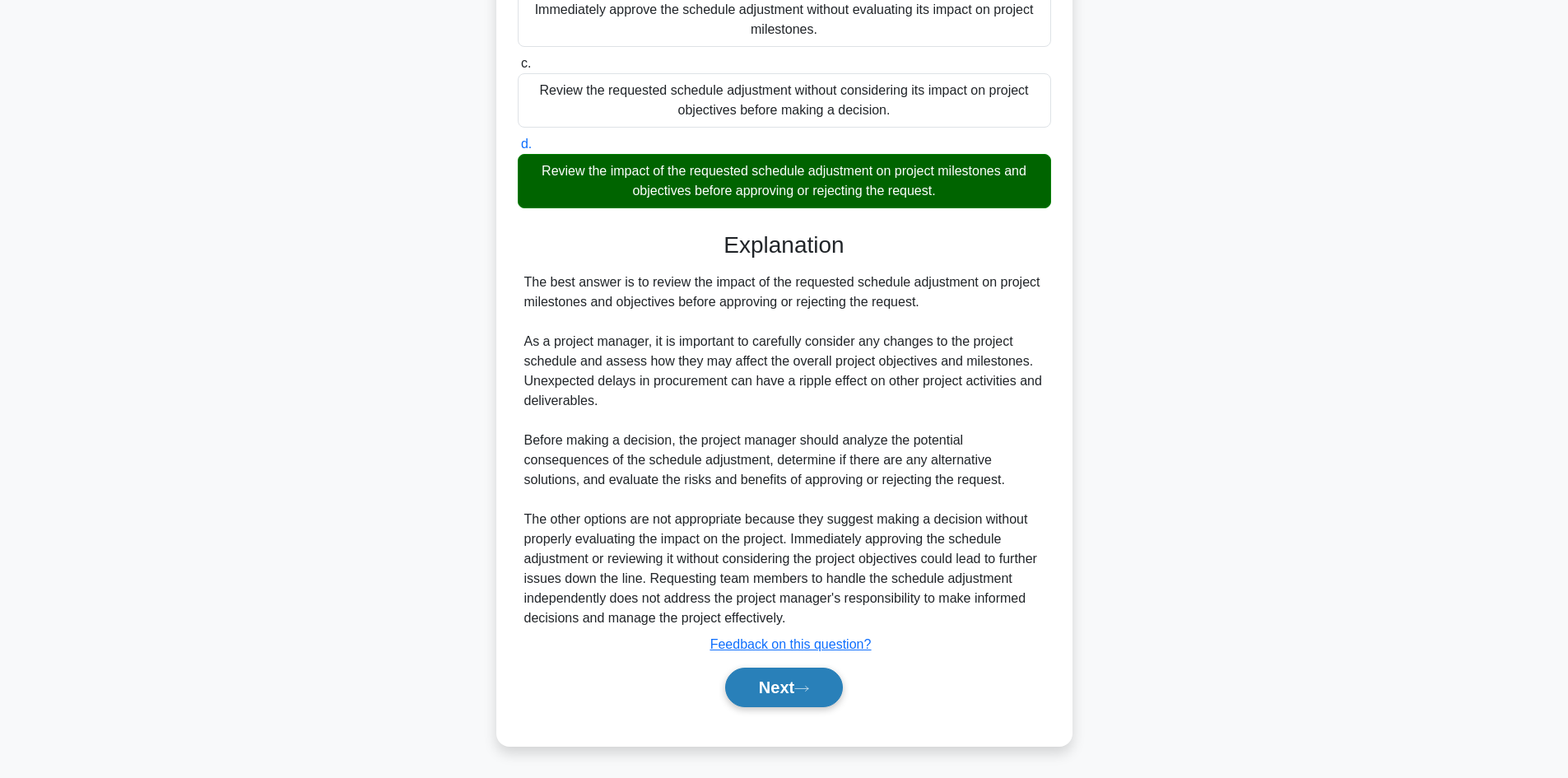
click at [787, 690] on button "Next" at bounding box center [784, 687] width 118 height 40
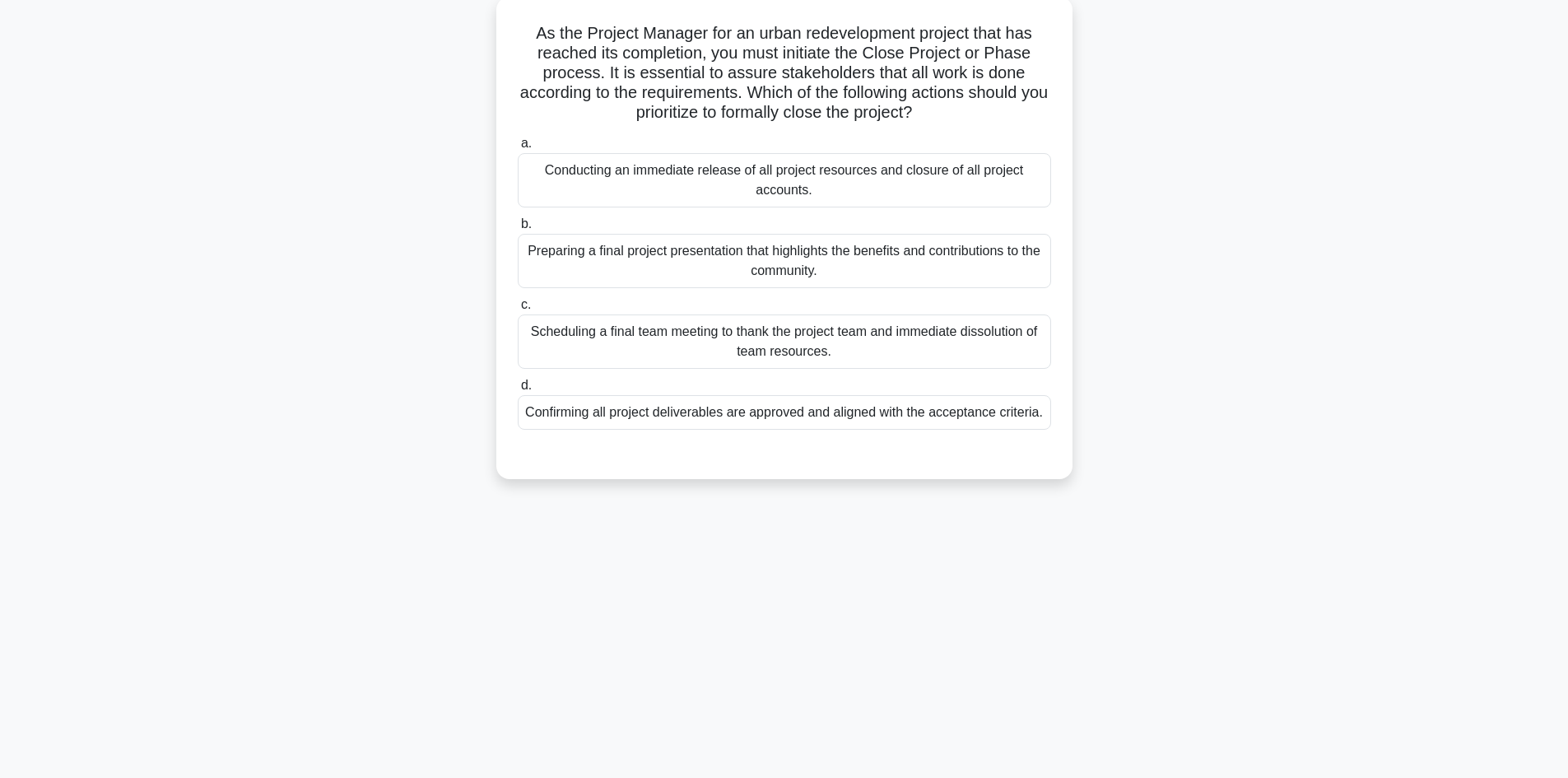
scroll to position [0, 0]
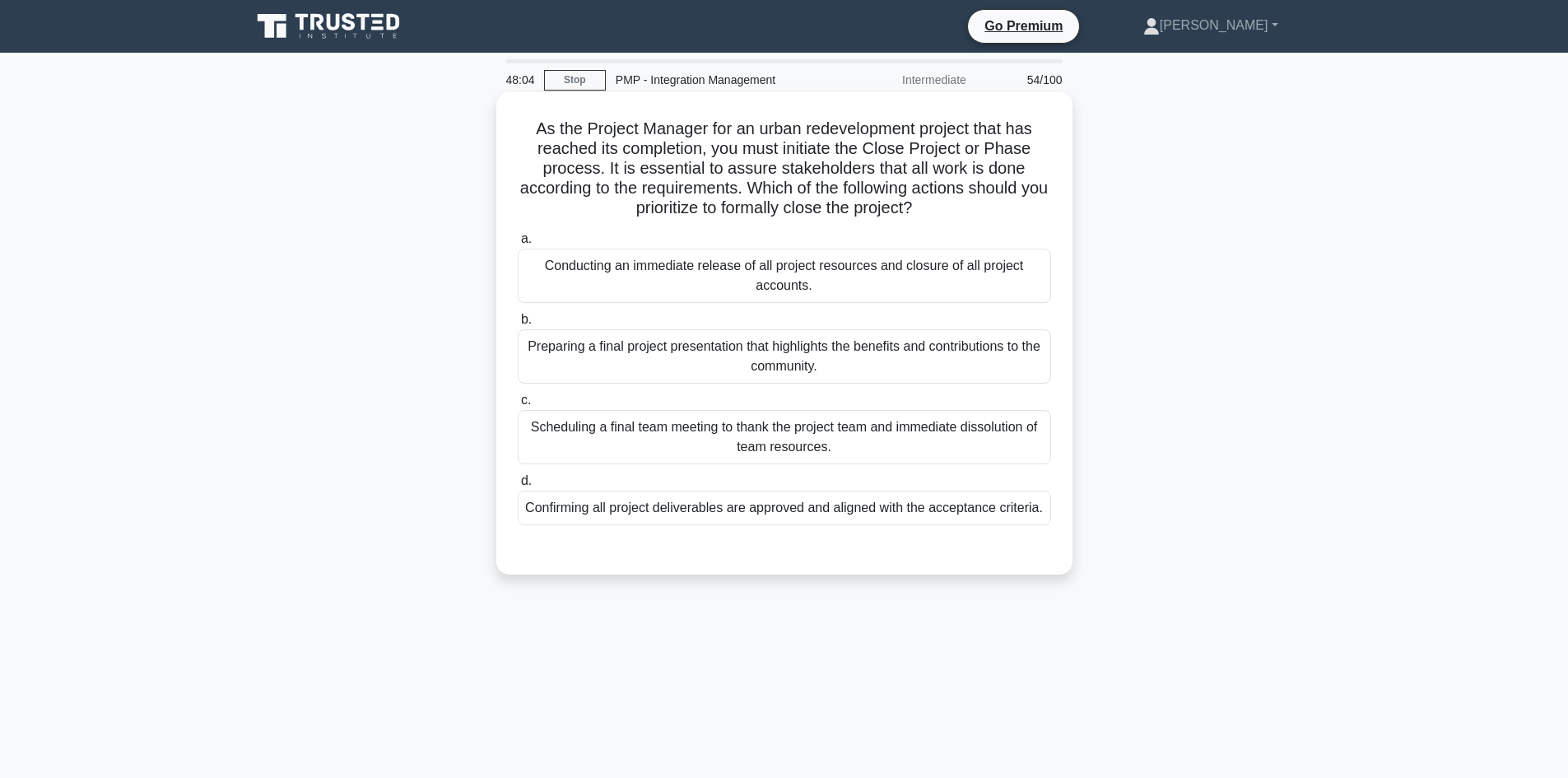
click at [884, 510] on div "Confirming all project deliverables are approved and aligned with the acceptanc…" at bounding box center [784, 508] width 533 height 35
click at [517, 486] on input "d. Confirming all project deliverables are approved and aligned with the accept…" at bounding box center [517, 481] width 0 height 10
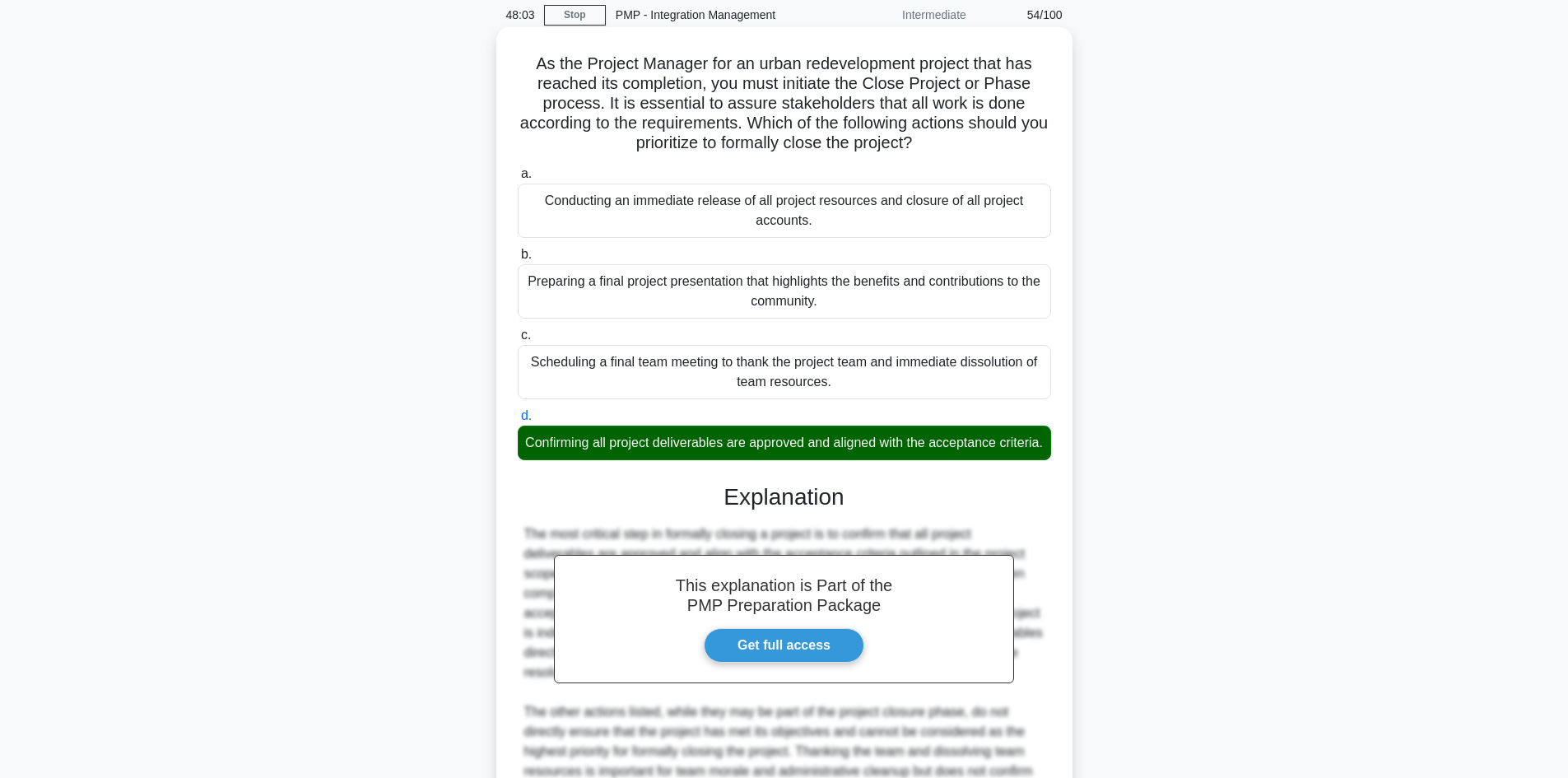
scroll to position [337, 0]
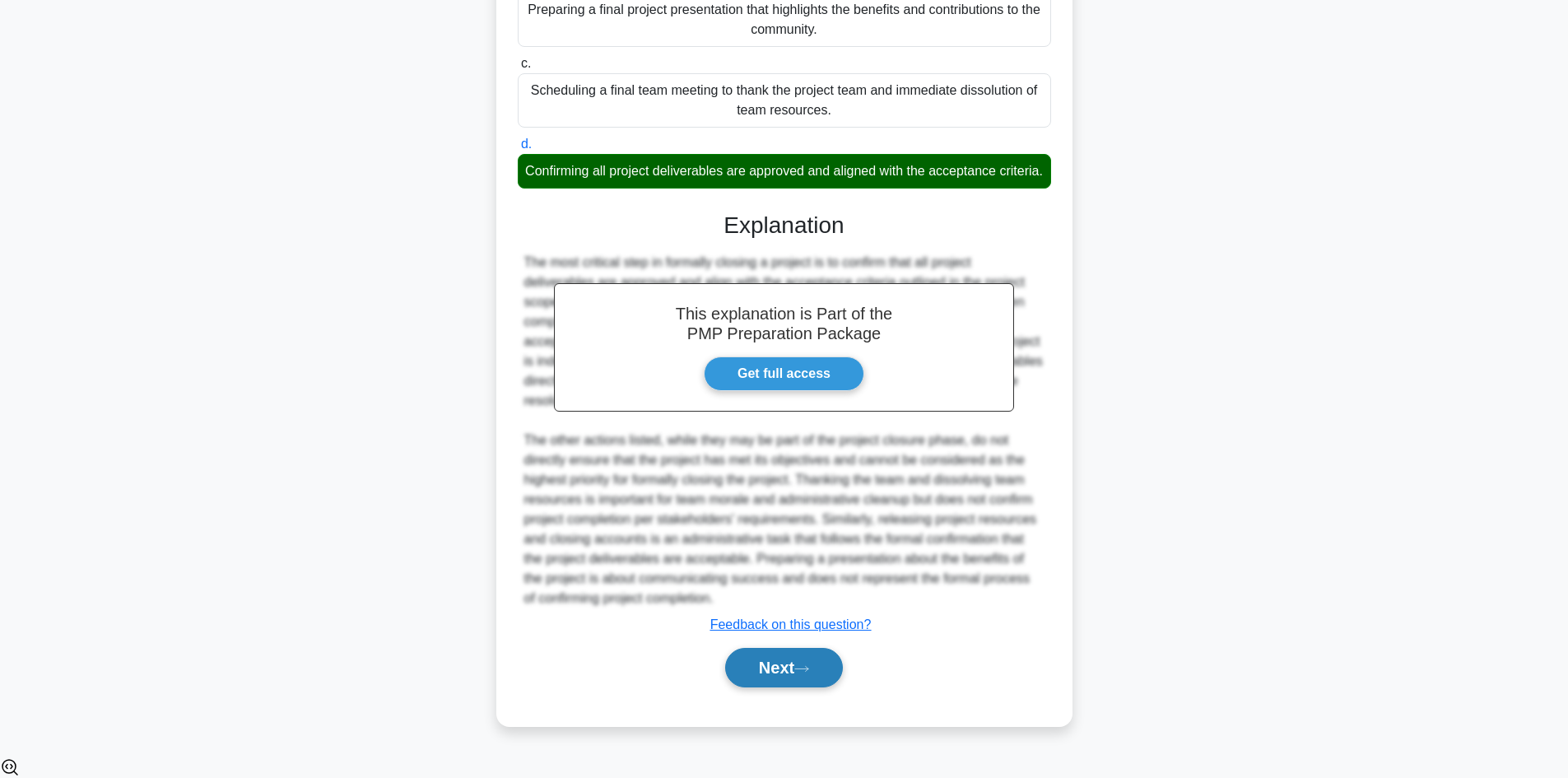
click at [801, 680] on button "Next" at bounding box center [784, 668] width 118 height 40
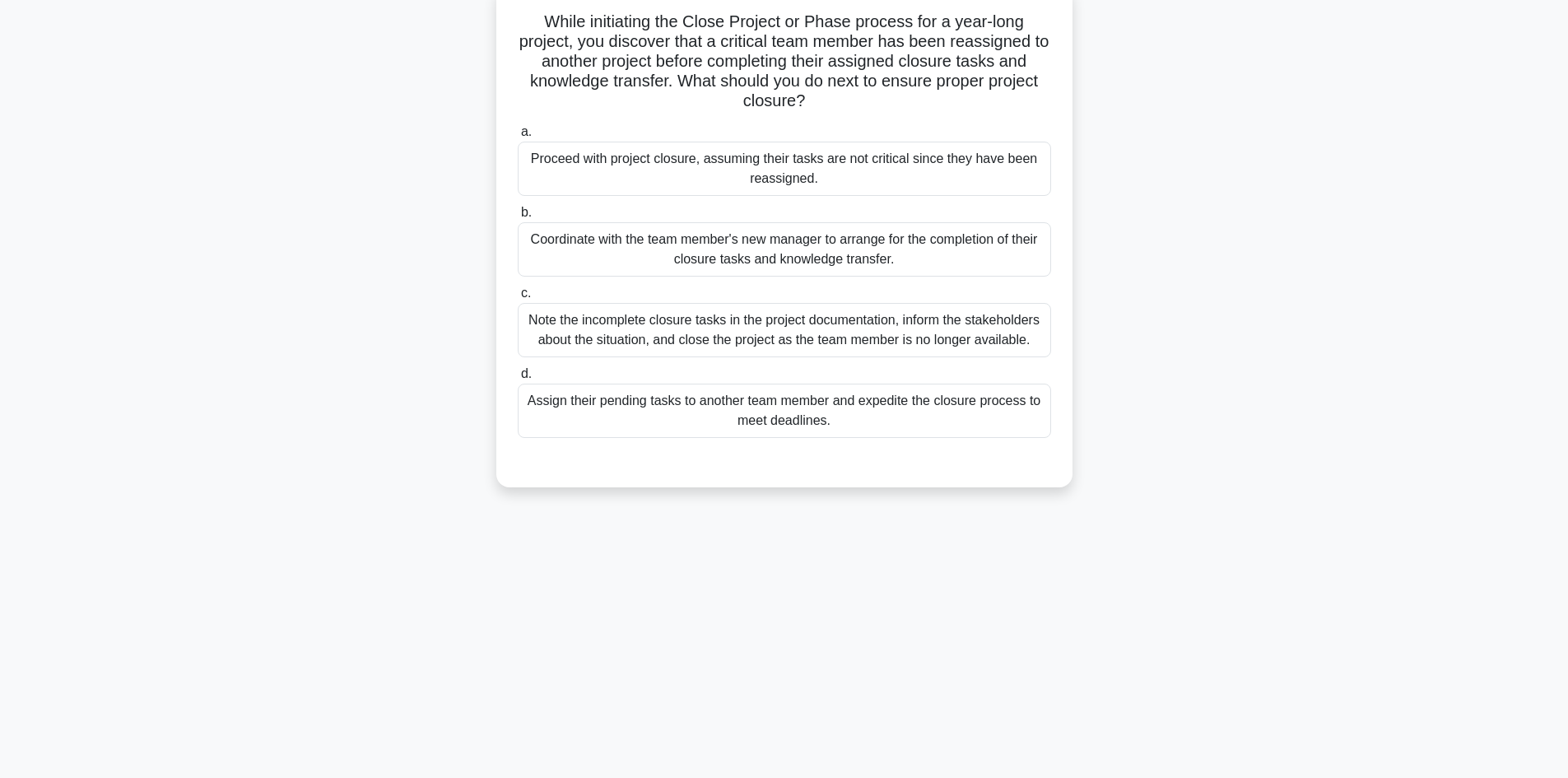
scroll to position [0, 0]
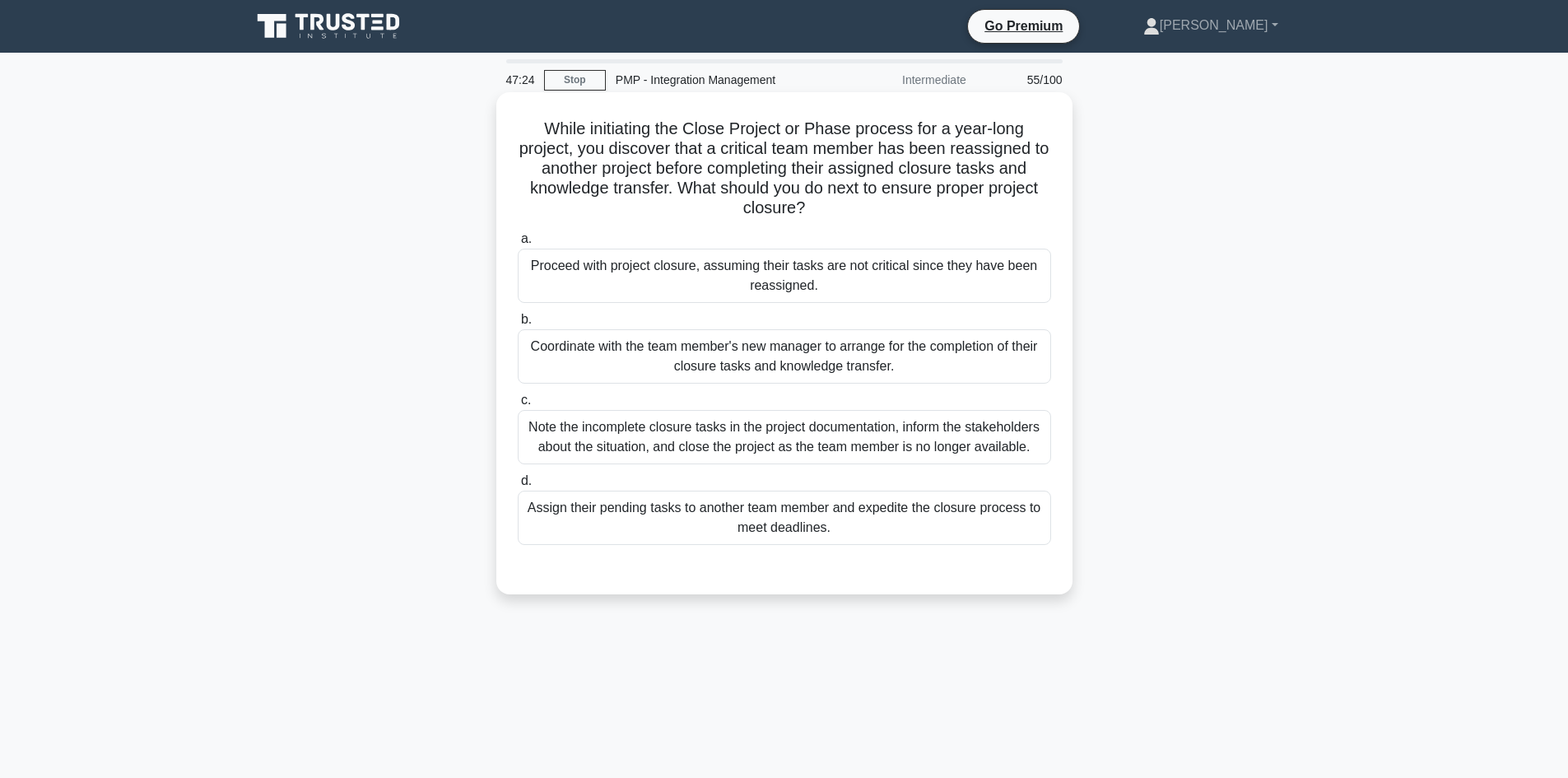
click at [882, 366] on div "Coordinate with the team member's new manager to arrange for the completion of …" at bounding box center [784, 357] width 533 height 55
click at [517, 325] on input "b. Coordinate with the team member's new manager to arrange for the completion …" at bounding box center [517, 319] width 0 height 10
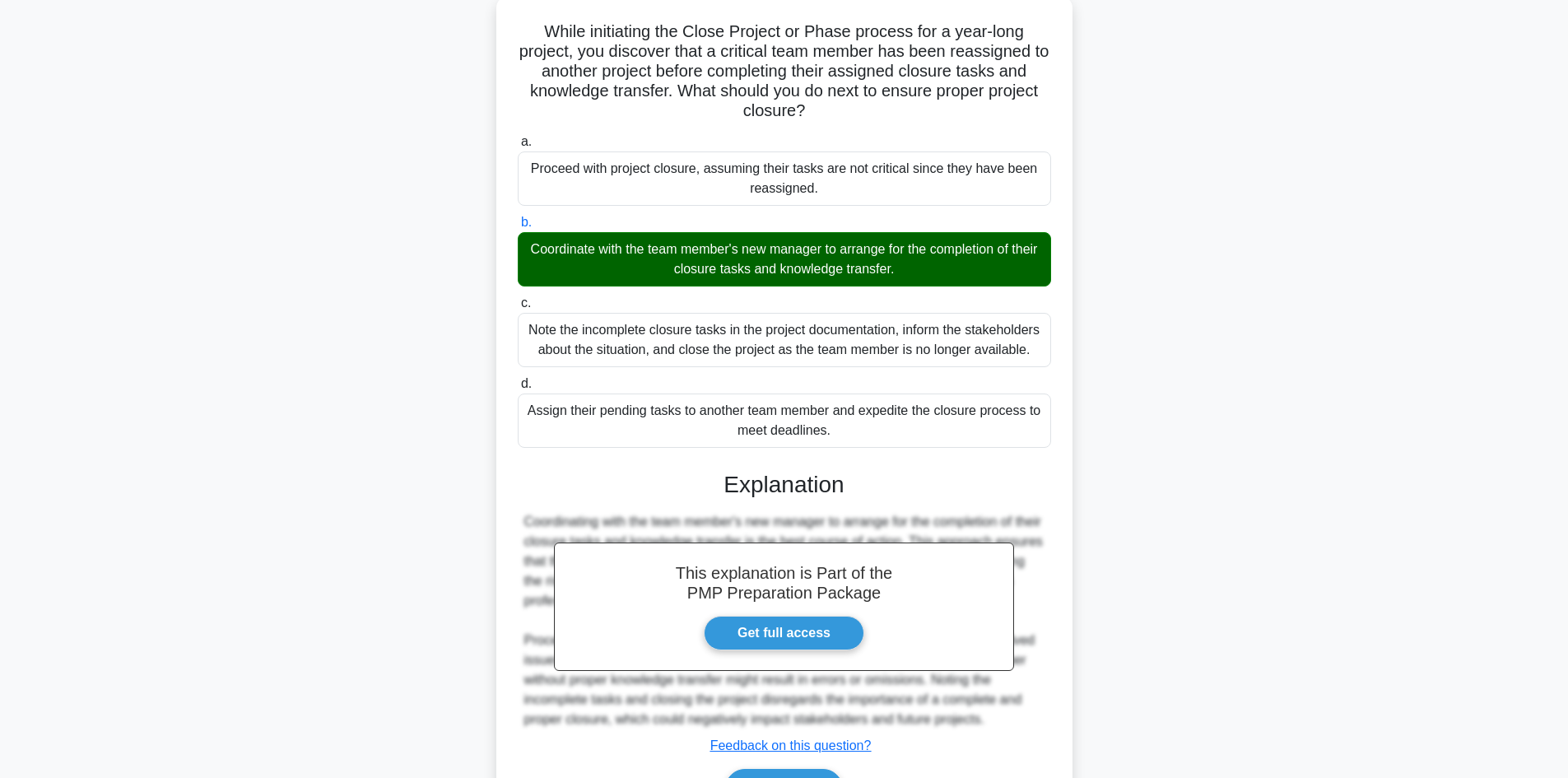
scroll to position [198, 0]
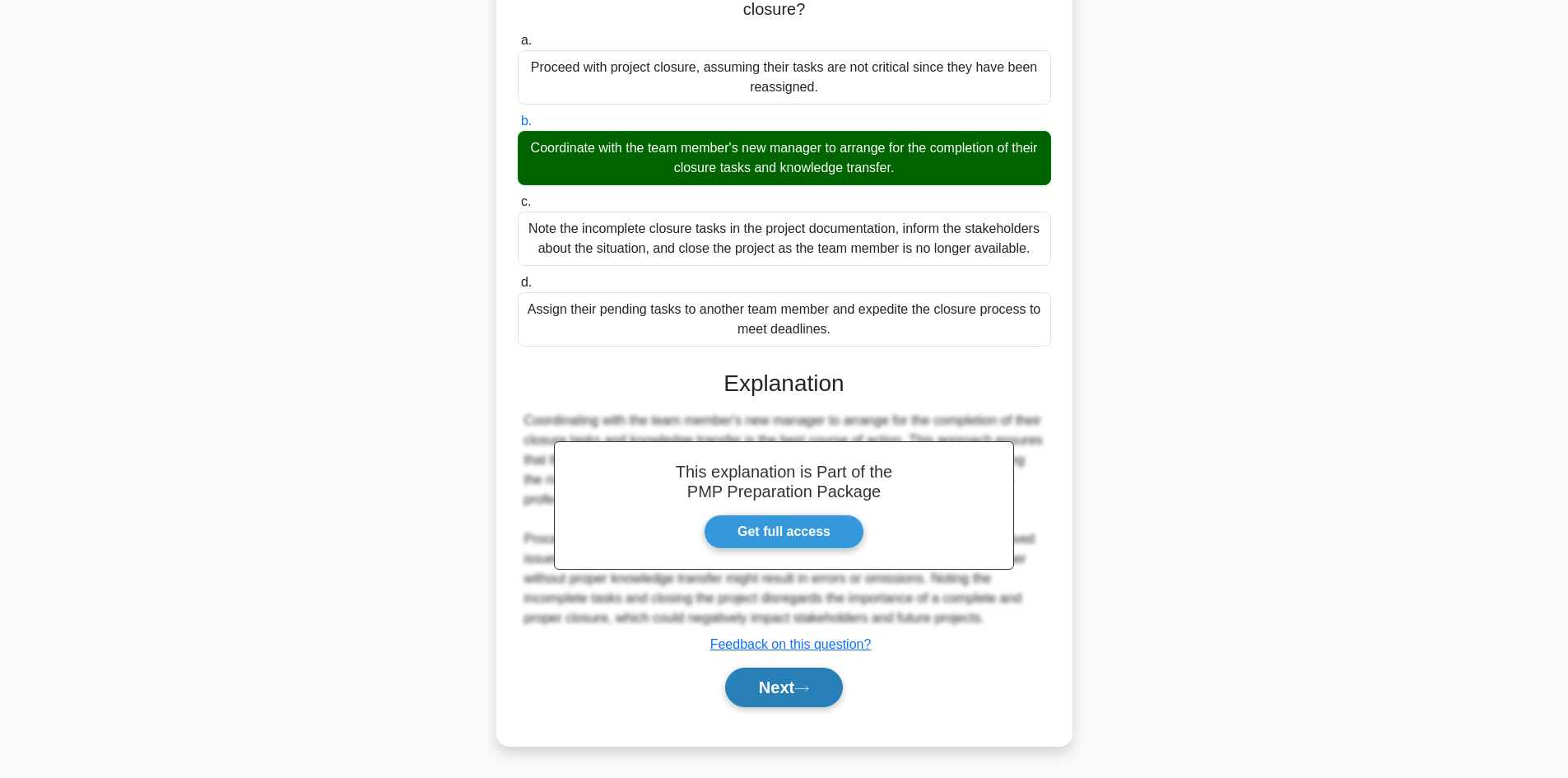
click at [809, 693] on icon at bounding box center [801, 688] width 15 height 9
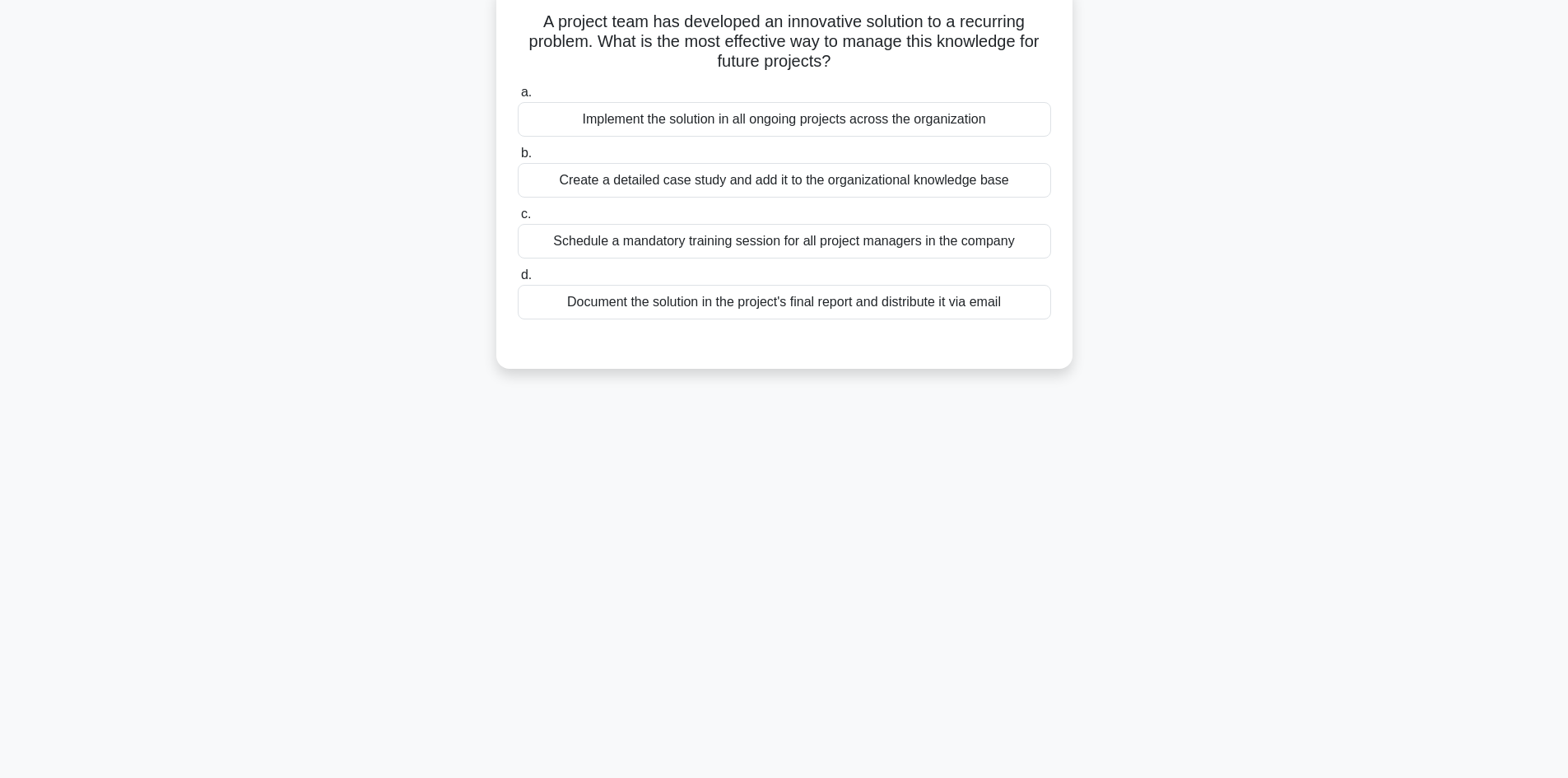
scroll to position [0, 0]
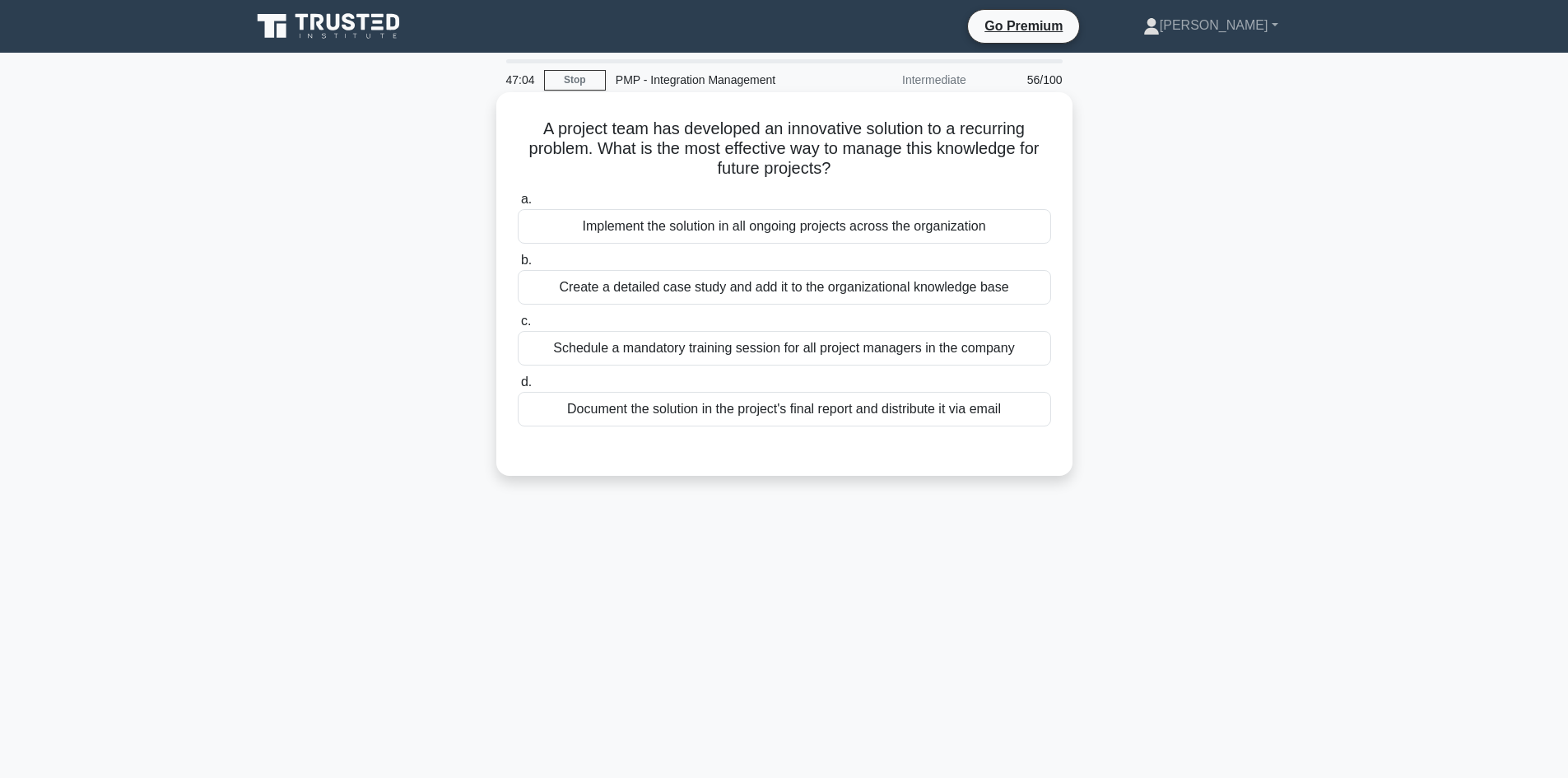
click at [950, 294] on div "Create a detailed case study and add it to the organizational knowledge base" at bounding box center [784, 287] width 533 height 35
click at [517, 266] on input "b. Create a detailed case study and add it to the organizational knowledge base" at bounding box center [517, 260] width 0 height 10
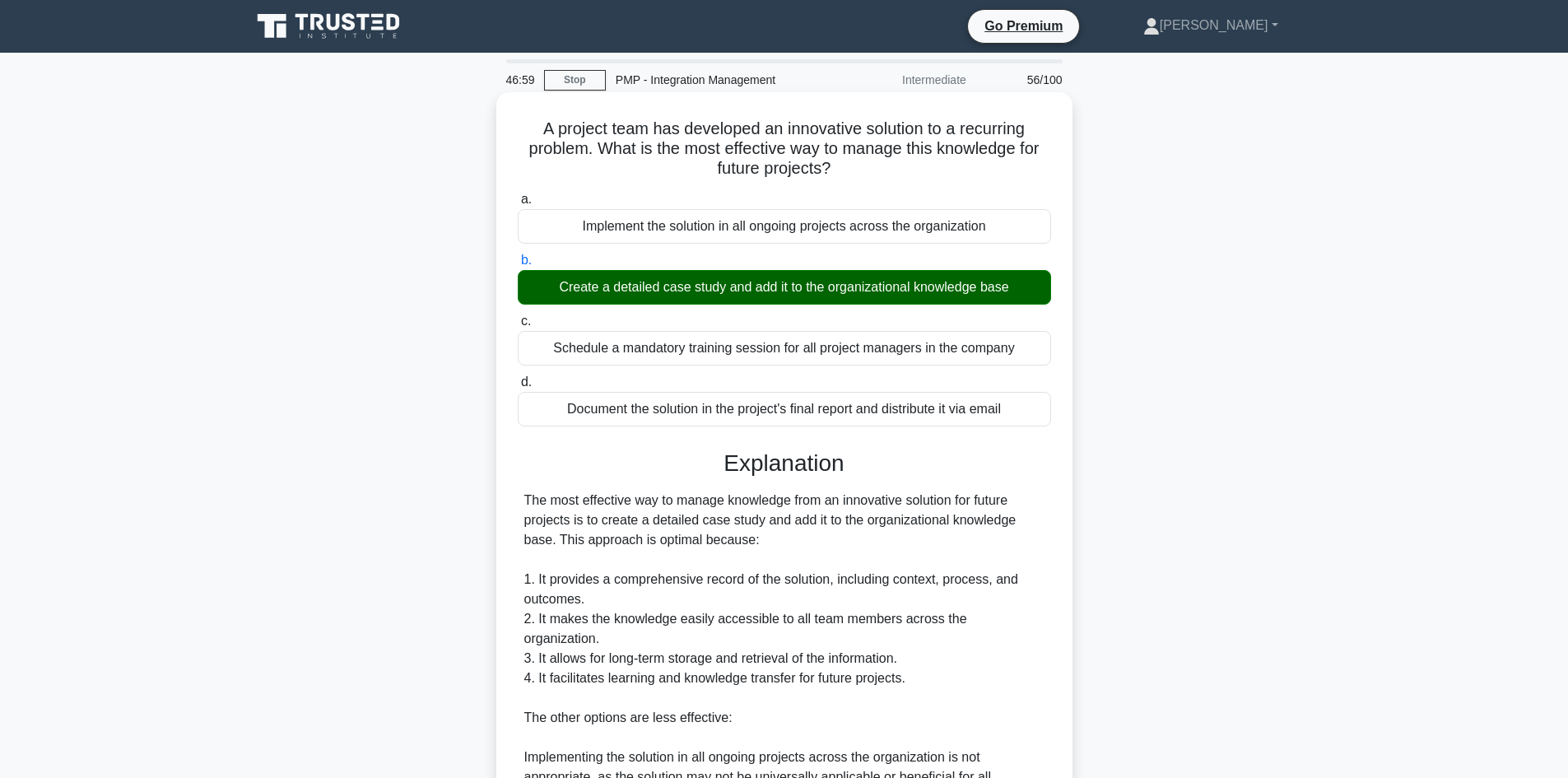
scroll to position [396, 0]
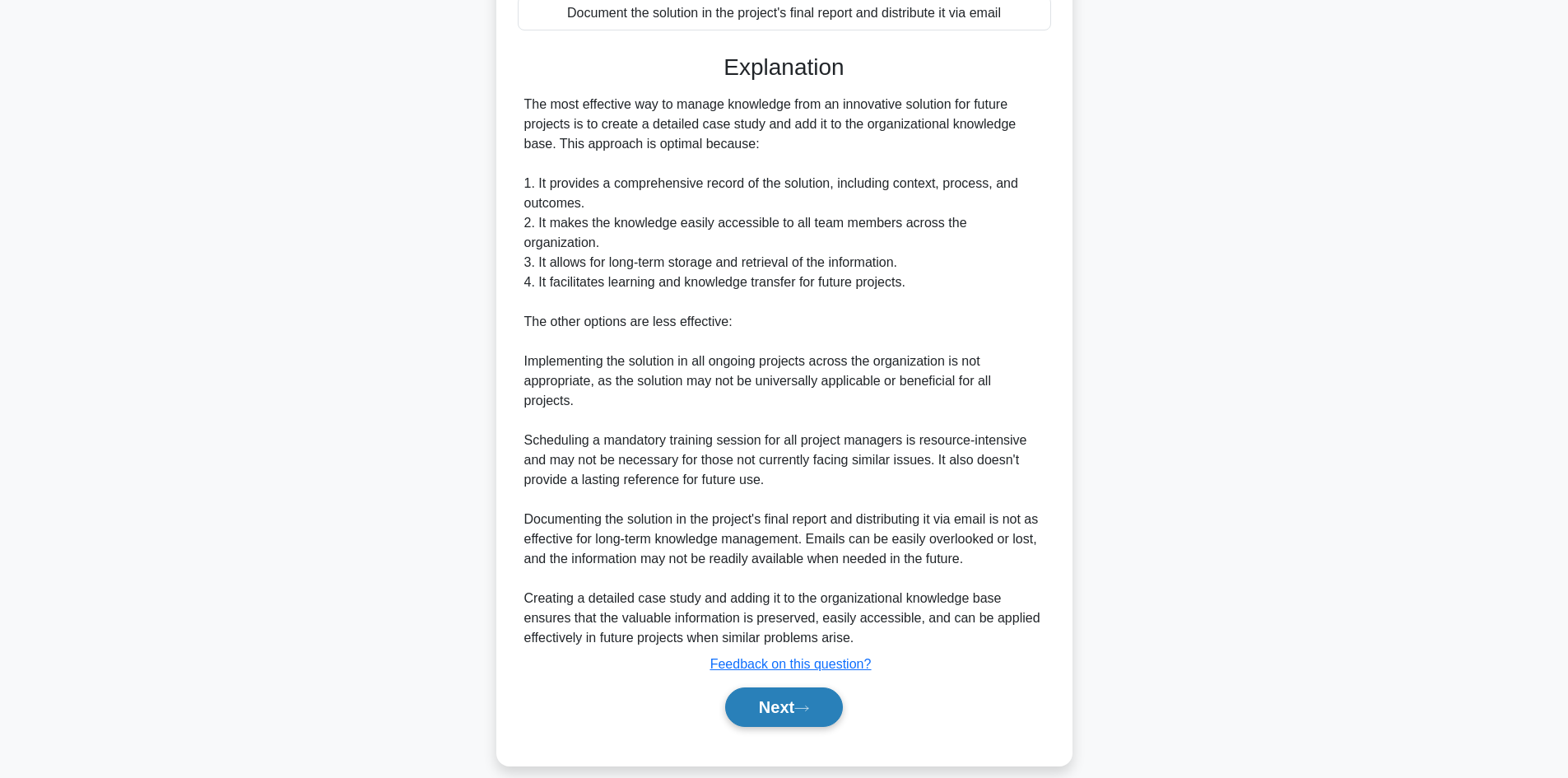
click at [804, 687] on button "Next" at bounding box center [784, 707] width 118 height 40
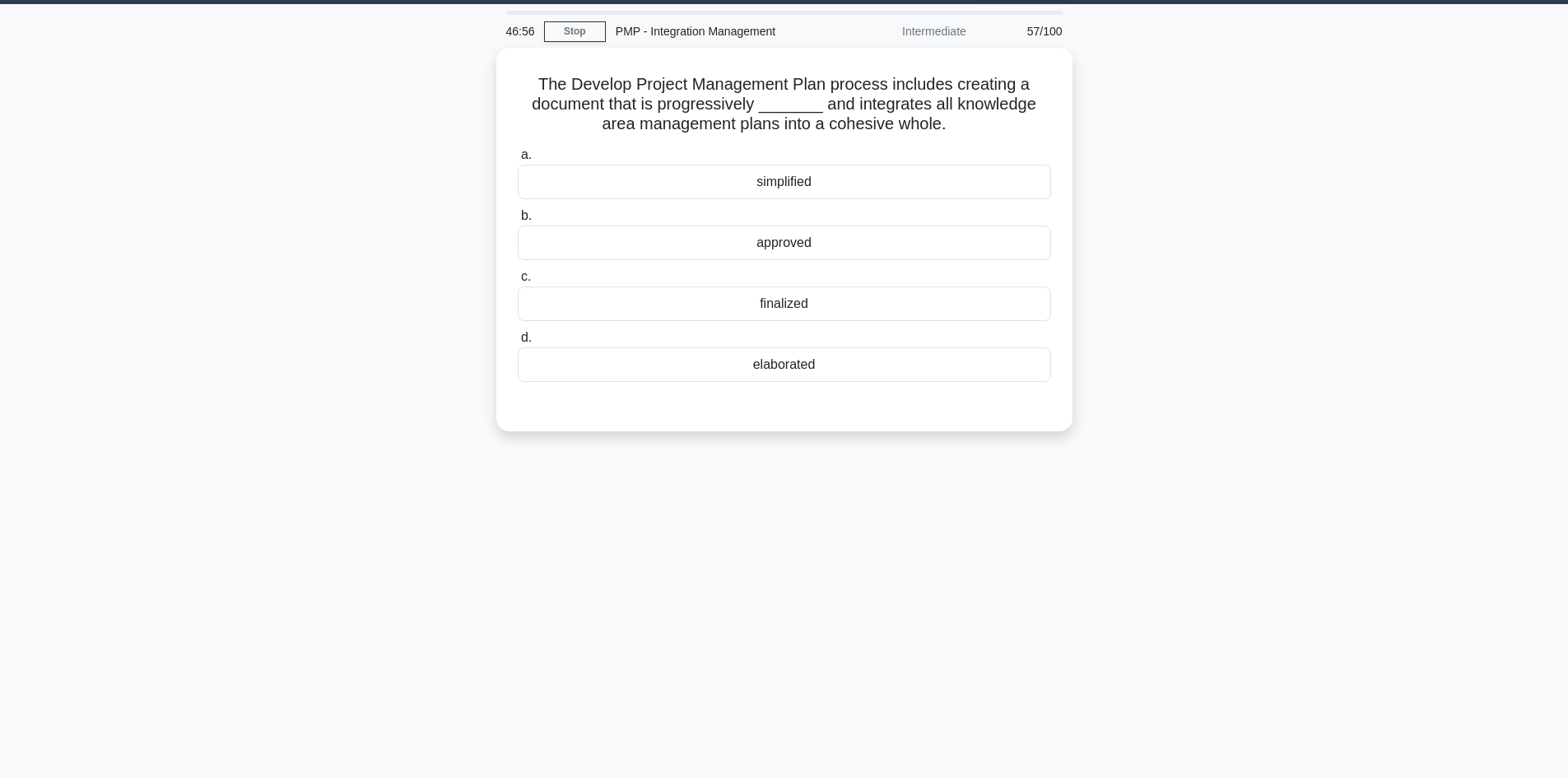
scroll to position [0, 0]
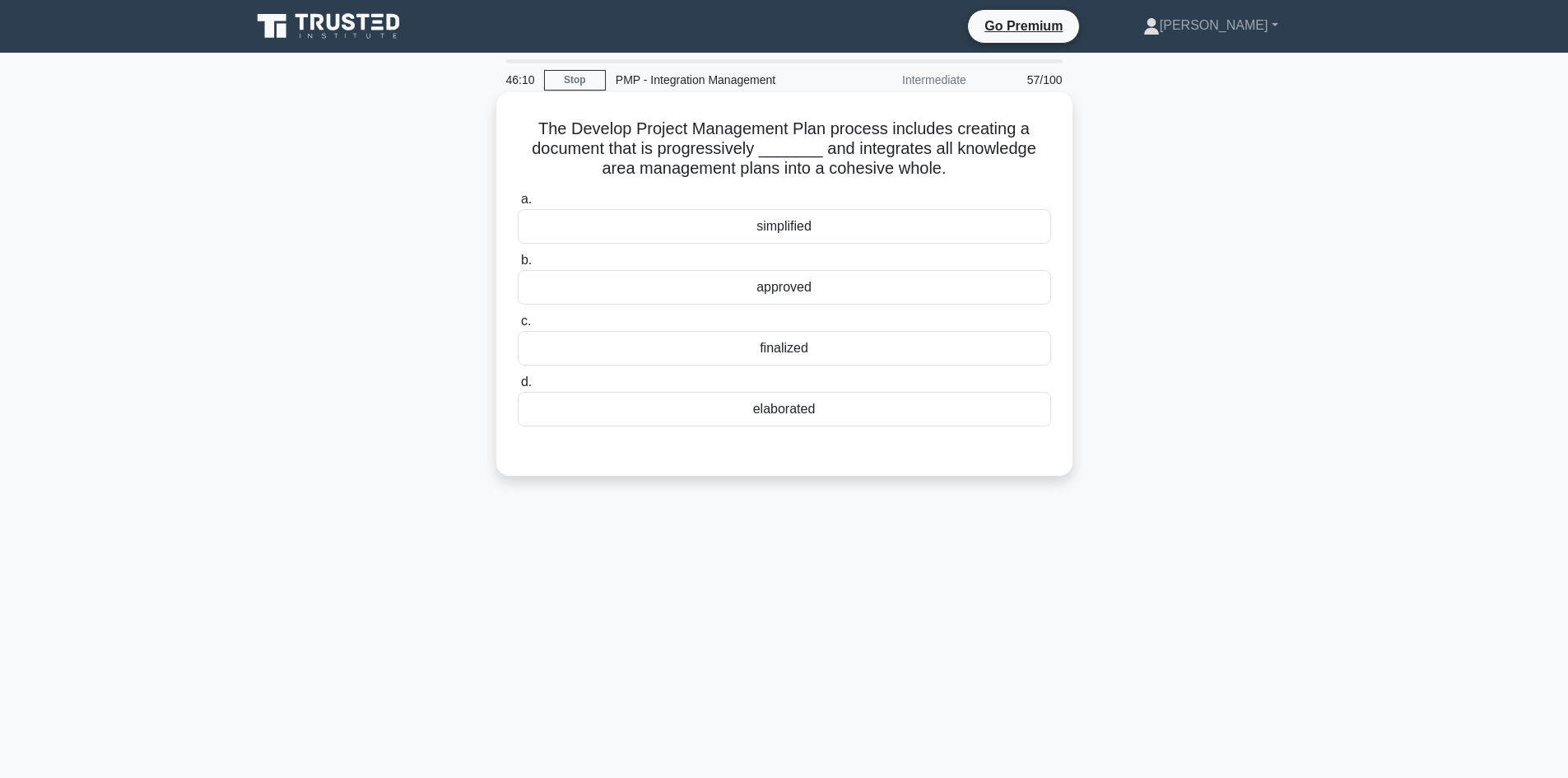
click at [805, 411] on div "elaborated" at bounding box center [784, 409] width 533 height 35
click at [517, 388] on input "d. elaborated" at bounding box center [517, 381] width 0 height 10
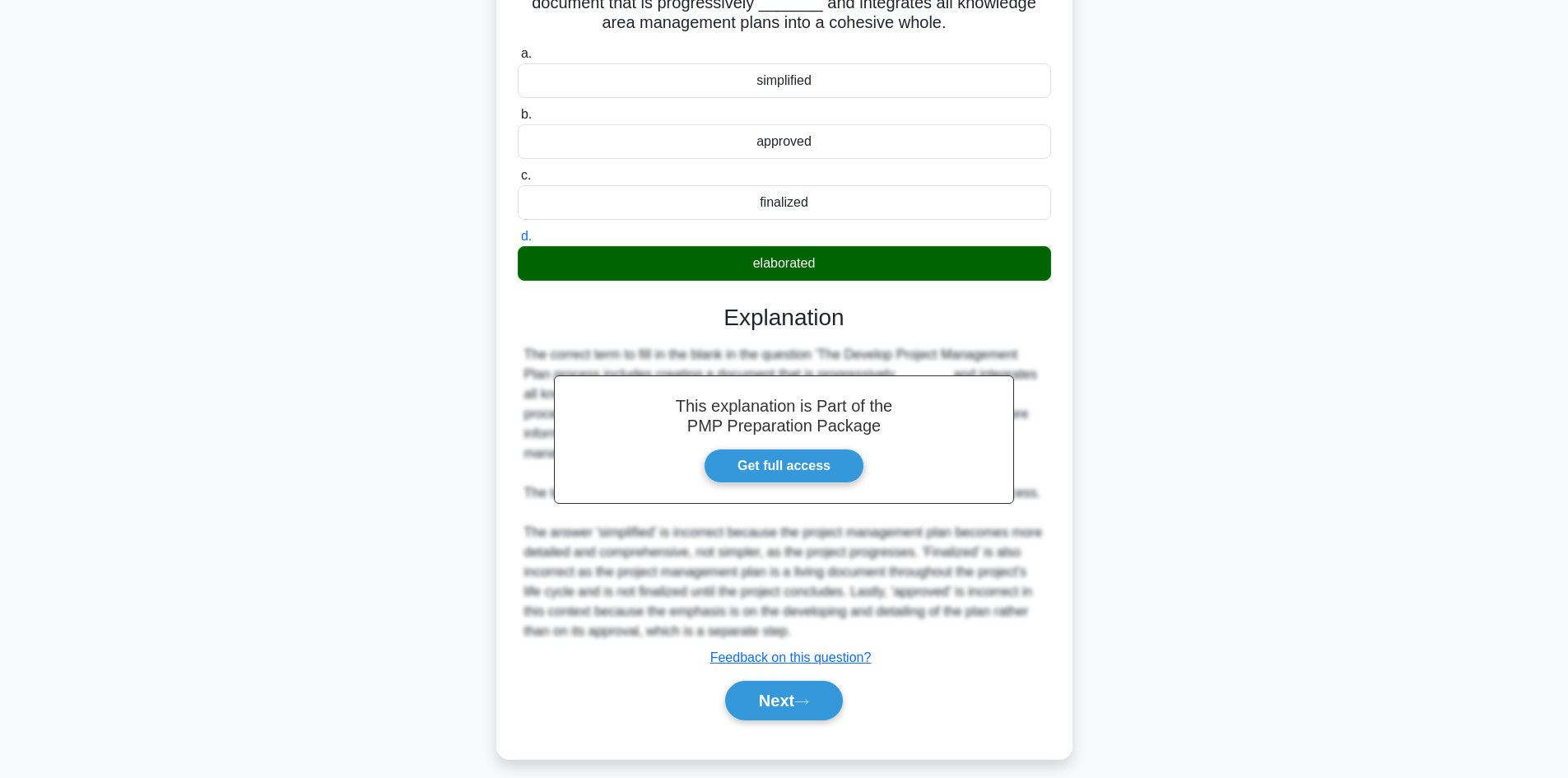
scroll to position [159, 0]
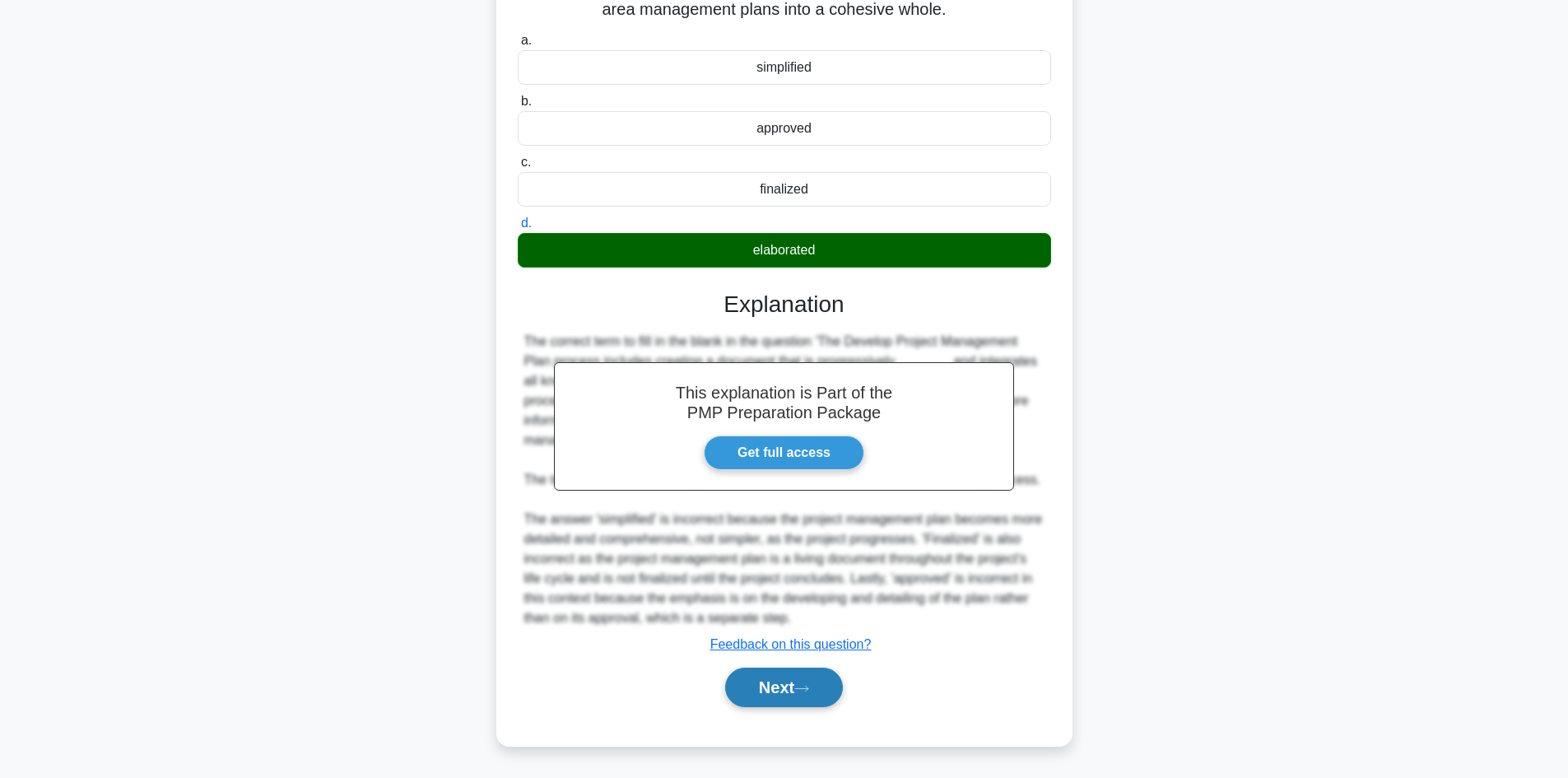
click at [794, 682] on button "Next" at bounding box center [784, 687] width 118 height 40
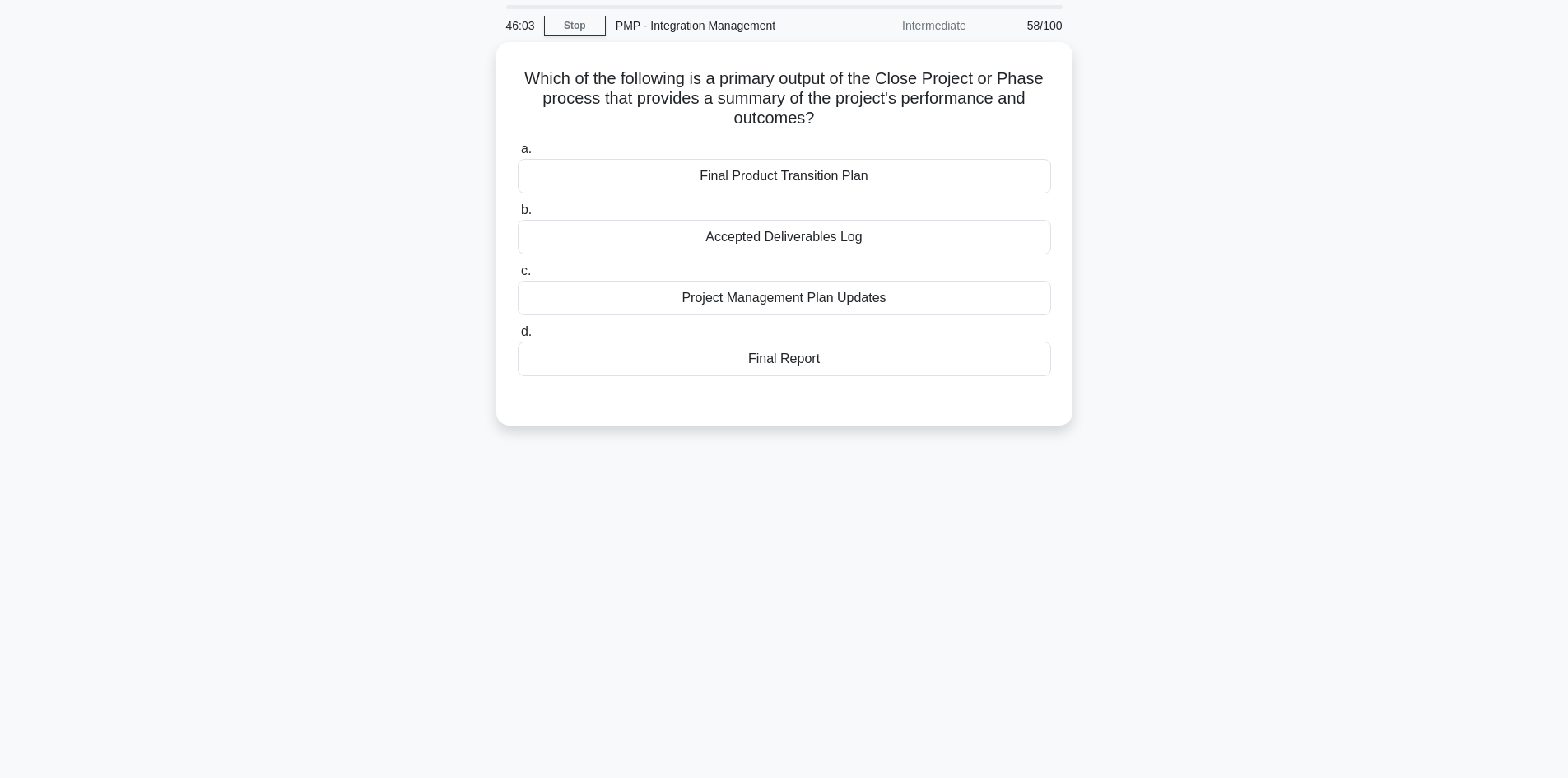
scroll to position [0, 0]
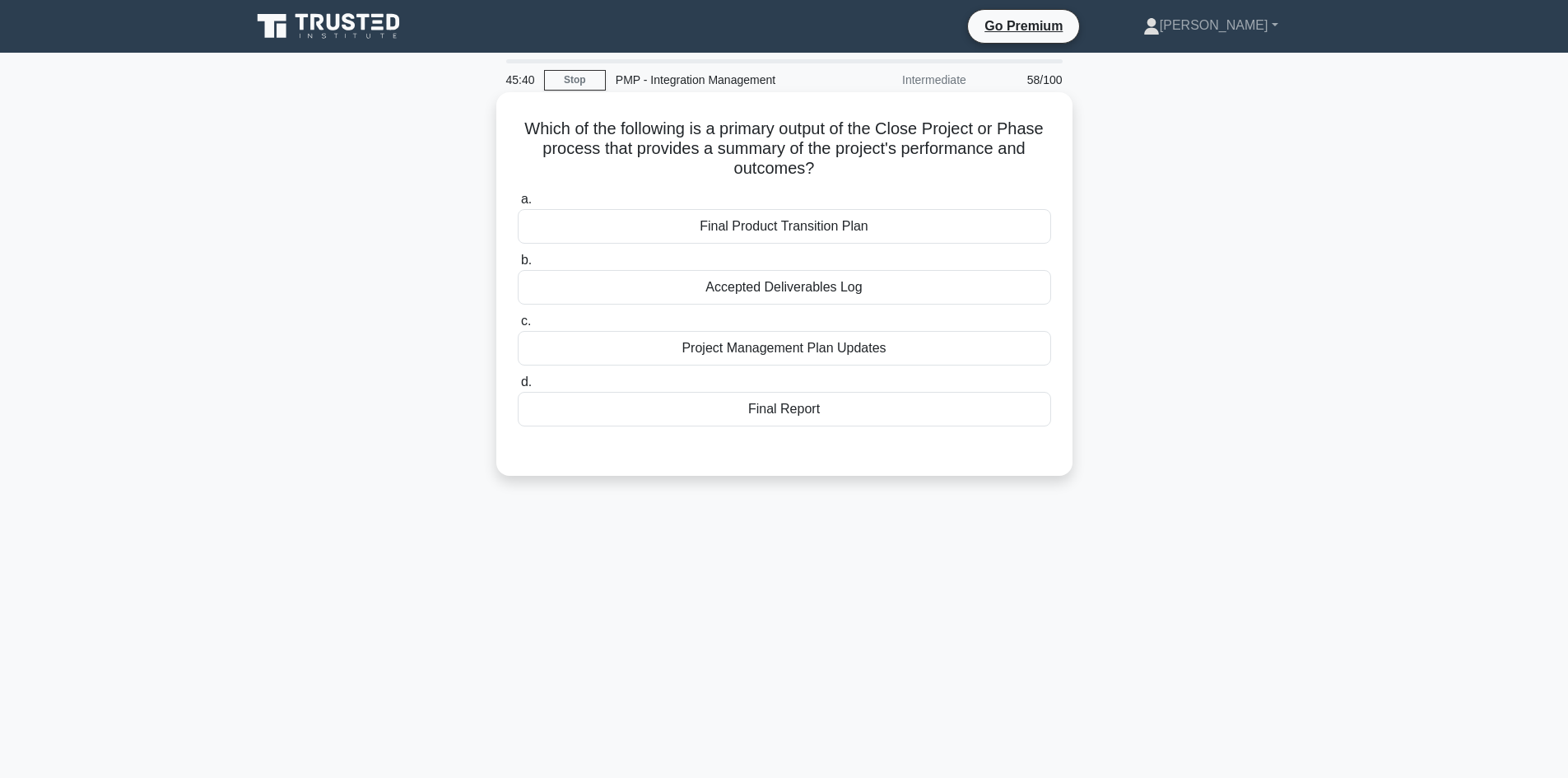
click at [822, 292] on div "Accepted Deliverables Log" at bounding box center [784, 287] width 533 height 35
click at [517, 266] on input "b. Accepted Deliverables Log" at bounding box center [517, 260] width 0 height 10
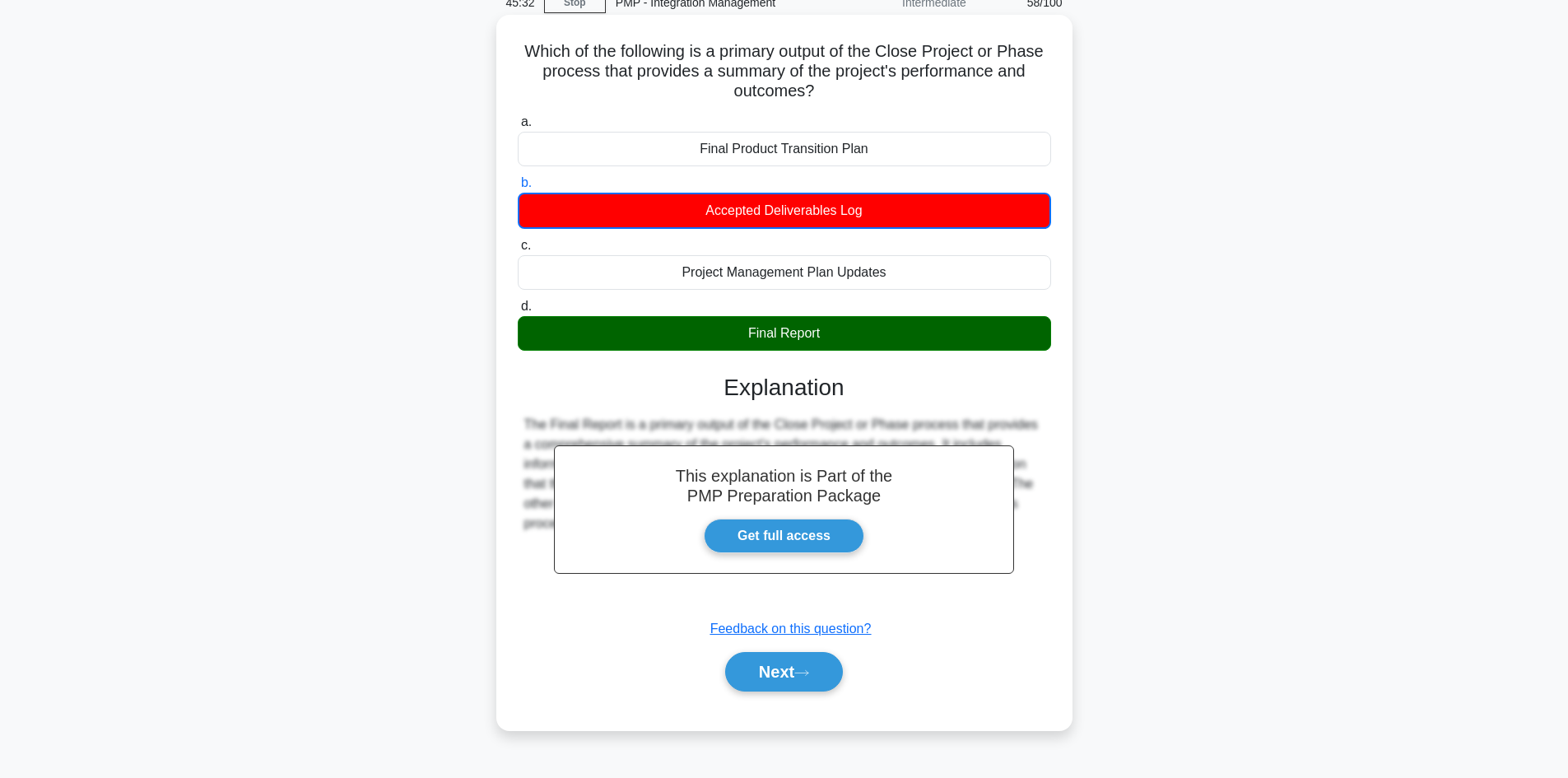
scroll to position [111, 0]
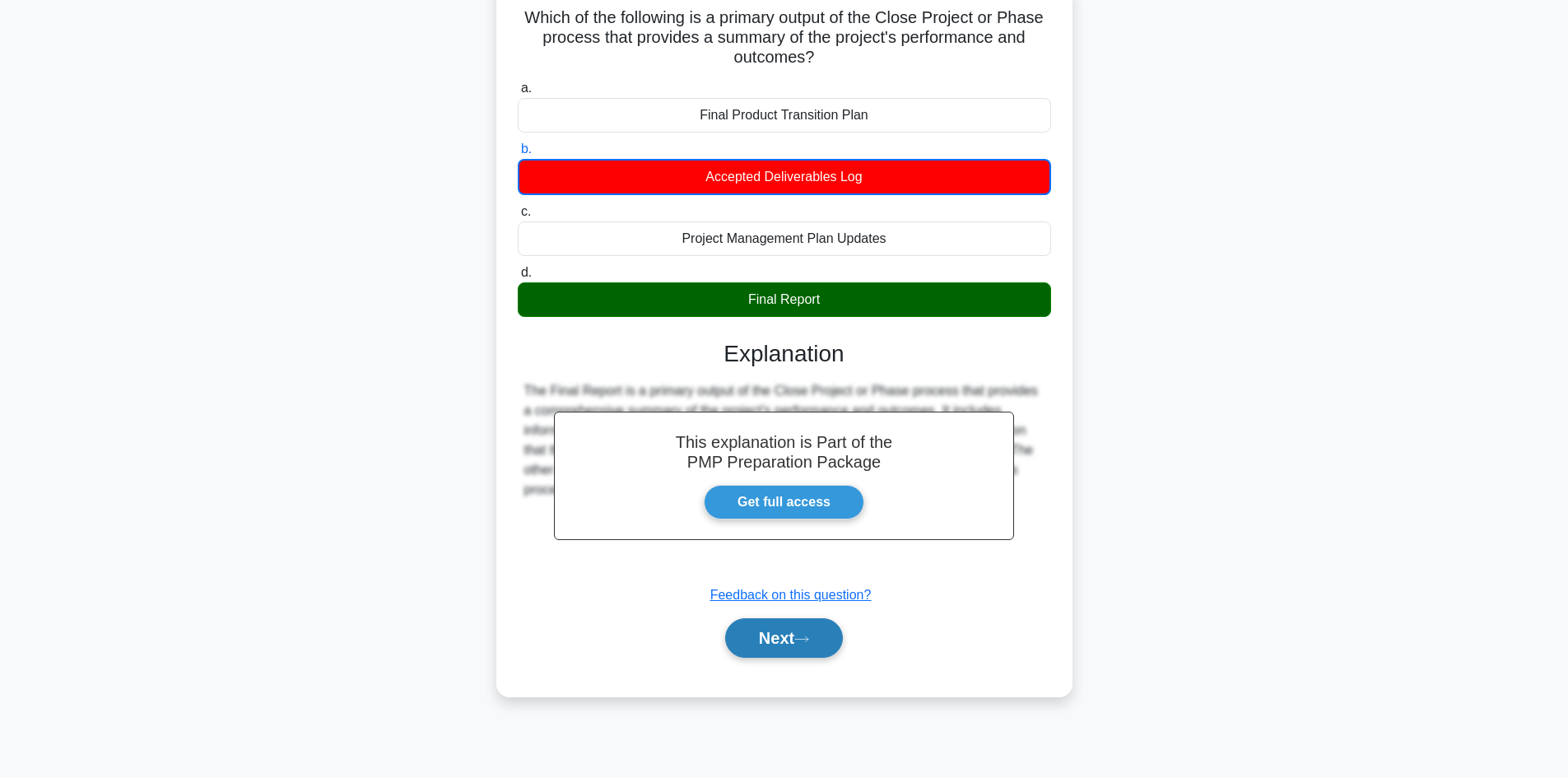
click at [777, 636] on button "Next" at bounding box center [784, 638] width 118 height 40
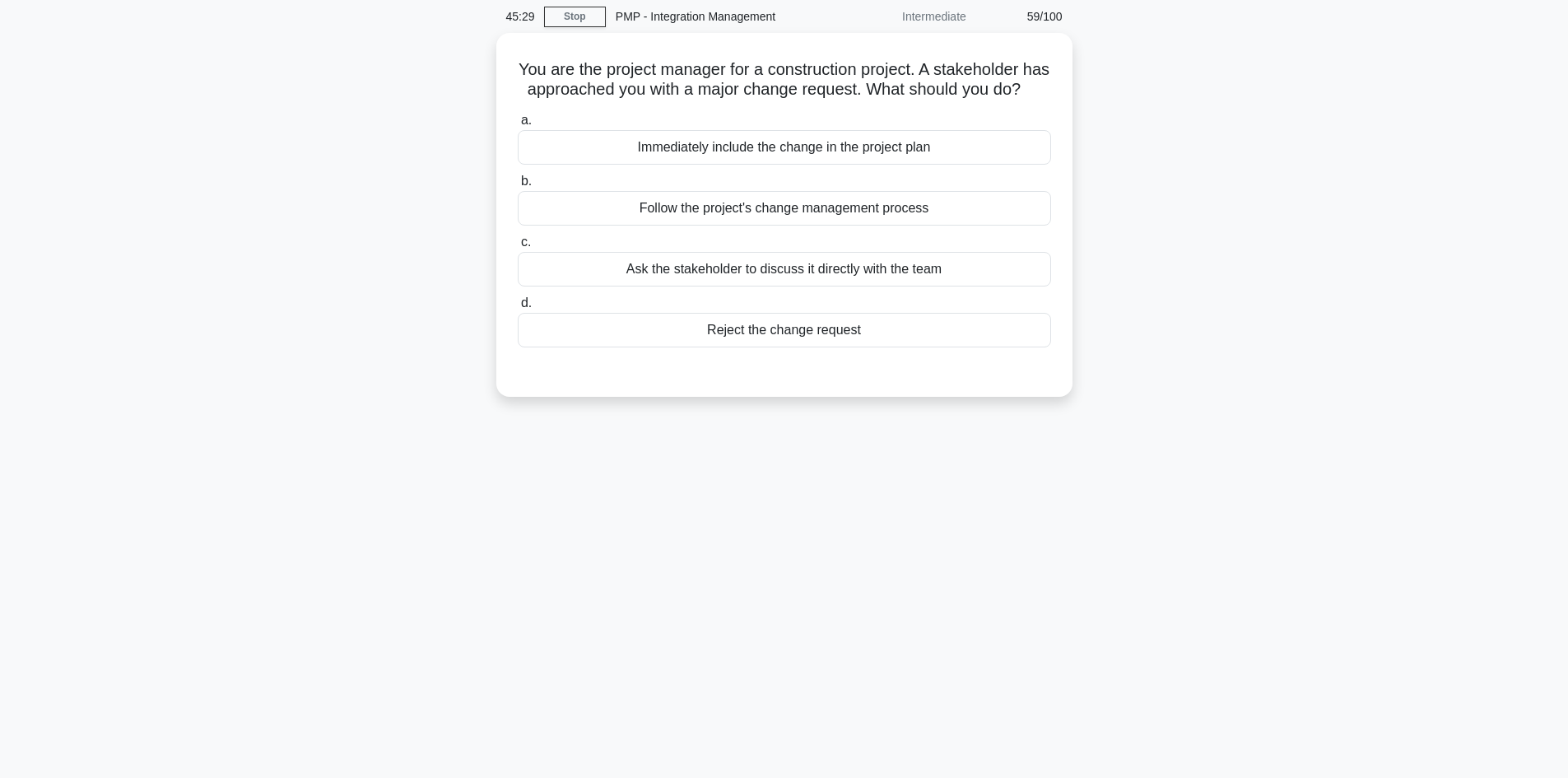
scroll to position [0, 0]
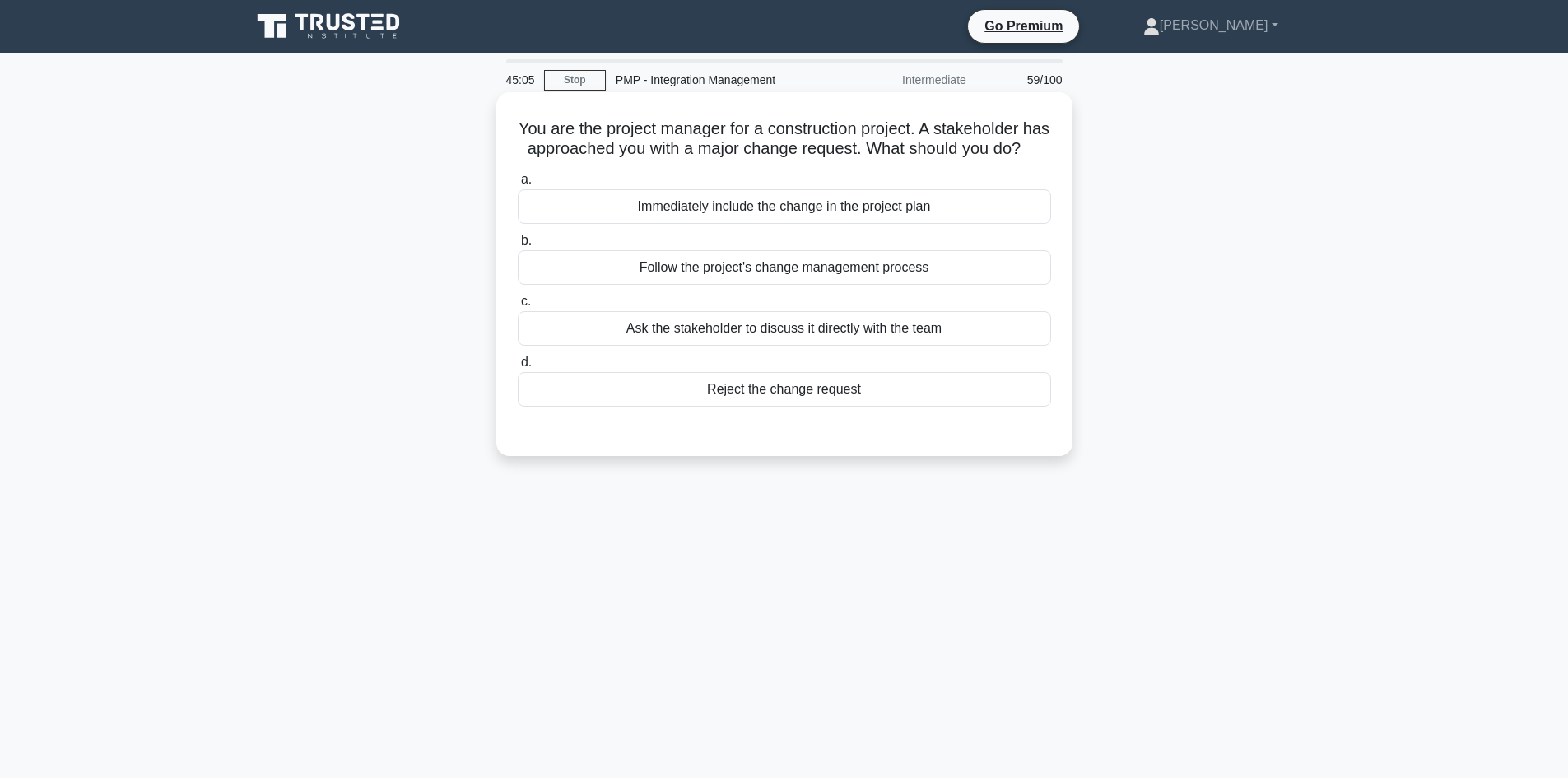
click at [872, 285] on div "Follow the project's change management process" at bounding box center [784, 267] width 533 height 35
click at [517, 246] on input "b. Follow the project's change management process" at bounding box center [517, 240] width 0 height 10
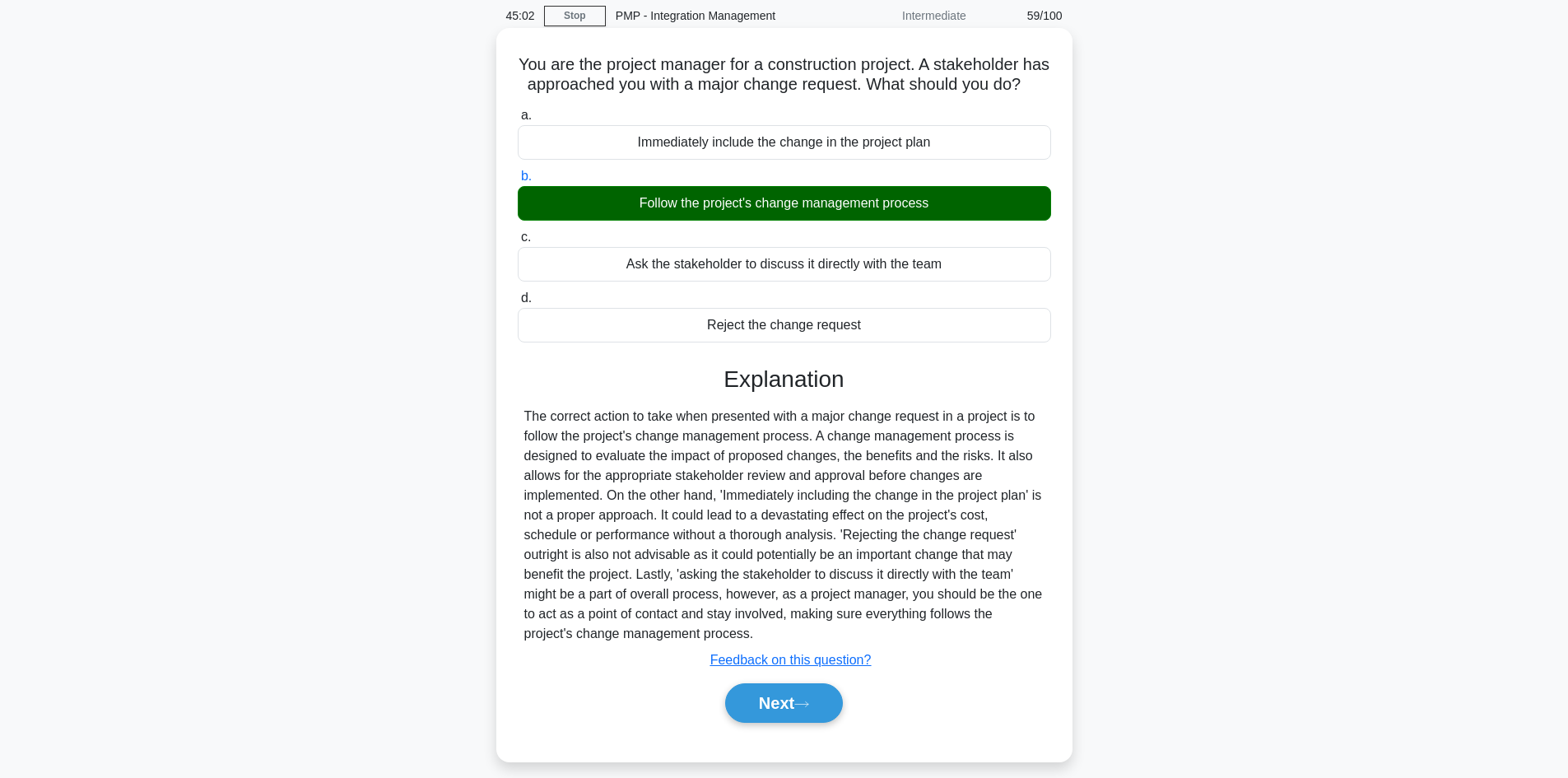
scroll to position [111, 0]
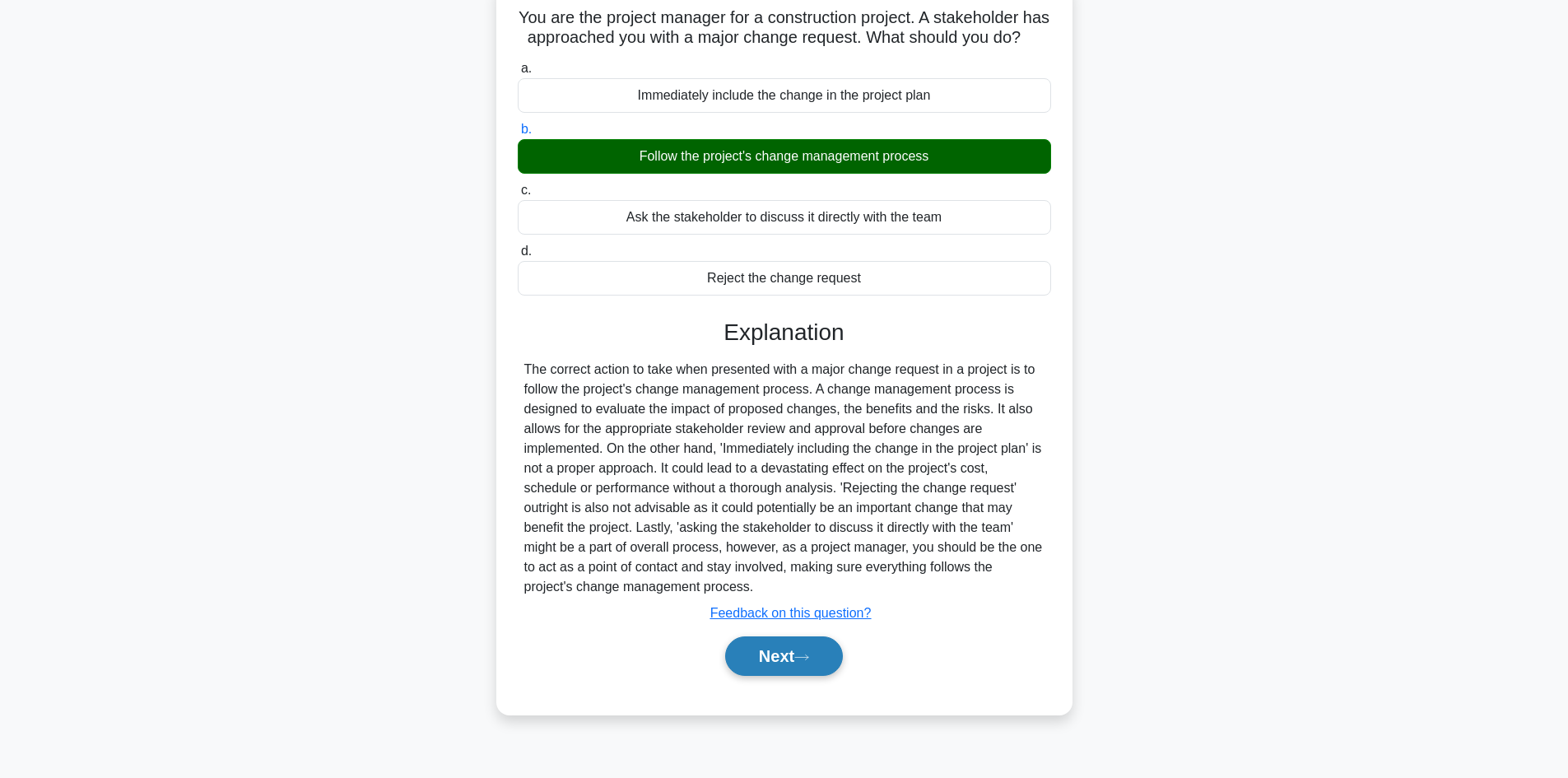
click at [795, 676] on button "Next" at bounding box center [784, 656] width 118 height 40
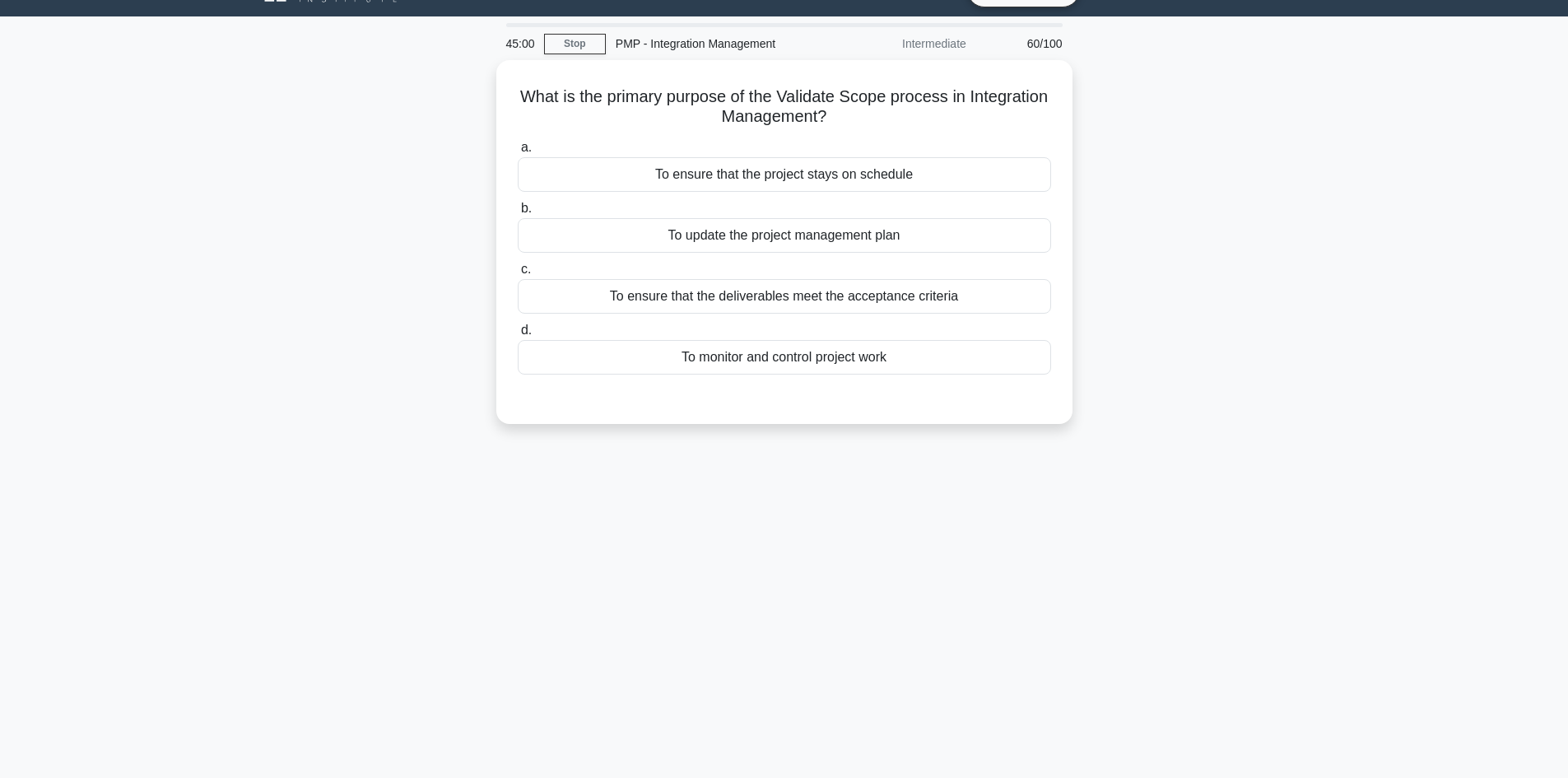
scroll to position [0, 0]
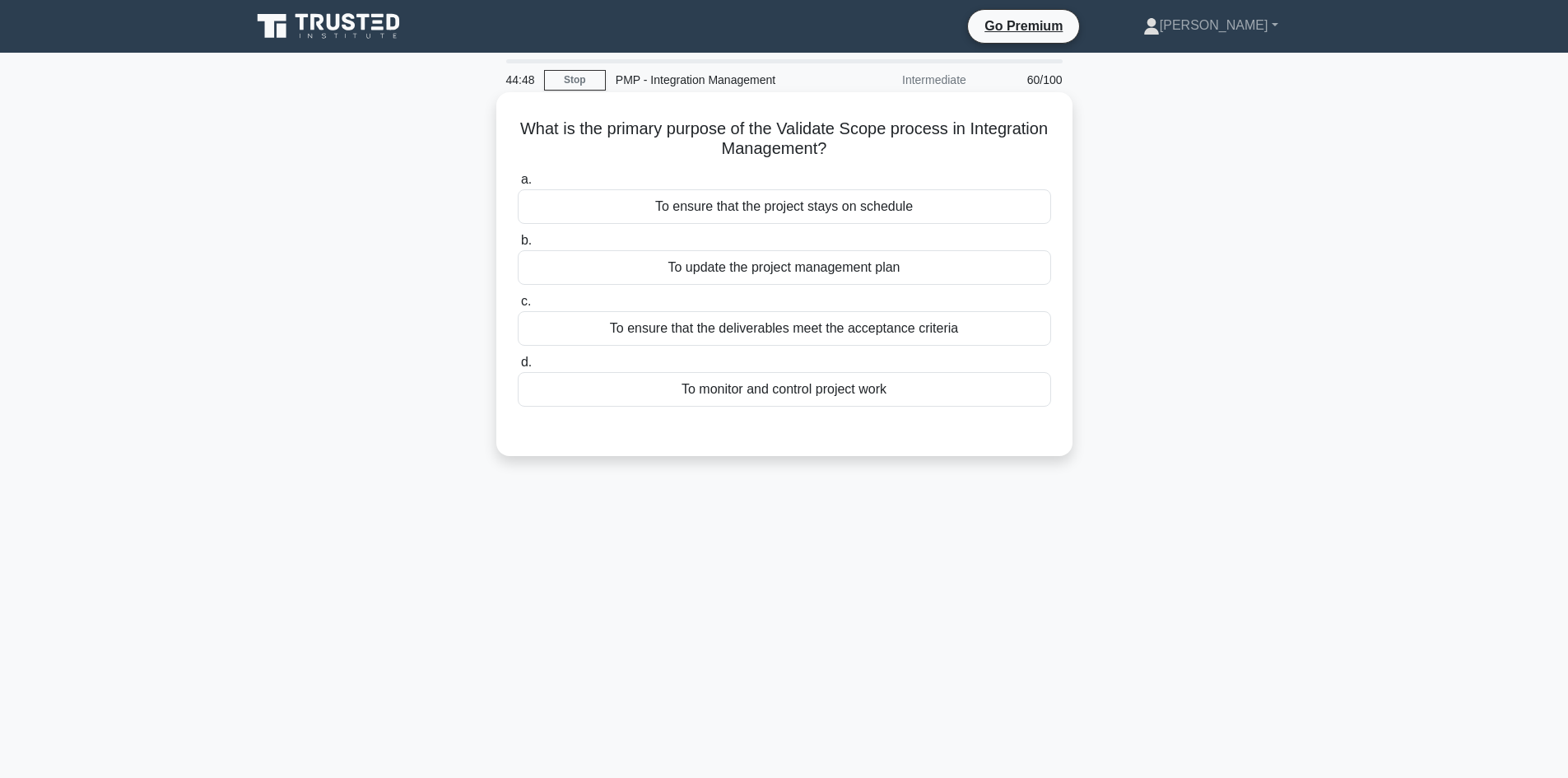
click at [840, 326] on div "To ensure that the deliverables meet the acceptance criteria" at bounding box center [784, 329] width 533 height 35
click at [517, 307] on input "c. To ensure that the deliverables meet the acceptance criteria" at bounding box center [517, 301] width 0 height 10
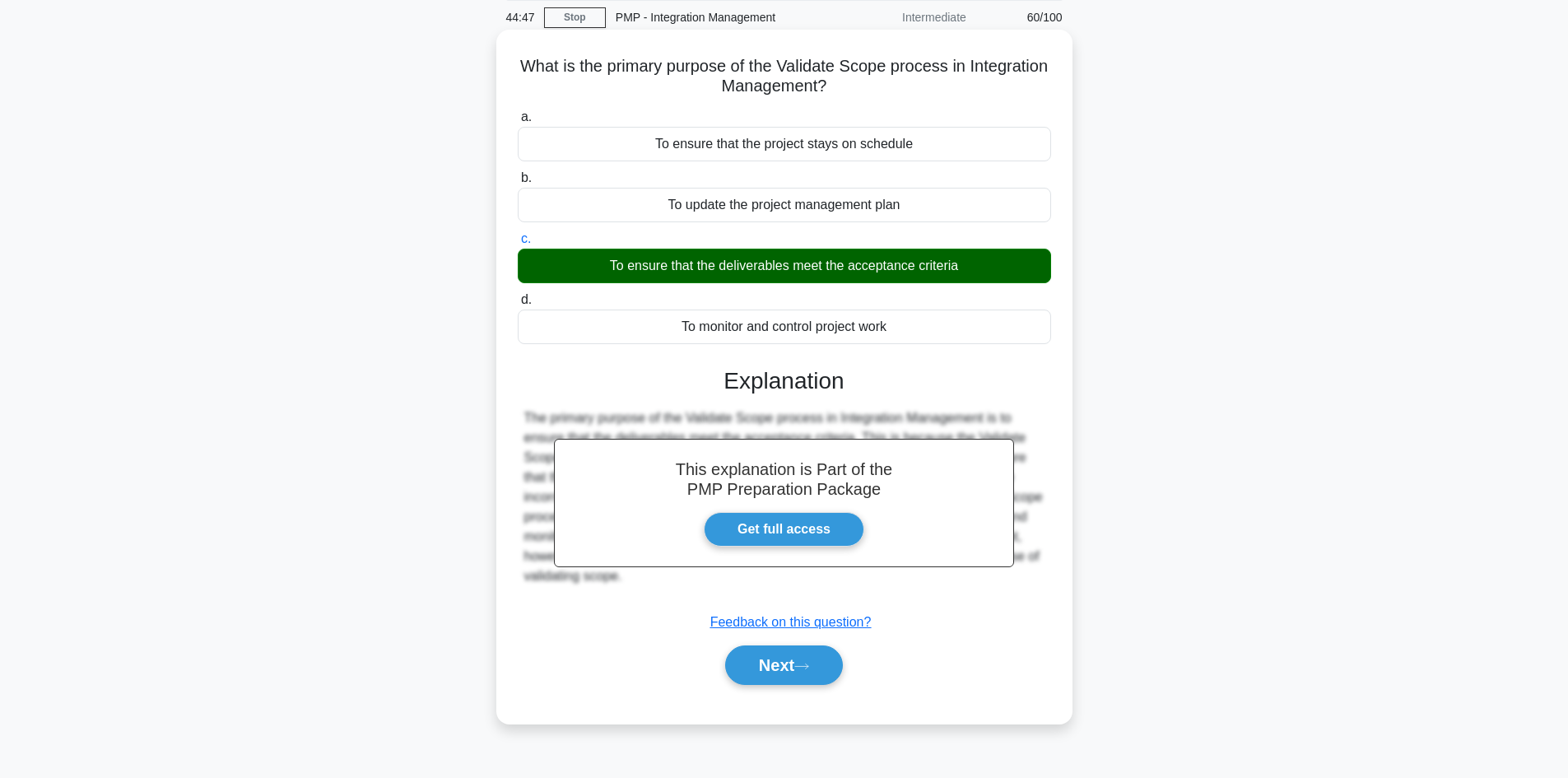
scroll to position [111, 0]
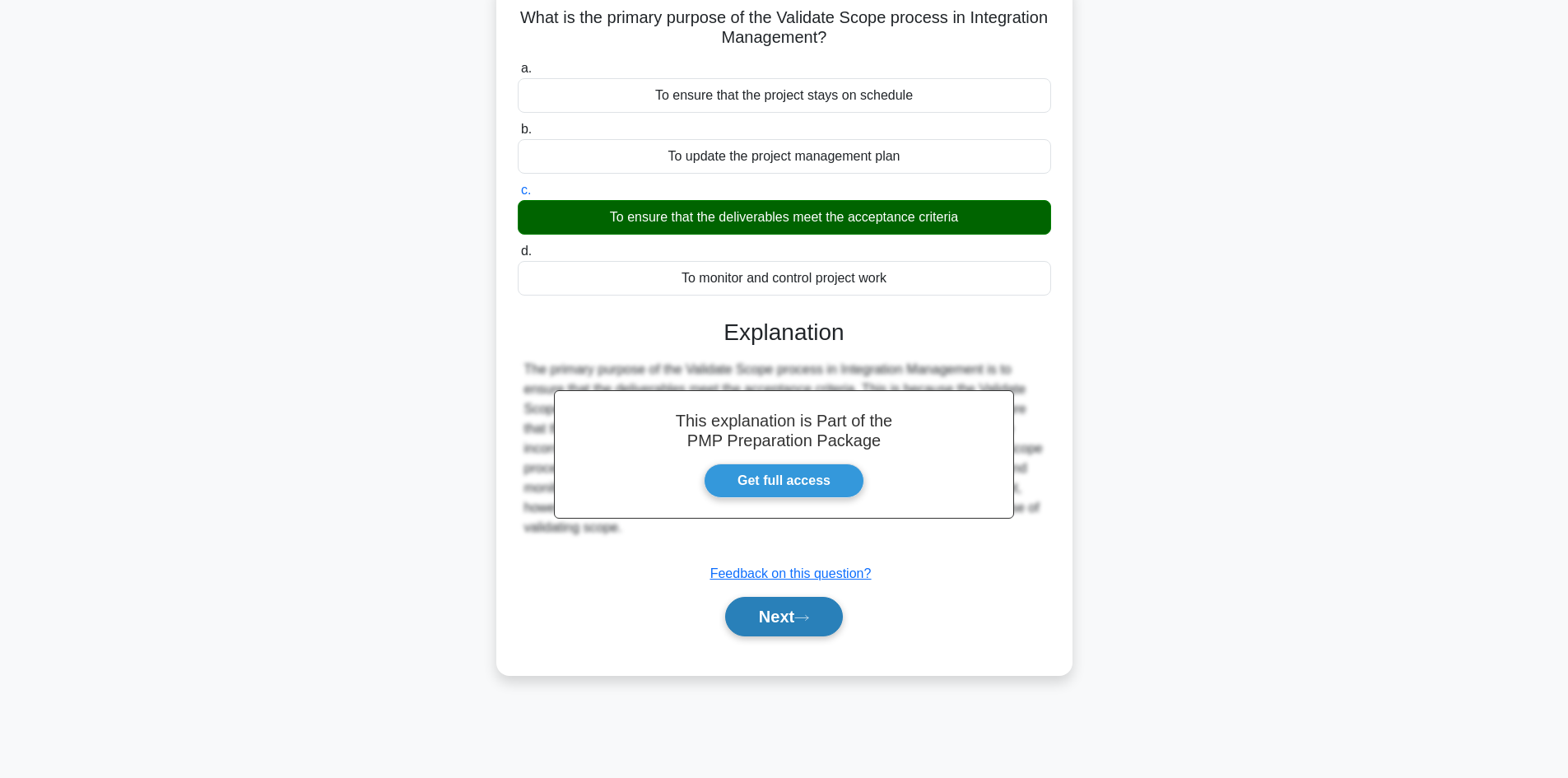
click at [788, 620] on button "Next" at bounding box center [784, 617] width 118 height 40
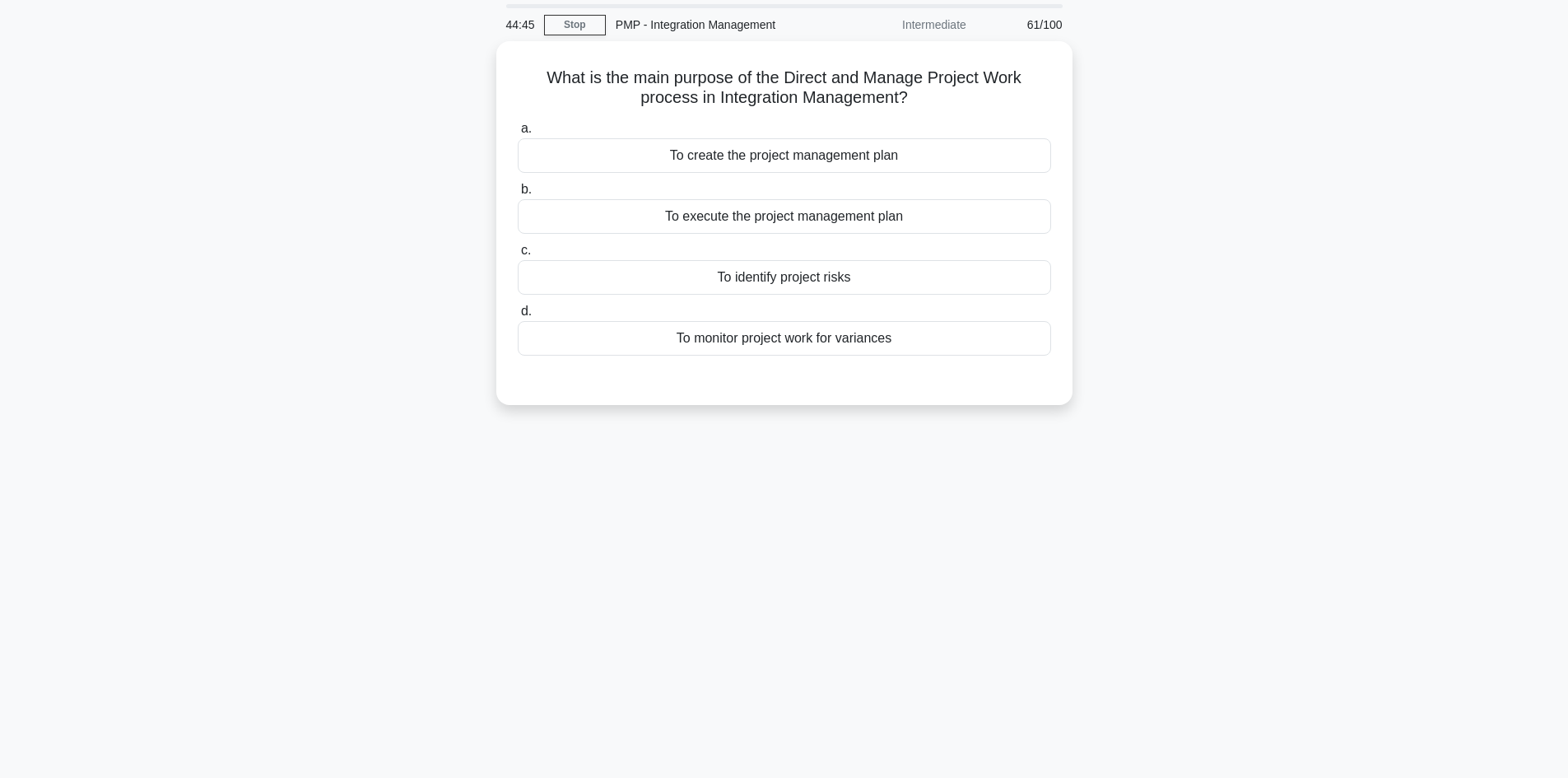
scroll to position [0, 0]
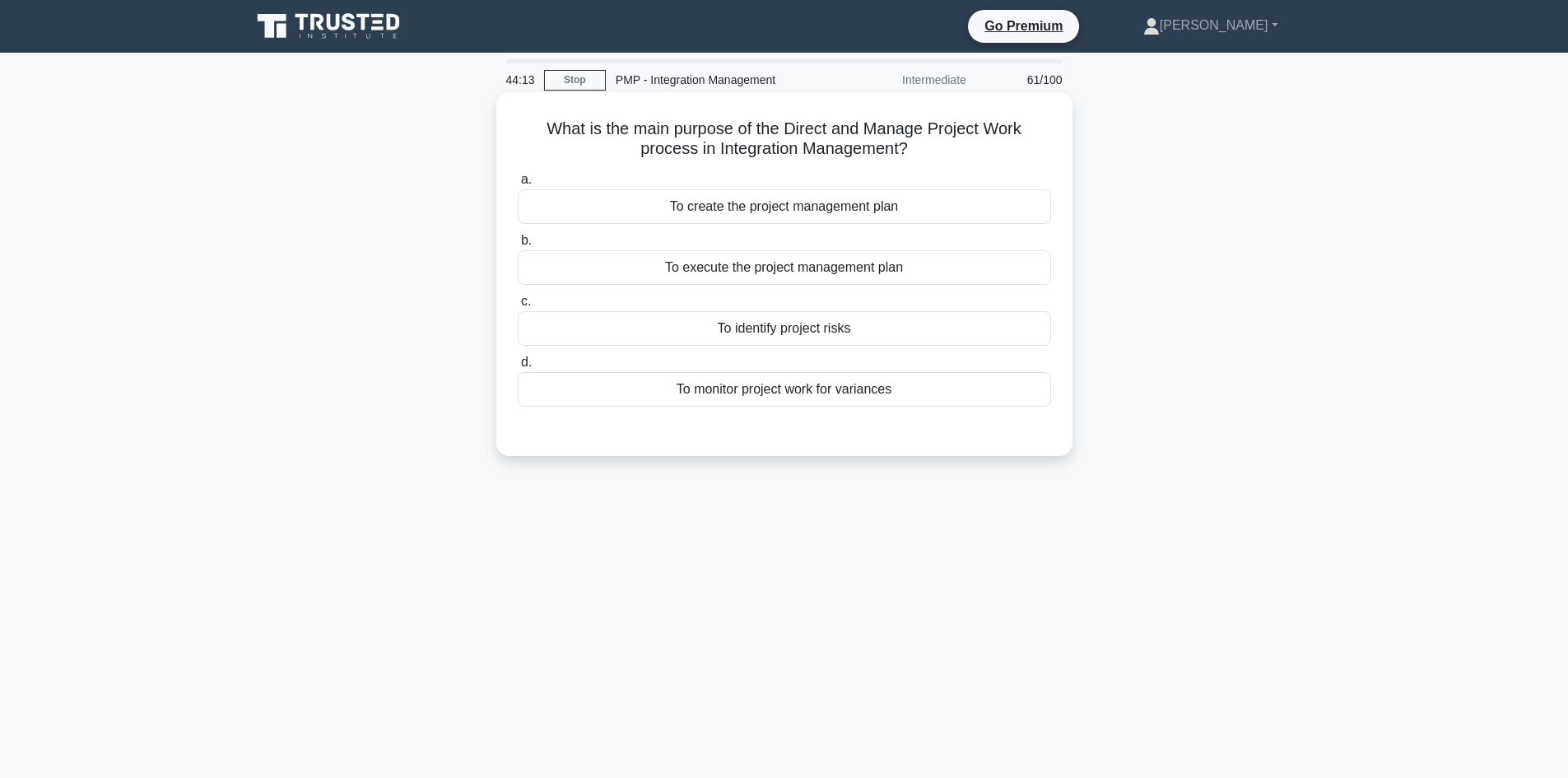
click at [836, 396] on div "To monitor project work for variances" at bounding box center [784, 389] width 533 height 35
click at [517, 368] on input "d. To monitor project work for variances" at bounding box center [517, 362] width 0 height 10
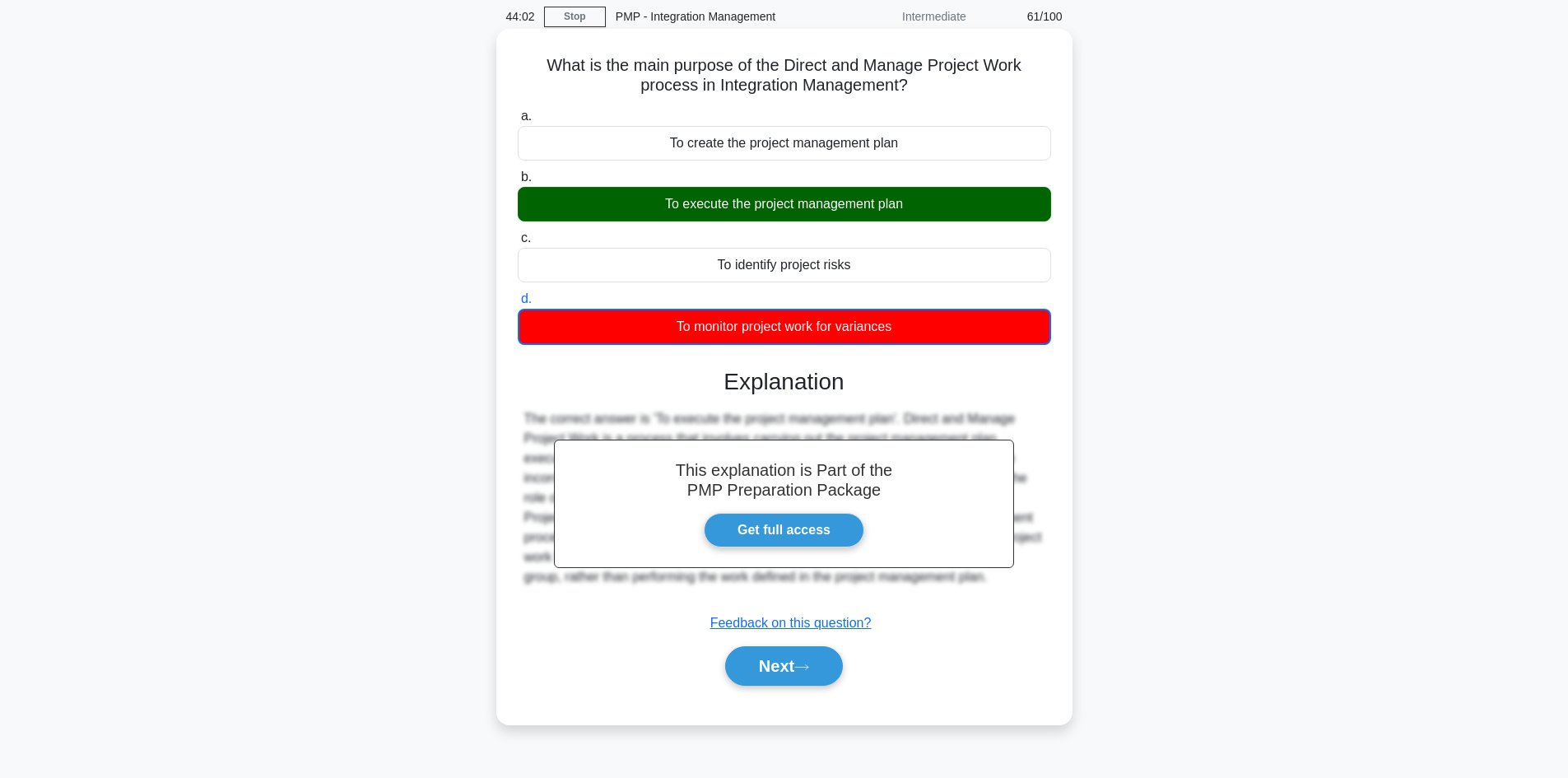
scroll to position [111, 0]
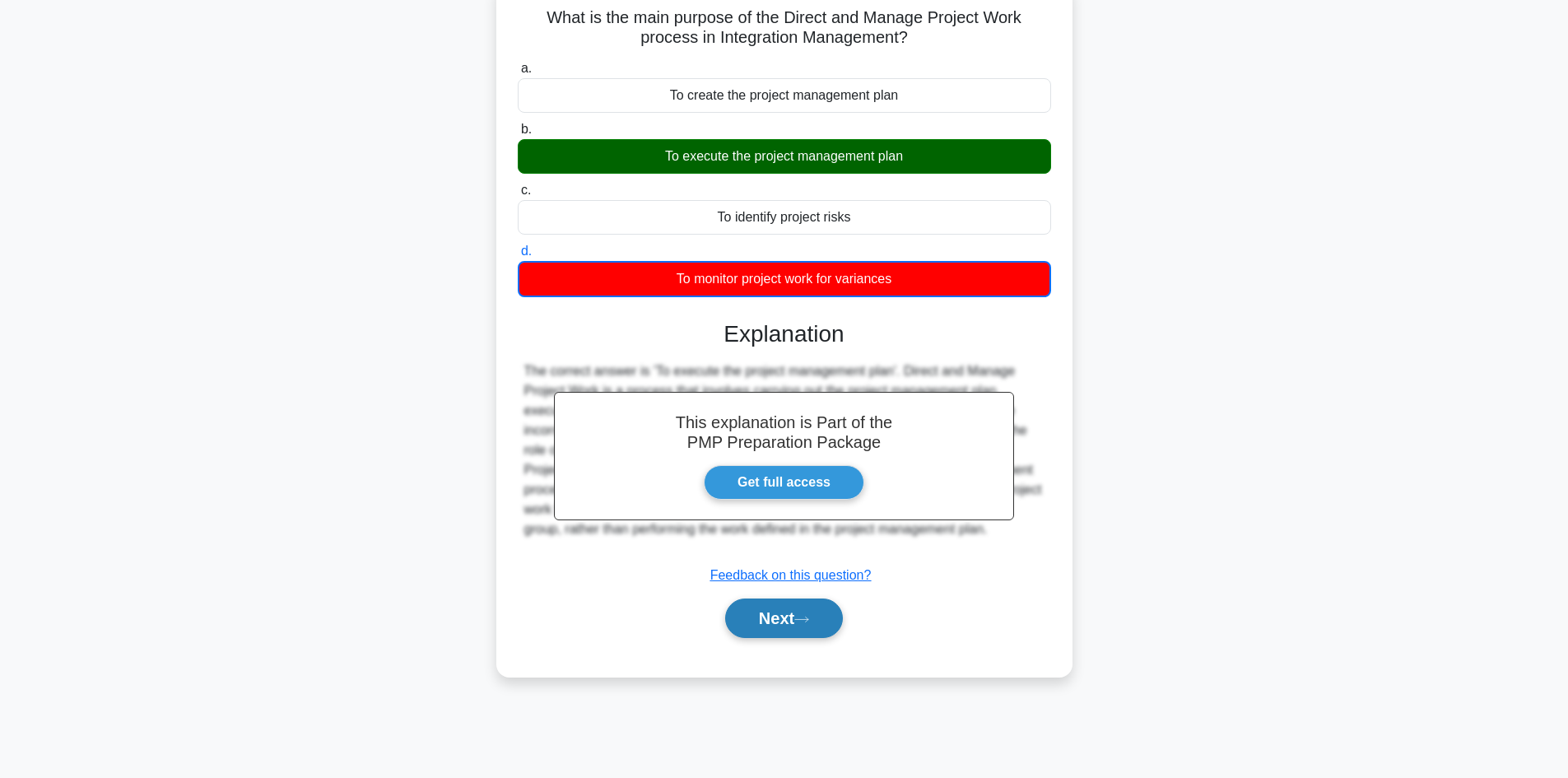
click at [815, 613] on button "Next" at bounding box center [784, 618] width 118 height 40
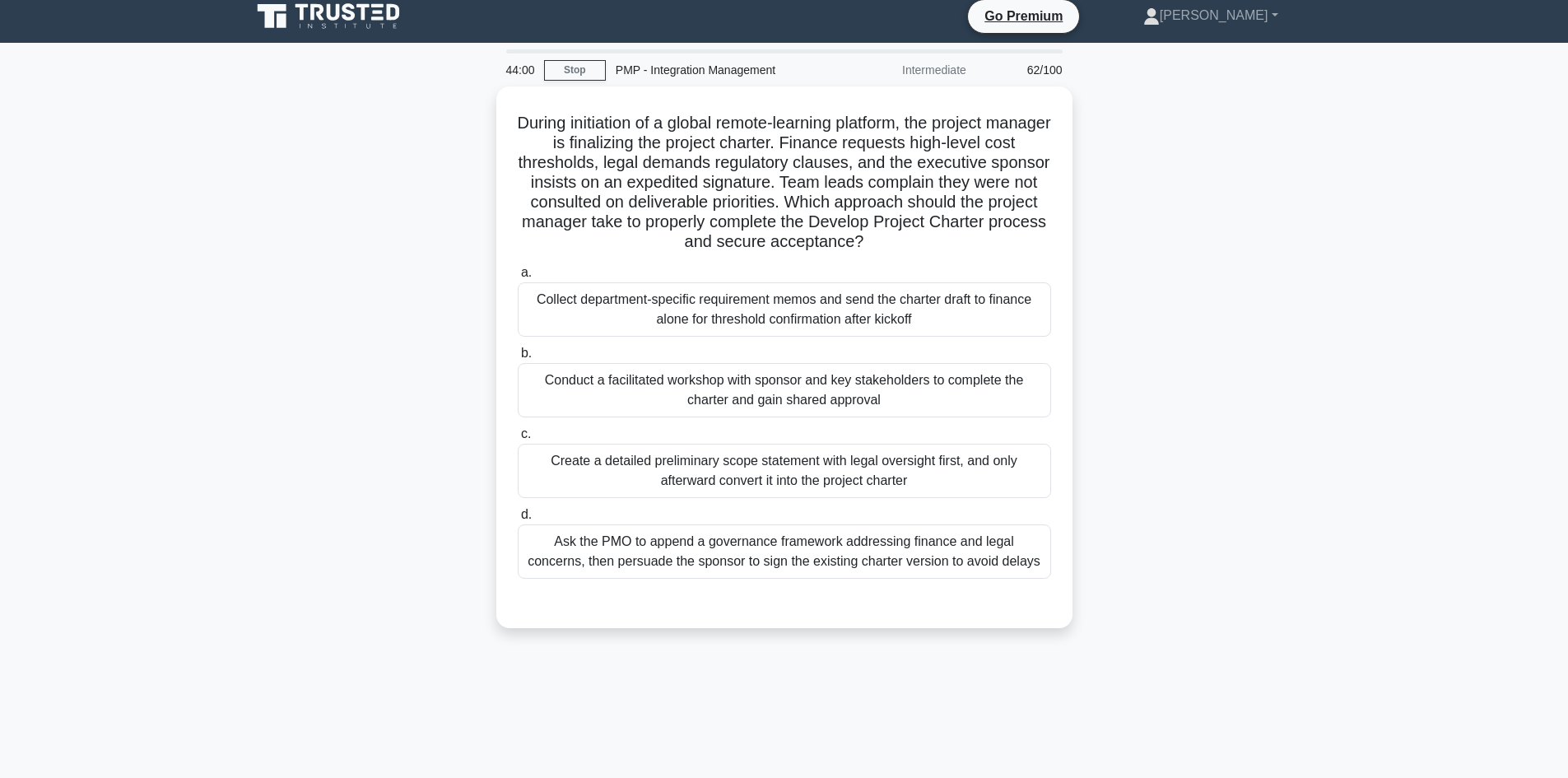
scroll to position [0, 0]
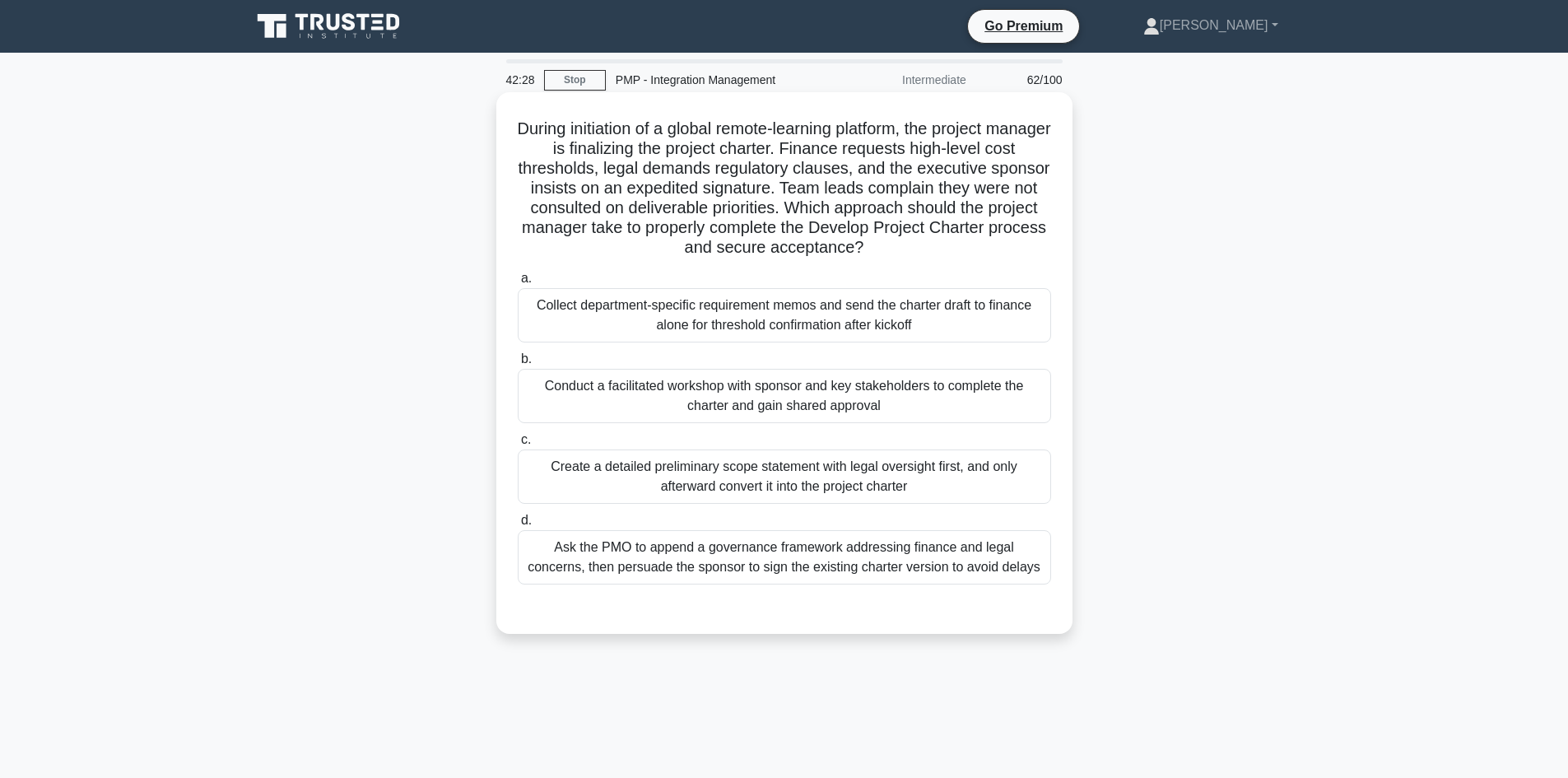
click at [730, 560] on div "Ask the PMO to append a governance framework addressing finance and legal conce…" at bounding box center [784, 557] width 533 height 55
click at [517, 526] on input "d. Ask the PMO to append a governance framework addressing finance and legal co…" at bounding box center [517, 520] width 0 height 10
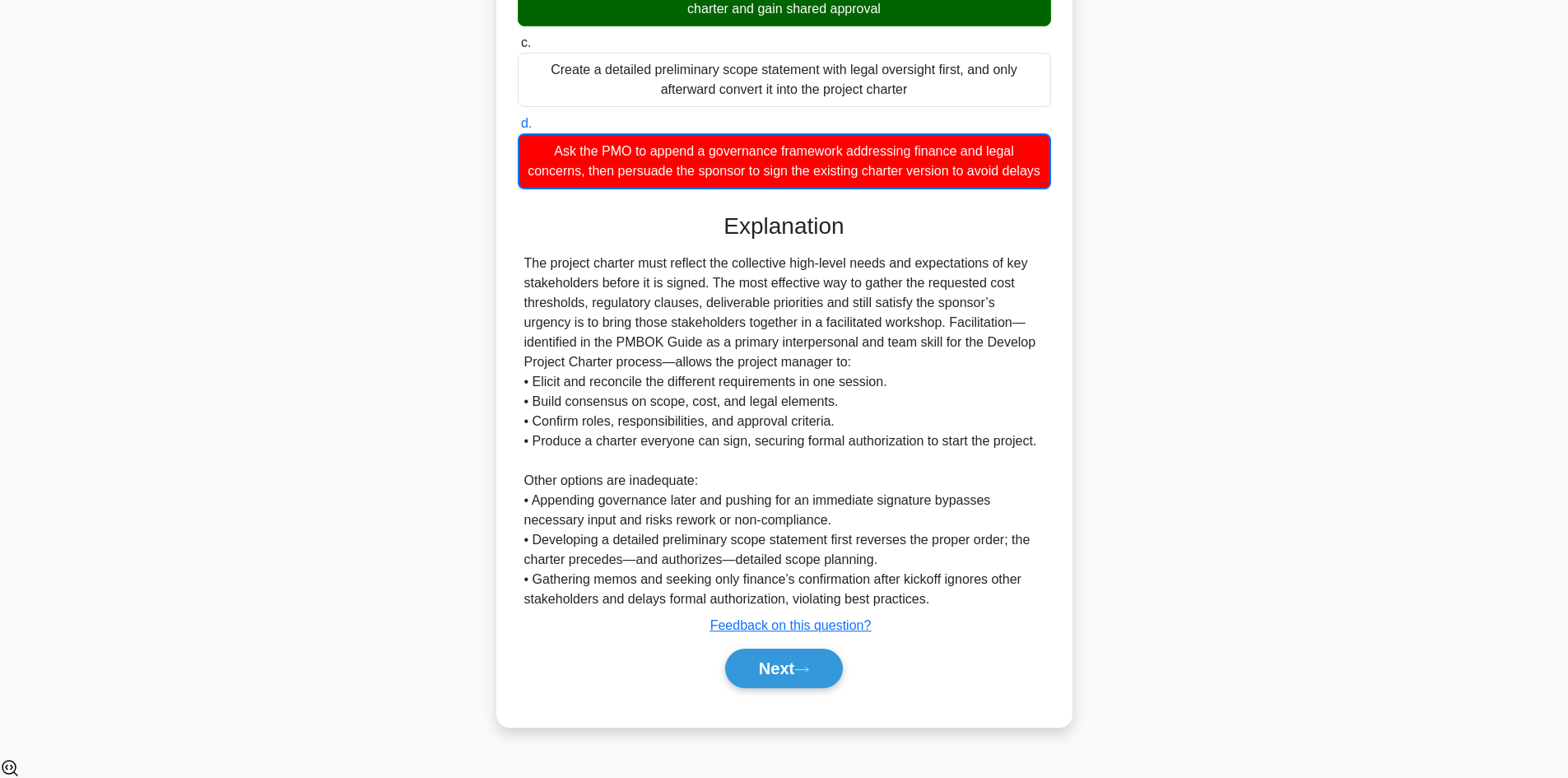
scroll to position [397, 0]
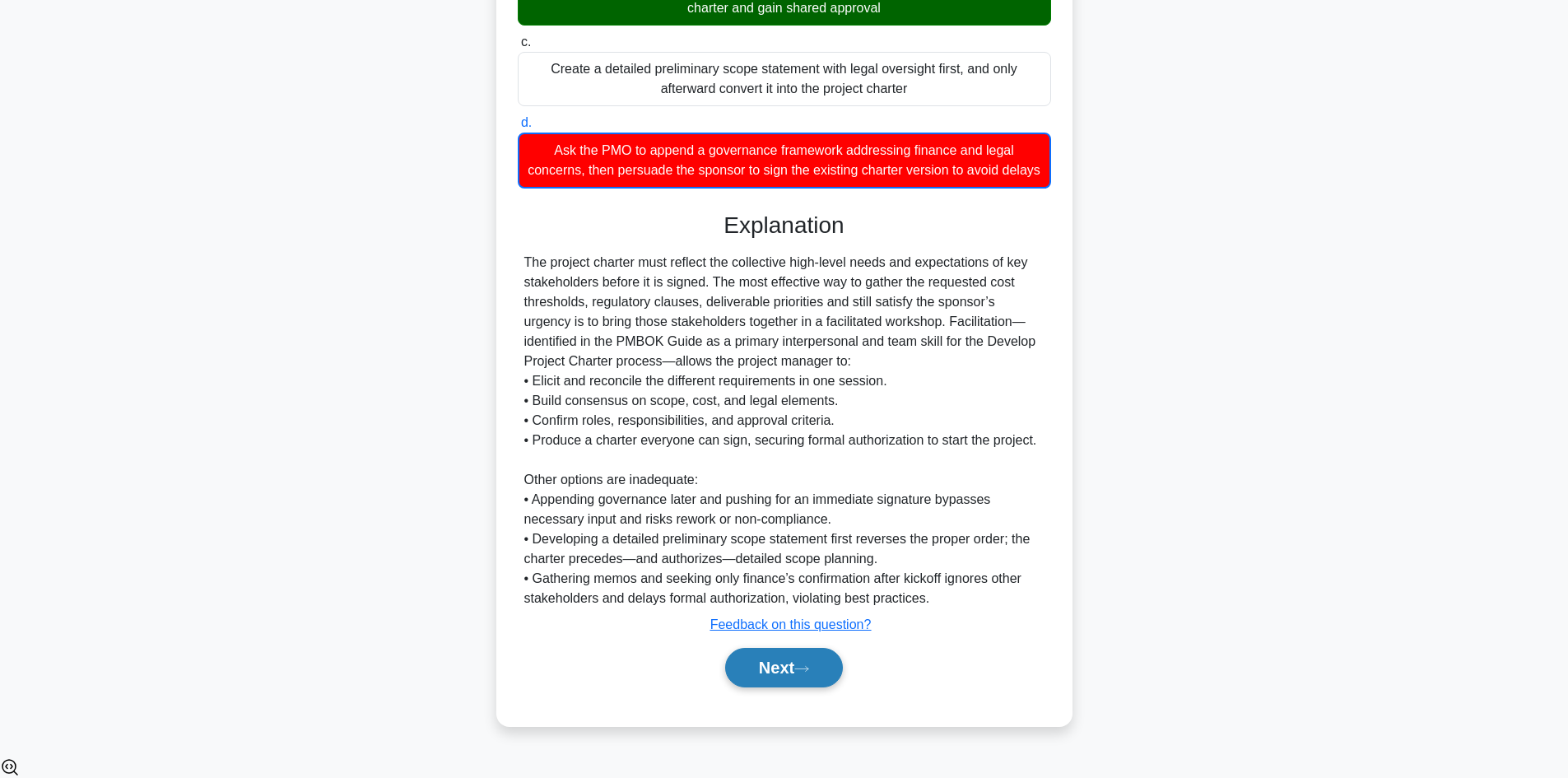
click at [798, 682] on button "Next" at bounding box center [784, 668] width 118 height 40
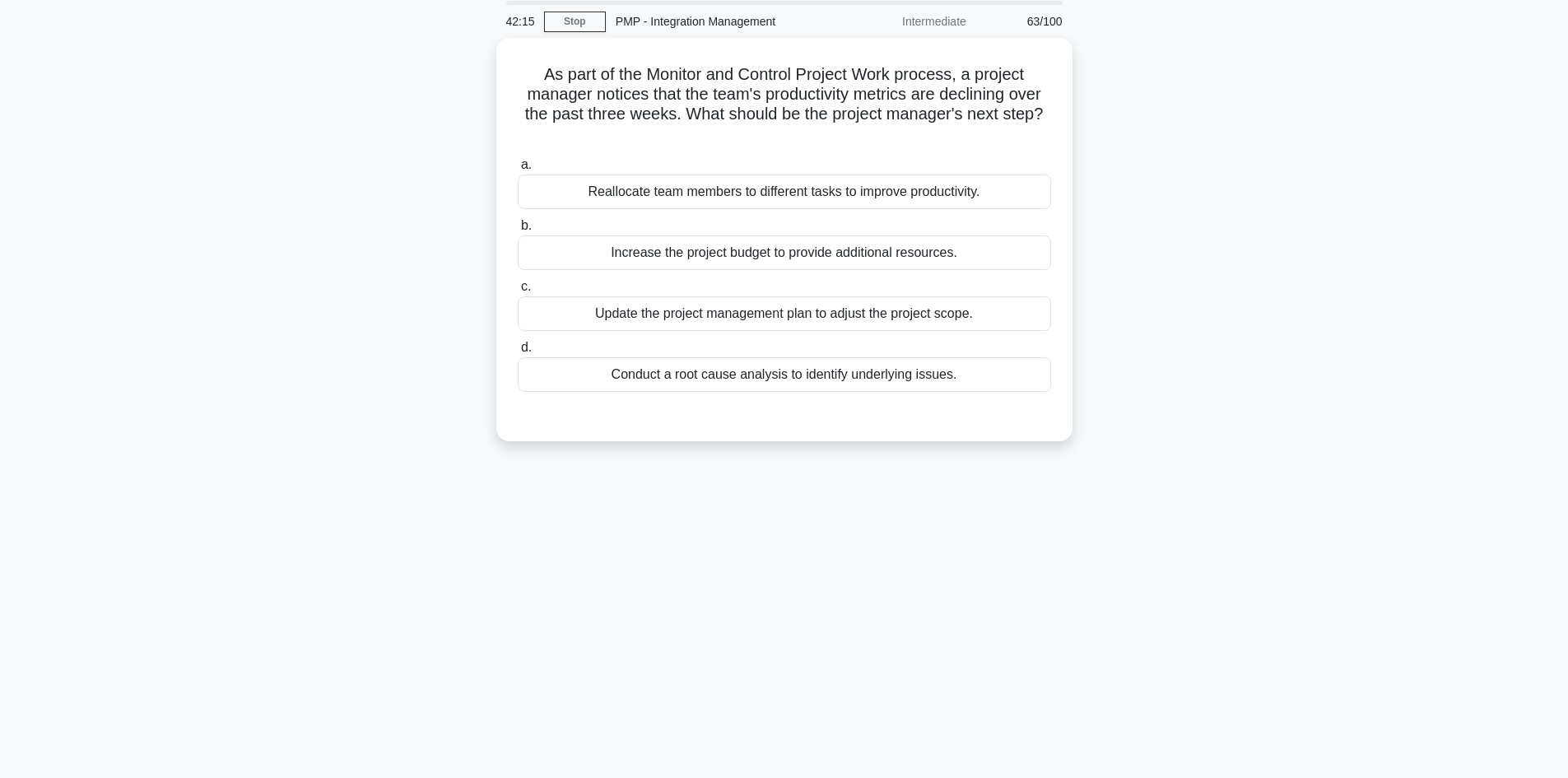
scroll to position [0, 0]
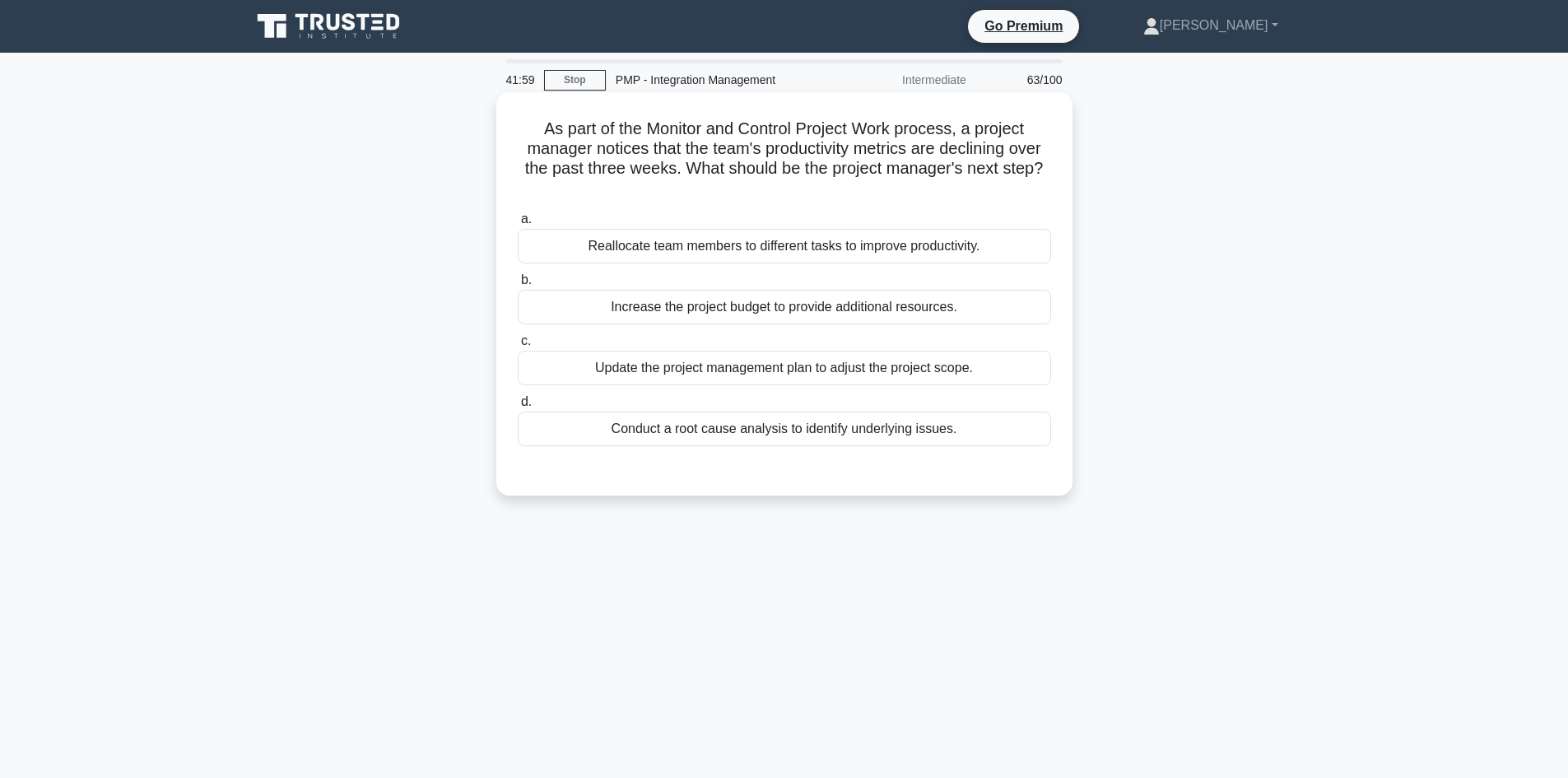
click at [847, 428] on div "Conduct a root cause analysis to identify underlying issues." at bounding box center [784, 429] width 533 height 35
click at [517, 407] on input "d. Conduct a root cause analysis to identify underlying issues." at bounding box center [517, 401] width 0 height 10
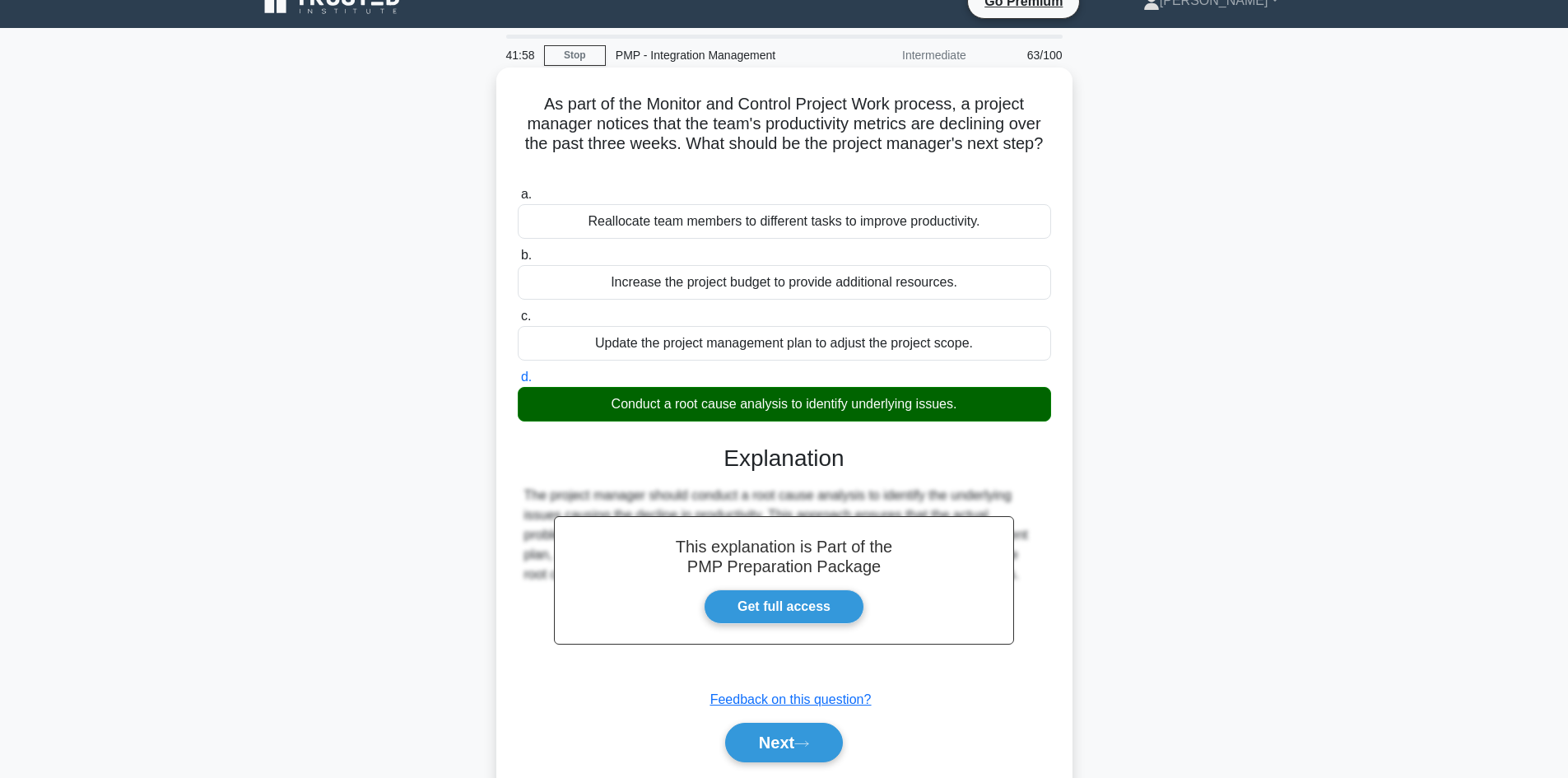
scroll to position [29, 0]
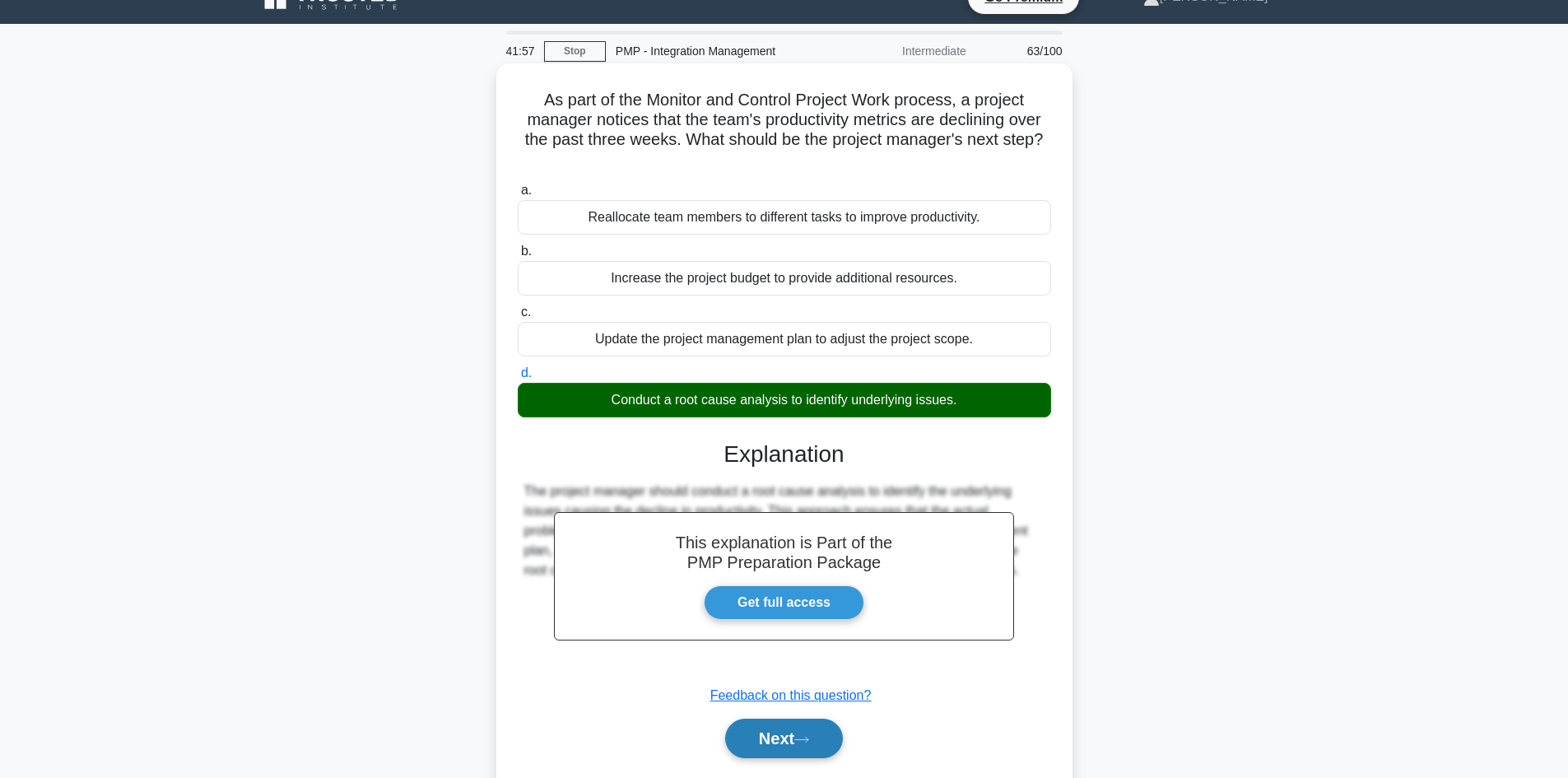
click at [784, 735] on button "Next" at bounding box center [784, 738] width 118 height 40
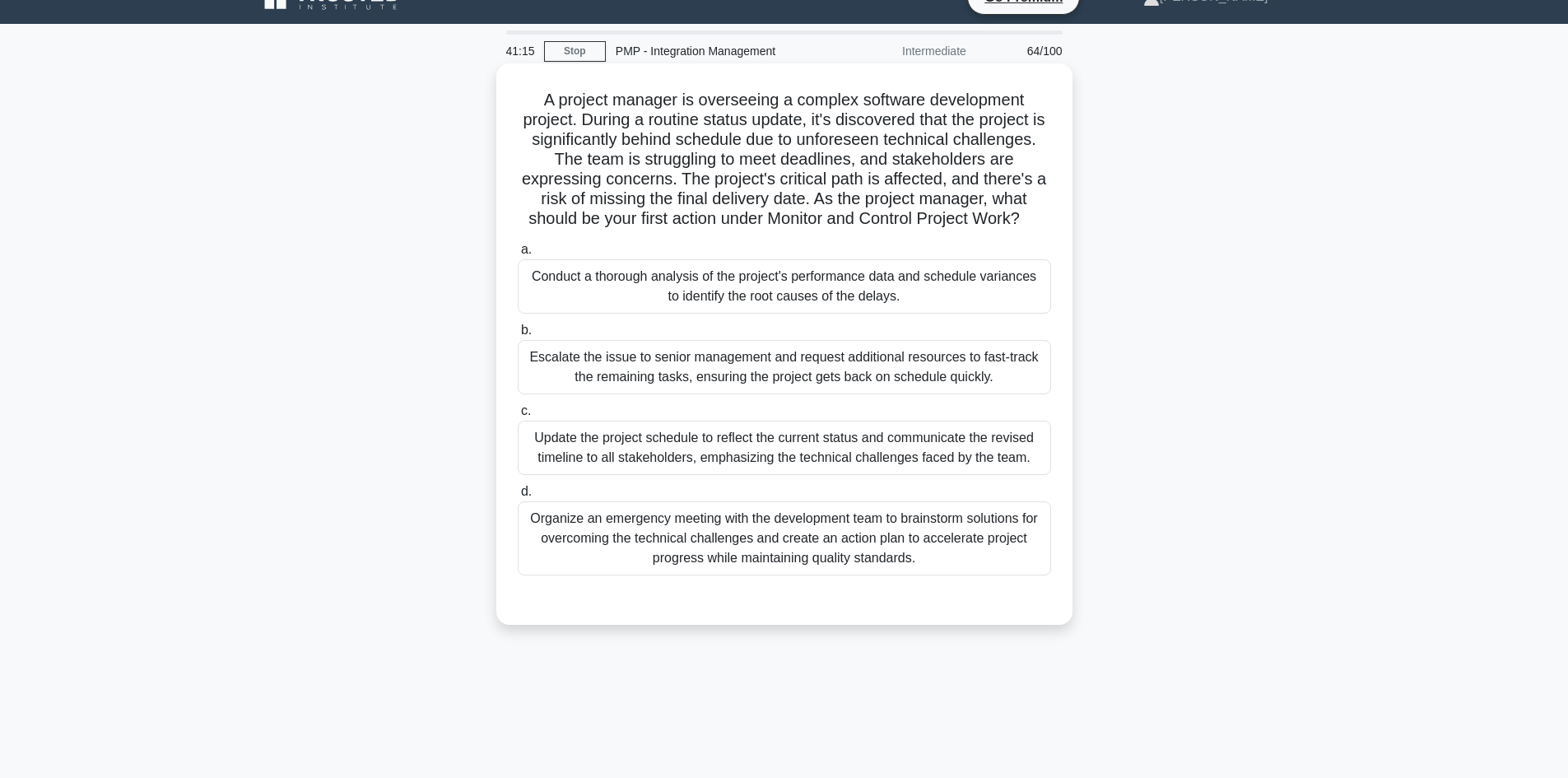
click at [873, 270] on div "Conduct a thorough analysis of the project's performance data and schedule vari…" at bounding box center [784, 287] width 533 height 55
click at [517, 255] on input "a. Conduct a thorough analysis of the project's performance data and schedule v…" at bounding box center [517, 249] width 0 height 10
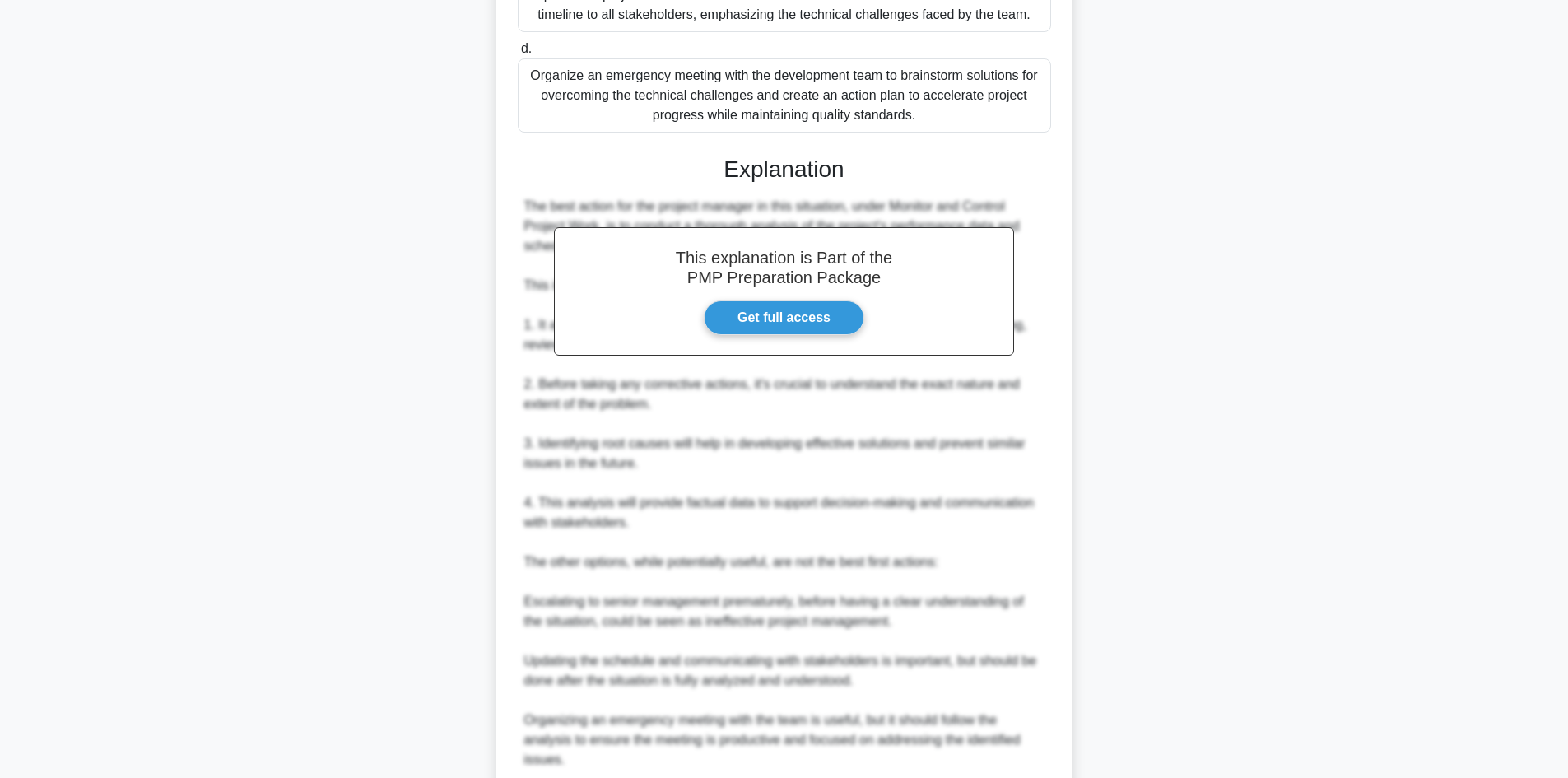
scroll to position [692, 0]
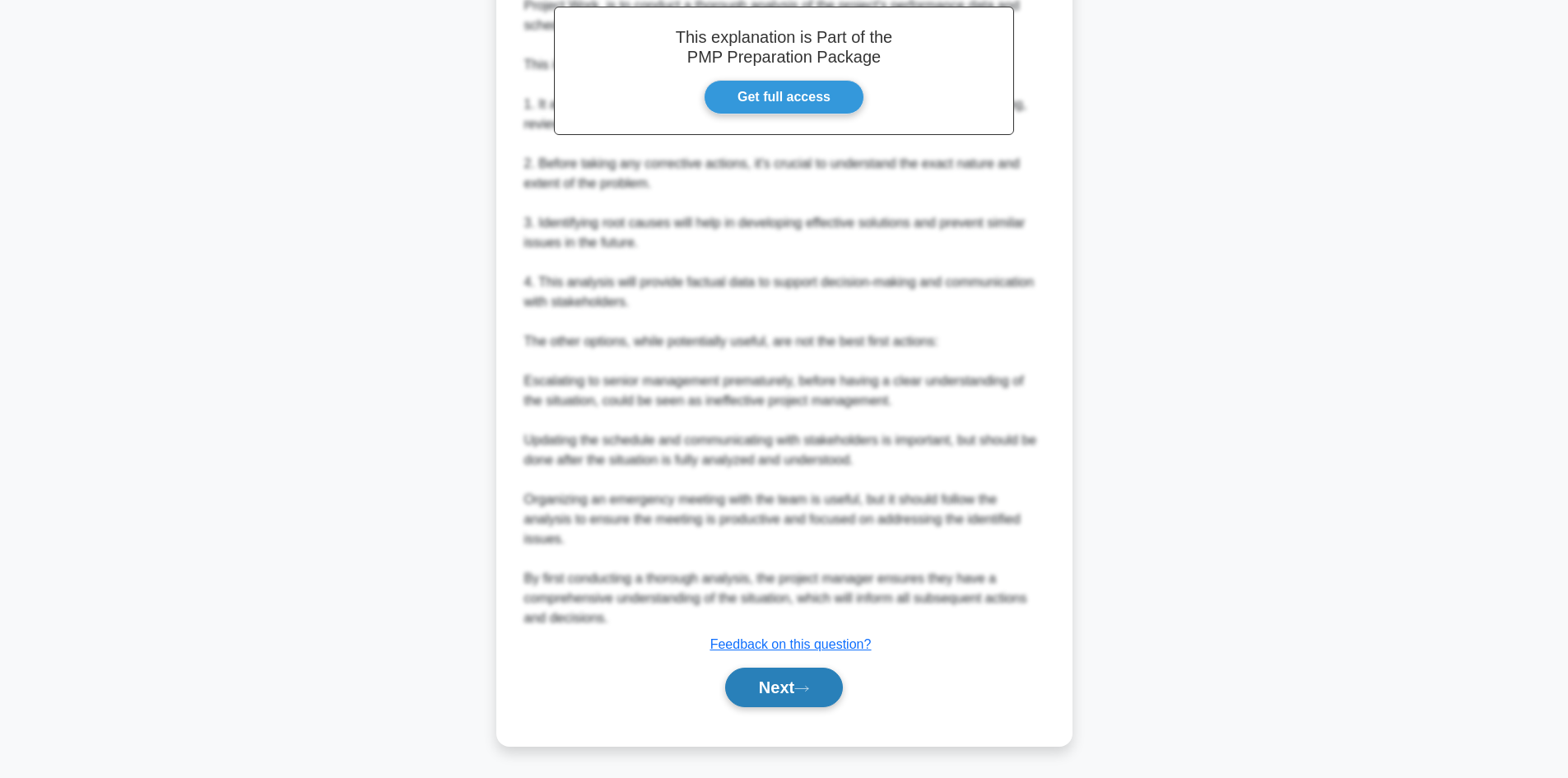
click at [804, 688] on icon at bounding box center [801, 688] width 15 height 9
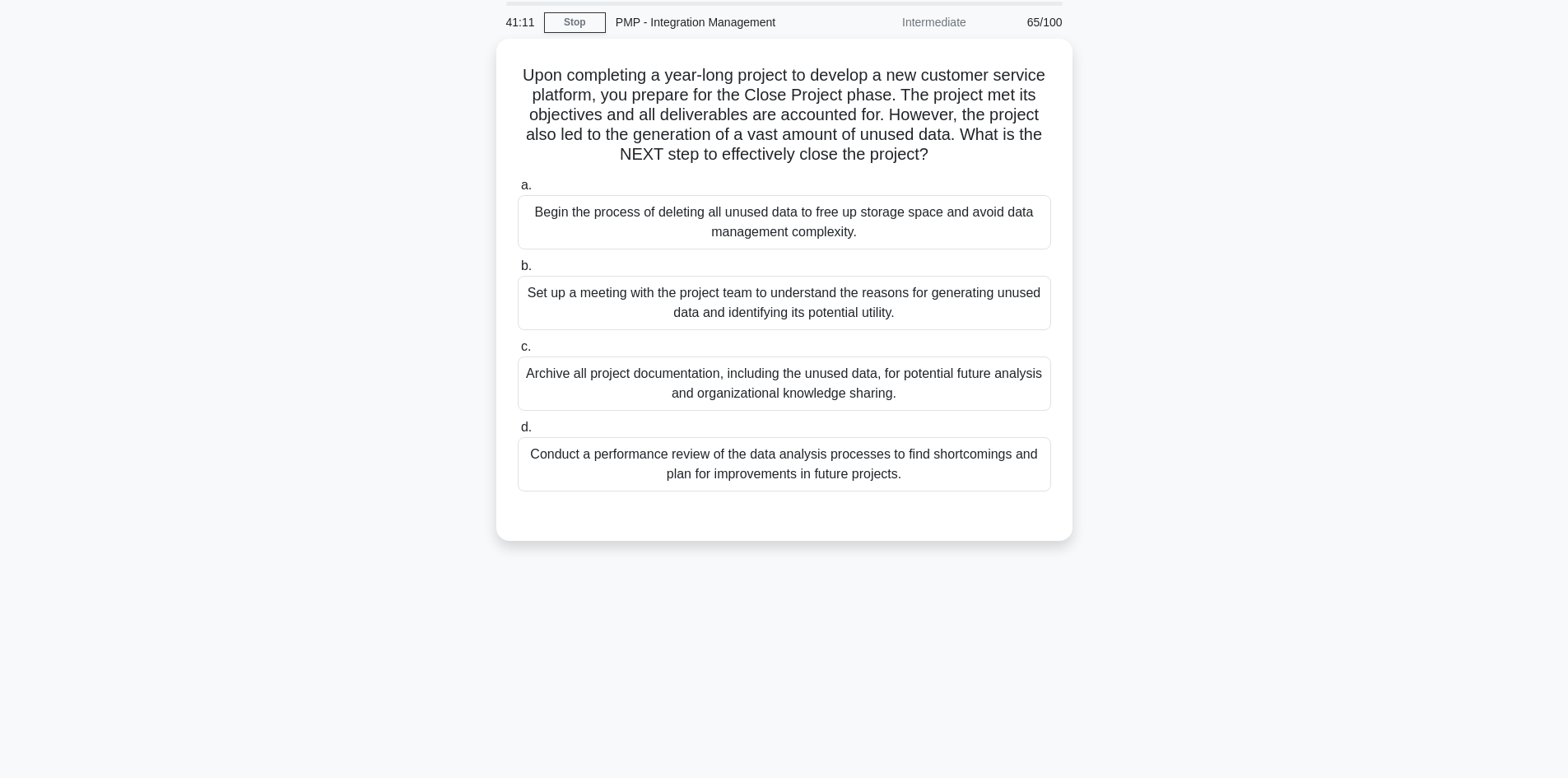
scroll to position [29, 0]
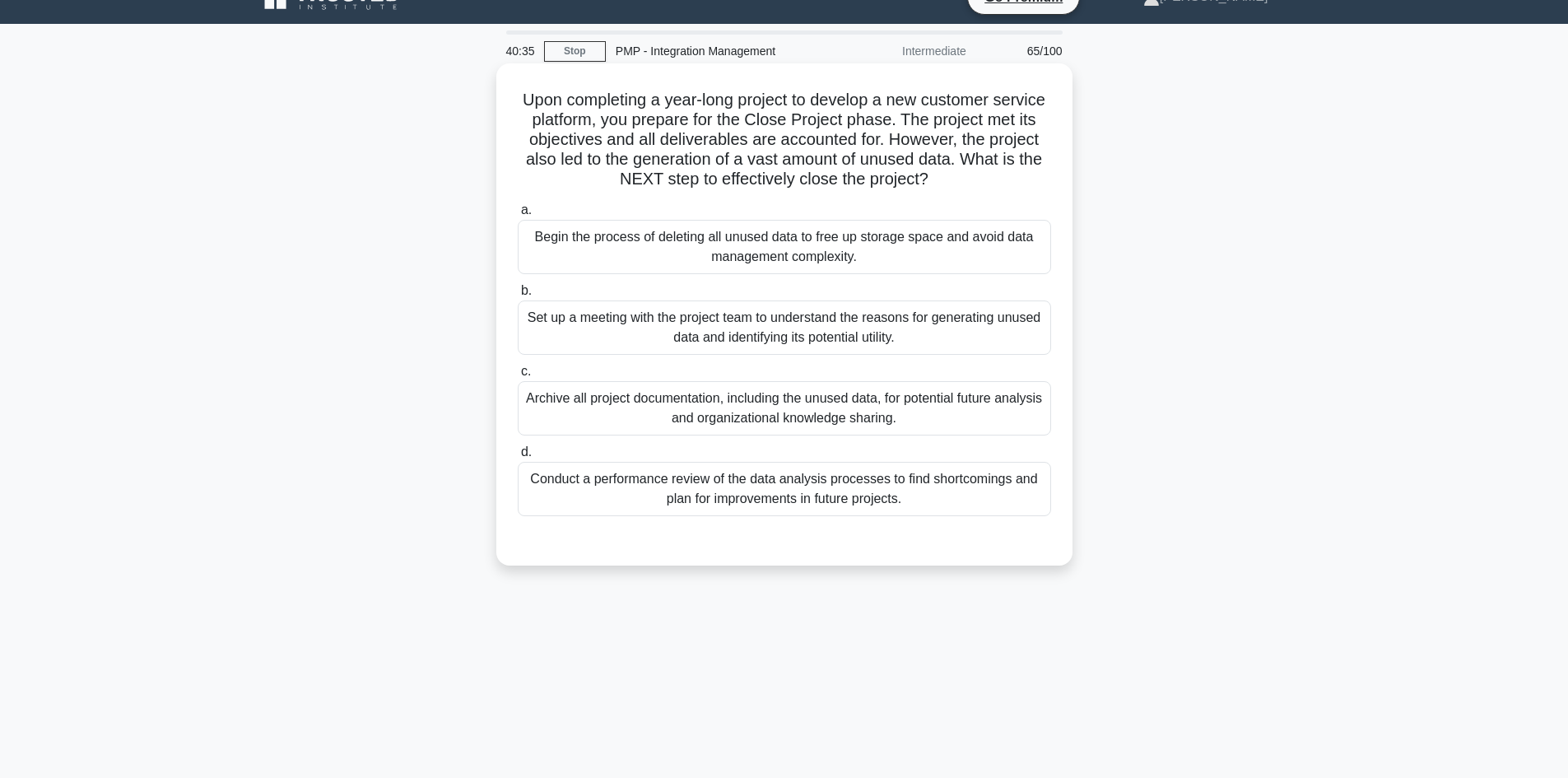
click at [801, 414] on div "Archive all project documentation, including the unused data, for potential fut…" at bounding box center [784, 409] width 533 height 55
click at [517, 377] on input "c. Archive all project documentation, including the unused data, for potential …" at bounding box center [517, 371] width 0 height 10
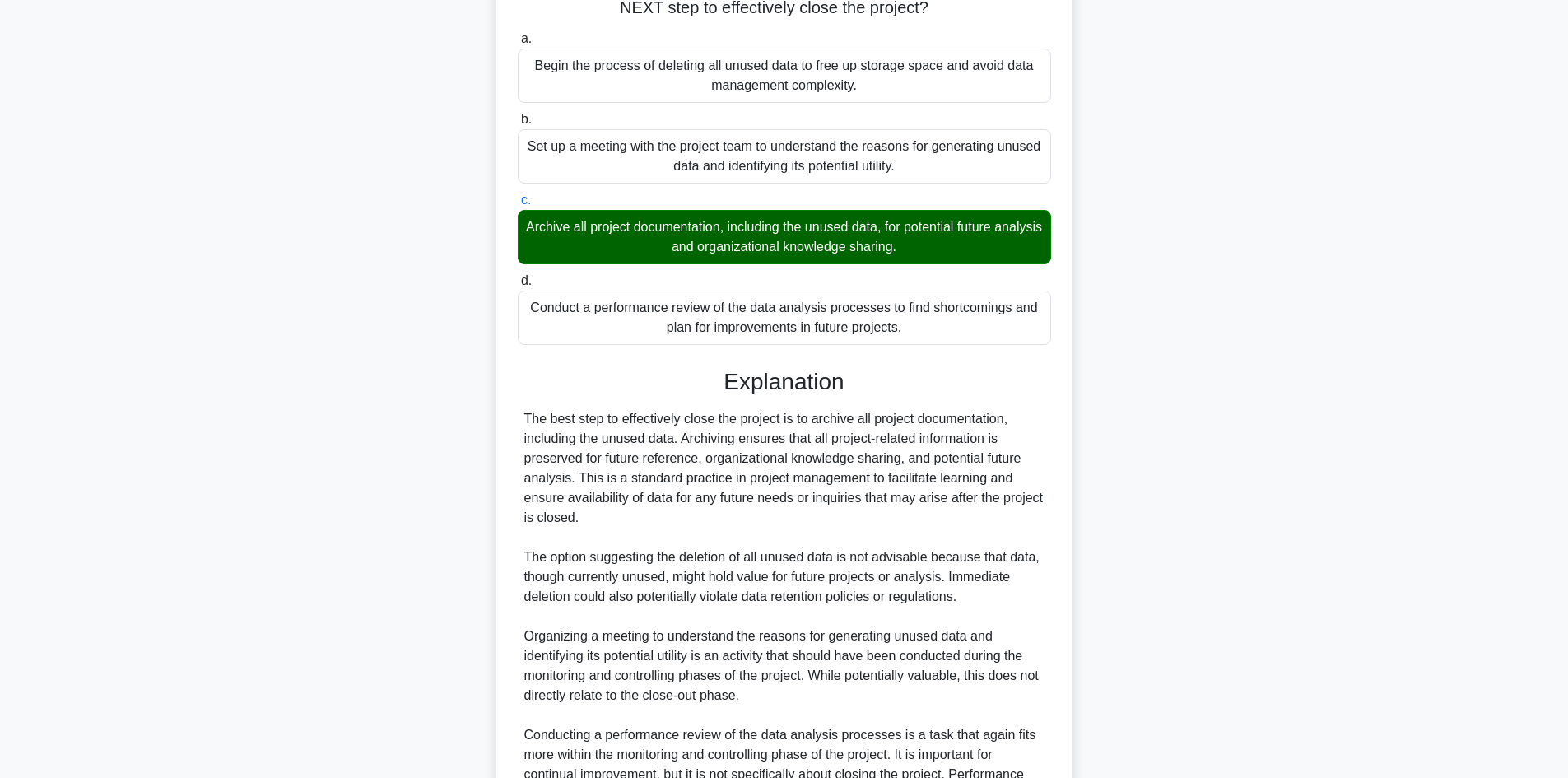
scroll to position [358, 0]
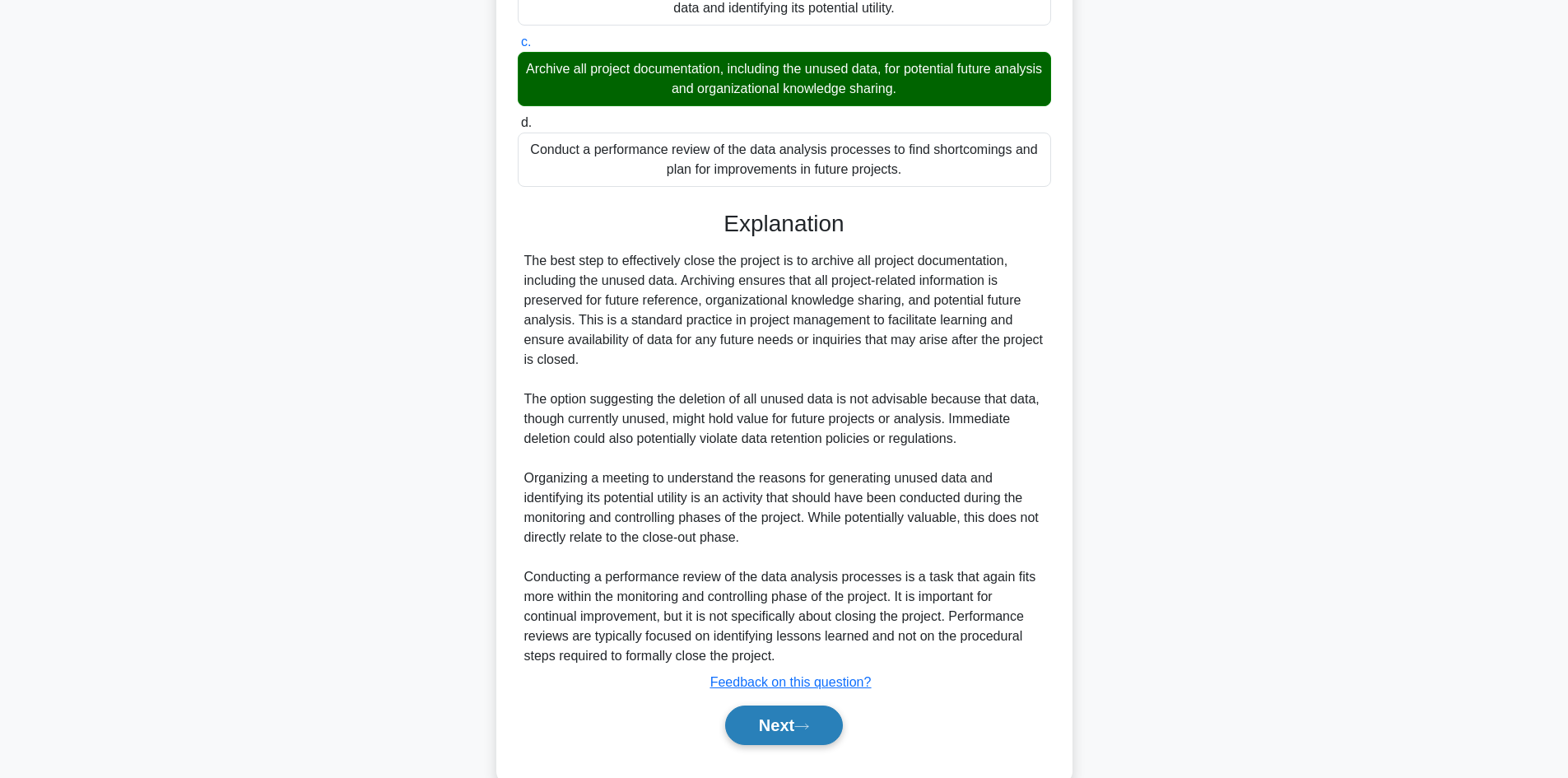
click at [796, 717] on button "Next" at bounding box center [784, 725] width 118 height 40
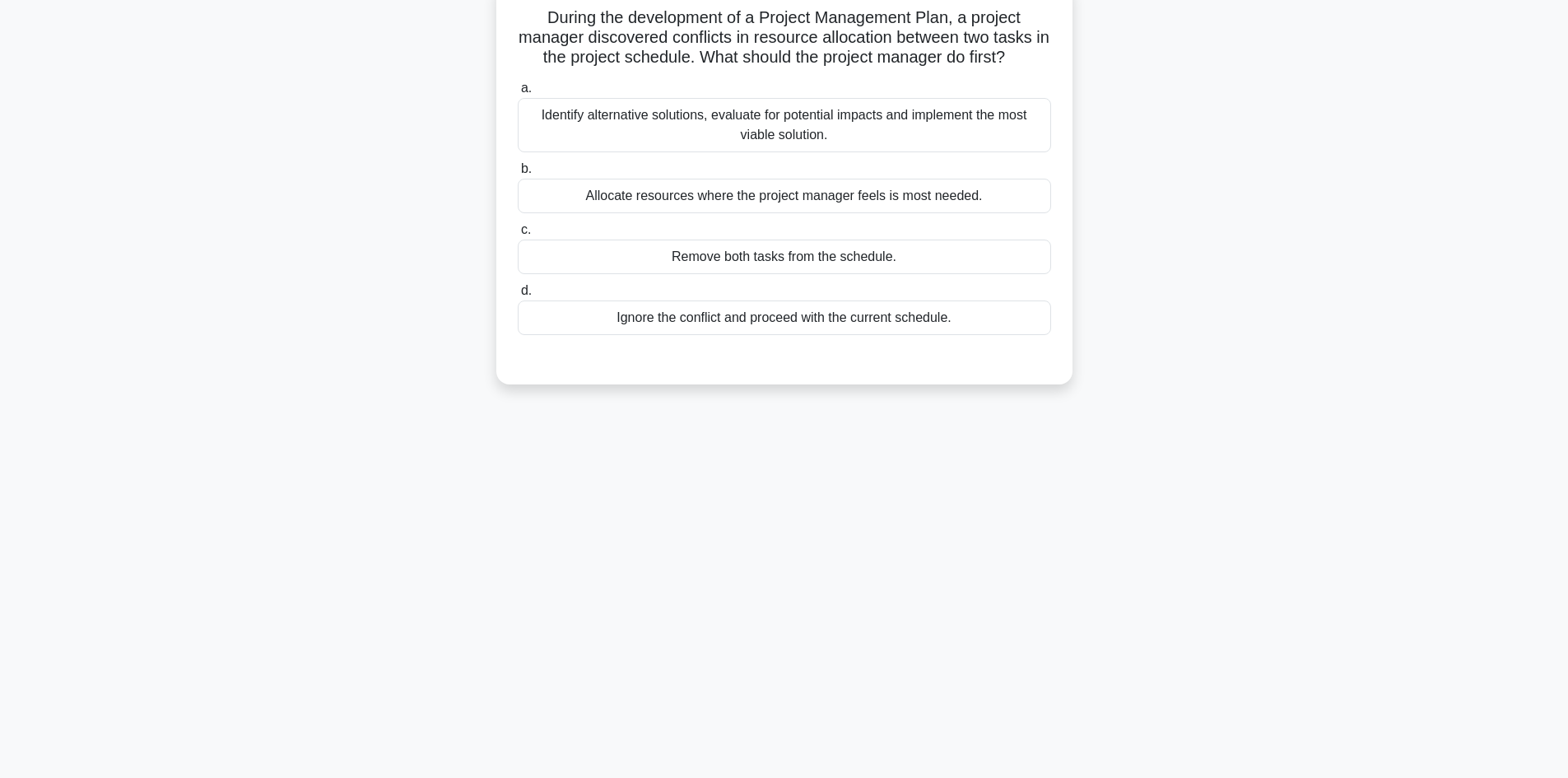
scroll to position [0, 0]
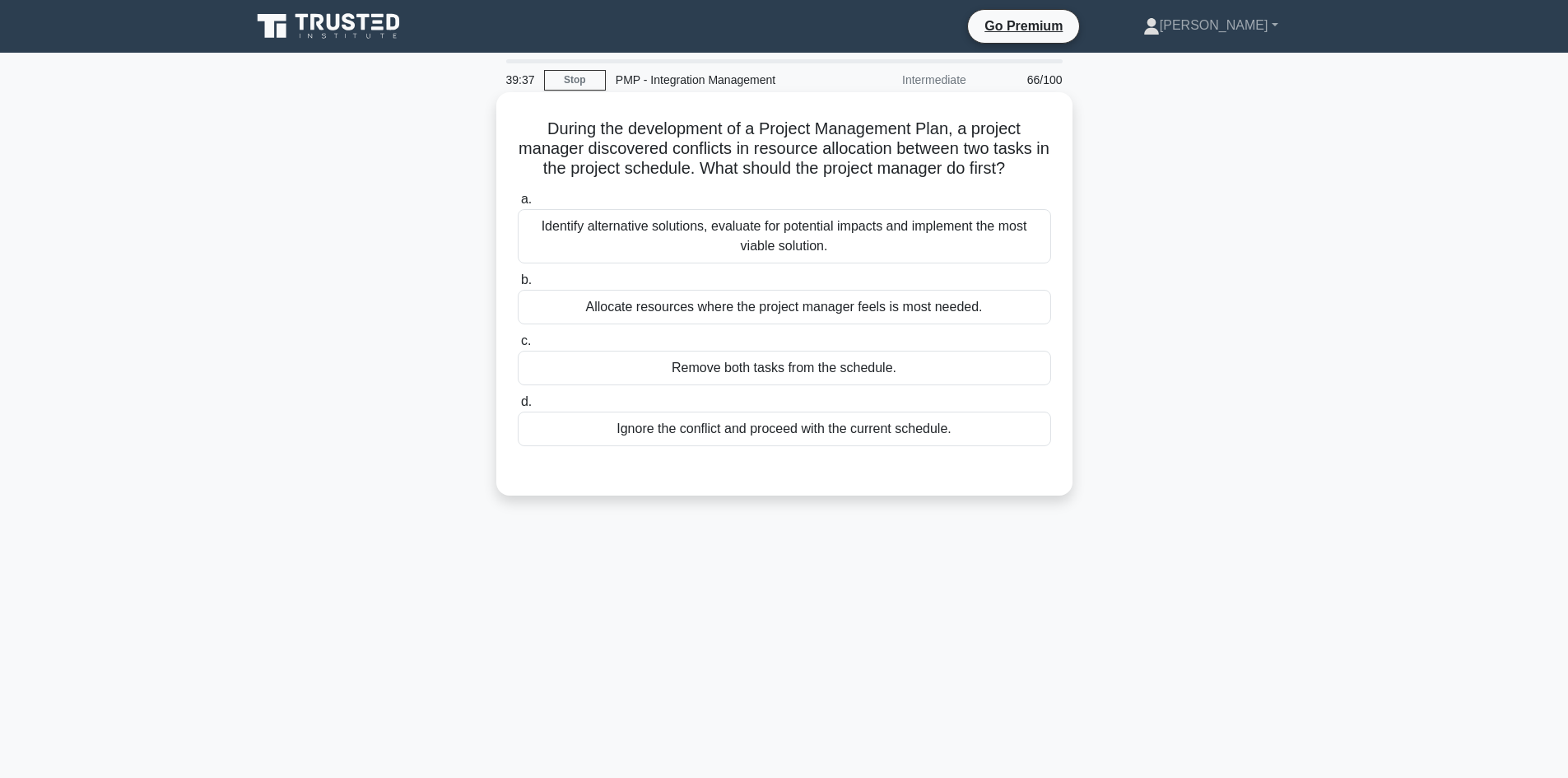
click at [824, 432] on div "Ignore the conflict and proceed with the current schedule." at bounding box center [784, 429] width 533 height 35
click at [517, 407] on input "d. Ignore the conflict and proceed with the current schedule." at bounding box center [517, 401] width 0 height 10
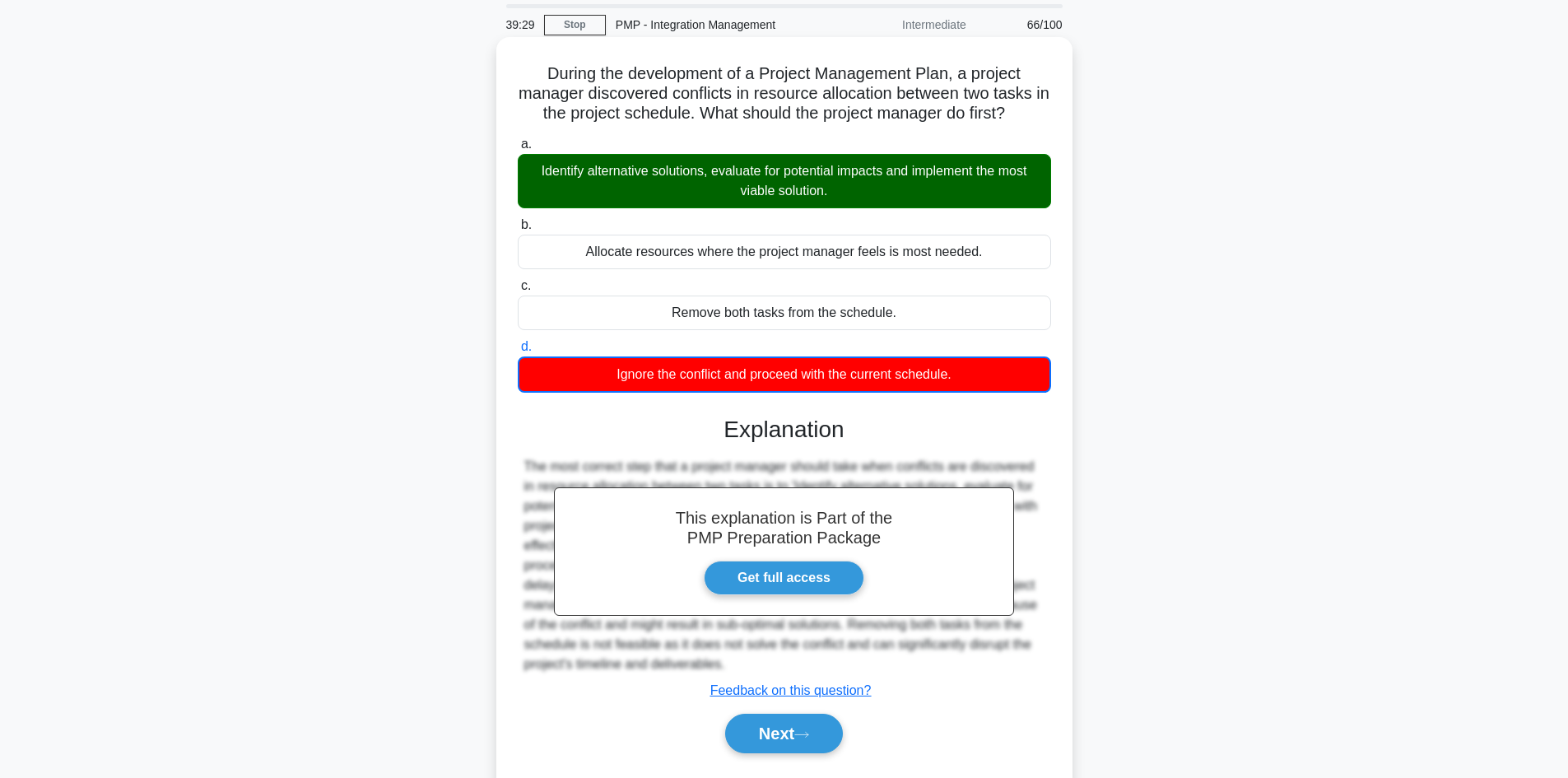
scroll to position [111, 0]
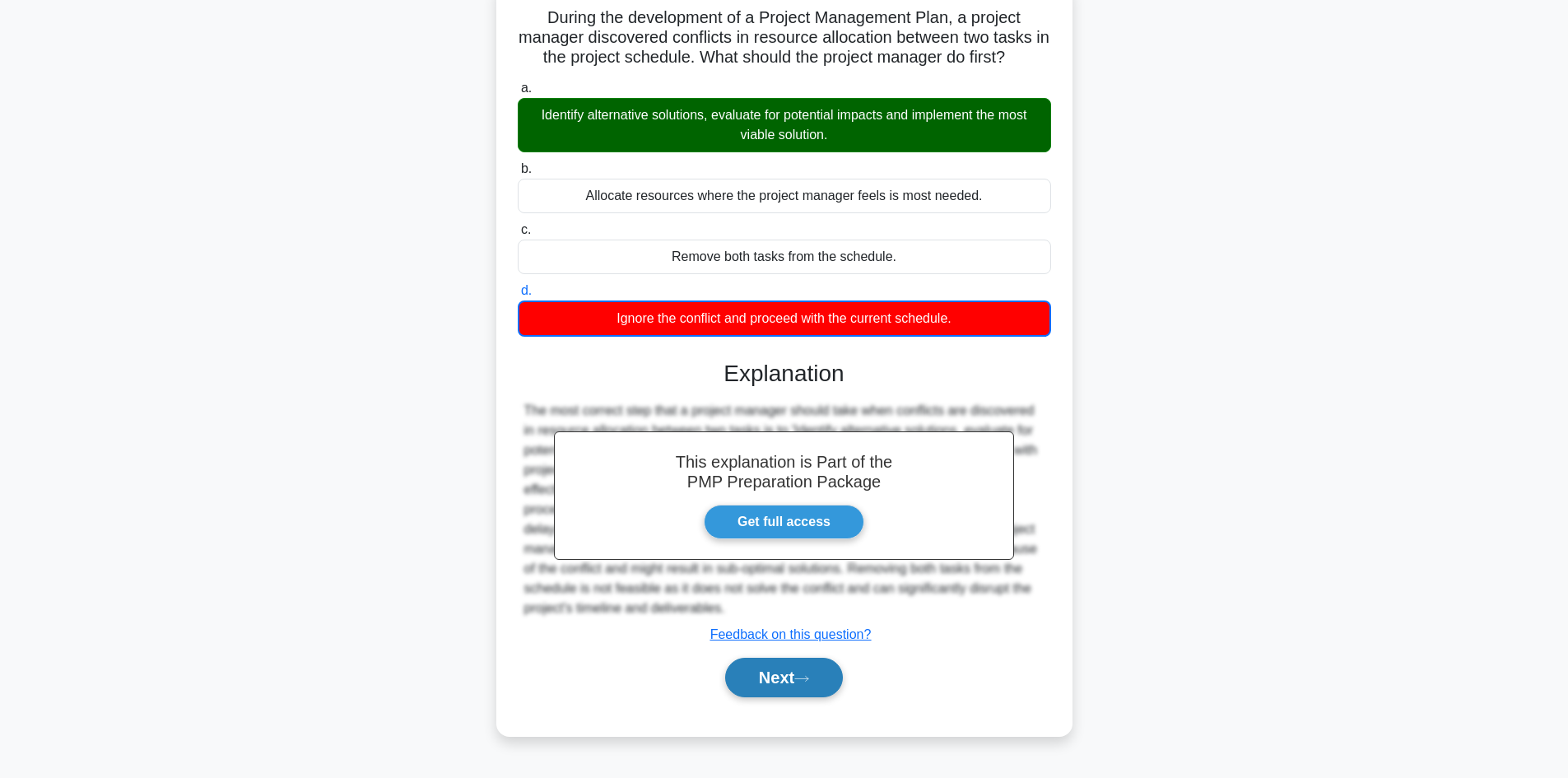
click at [762, 687] on button "Next" at bounding box center [784, 677] width 118 height 40
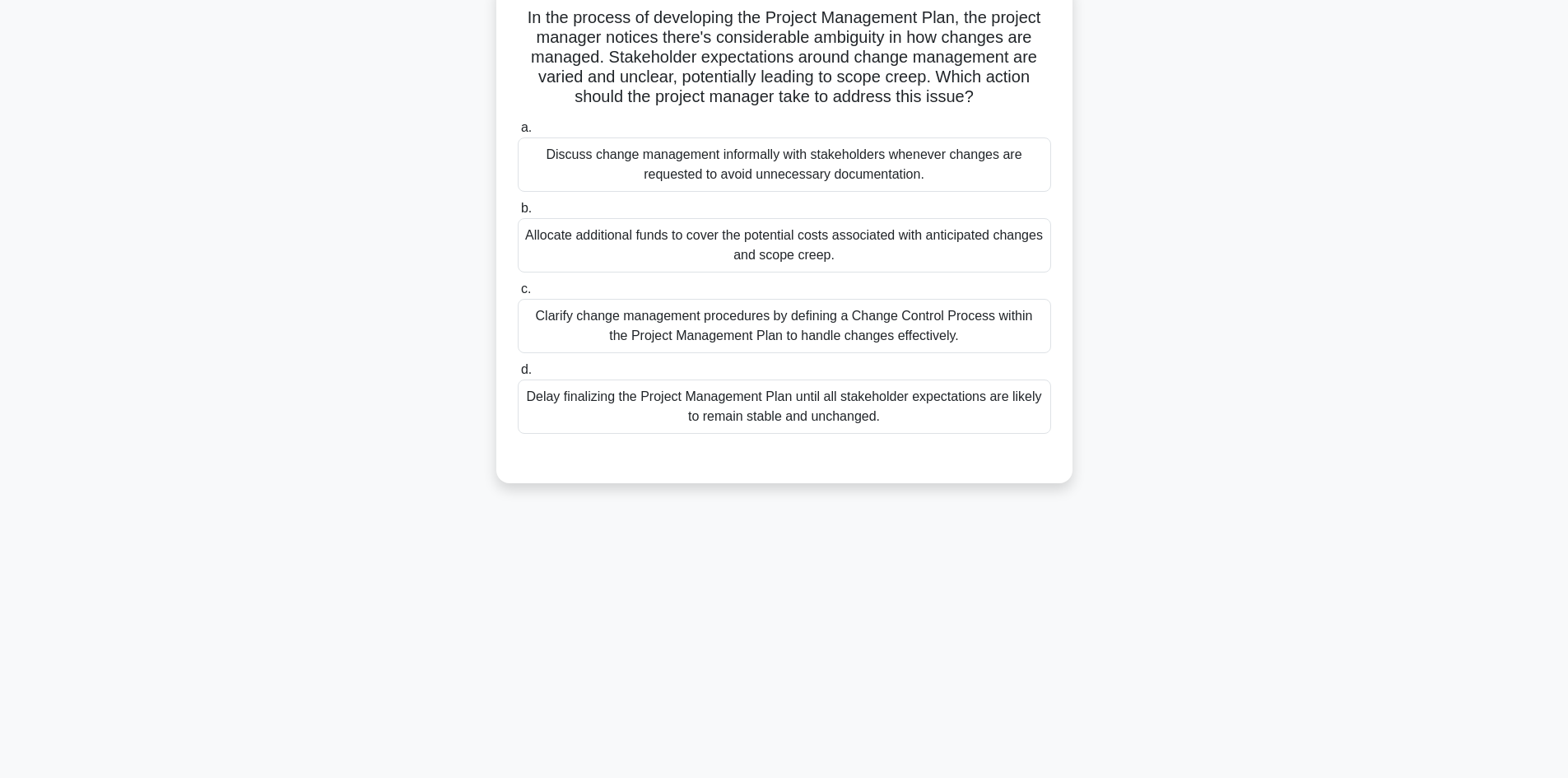
scroll to position [29, 0]
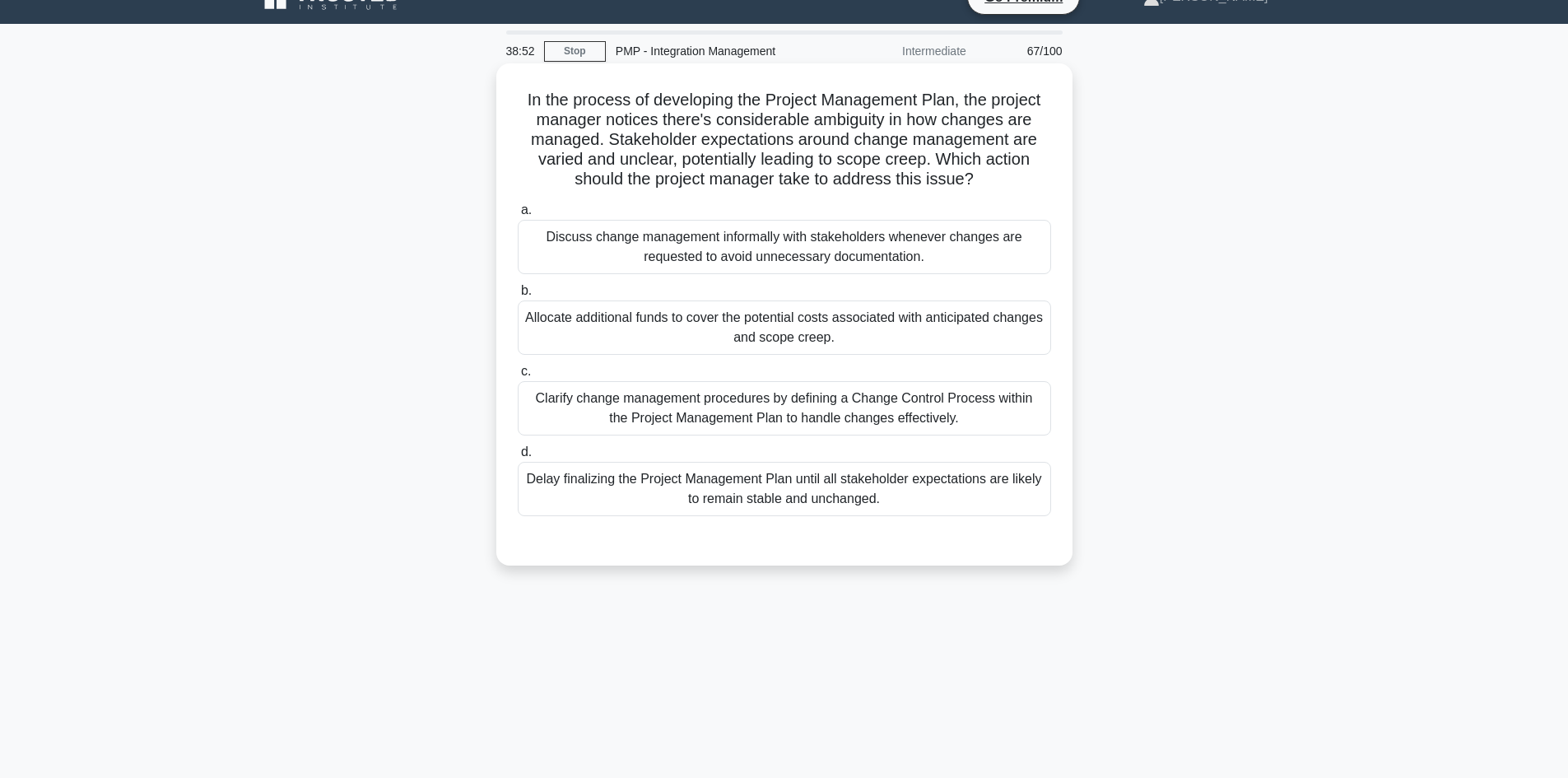
click at [913, 413] on div "Clarify change management procedures by defining a Change Control Process withi…" at bounding box center [784, 409] width 533 height 55
click at [517, 377] on input "c. Clarify change management procedures by defining a Change Control Process wi…" at bounding box center [517, 371] width 0 height 10
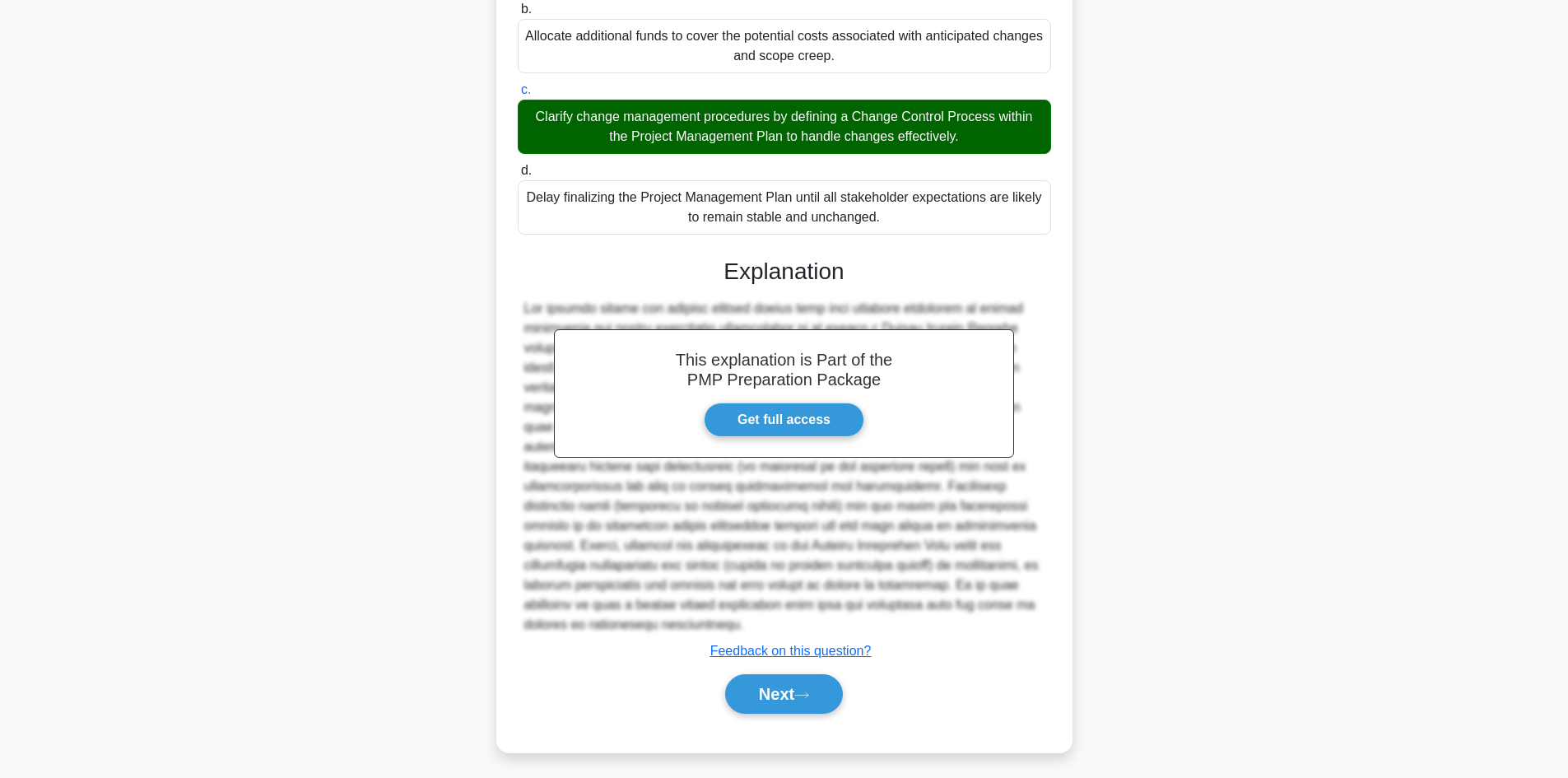
scroll to position [317, 0]
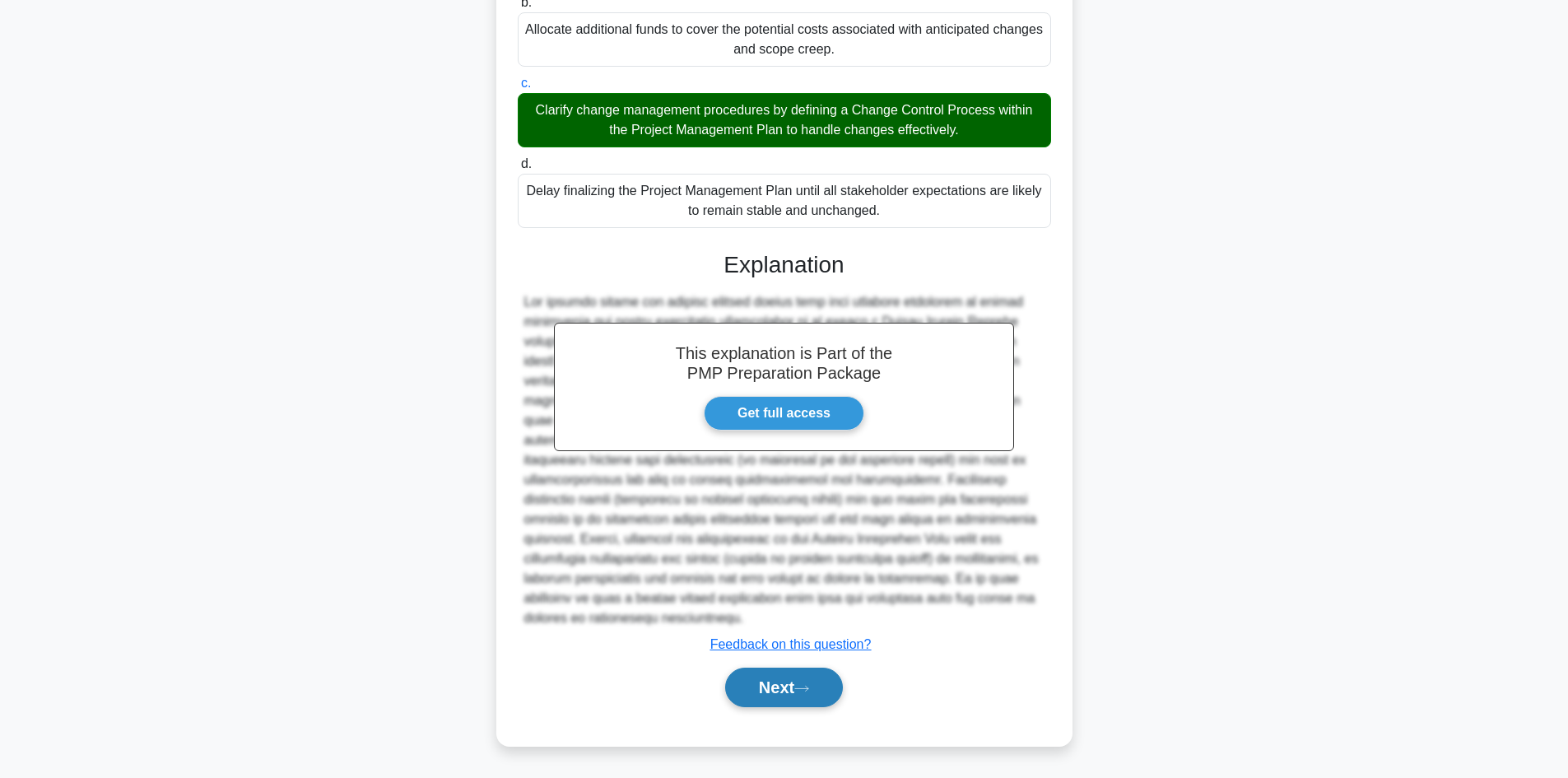
click at [805, 685] on icon at bounding box center [801, 688] width 15 height 9
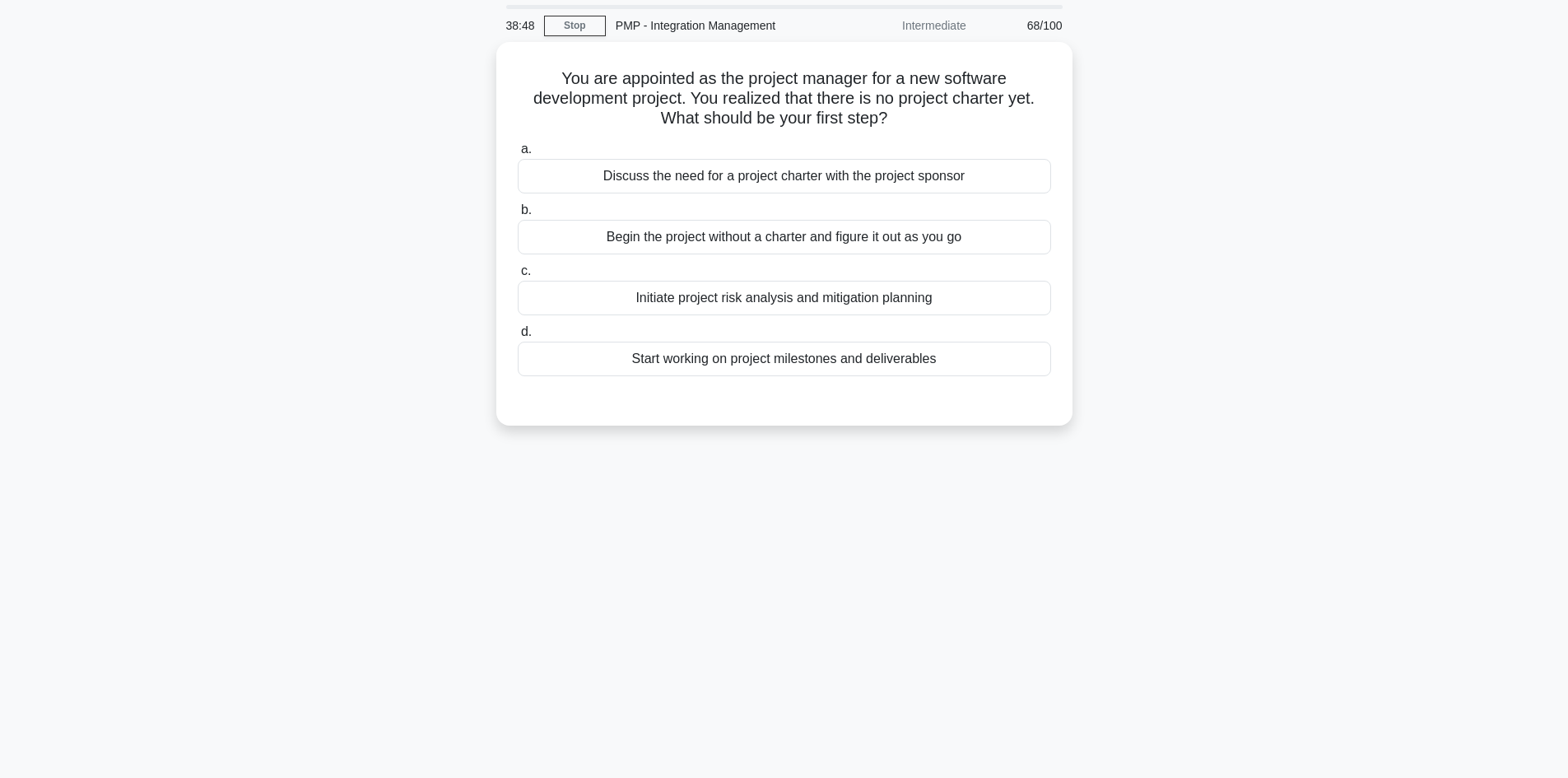
scroll to position [0, 0]
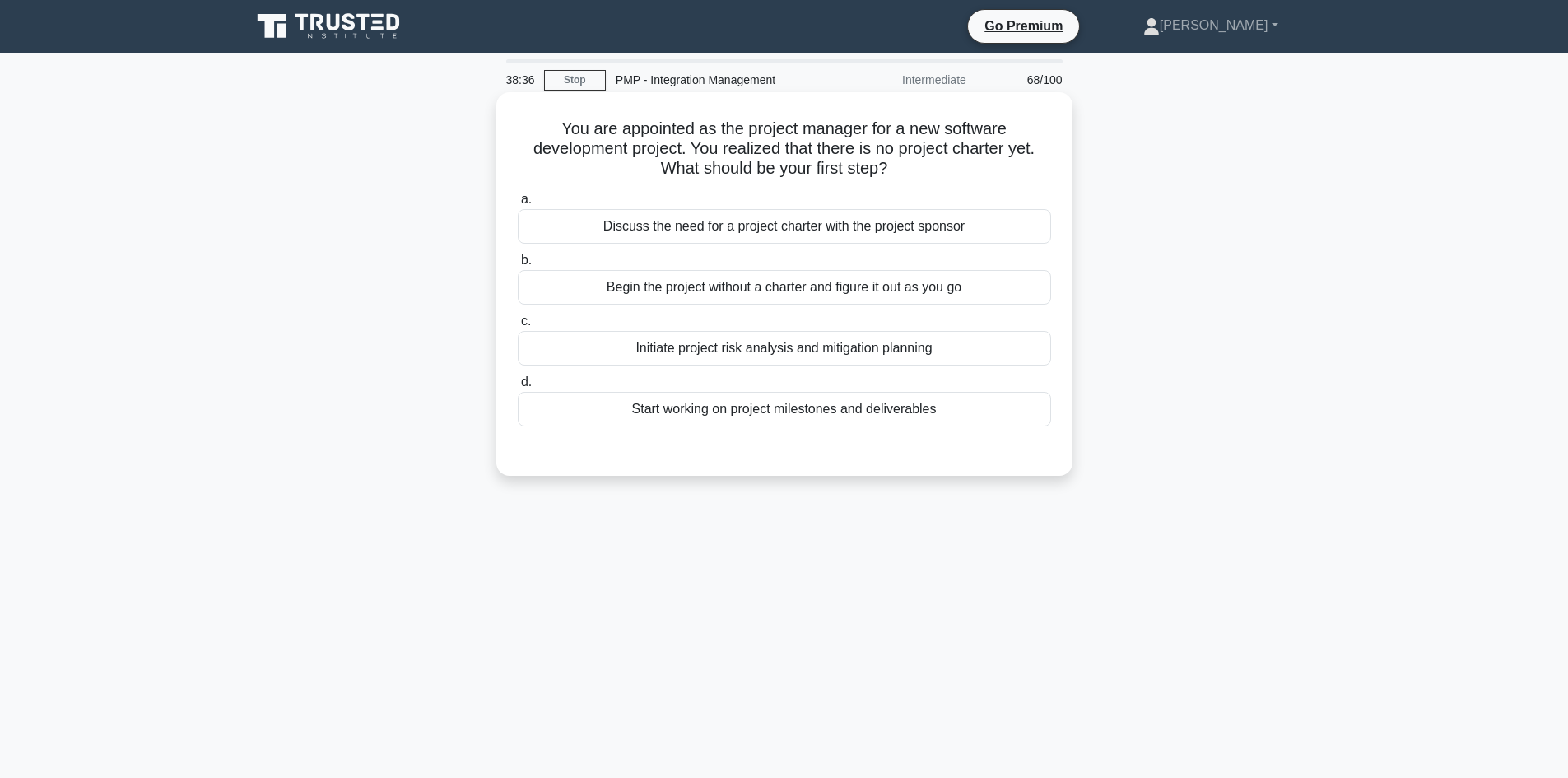
click at [907, 228] on div "Discuss the need for a project charter with the project sponsor" at bounding box center [784, 226] width 533 height 35
click at [517, 205] on input "a. Discuss the need for a project charter with the project sponsor" at bounding box center [517, 199] width 0 height 10
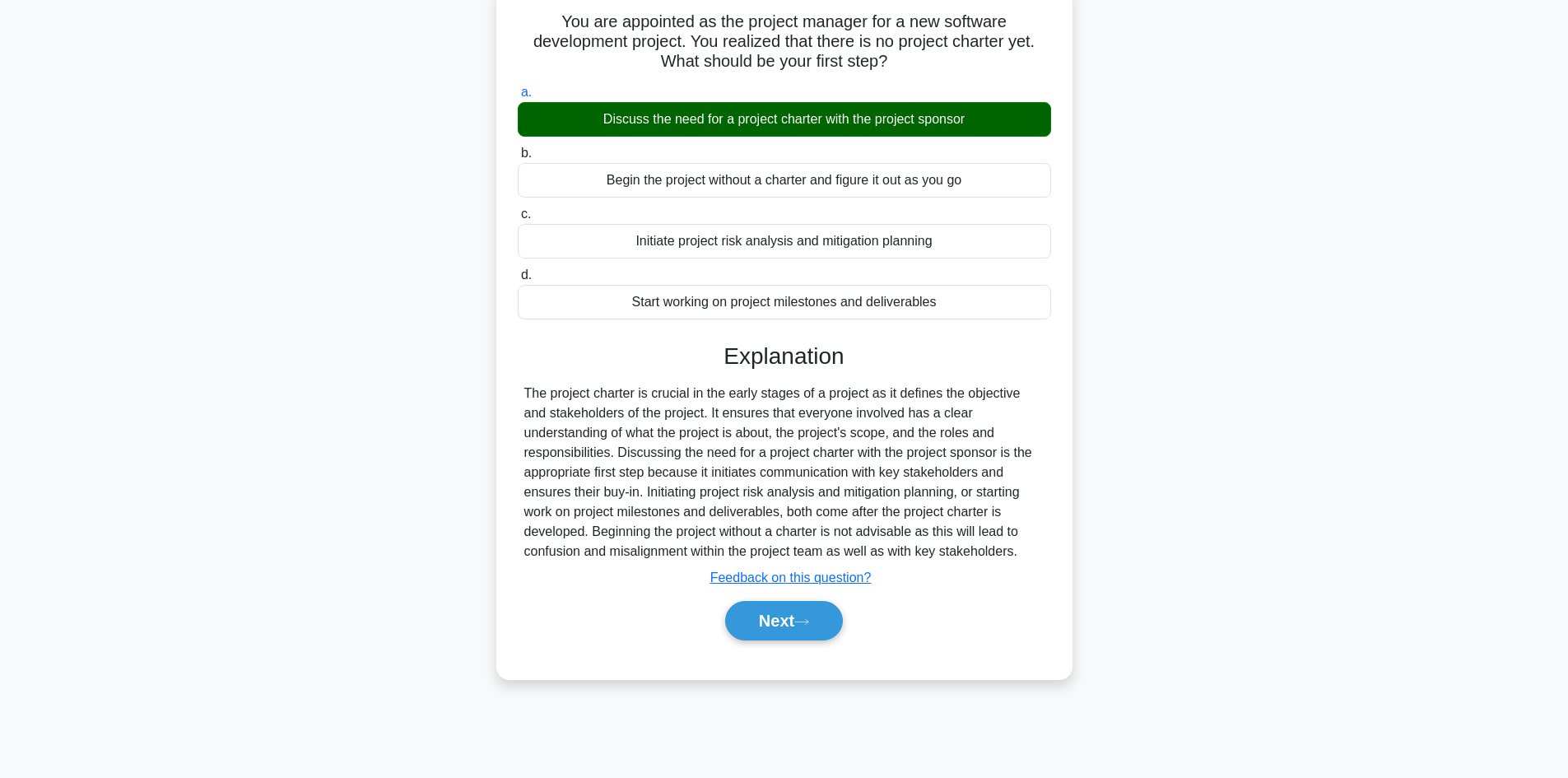
scroll to position [111, 0]
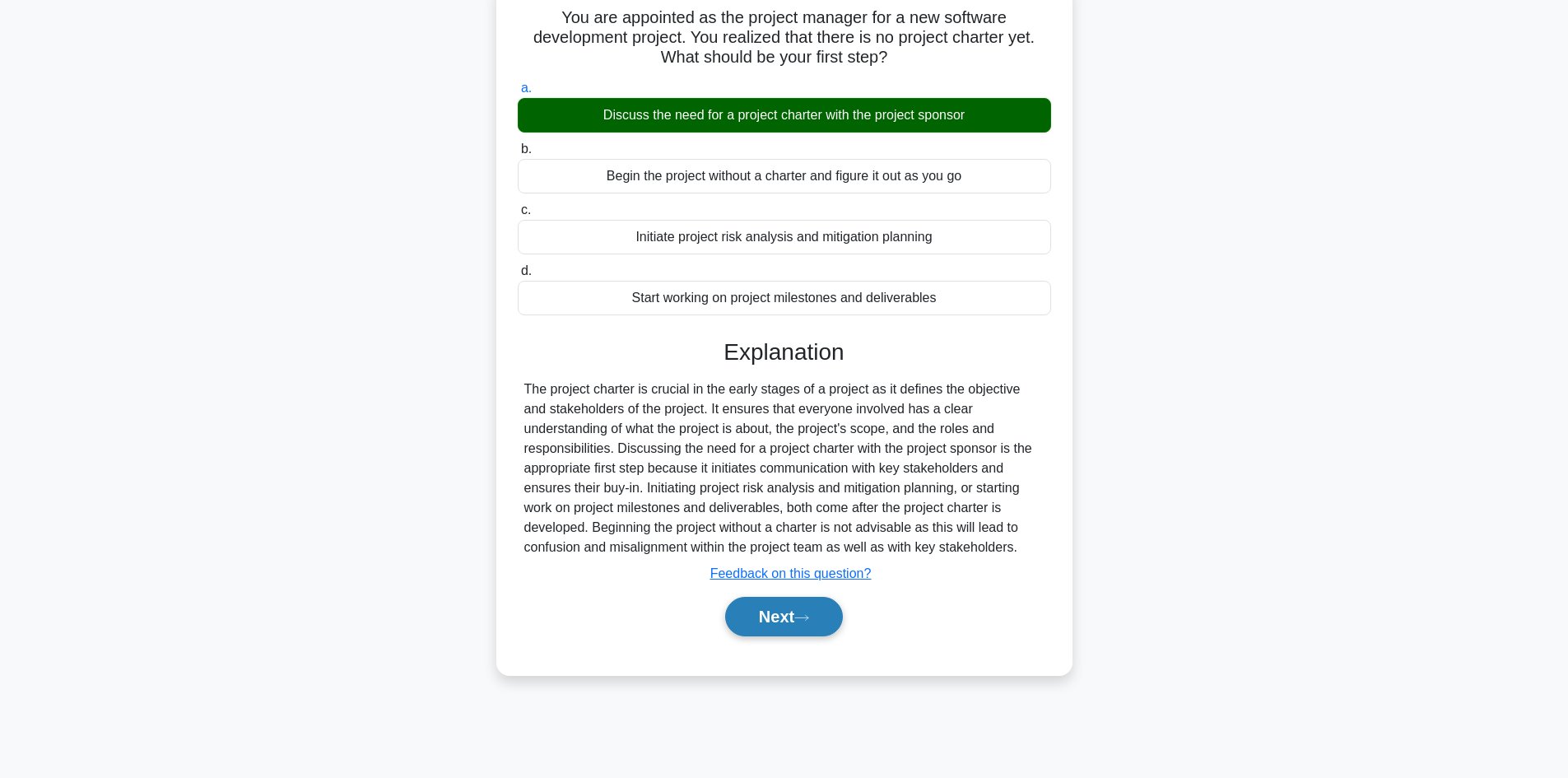
click at [803, 611] on button "Next" at bounding box center [784, 617] width 118 height 40
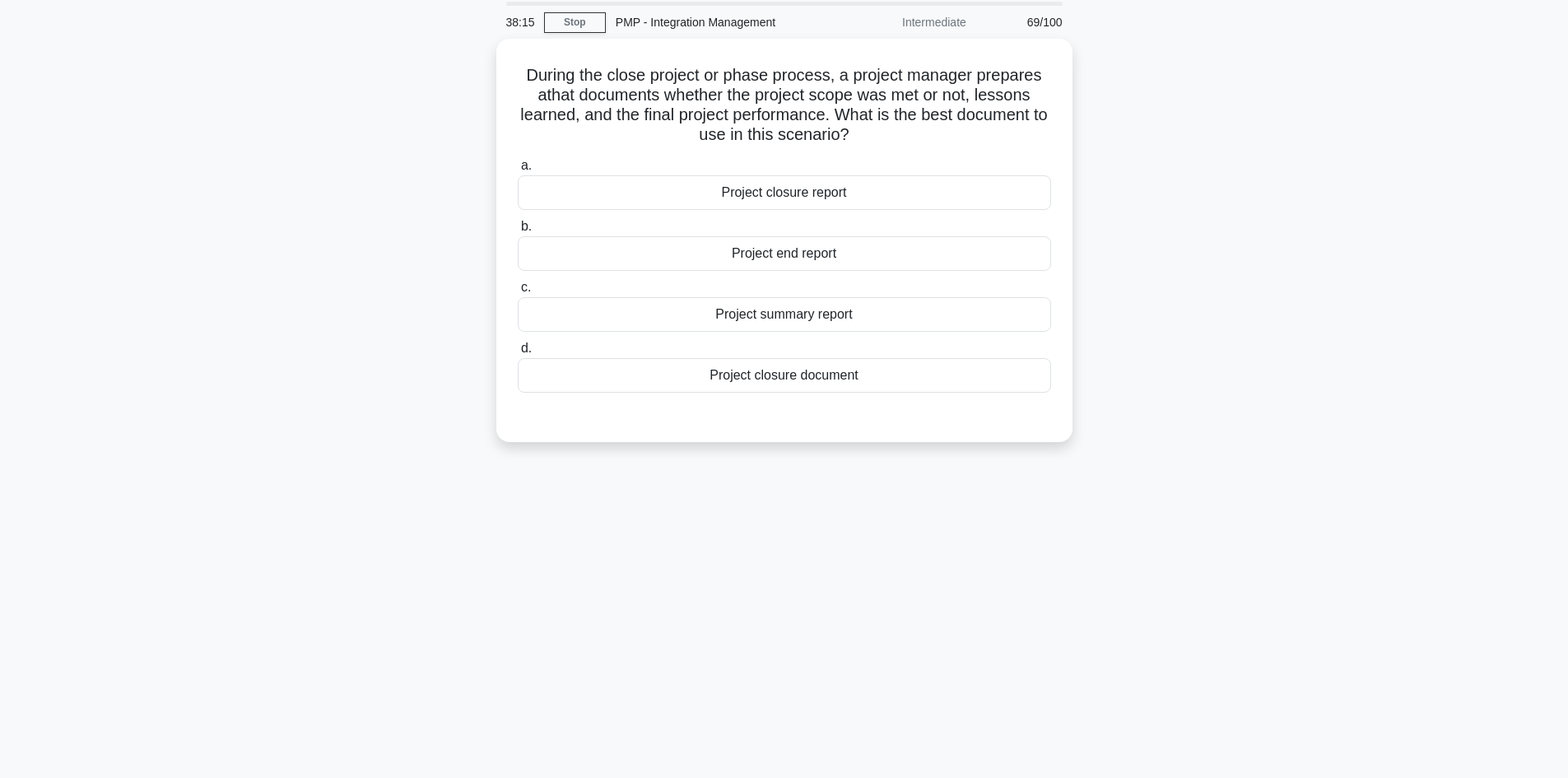
scroll to position [29, 0]
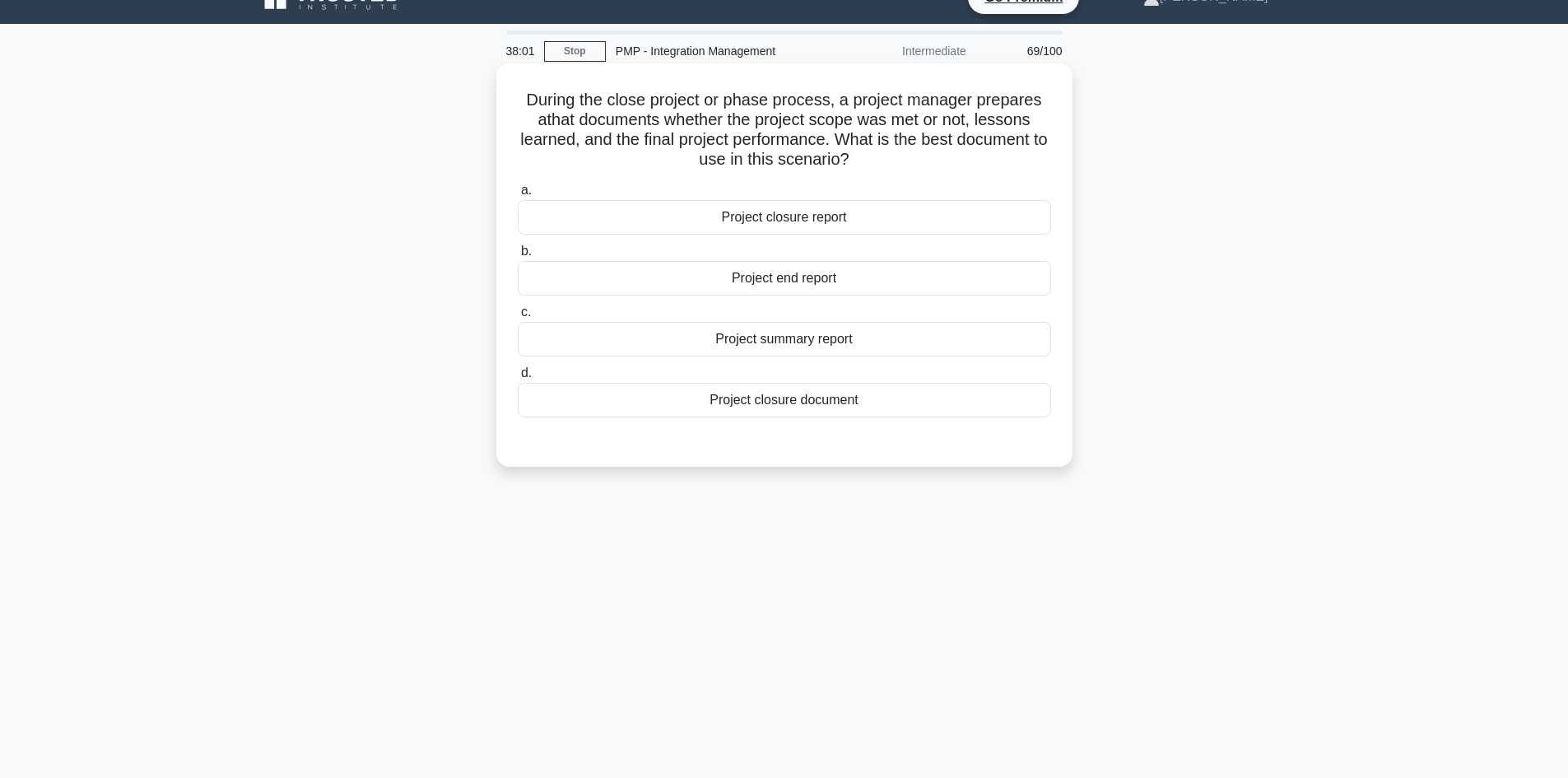
click at [806, 221] on div "Project closure report" at bounding box center [784, 217] width 533 height 35
click at [517, 195] on input "a. Project closure report" at bounding box center [517, 190] width 0 height 10
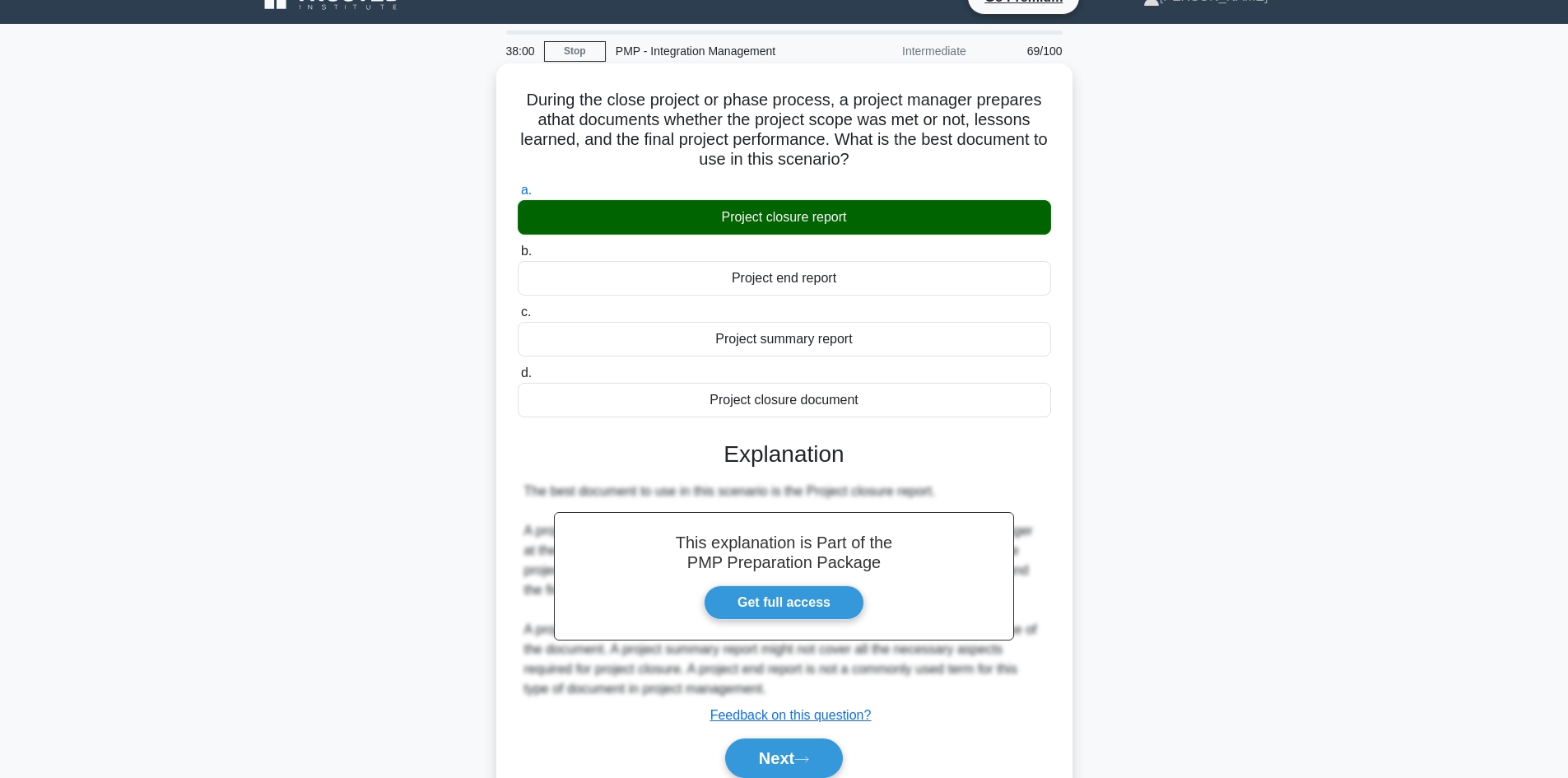
scroll to position [111, 0]
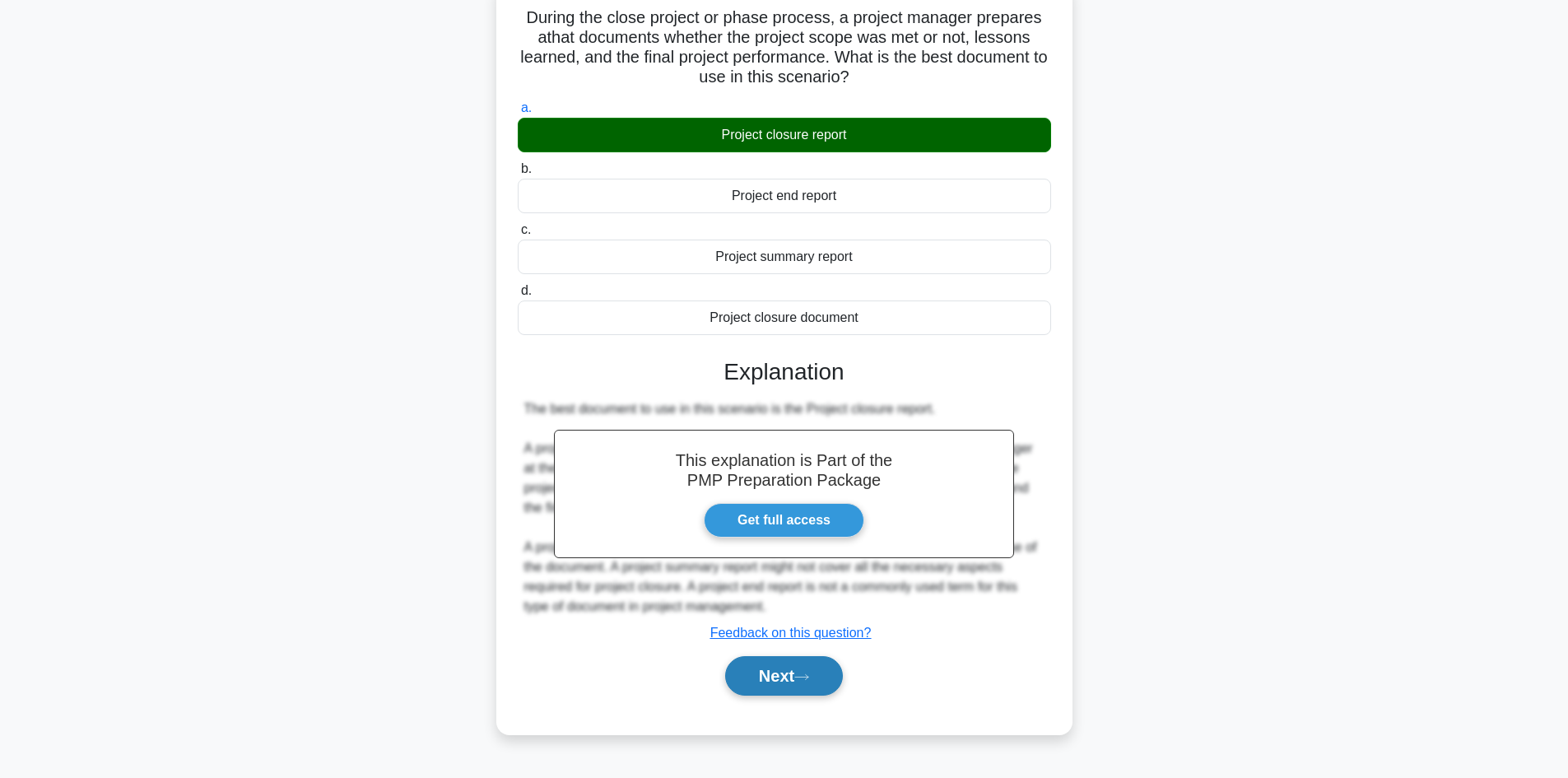
click at [774, 673] on button "Next" at bounding box center [784, 676] width 118 height 40
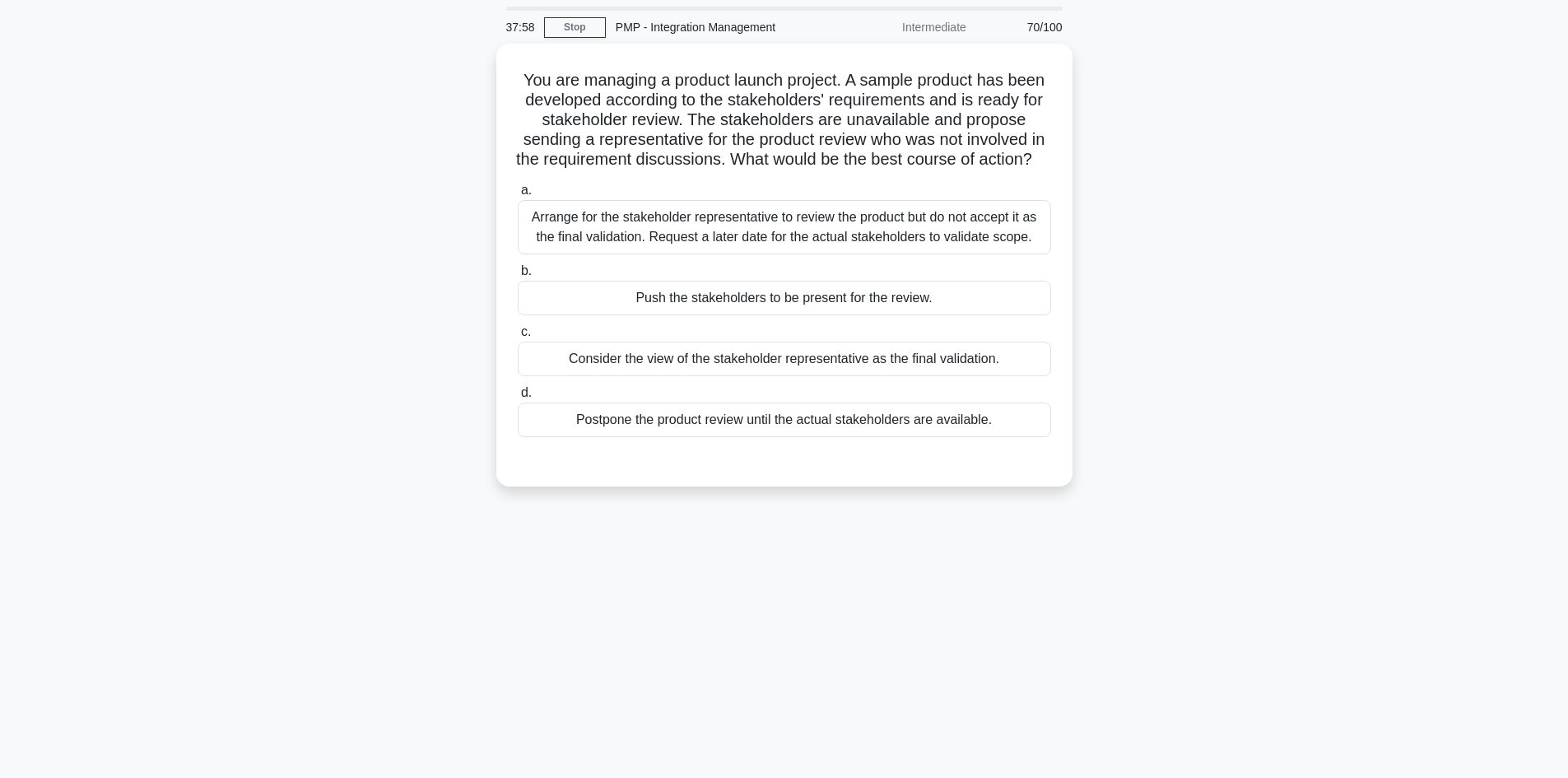
scroll to position [0, 0]
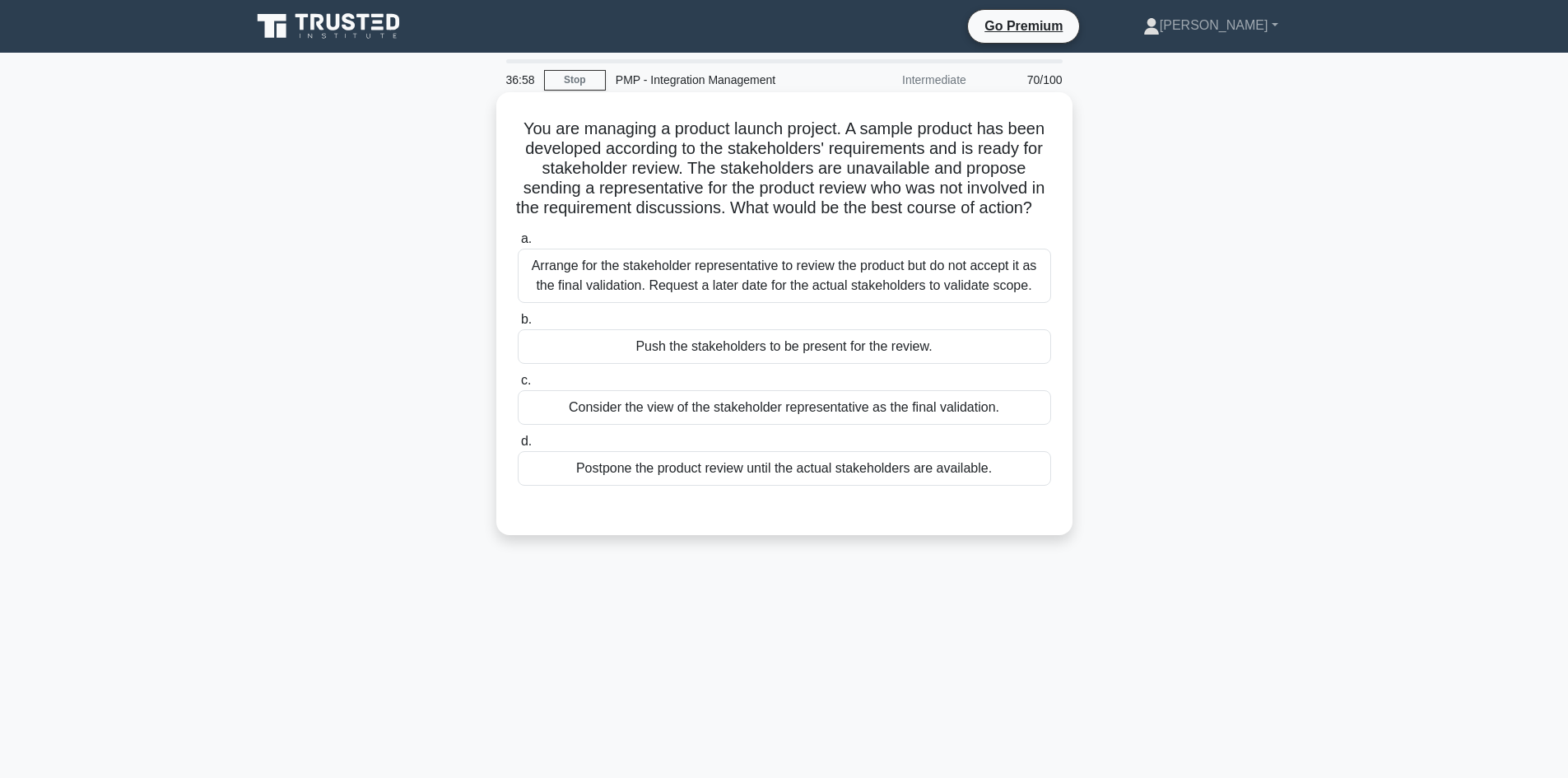
click at [843, 279] on div "Arrange for the stakeholder representative to review the product but do not acc…" at bounding box center [784, 276] width 533 height 55
click at [517, 245] on input "a. Arrange for the stakeholder representative to review the product but do not …" at bounding box center [517, 239] width 0 height 10
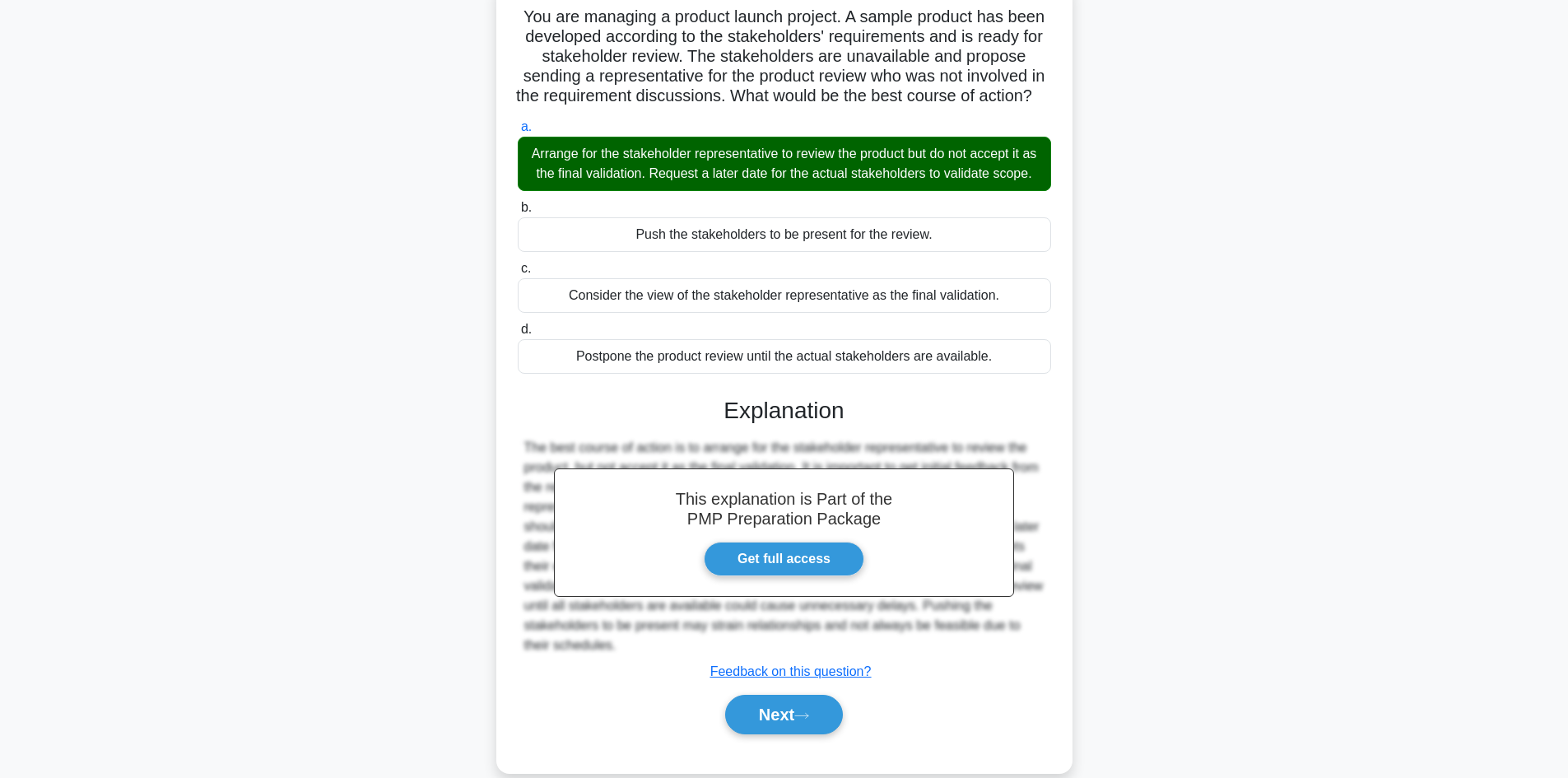
scroll to position [178, 0]
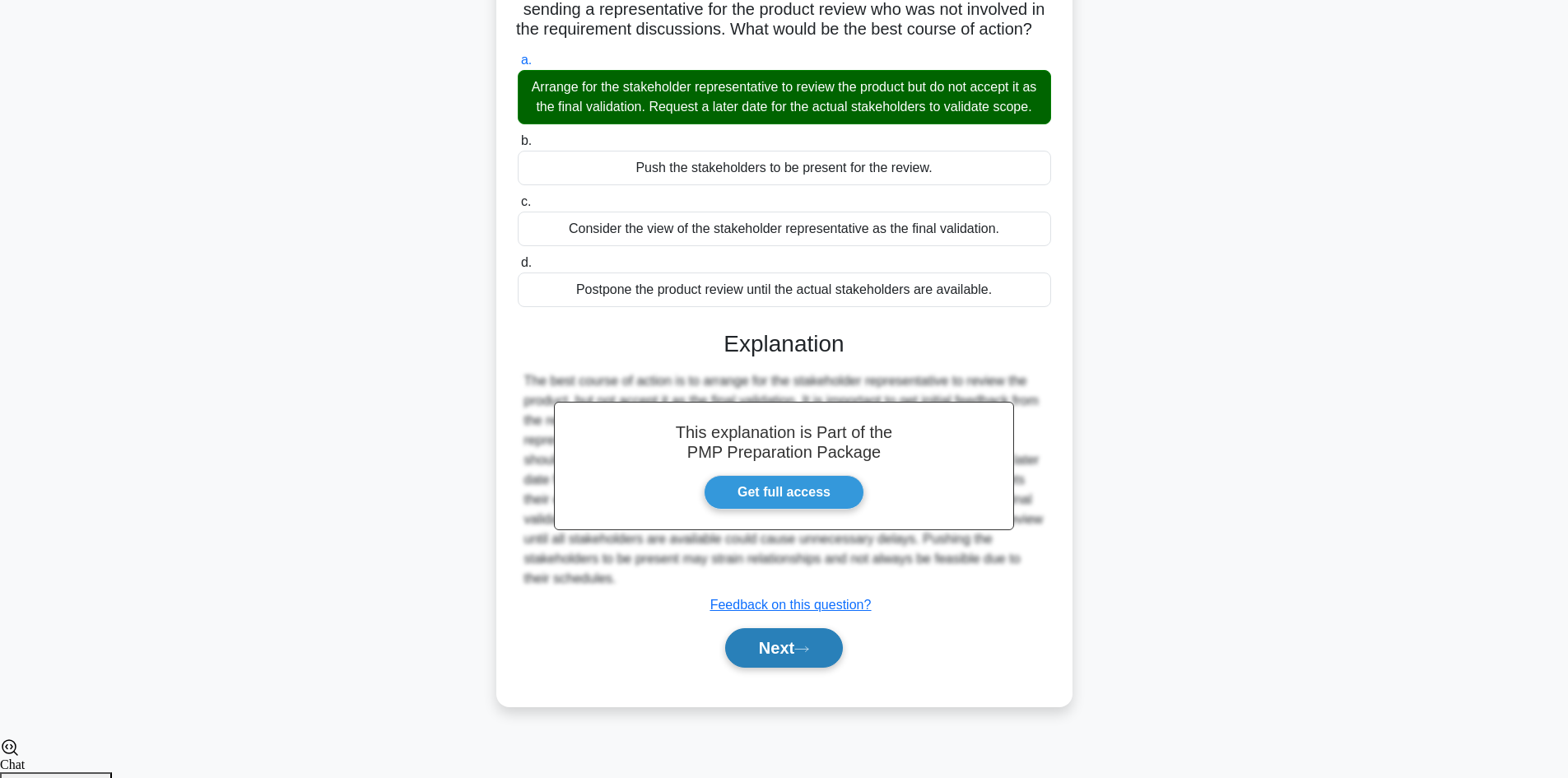
click at [793, 668] on button "Next" at bounding box center [784, 648] width 118 height 40
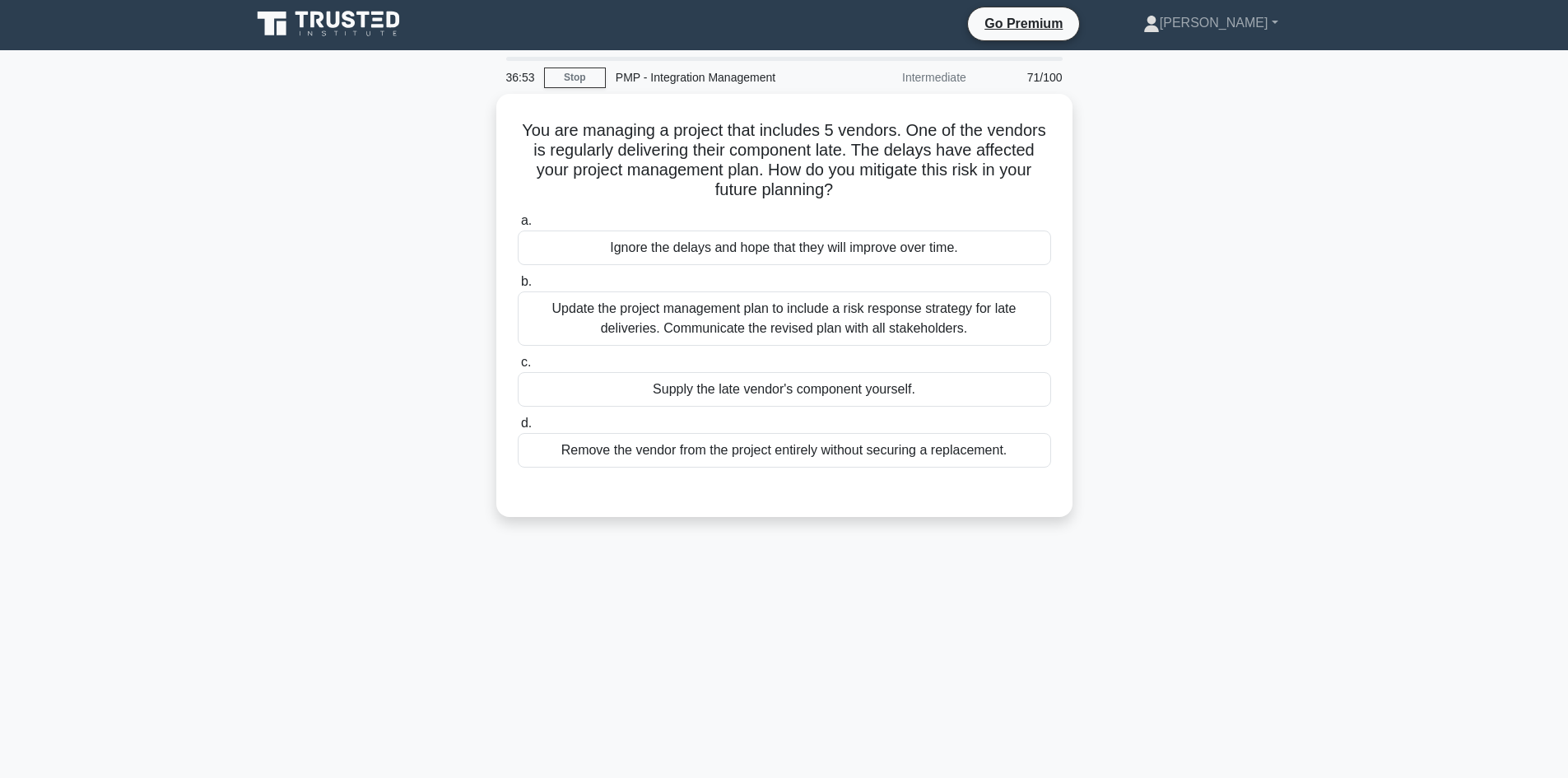
scroll to position [0, 0]
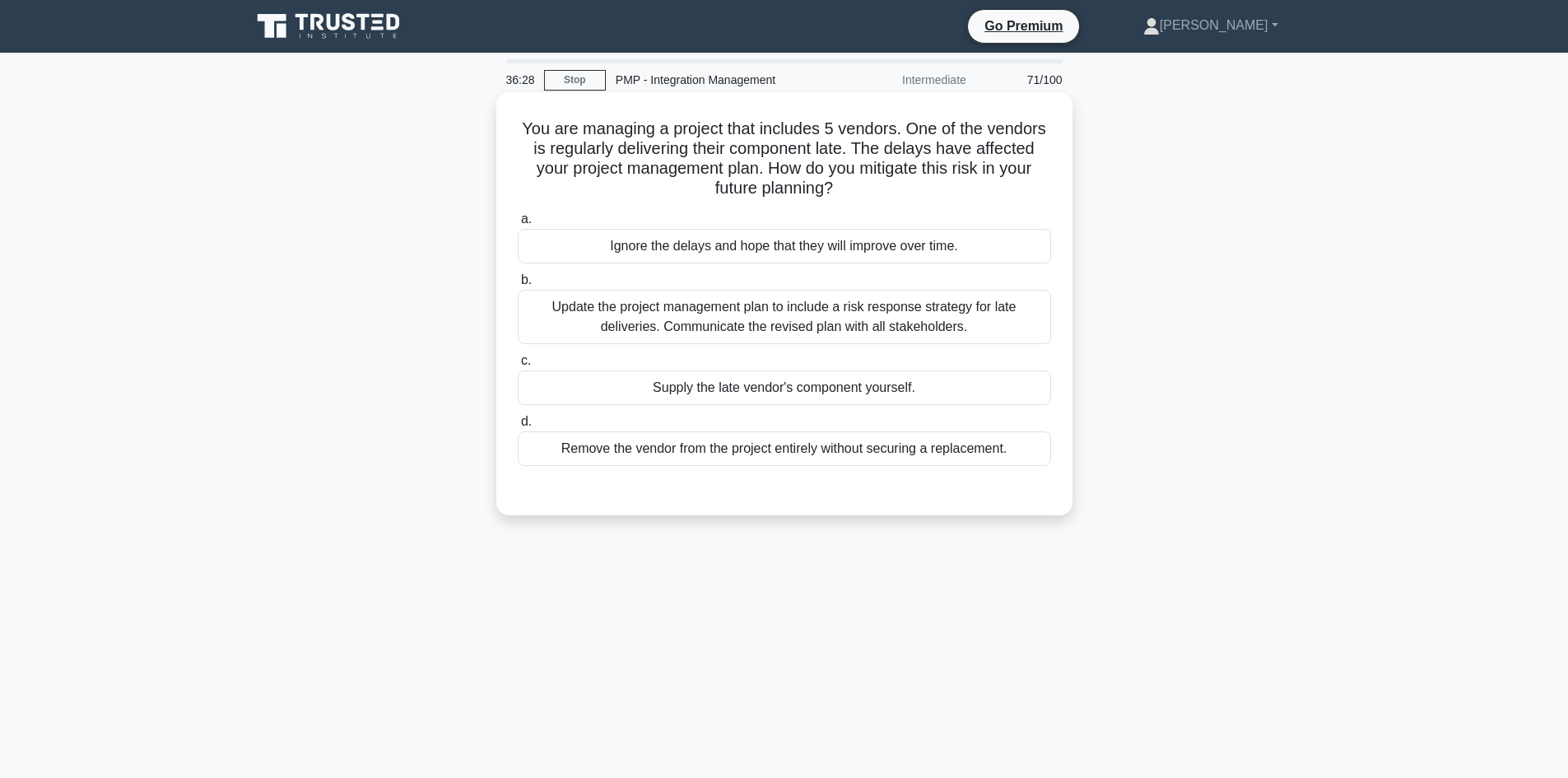
click at [835, 313] on div "Update the project management plan to include a risk response strategy for late…" at bounding box center [784, 317] width 533 height 55
click at [517, 285] on input "b. Update the project management plan to include a risk response strategy for l…" at bounding box center [517, 279] width 0 height 10
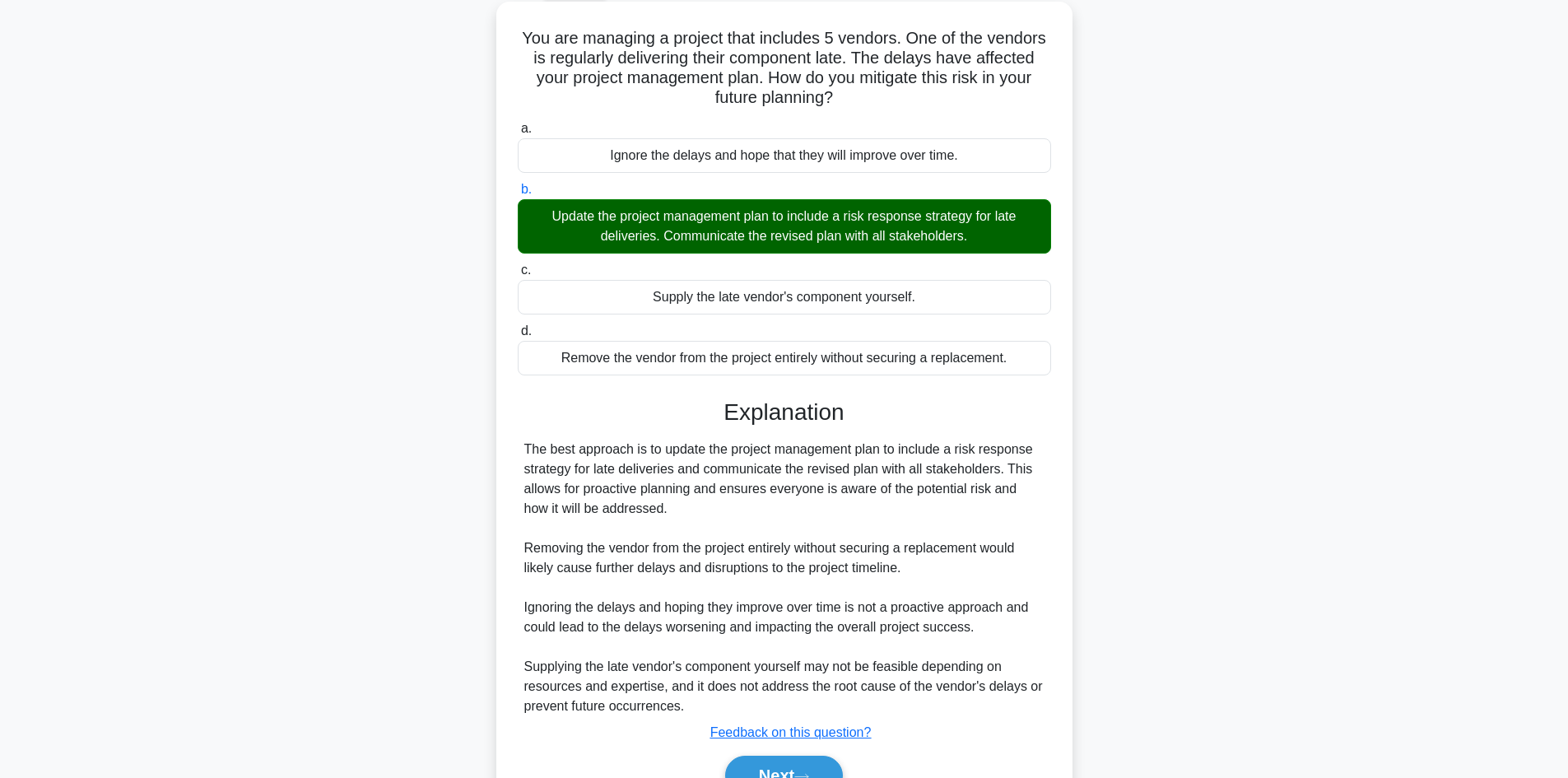
scroll to position [178, 0]
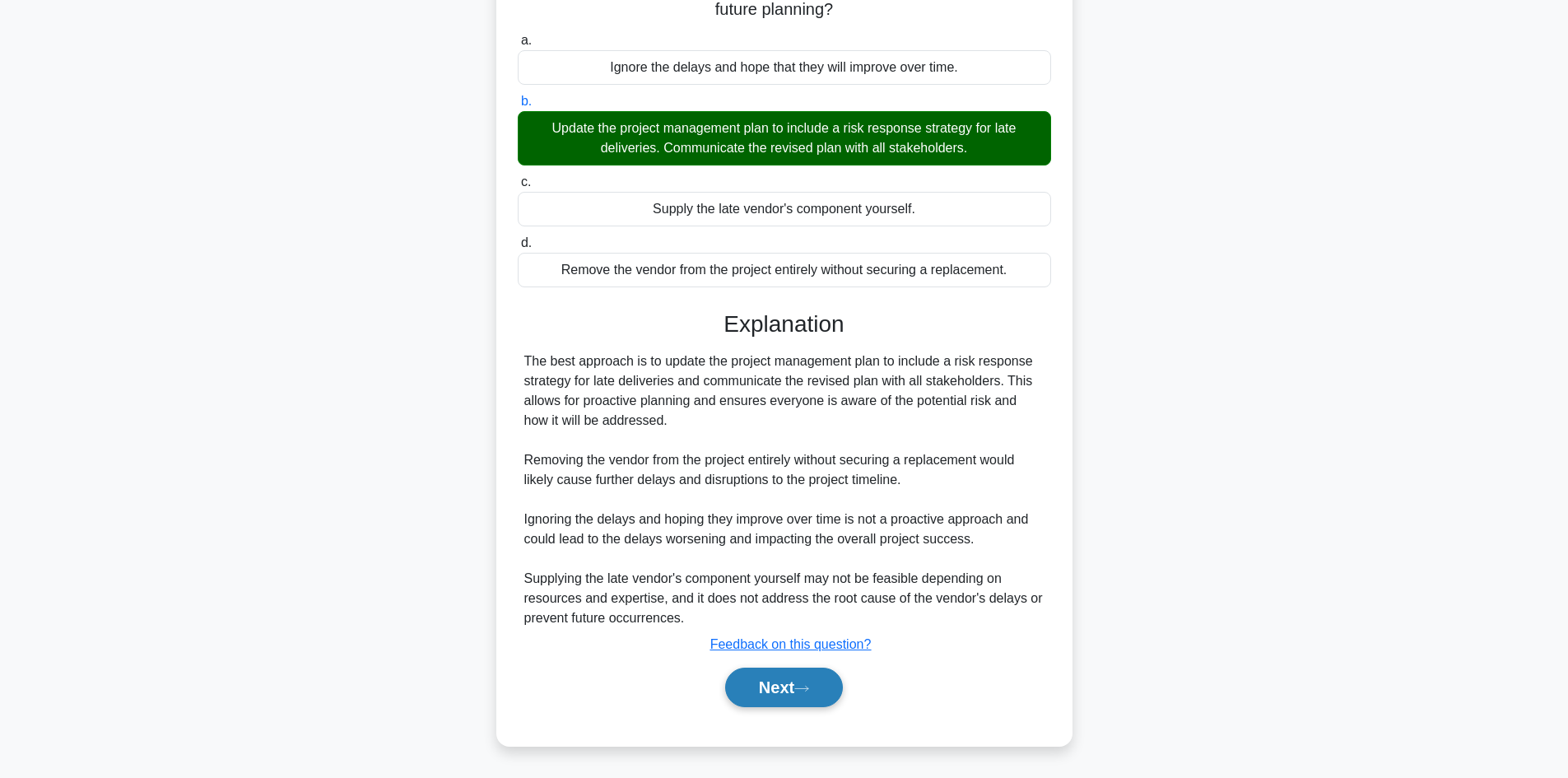
click at [773, 681] on button "Next" at bounding box center [784, 687] width 118 height 40
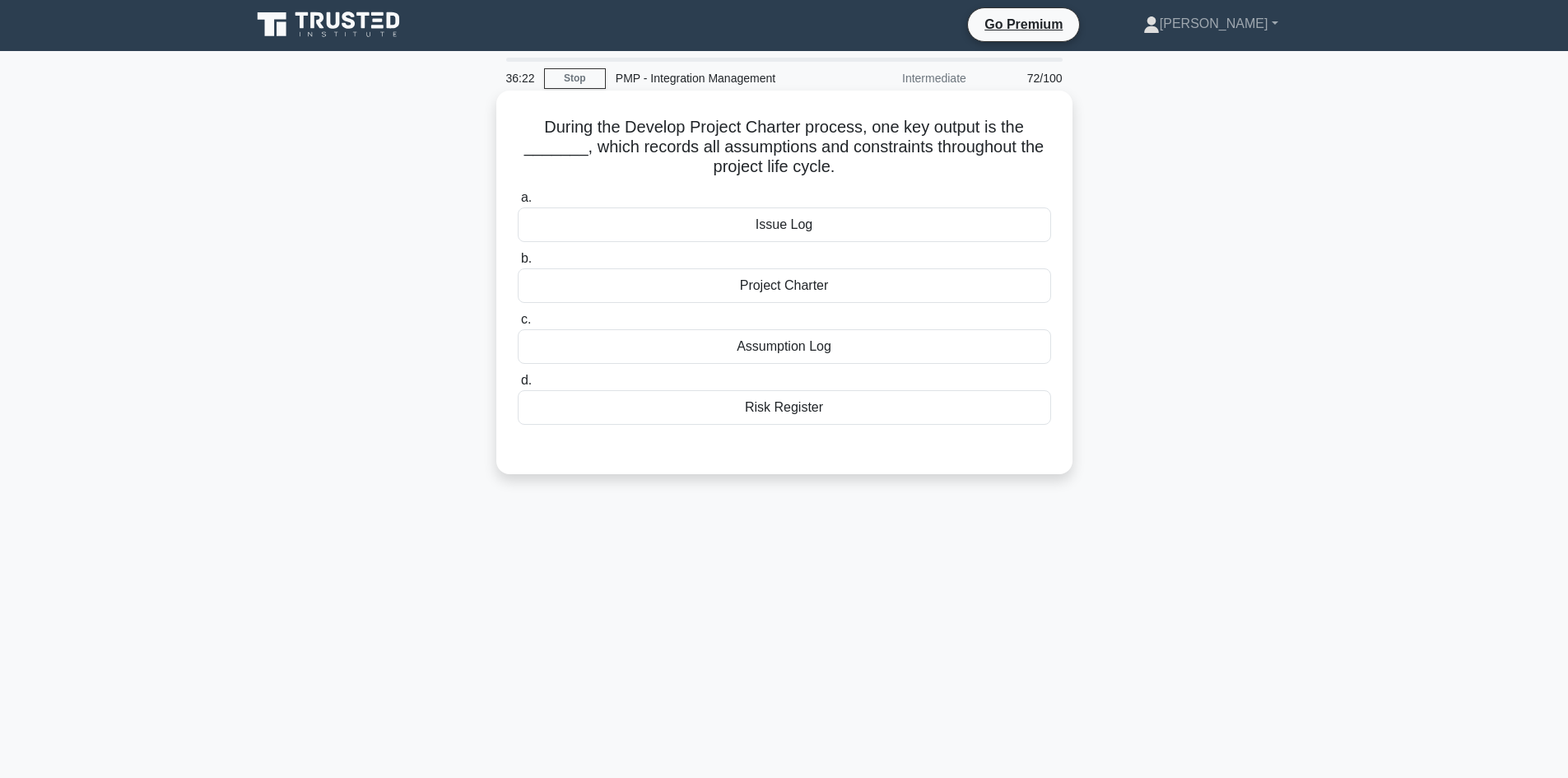
scroll to position [0, 0]
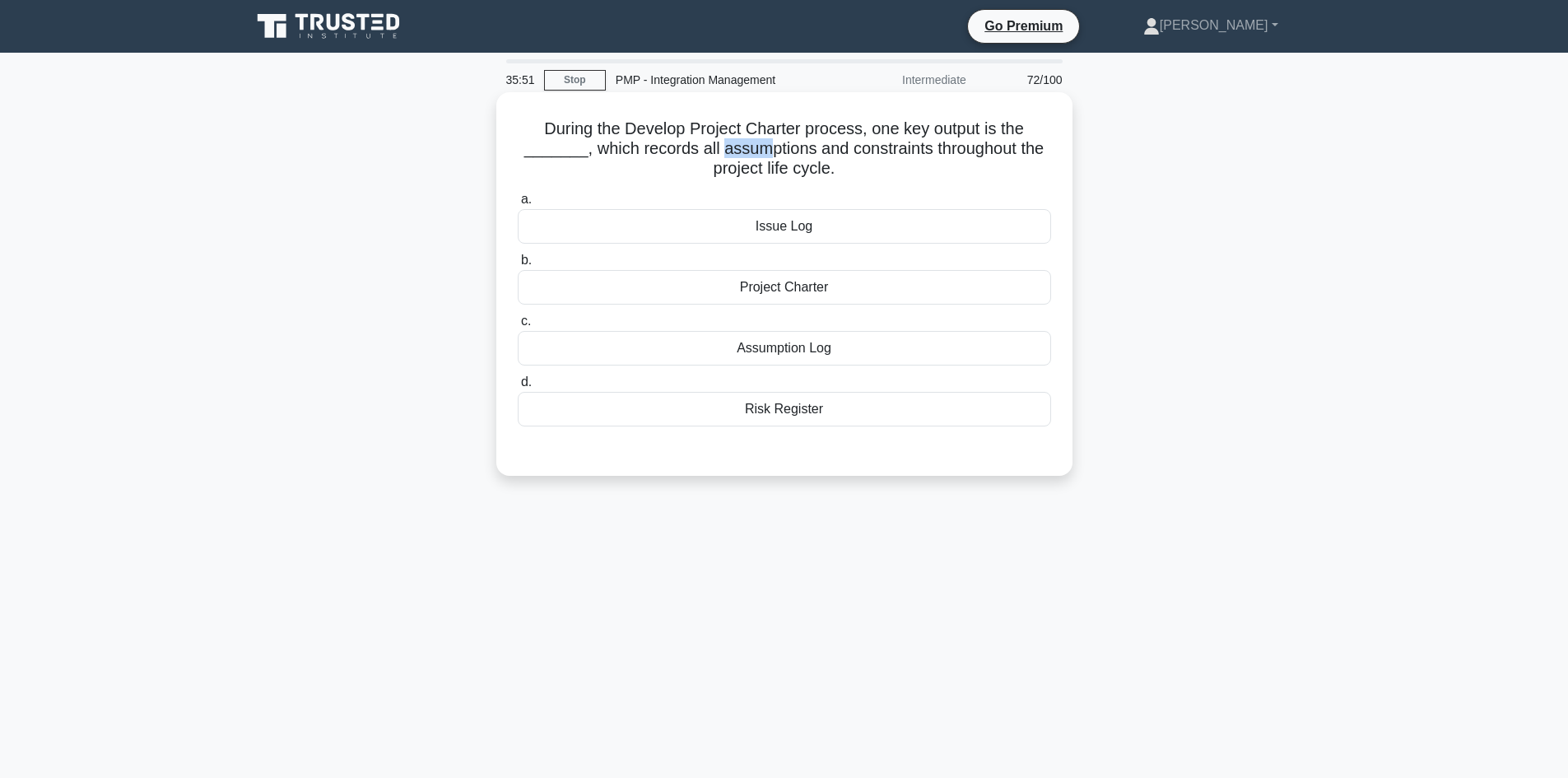
drag, startPoint x: 714, startPoint y: 145, endPoint x: 761, endPoint y: 148, distance: 47.1
type textarea "assum"
click at [761, 148] on h5 "During the Develop Project Charter process, one key output is the _______, whic…" at bounding box center [784, 149] width 536 height 61
click at [844, 523] on div "35:47 Stop PMP - Integration Management Intermediate 72/100 During the Develop …" at bounding box center [784, 471] width 1087 height 823
click at [799, 417] on div "Risk Register" at bounding box center [784, 409] width 533 height 35
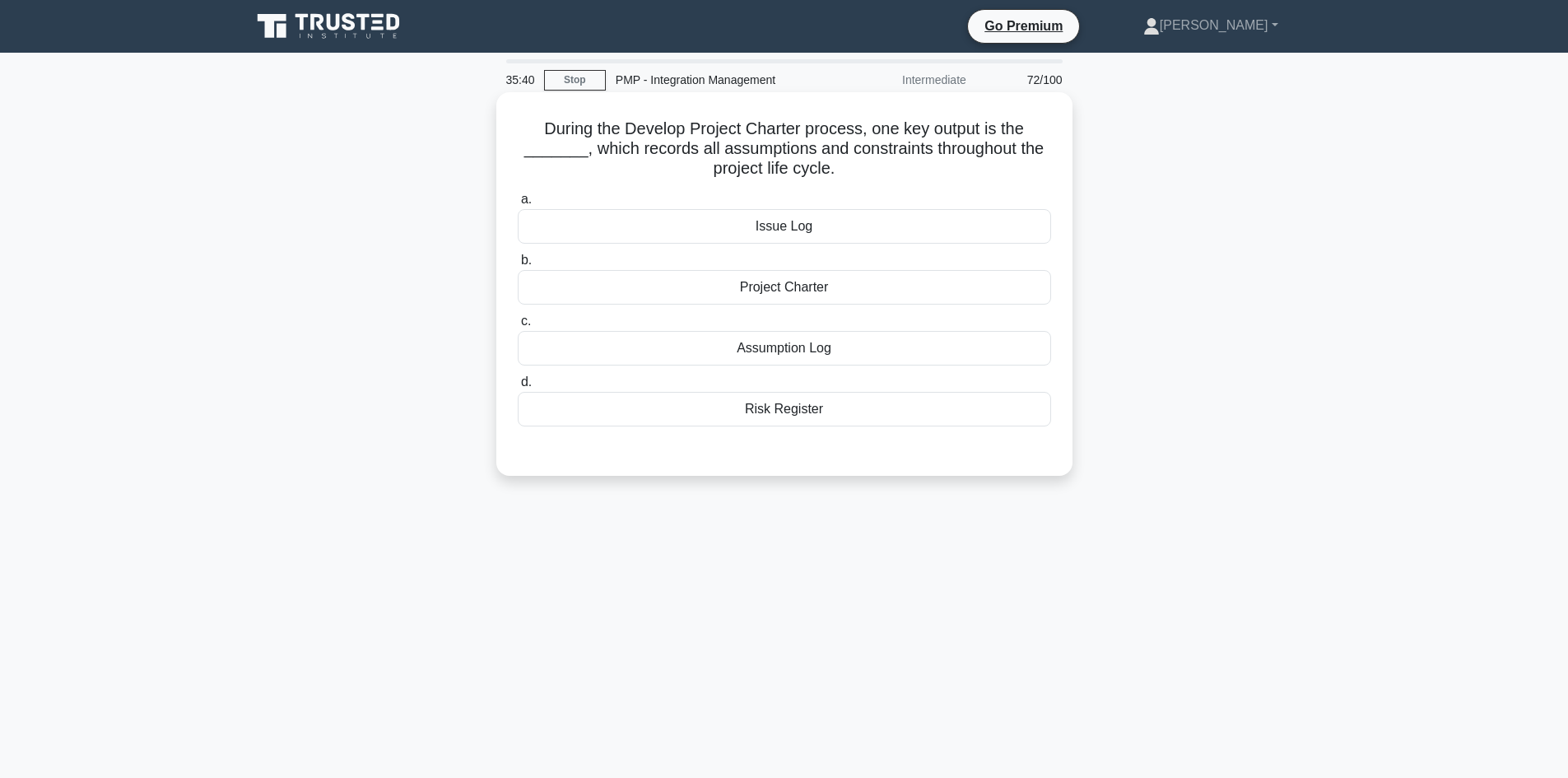
click at [517, 388] on input "d. Risk Register" at bounding box center [517, 381] width 0 height 10
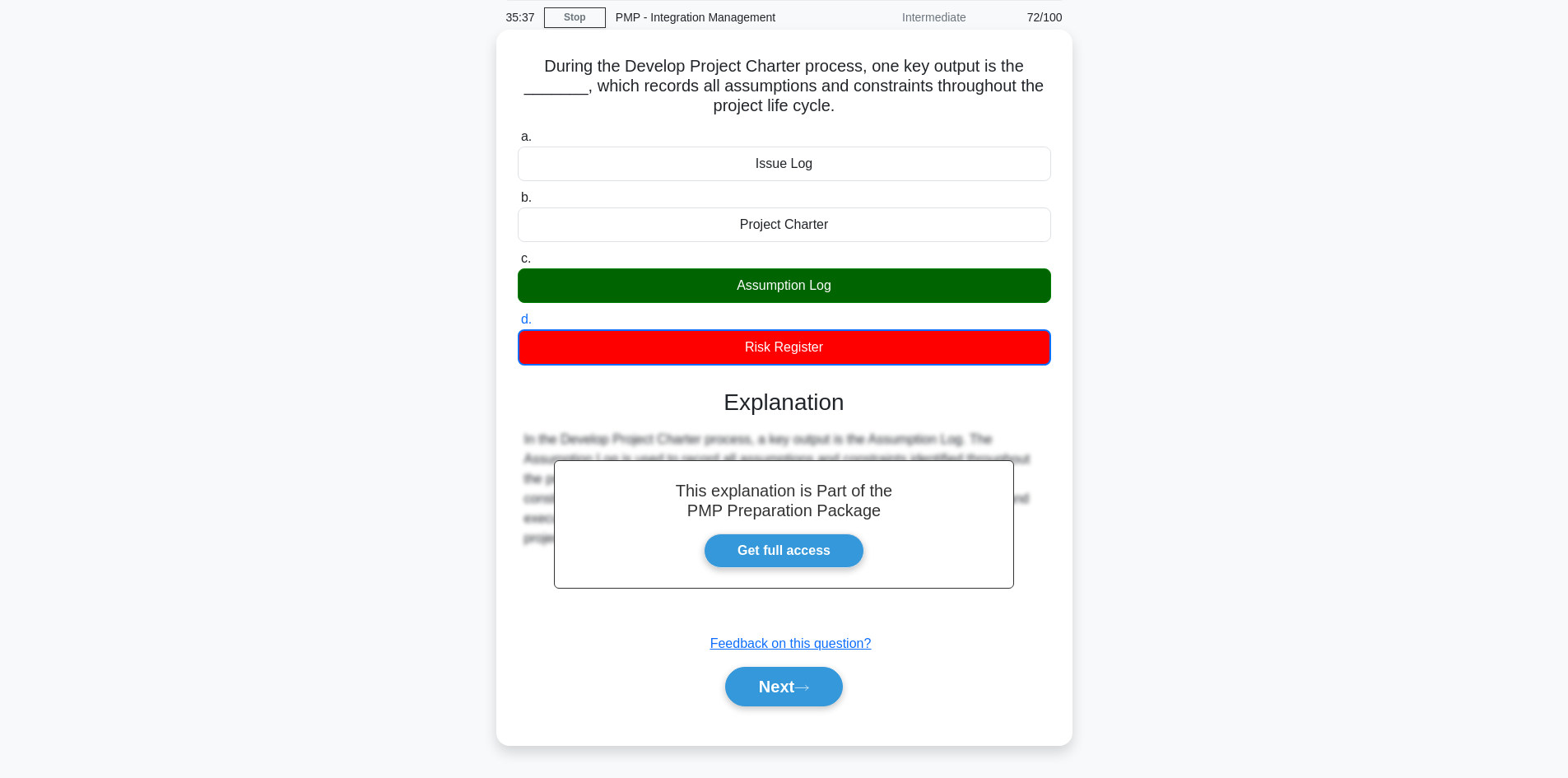
scroll to position [111, 0]
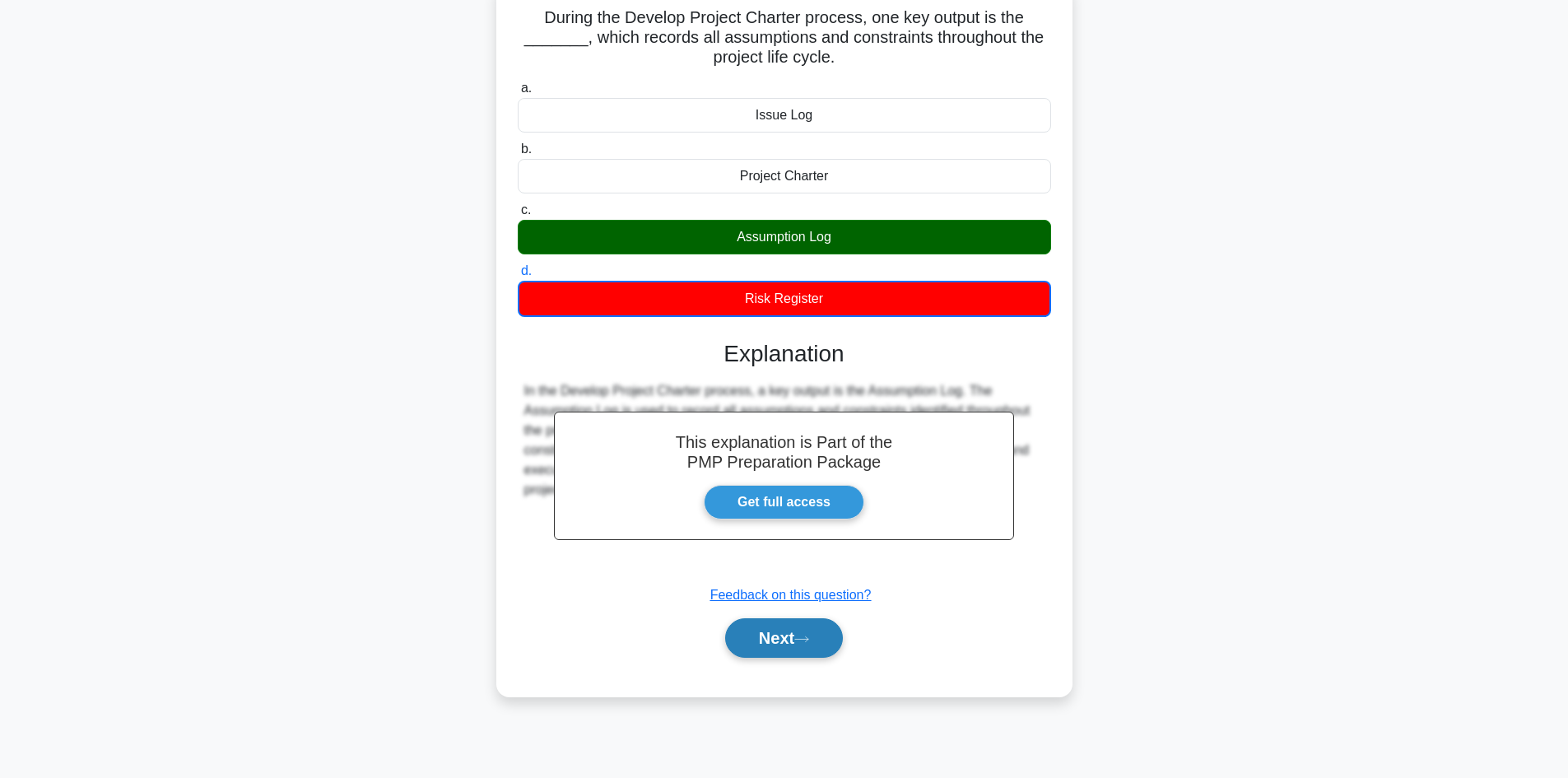
click at [784, 642] on button "Next" at bounding box center [784, 638] width 118 height 40
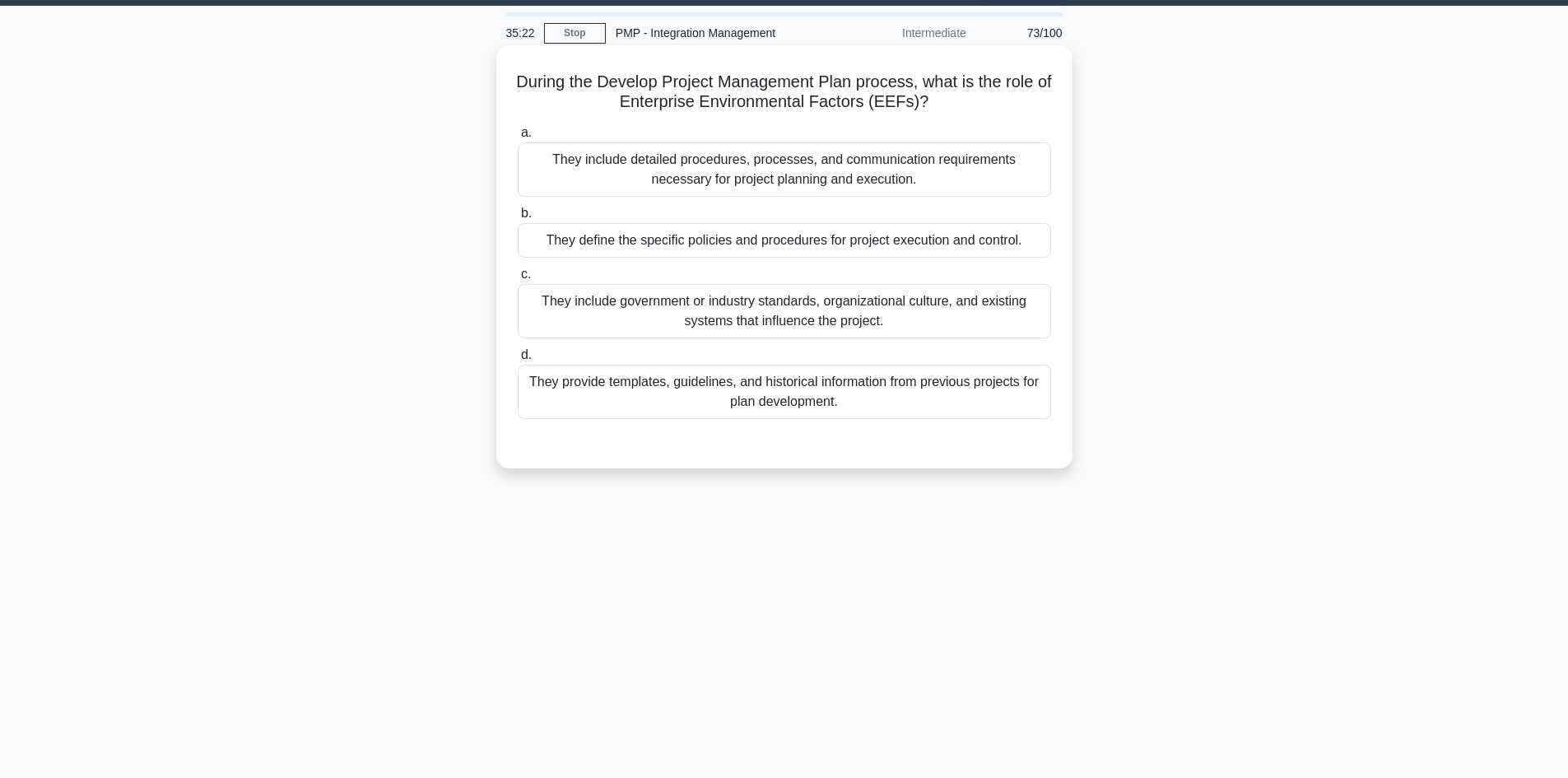
scroll to position [0, 0]
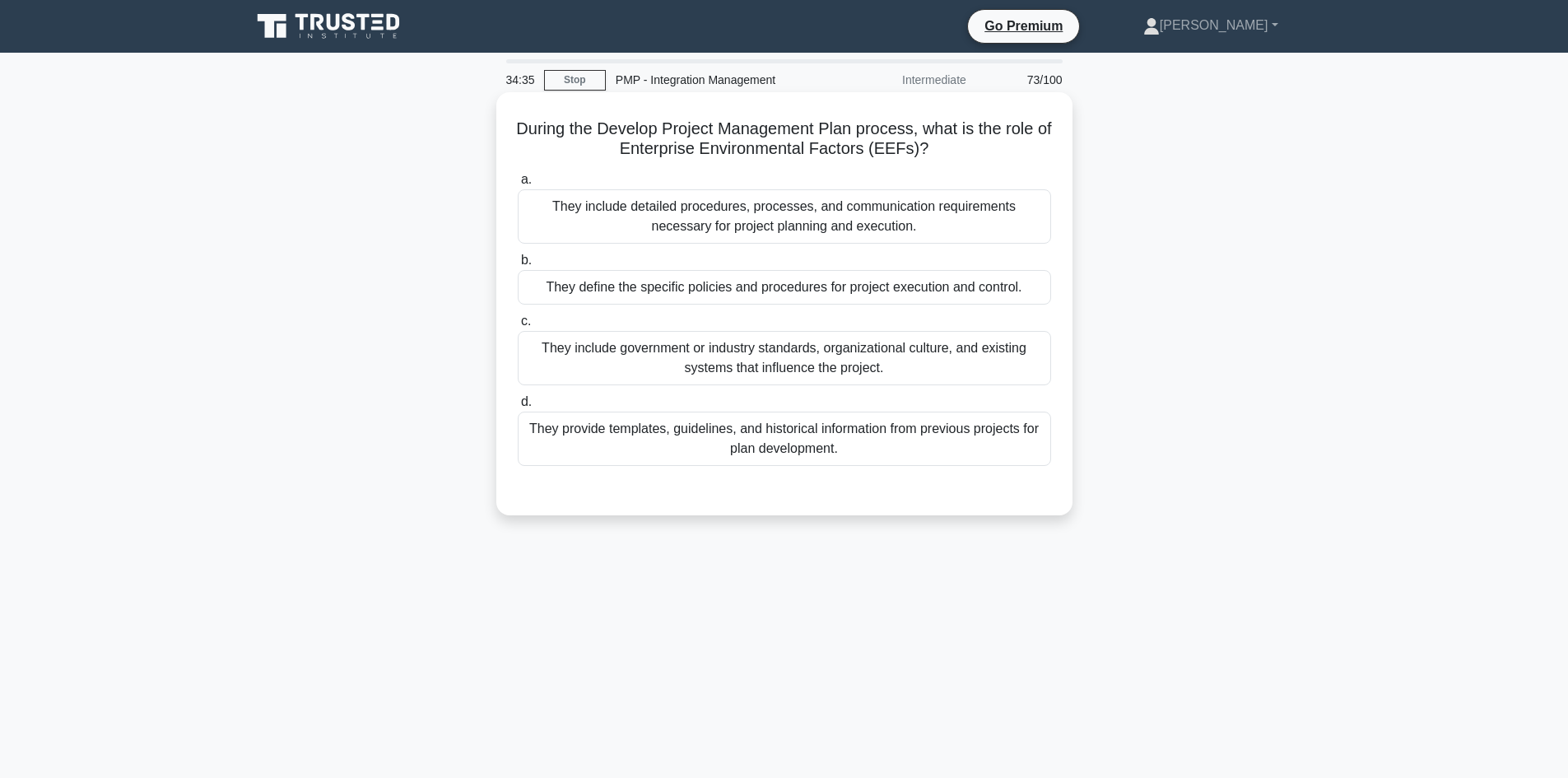
click at [809, 379] on div "They include government or industry standards, organizational culture, and exis…" at bounding box center [784, 358] width 533 height 55
click at [517, 327] on input "c. They include government or industry standards, organizational culture, and e…" at bounding box center [517, 321] width 0 height 10
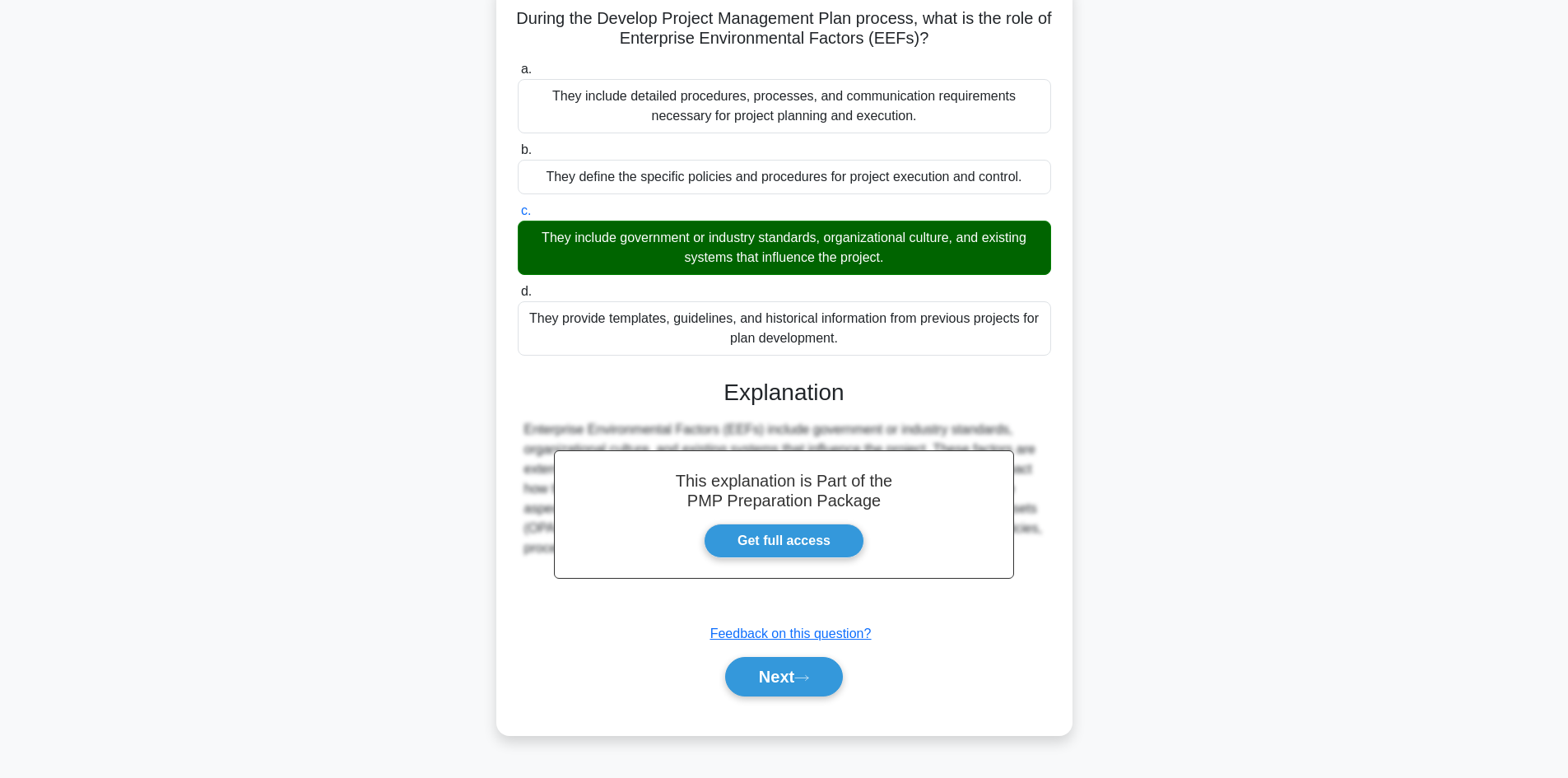
scroll to position [111, 0]
click at [781, 670] on button "Next" at bounding box center [784, 676] width 118 height 40
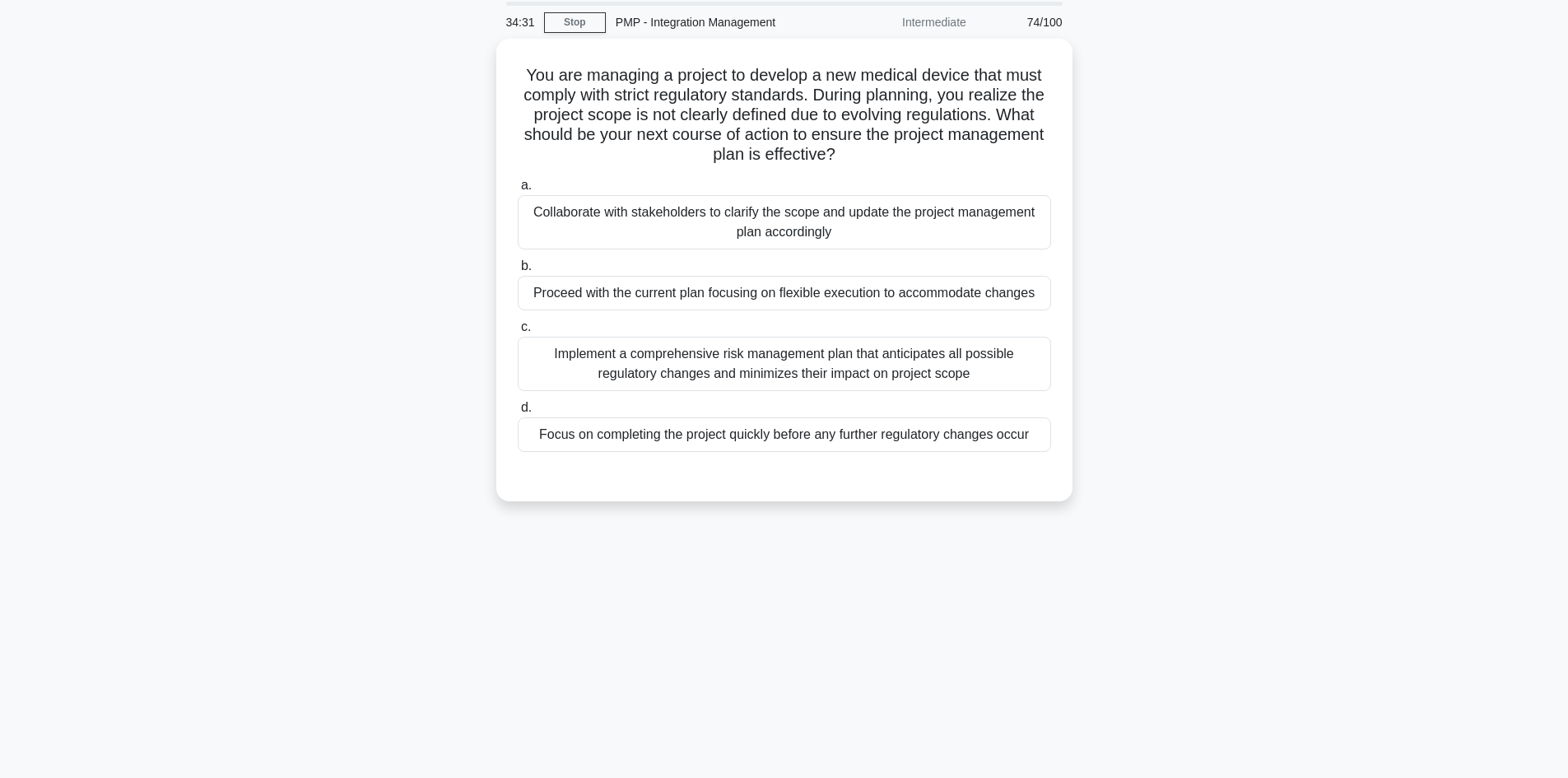
scroll to position [29, 0]
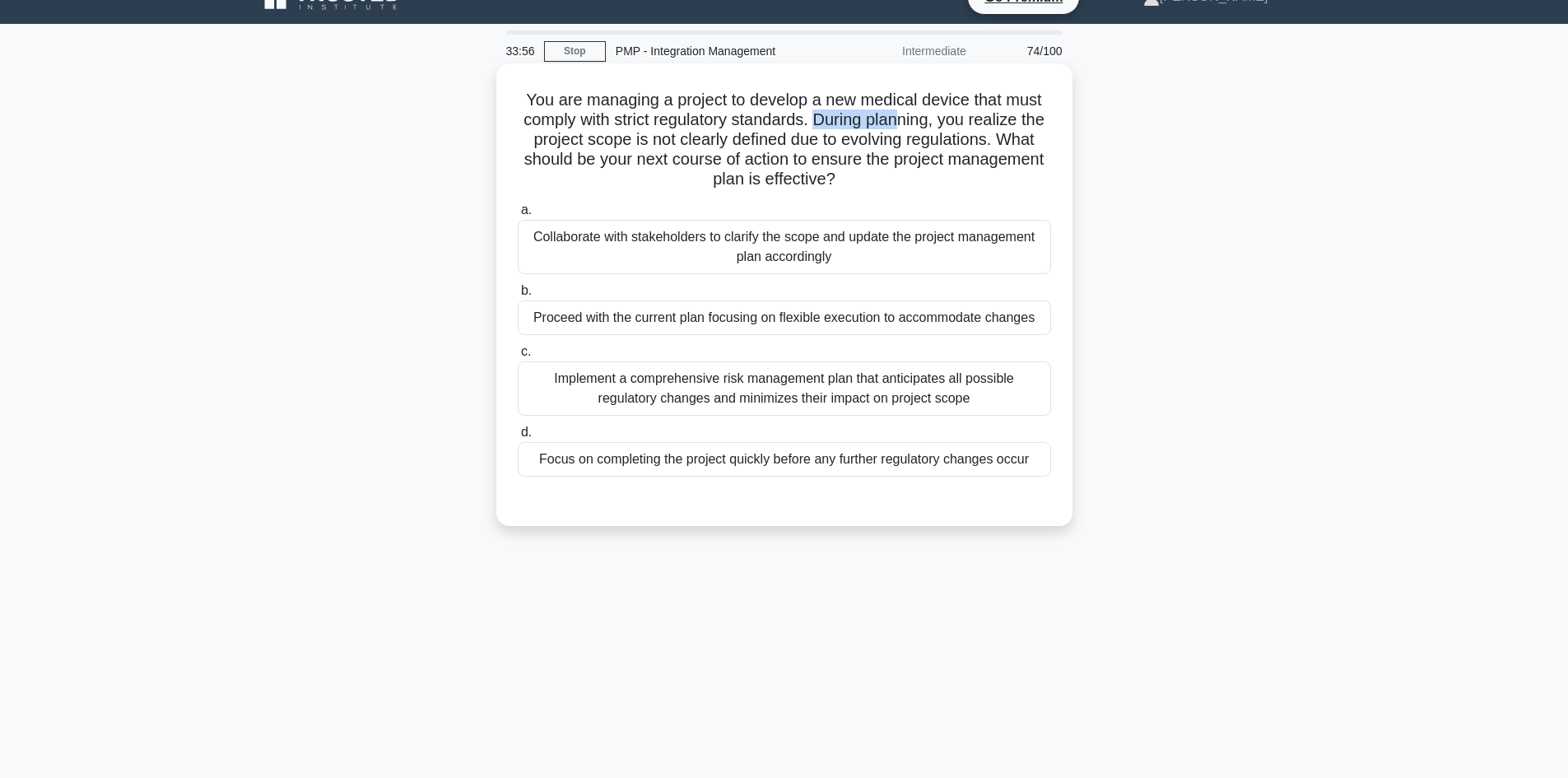
drag, startPoint x: 831, startPoint y: 119, endPoint x: 918, endPoint y: 127, distance: 87.4
click at [918, 127] on h5 "You are managing a project to develop a new medical device that must comply wit…" at bounding box center [784, 140] width 536 height 100
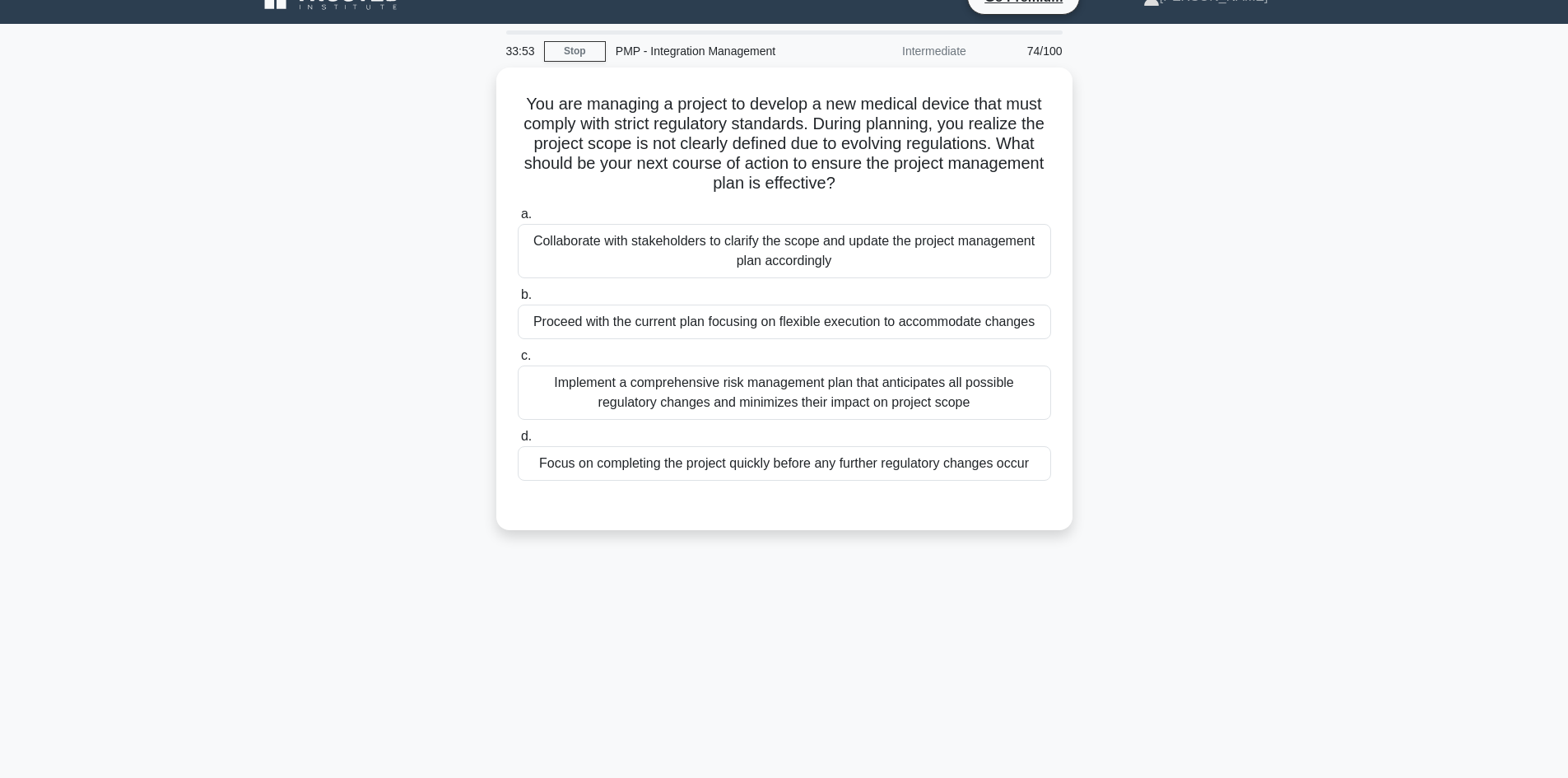
click at [1146, 252] on div "You are managing a project to develop a new medical device that must comply wit…" at bounding box center [784, 308] width 1087 height 482
click at [871, 394] on div "Implement a comprehensive risk management plan that anticipates all possible re…" at bounding box center [784, 389] width 533 height 55
click at [517, 357] on input "c. Implement a comprehensive risk management plan that anticipates all possible…" at bounding box center [517, 351] width 0 height 10
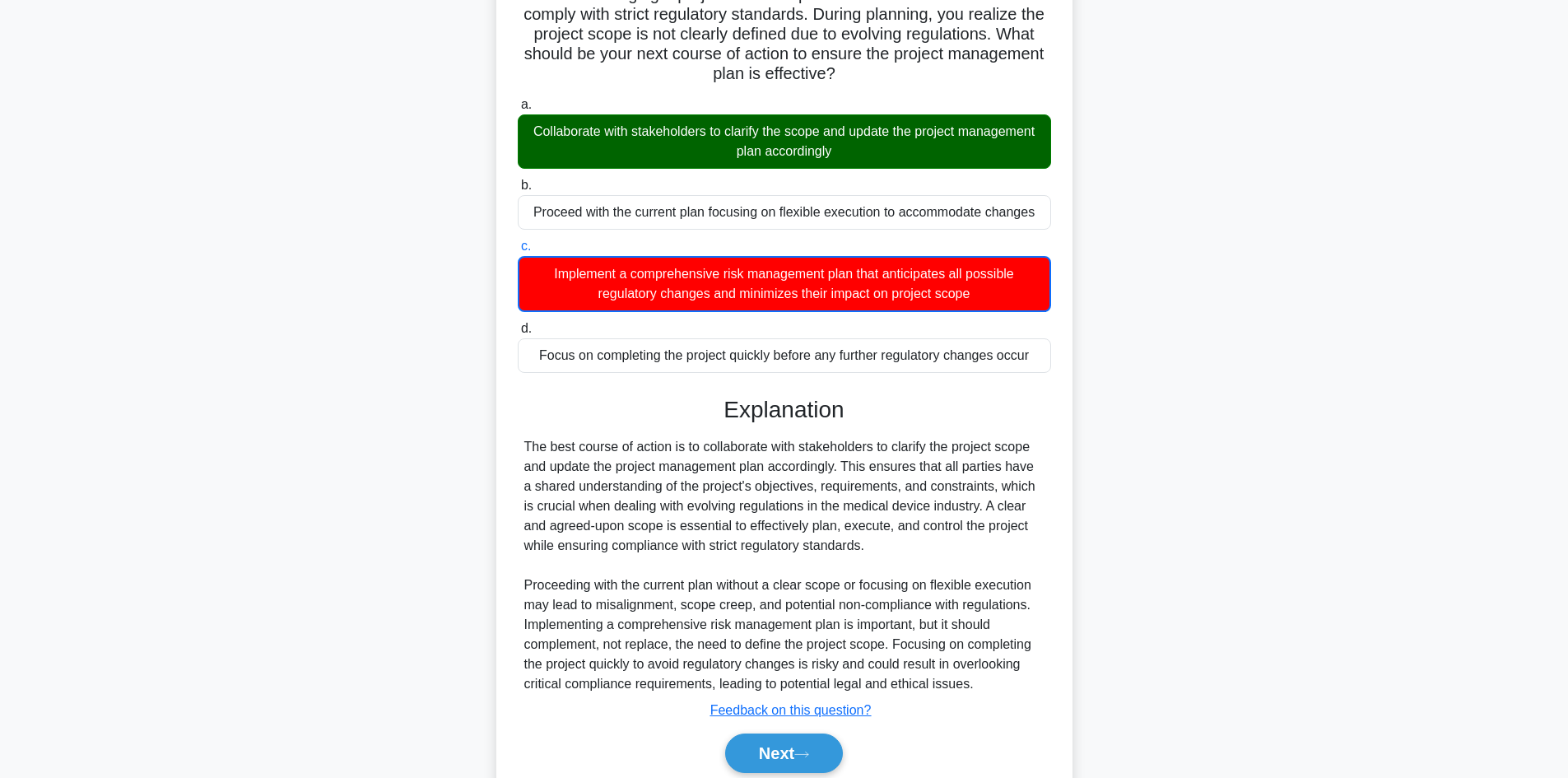
scroll to position [200, 0]
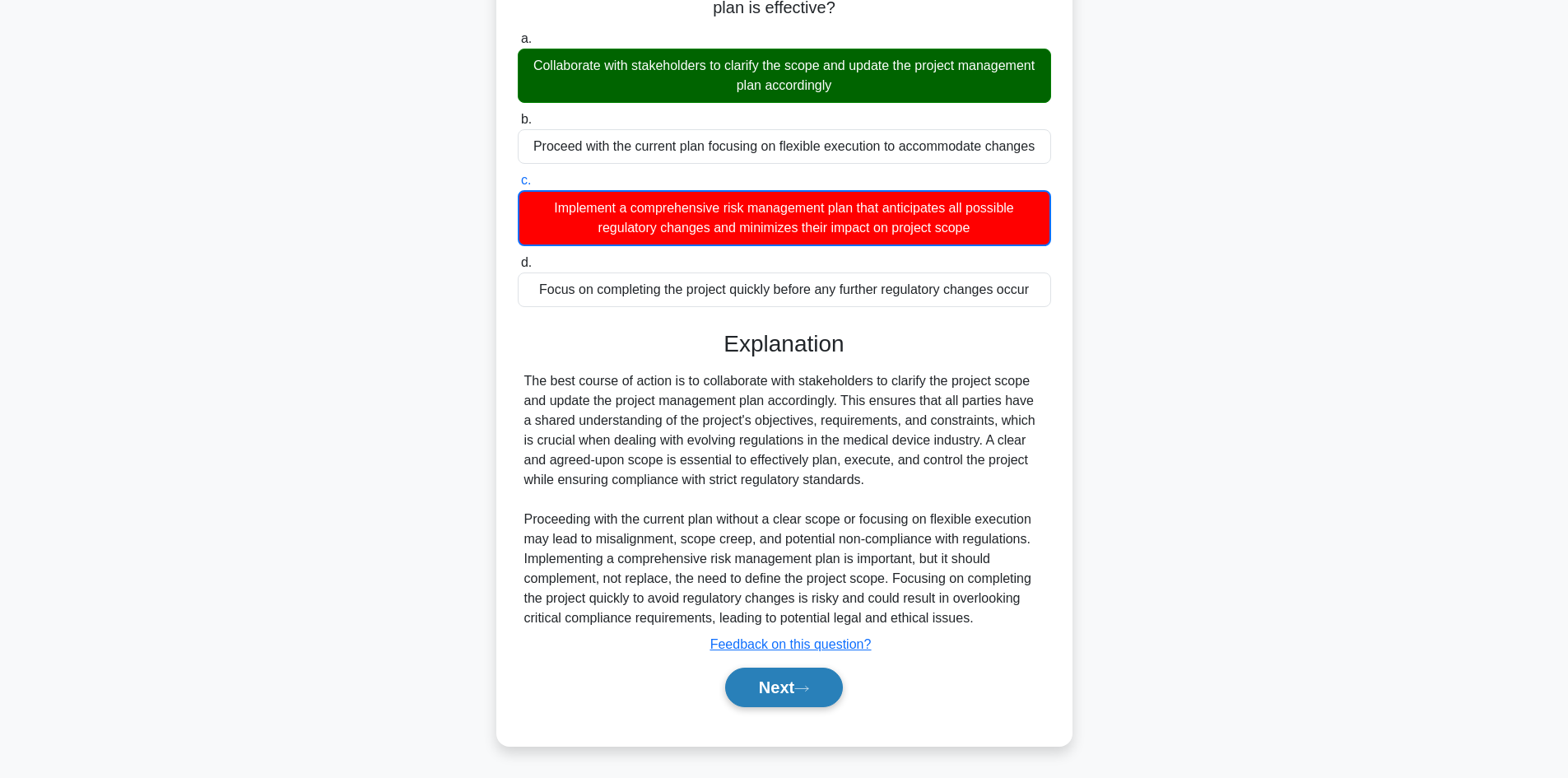
click at [780, 687] on button "Next" at bounding box center [784, 687] width 118 height 40
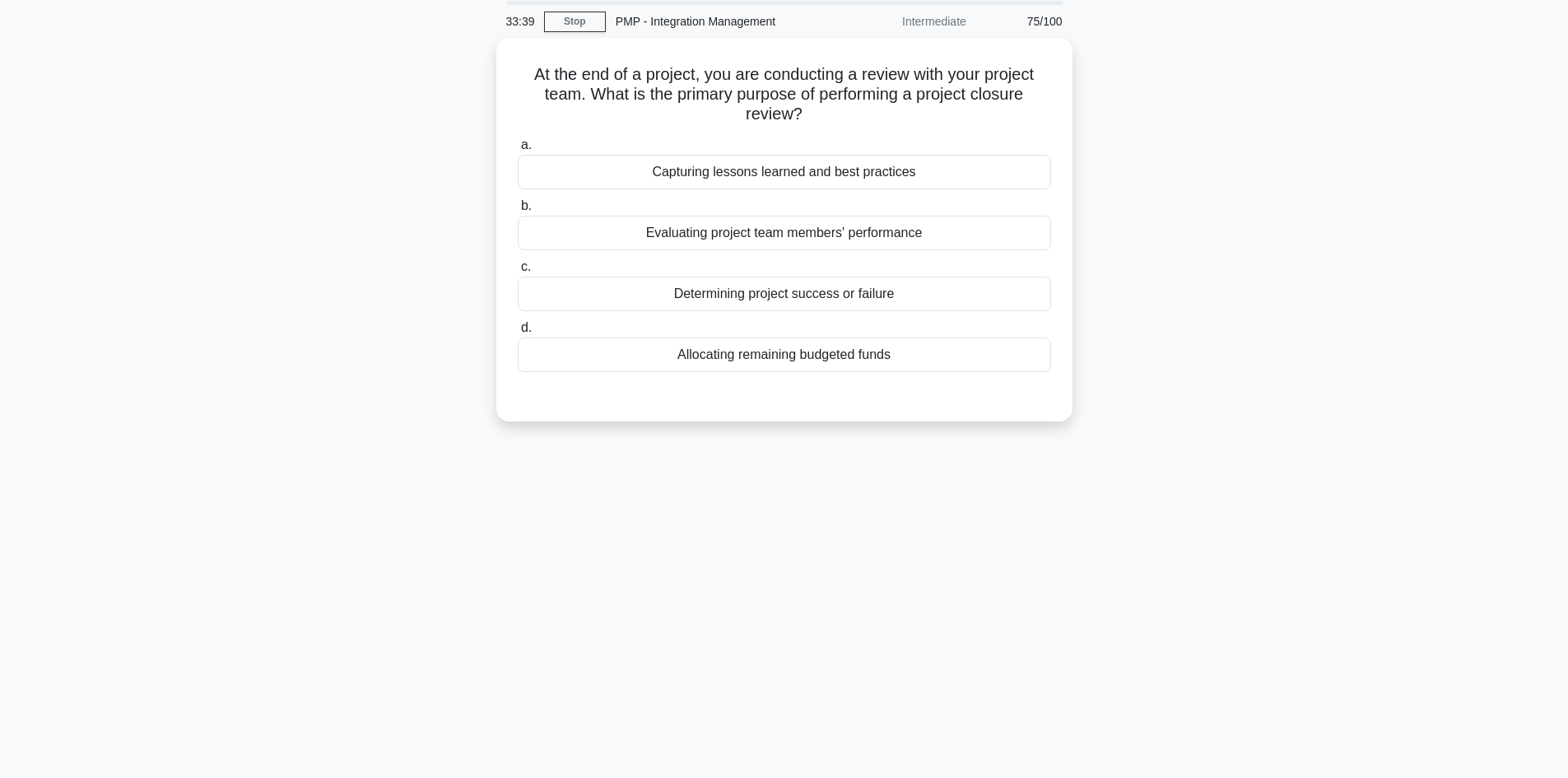
scroll to position [29, 0]
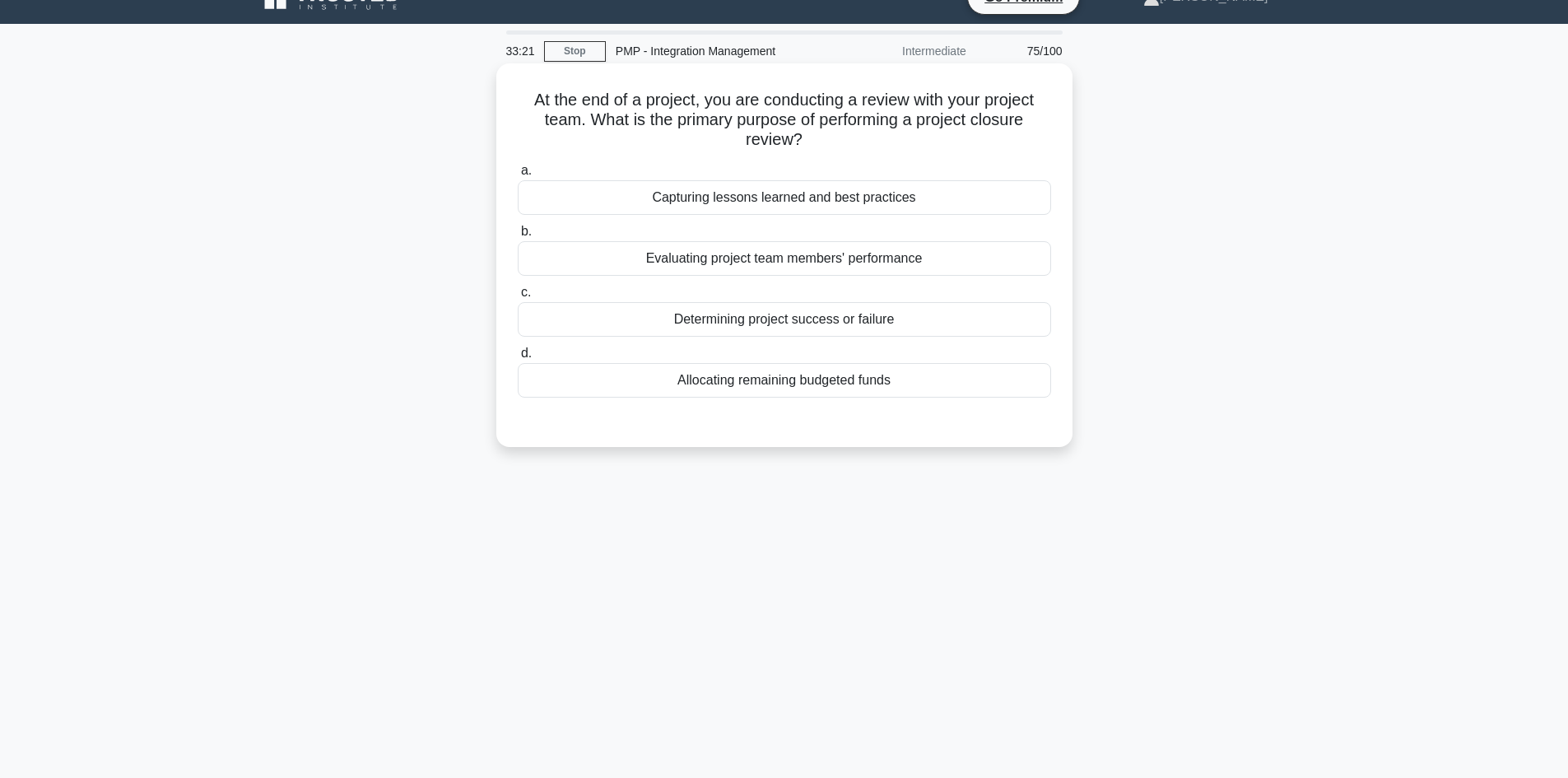
click at [763, 194] on div "Capturing lessons learned and best practices" at bounding box center [784, 197] width 533 height 35
click at [517, 177] on input "a. Capturing lessons learned and best practices" at bounding box center [517, 170] width 0 height 10
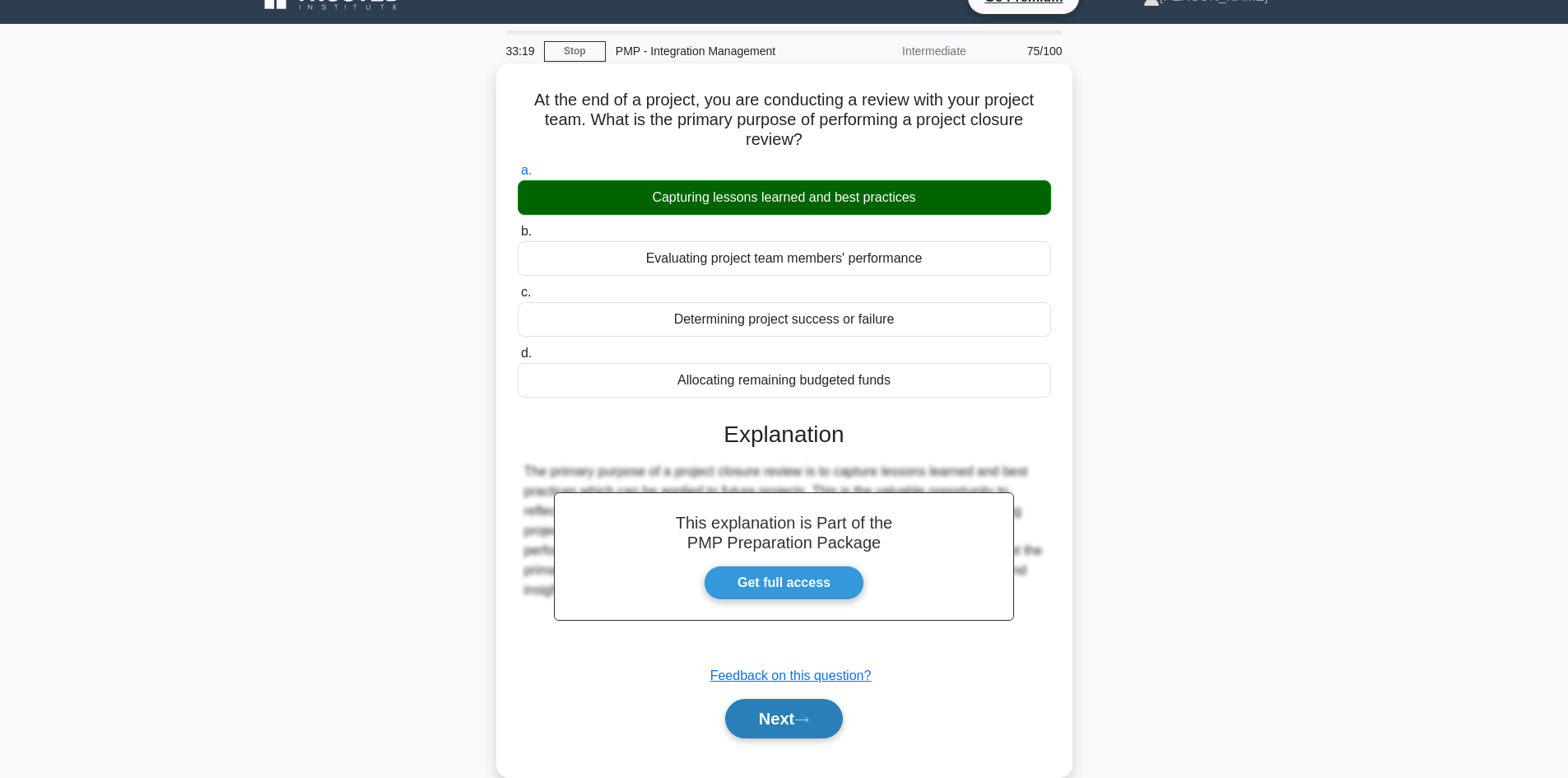
click at [782, 721] on button "Next" at bounding box center [784, 719] width 118 height 40
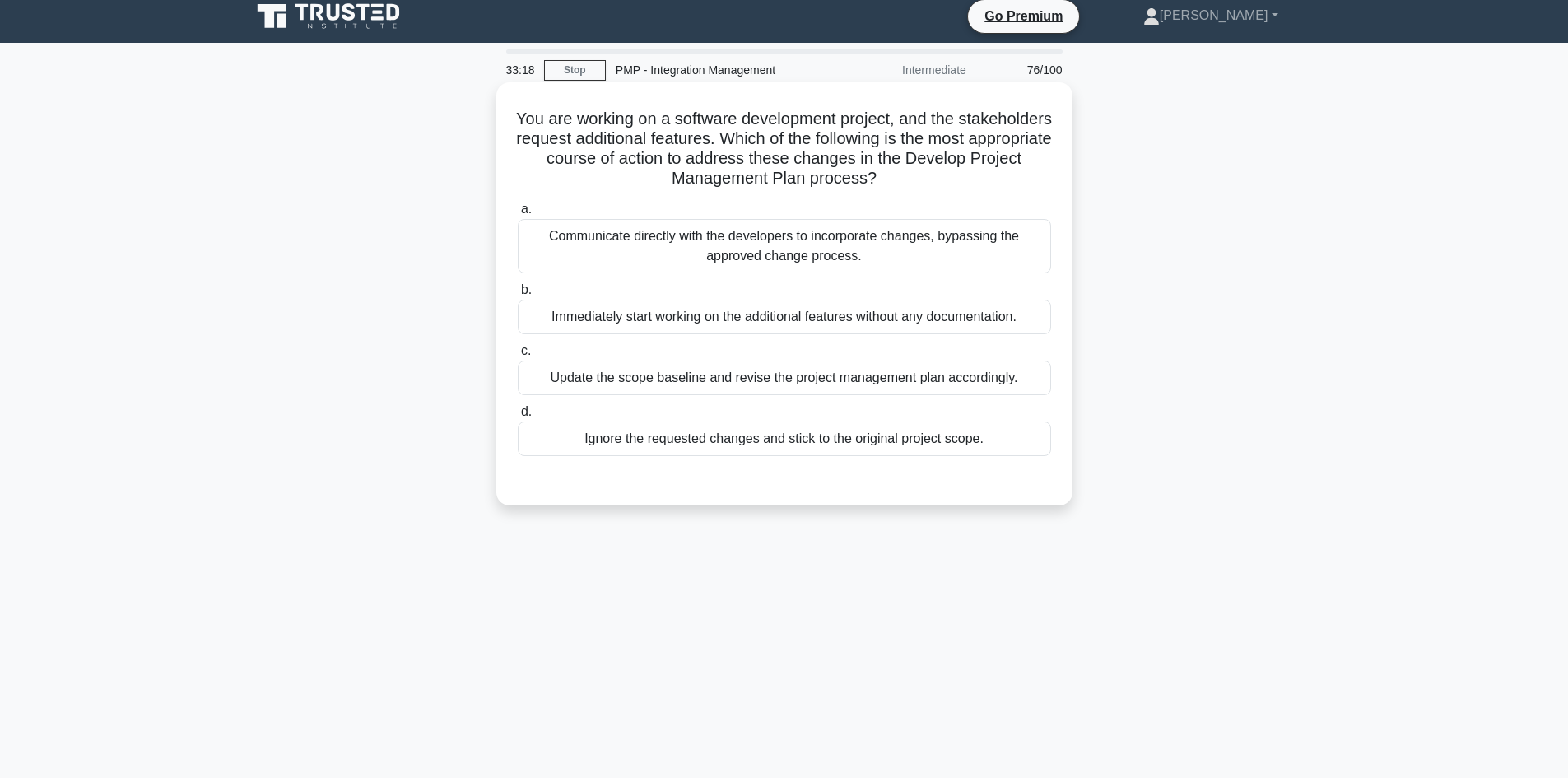
scroll to position [0, 0]
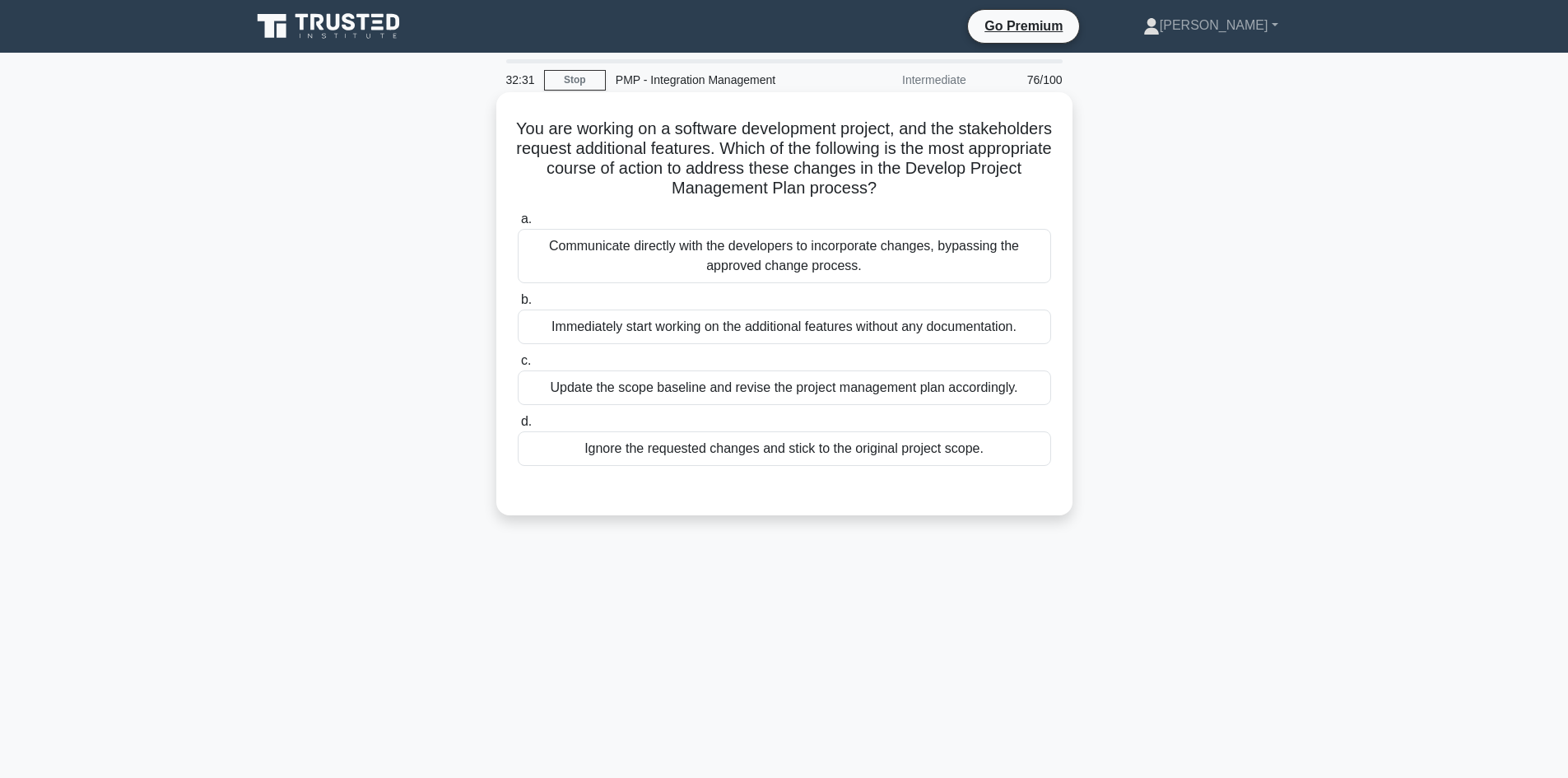
click at [616, 394] on div "Update the scope baseline and revise the project management plan accordingly." at bounding box center [784, 387] width 533 height 35
click at [517, 366] on input "c. Update the scope baseline and revise the project management plan accordingly." at bounding box center [517, 361] width 0 height 10
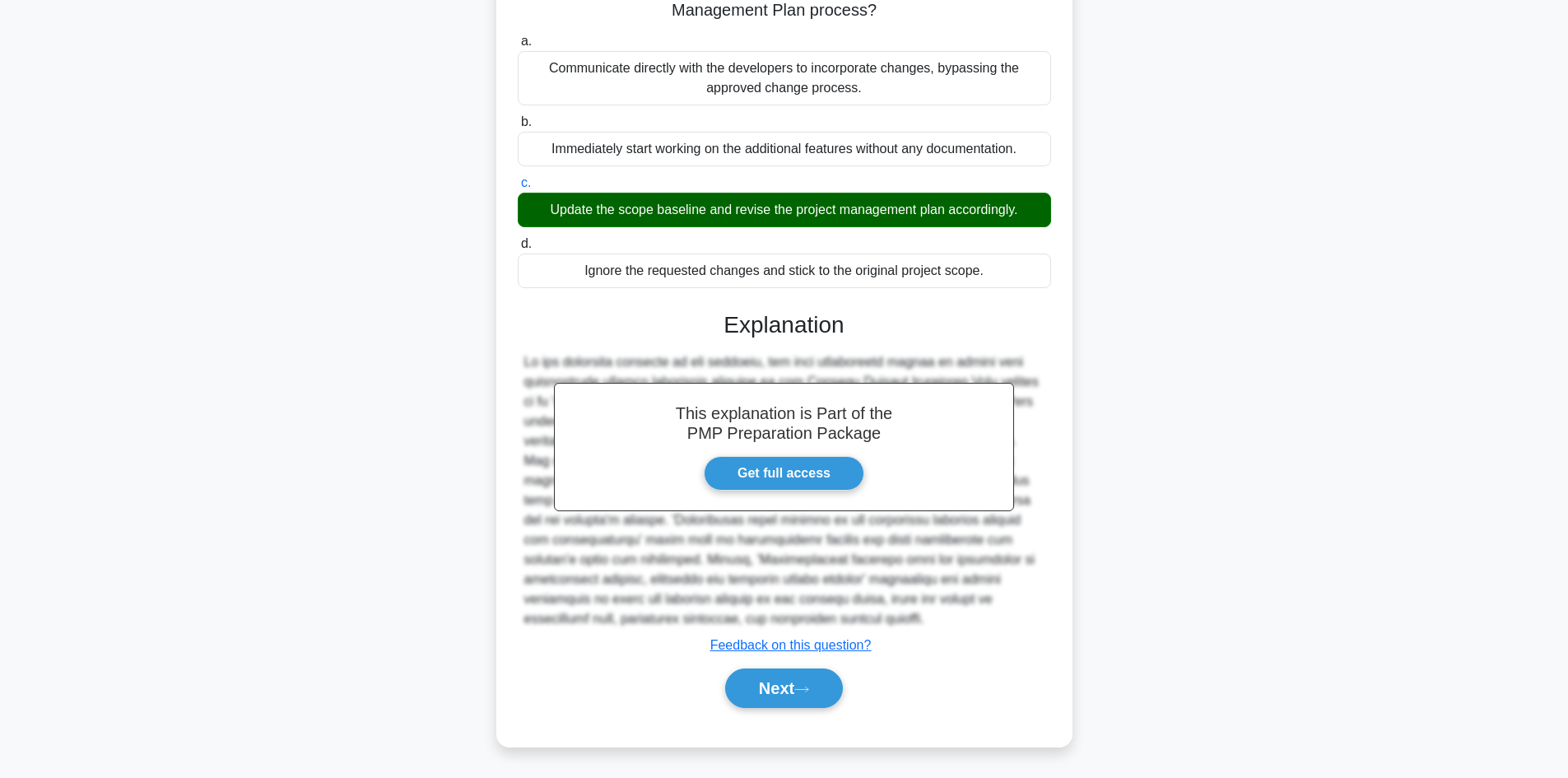
scroll to position [178, 0]
click at [811, 696] on button "Next" at bounding box center [784, 687] width 118 height 40
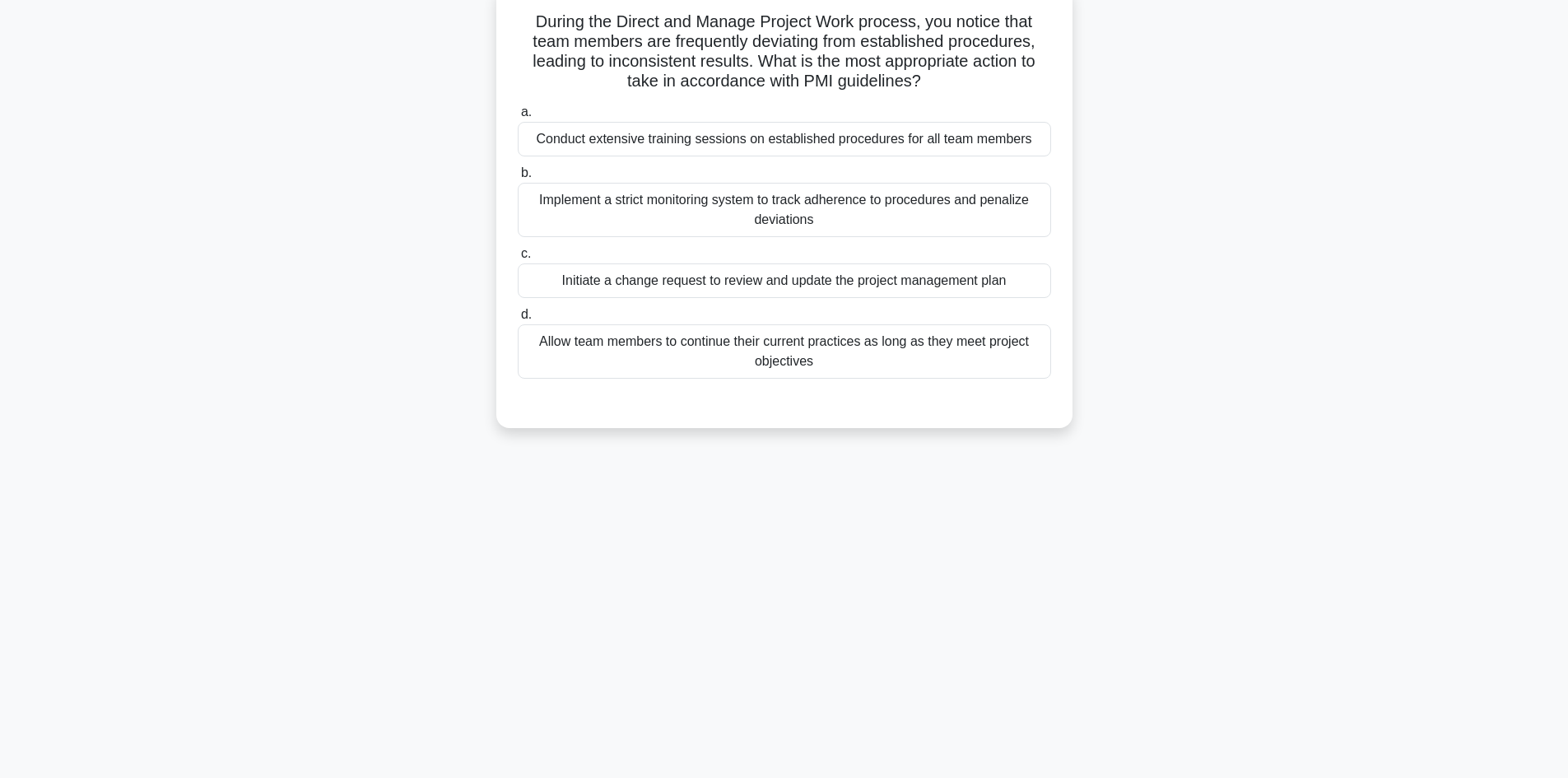
scroll to position [29, 0]
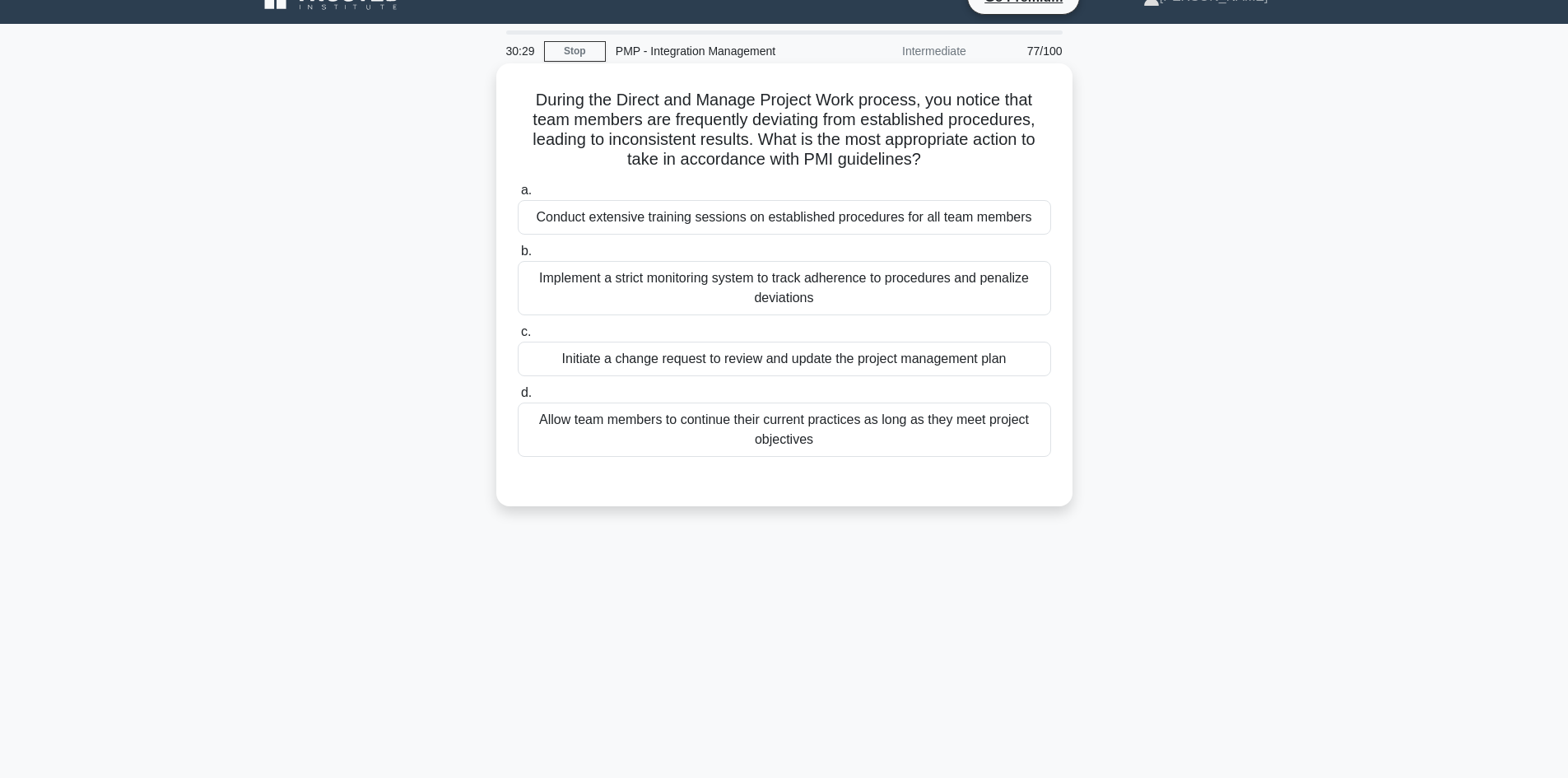
click at [919, 217] on div "Conduct extensive training sessions on established procedures for all team memb…" at bounding box center [784, 217] width 533 height 35
click at [517, 195] on input "a. Conduct extensive training sessions on established procedures for all team m…" at bounding box center [517, 190] width 0 height 10
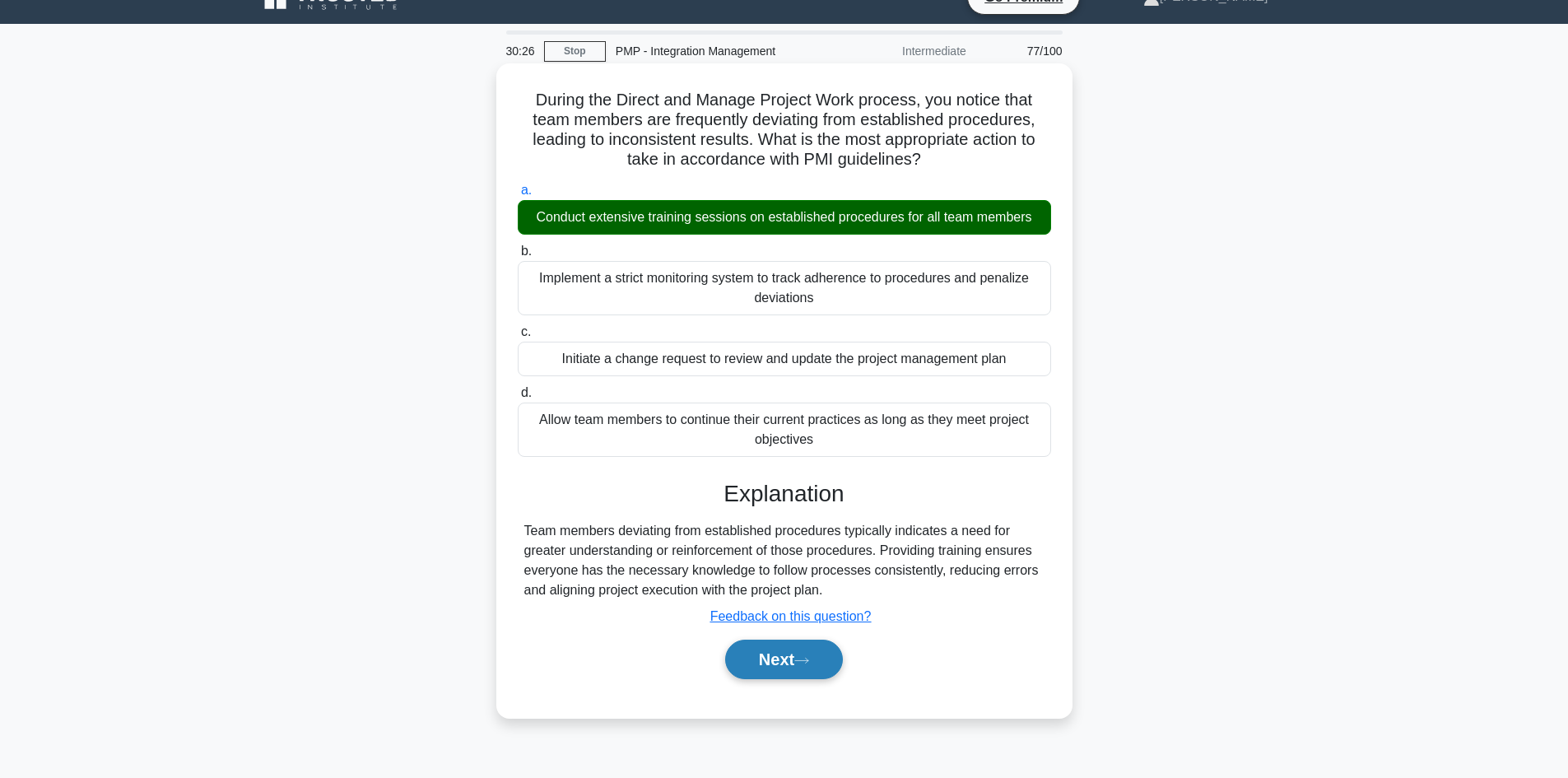
click at [784, 670] on button "Next" at bounding box center [784, 659] width 118 height 40
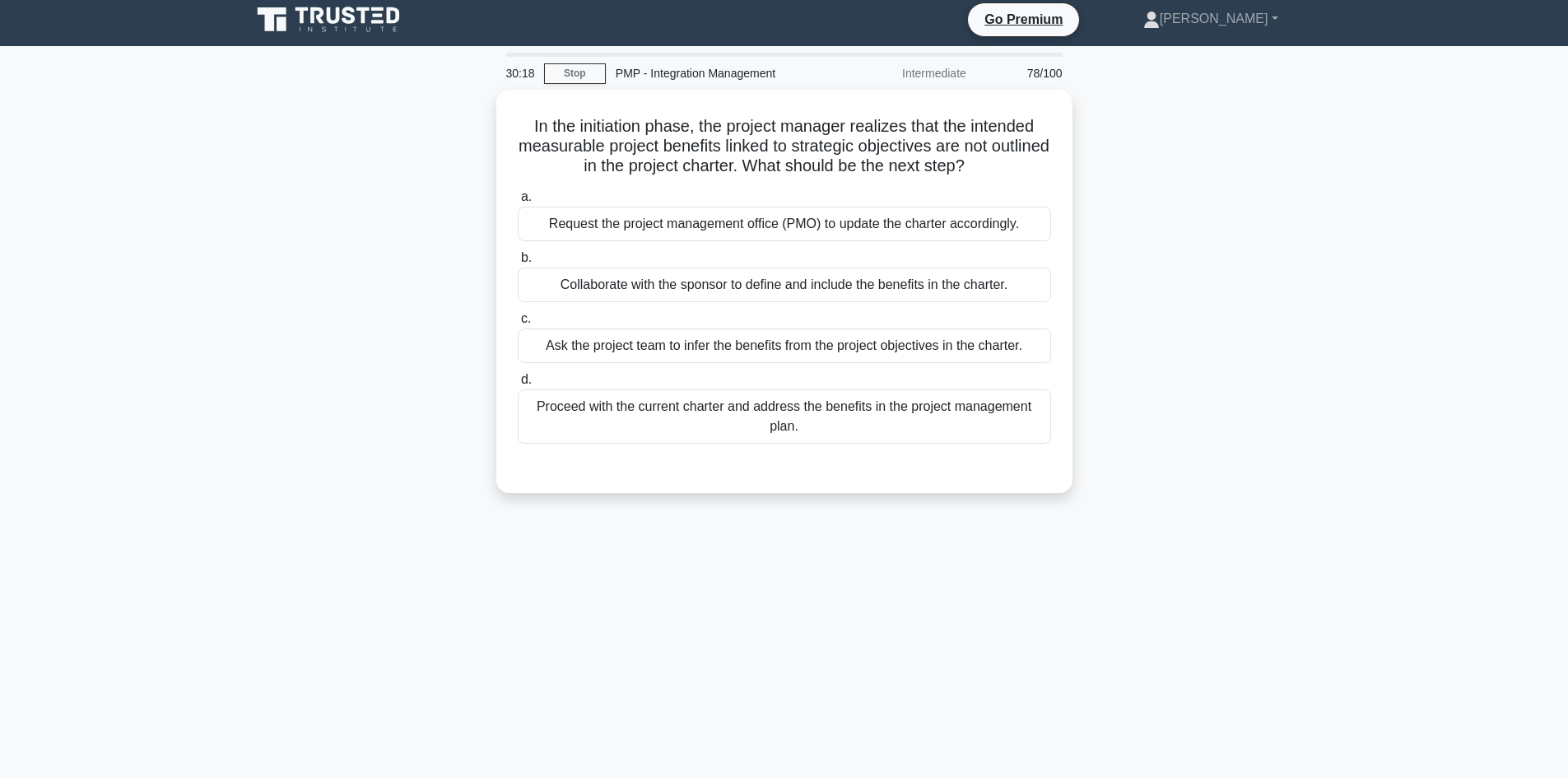
scroll to position [0, 0]
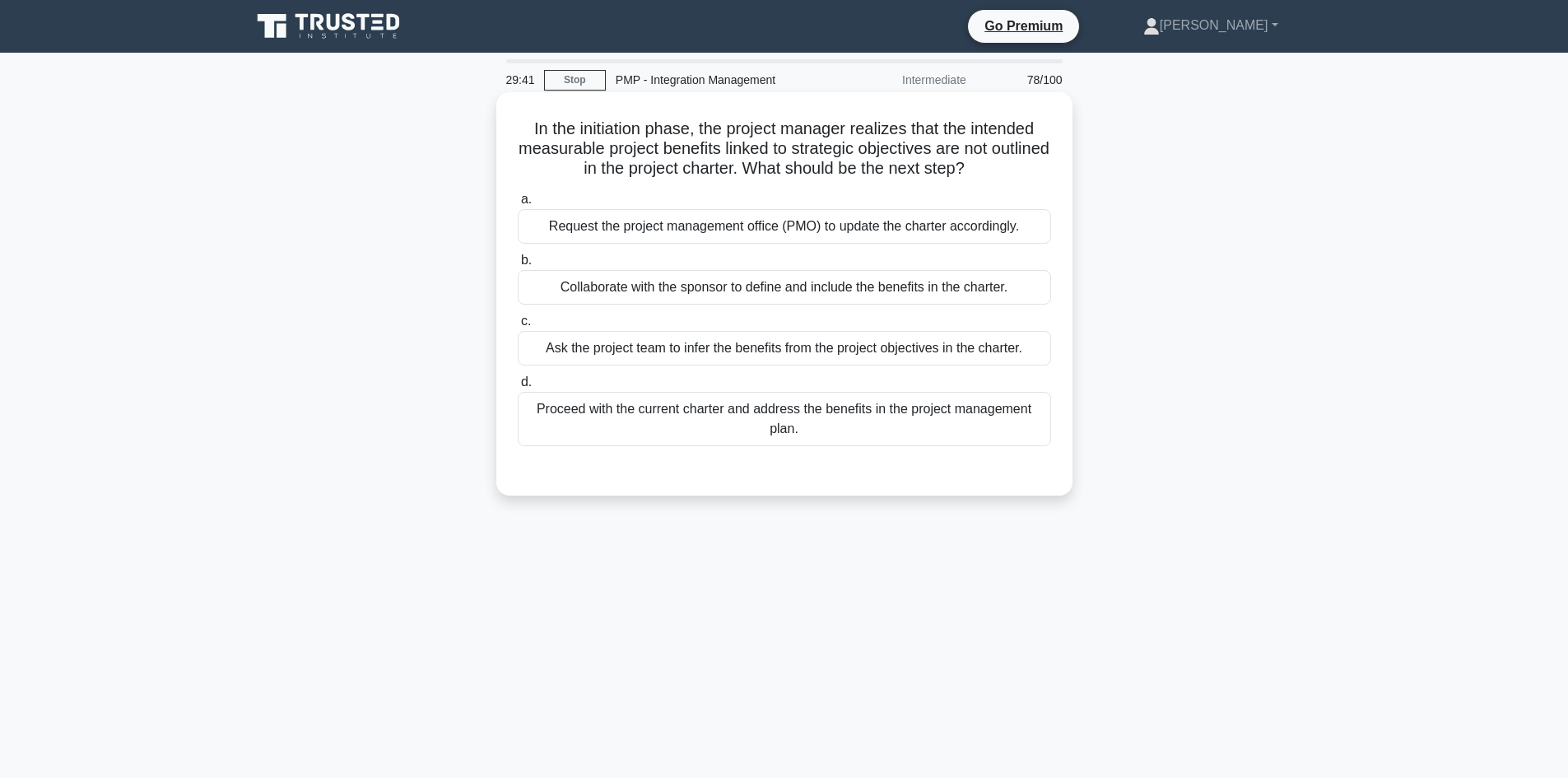
click at [878, 286] on div "Collaborate with the sponsor to define and include the benefits in the charter." at bounding box center [784, 287] width 533 height 35
click at [517, 266] on input "b. Collaborate with the sponsor to define and include the benefits in the chart…" at bounding box center [517, 260] width 0 height 10
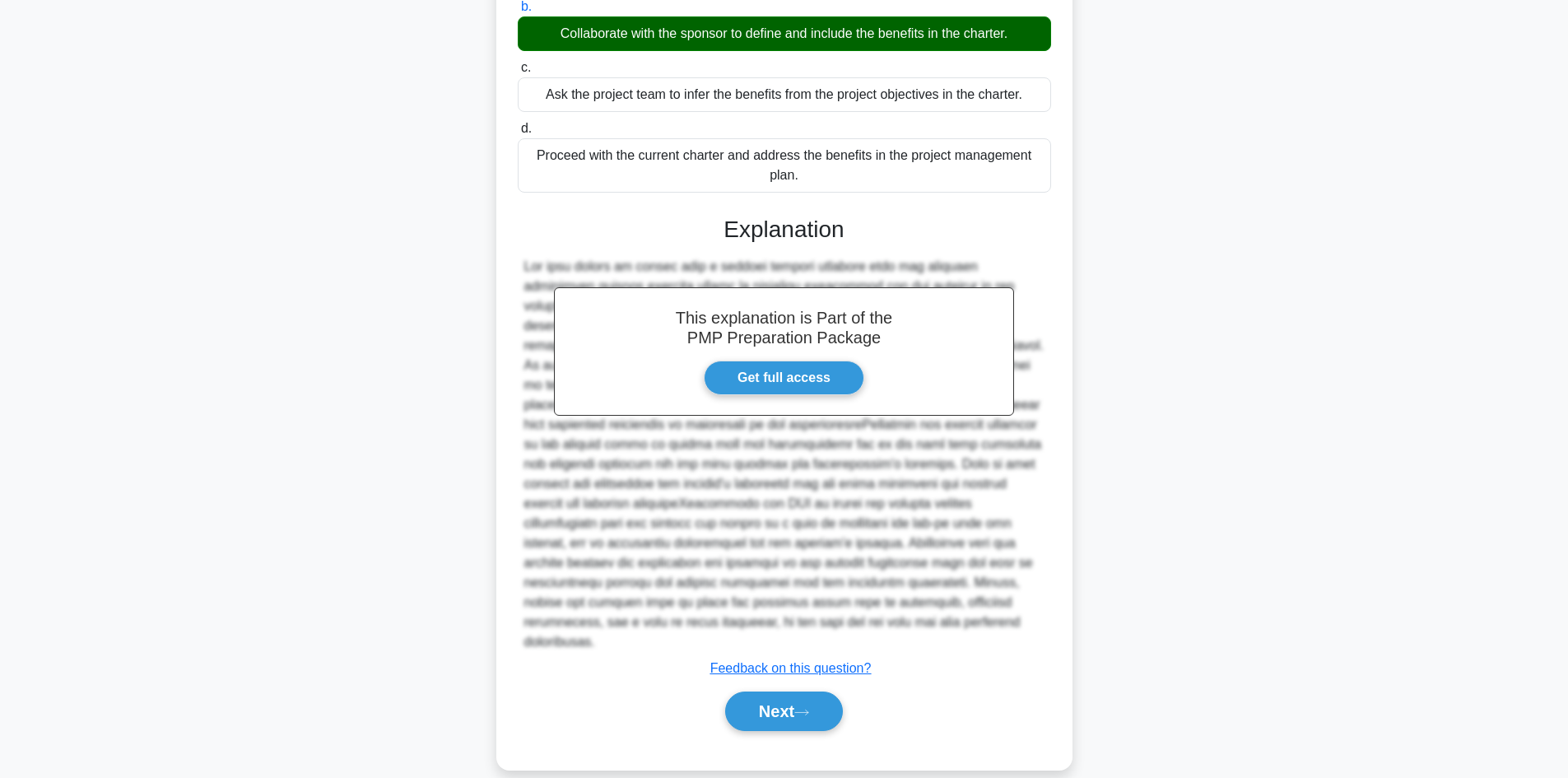
scroll to position [258, 0]
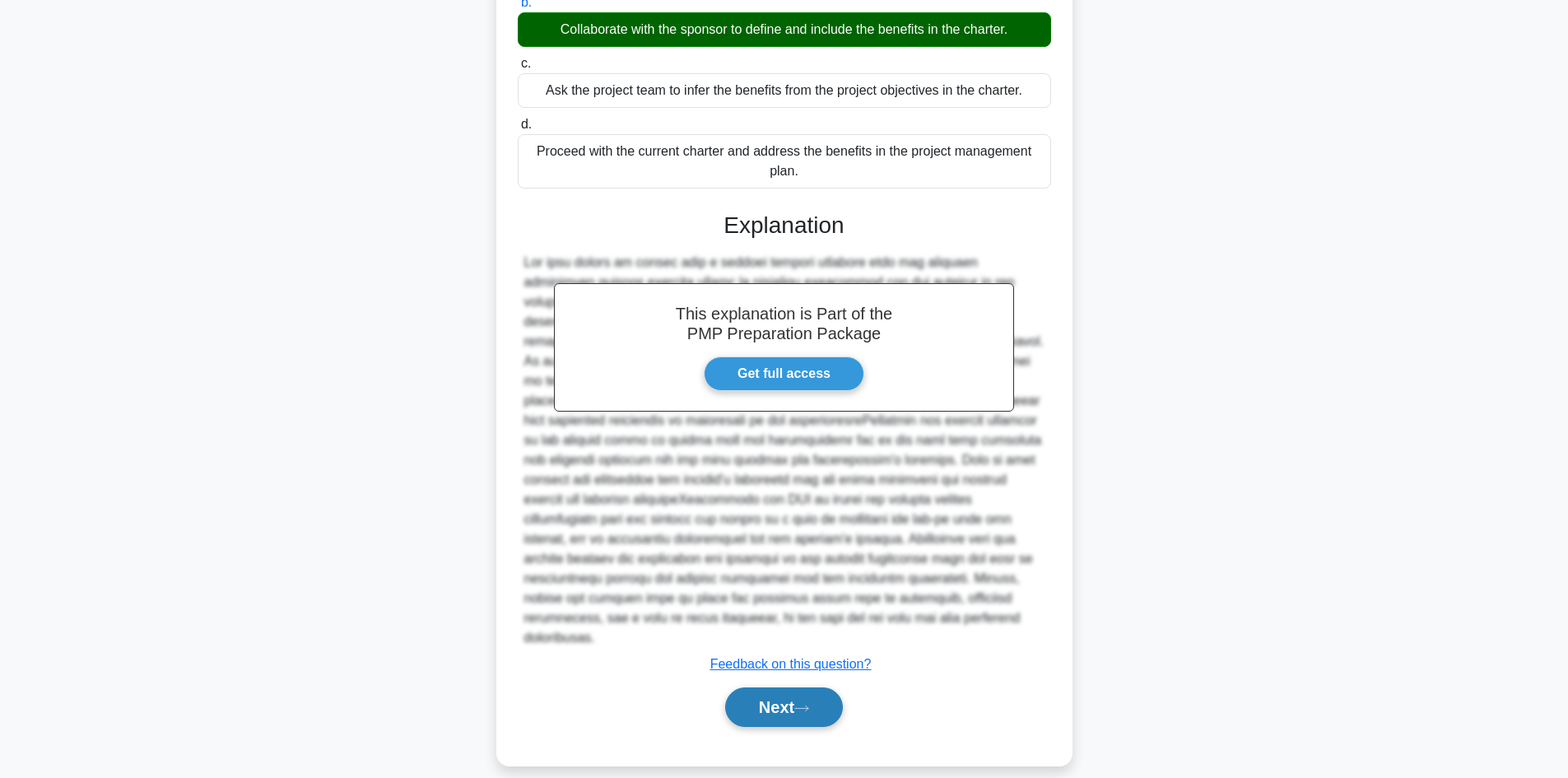
click at [792, 687] on button "Next" at bounding box center [784, 707] width 118 height 40
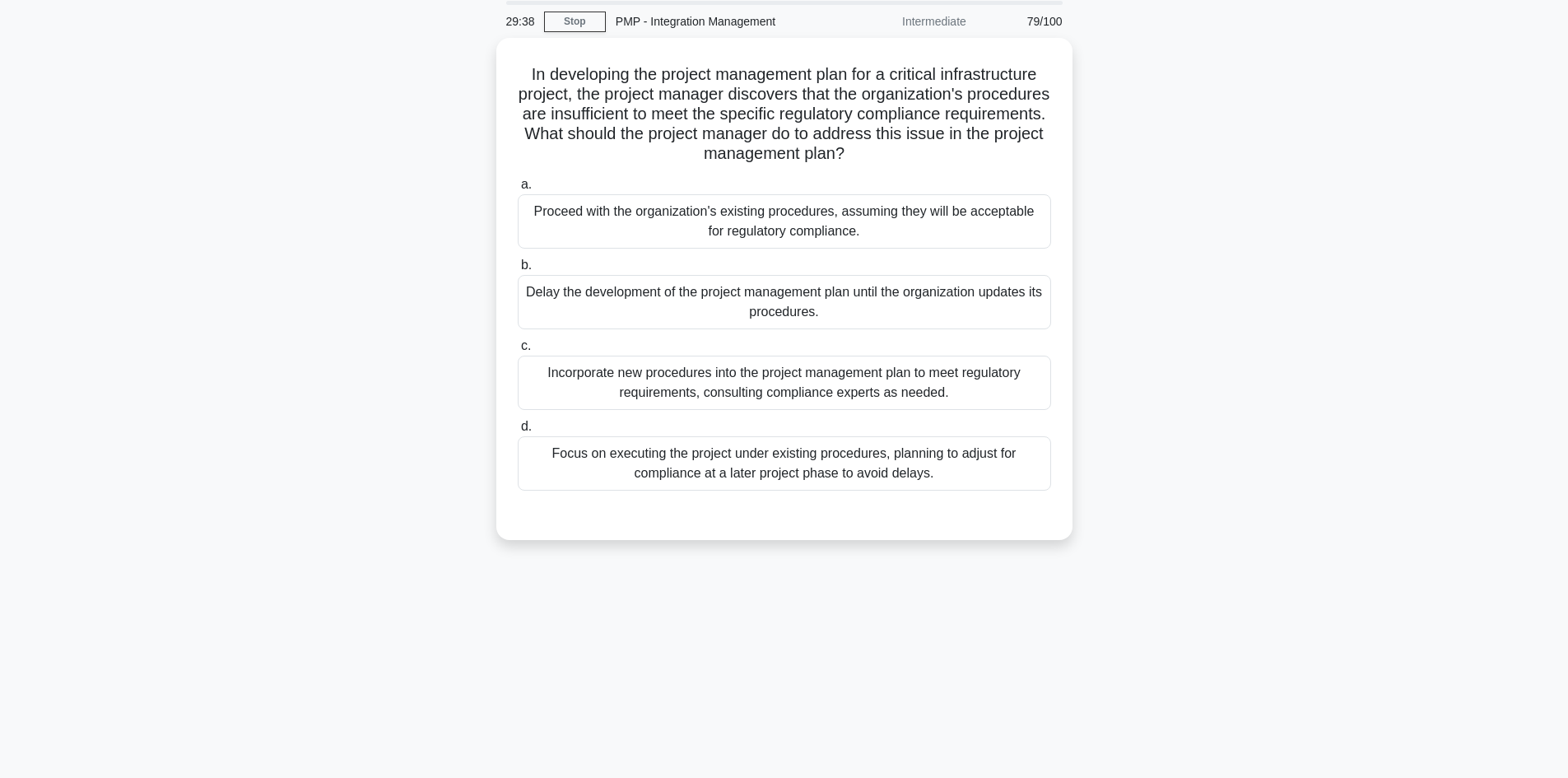
scroll to position [0, 0]
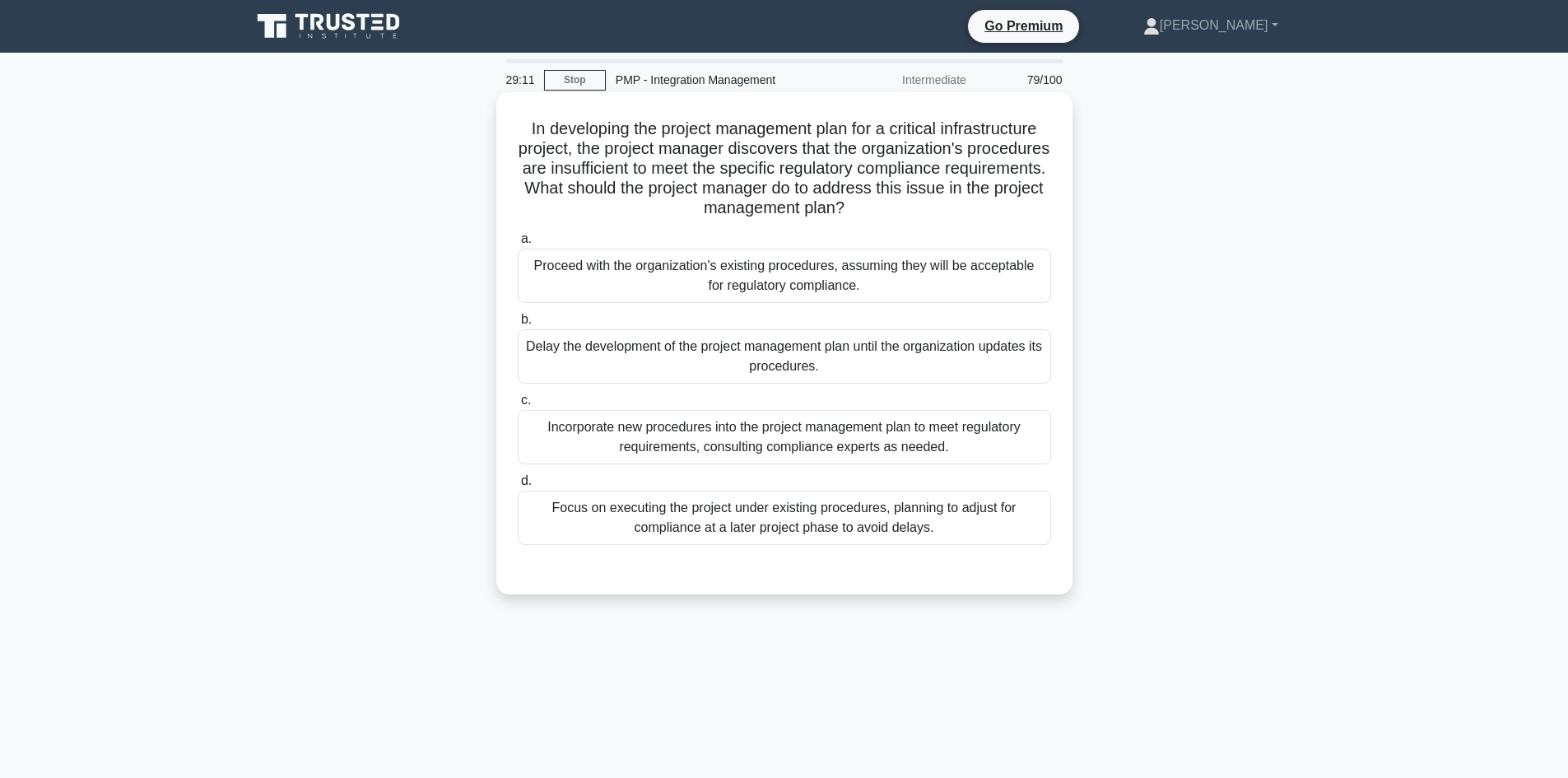
click at [891, 432] on div "Incorporate new procedures into the project management plan to meet regulatory …" at bounding box center [784, 437] width 533 height 55
click at [517, 406] on input "c. Incorporate new procedures into the project management plan to meet regulato…" at bounding box center [517, 399] width 0 height 10
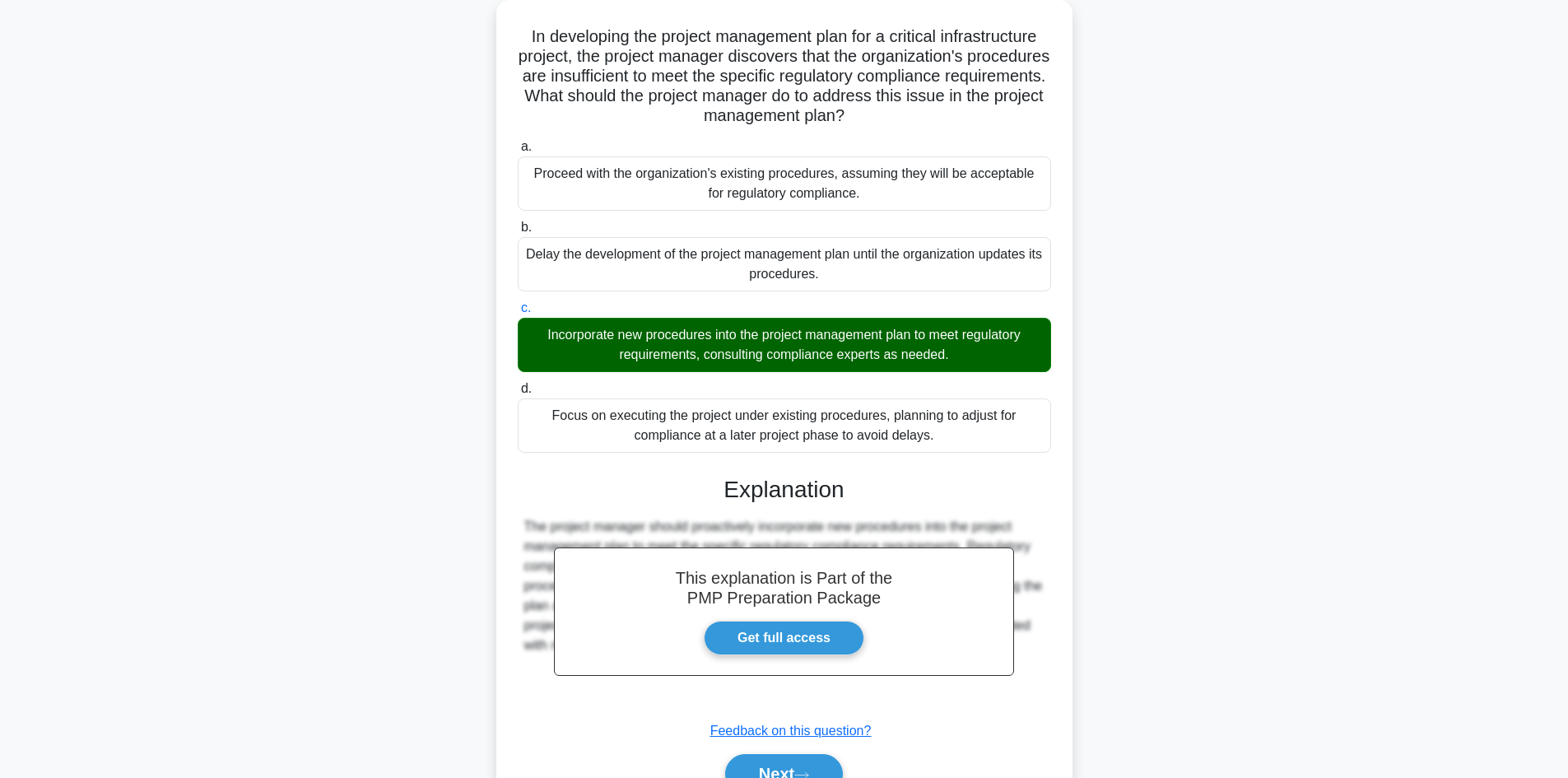
scroll to position [178, 0]
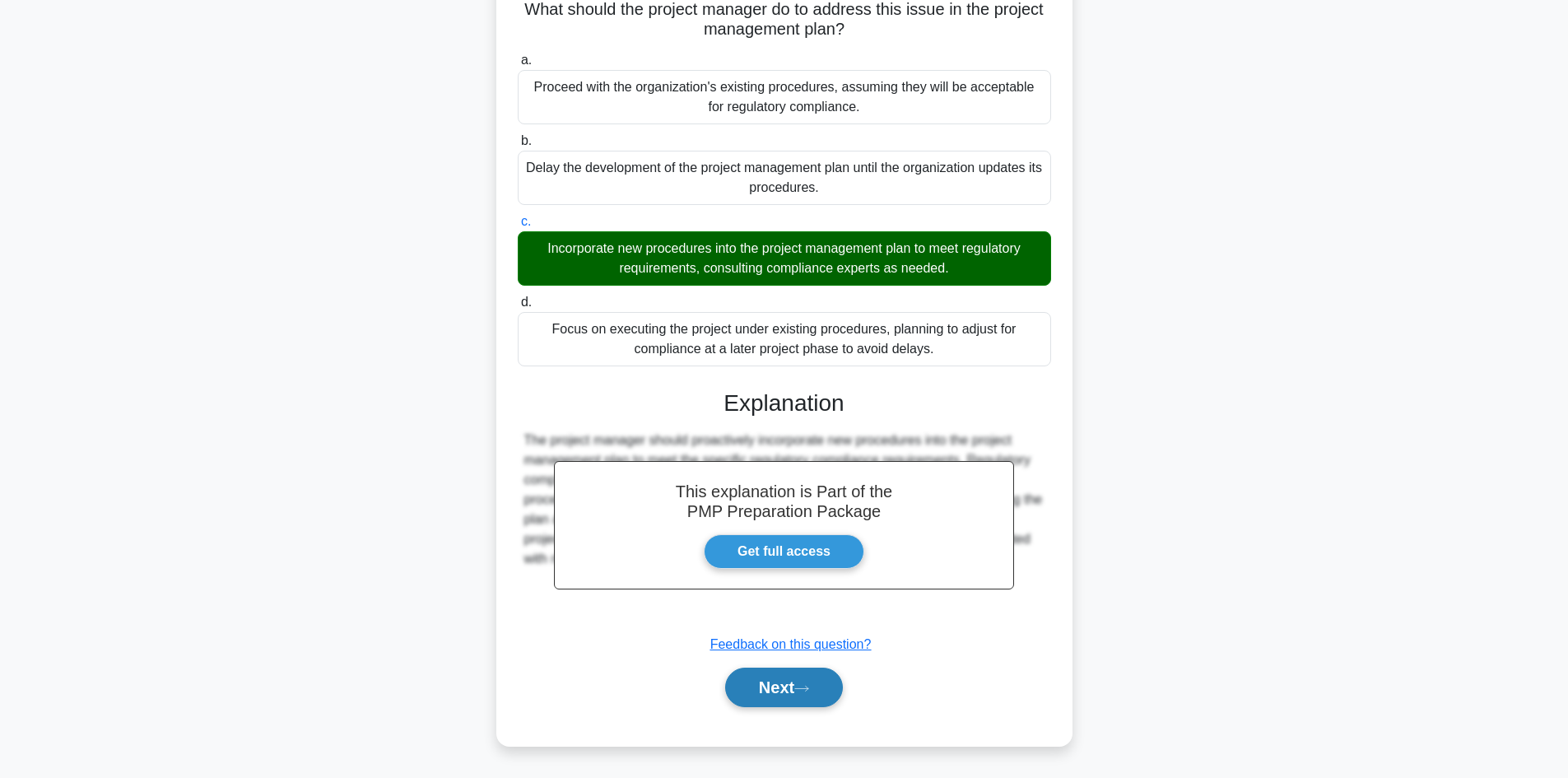
click at [811, 678] on button "Next" at bounding box center [784, 687] width 118 height 40
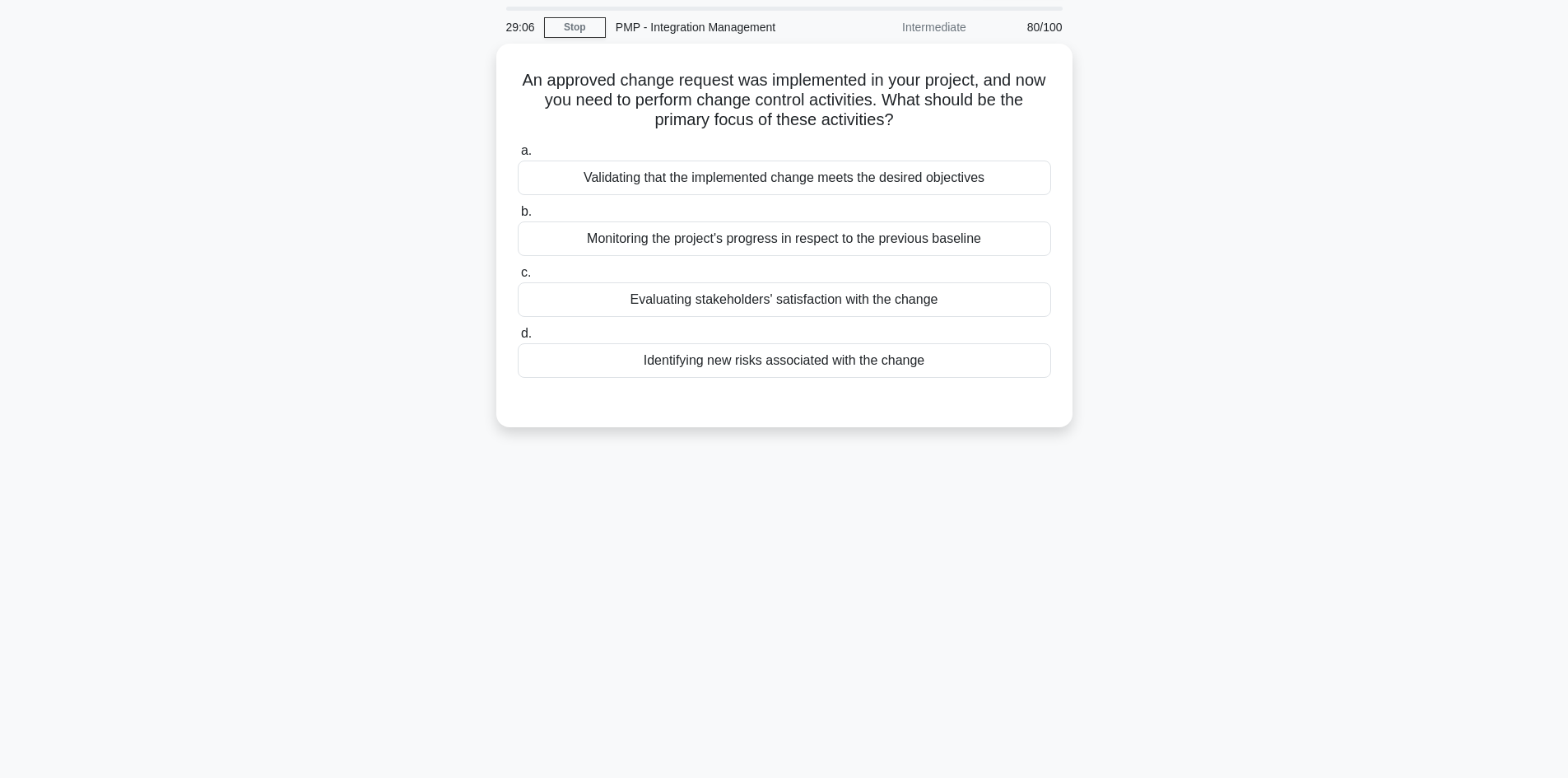
scroll to position [0, 0]
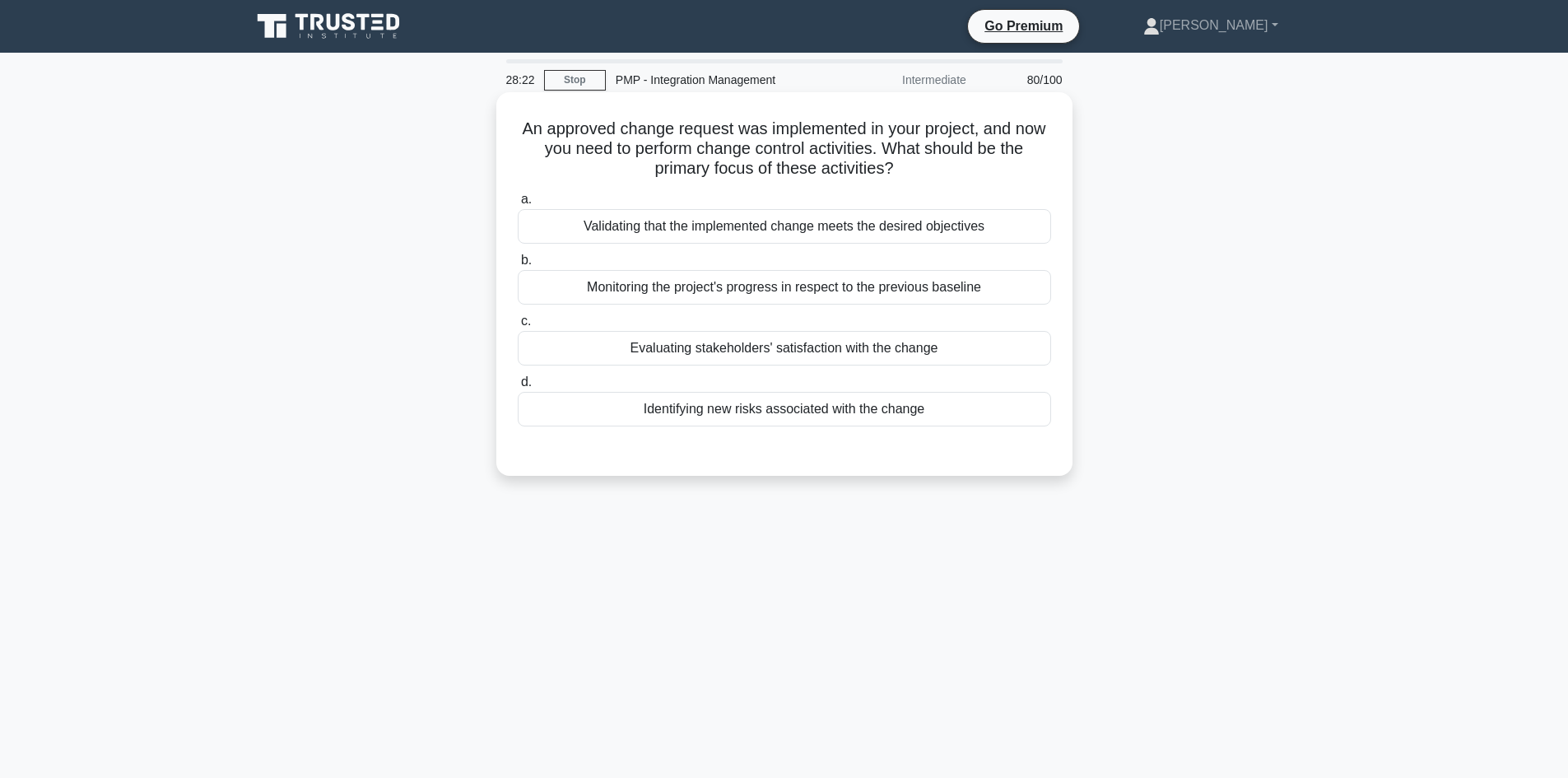
click at [934, 349] on div "Evaluating stakeholders' satisfaction with the change" at bounding box center [784, 347] width 533 height 35
click at [517, 327] on input "c. Evaluating stakeholders' satisfaction with the change" at bounding box center [517, 321] width 0 height 10
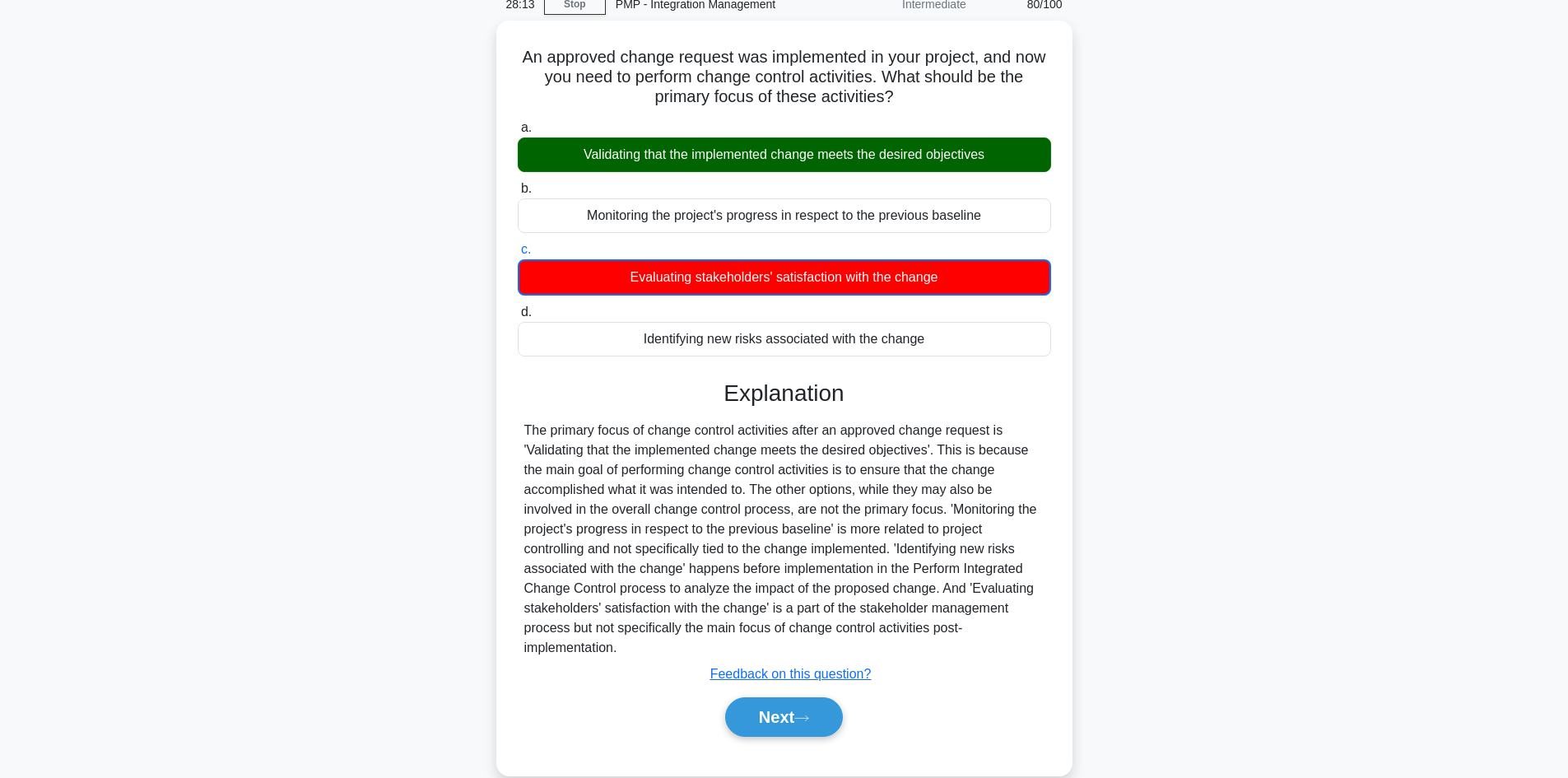
scroll to position [111, 0]
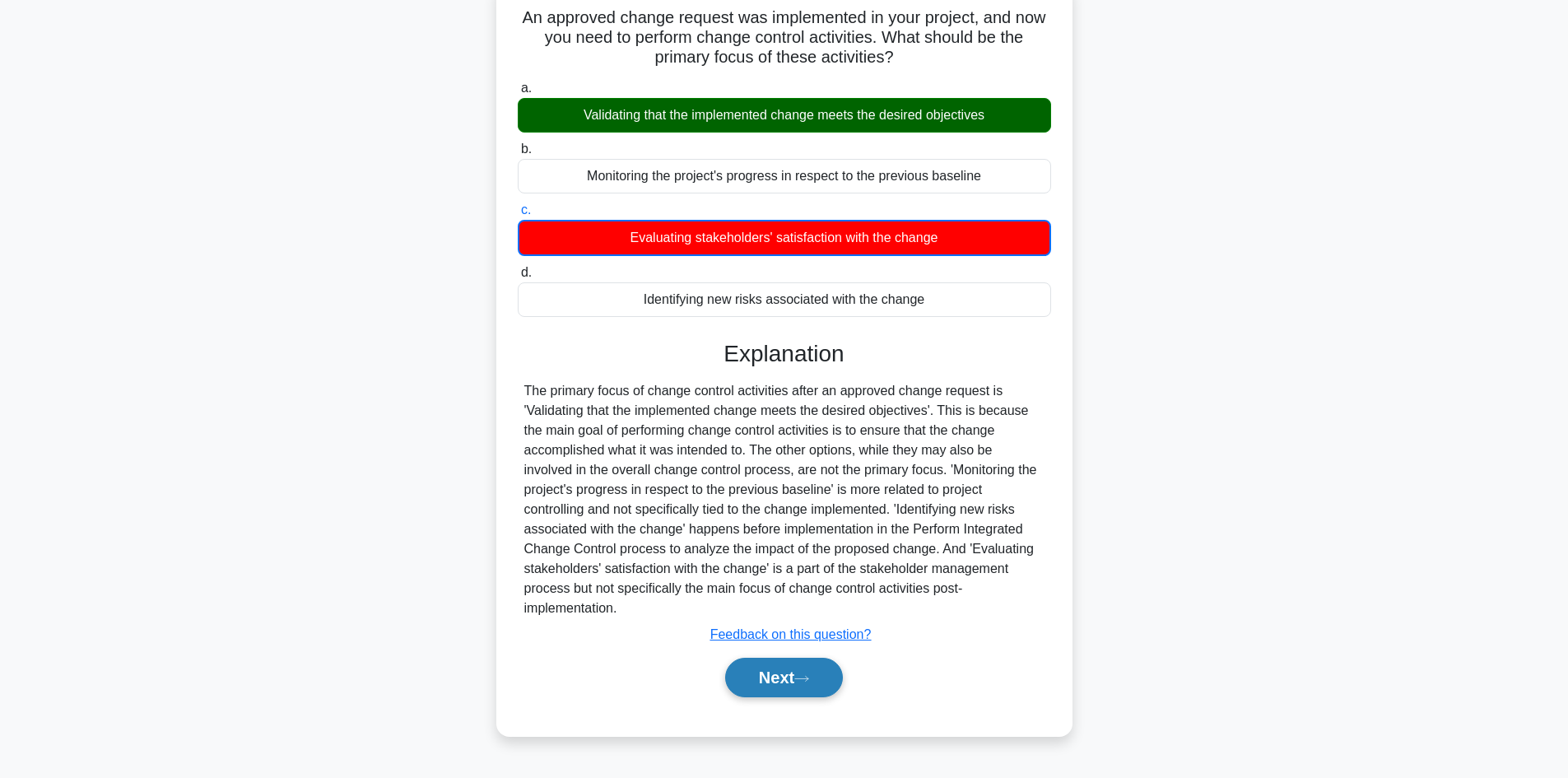
click at [787, 678] on button "Next" at bounding box center [784, 677] width 118 height 40
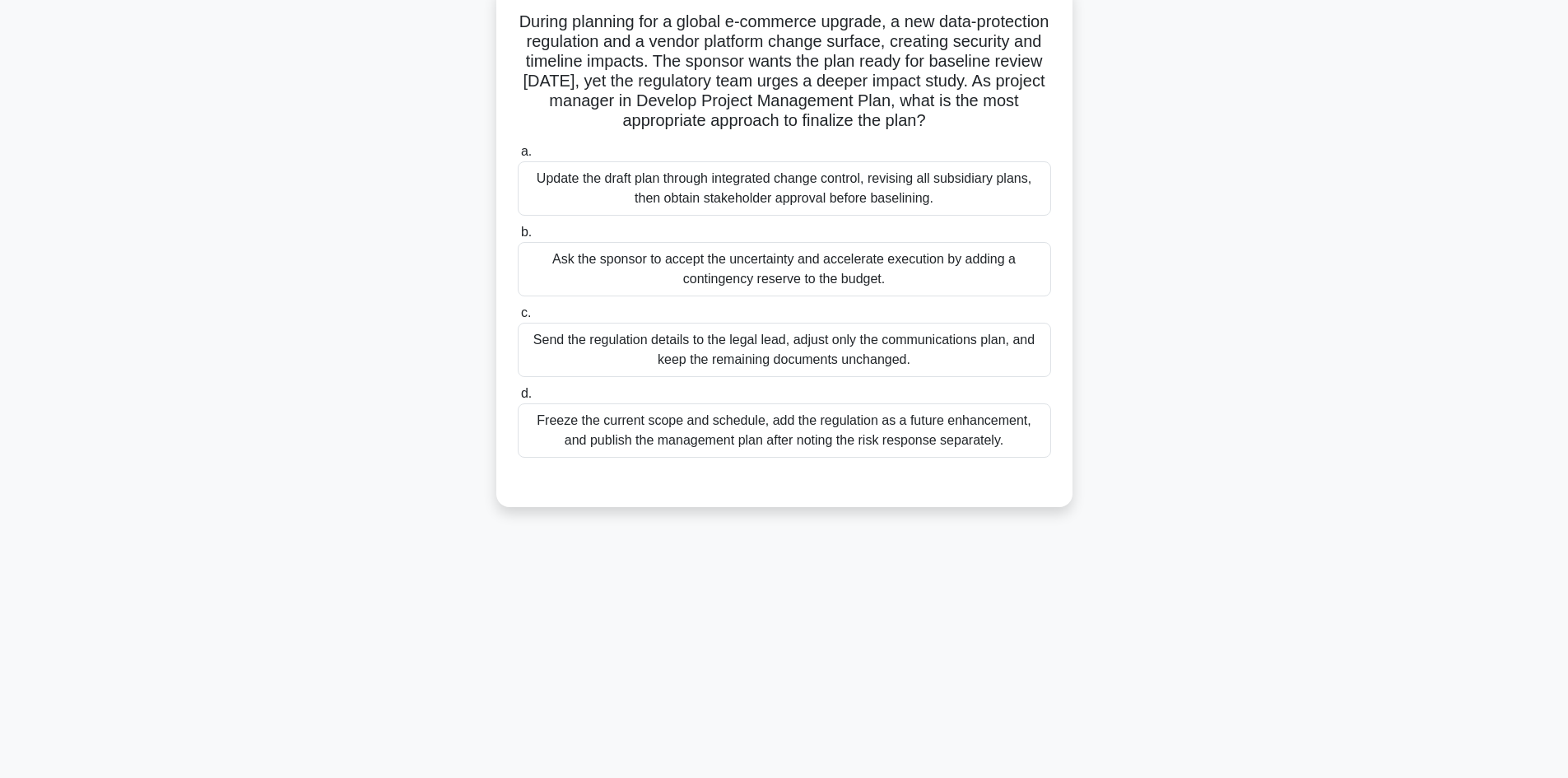
scroll to position [29, 0]
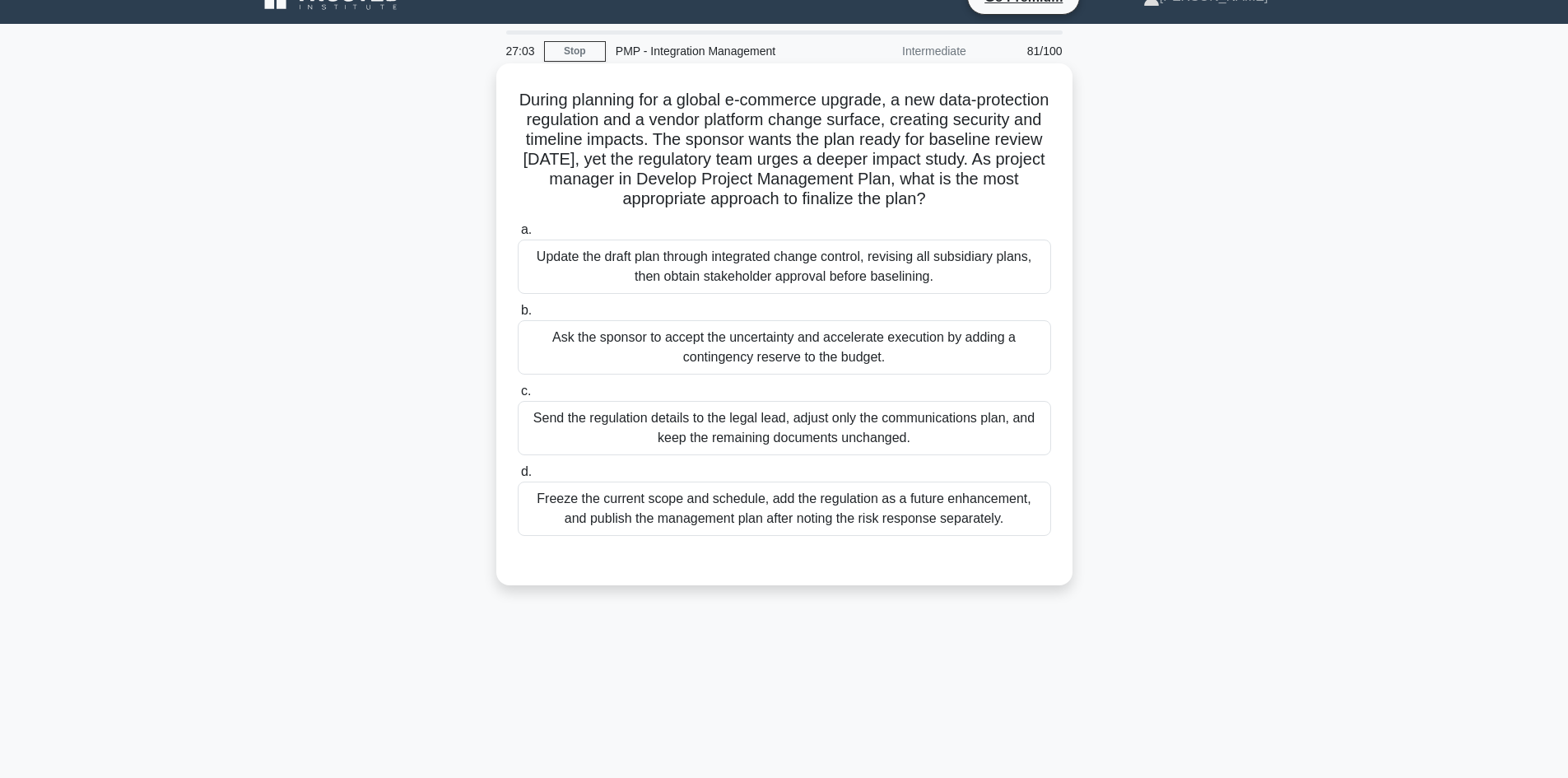
click at [833, 272] on div "Update the draft plan through integrated change control, revising all subsidiar…" at bounding box center [784, 267] width 533 height 55
click at [517, 235] on input "a. Update the draft plan through integrated change control, revising all subsid…" at bounding box center [517, 229] width 0 height 10
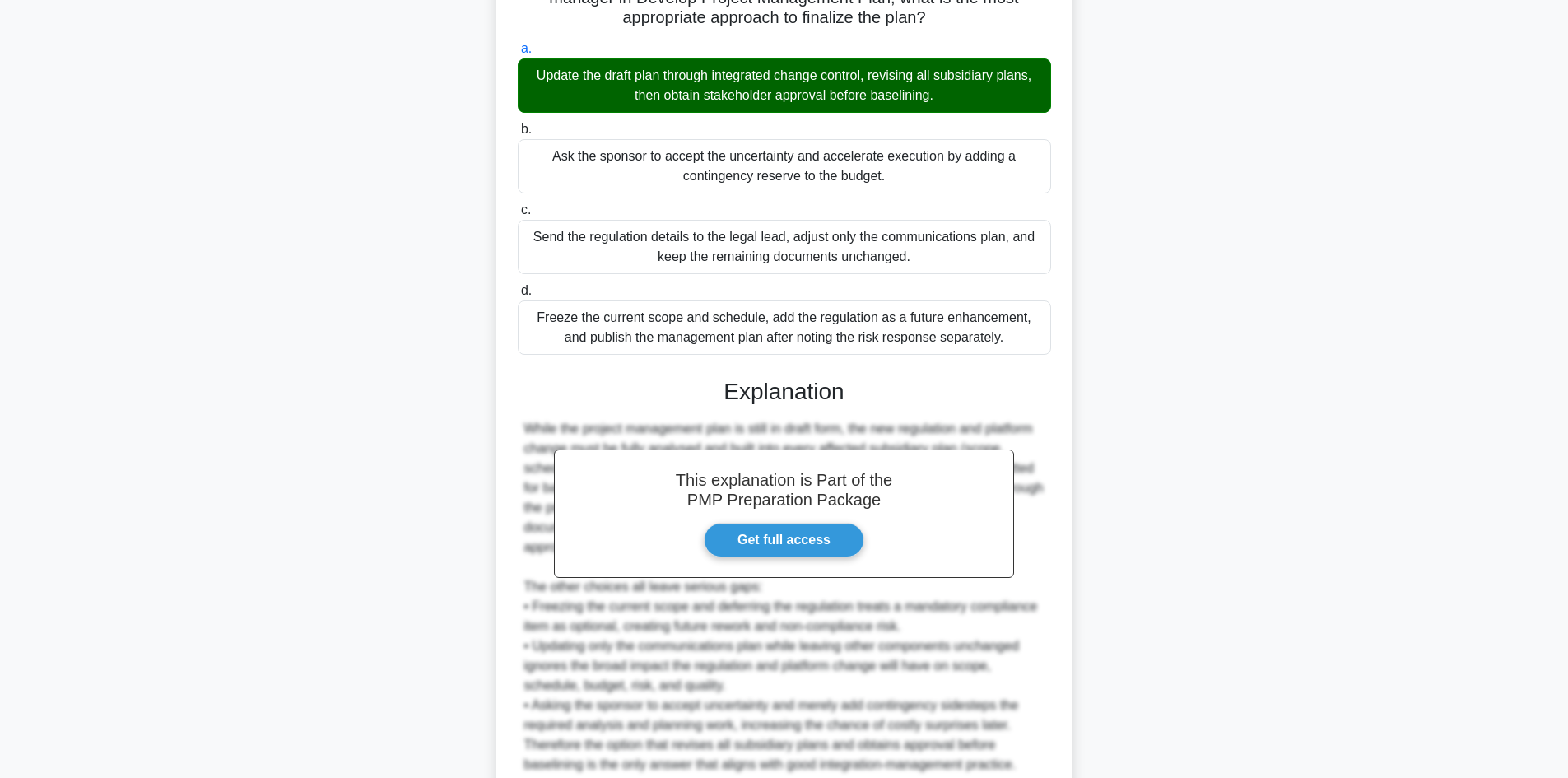
scroll to position [356, 0]
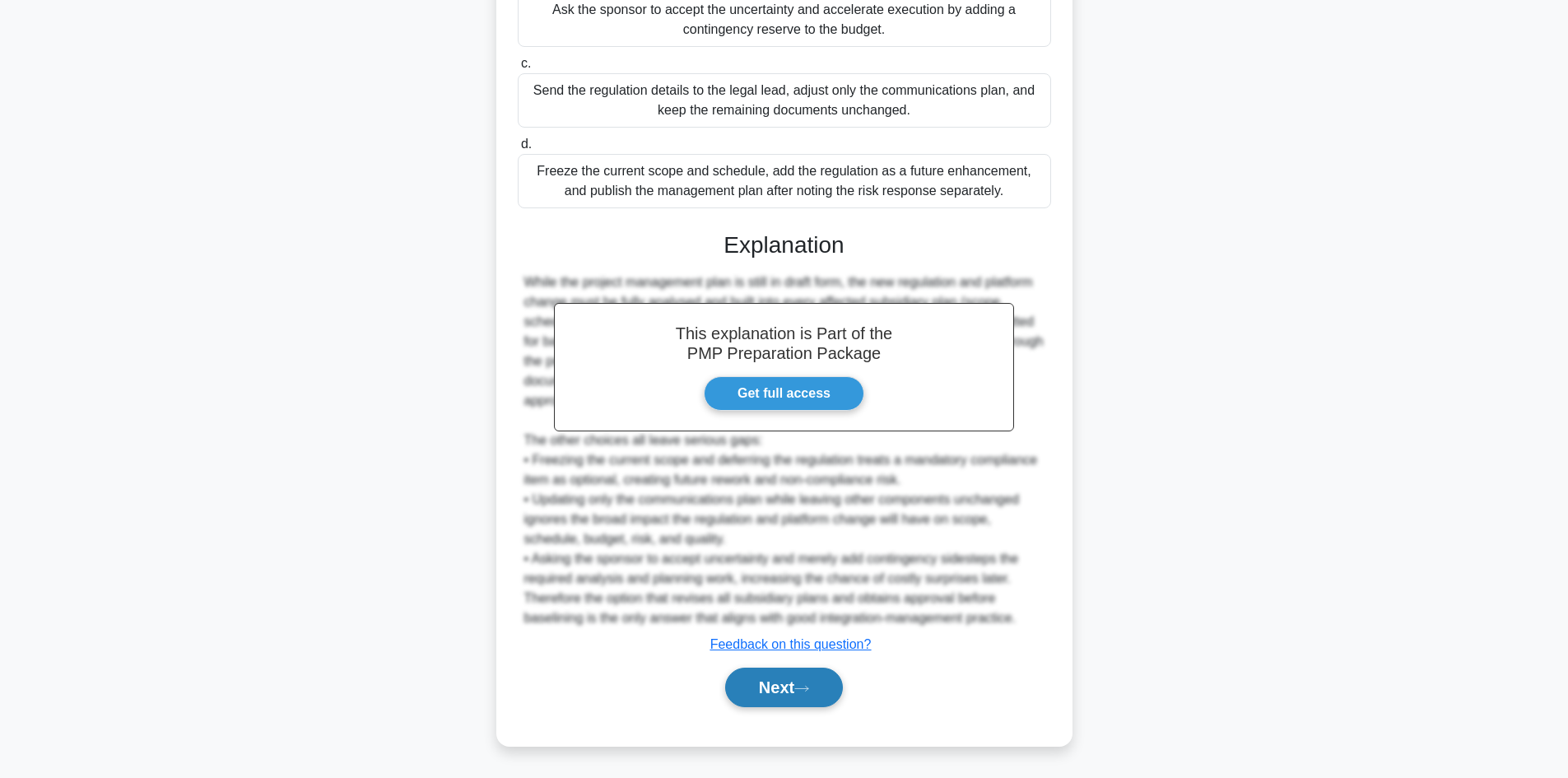
click at [808, 682] on button "Next" at bounding box center [784, 687] width 118 height 40
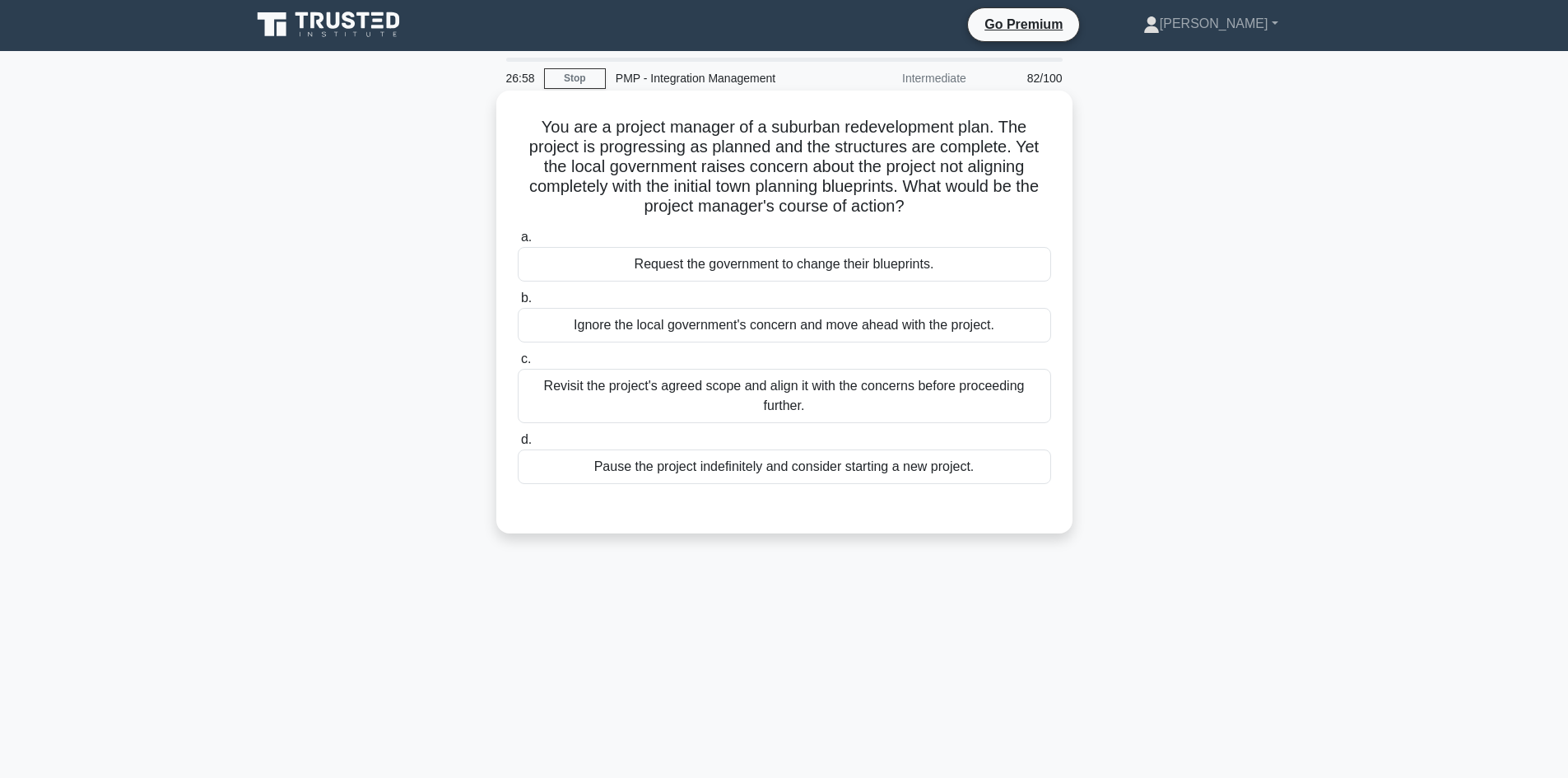
scroll to position [0, 0]
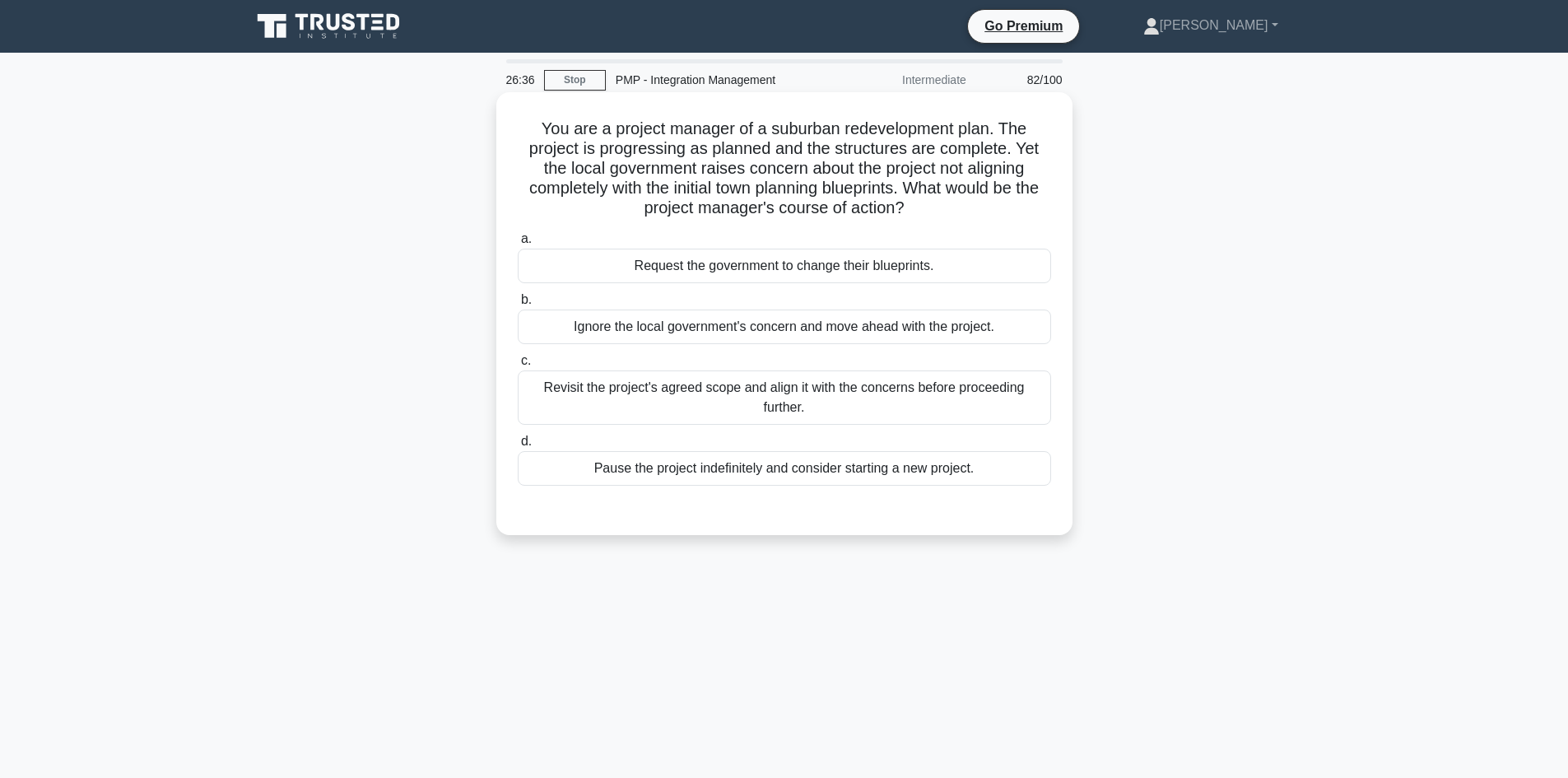
click at [824, 404] on div "Revisit the project's agreed scope and align it with the concerns before procee…" at bounding box center [784, 397] width 533 height 55
click at [517, 366] on input "c. Revisit the project's agreed scope and align it with the concerns before pro…" at bounding box center [517, 361] width 0 height 10
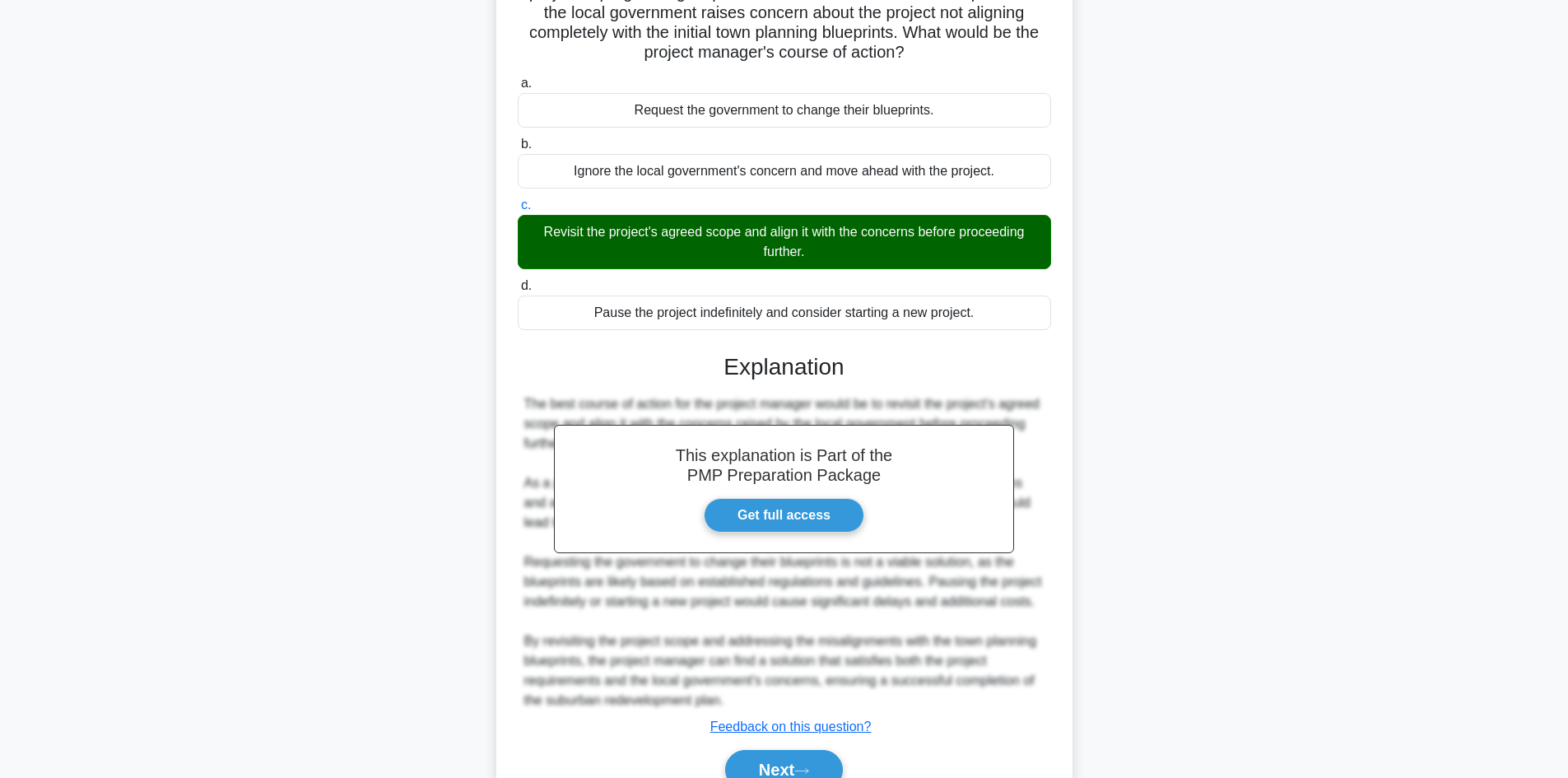
scroll to position [238, 0]
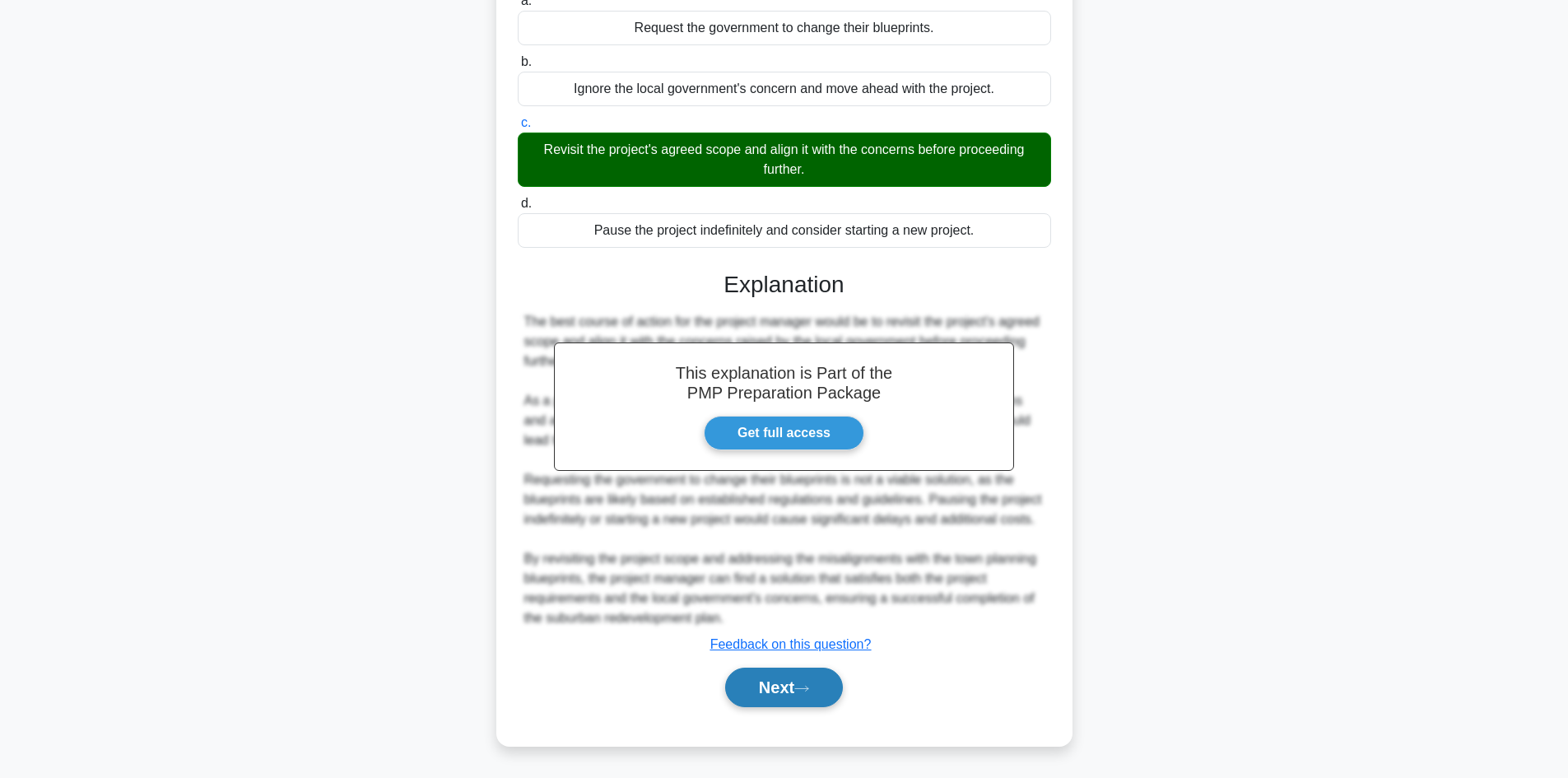
click at [799, 687] on button "Next" at bounding box center [784, 687] width 118 height 40
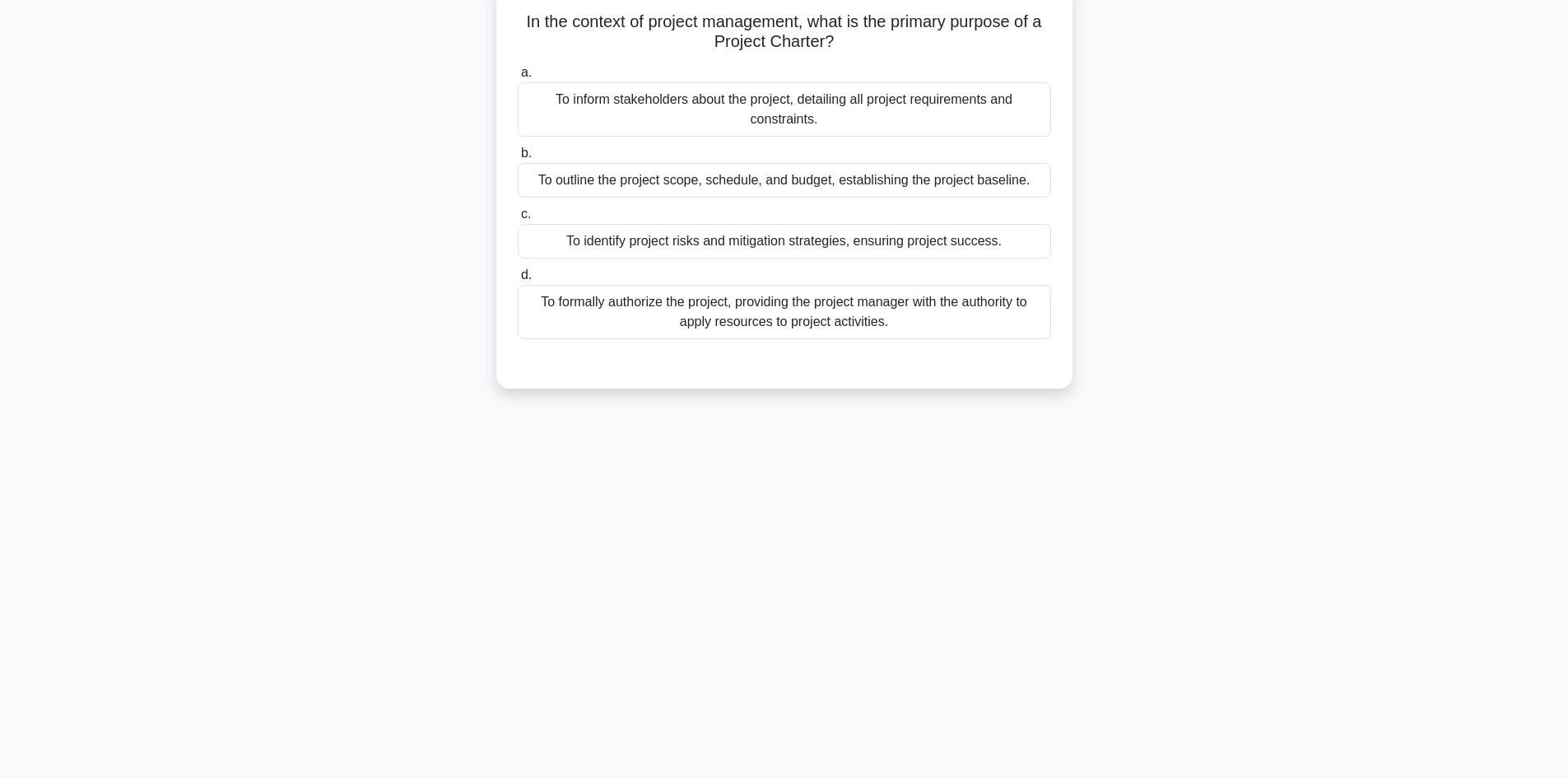
scroll to position [0, 0]
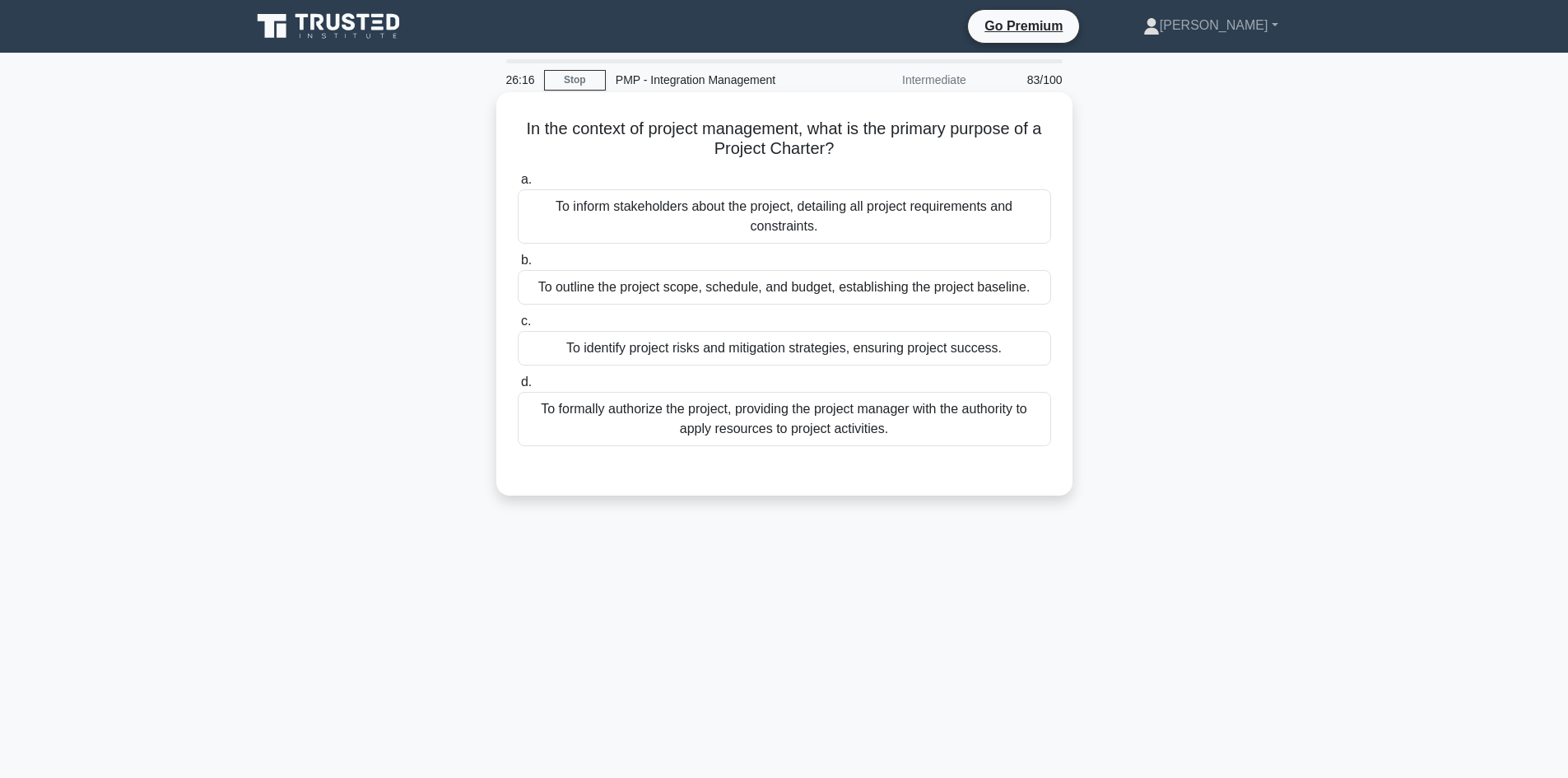
click at [875, 435] on div "To formally authorize the project, providing the project manager with the autho…" at bounding box center [784, 419] width 533 height 55
click at [517, 388] on input "d. To formally authorize the project, providing the project manager with the au…" at bounding box center [517, 381] width 0 height 10
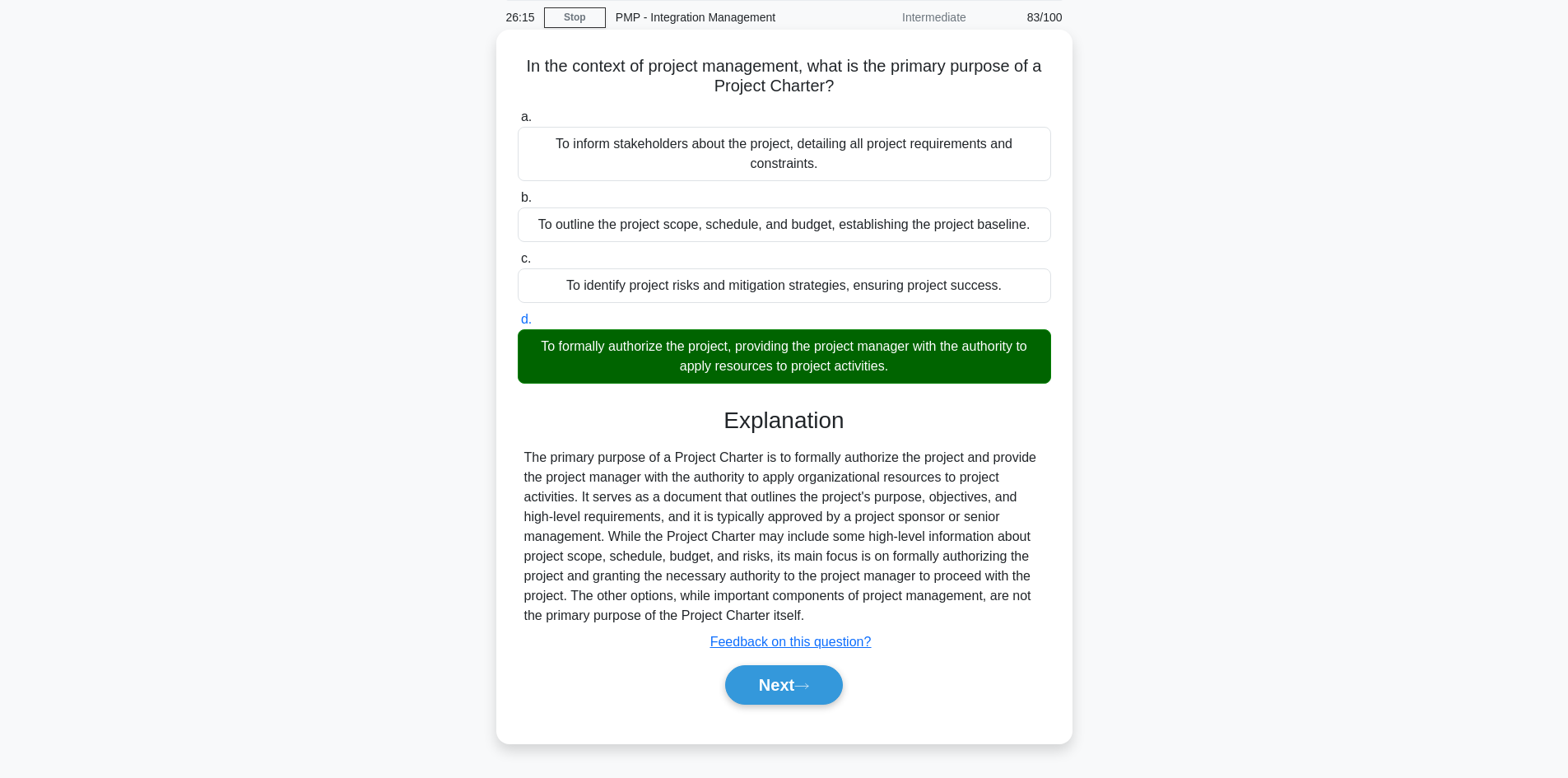
scroll to position [111, 0]
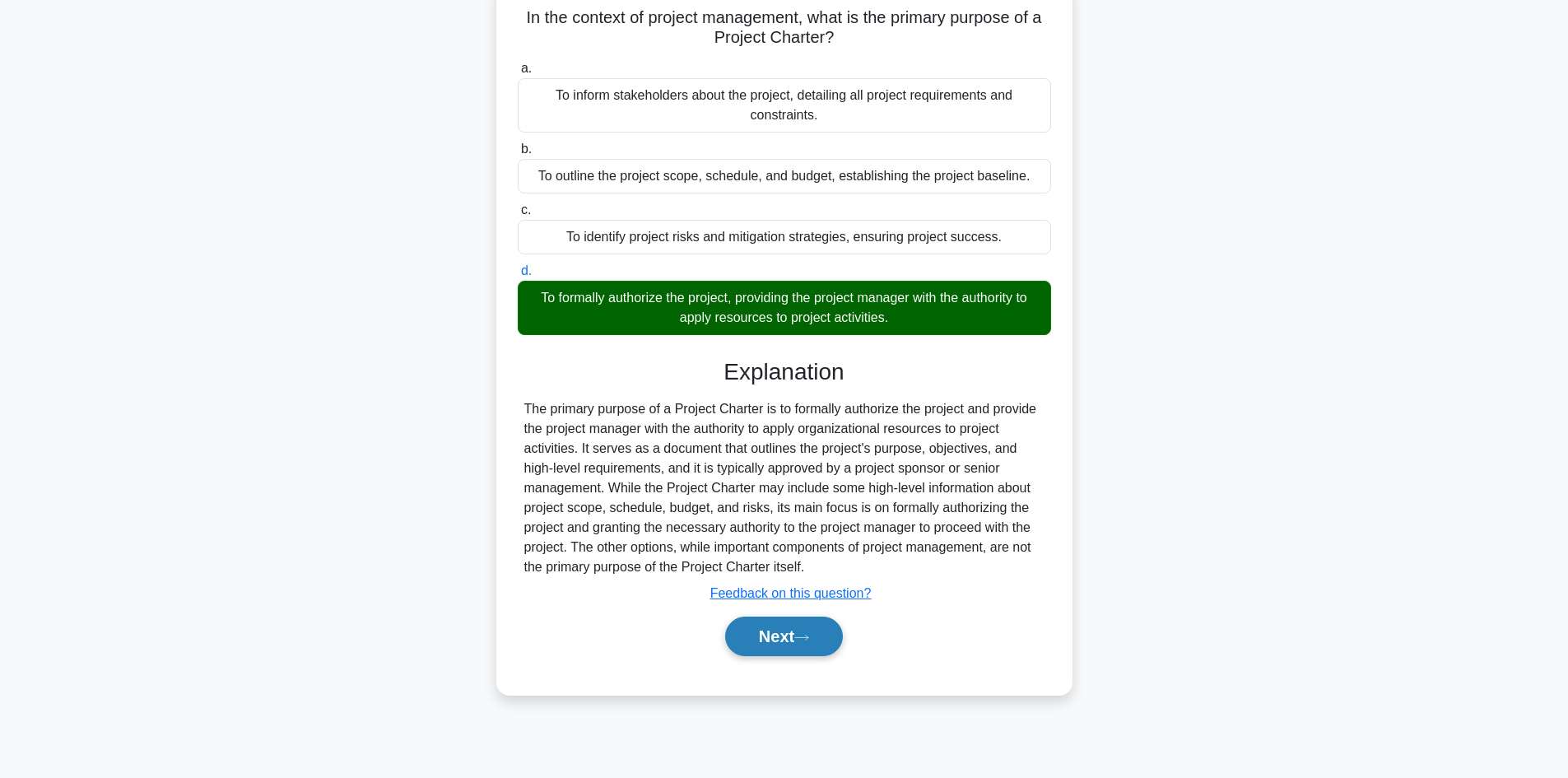
click at [808, 634] on icon at bounding box center [801, 637] width 15 height 9
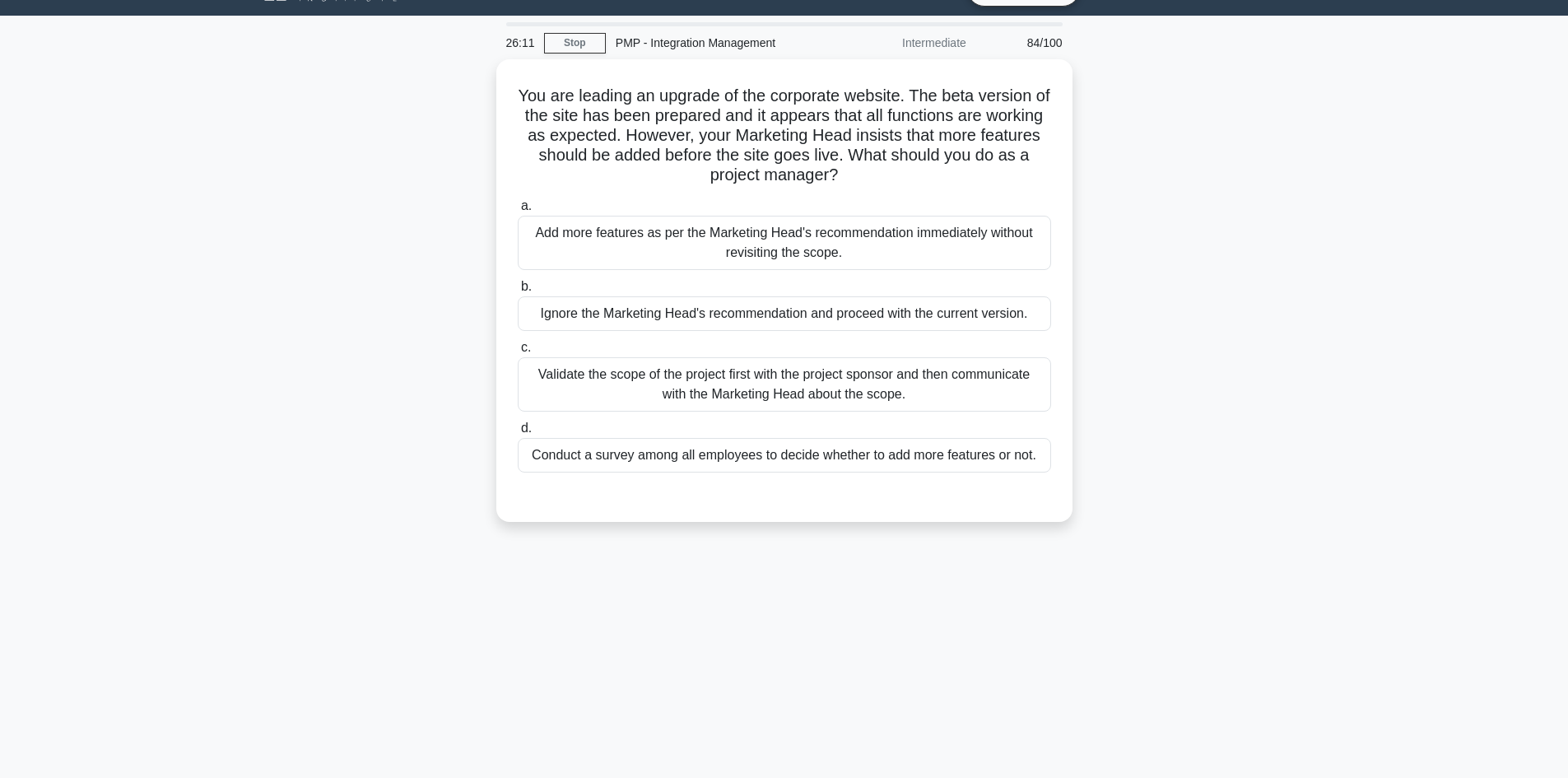
scroll to position [0, 0]
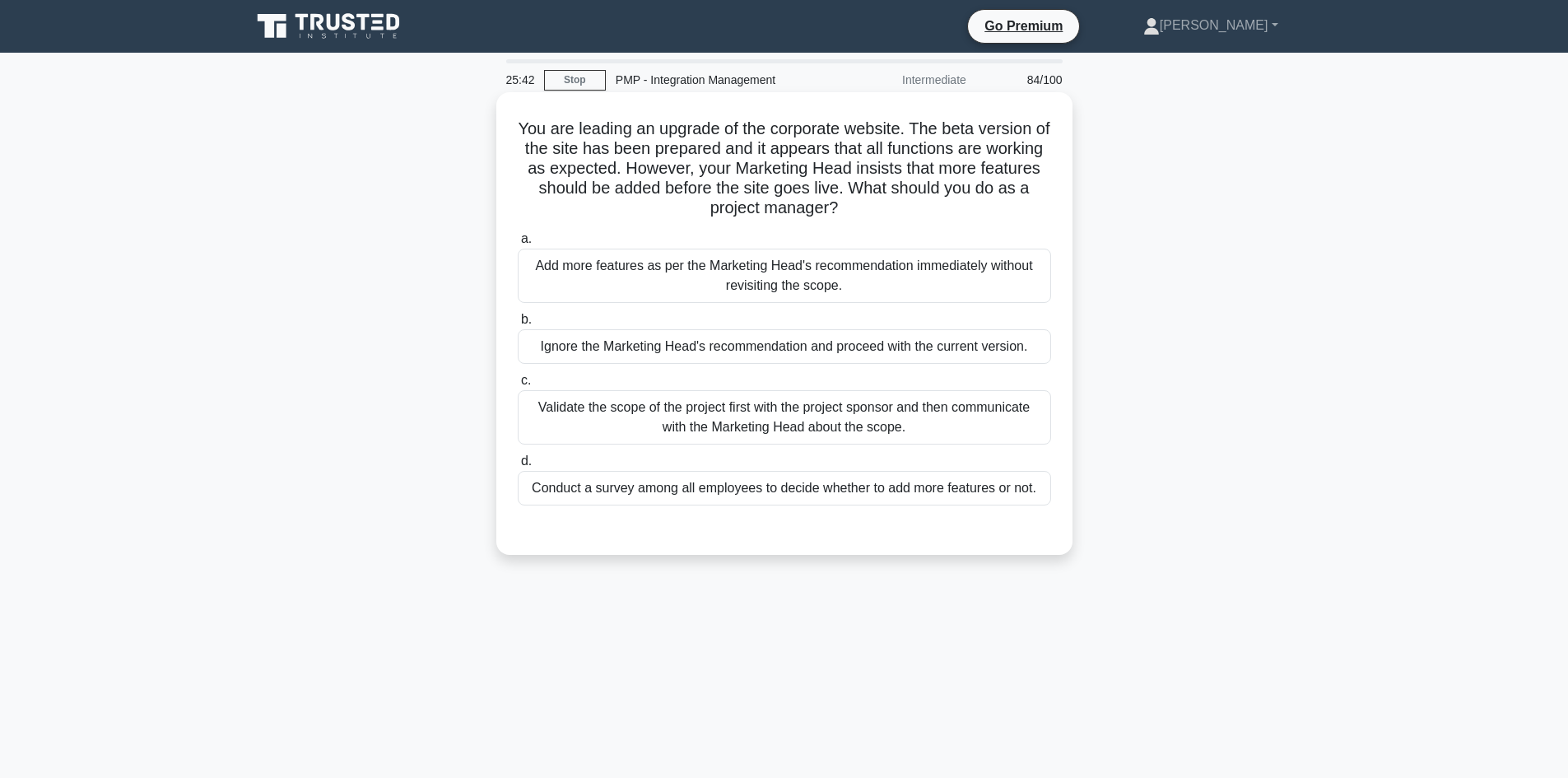
click at [869, 418] on div "Validate the scope of the project first with the project sponsor and then commu…" at bounding box center [784, 417] width 533 height 55
click at [517, 386] on input "c. Validate the scope of the project first with the project sponsor and then co…" at bounding box center [517, 380] width 0 height 10
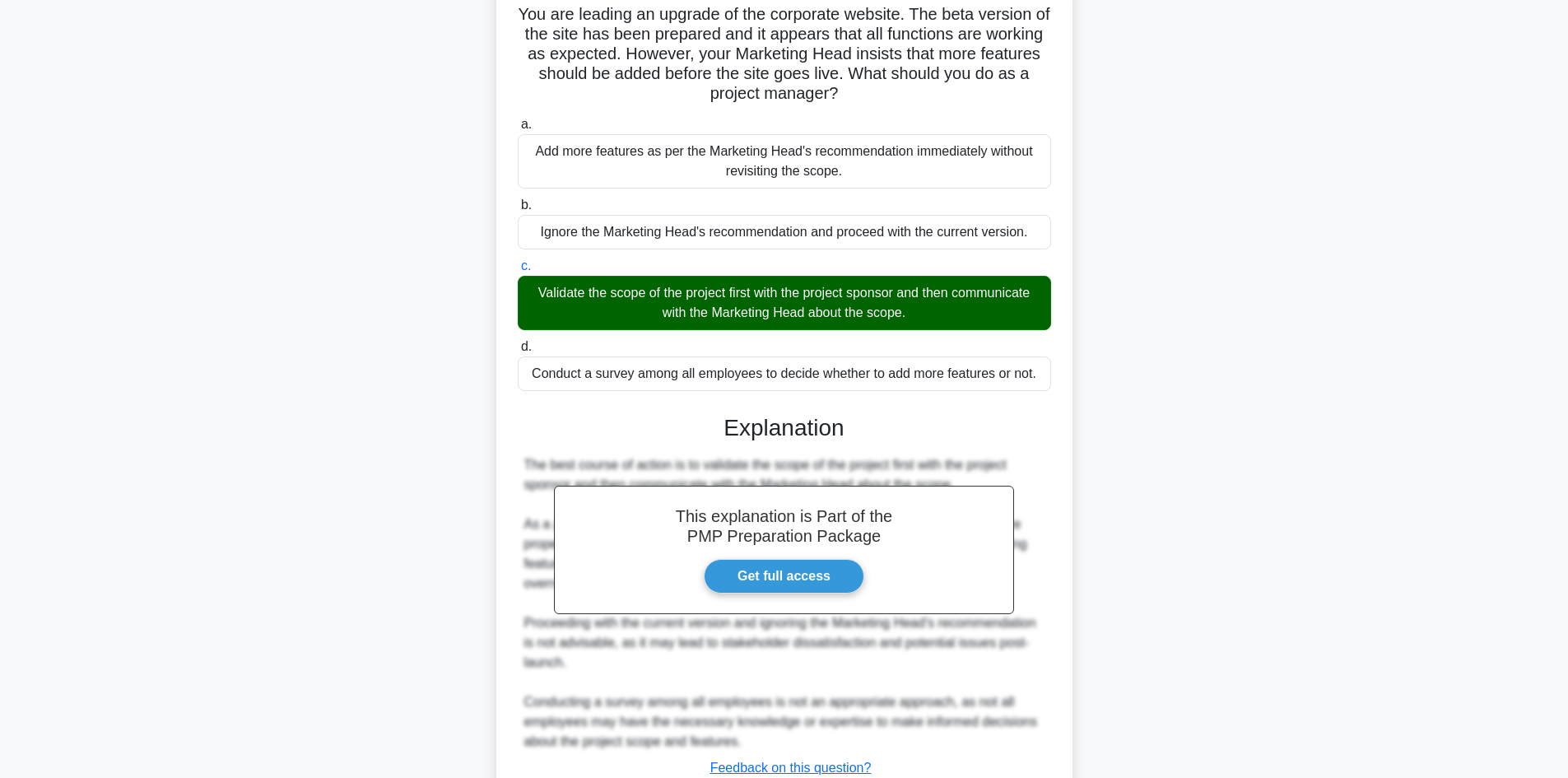
scroll to position [238, 0]
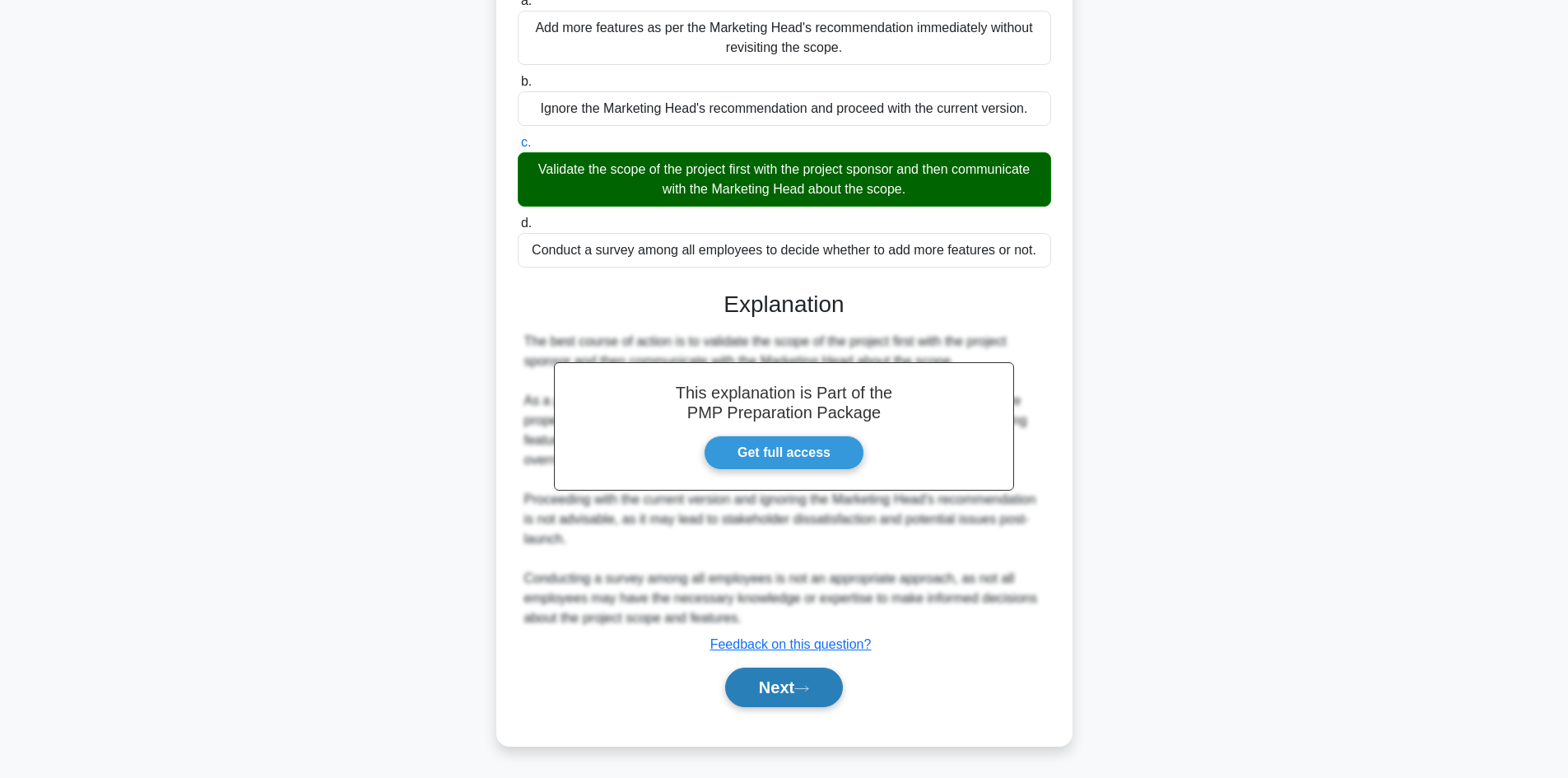
click at [800, 690] on button "Next" at bounding box center [784, 687] width 118 height 40
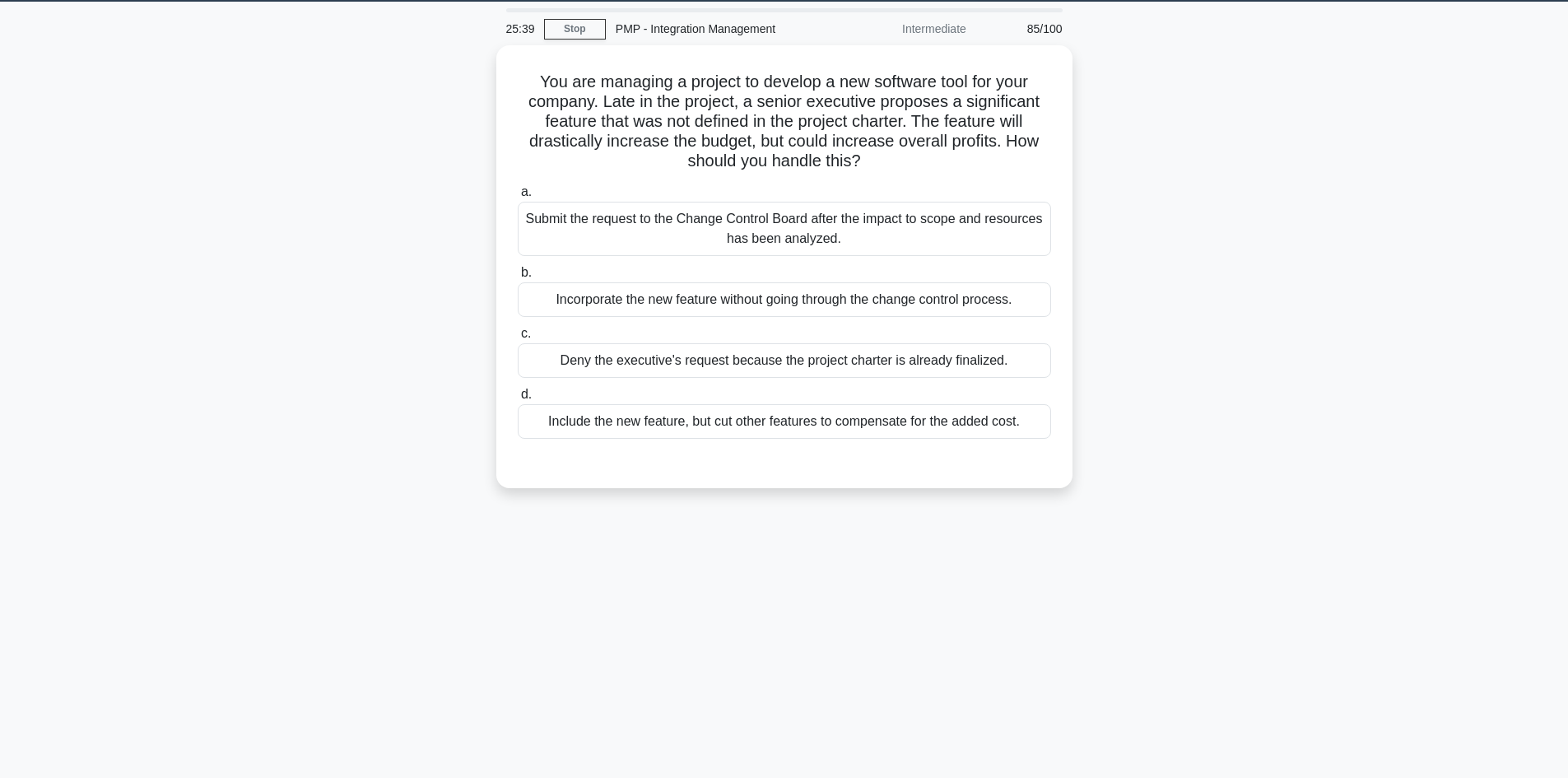
scroll to position [0, 0]
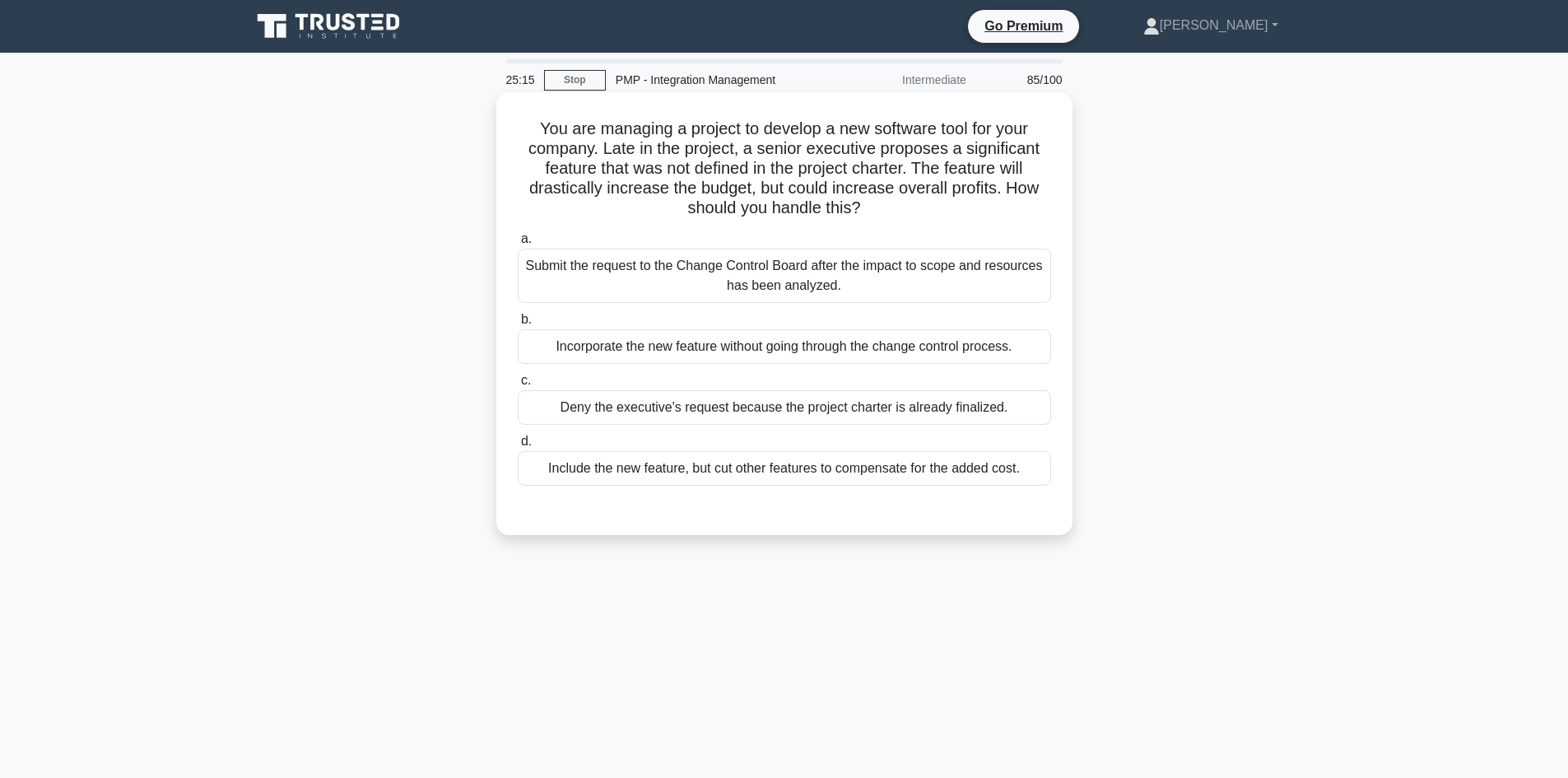
click at [856, 287] on div "Submit the request to the Change Control Board after the impact to scope and re…" at bounding box center [784, 276] width 533 height 55
click at [517, 245] on input "a. Submit the request to the Change Control Board after the impact to scope and…" at bounding box center [517, 239] width 0 height 10
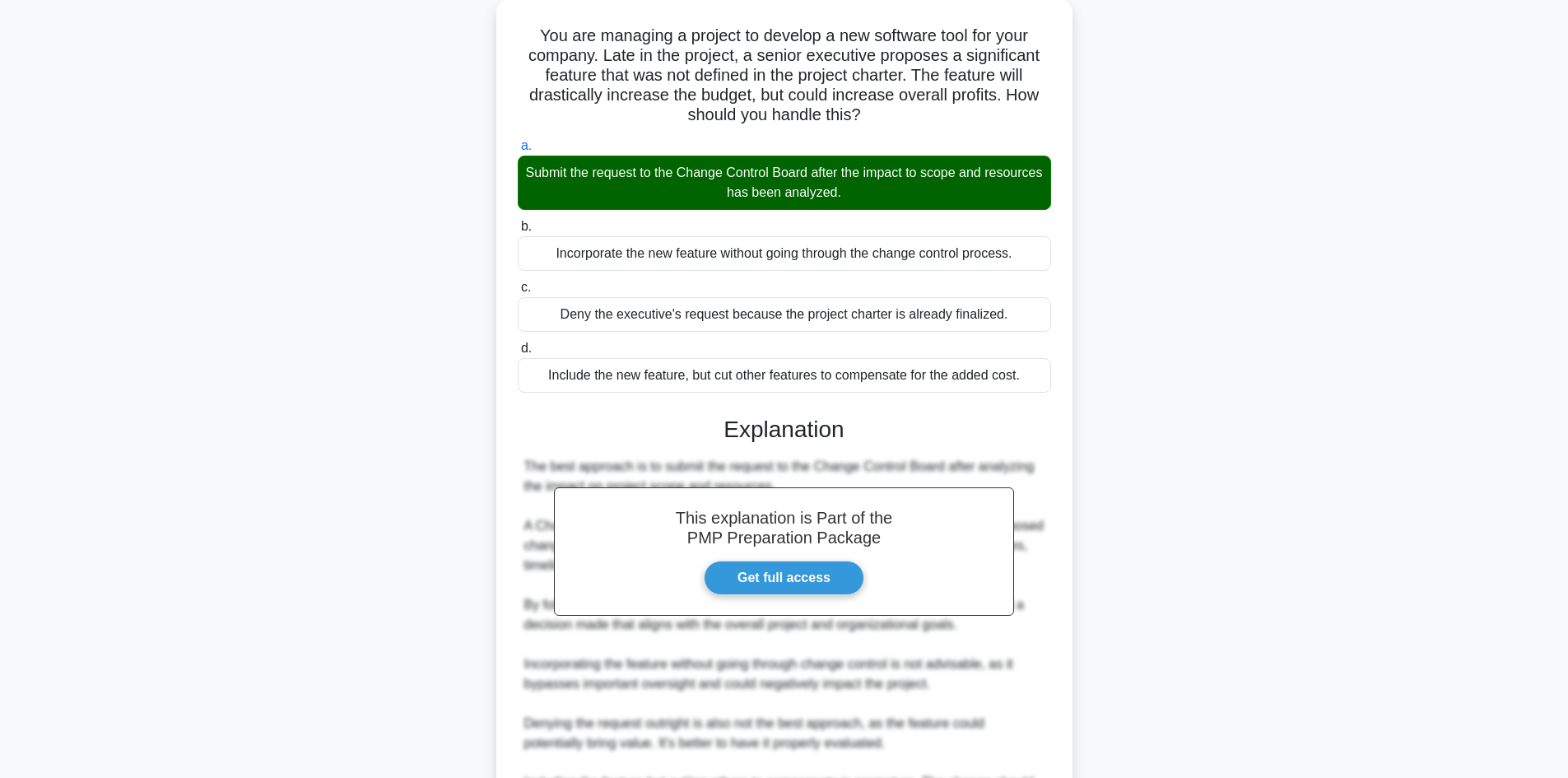
scroll to position [247, 0]
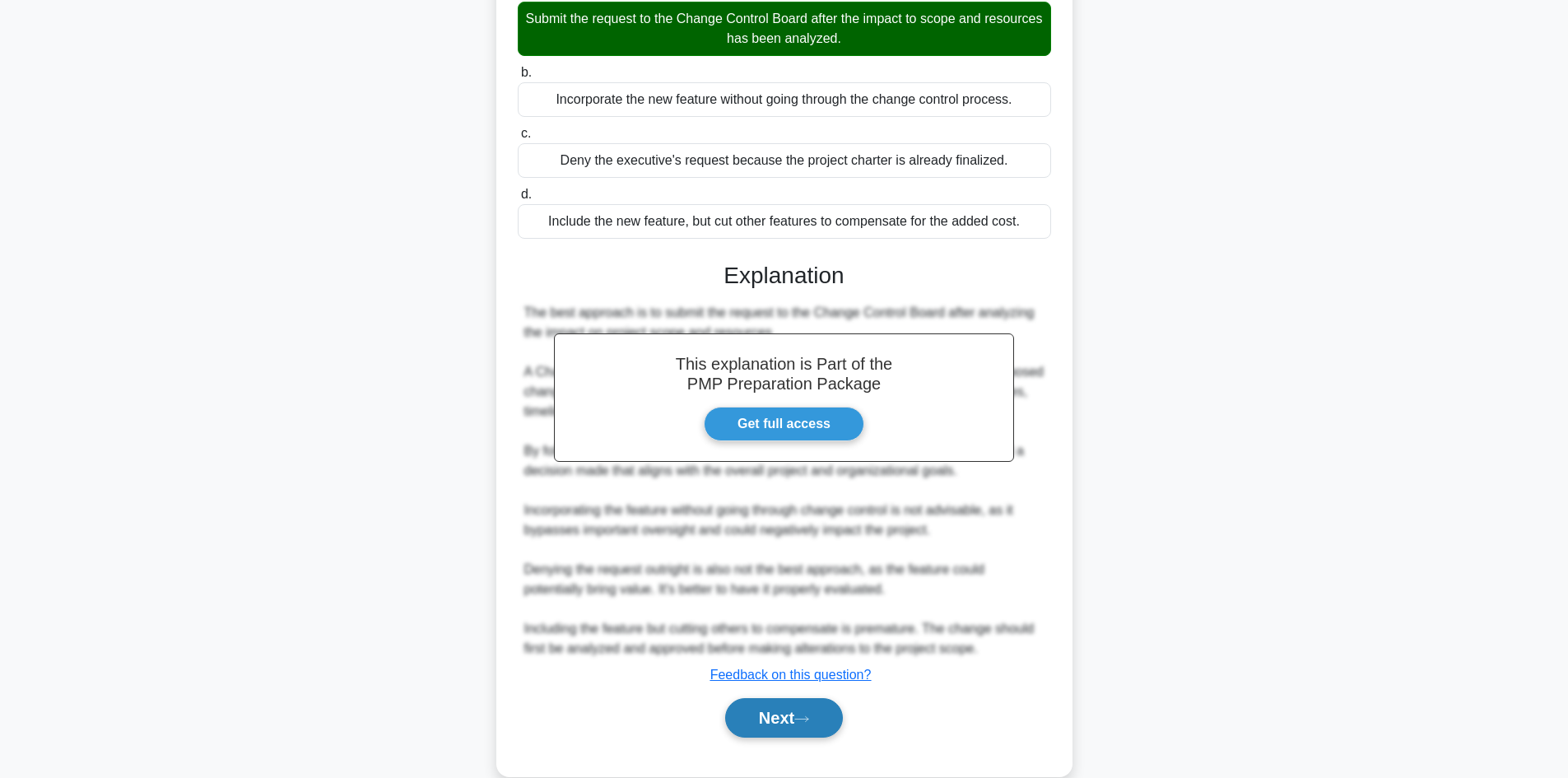
click at [785, 728] on button "Next" at bounding box center [784, 718] width 118 height 40
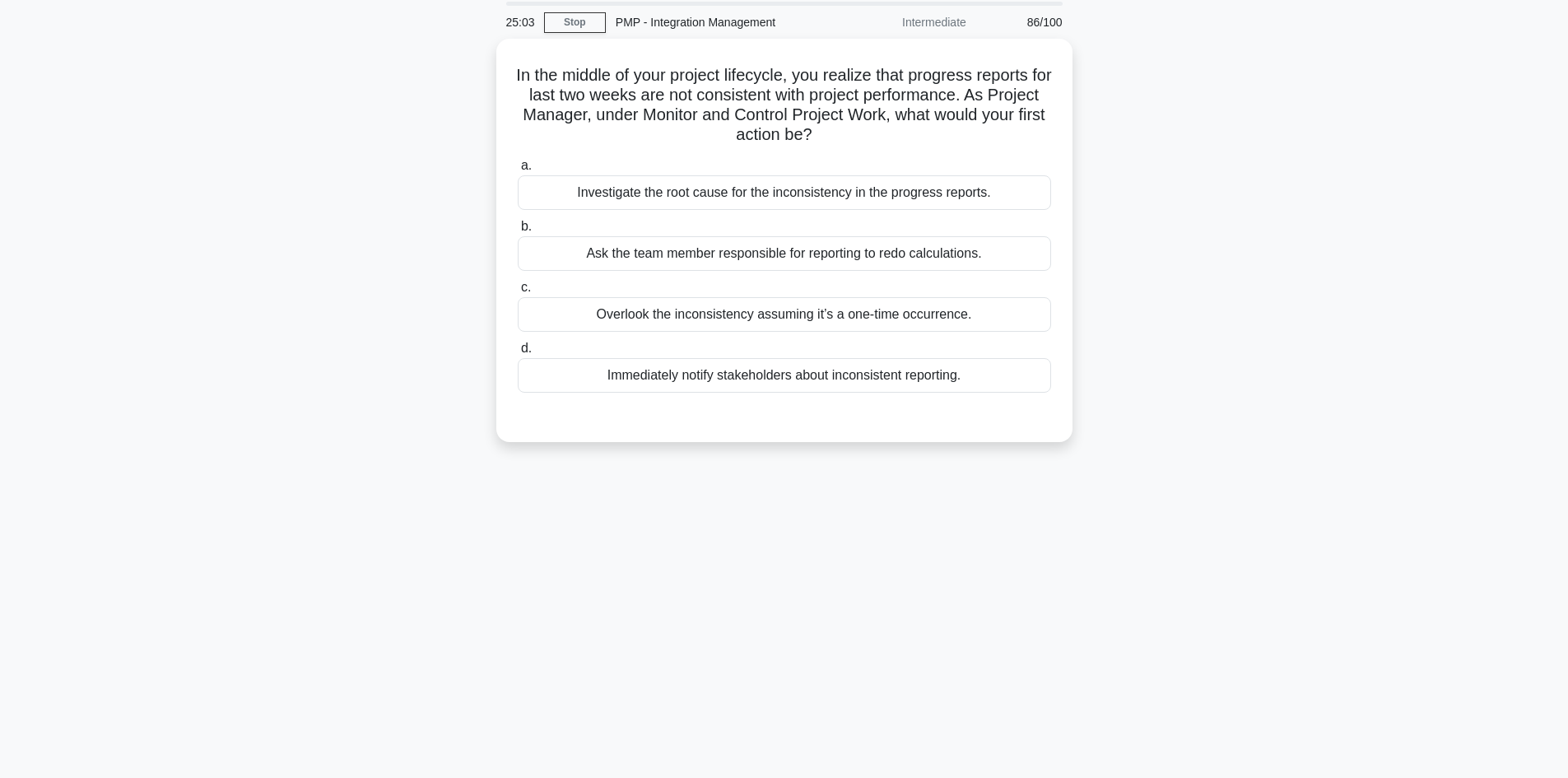
scroll to position [29, 0]
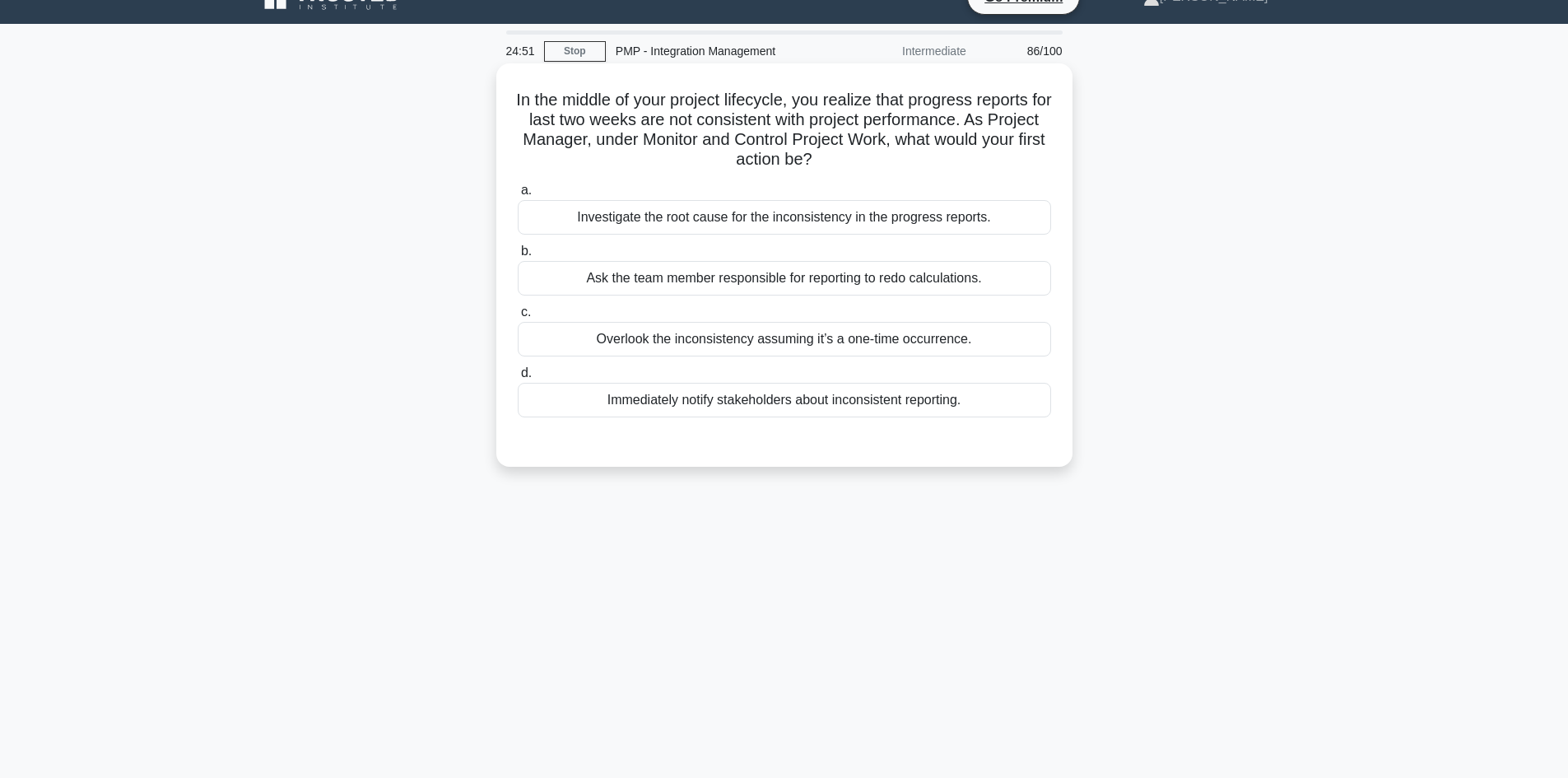
click at [877, 220] on div "Investigate the root cause for the inconsistency in the progress reports." at bounding box center [784, 217] width 533 height 35
click at [517, 195] on input "a. Investigate the root cause for the inconsistency in the progress reports." at bounding box center [517, 190] width 0 height 10
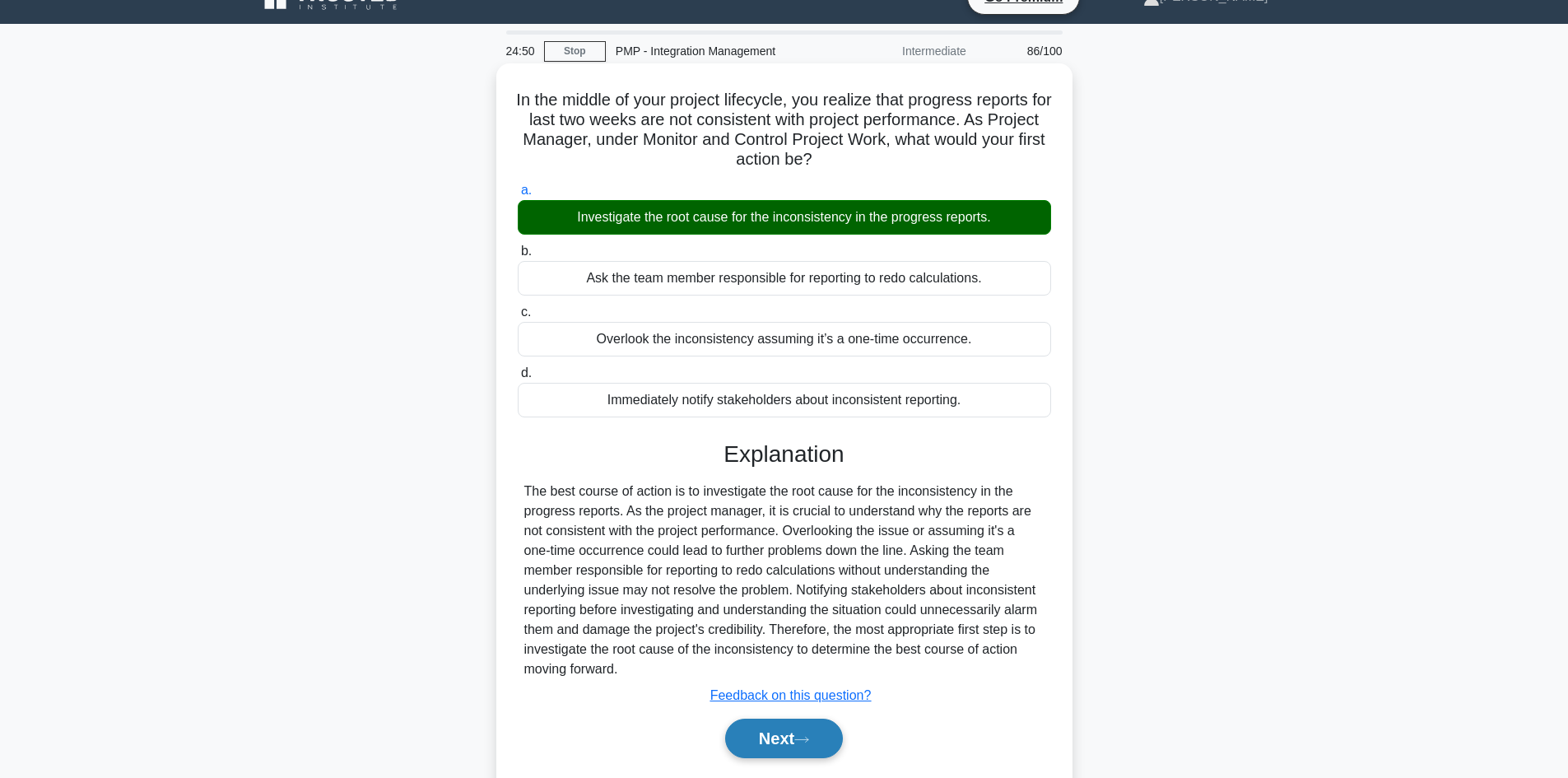
click at [824, 747] on button "Next" at bounding box center [784, 738] width 118 height 40
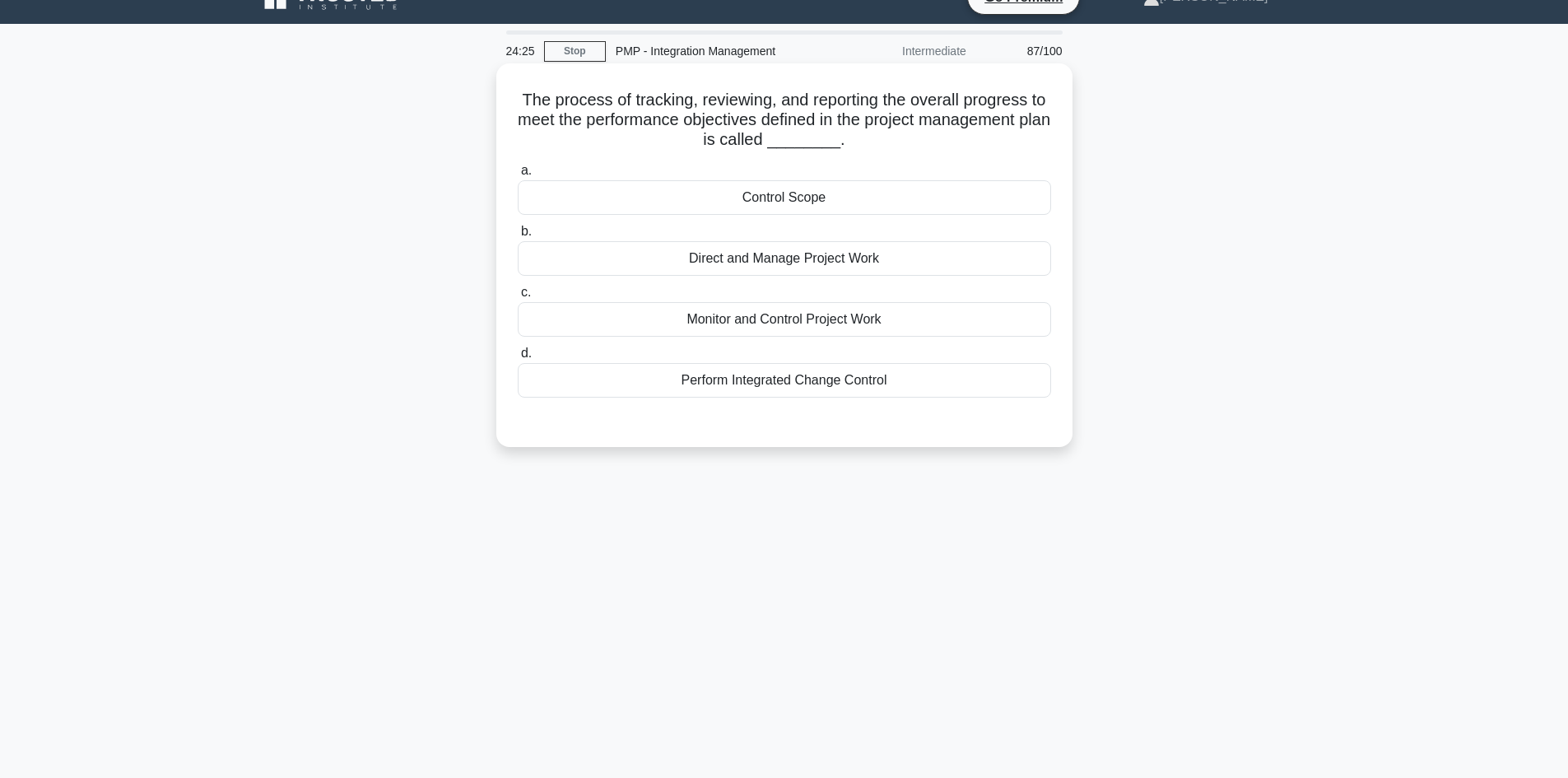
click at [851, 317] on div "Monitor and Control Project Work" at bounding box center [784, 319] width 533 height 35
click at [517, 298] on input "c. Monitor and Control Project Work" at bounding box center [517, 292] width 0 height 10
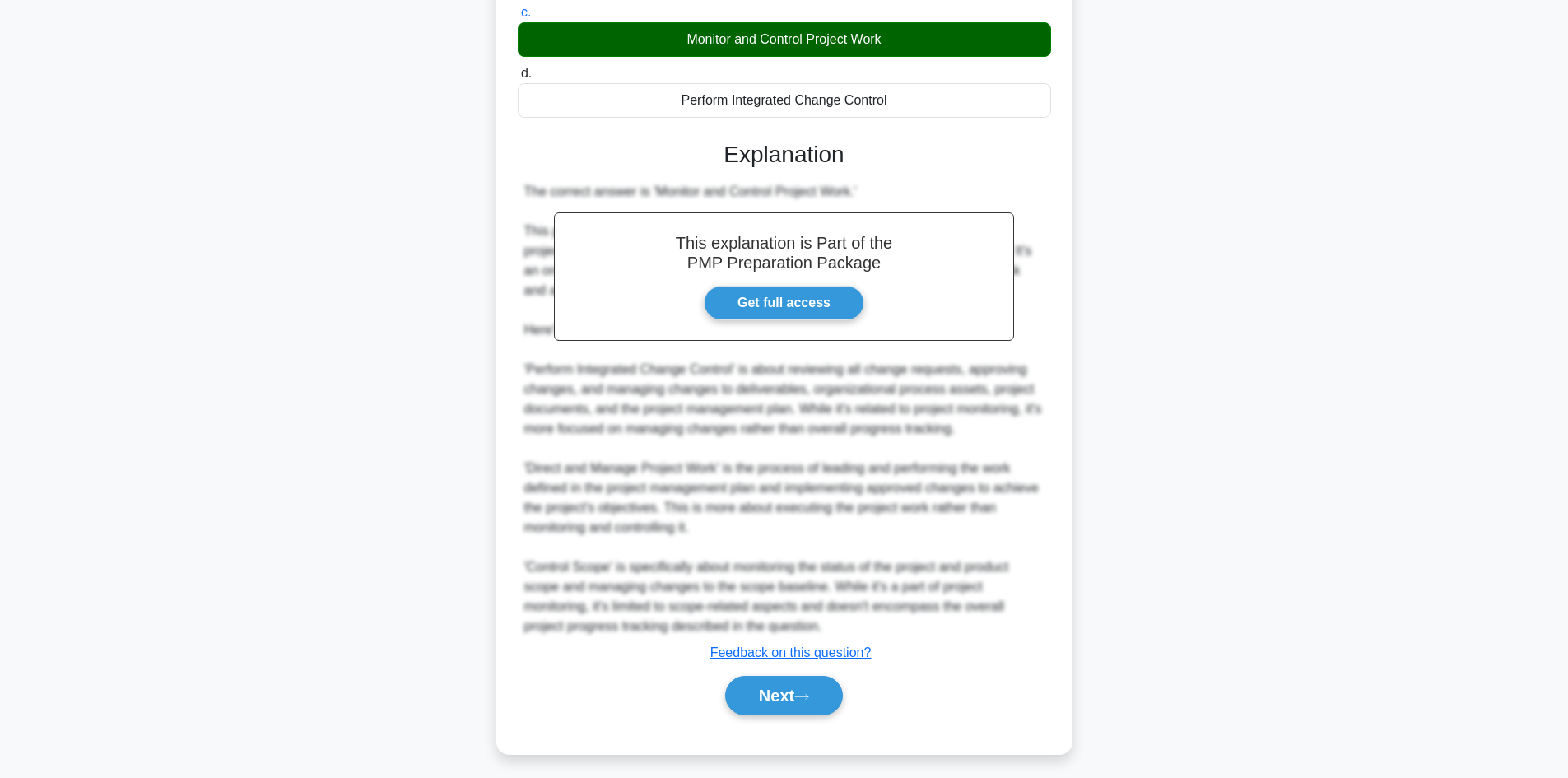
scroll to position [317, 0]
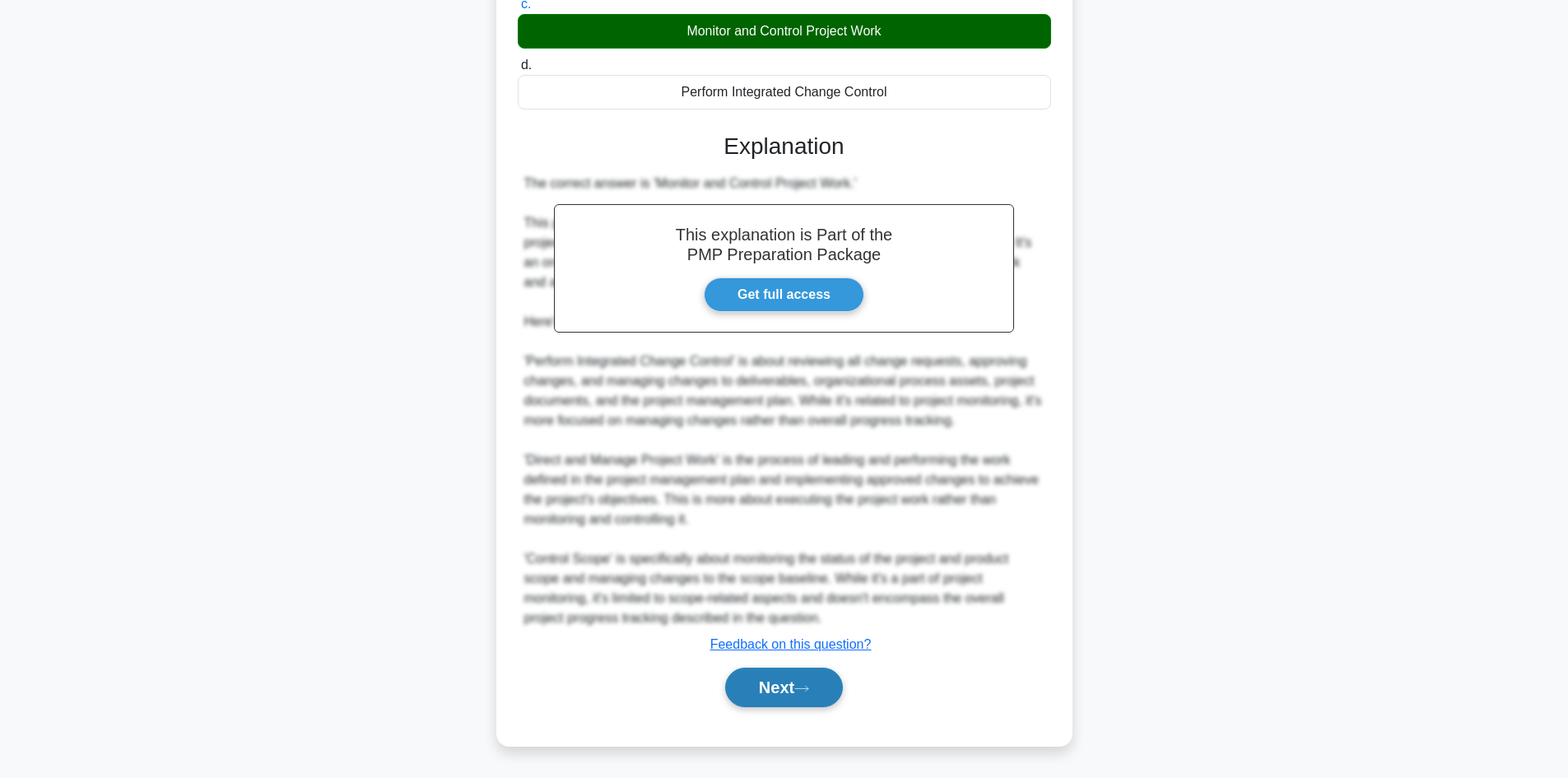
click at [810, 684] on button "Next" at bounding box center [784, 687] width 118 height 40
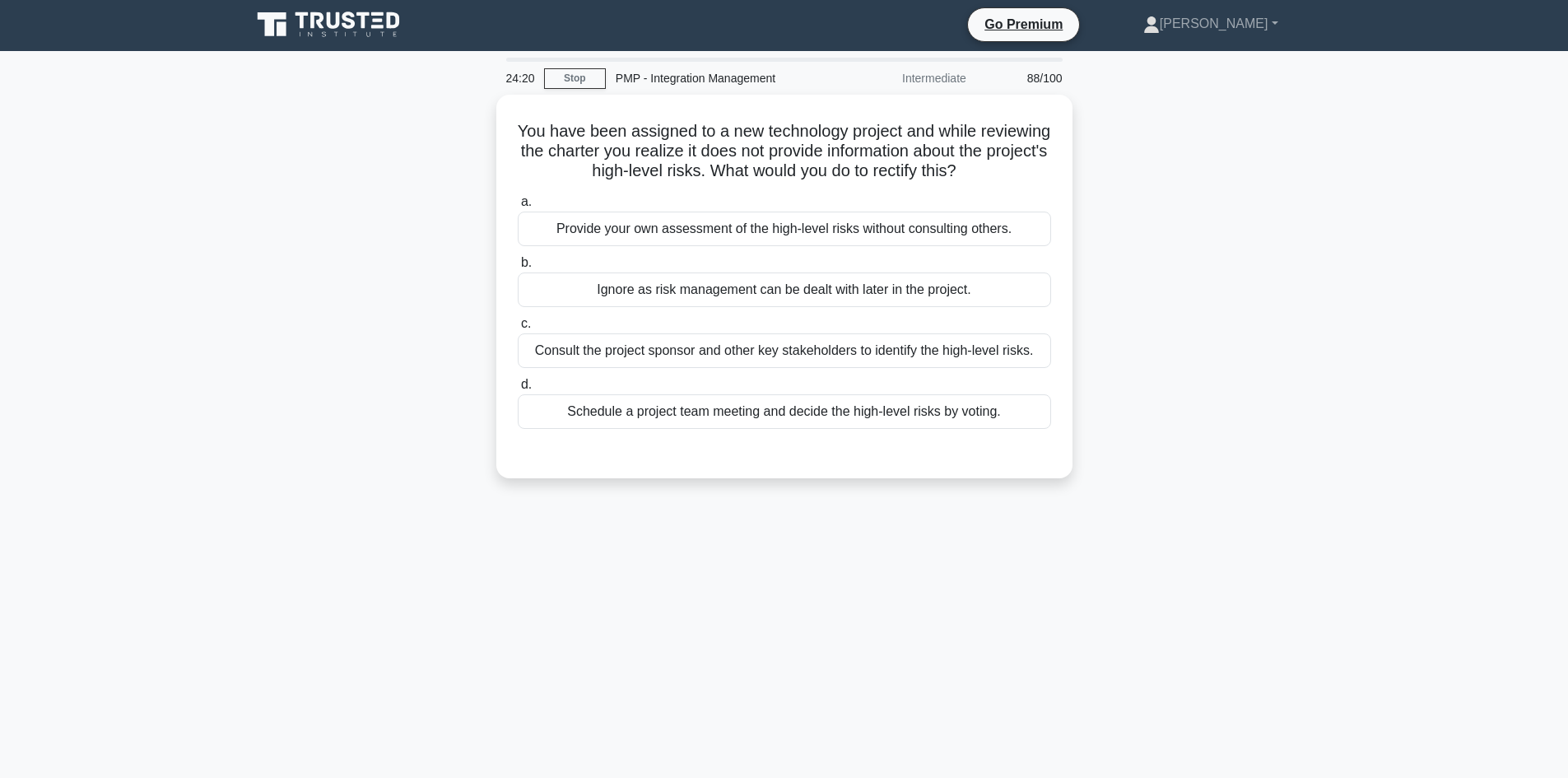
scroll to position [0, 0]
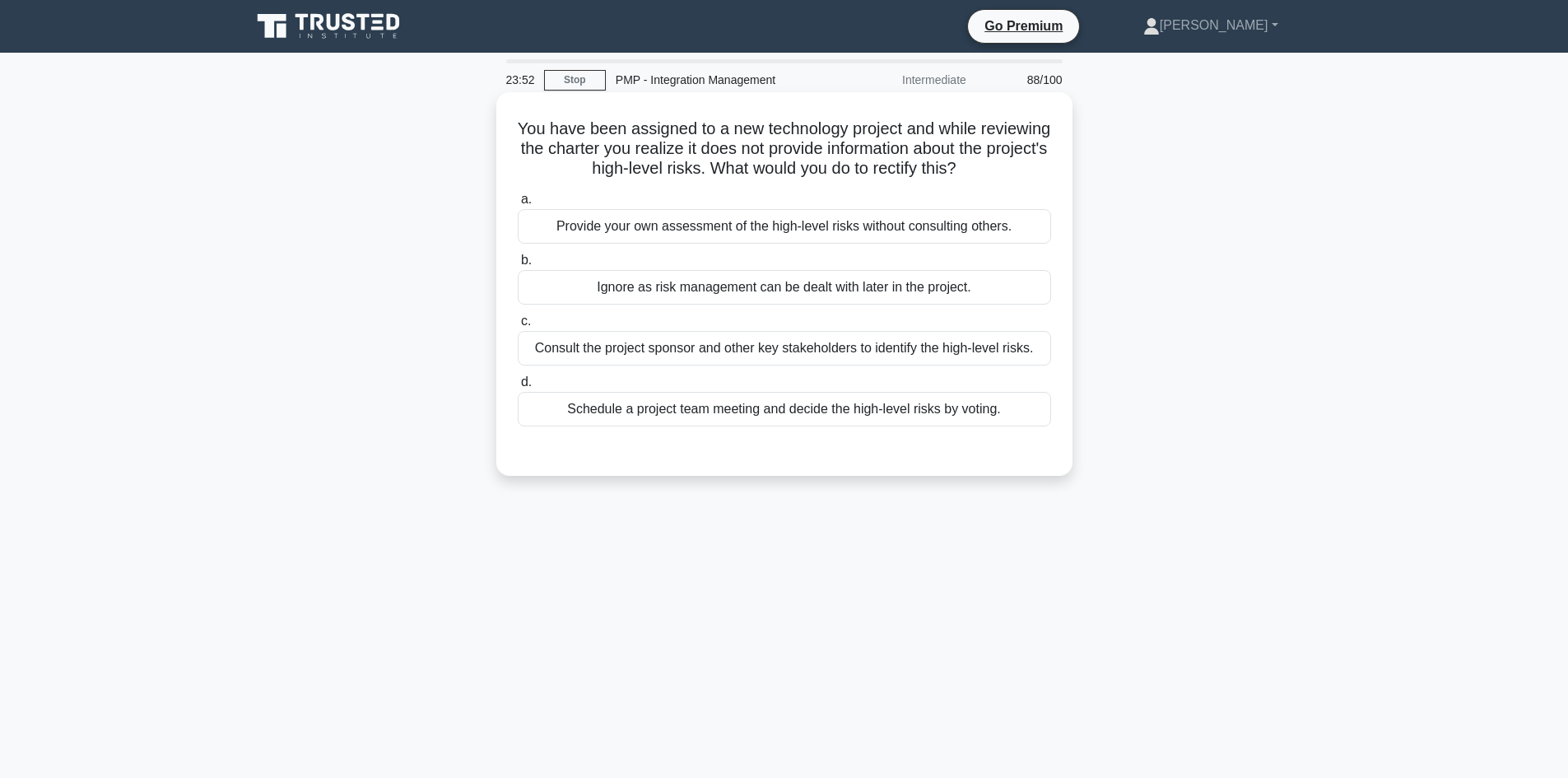
click at [883, 353] on div "Consult the project sponsor and other key stakeholders to identify the high-lev…" at bounding box center [784, 347] width 533 height 35
click at [517, 327] on input "c. Consult the project sponsor and other key stakeholders to identify the high-…" at bounding box center [517, 321] width 0 height 10
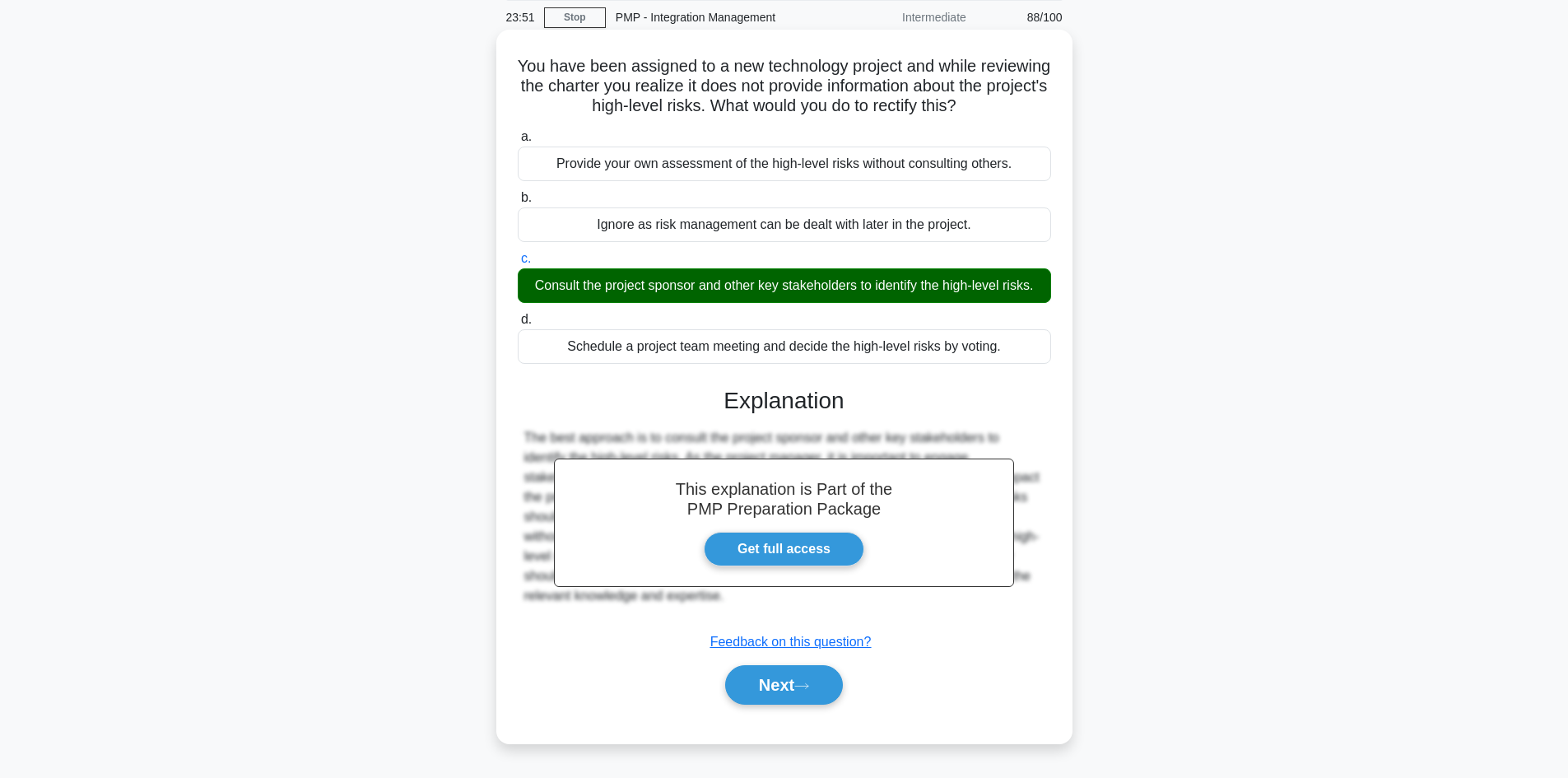
scroll to position [111, 0]
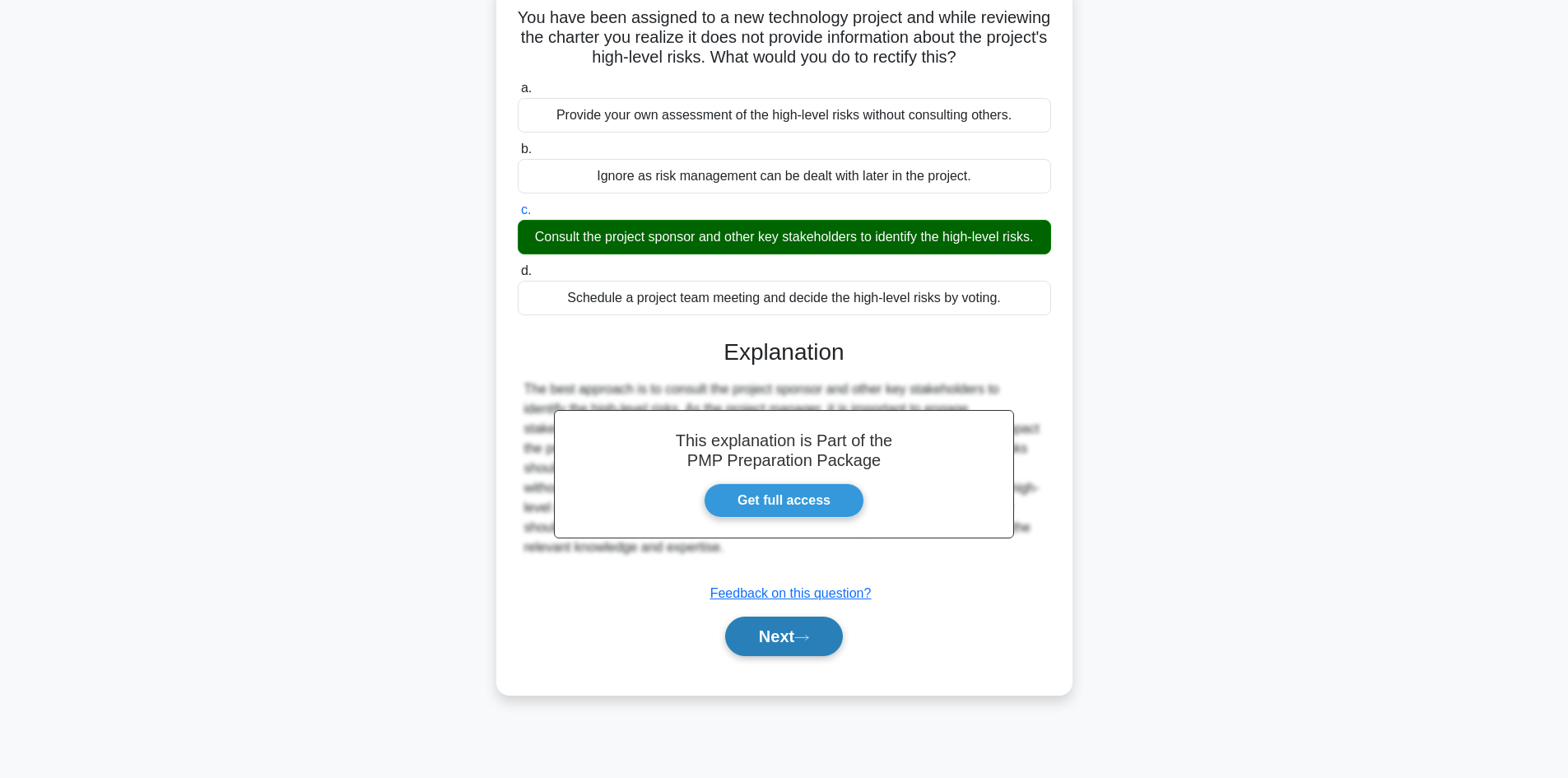
click at [808, 639] on icon at bounding box center [801, 636] width 13 height 5
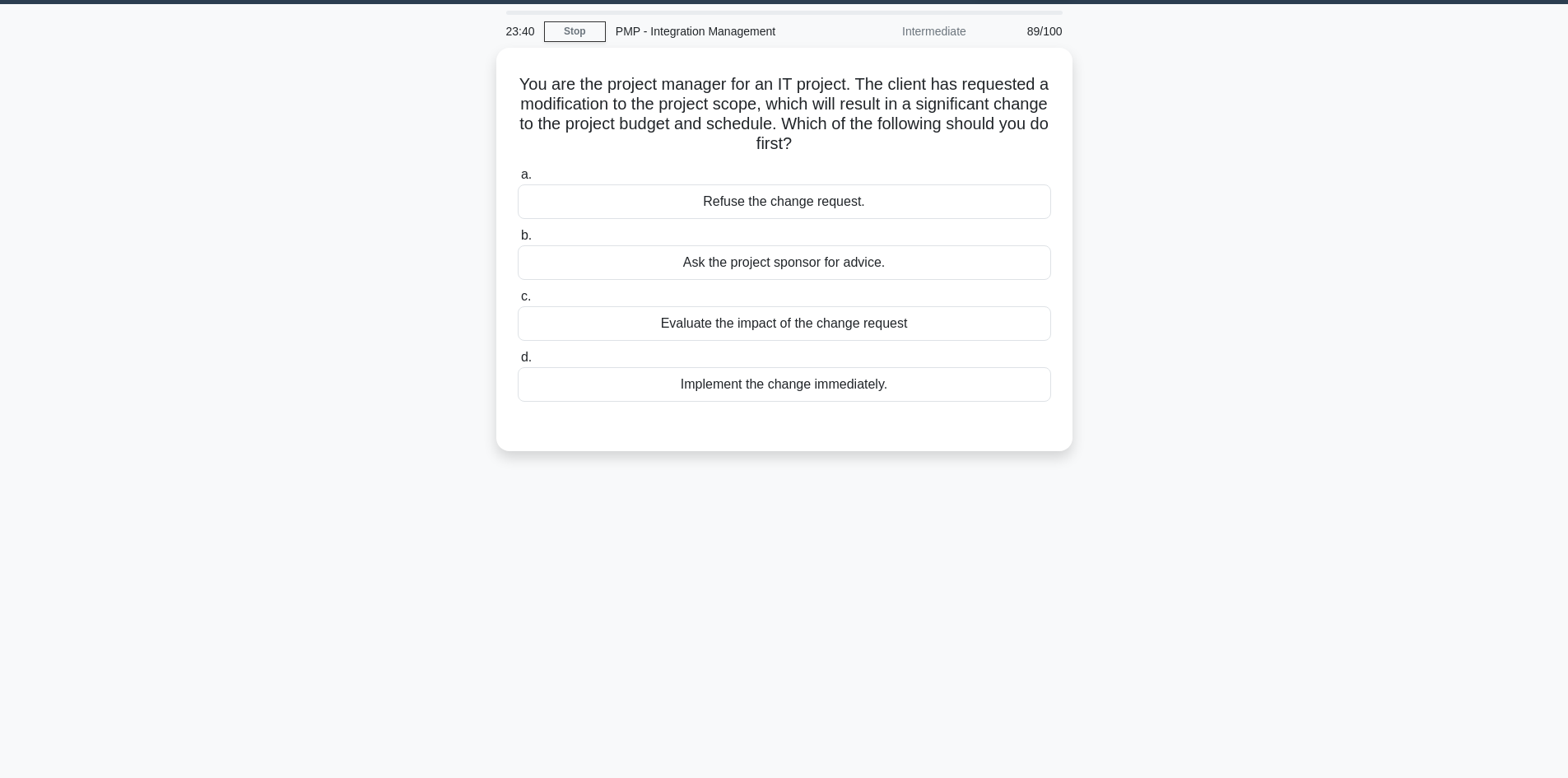
scroll to position [0, 0]
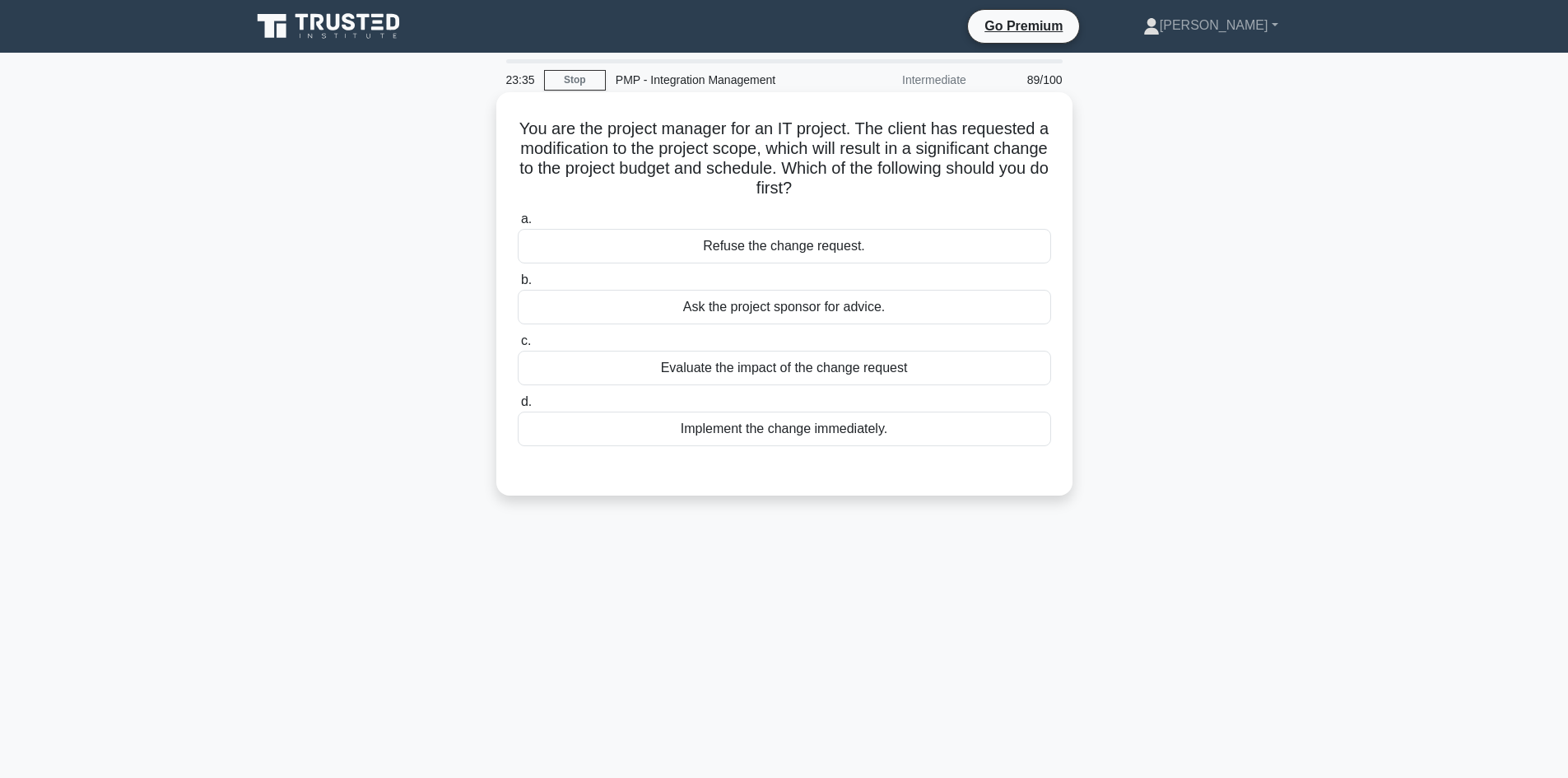
click at [872, 371] on div "Evaluate the impact of the change request" at bounding box center [784, 367] width 533 height 35
click at [517, 347] on input "c. Evaluate the impact of the change request" at bounding box center [517, 341] width 0 height 10
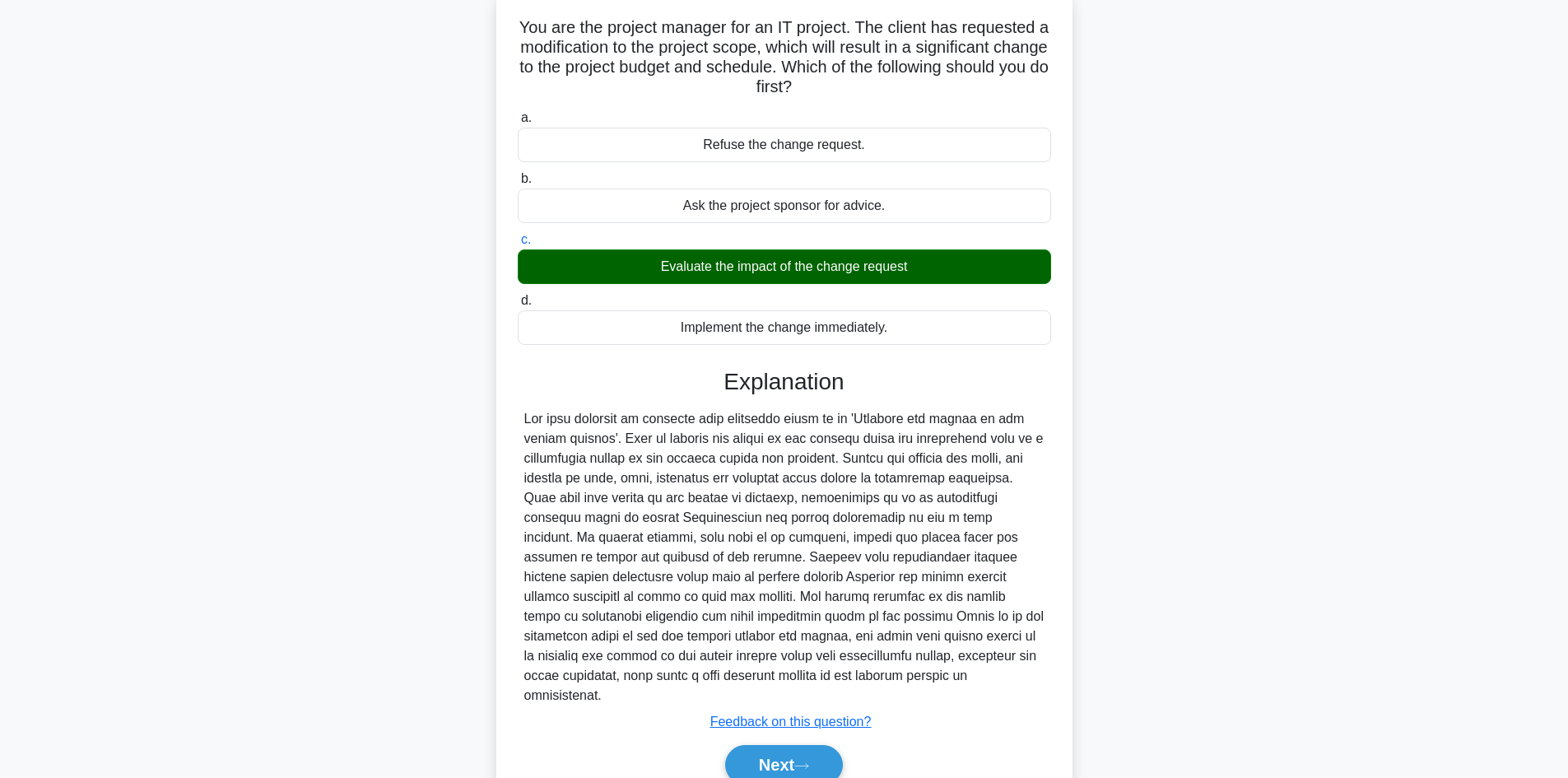
scroll to position [159, 0]
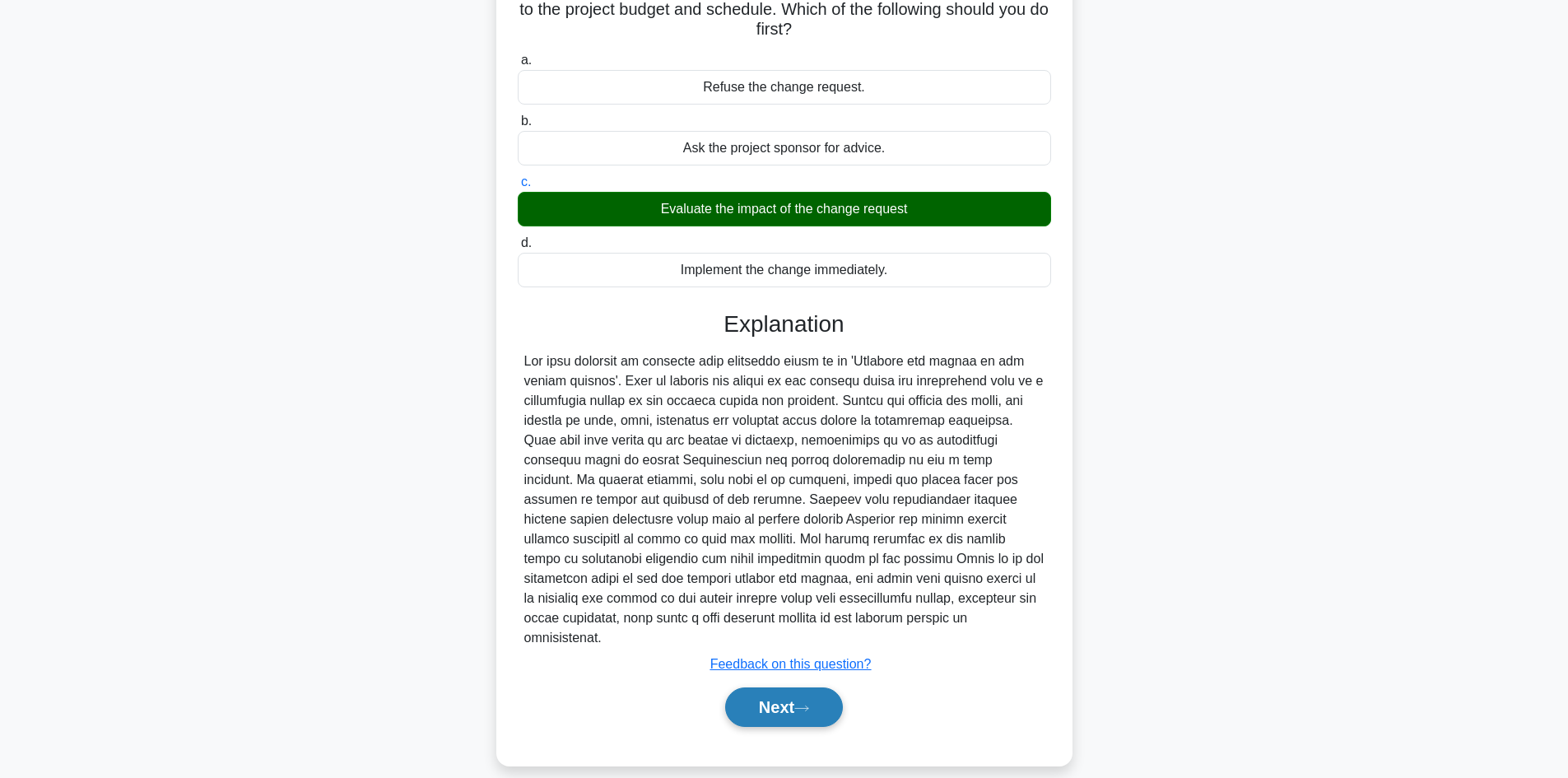
click at [776, 687] on button "Next" at bounding box center [784, 707] width 118 height 40
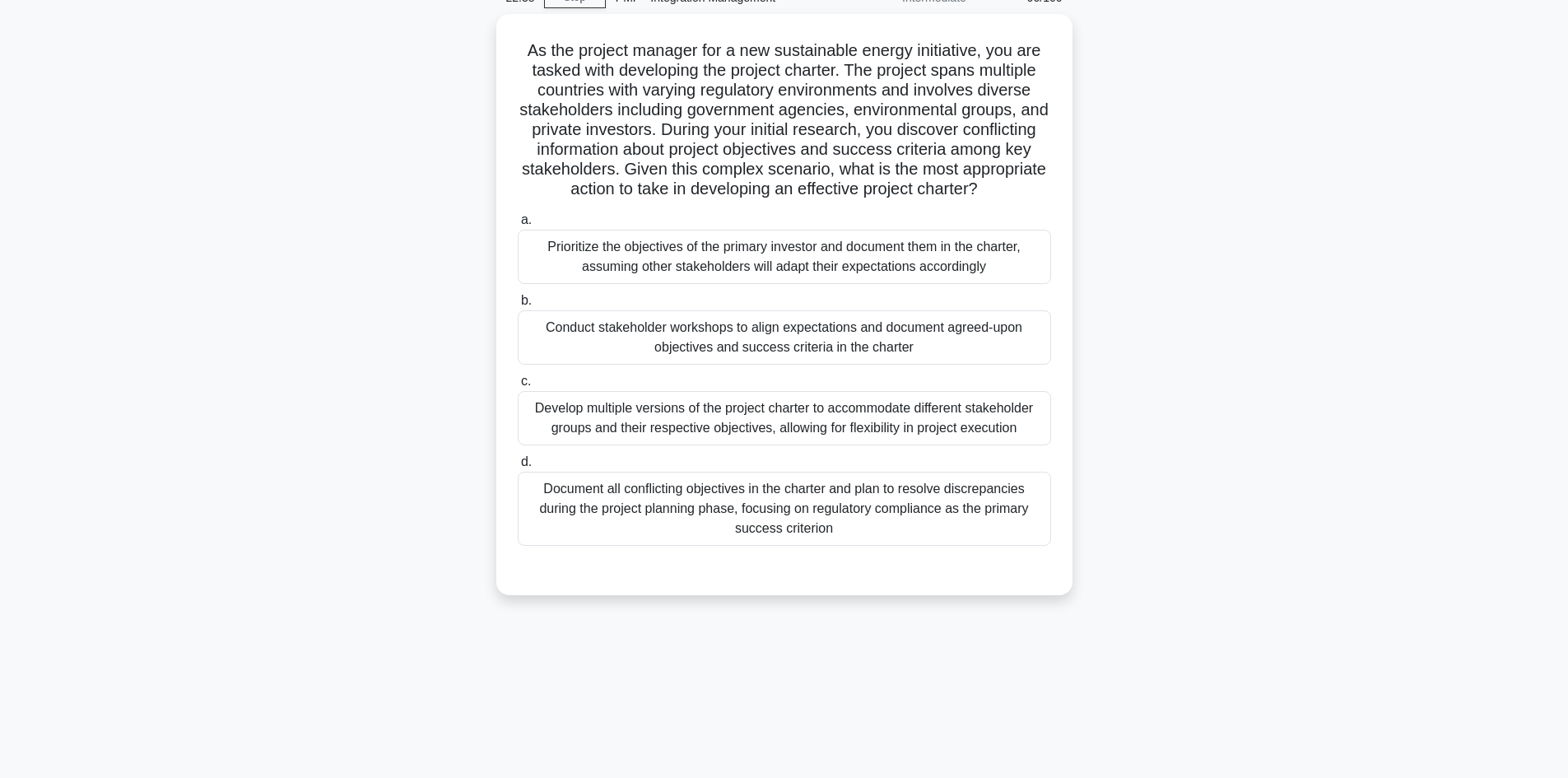
scroll to position [111, 0]
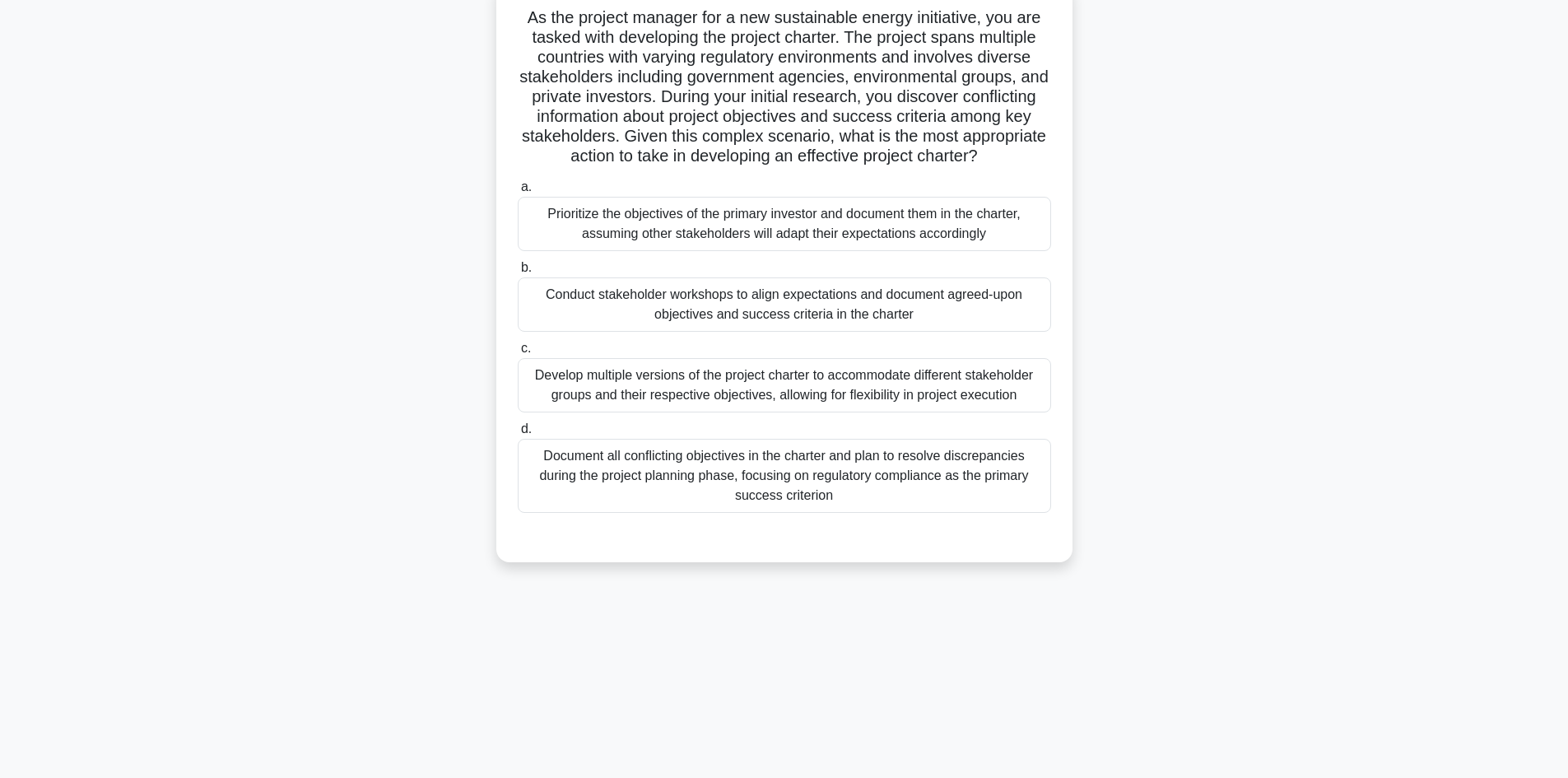
click at [882, 315] on div "Conduct stakeholder workshops to align expectations and document agreed-upon ob…" at bounding box center [784, 305] width 533 height 55
click at [517, 273] on input "b. Conduct stakeholder workshops to align expectations and document agreed-upon…" at bounding box center [517, 267] width 0 height 10
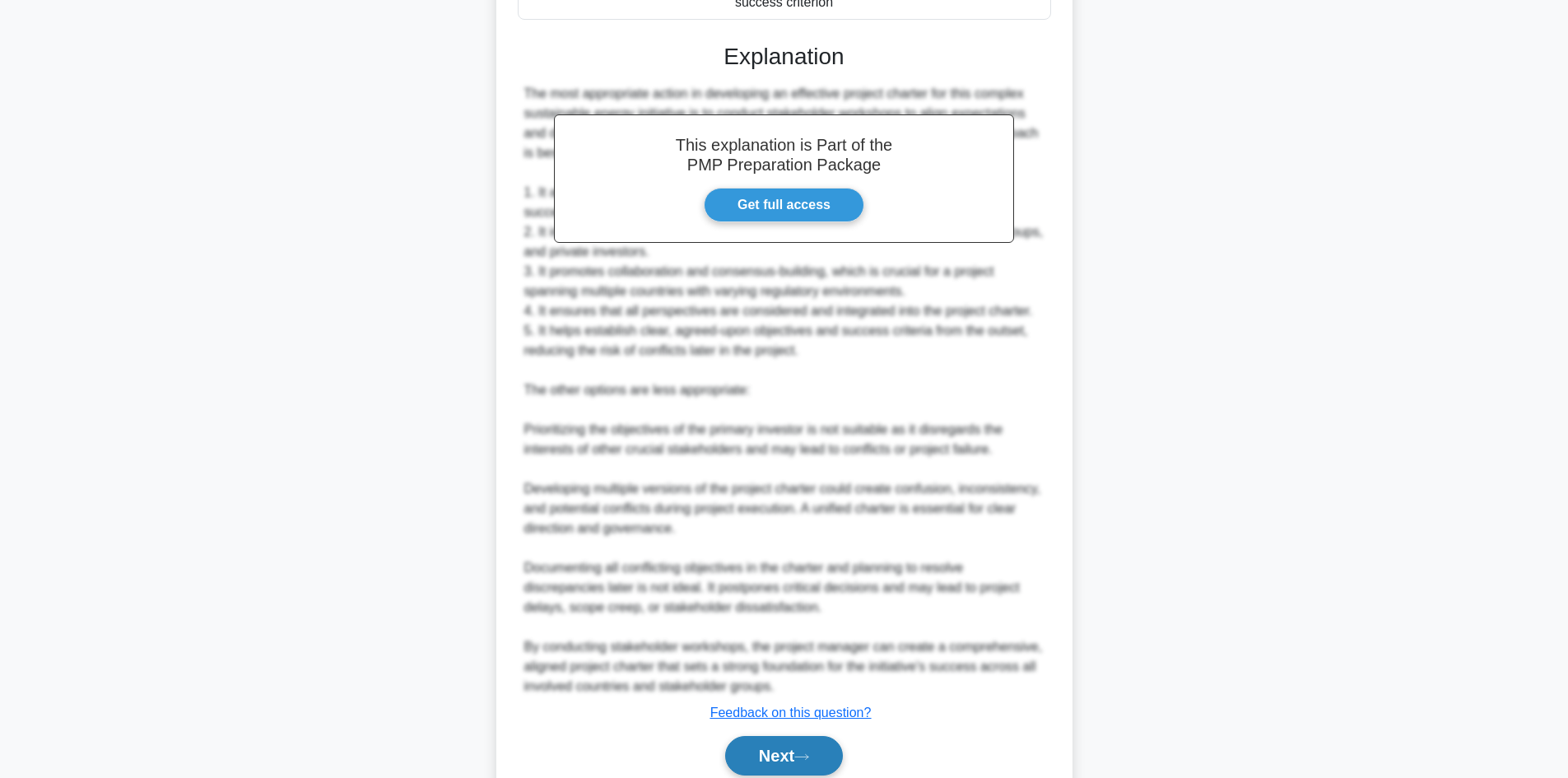
scroll to position [692, 0]
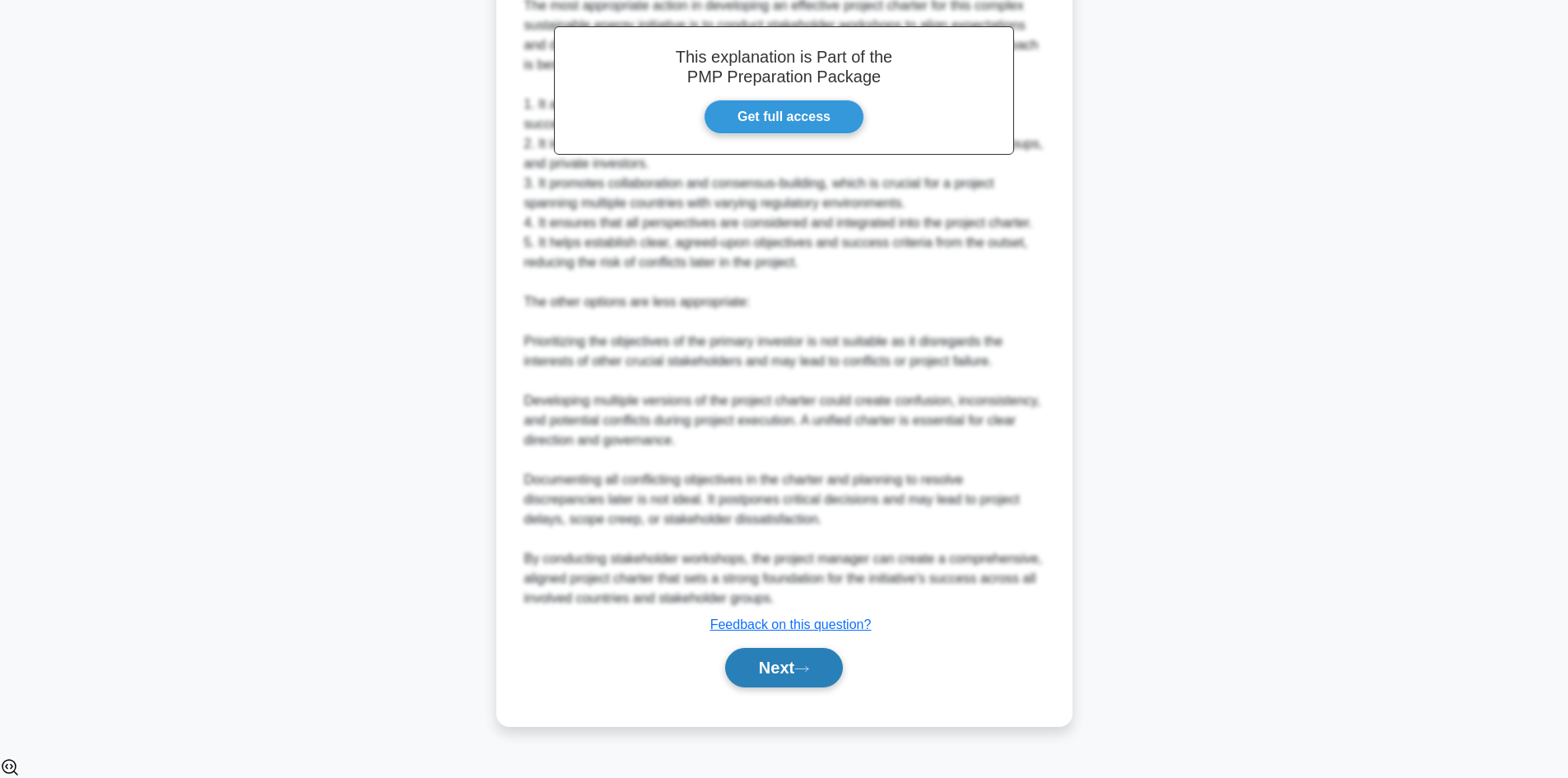
click at [809, 683] on button "Next" at bounding box center [784, 668] width 118 height 40
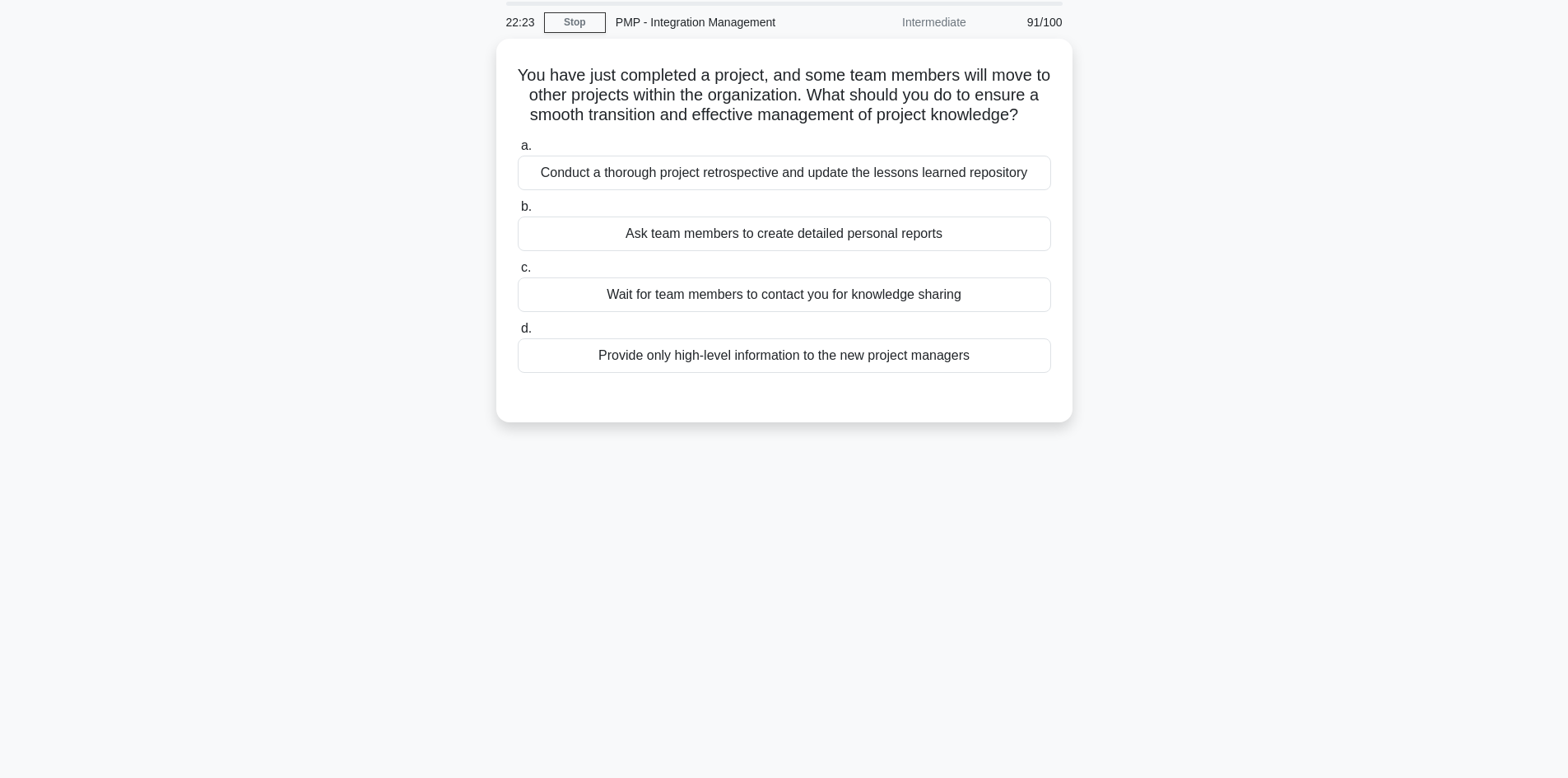
scroll to position [29, 0]
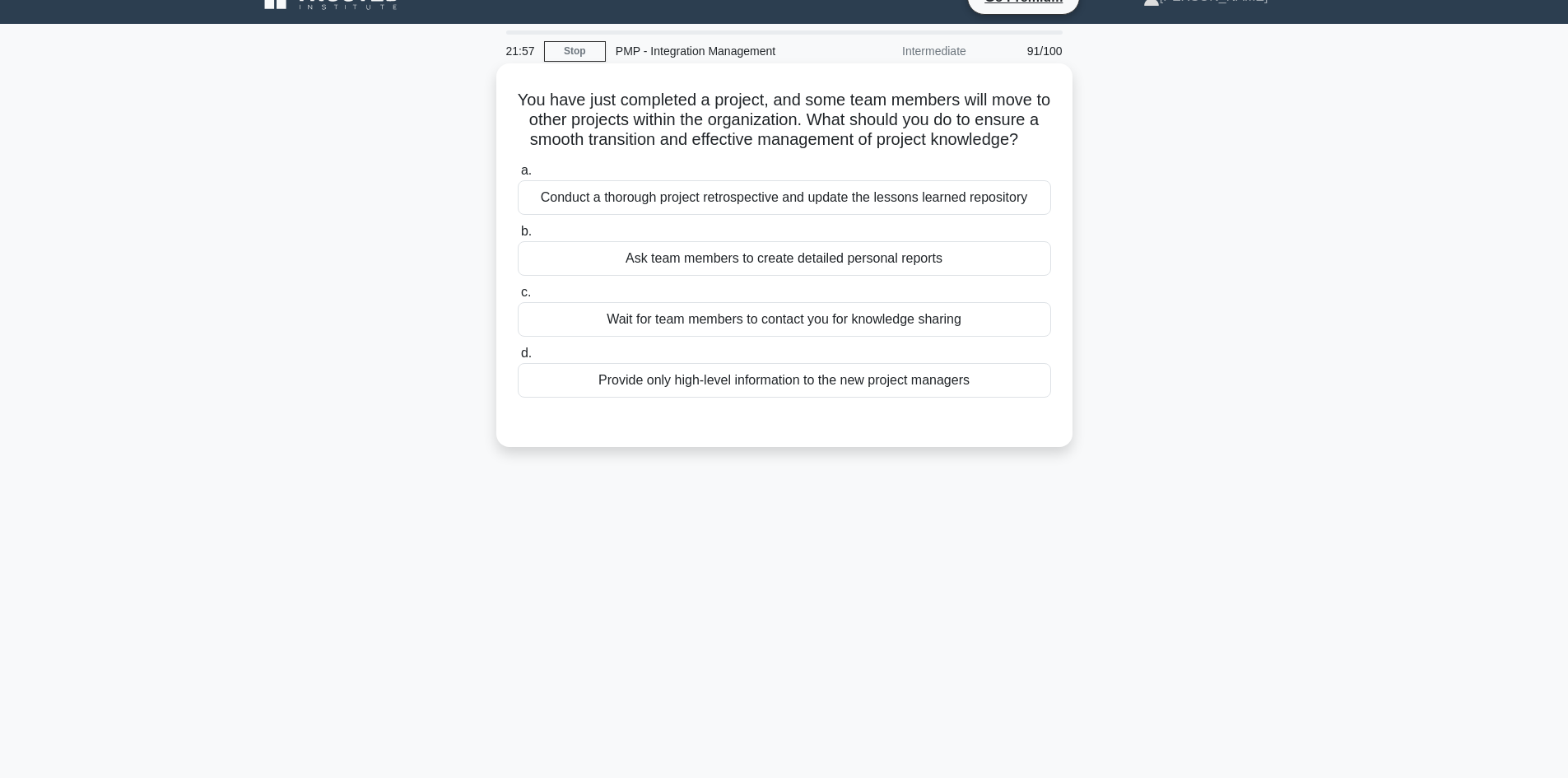
click at [869, 215] on div "Conduct a thorough project retrospective and update the lessons learned reposit…" at bounding box center [784, 197] width 533 height 35
click at [517, 177] on input "a. Conduct a thorough project retrospective and update the lessons learned repo…" at bounding box center [517, 170] width 0 height 10
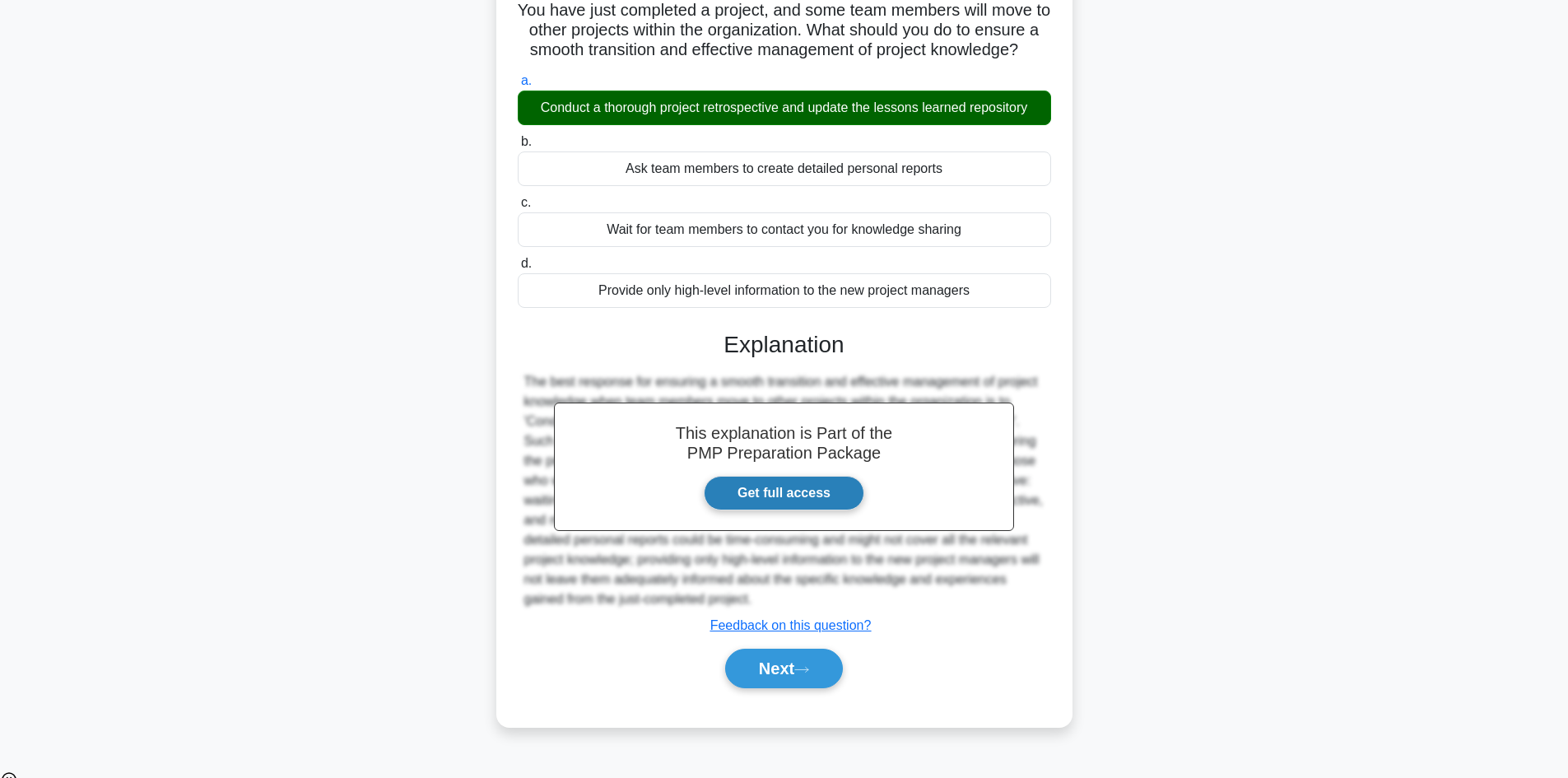
scroll to position [119, 0]
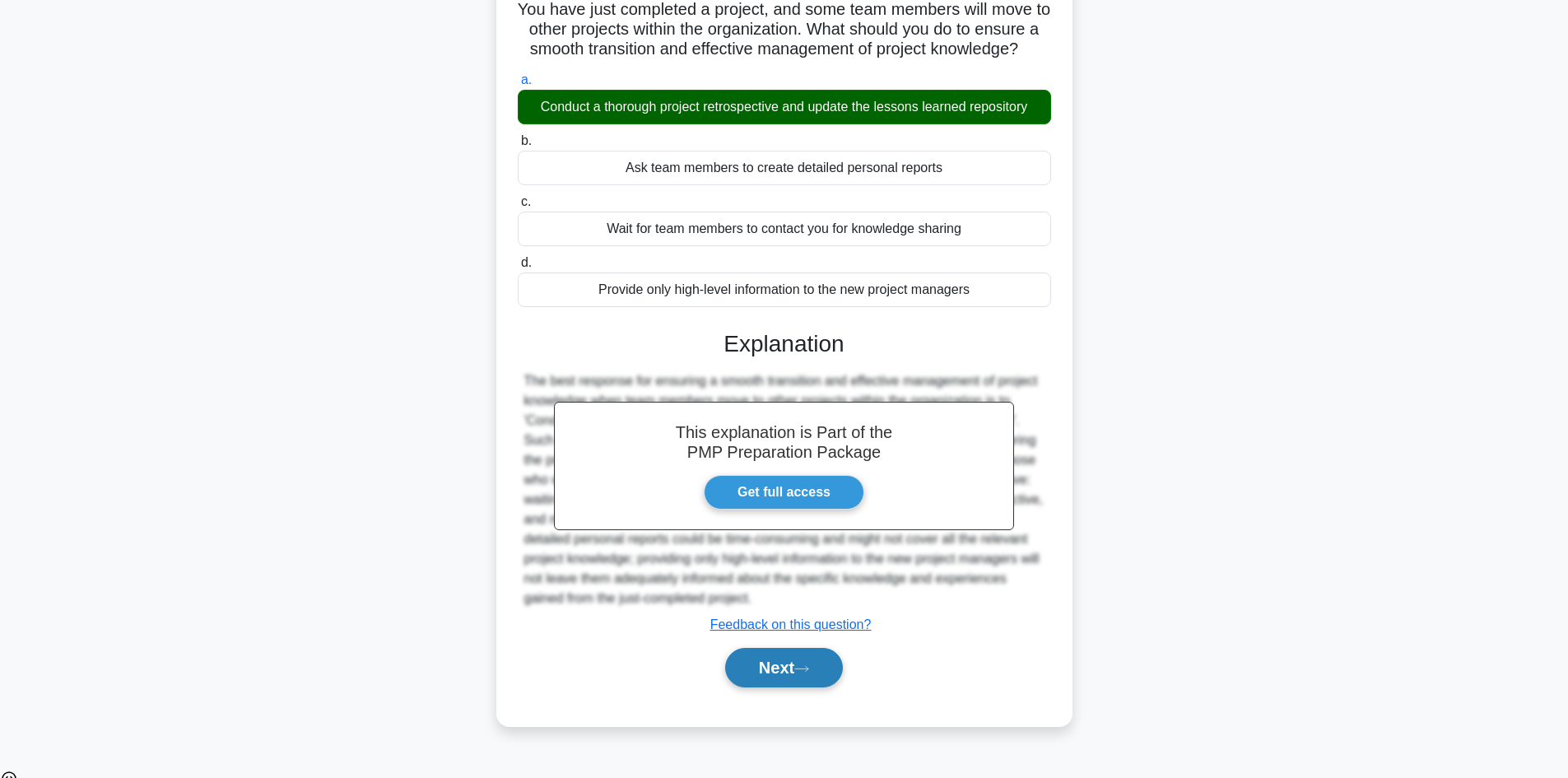
click at [790, 687] on button "Next" at bounding box center [784, 668] width 118 height 40
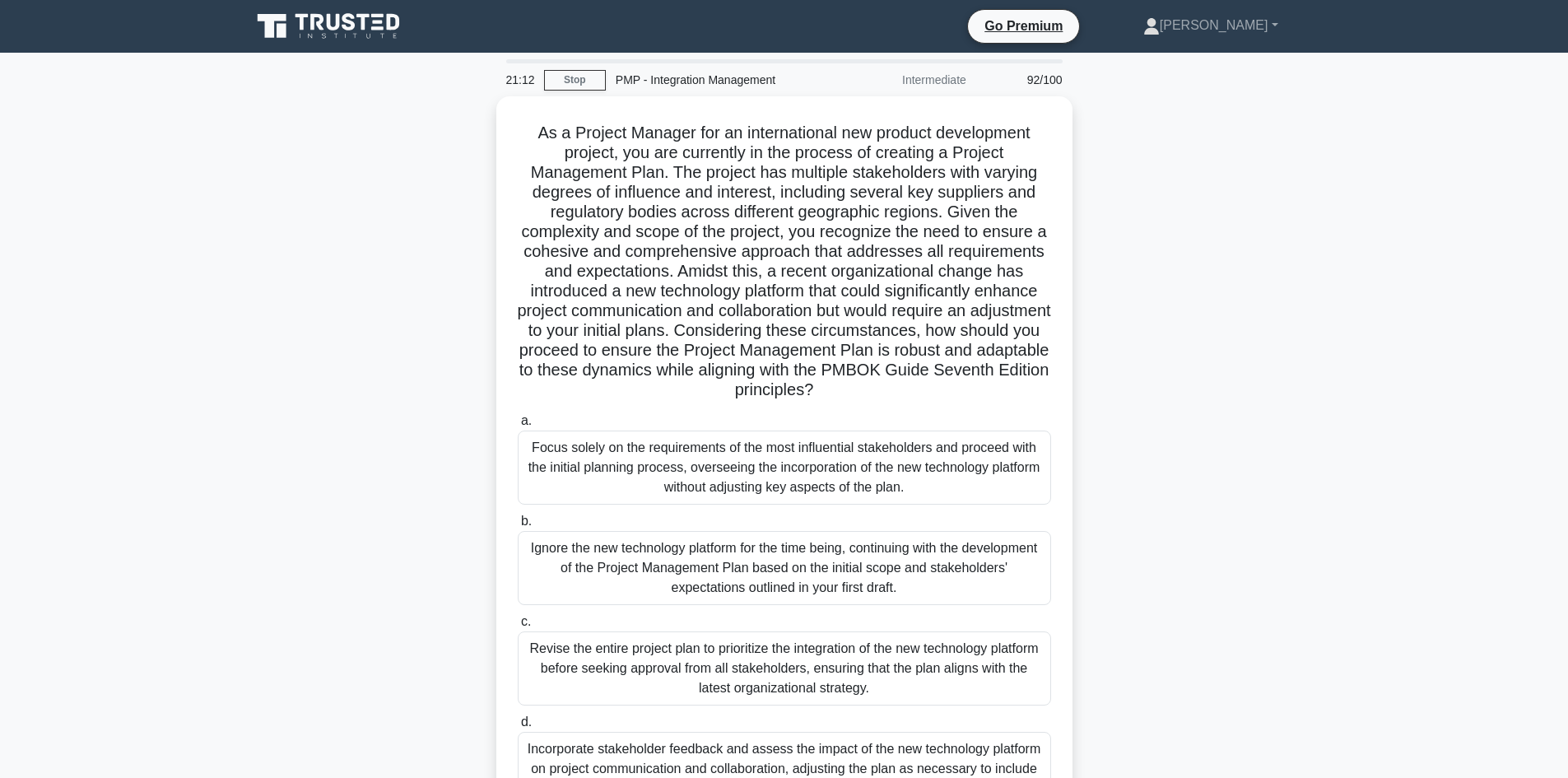
scroll to position [111, 0]
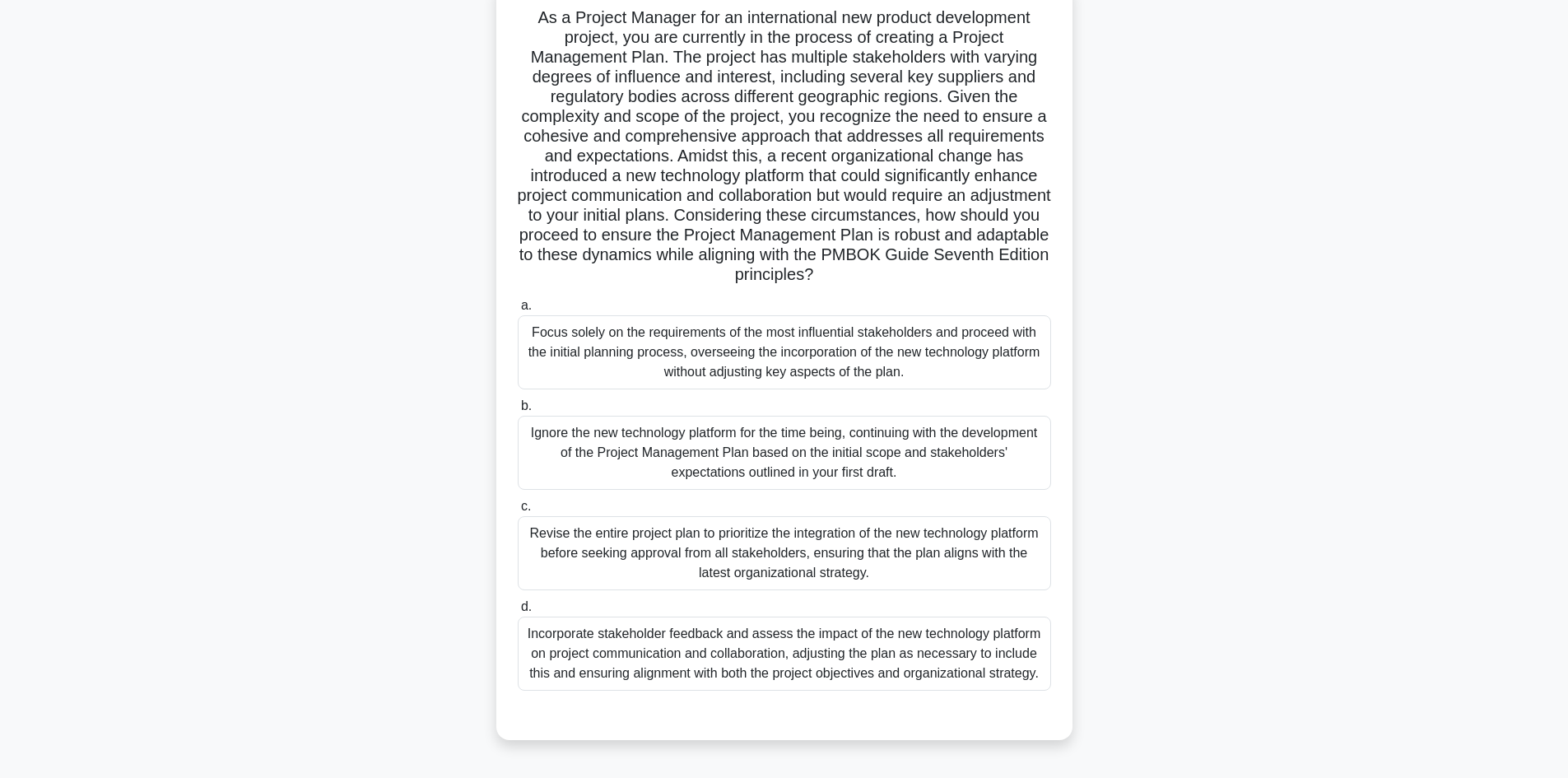
click at [890, 661] on div "Incorporate stakeholder feedback and assess the impact of the new technology pl…" at bounding box center [784, 653] width 533 height 74
click at [517, 613] on input "d. Incorporate stakeholder feedback and assess the impact of the new technology…" at bounding box center [517, 606] width 0 height 10
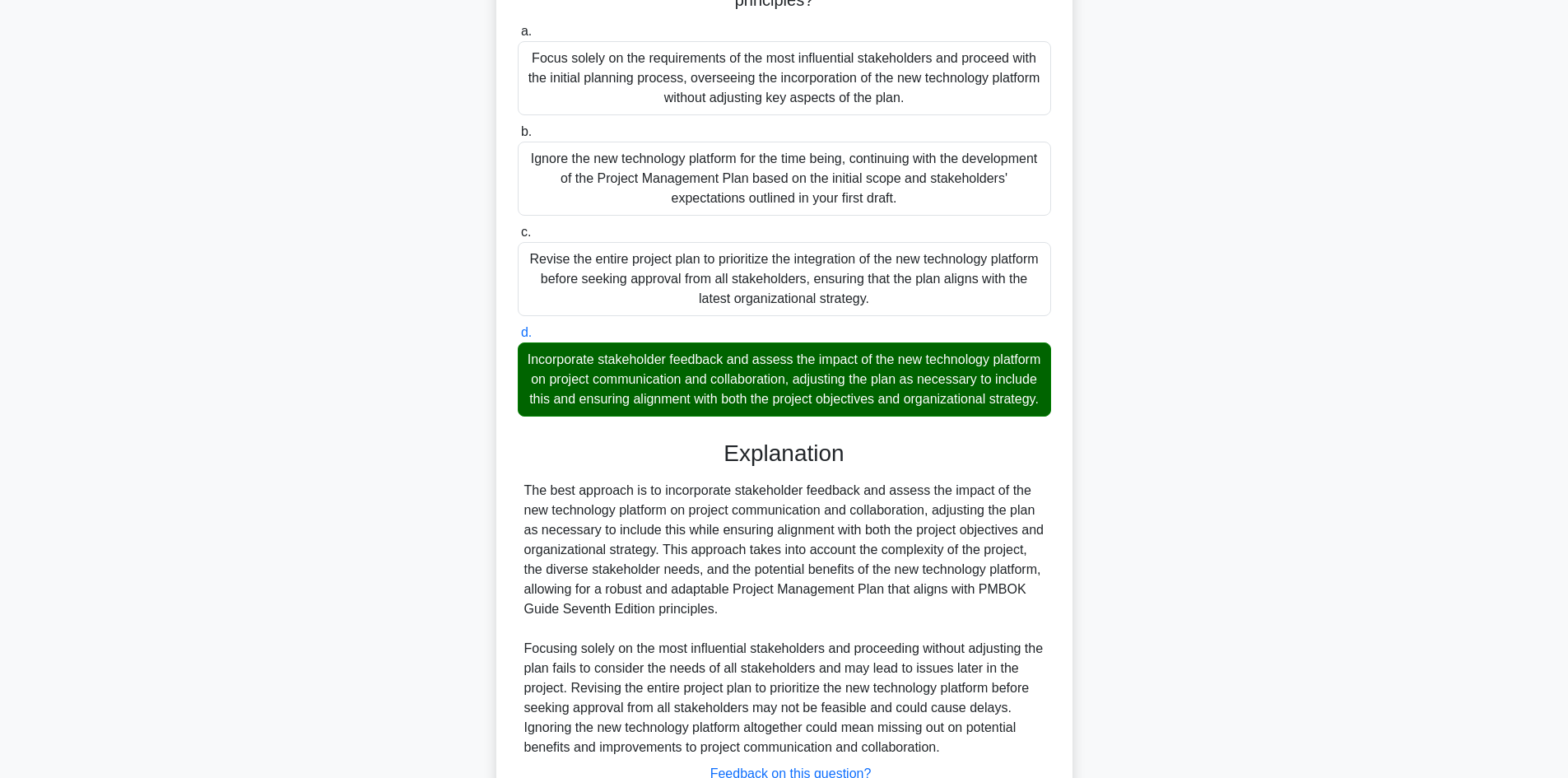
scroll to position [523, 0]
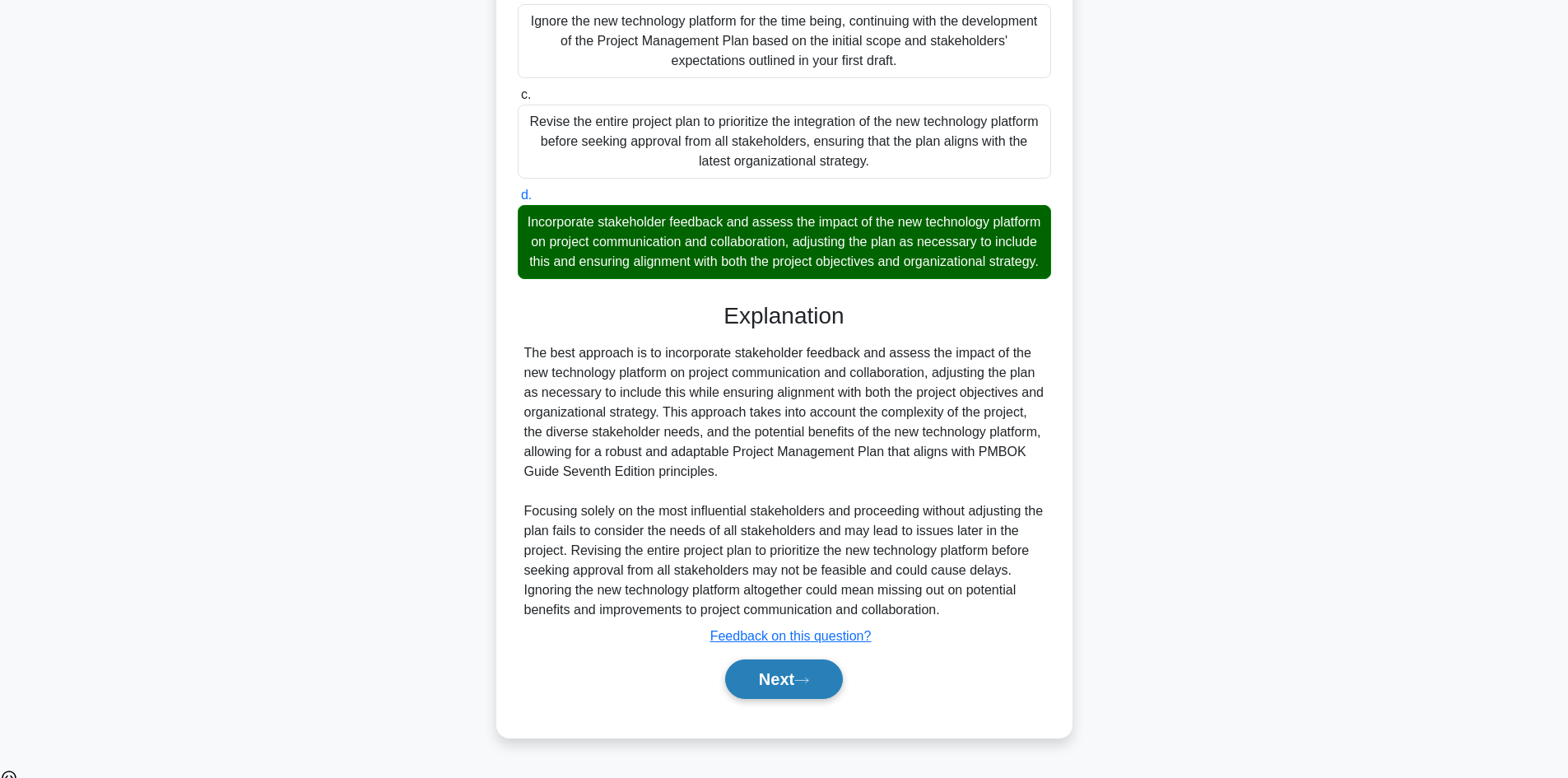
click at [804, 684] on button "Next" at bounding box center [784, 679] width 118 height 40
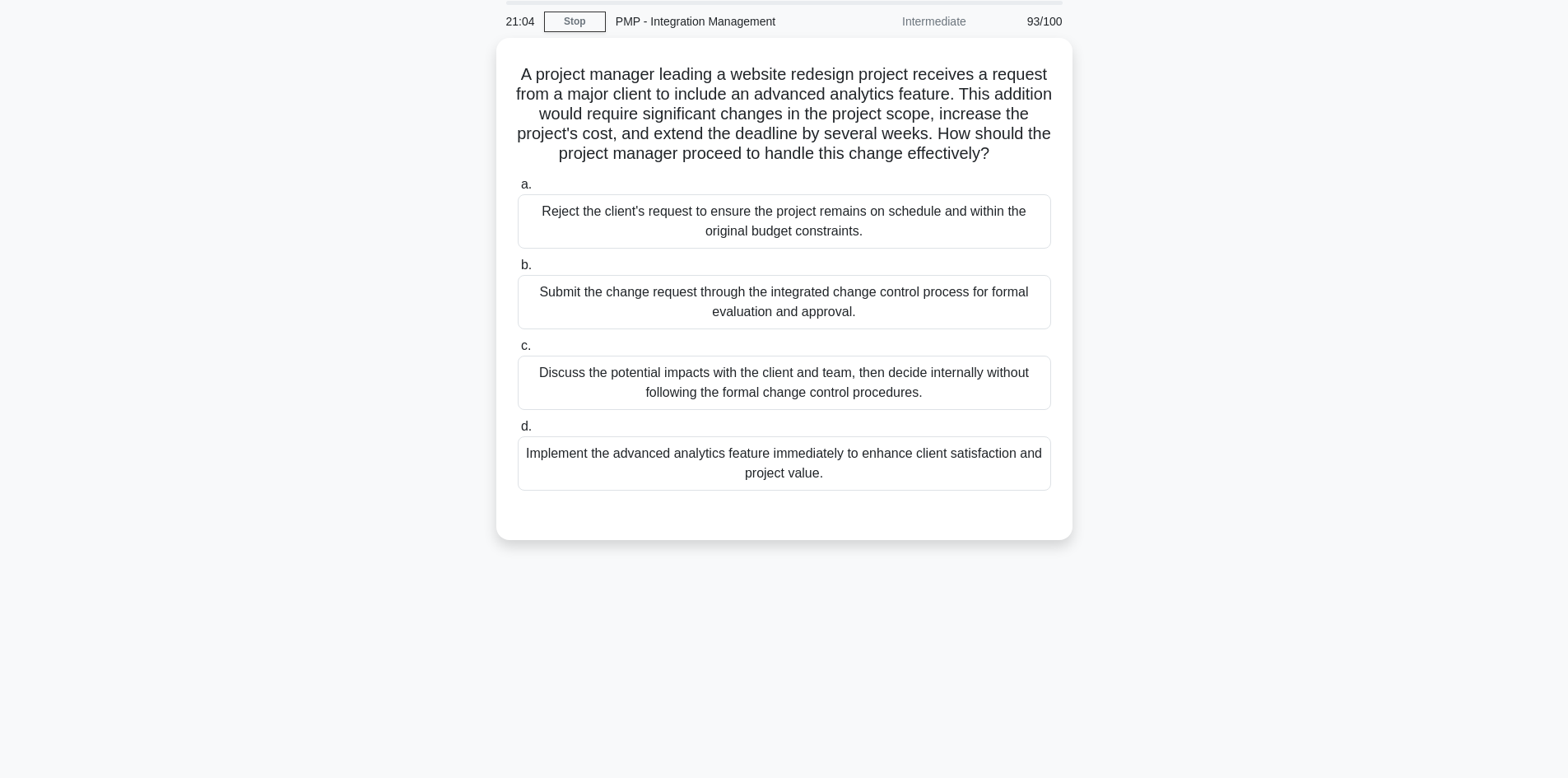
scroll to position [29, 0]
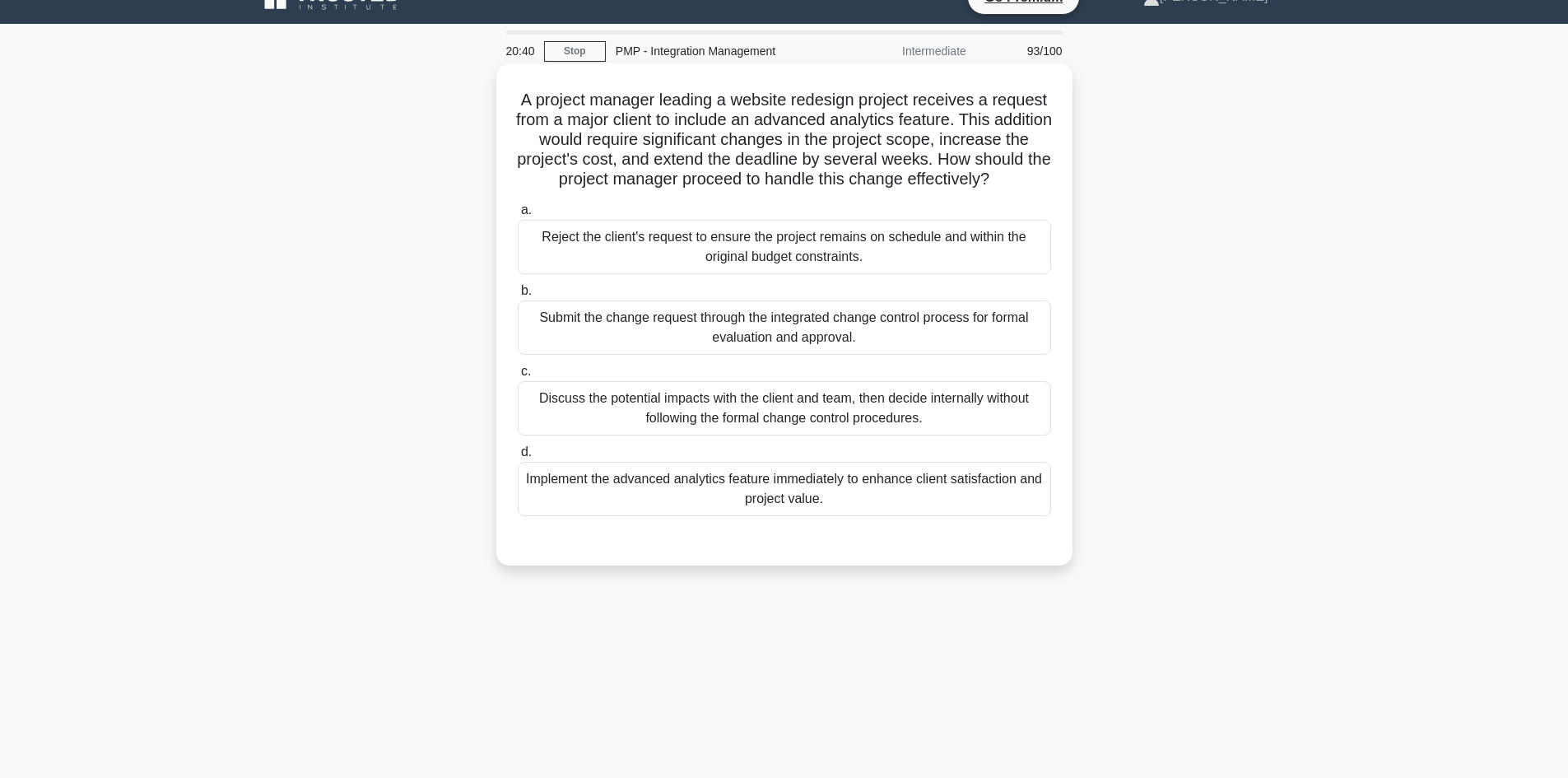
click at [859, 337] on div "Submit the change request through the integrated change control process for for…" at bounding box center [784, 328] width 533 height 55
click at [517, 296] on input "b. Submit the change request through the integrated change control process for …" at bounding box center [517, 290] width 0 height 10
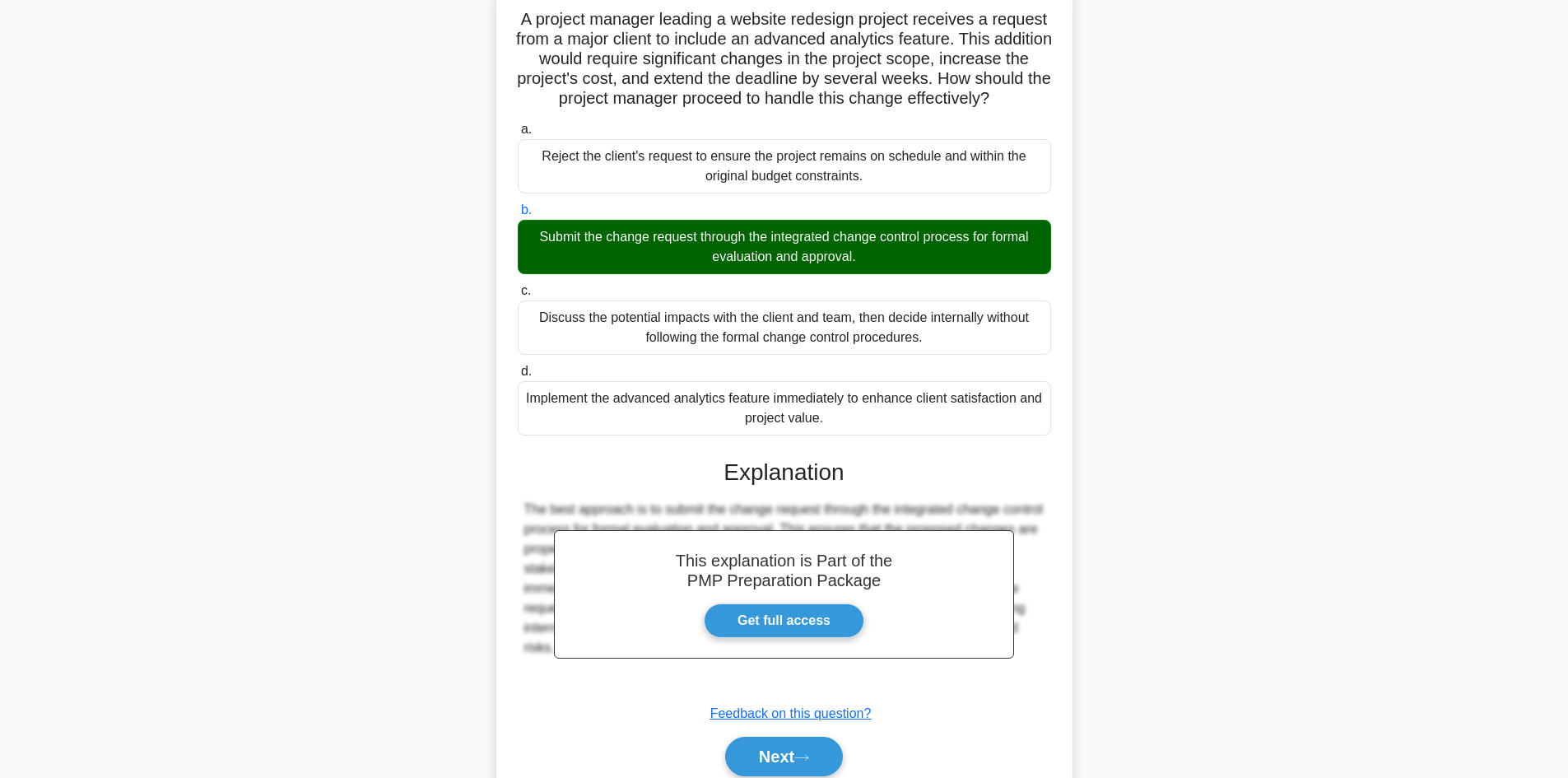
scroll to position [198, 0]
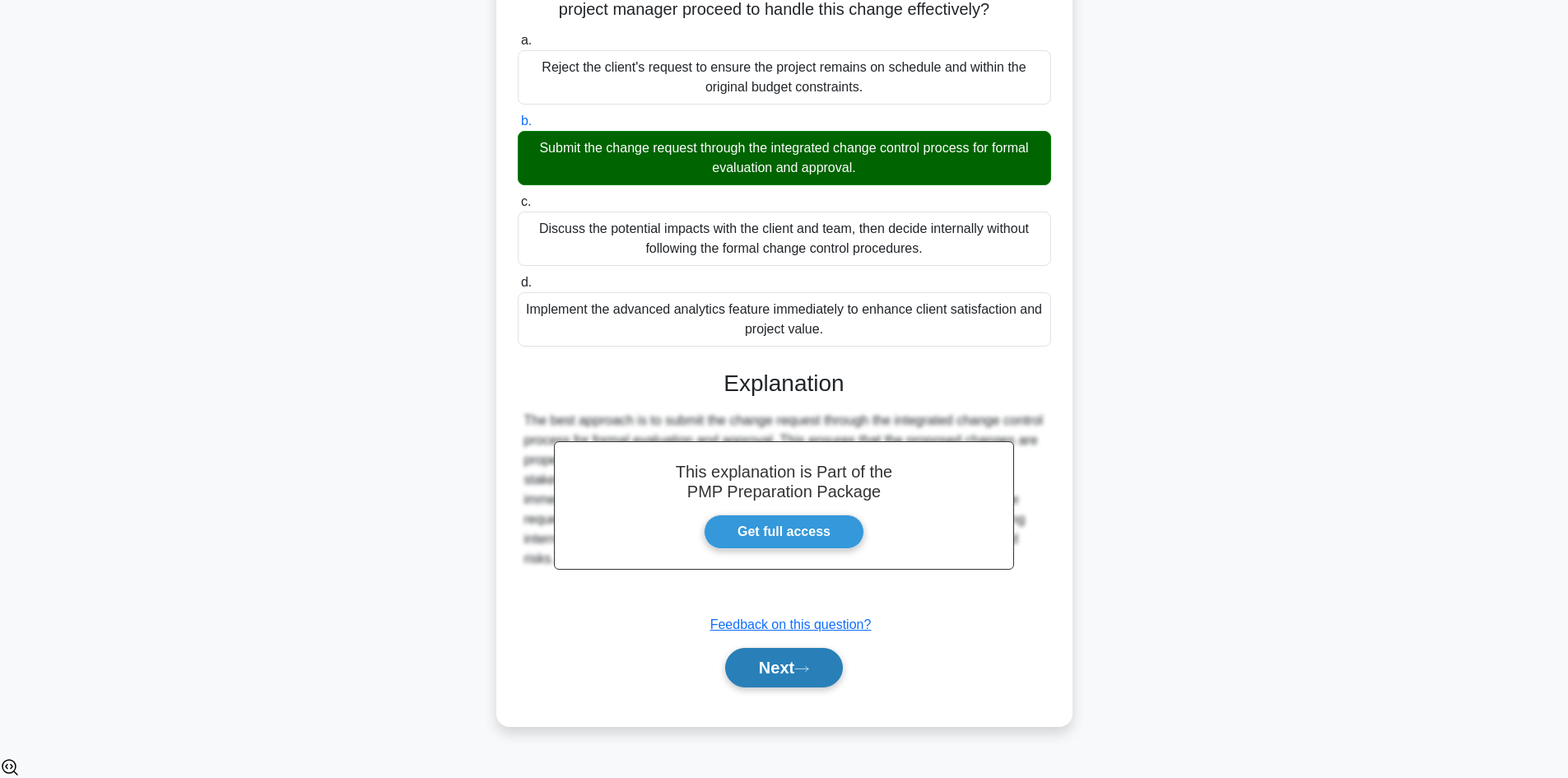
click at [810, 687] on button "Next" at bounding box center [784, 668] width 118 height 40
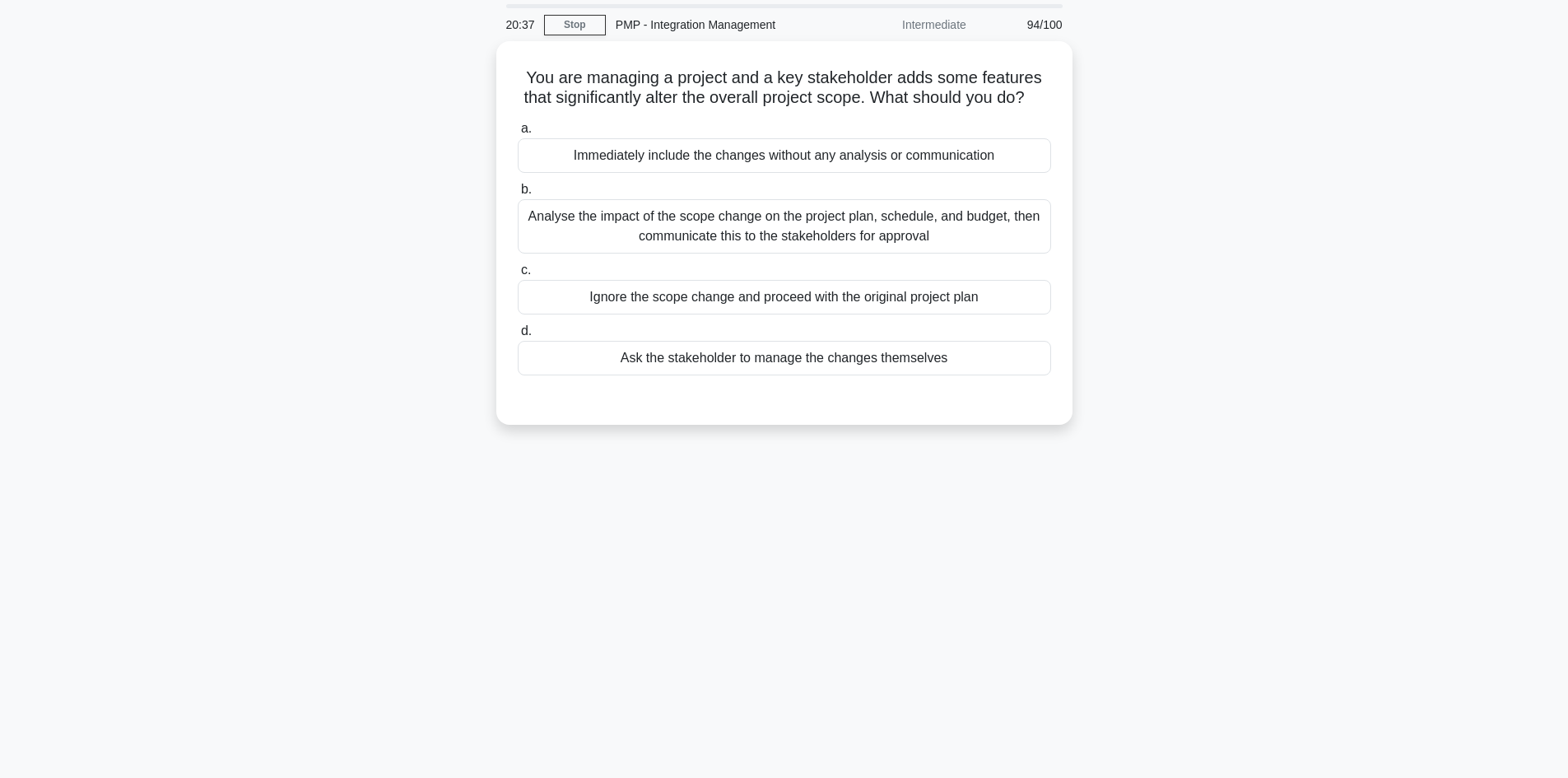
scroll to position [0, 0]
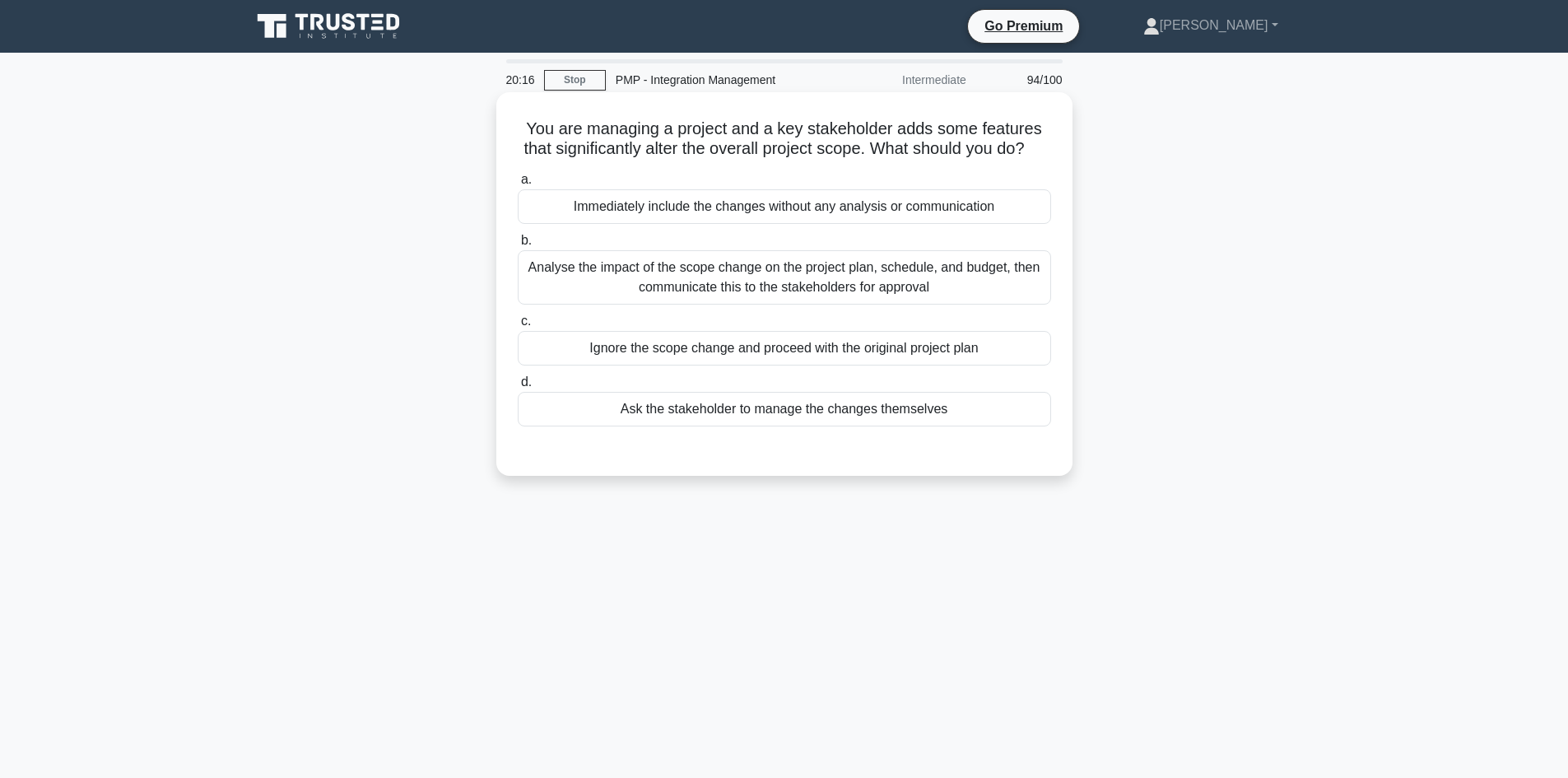
click at [792, 286] on div "Analyse the impact of the scope change on the project plan, schedule, and budge…" at bounding box center [784, 278] width 533 height 55
click at [517, 246] on input "b. Analyse the impact of the scope change on the project plan, schedule, and bu…" at bounding box center [517, 240] width 0 height 10
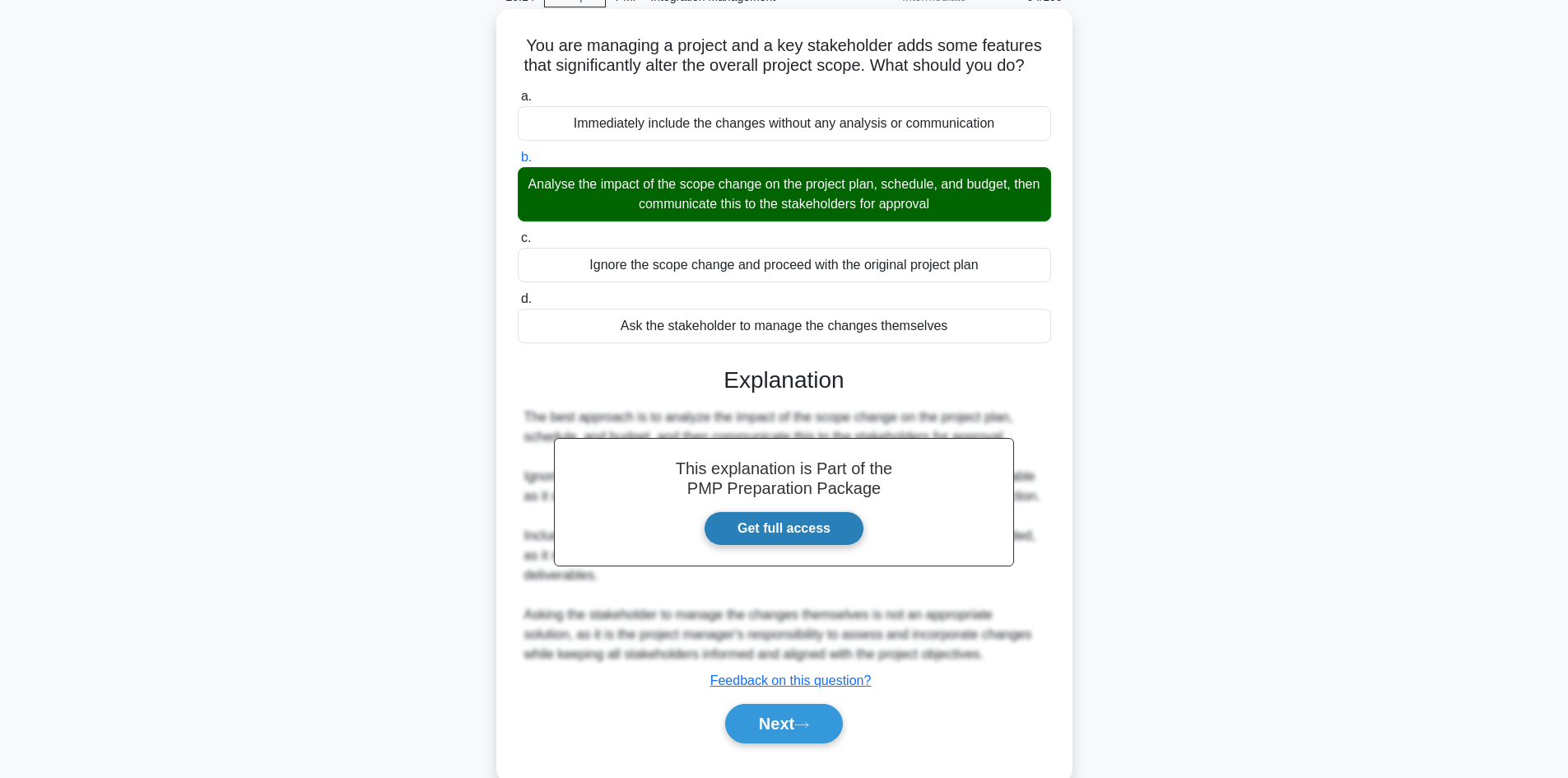
scroll to position [139, 0]
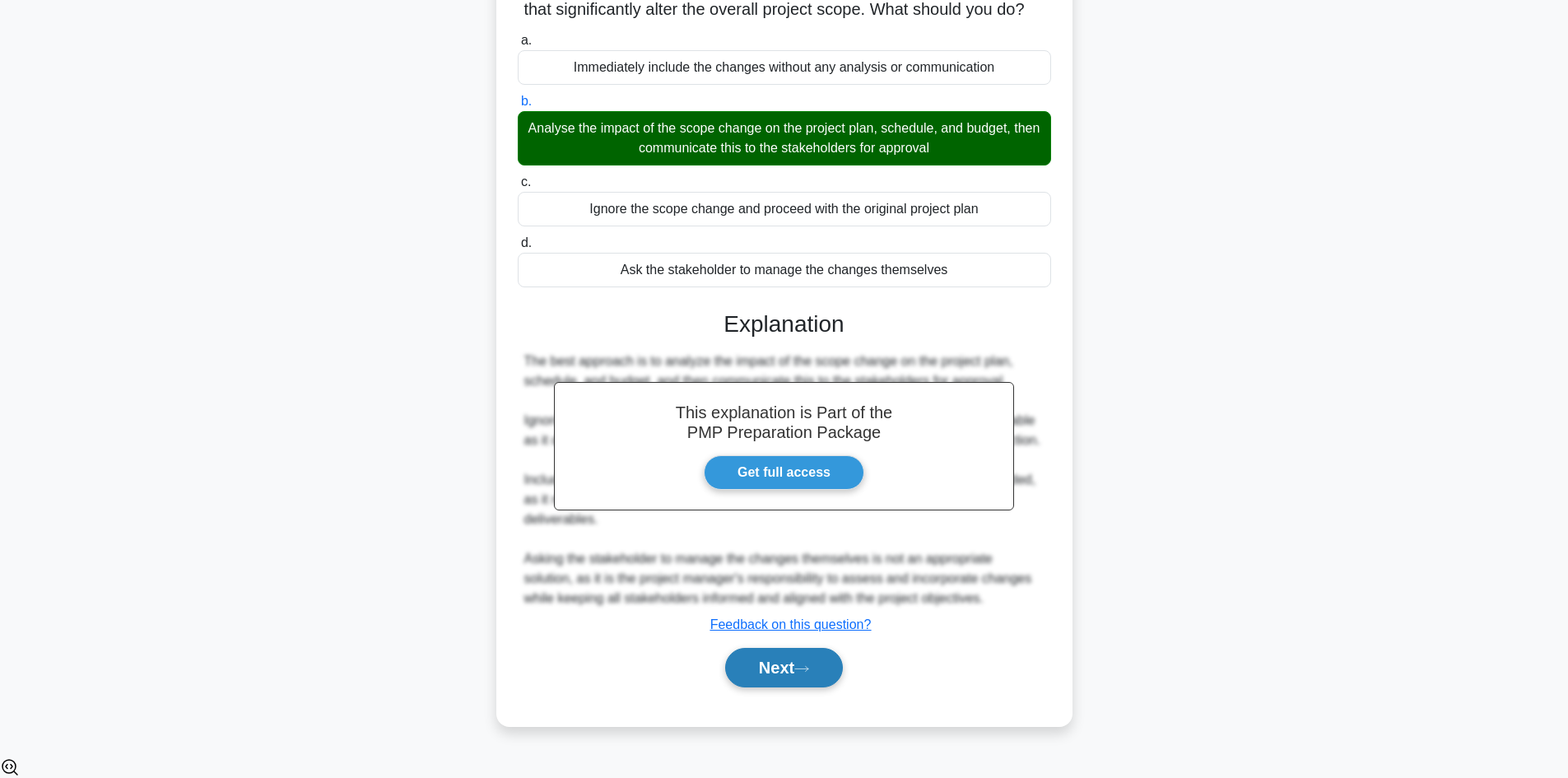
click at [792, 687] on button "Next" at bounding box center [784, 668] width 118 height 40
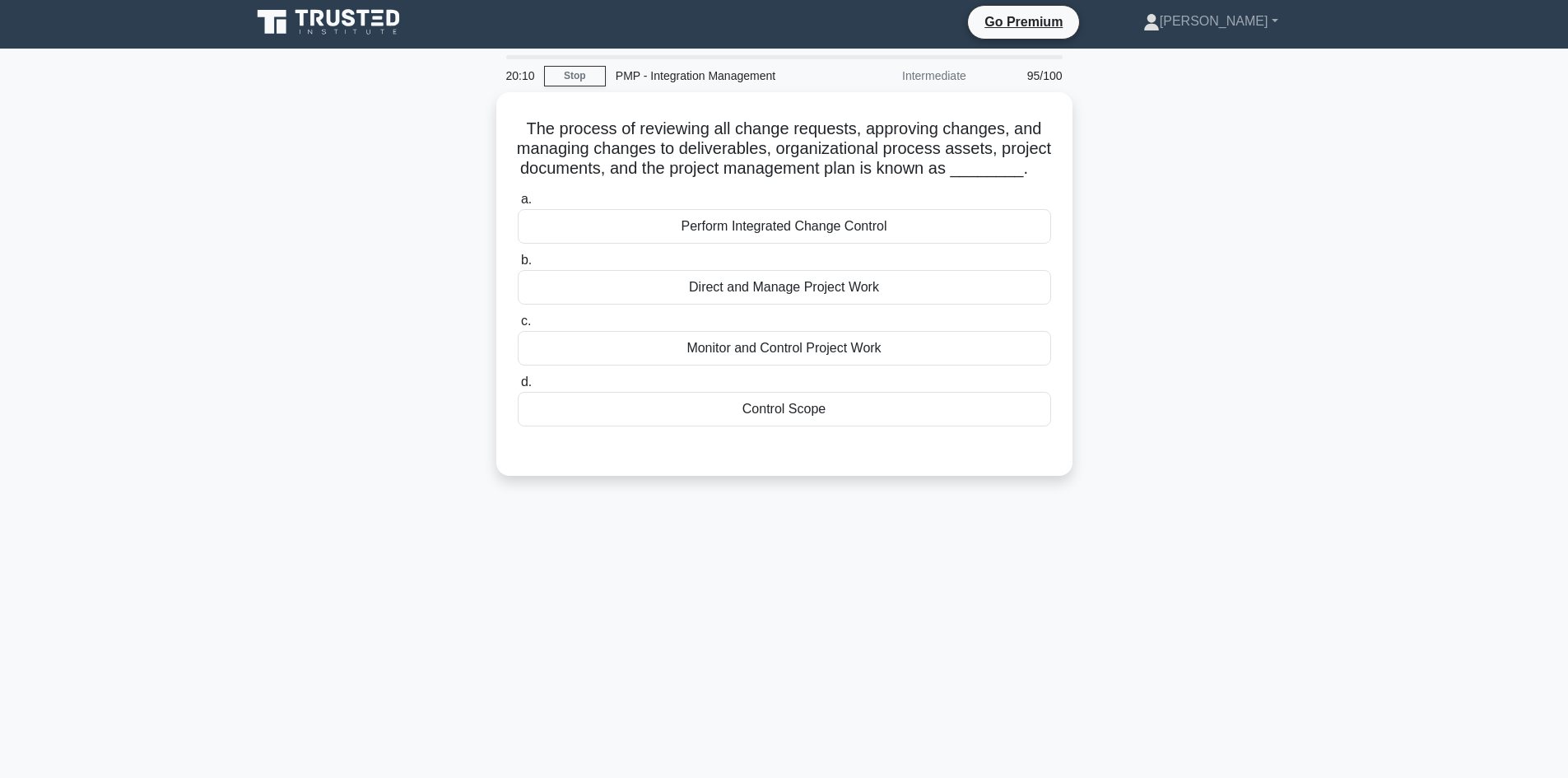
scroll to position [0, 0]
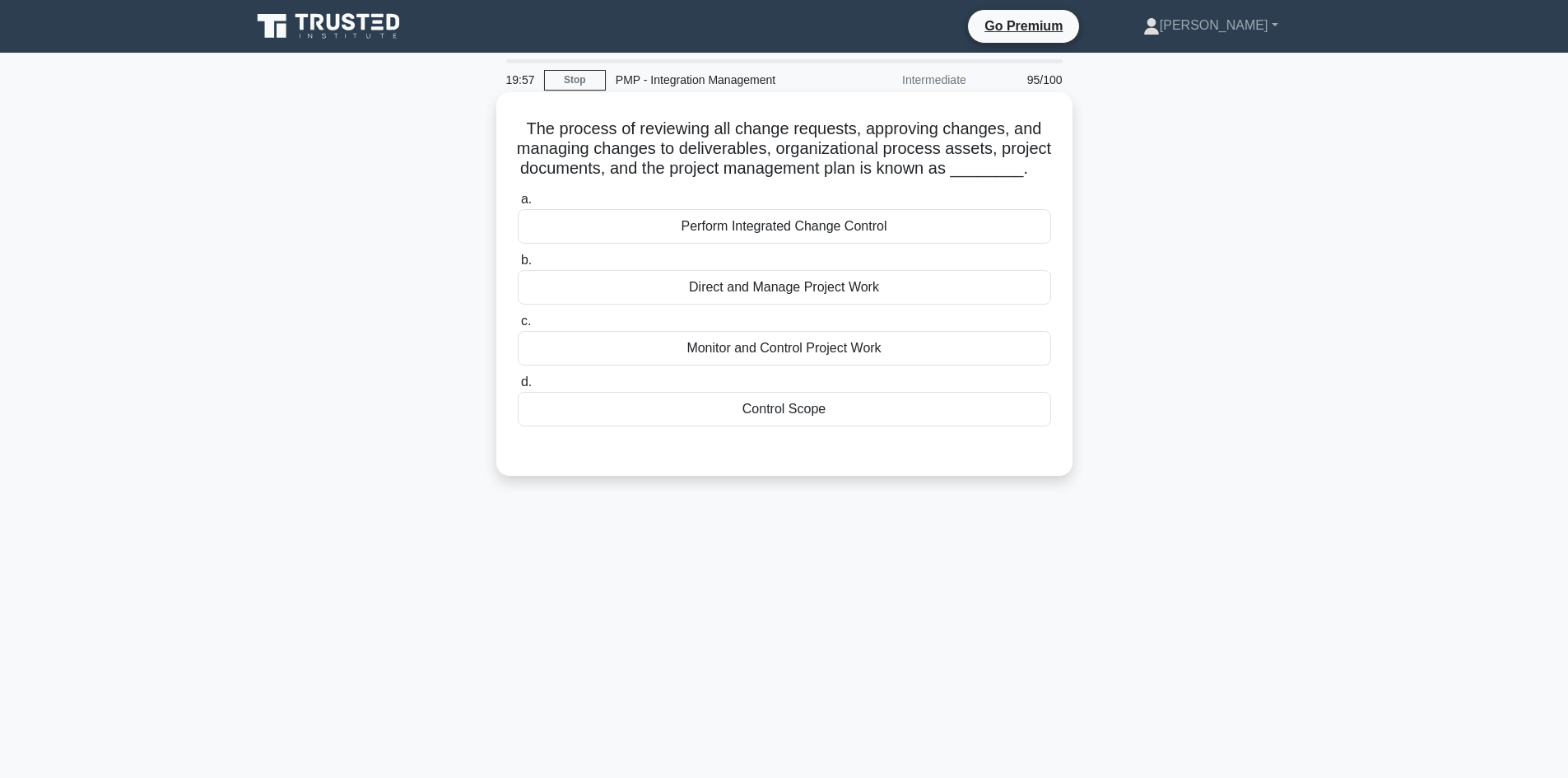
click at [798, 244] on div "Perform Integrated Change Control" at bounding box center [784, 226] width 533 height 35
click at [517, 205] on input "a. Perform Integrated Change Control" at bounding box center [517, 199] width 0 height 10
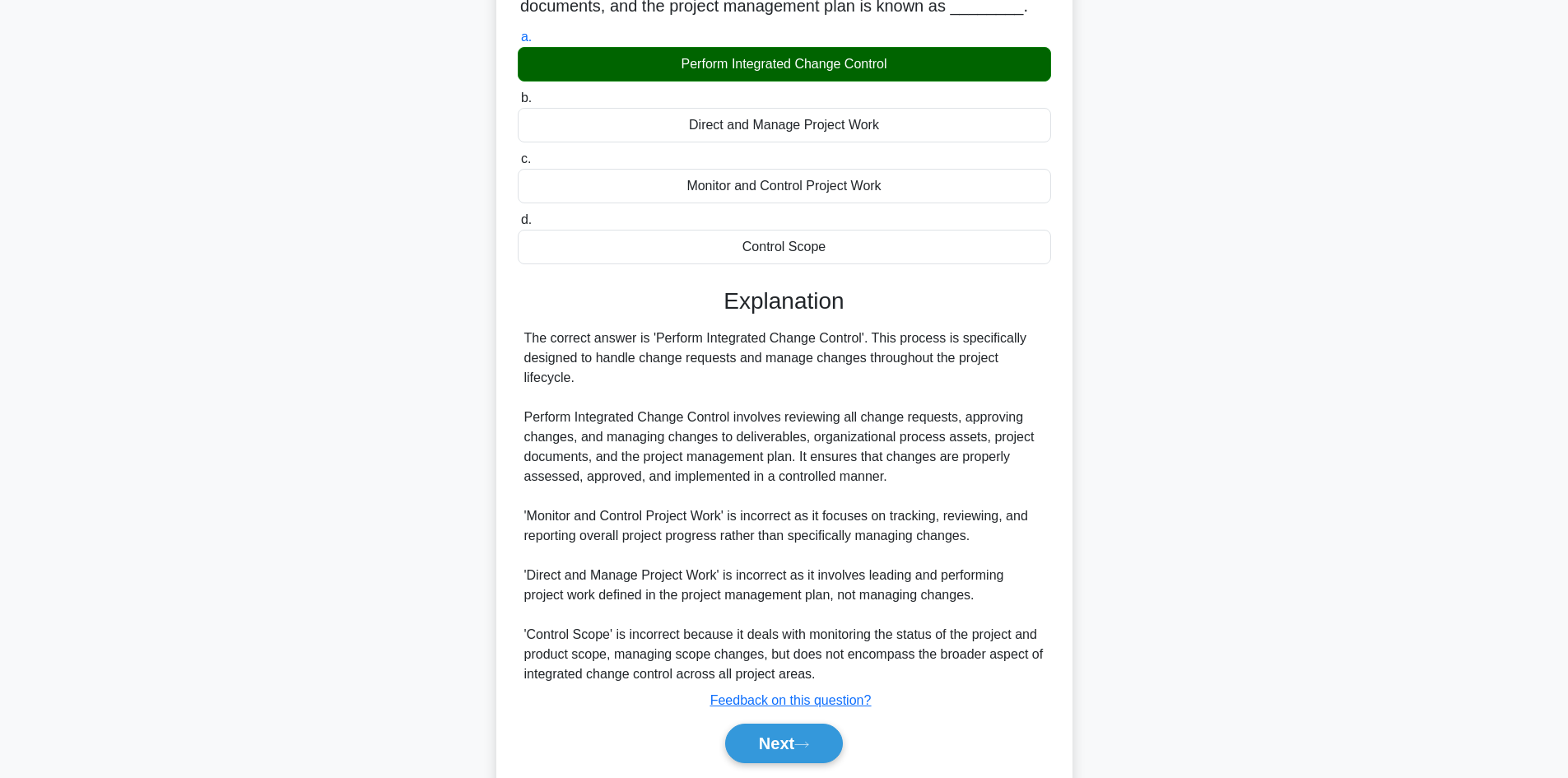
scroll to position [238, 0]
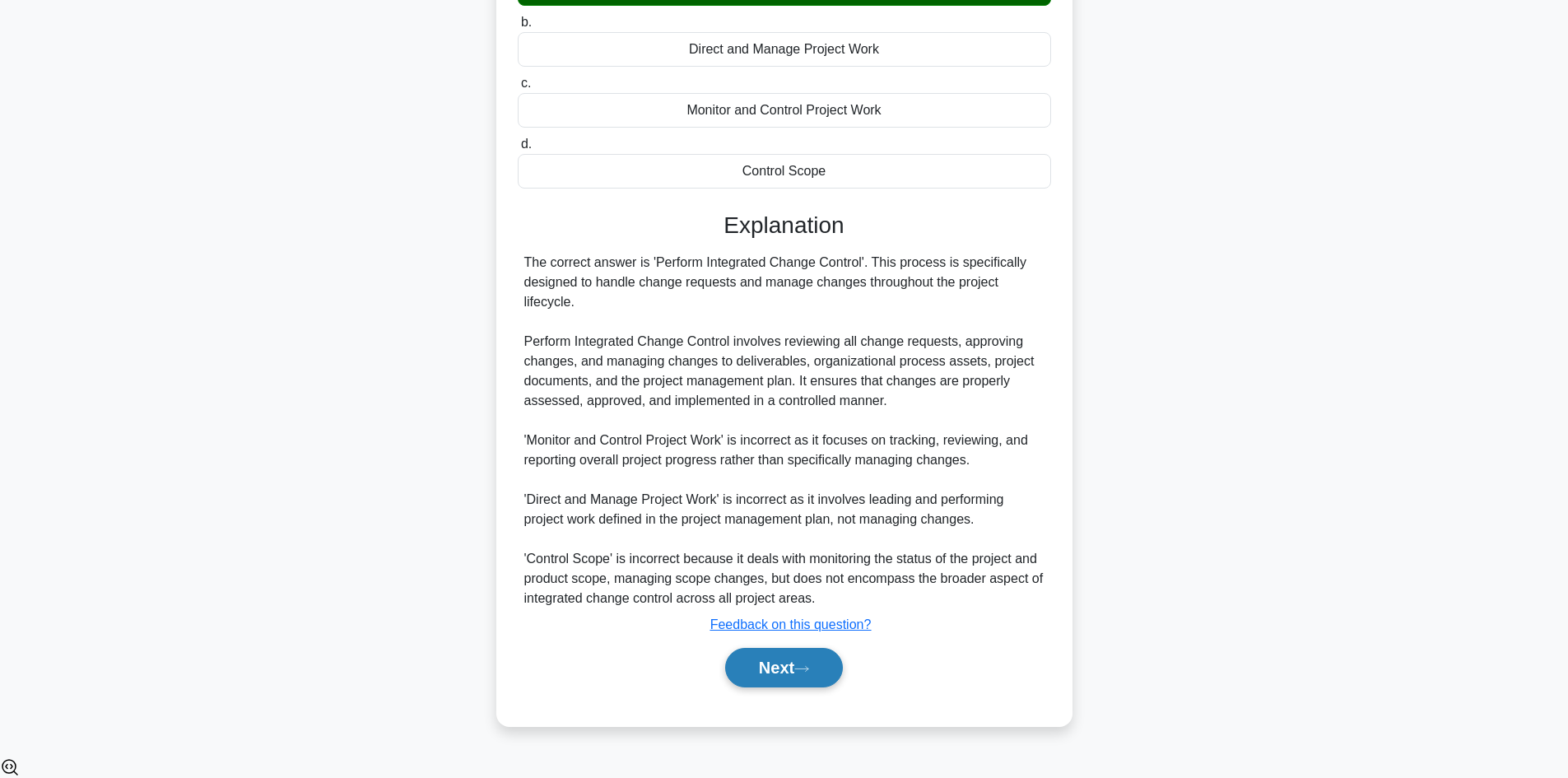
click at [809, 673] on icon at bounding box center [801, 668] width 15 height 9
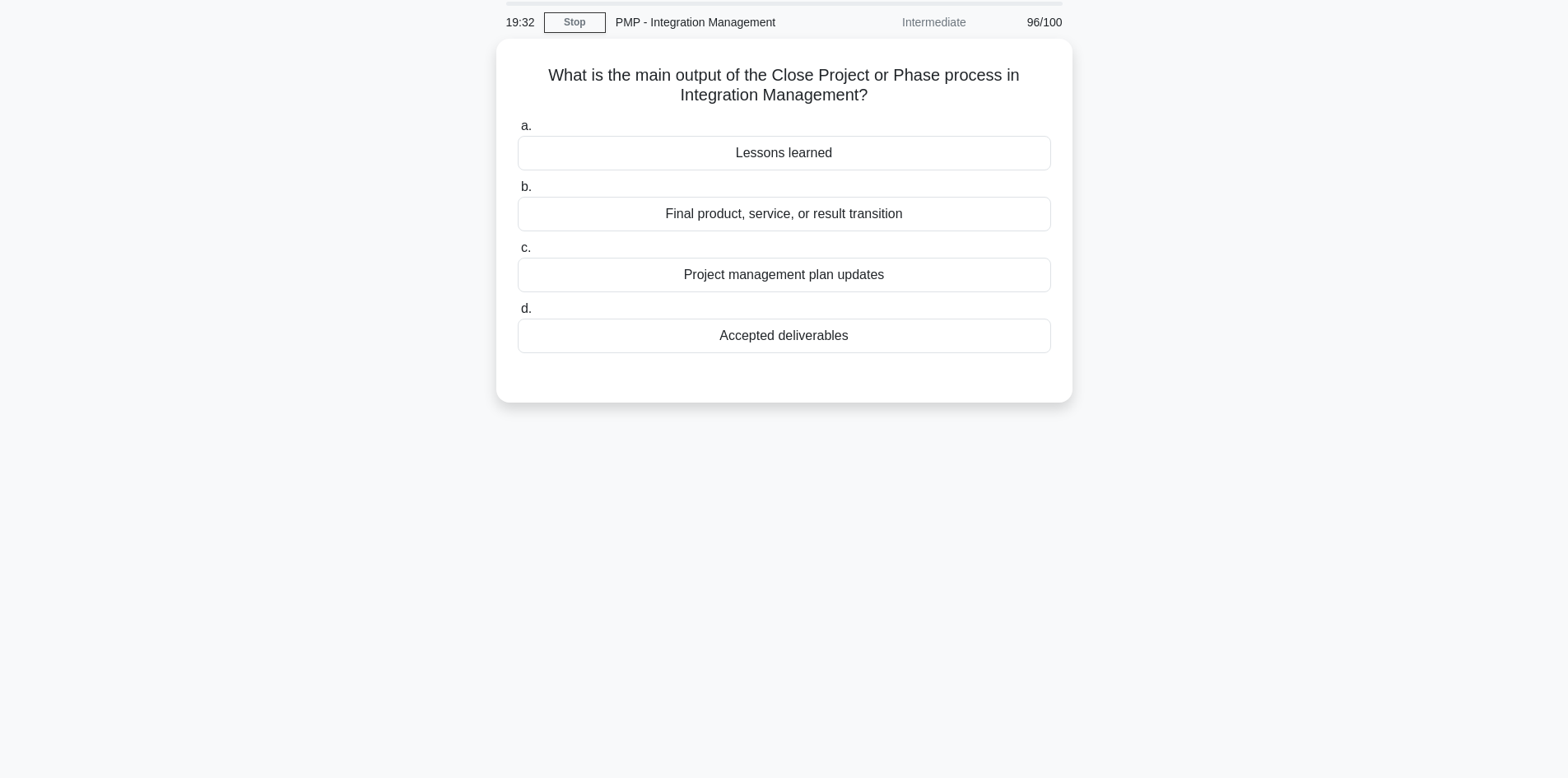
scroll to position [29, 0]
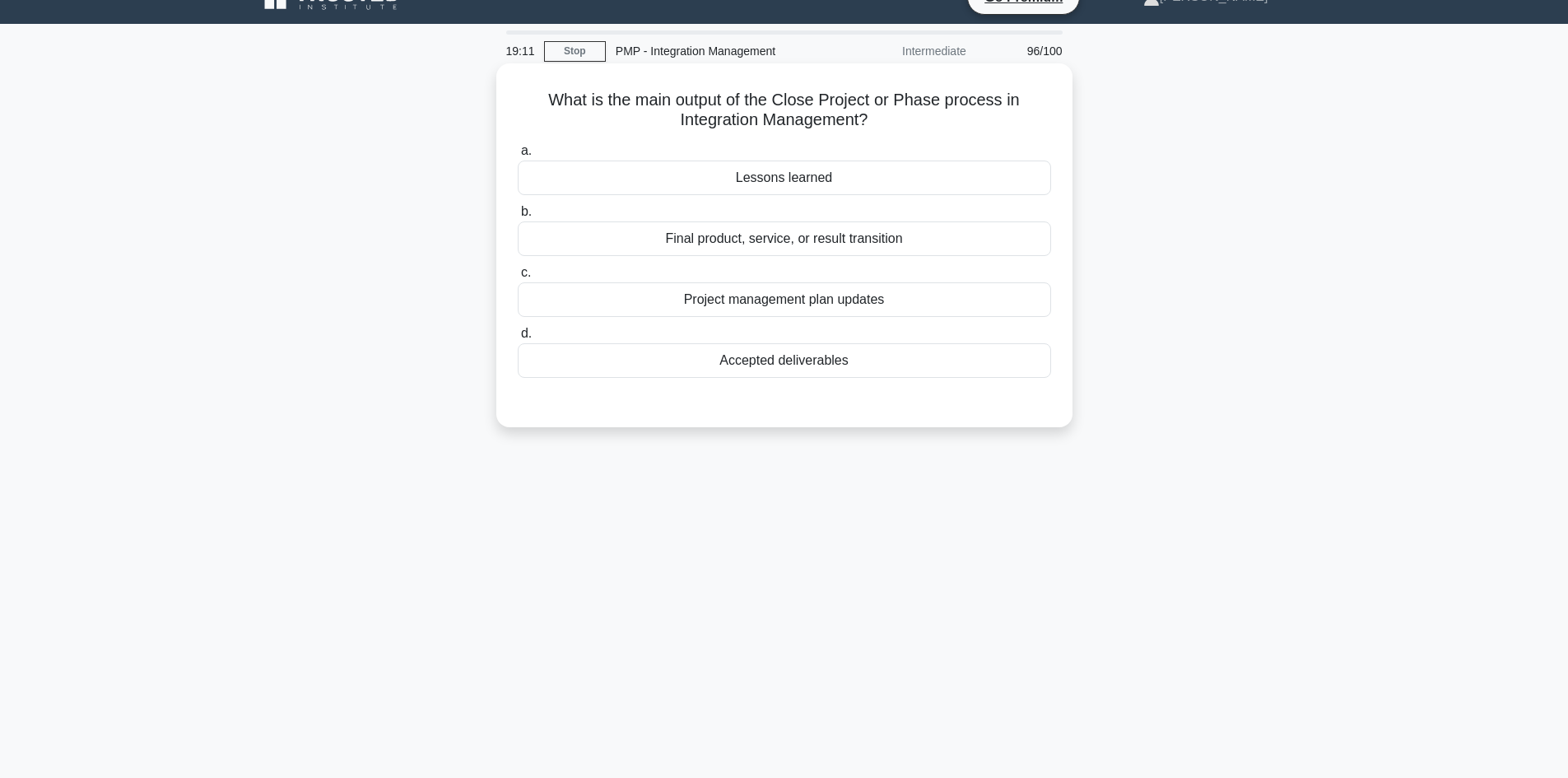
click at [843, 363] on div "Accepted deliverables" at bounding box center [784, 360] width 533 height 35
click at [517, 339] on input "d. Accepted deliverables" at bounding box center [517, 333] width 0 height 10
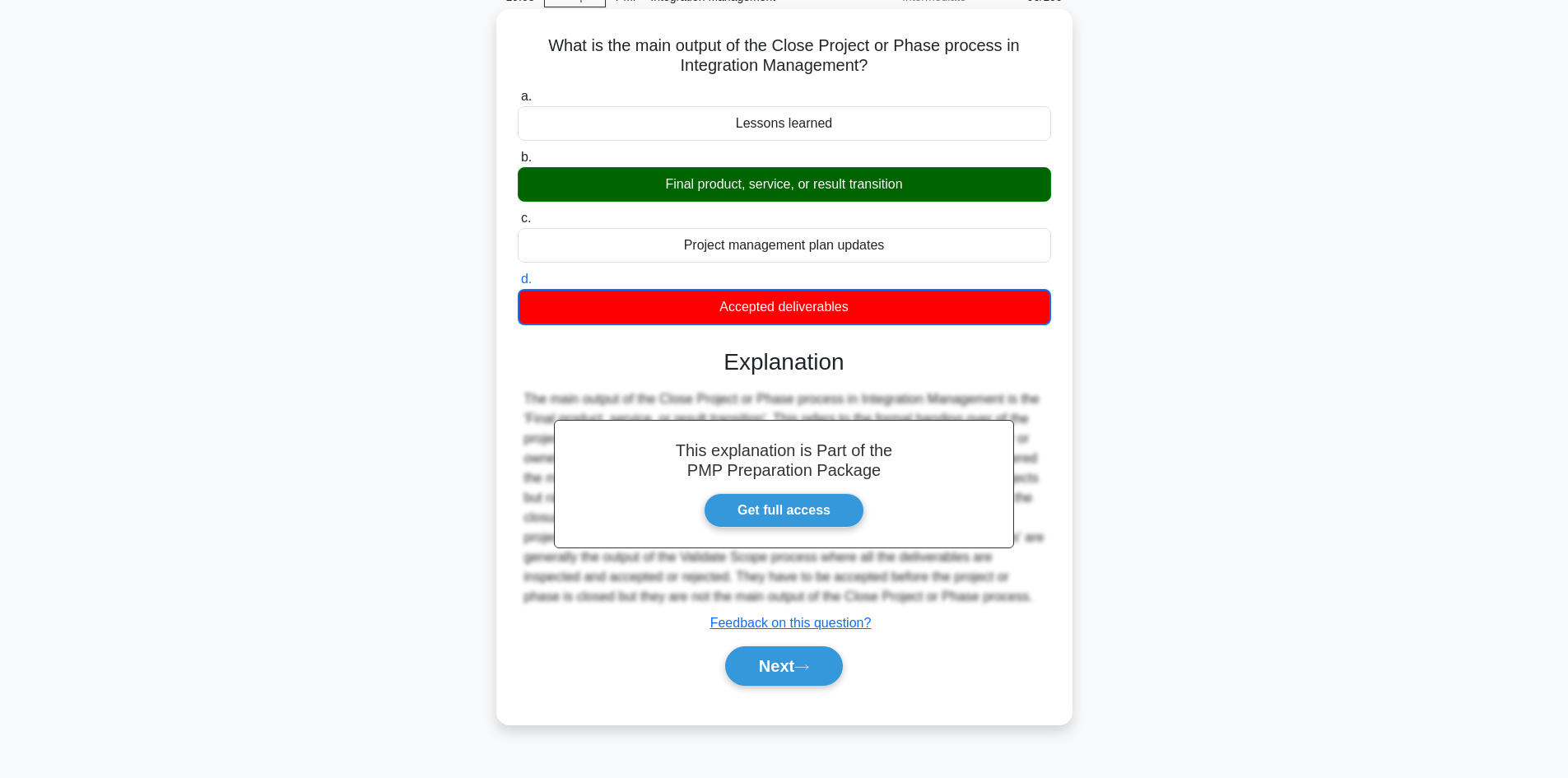
scroll to position [111, 0]
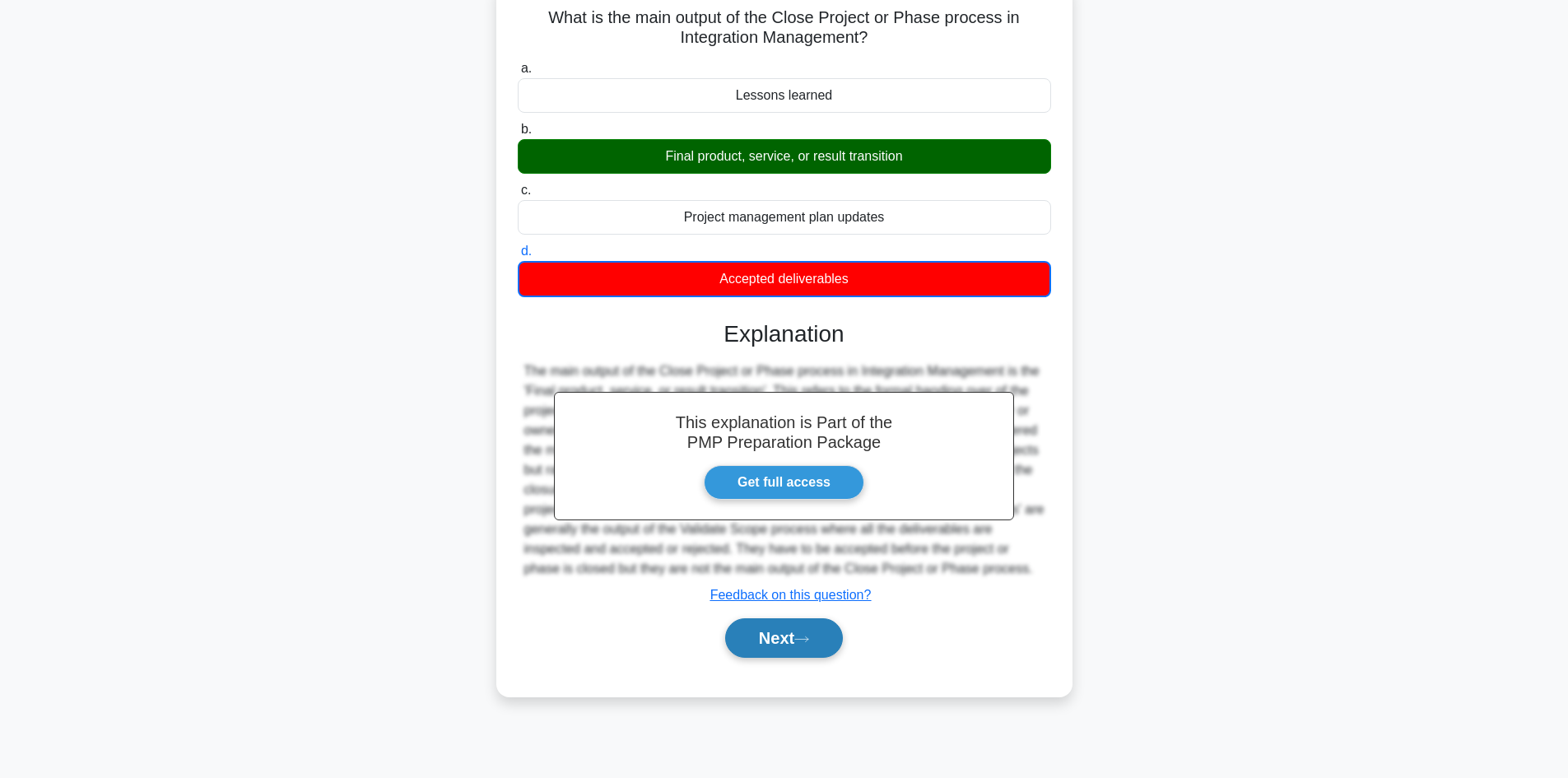
click at [790, 642] on button "Next" at bounding box center [784, 638] width 118 height 40
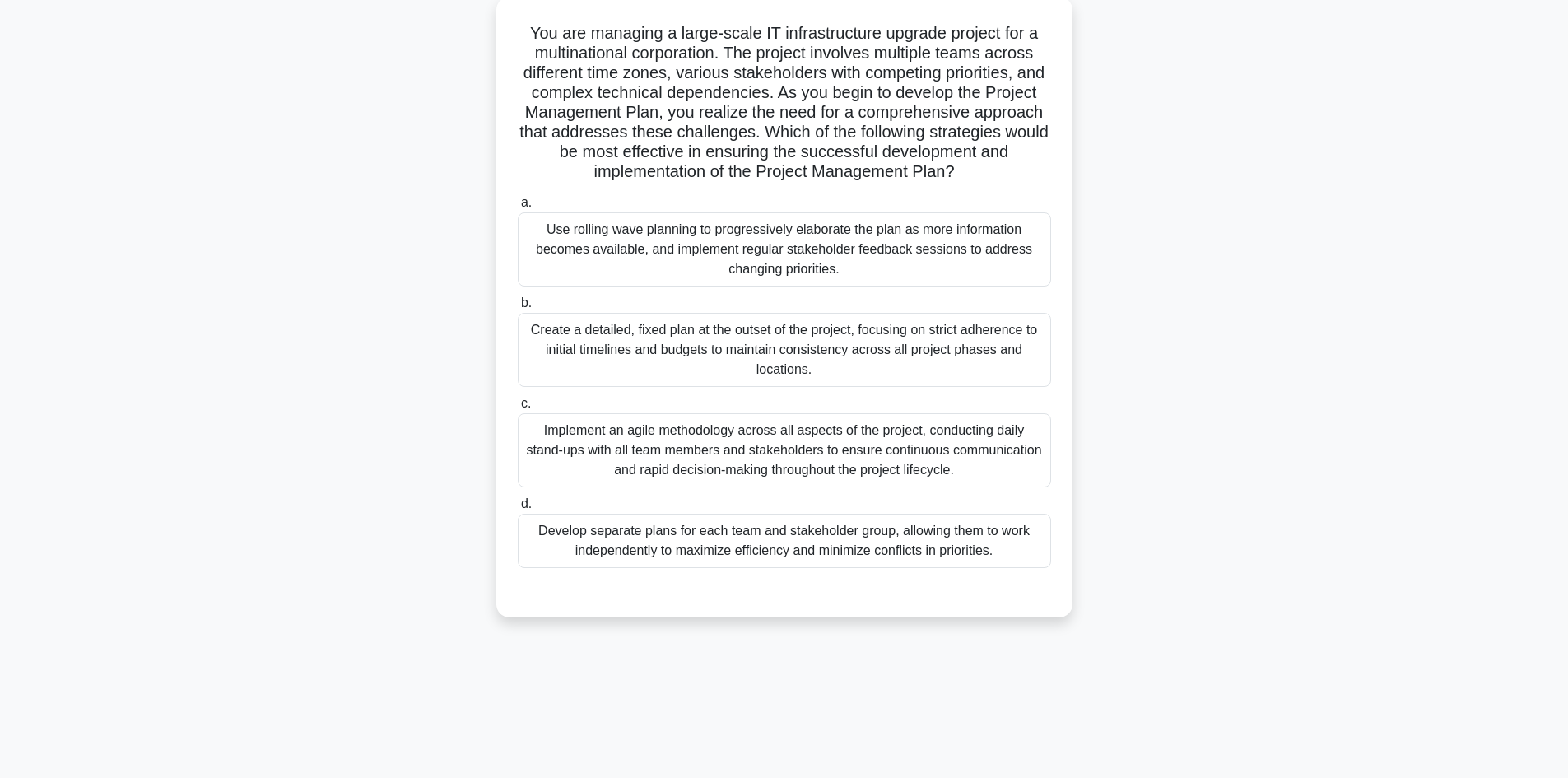
scroll to position [0, 0]
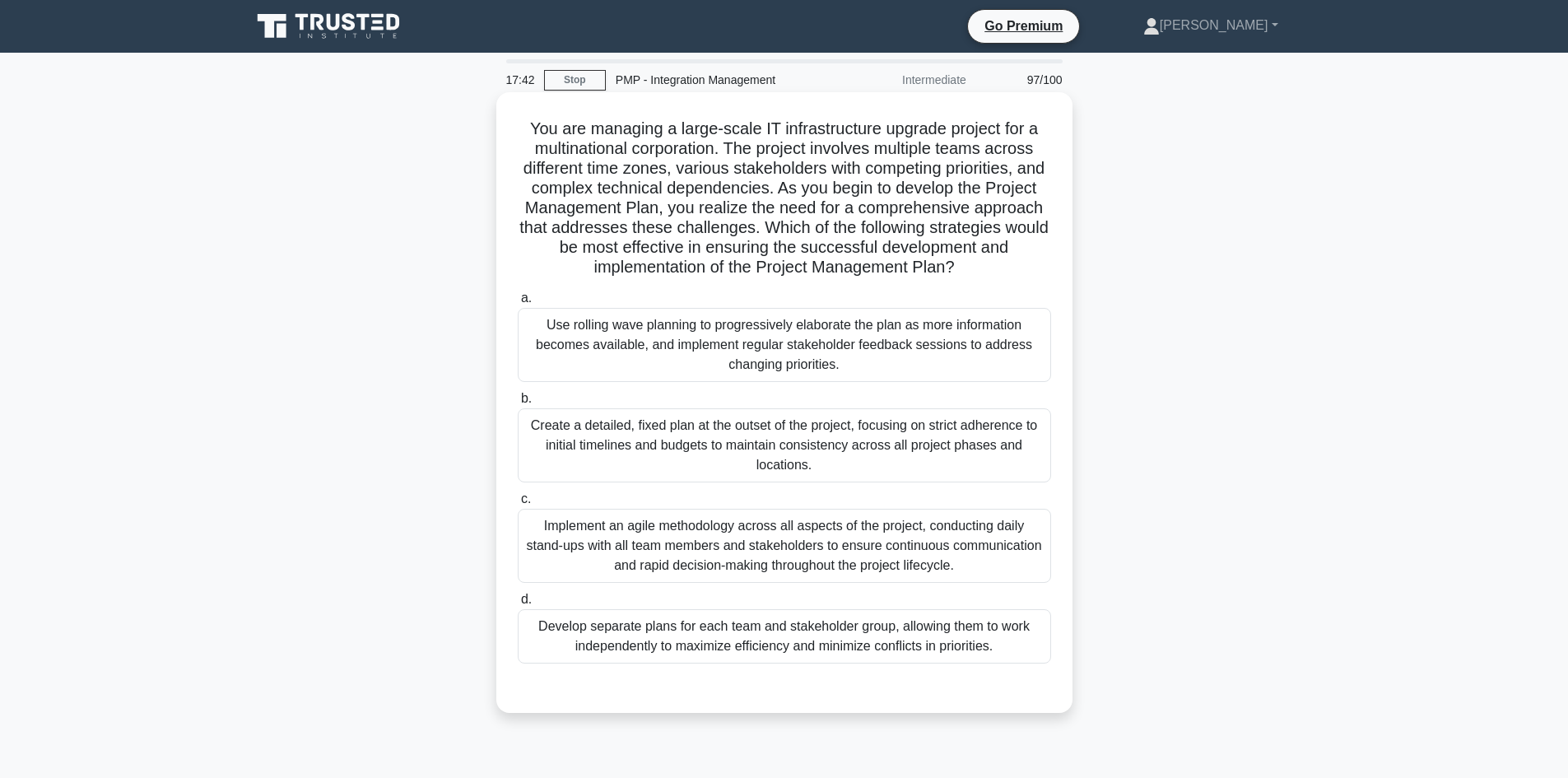
click at [936, 529] on div "Implement an agile methodology across all aspects of the project, conducting da…" at bounding box center [784, 546] width 533 height 74
click at [517, 504] on input "c. Implement an agile methodology across all aspects of the project, conducting…" at bounding box center [517, 499] width 0 height 10
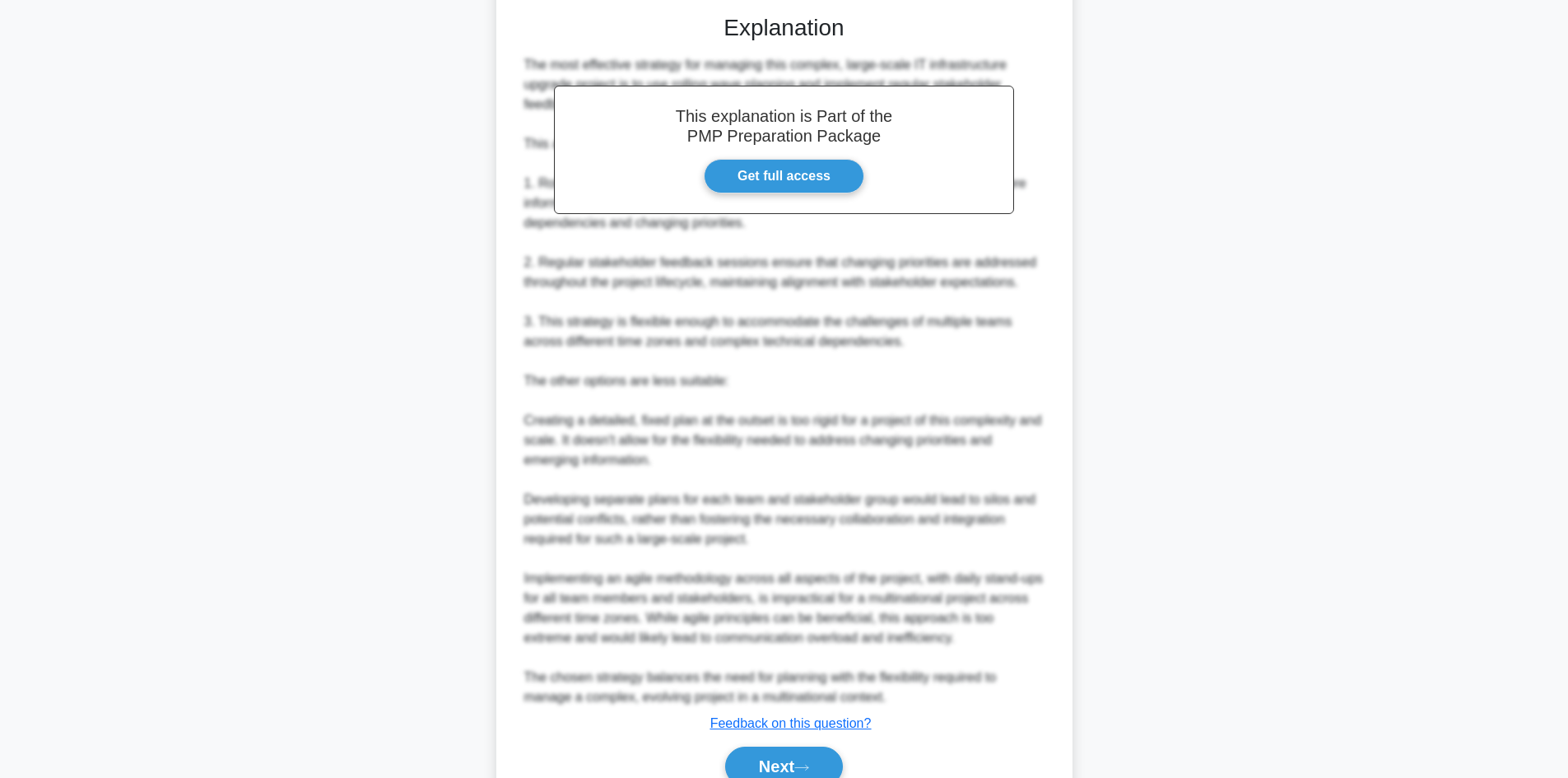
scroll to position [741, 0]
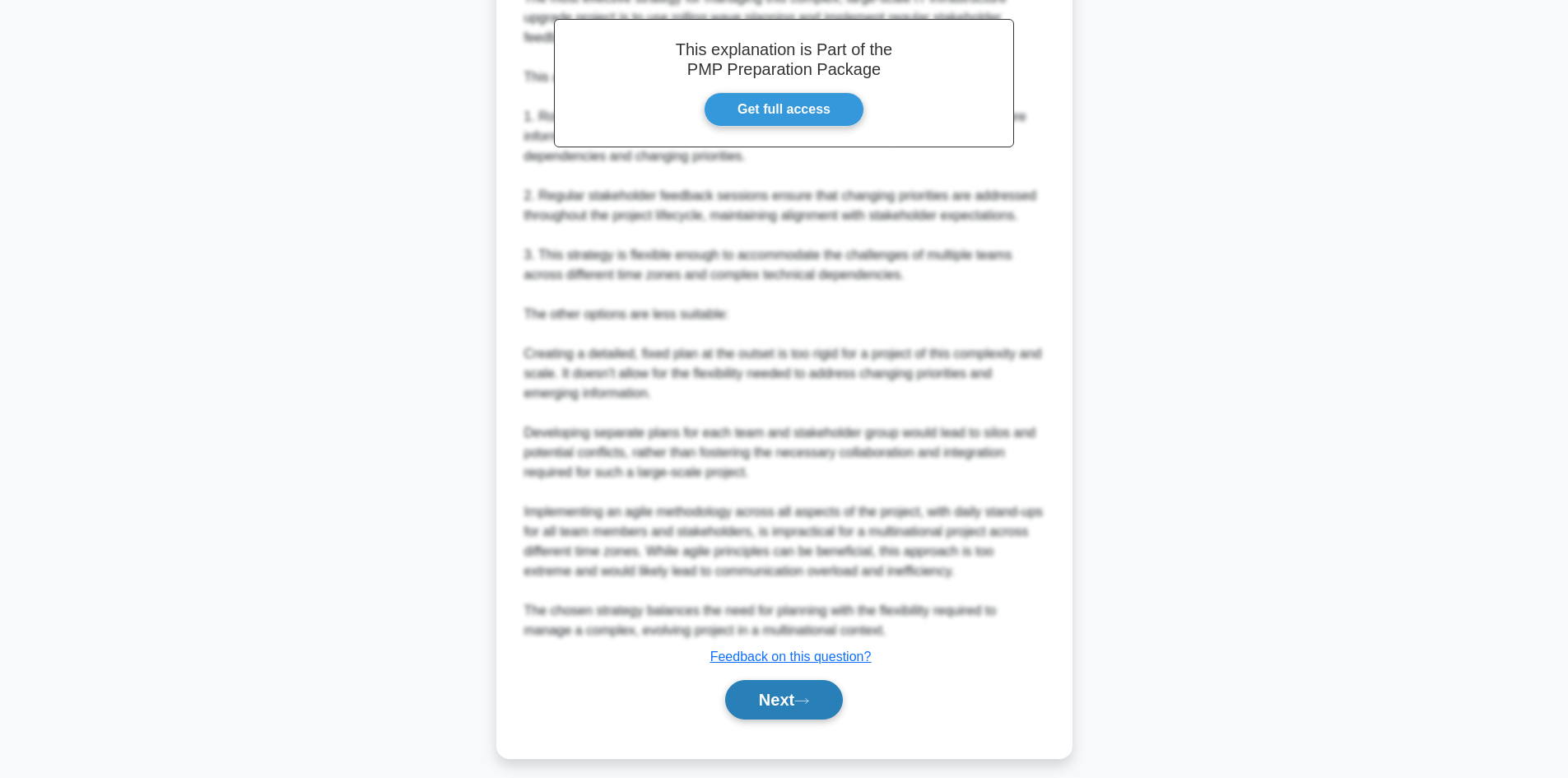
click at [802, 707] on button "Next" at bounding box center [784, 700] width 118 height 40
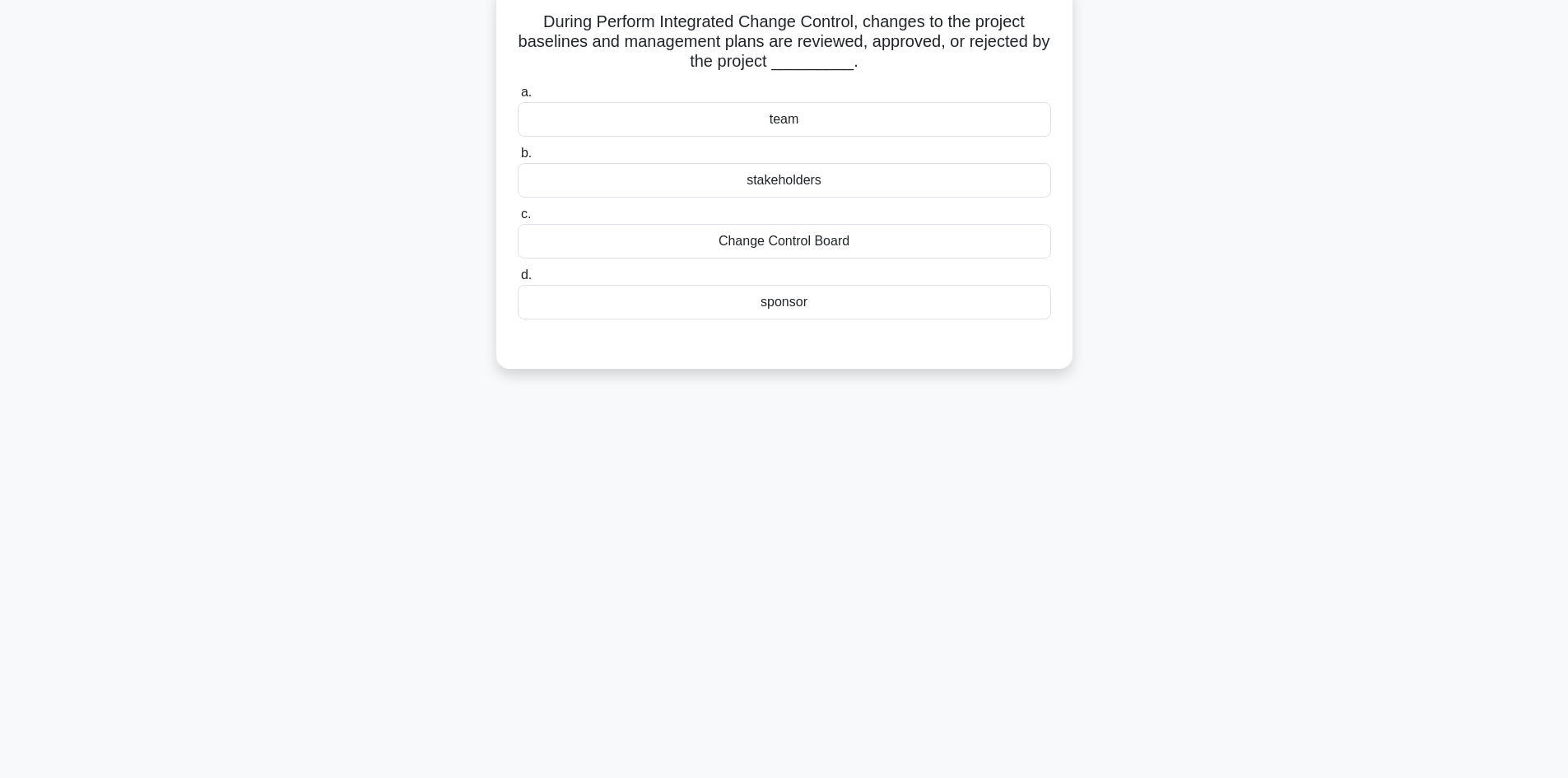
scroll to position [0, 0]
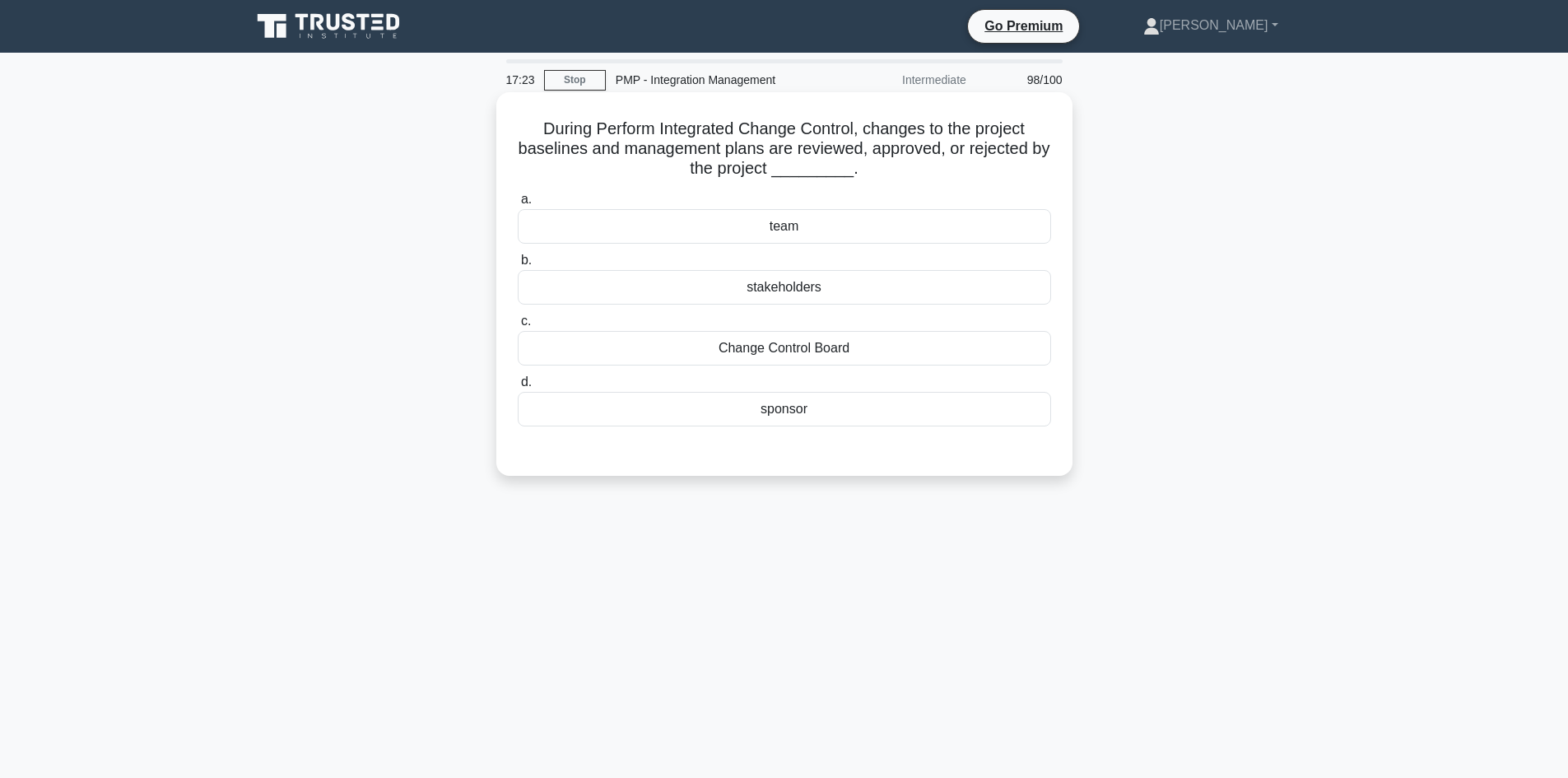
click at [821, 347] on div "Change Control Board" at bounding box center [784, 347] width 533 height 35
click at [517, 327] on input "c. Change Control Board" at bounding box center [517, 321] width 0 height 10
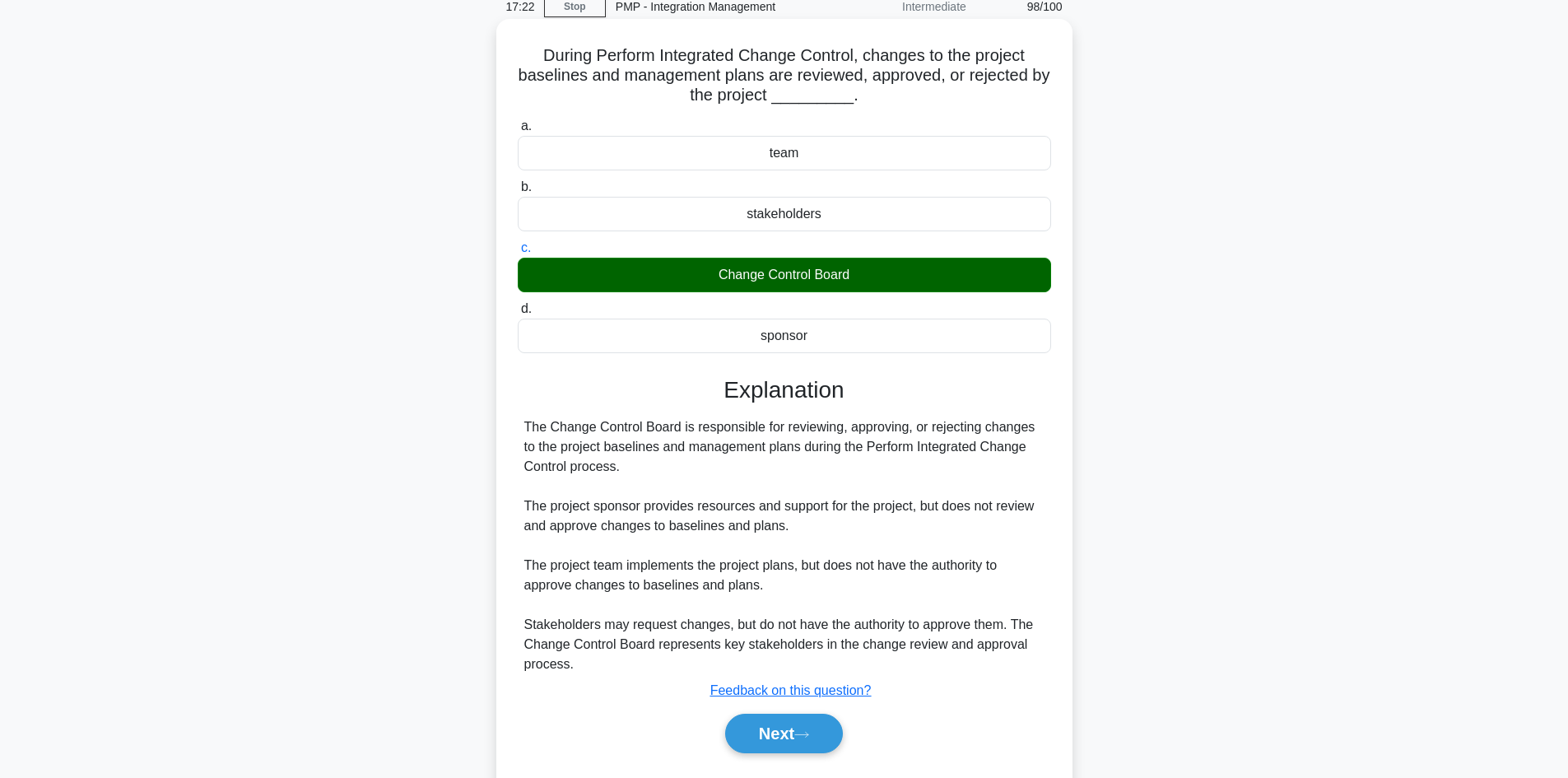
scroll to position [119, 0]
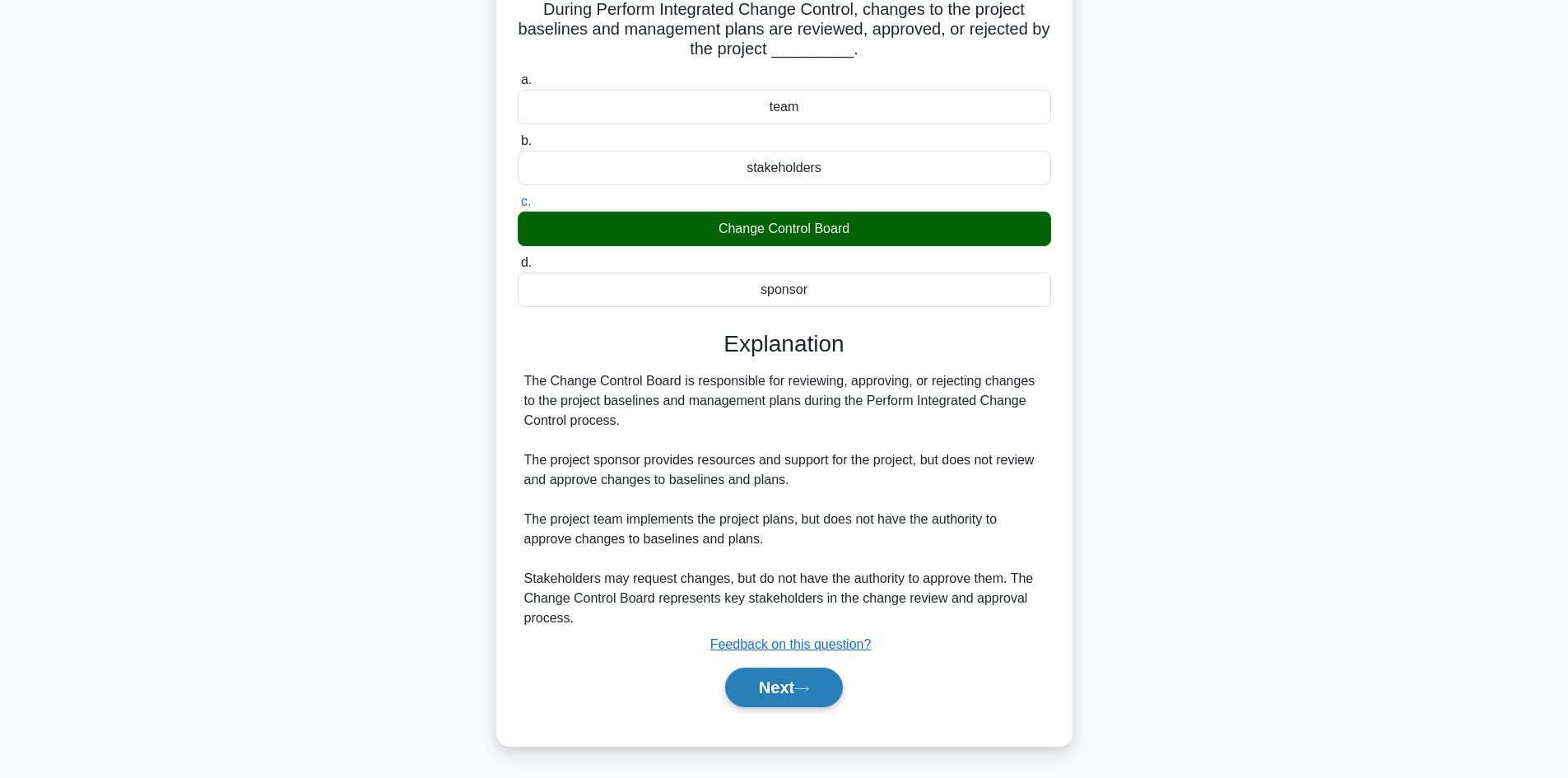
click at [825, 689] on button "Next" at bounding box center [784, 687] width 118 height 40
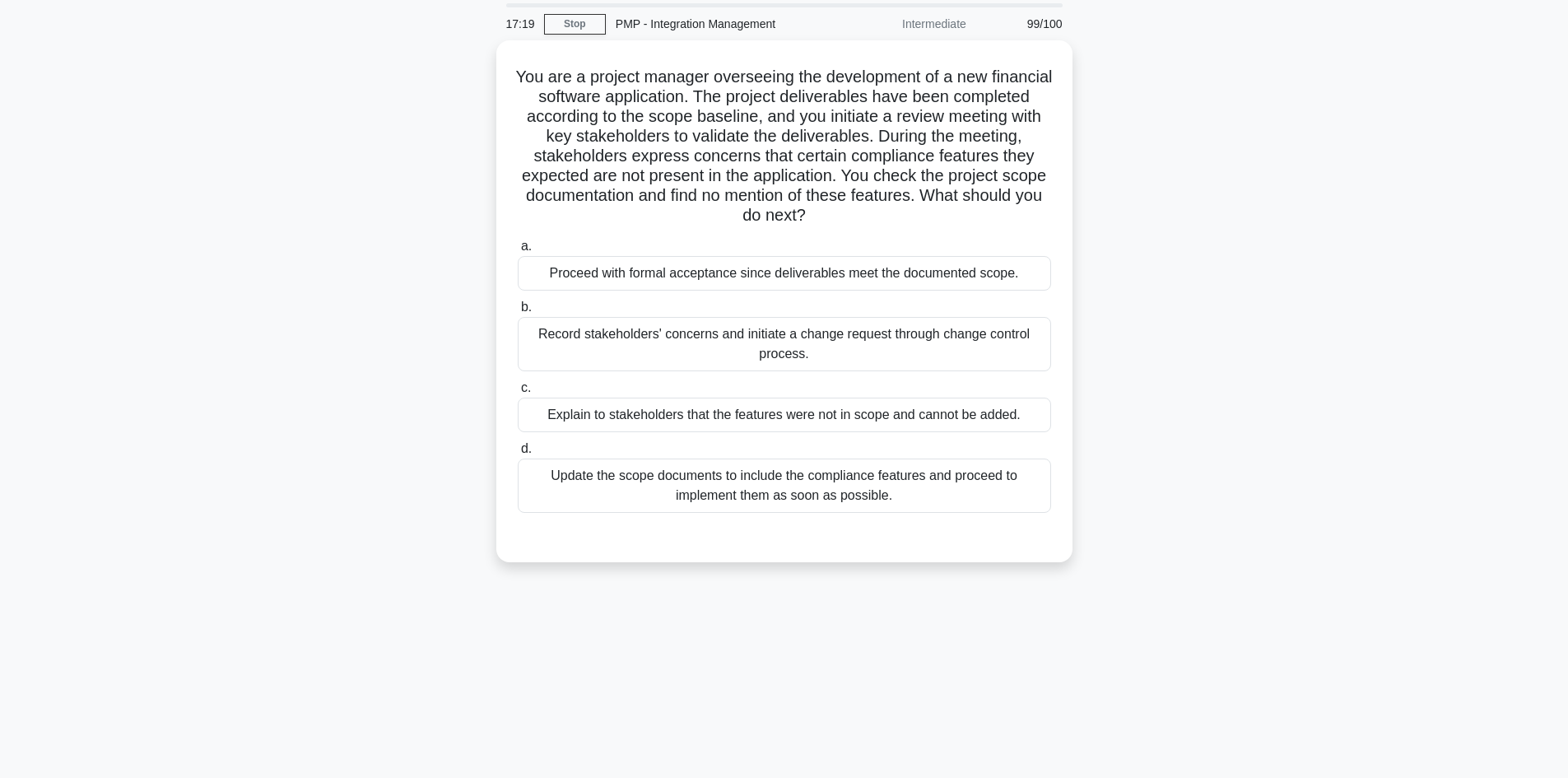
scroll to position [0, 0]
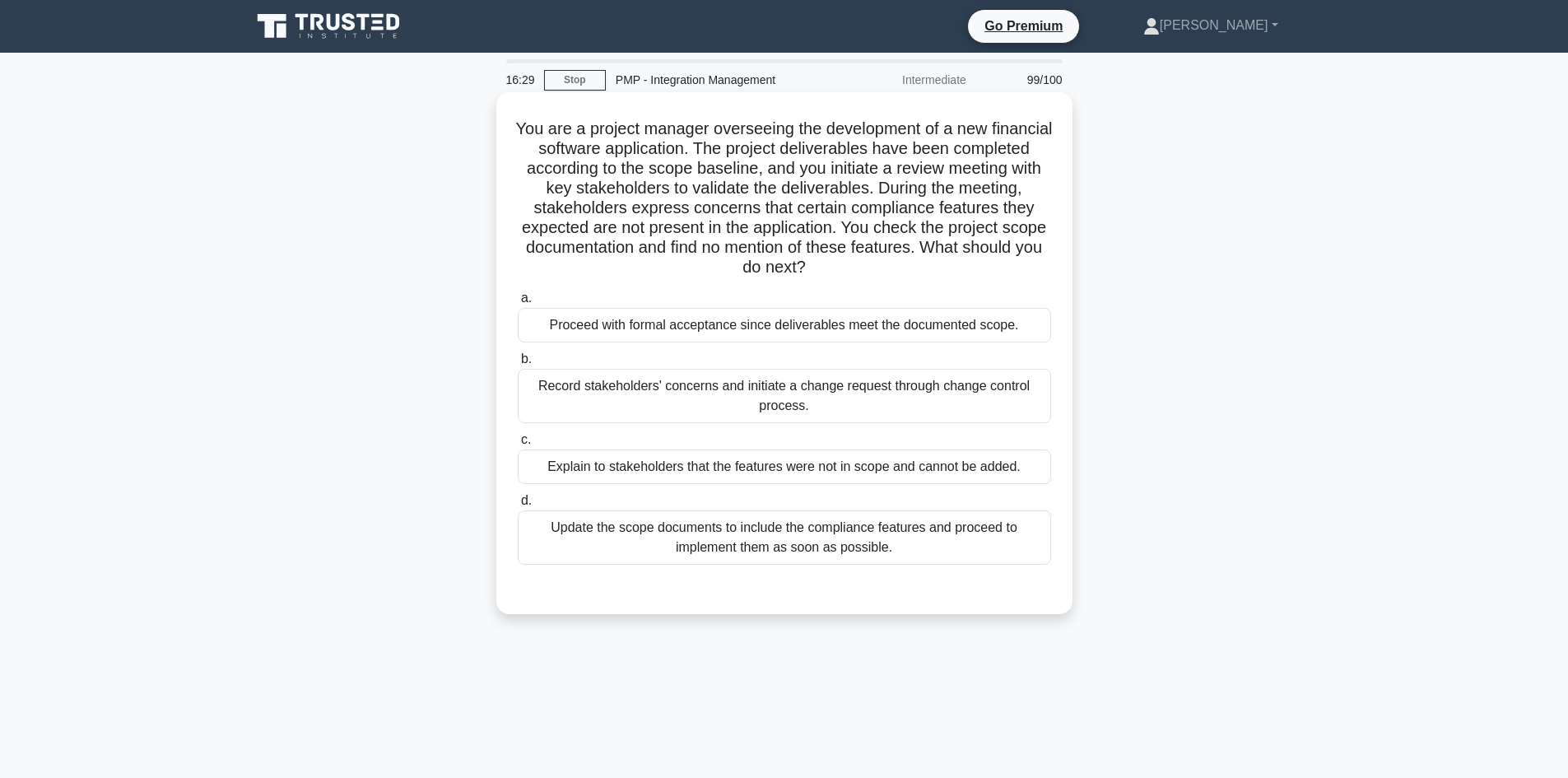
click at [837, 390] on div "Record stakeholders' concerns and initiate a change request through change cont…" at bounding box center [784, 397] width 533 height 55
click at [517, 364] on input "b. Record stakeholders' concerns and initiate a change request through change c…" at bounding box center [517, 359] width 0 height 10
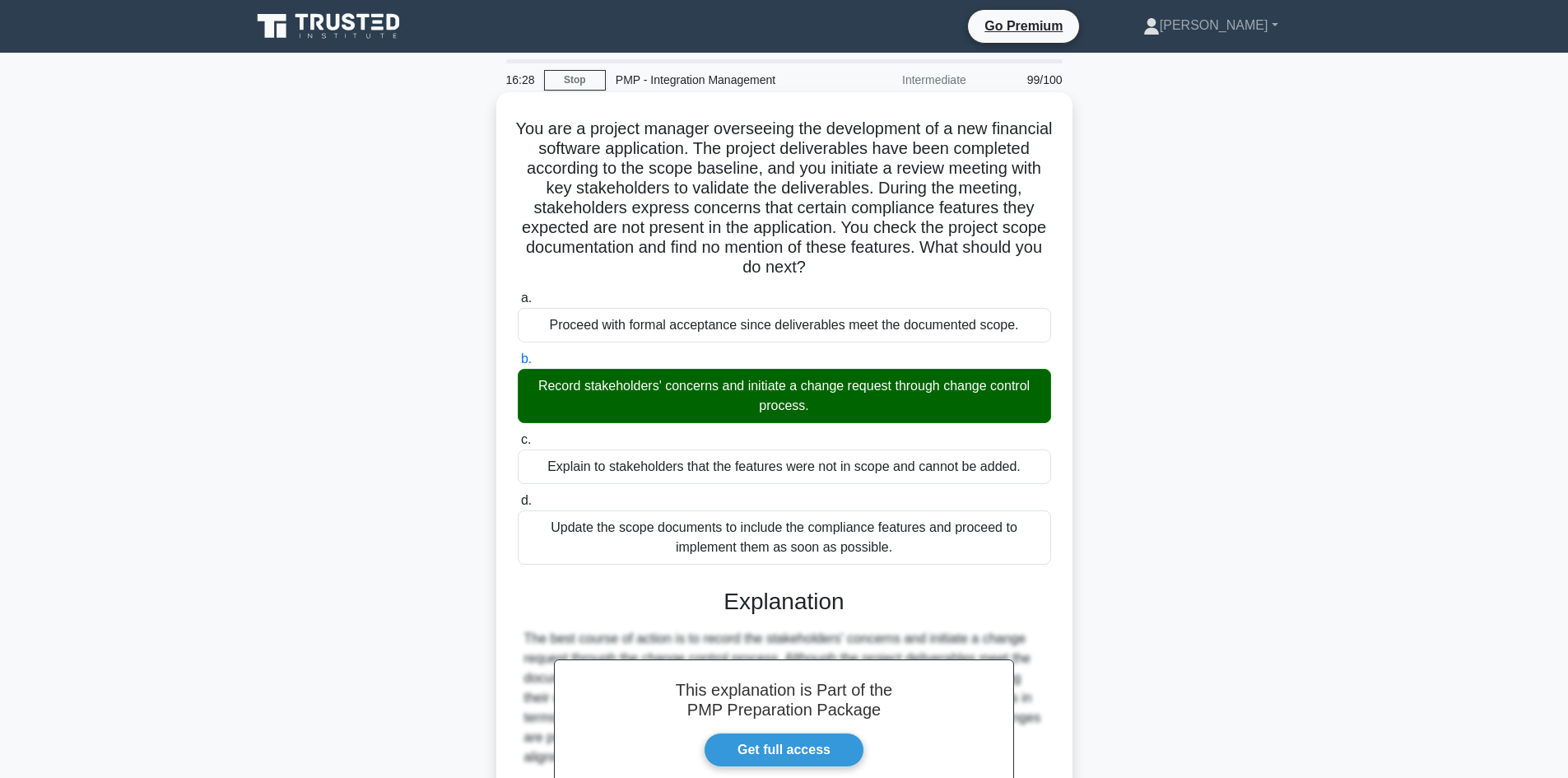
scroll to position [297, 0]
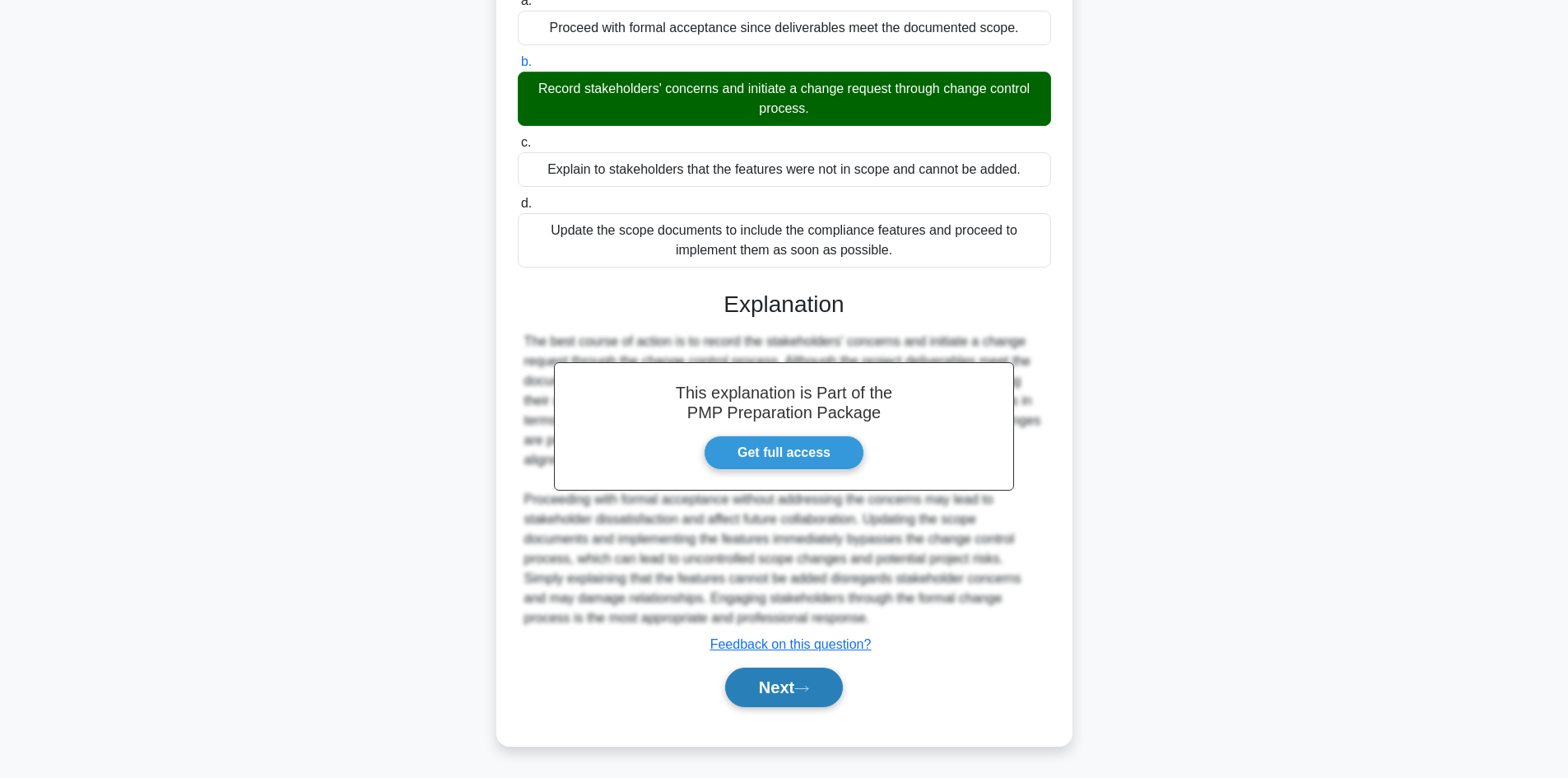
click at [801, 695] on button "Next" at bounding box center [784, 687] width 118 height 40
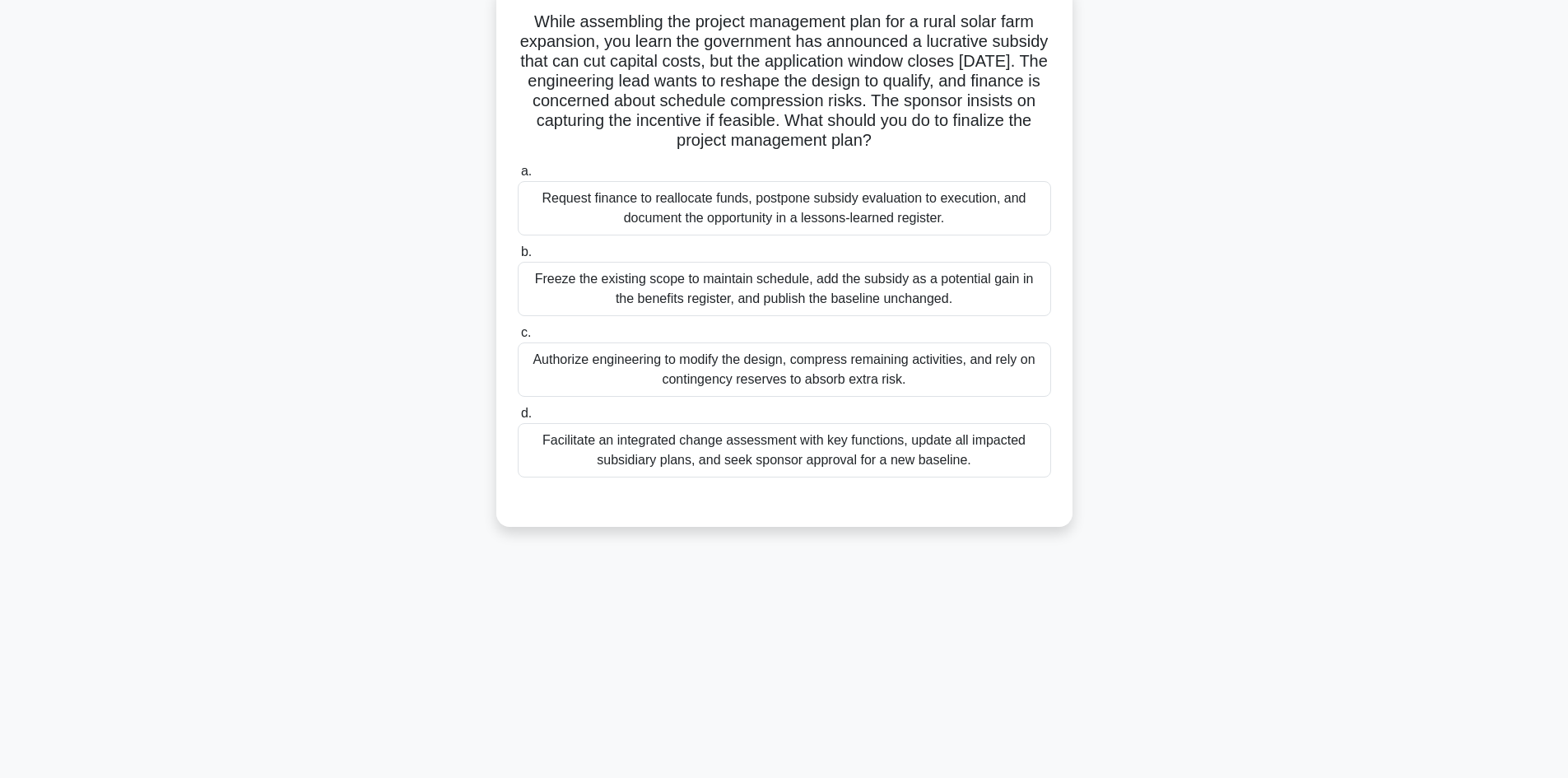
scroll to position [0, 0]
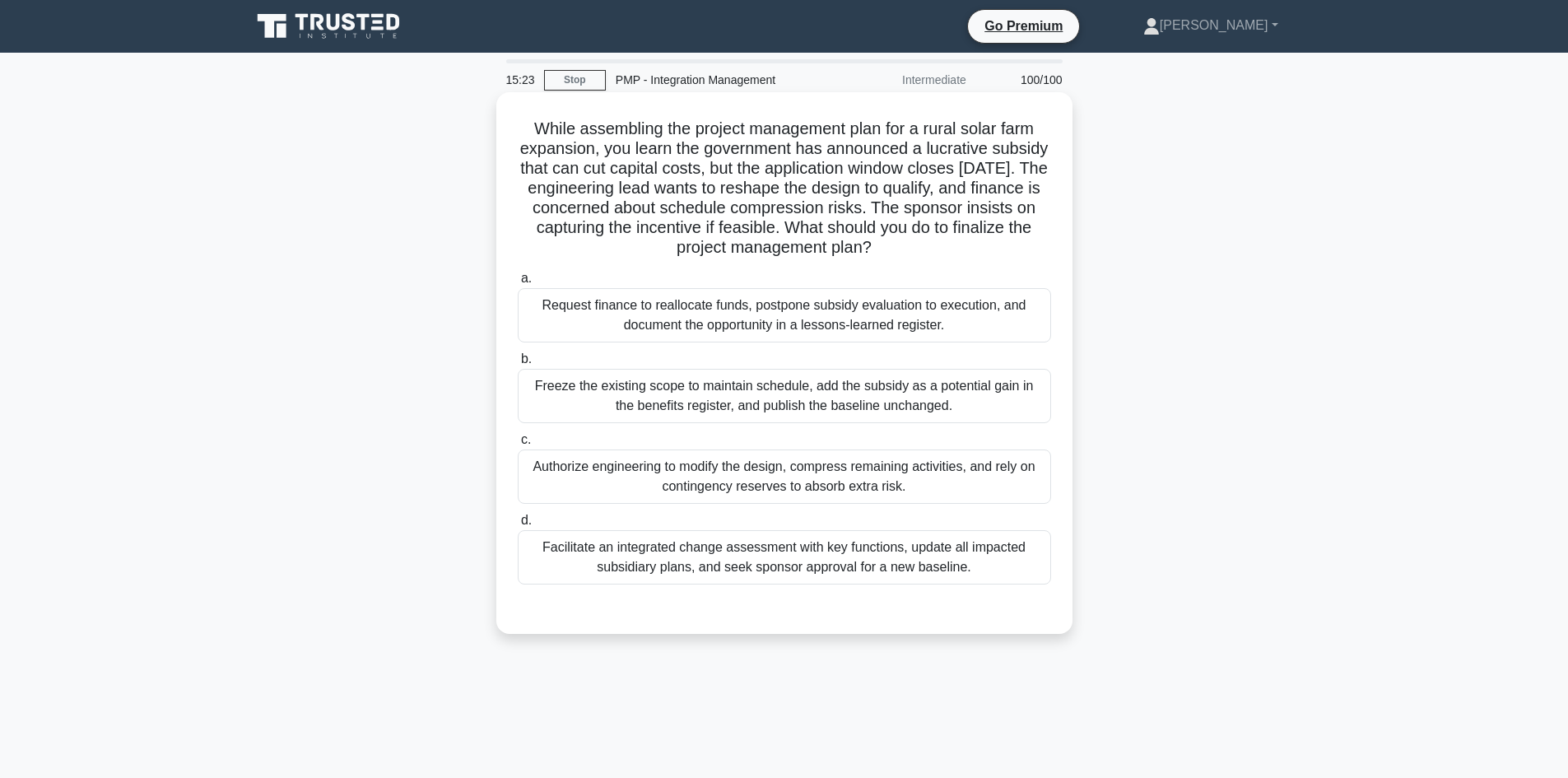
click at [884, 558] on div "Facilitate an integrated change assessment with key functions, update all impac…" at bounding box center [784, 557] width 533 height 55
click at [517, 526] on input "d. Facilitate an integrated change assessment with key functions, update all im…" at bounding box center [517, 520] width 0 height 10
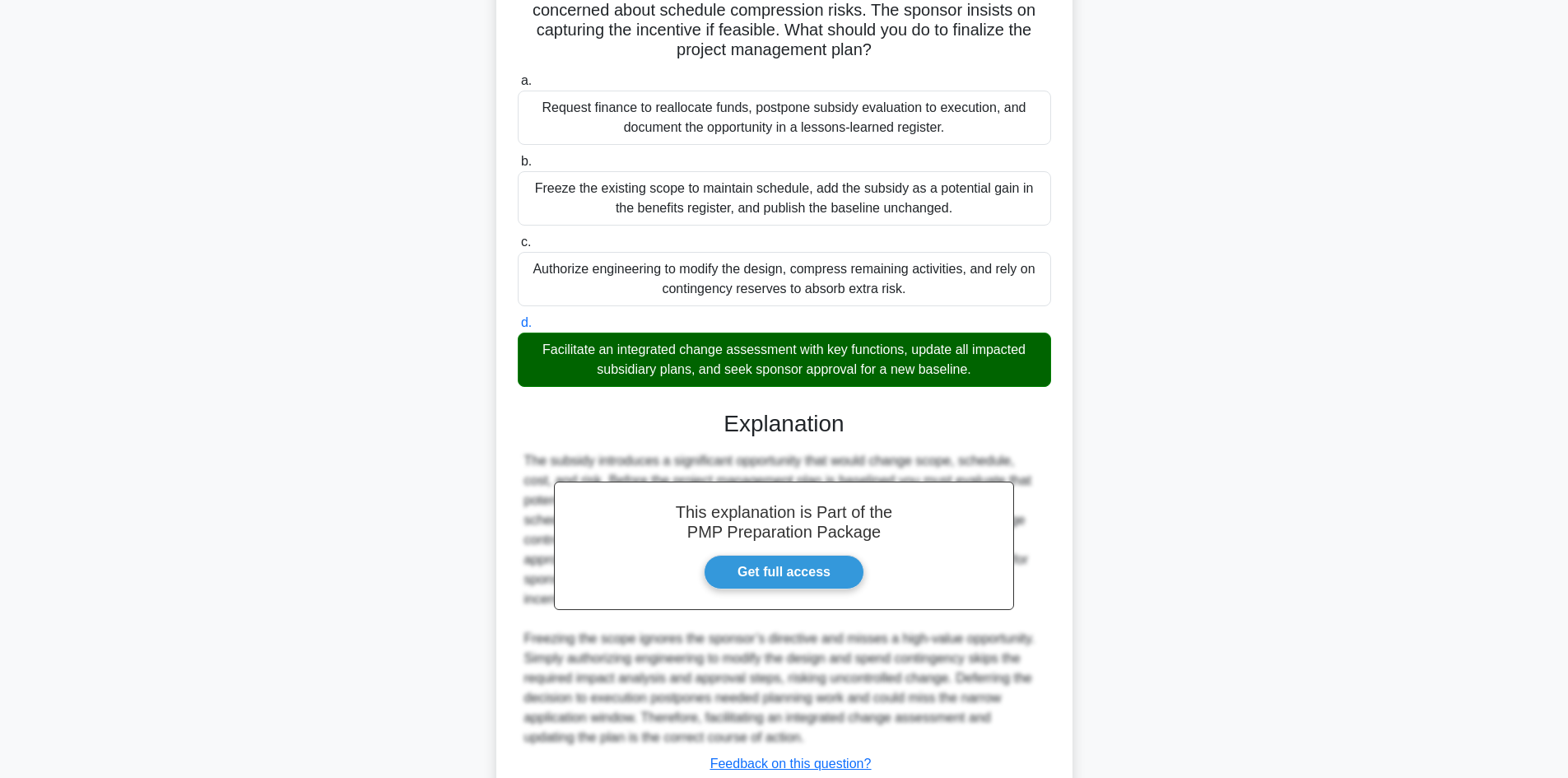
scroll to position [317, 0]
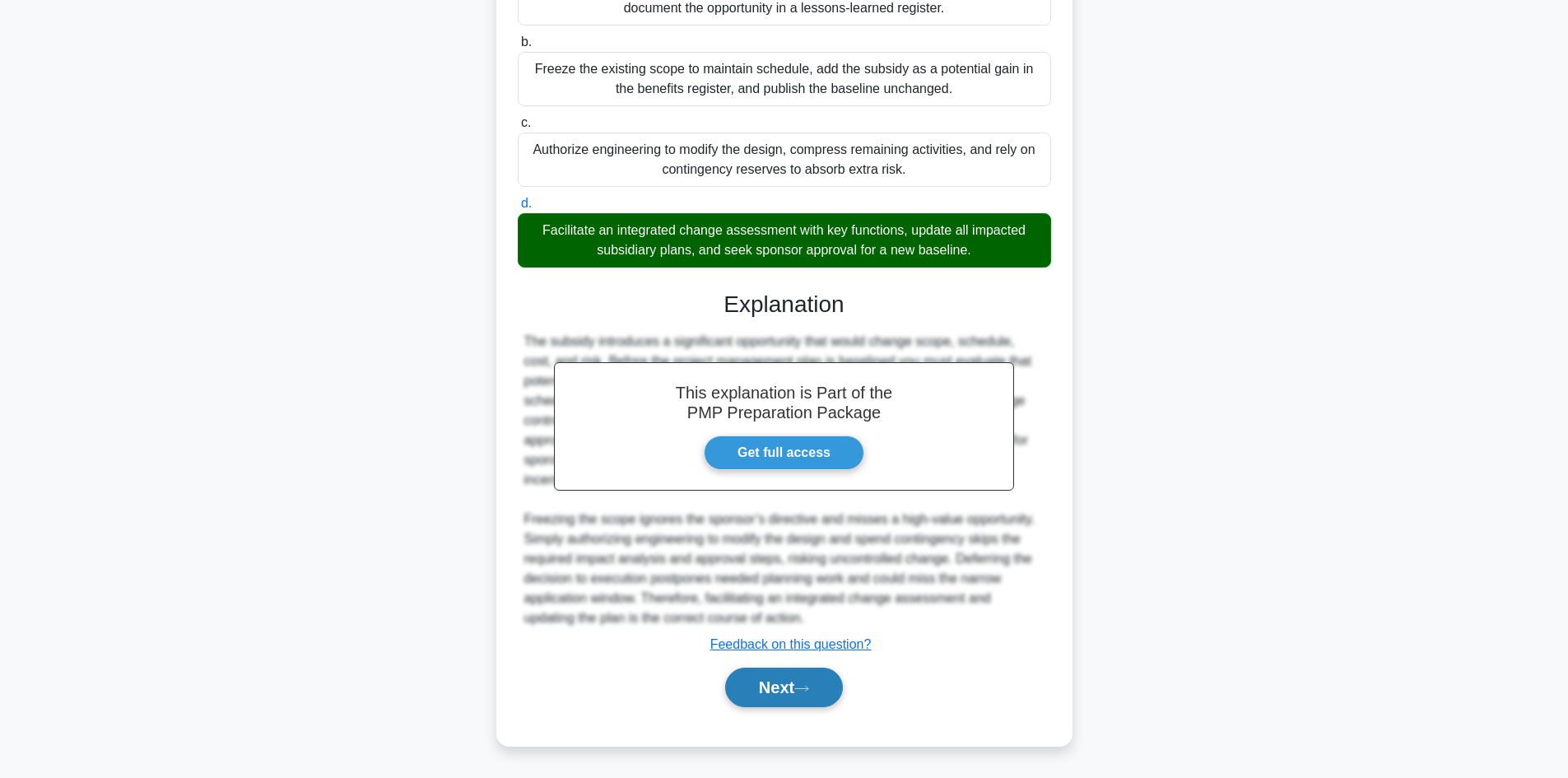
click at [794, 685] on button "Next" at bounding box center [784, 687] width 118 height 40
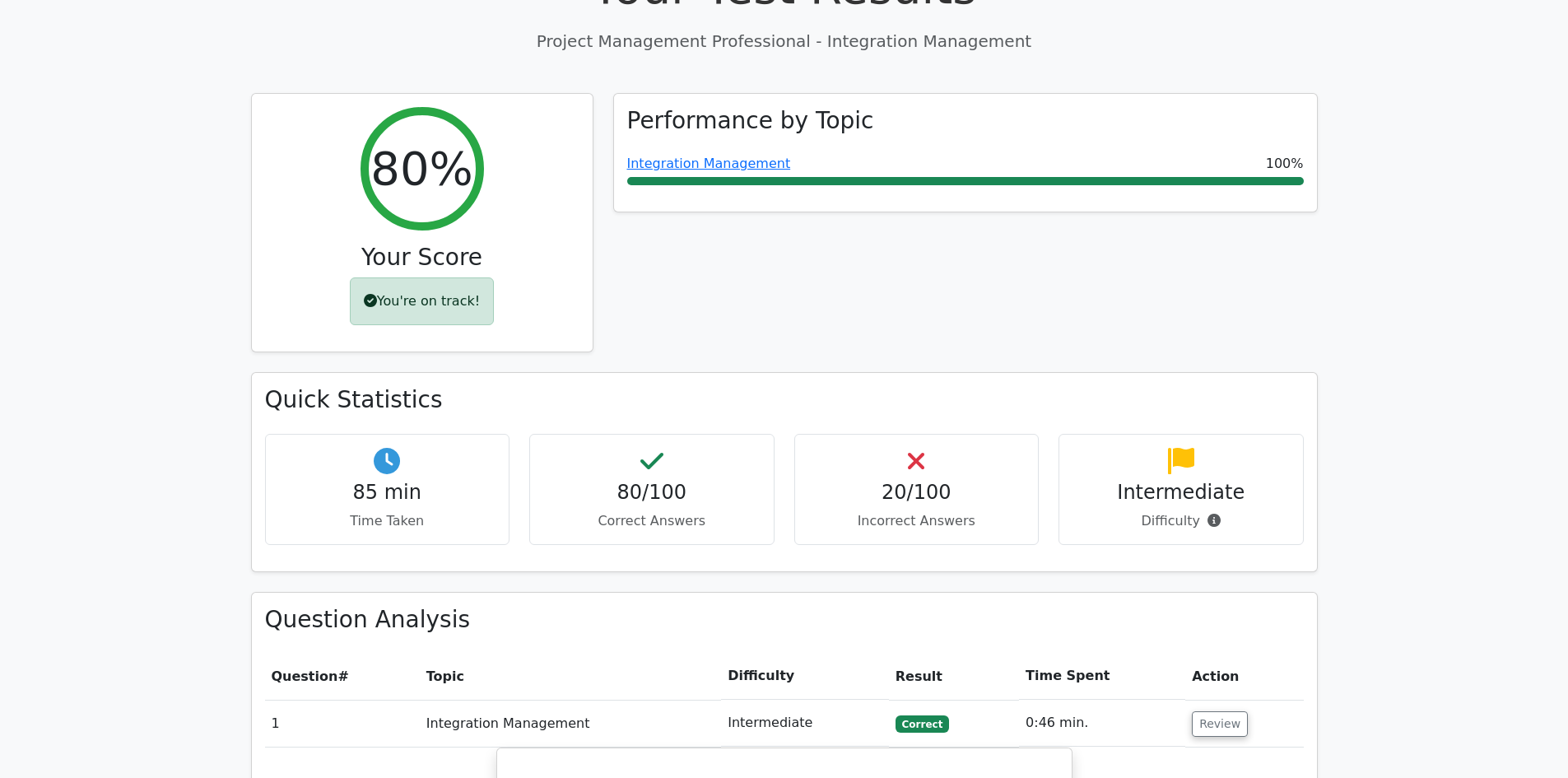
scroll to position [412, 0]
